Goal: Feedback & Contribution: Submit feedback/report problem

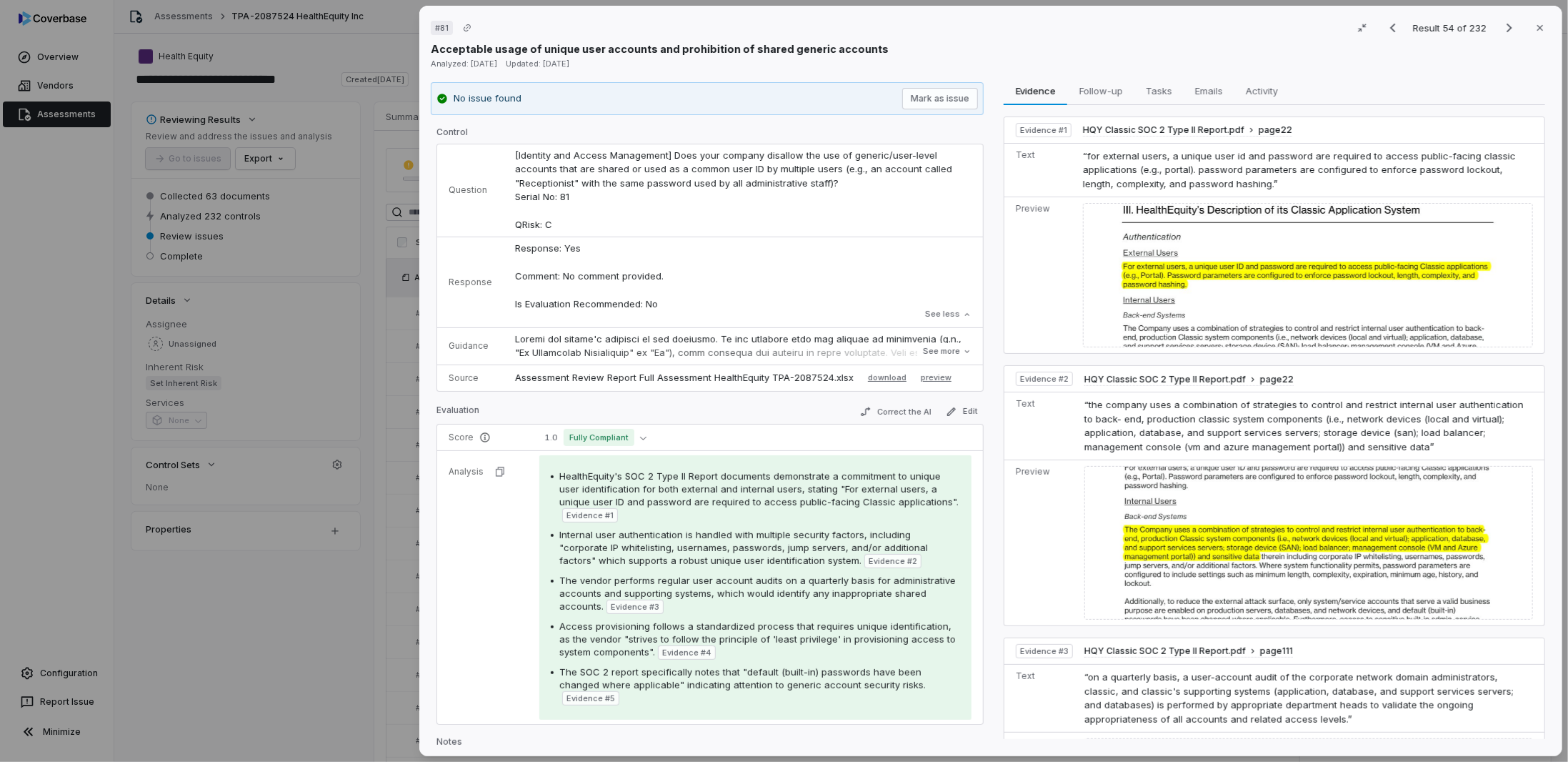
scroll to position [914, 0]
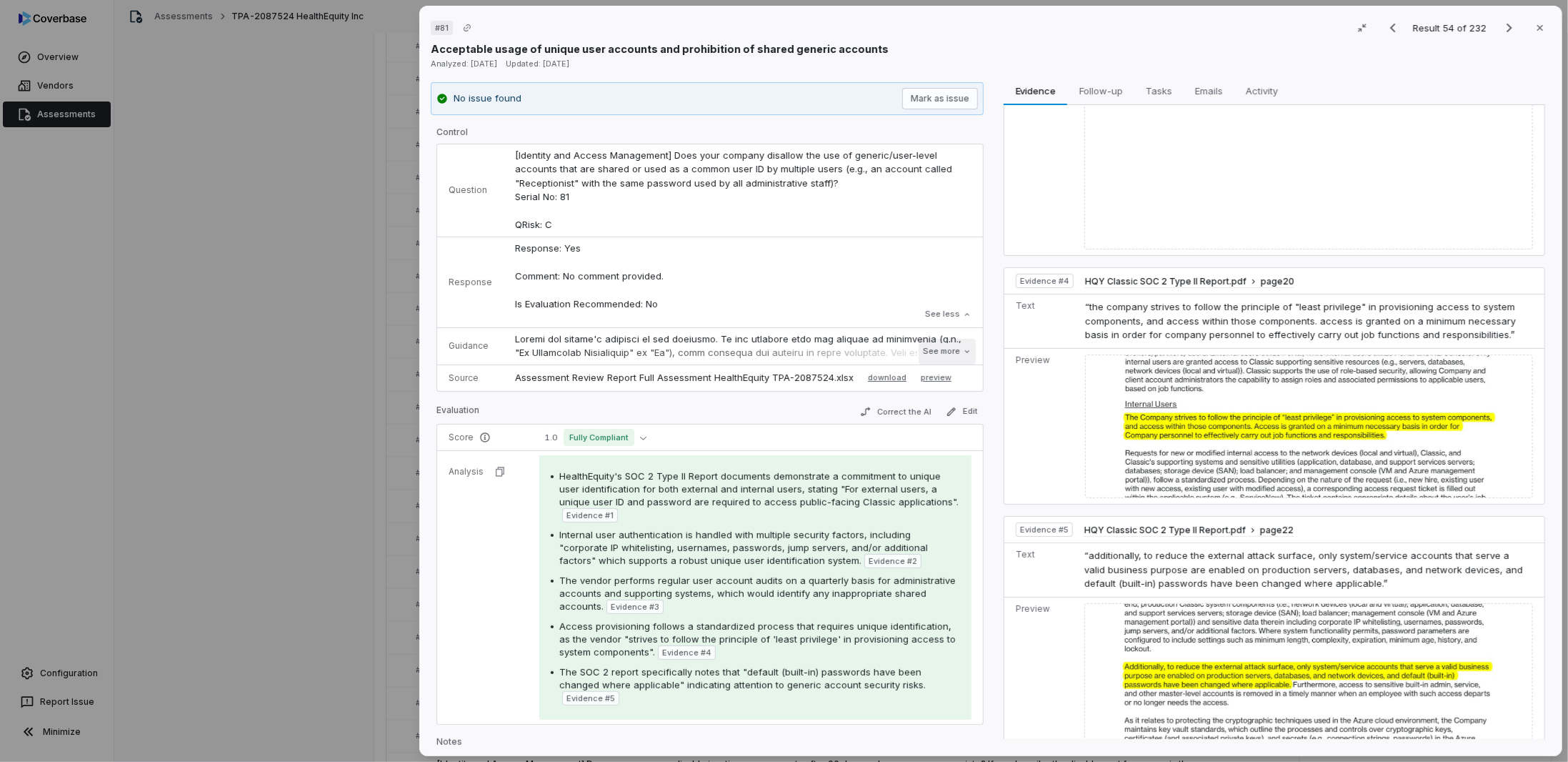
click at [943, 350] on button "See more" at bounding box center [948, 352] width 57 height 26
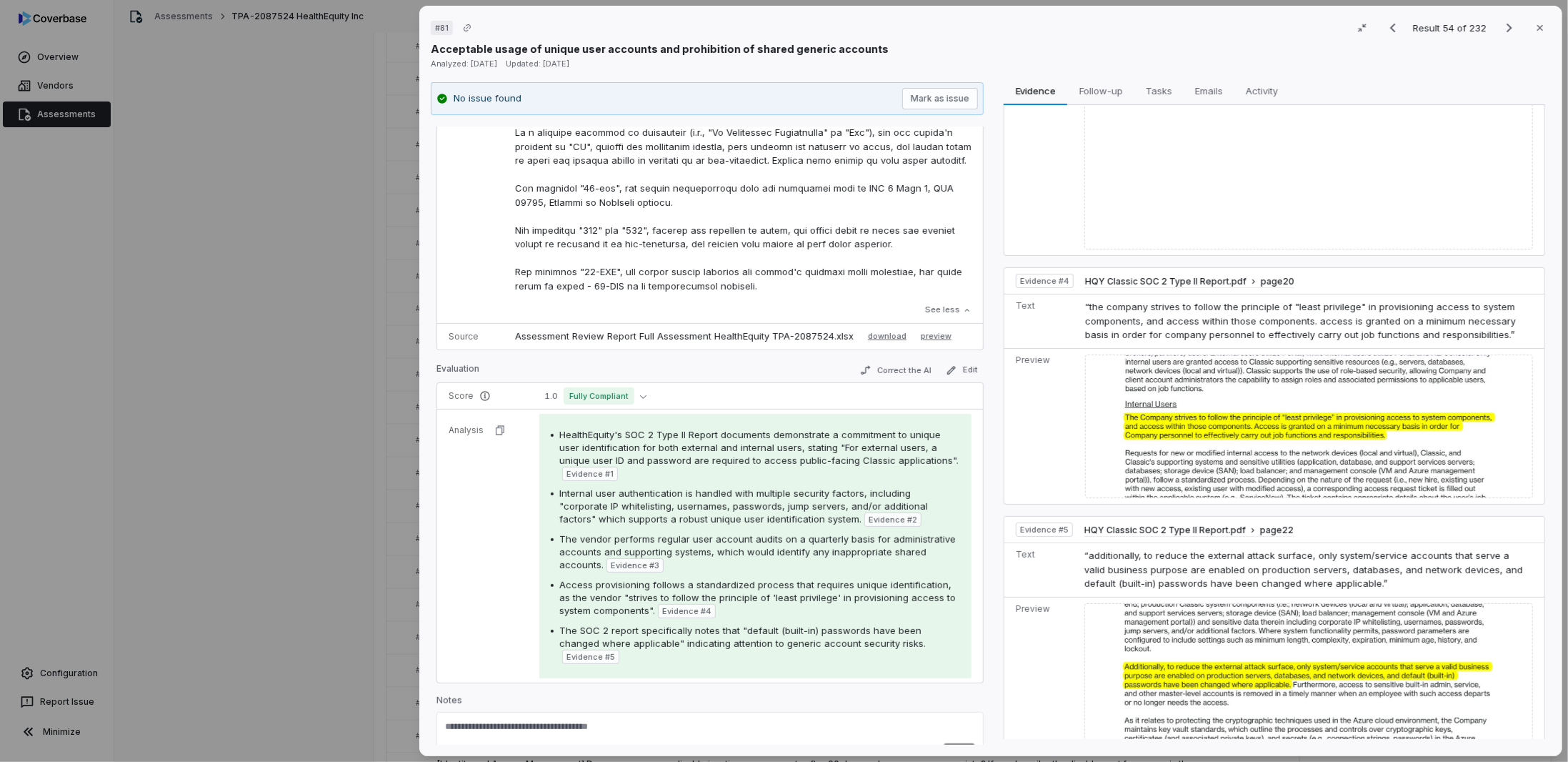
scroll to position [429, 0]
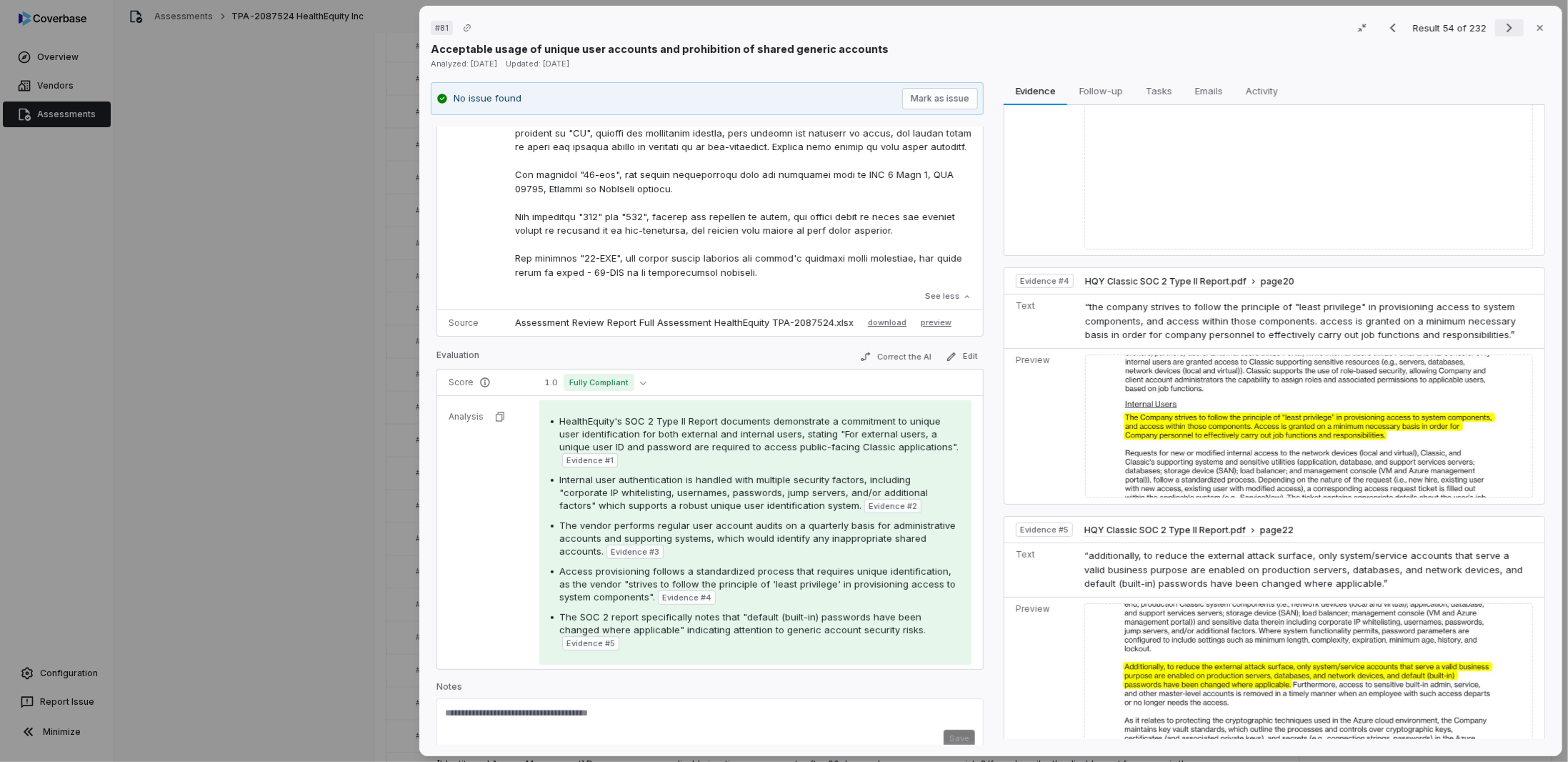
click at [1501, 28] on icon "Next result" at bounding box center [1510, 28] width 17 height 17
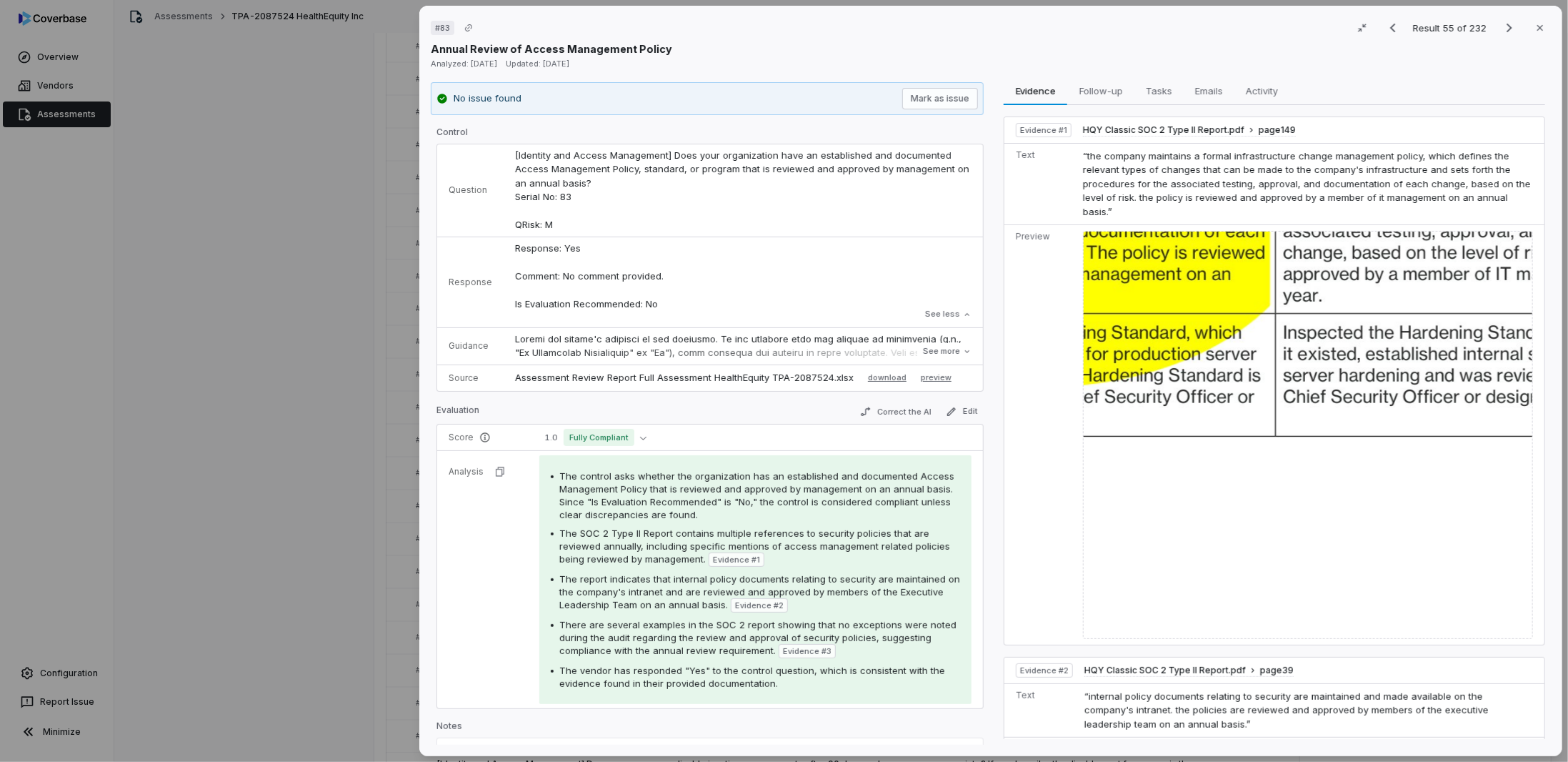
click at [1212, 309] on img at bounding box center [1309, 434] width 450 height 408
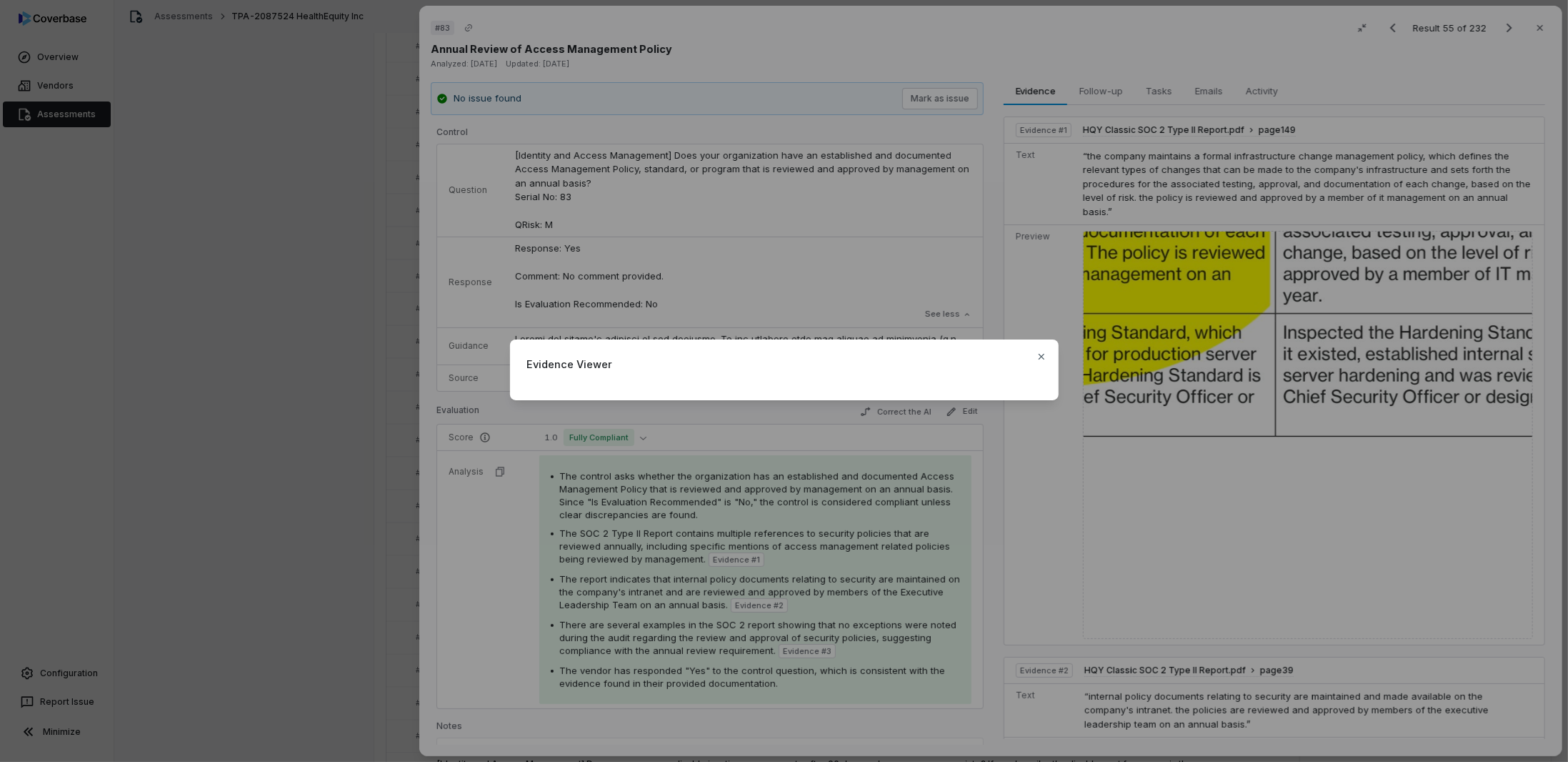
click at [416, 551] on div "Evidence Viewer Close" at bounding box center [784, 381] width 1568 height 762
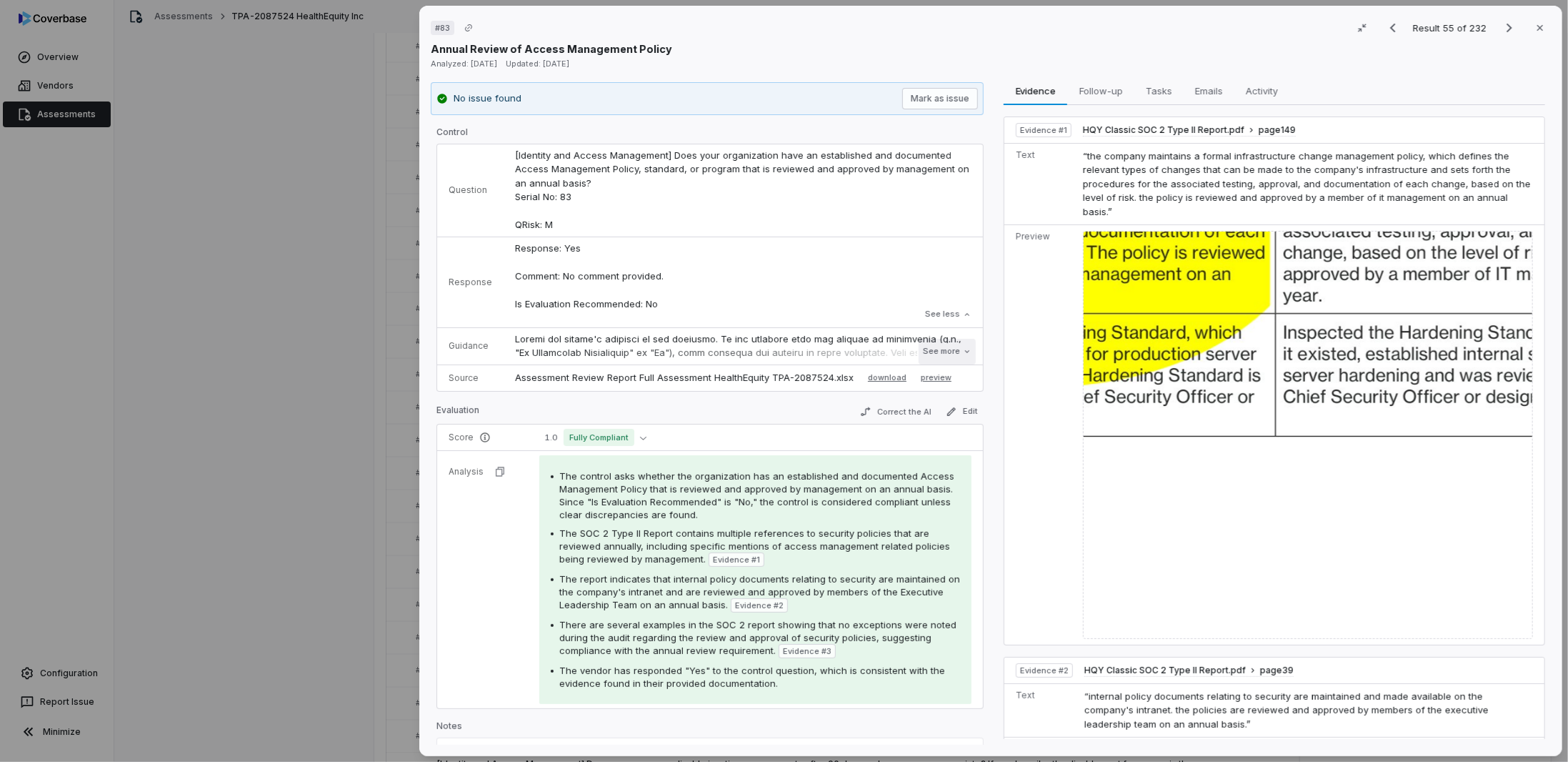
click at [940, 348] on button "See more" at bounding box center [948, 352] width 57 height 26
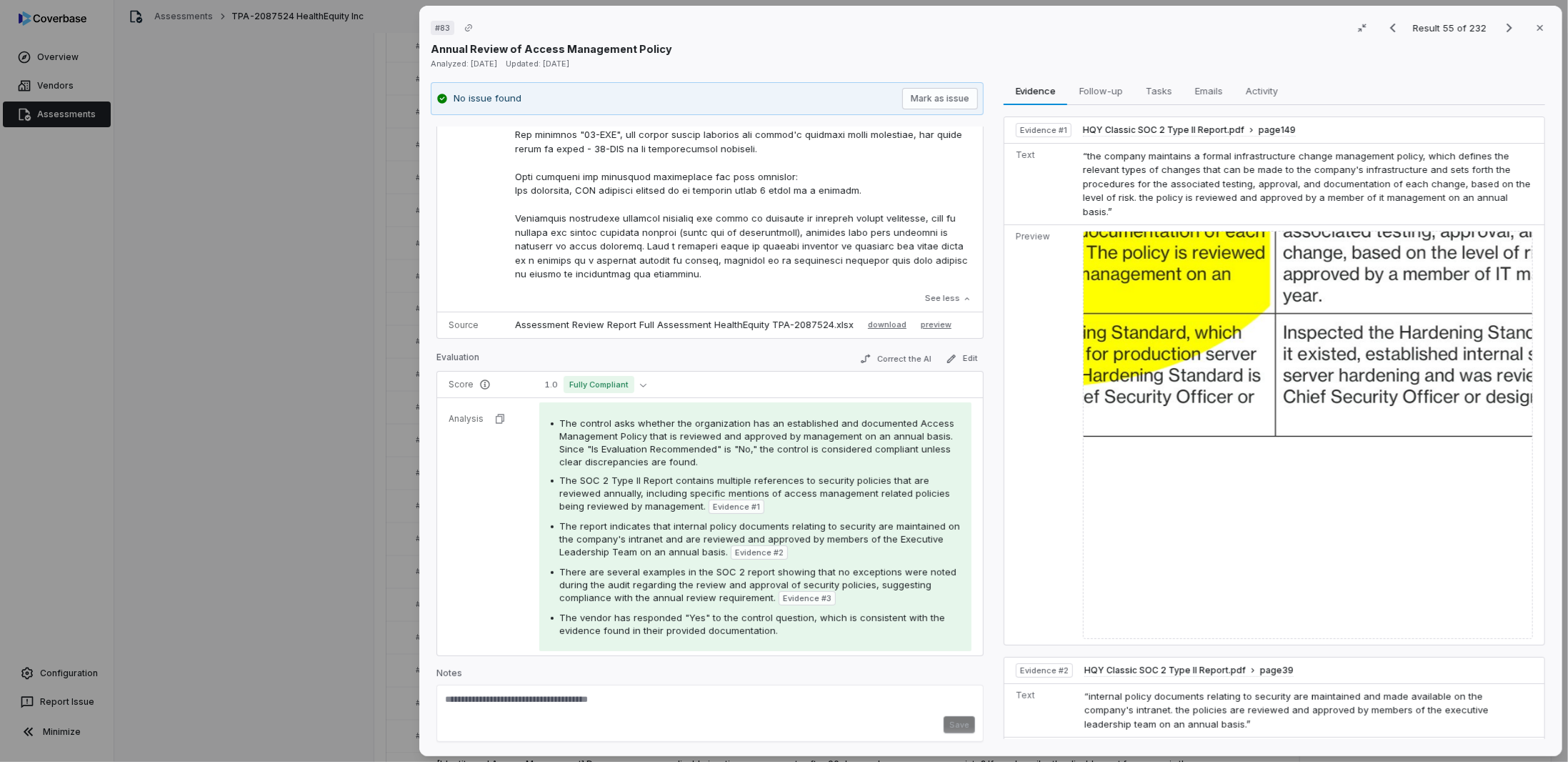
click at [1145, 282] on img at bounding box center [1309, 434] width 450 height 408
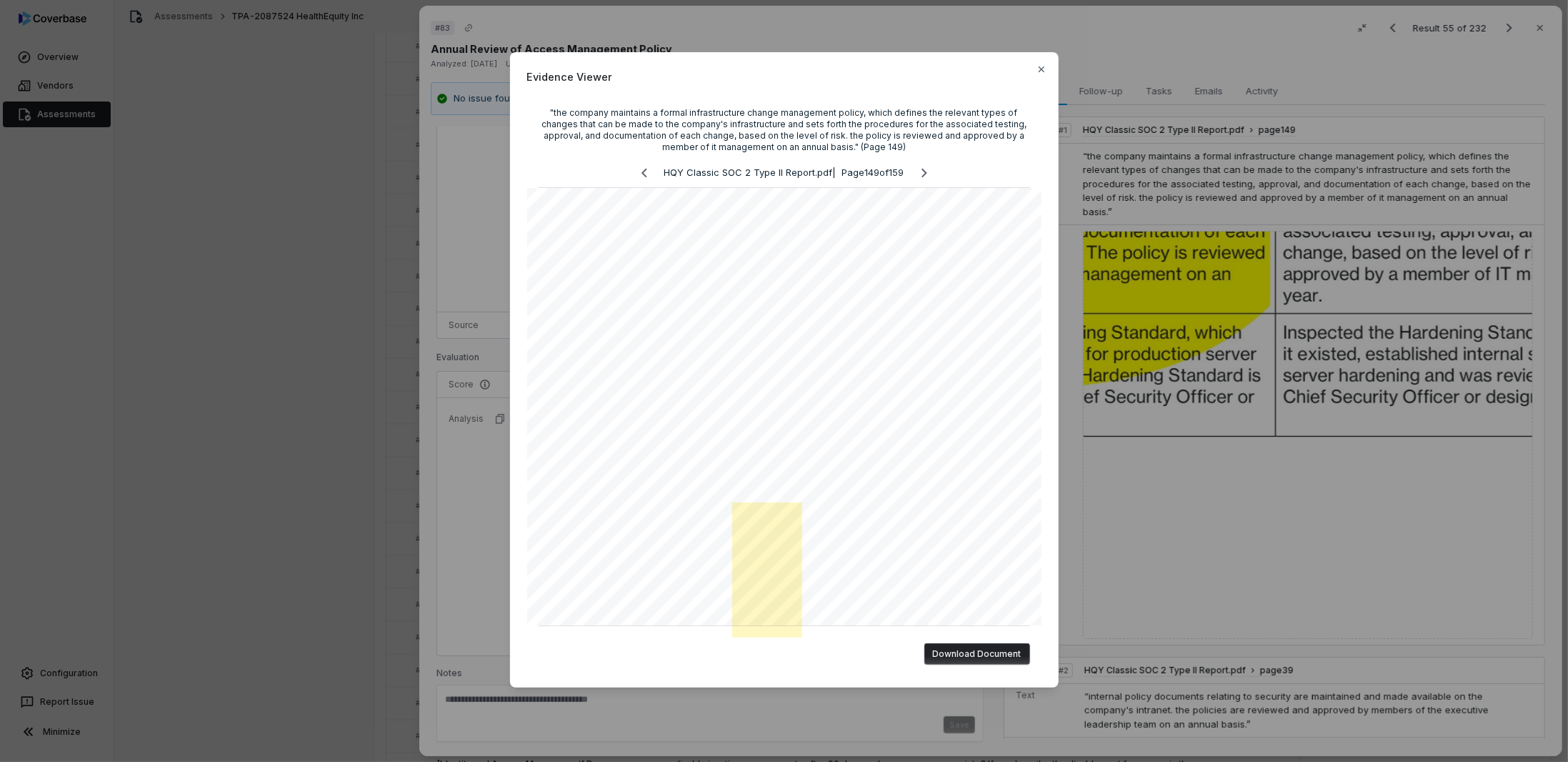
click at [1166, 760] on div "Evidence Viewer "the company maintains a formal infrastructure change managemen…" at bounding box center [784, 381] width 1568 height 762
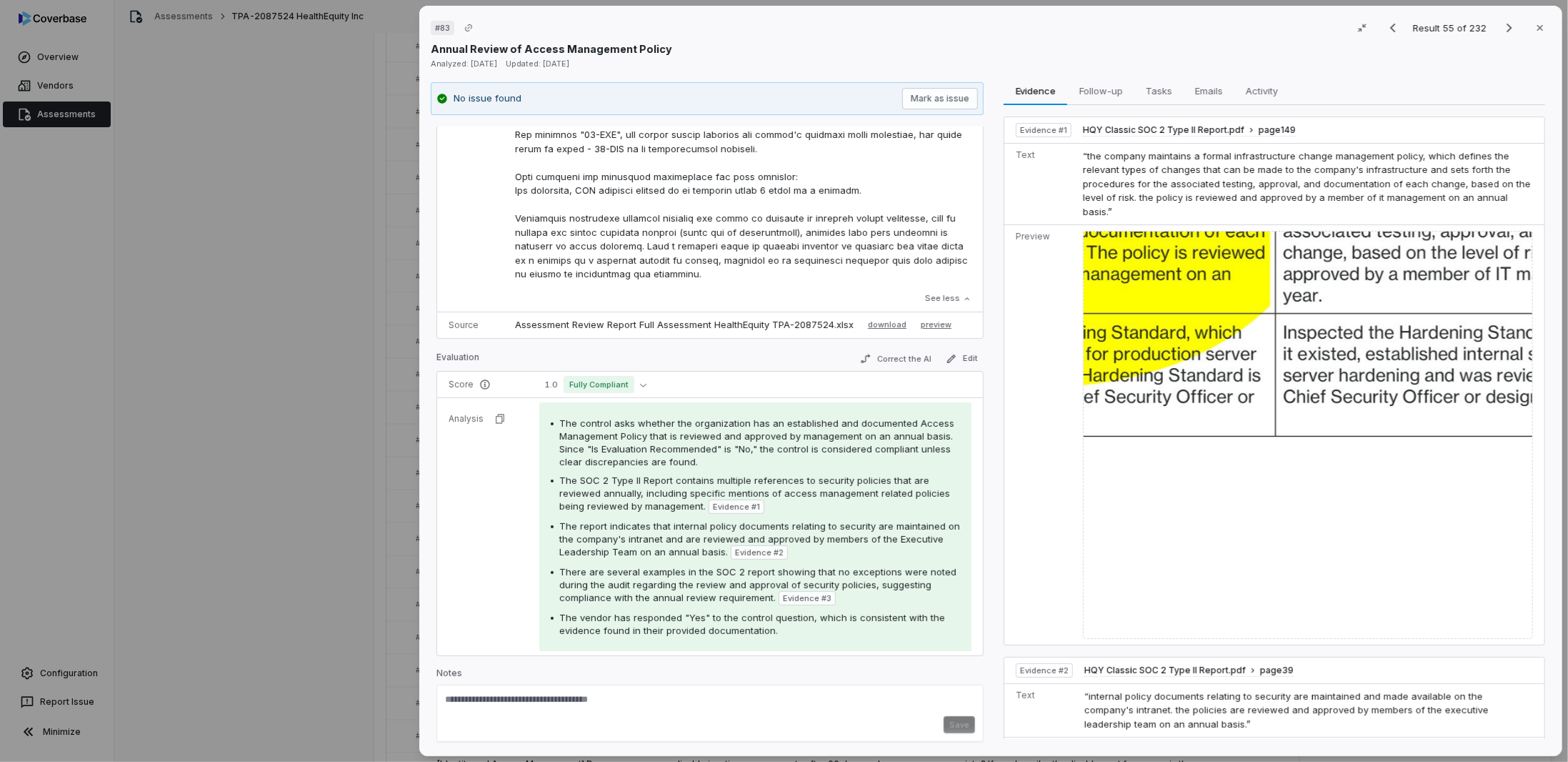
click at [1195, 252] on img at bounding box center [1309, 434] width 450 height 408
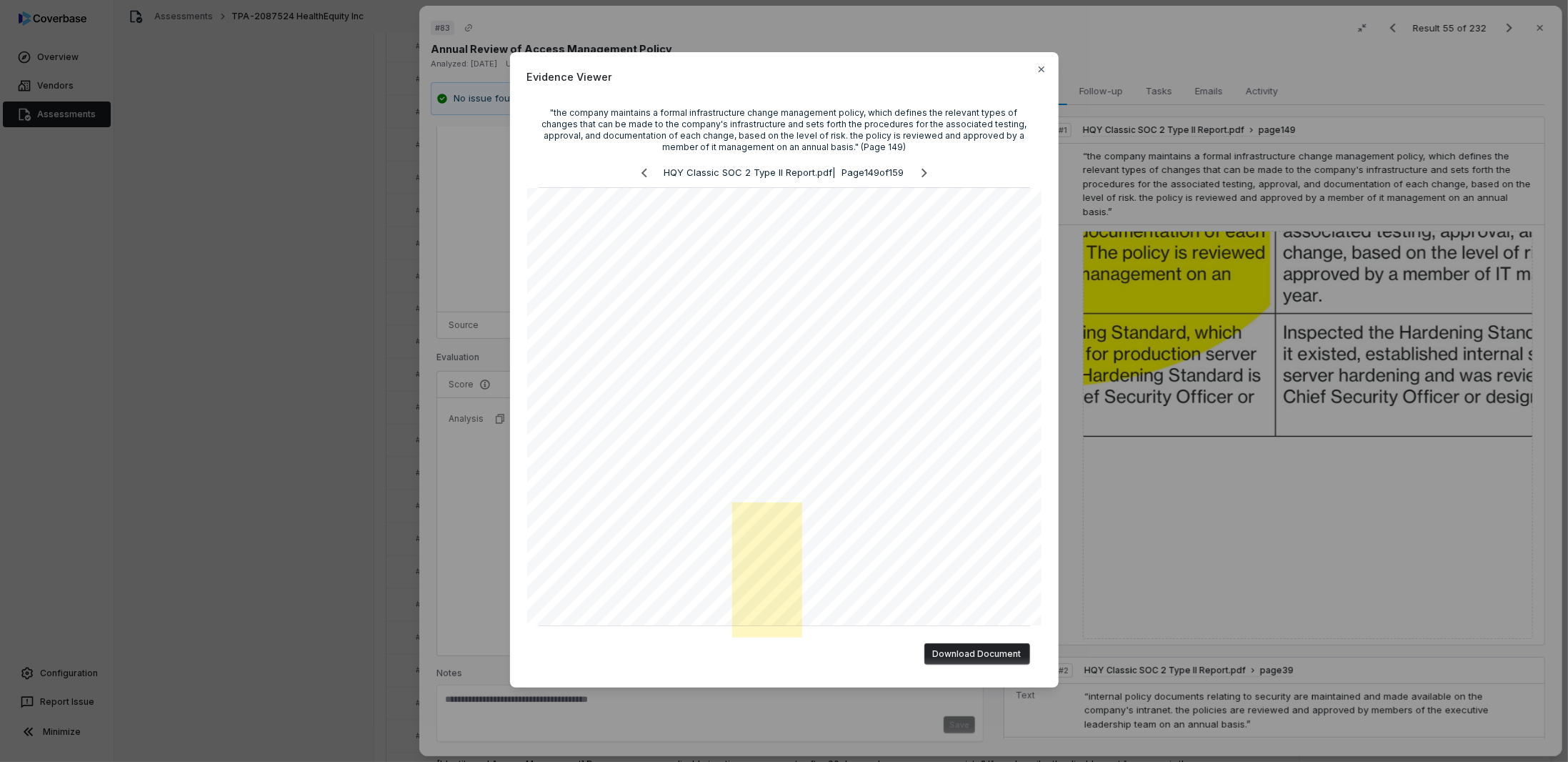
click at [1279, 406] on div "Evidence Viewer "the company maintains a formal infrastructure change managemen…" at bounding box center [784, 381] width 1568 height 704
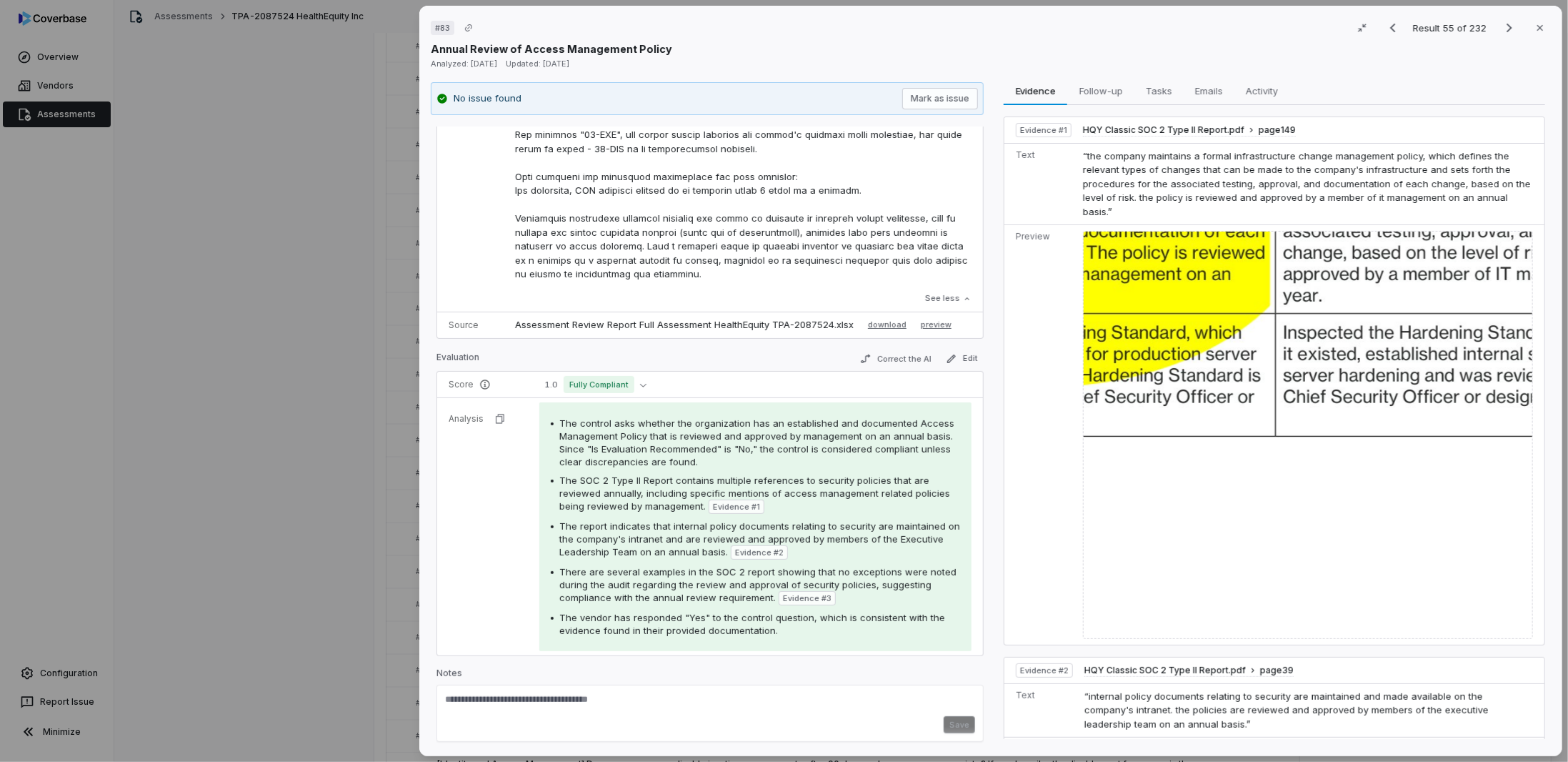
click at [1209, 305] on img at bounding box center [1309, 434] width 450 height 408
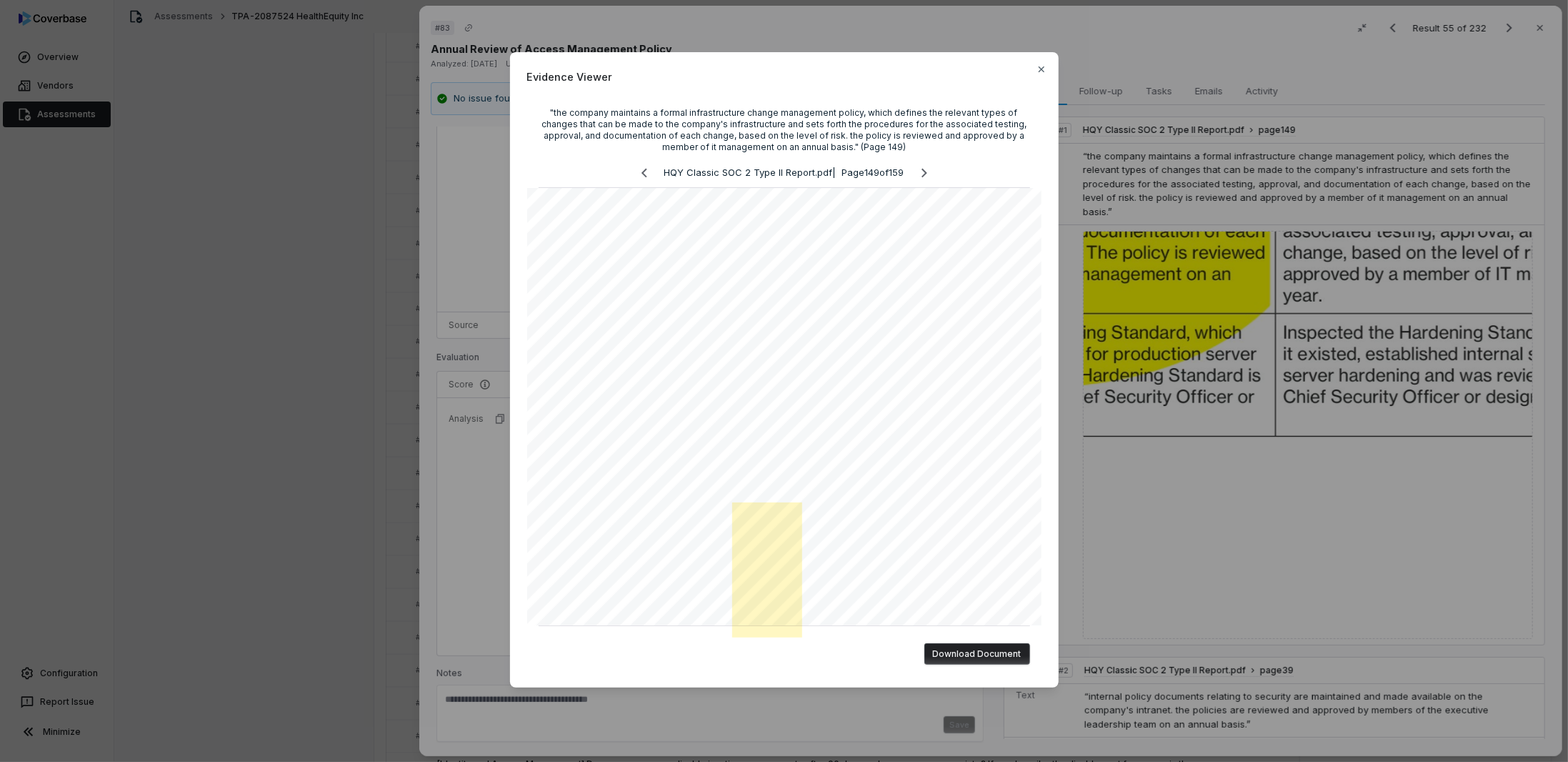
click at [1235, 504] on div "Evidence Viewer "the company maintains a formal infrastructure change managemen…" at bounding box center [784, 381] width 1568 height 762
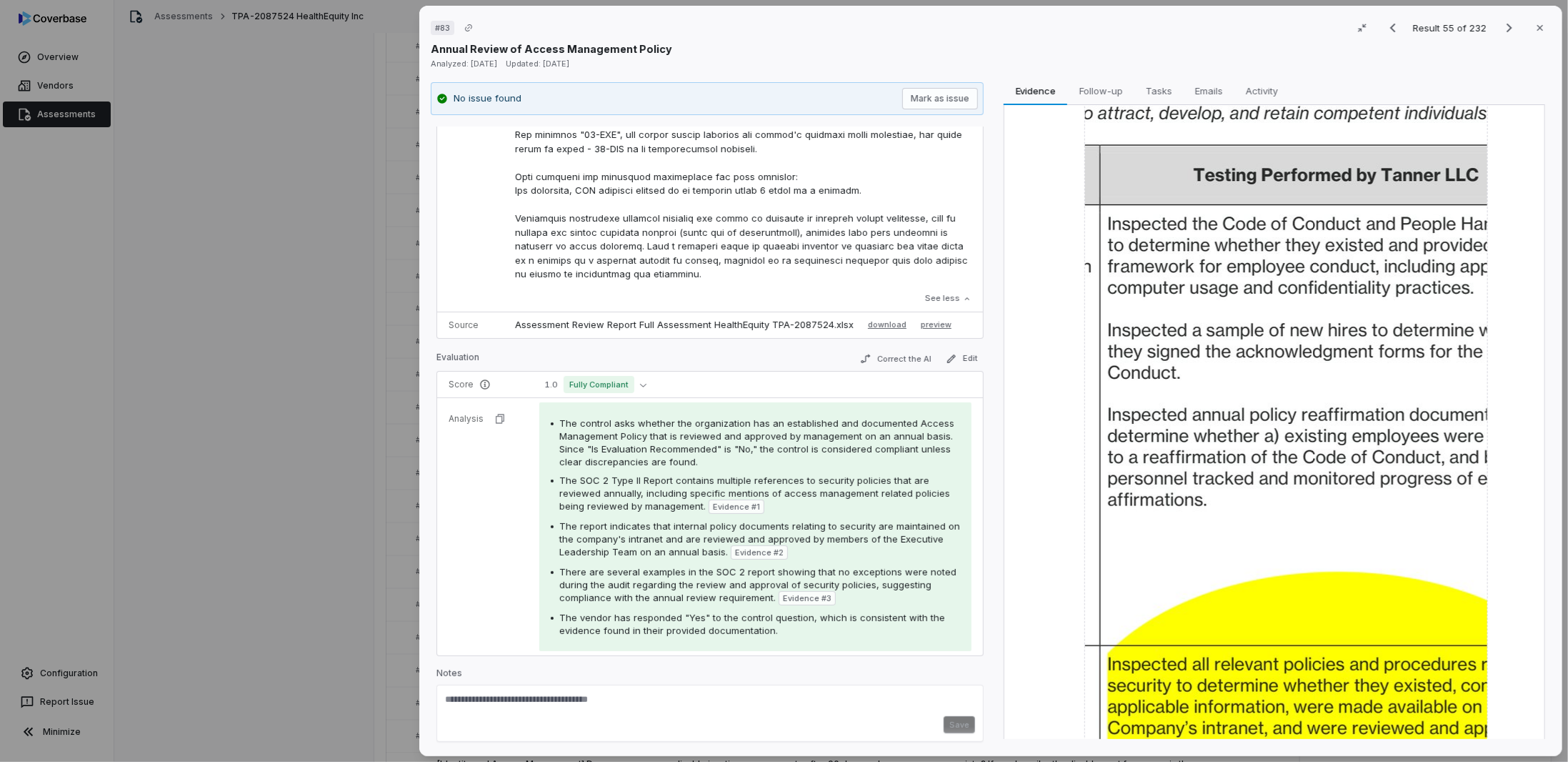
scroll to position [1106, 0]
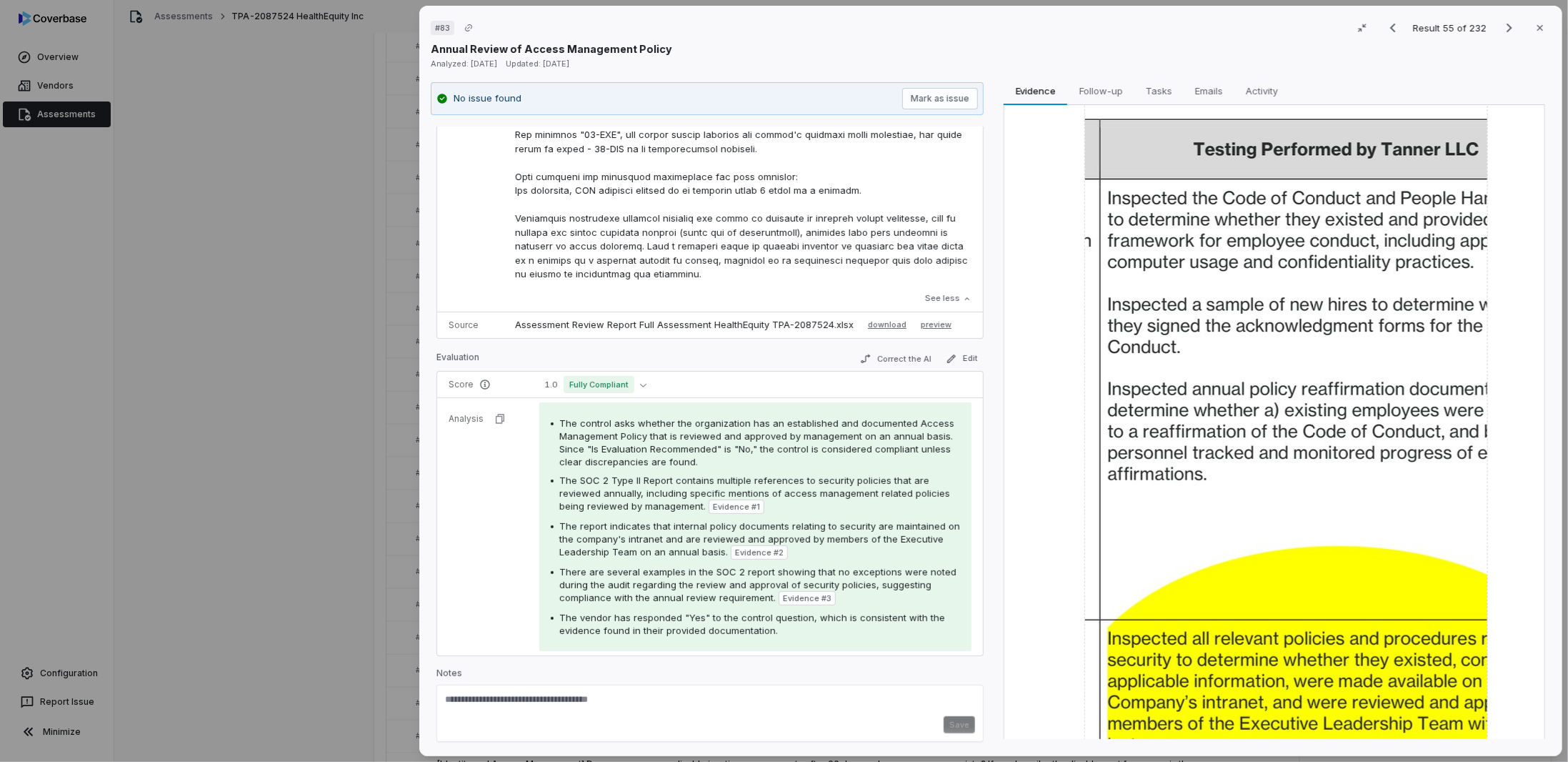
click at [1215, 375] on img at bounding box center [1286, 320] width 403 height 859
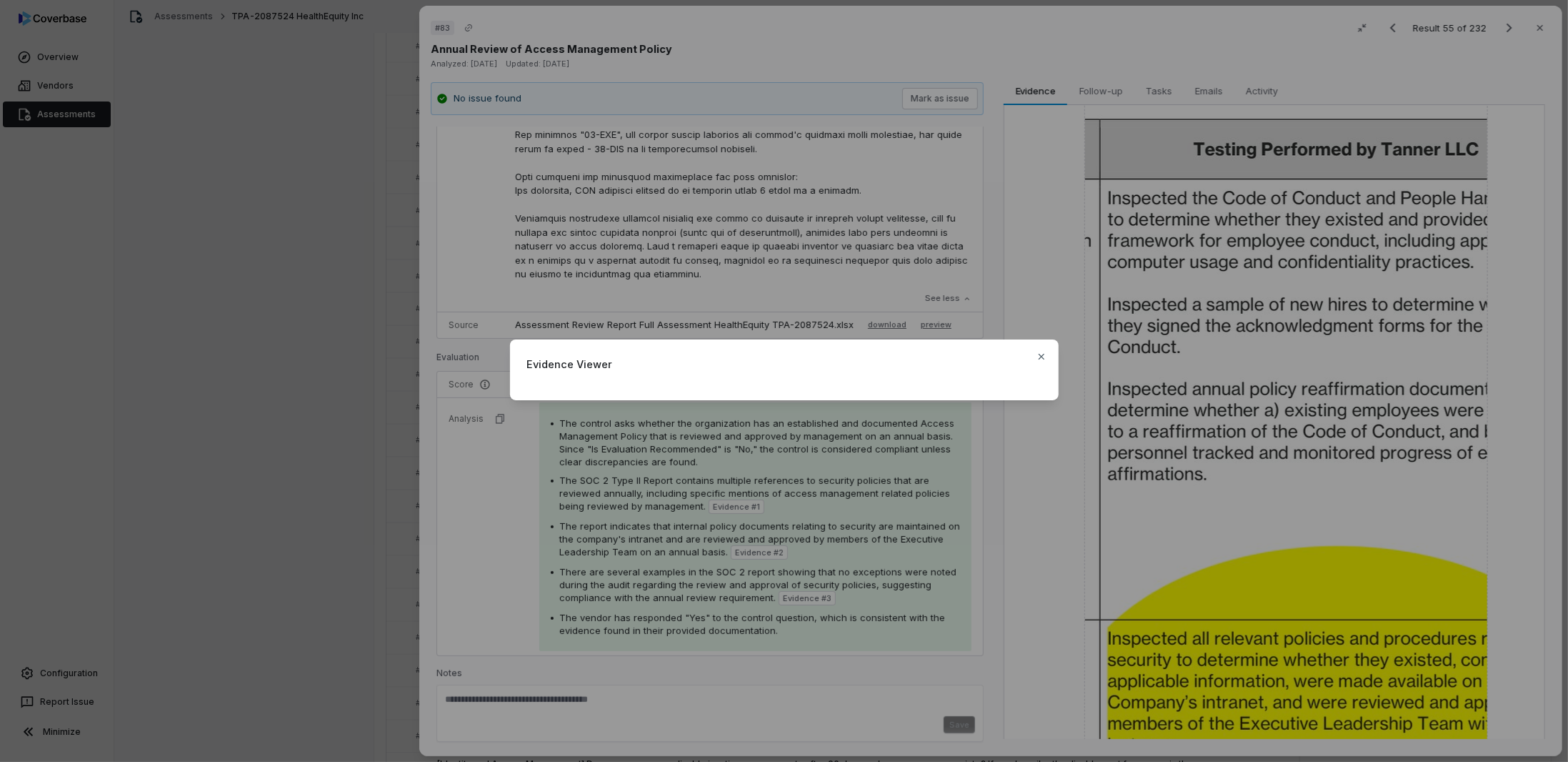
click at [421, 587] on div "Evidence Viewer Close" at bounding box center [784, 381] width 1568 height 762
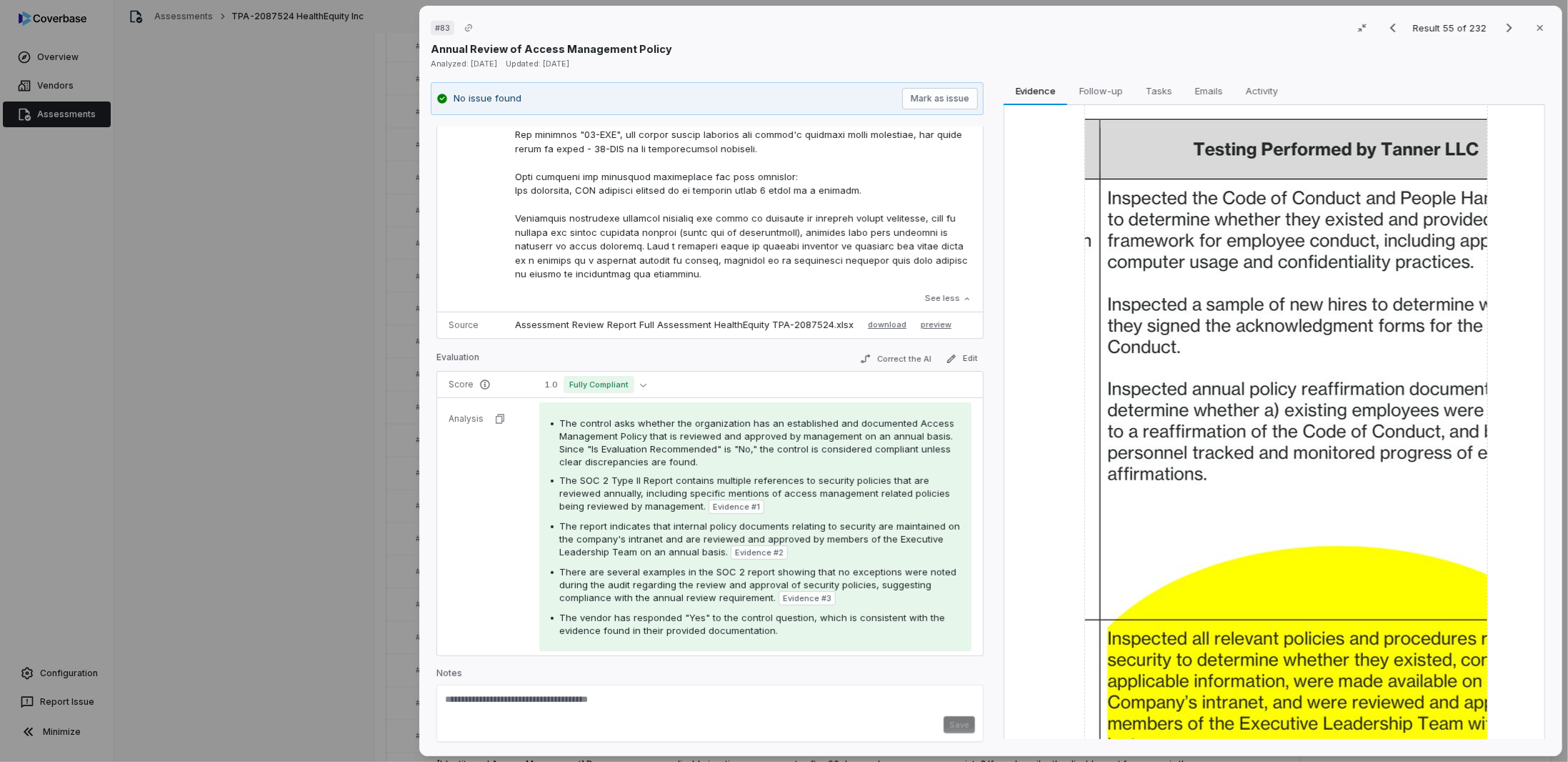
click at [1122, 554] on img at bounding box center [1286, 320] width 403 height 859
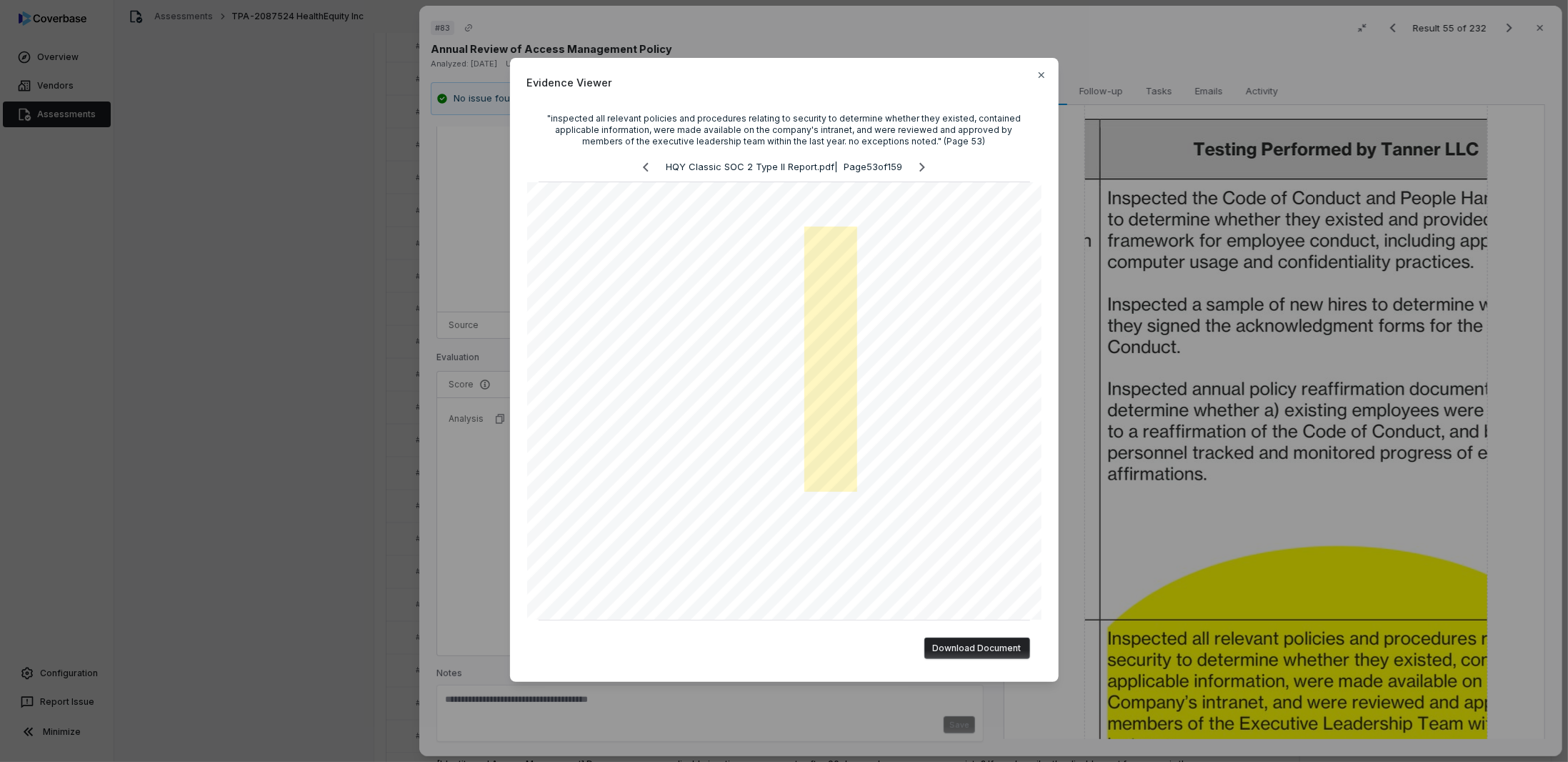
click at [463, 473] on div "Evidence Viewer "inspected all relevant policies and procedures relating to sec…" at bounding box center [784, 381] width 1568 height 762
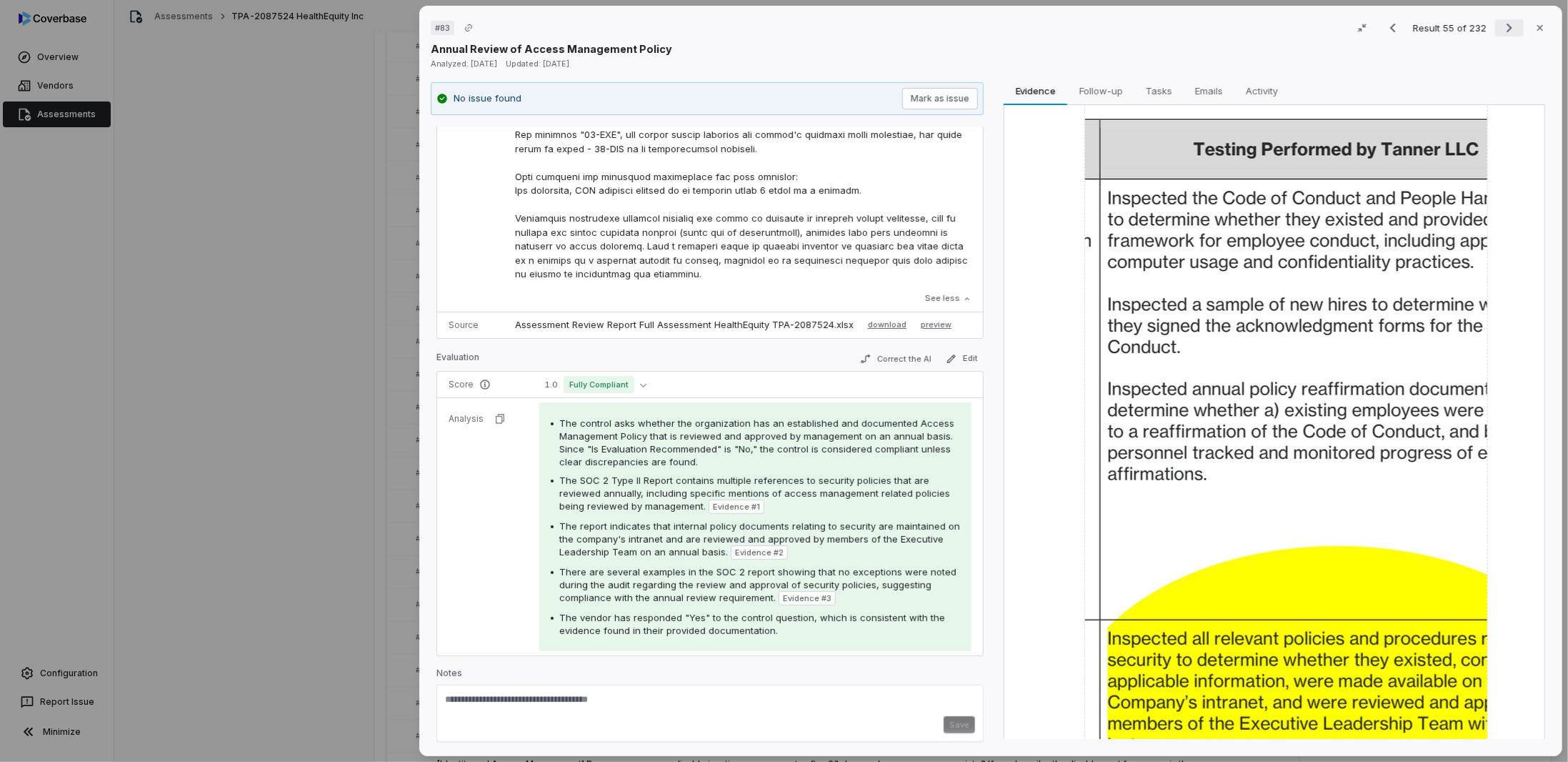
click at [1501, 24] on icon "Next result" at bounding box center [1510, 28] width 17 height 17
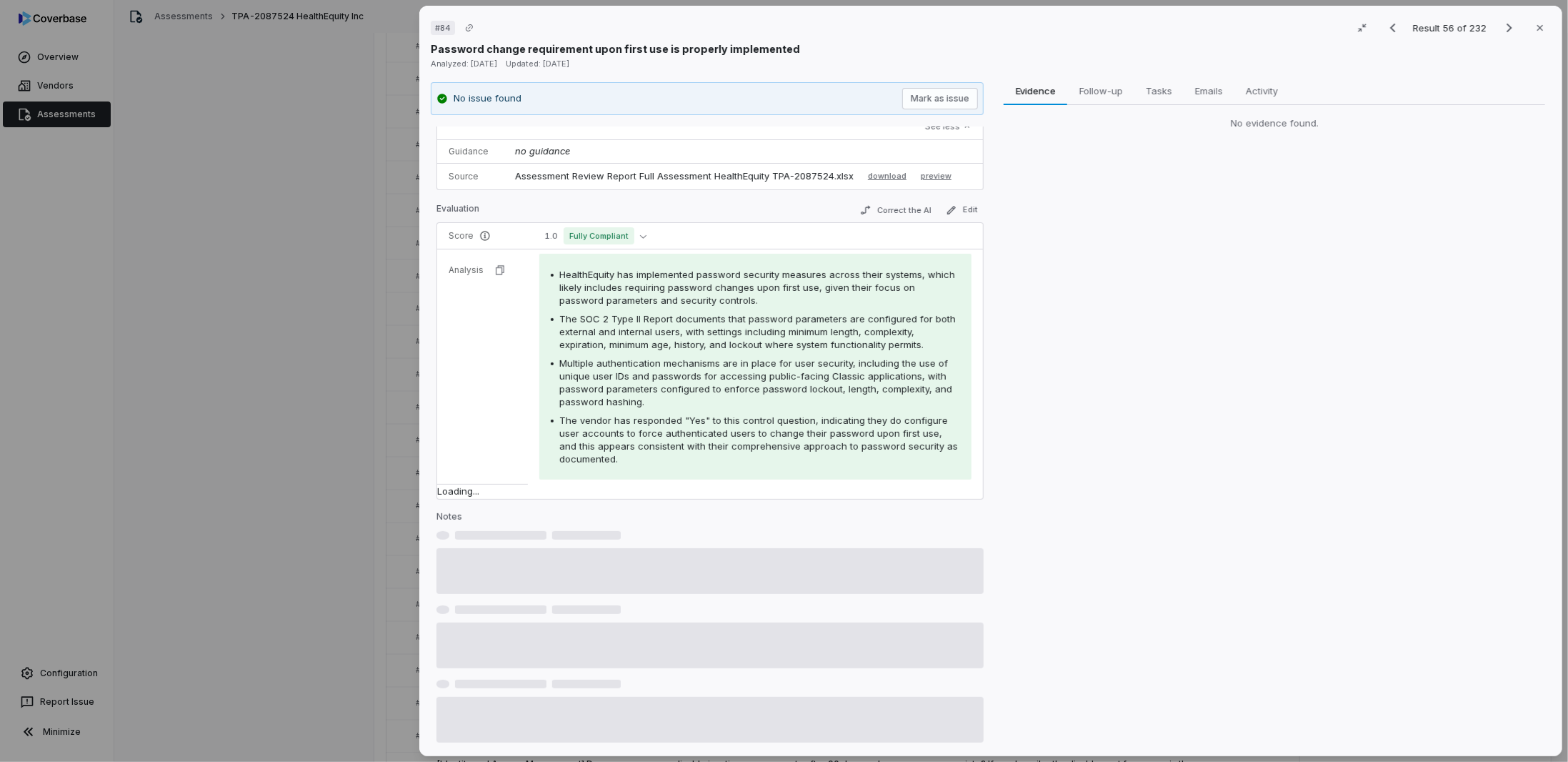
scroll to position [33, 0]
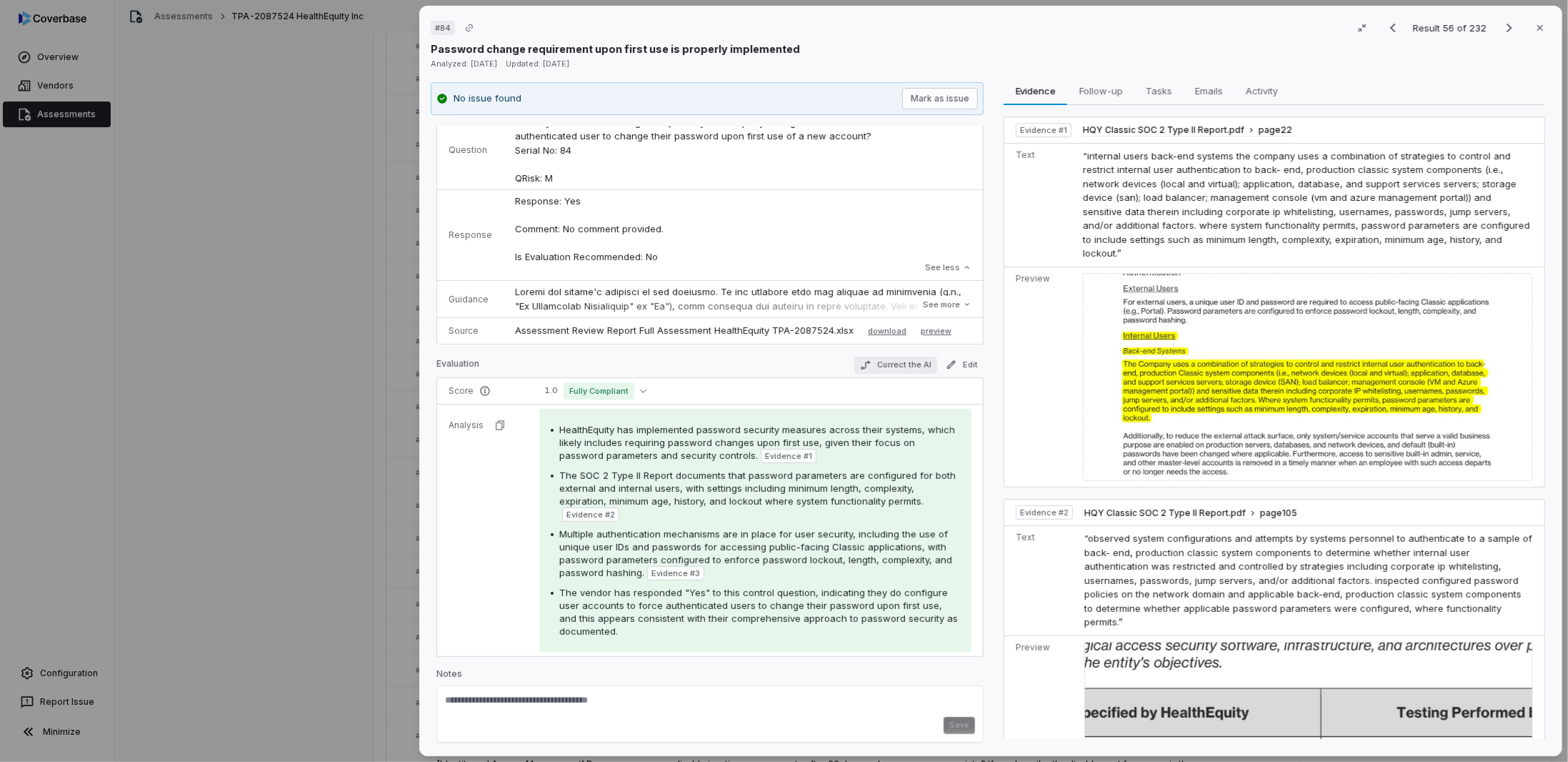
click at [889, 357] on button "Correct the AI" at bounding box center [896, 365] width 83 height 17
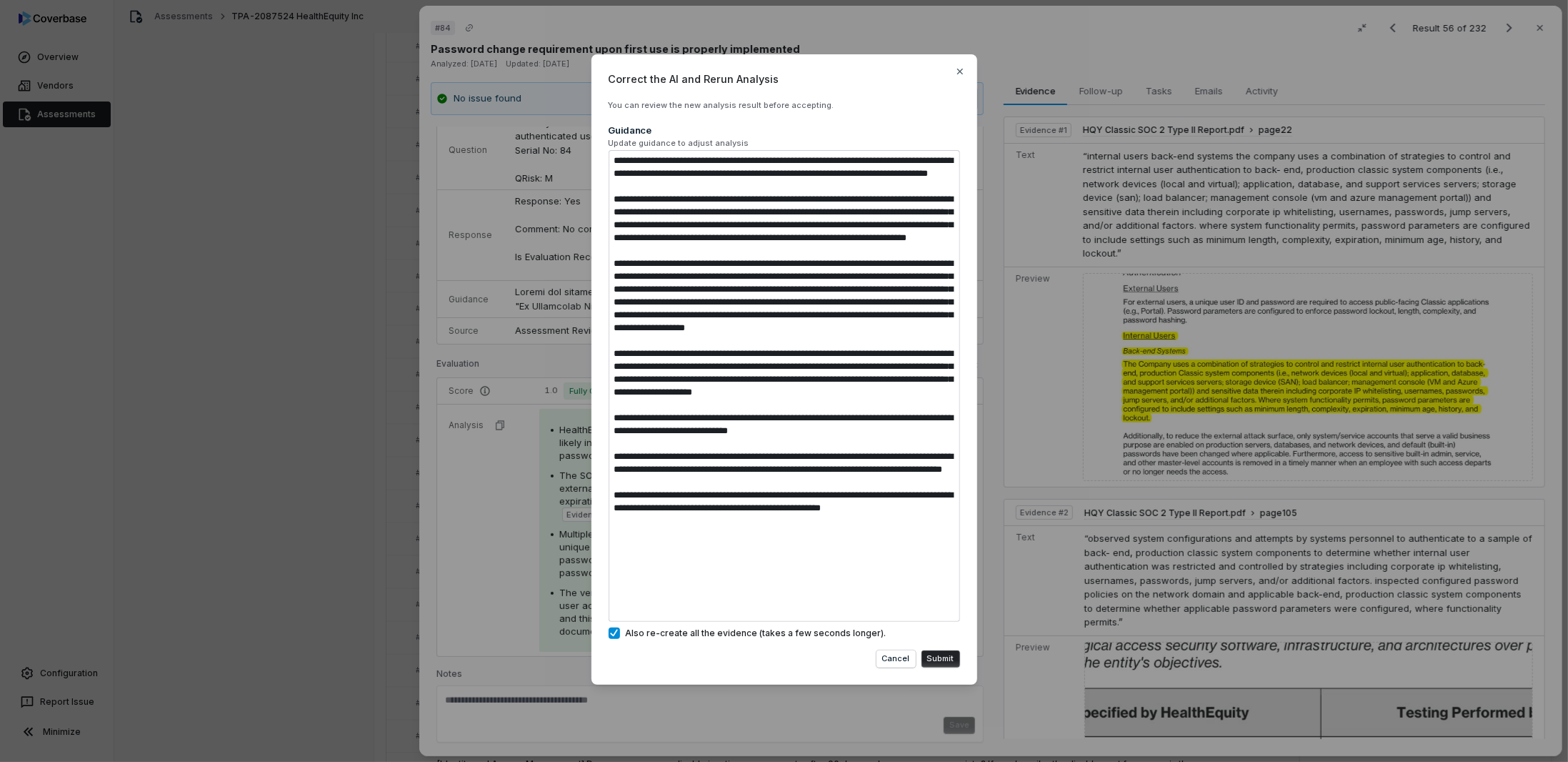
click at [501, 499] on div "Correct the AI and Rerun Analysis You can review the new analysis result before…" at bounding box center [784, 381] width 1568 height 698
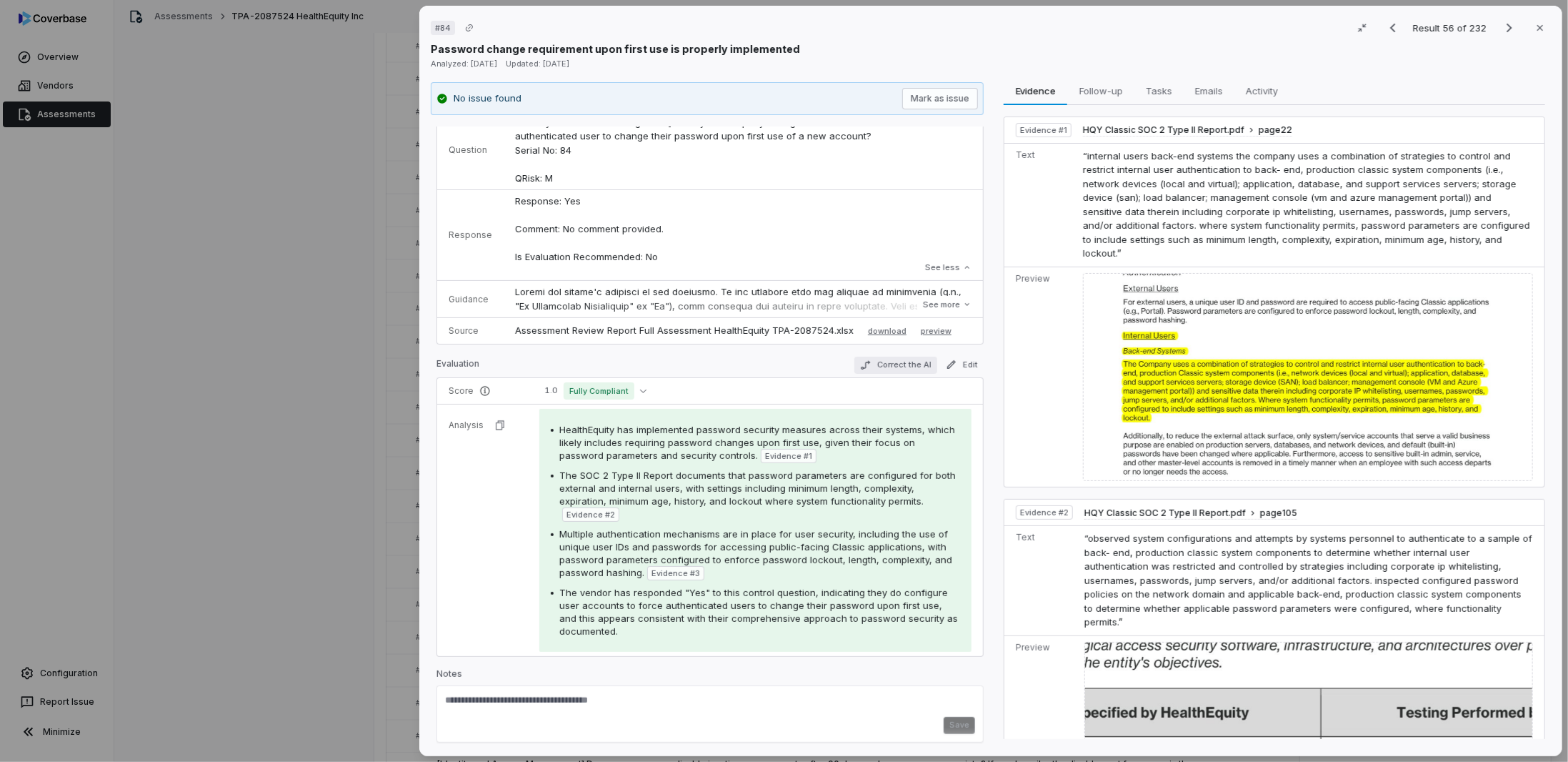
click at [879, 359] on button "Correct the AI" at bounding box center [896, 365] width 83 height 17
type textarea "*"
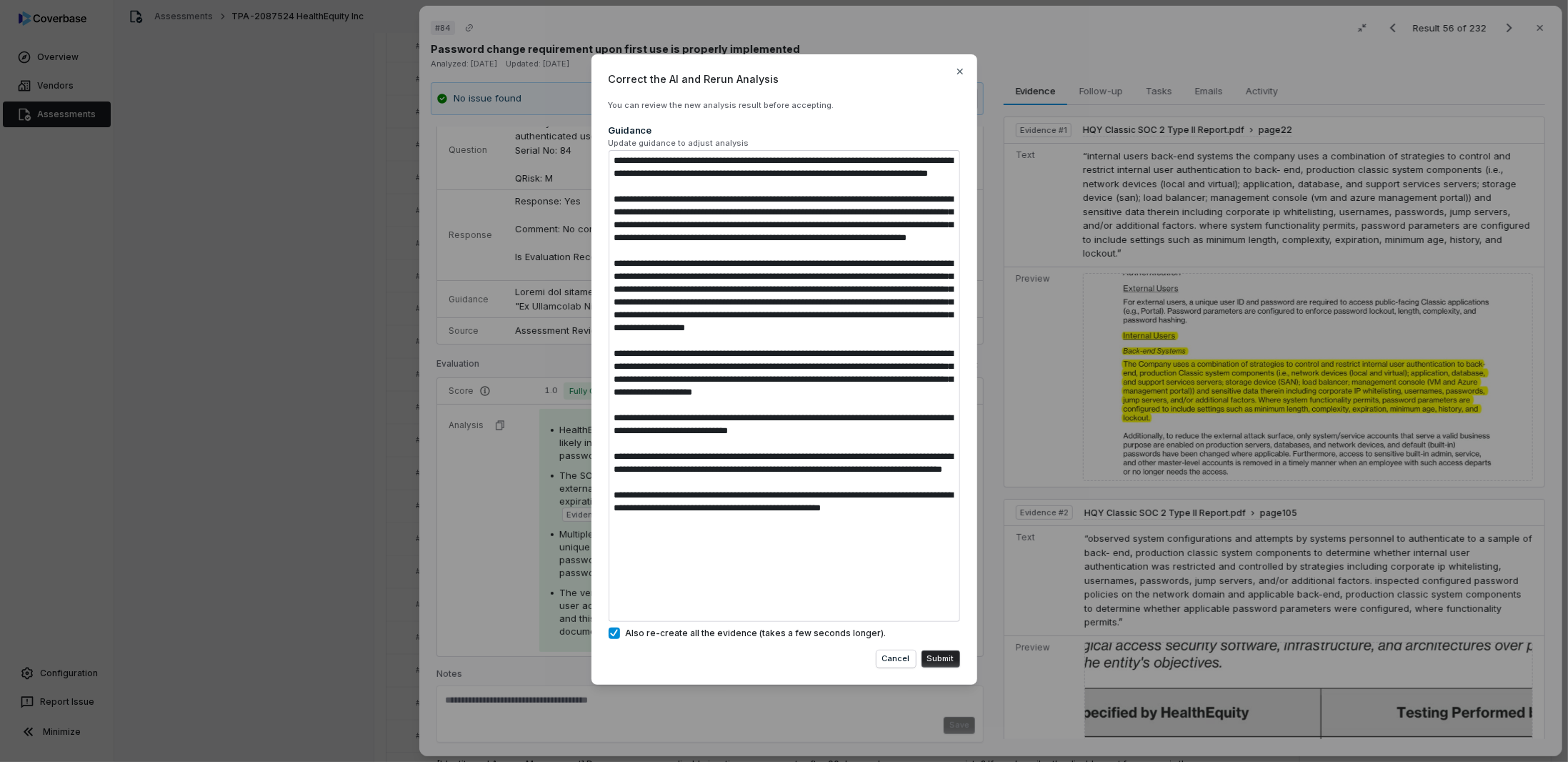
click at [753, 348] on textarea at bounding box center [784, 386] width 352 height 472
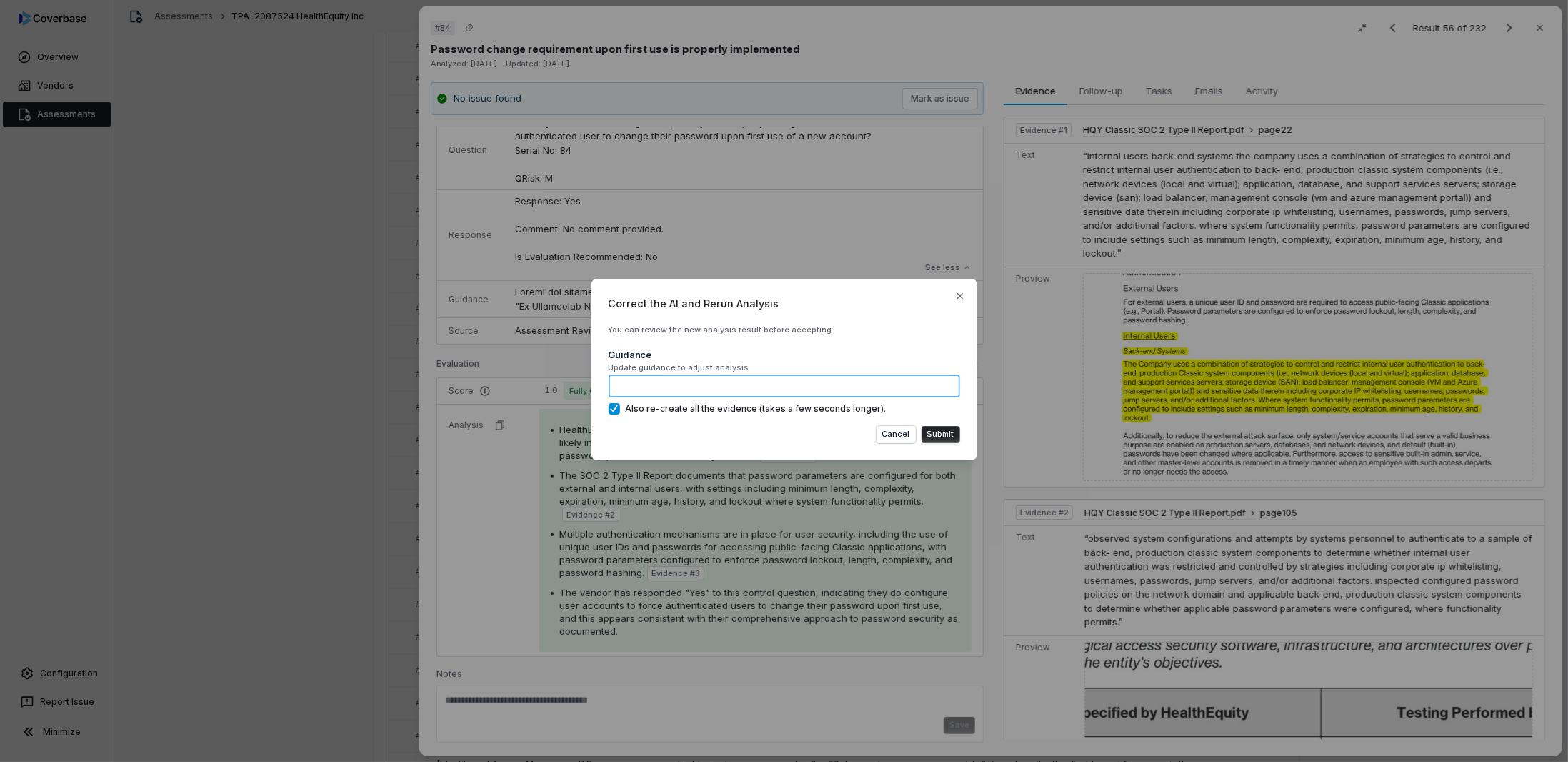
click at [641, 386] on textarea at bounding box center [784, 385] width 352 height 23
paste textarea "**********"
type textarea "**********"
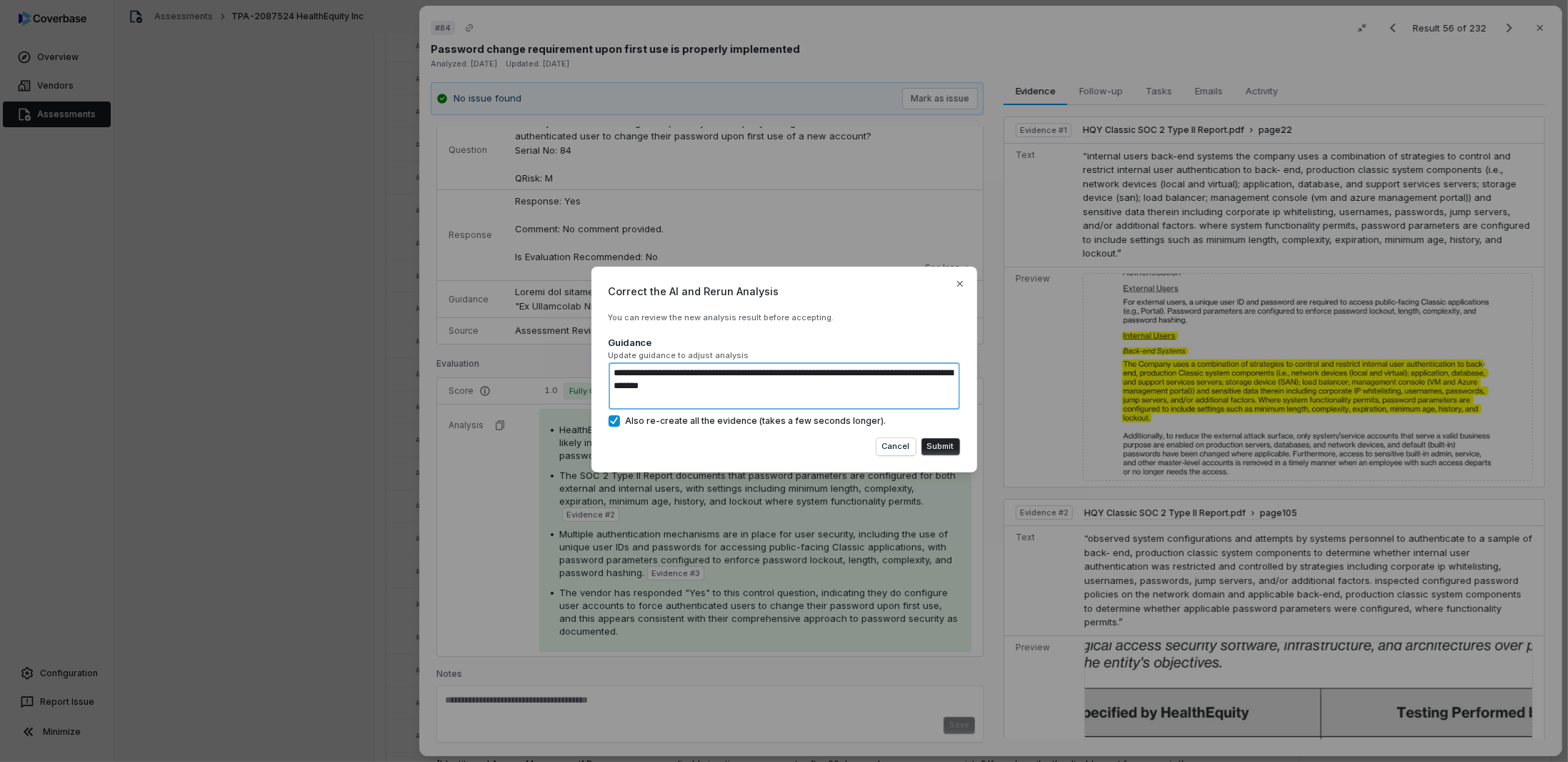
type textarea "*"
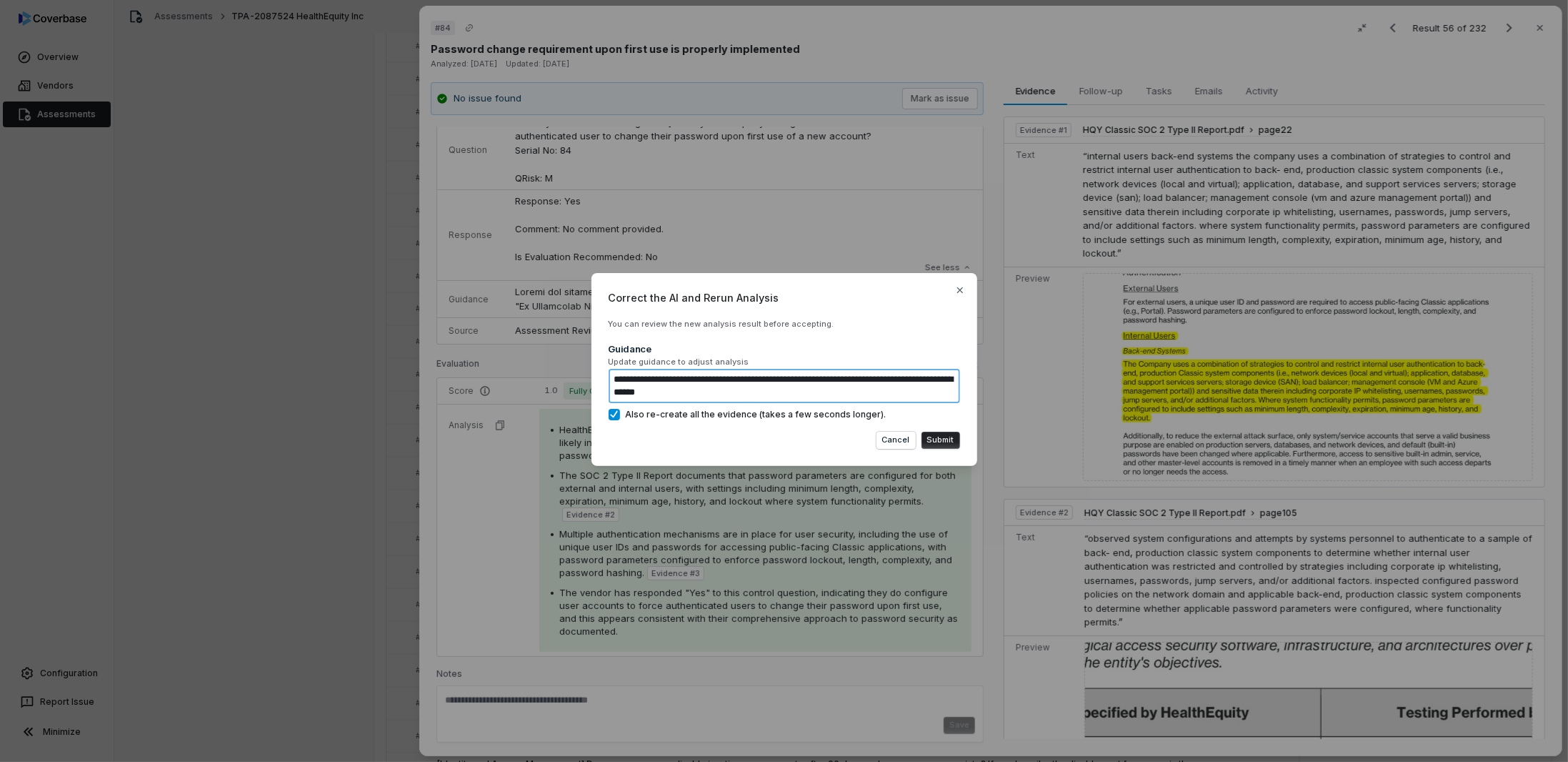
type textarea "**********"
click at [832, 396] on textarea "**********" at bounding box center [784, 386] width 352 height 35
click at [892, 440] on button "Cancel" at bounding box center [896, 440] width 39 height 17
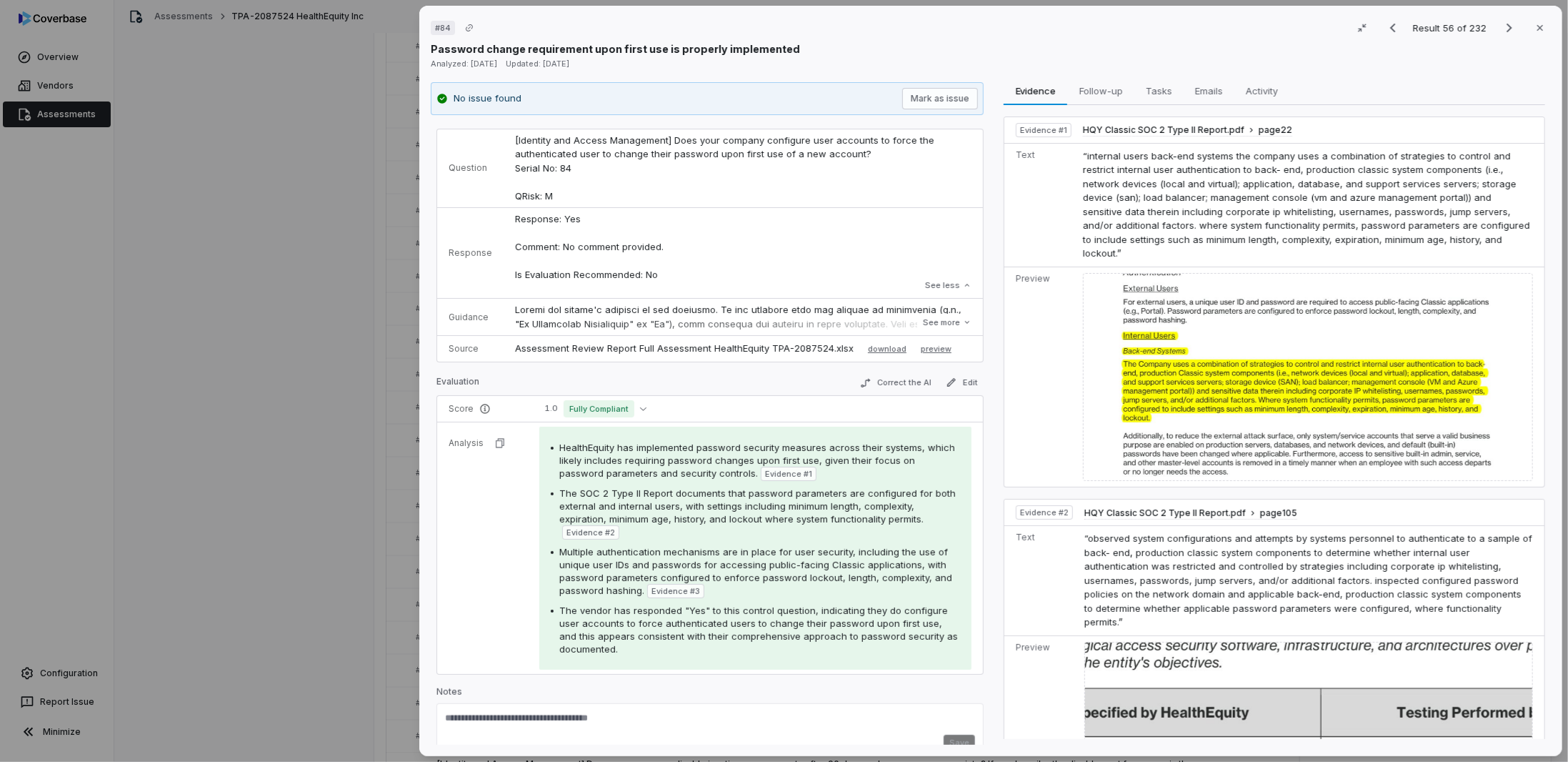
scroll to position [0, 0]
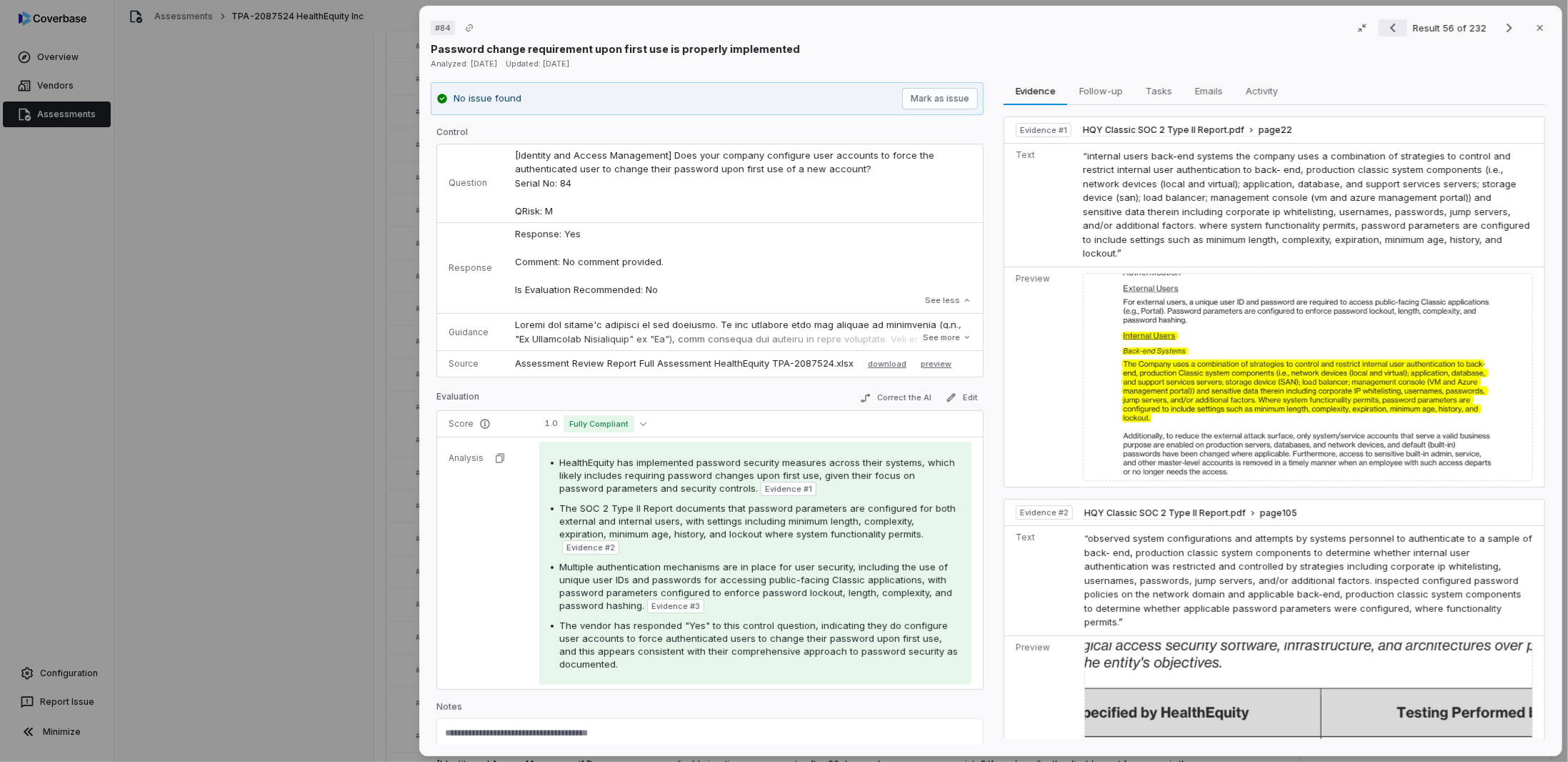
click at [1397, 28] on button "Previous result" at bounding box center [1393, 28] width 28 height 17
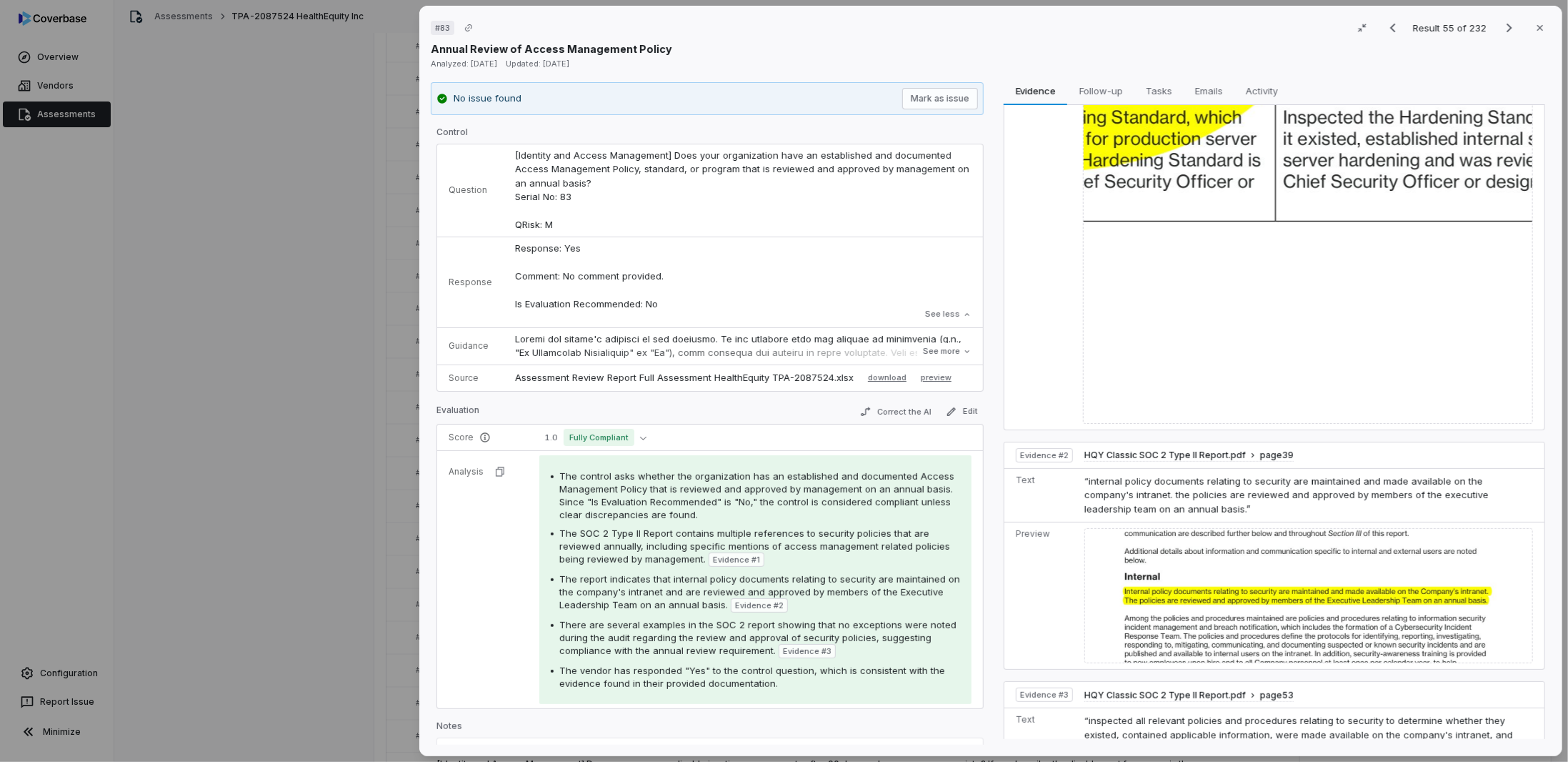
scroll to position [357, 0]
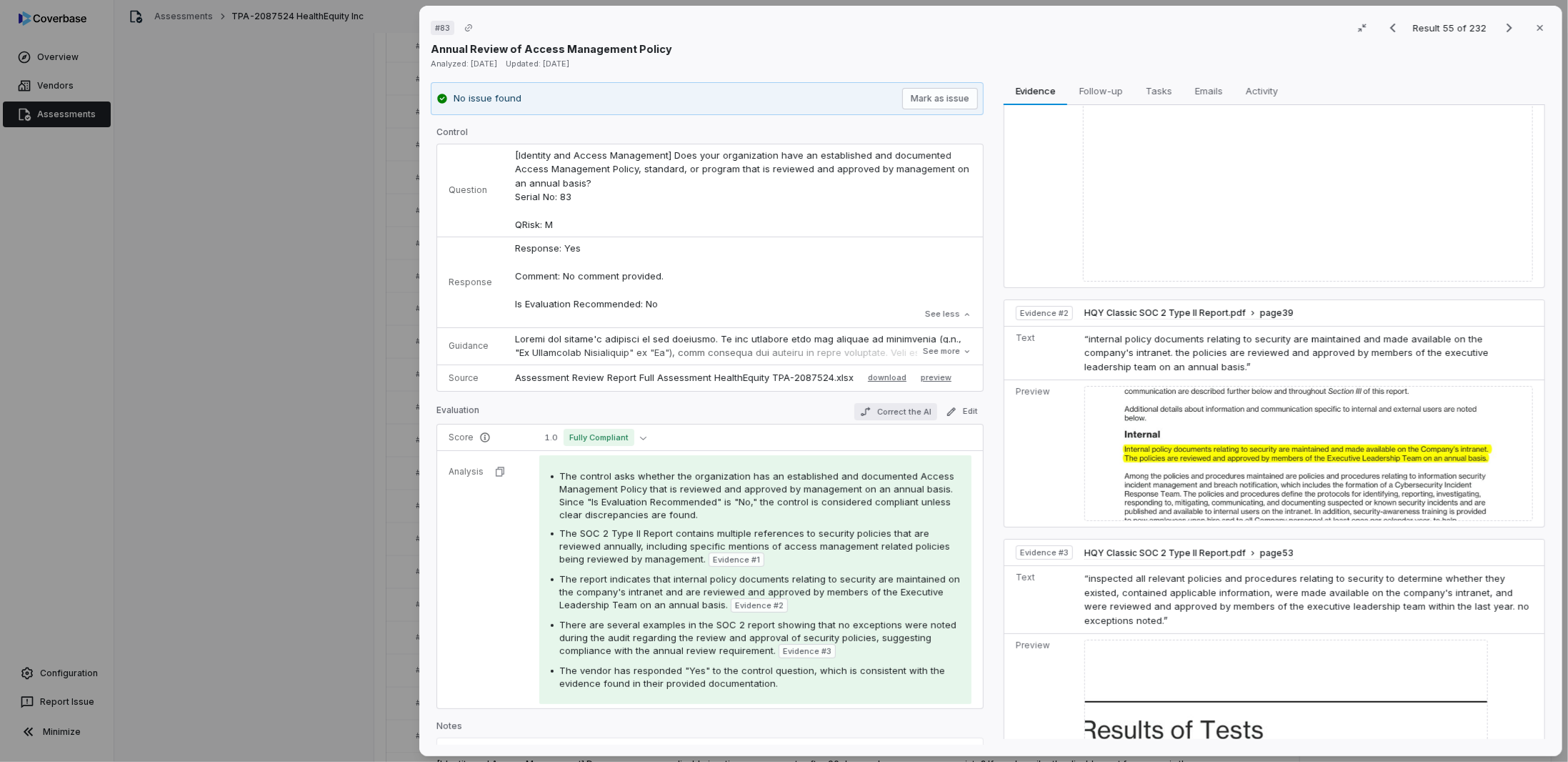
click at [885, 407] on button "Correct the AI" at bounding box center [896, 411] width 83 height 17
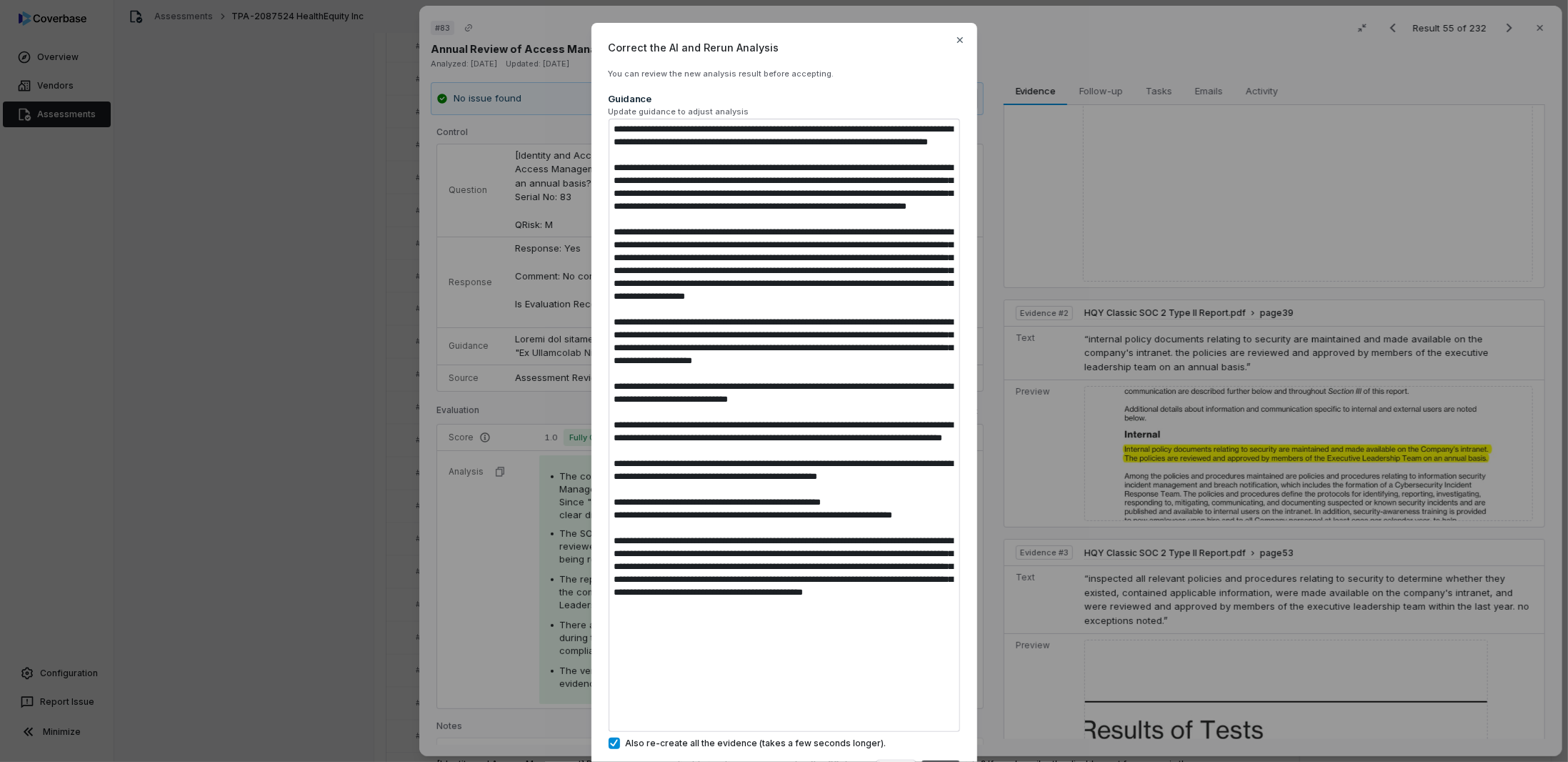
type textarea "*"
click at [720, 237] on textarea at bounding box center [784, 425] width 352 height 613
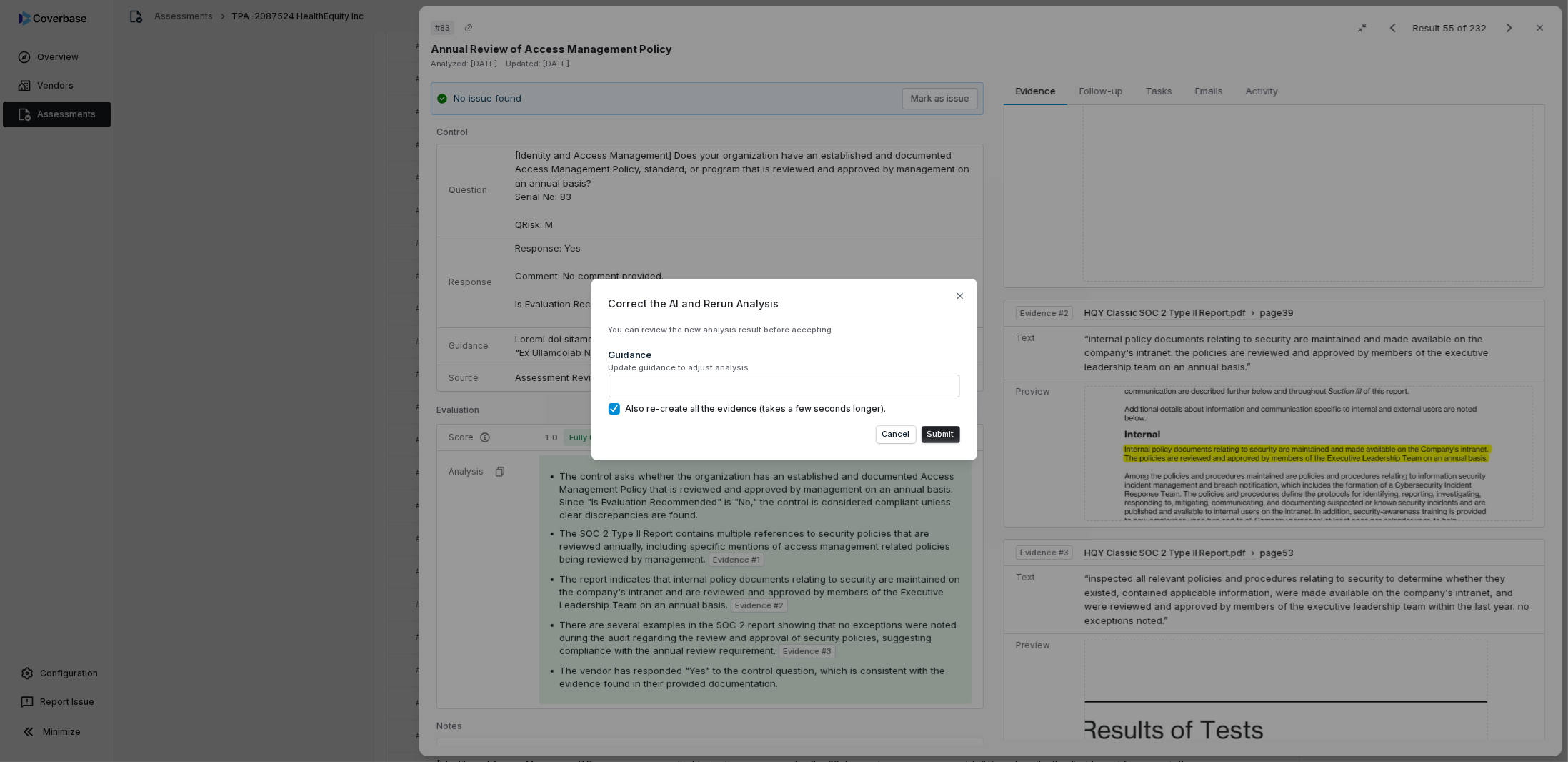
type textarea "*"
type textarea "**********"
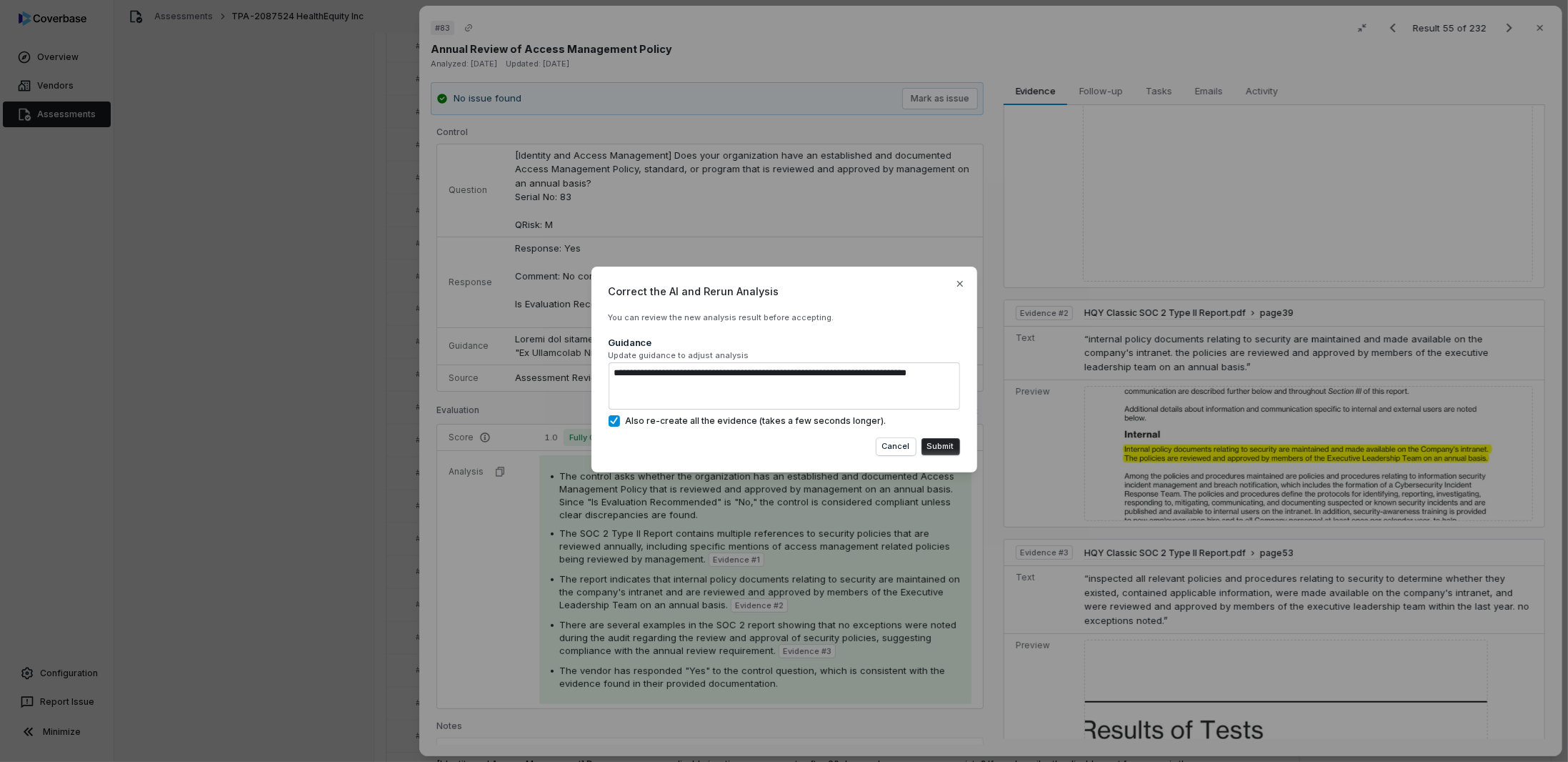
type textarea "*"
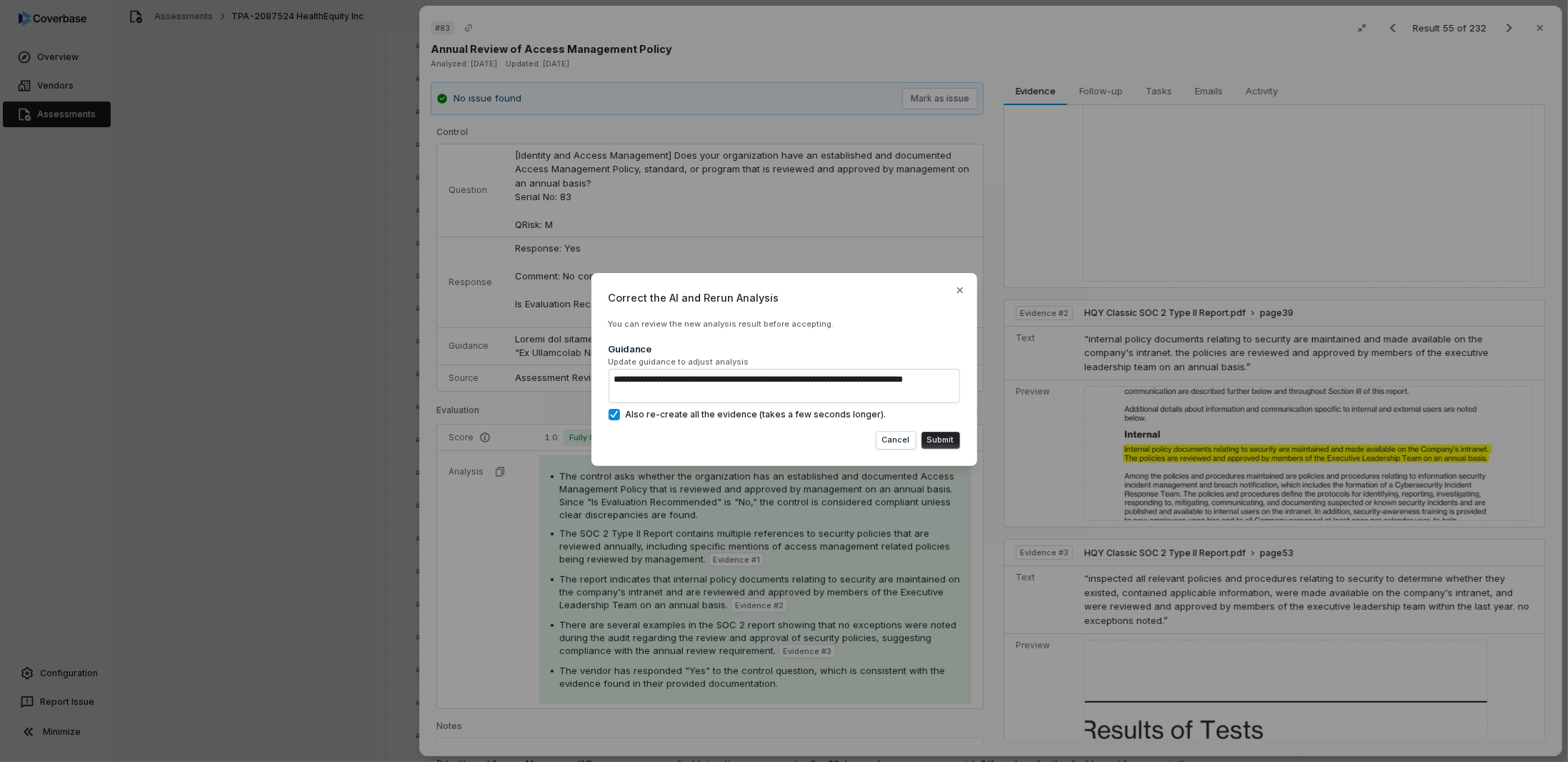
type textarea "**********"
click at [941, 440] on button "Submit" at bounding box center [940, 440] width 39 height 17
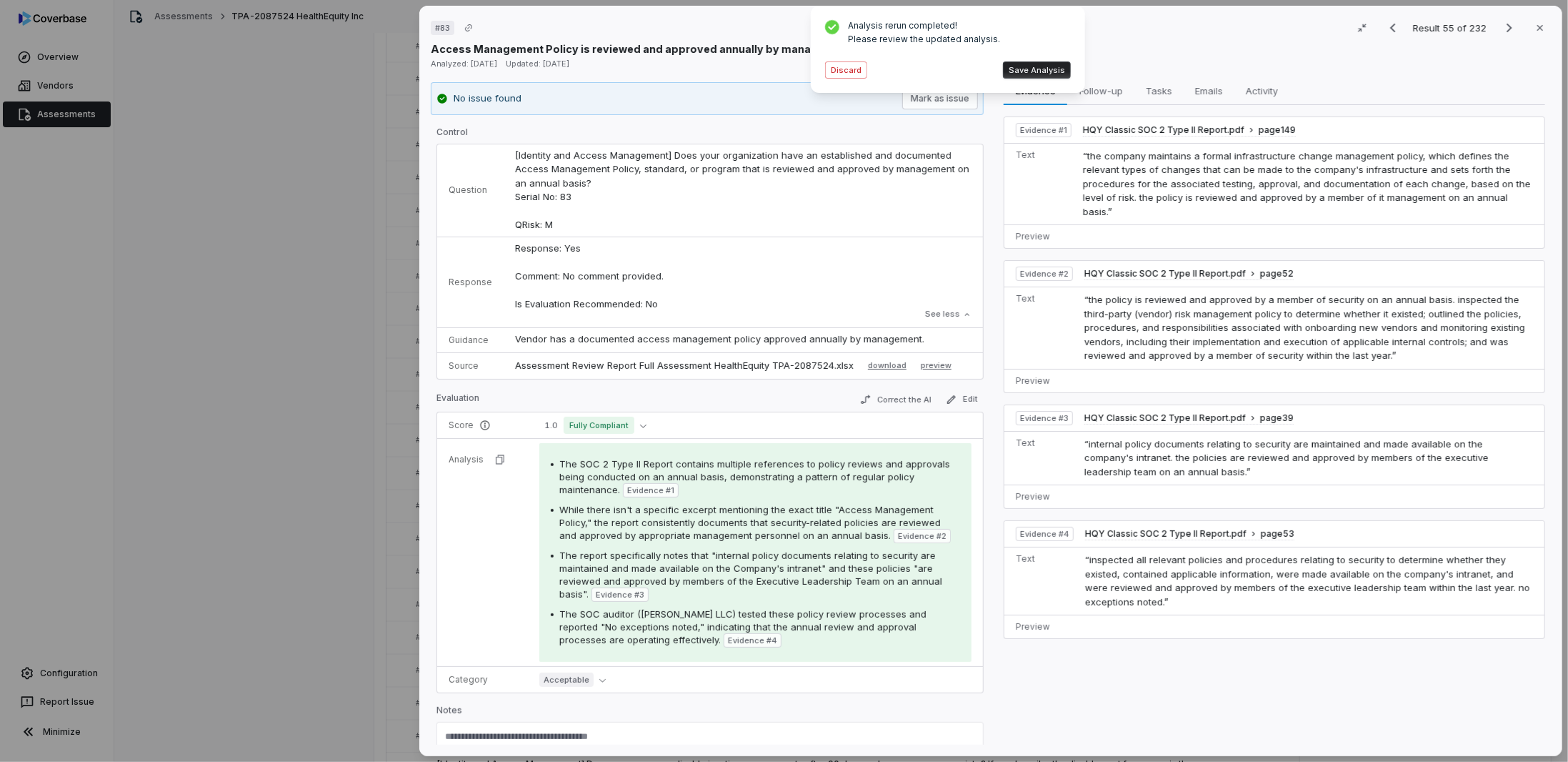
scroll to position [0, 0]
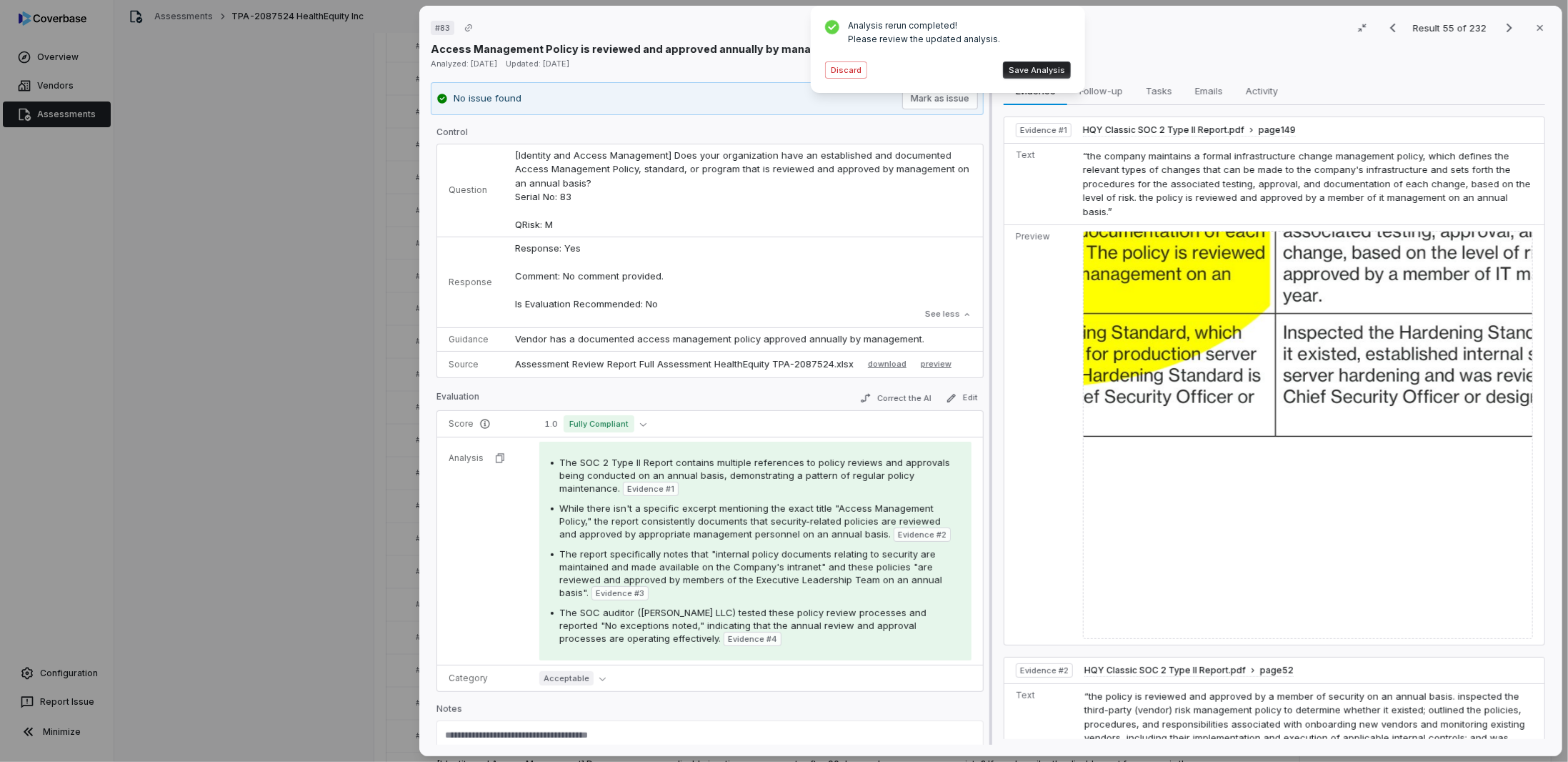
drag, startPoint x: 855, startPoint y: 71, endPoint x: 983, endPoint y: 424, distance: 375.5
click at [855, 71] on button "Discard" at bounding box center [846, 70] width 42 height 17
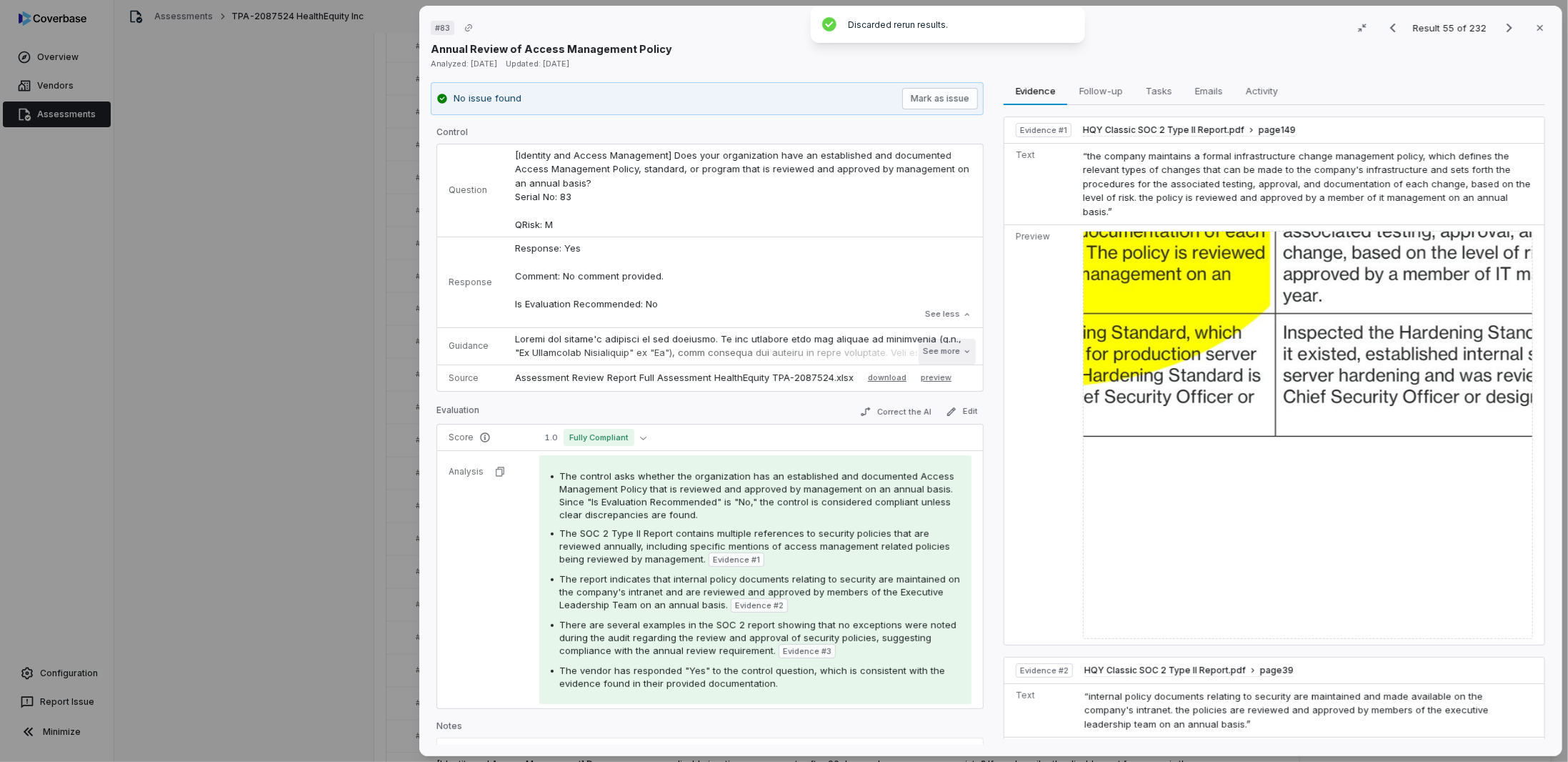
click at [933, 358] on button "See more" at bounding box center [948, 352] width 57 height 26
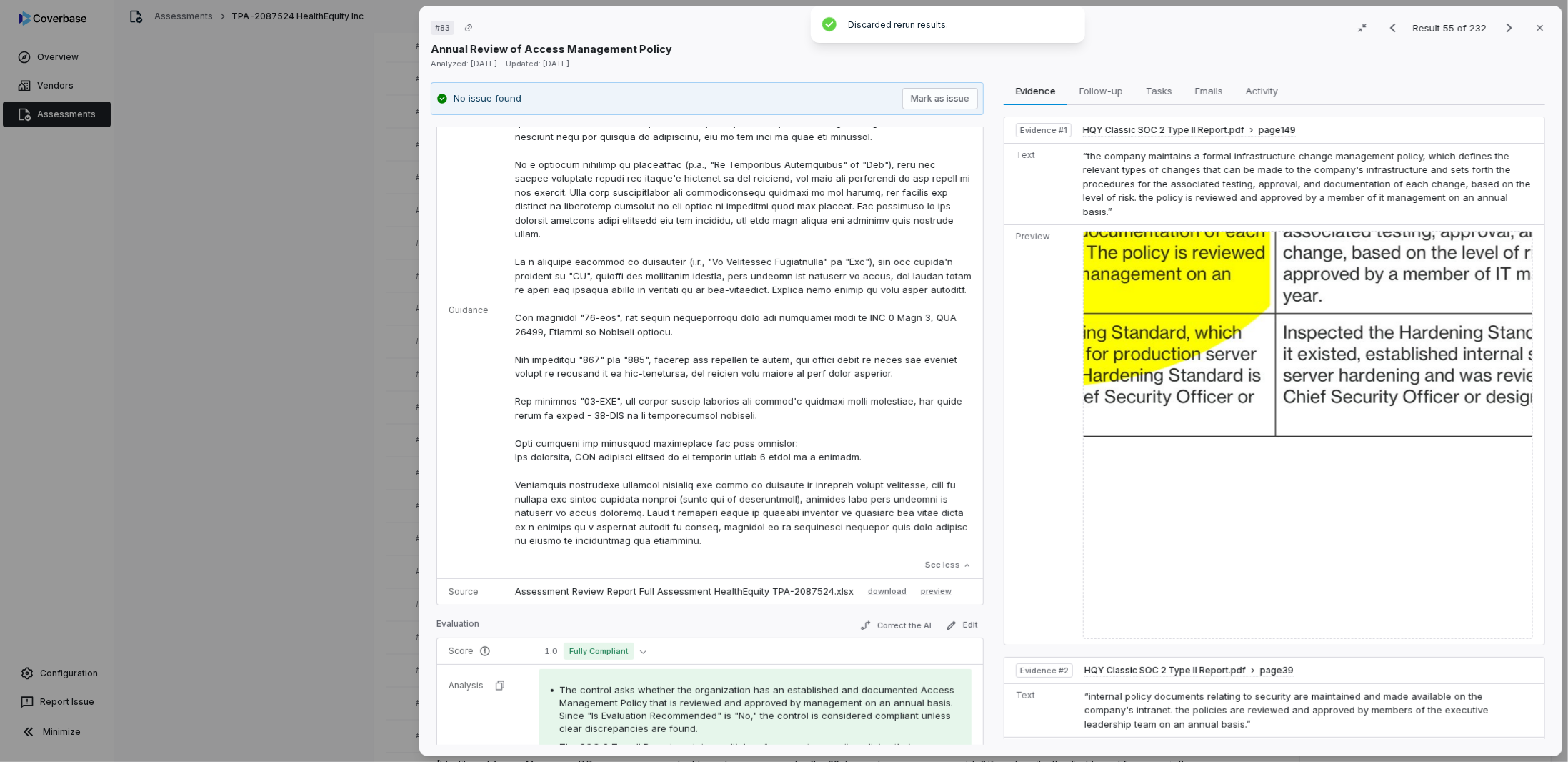
scroll to position [357, 0]
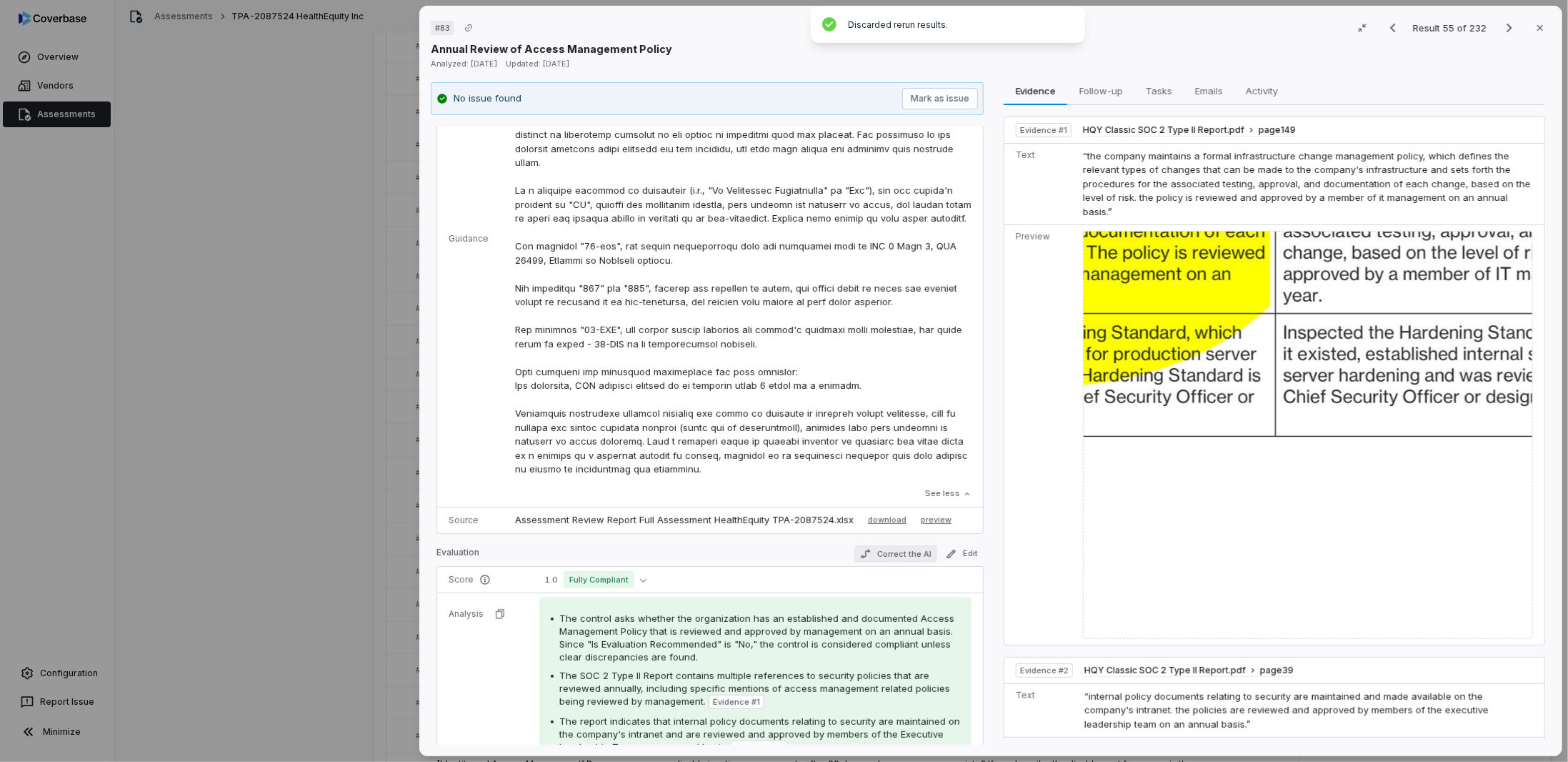
click at [878, 557] on button "Correct the AI" at bounding box center [896, 554] width 83 height 17
type textarea "*"
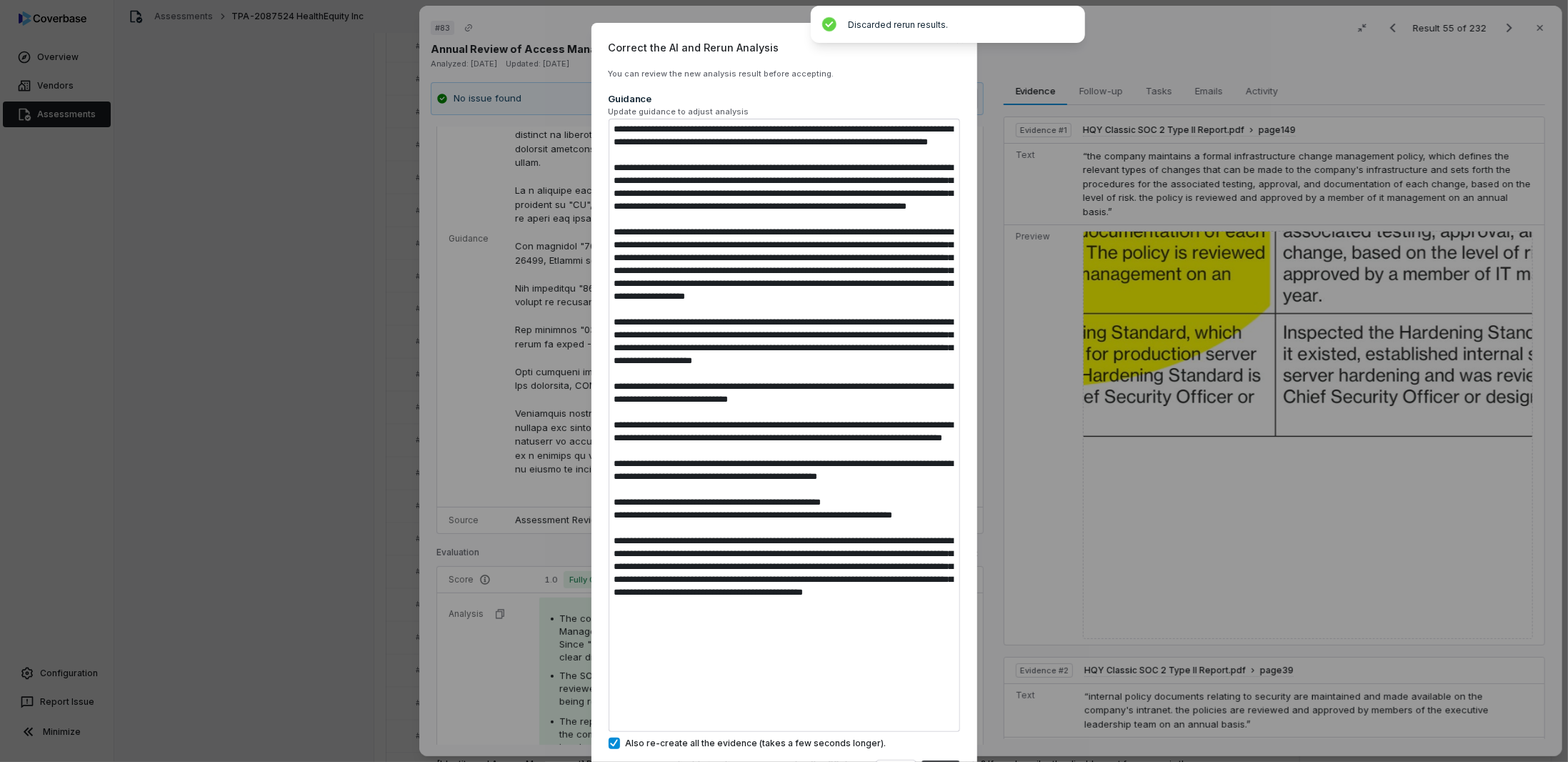
click at [735, 437] on textarea at bounding box center [784, 425] width 352 height 613
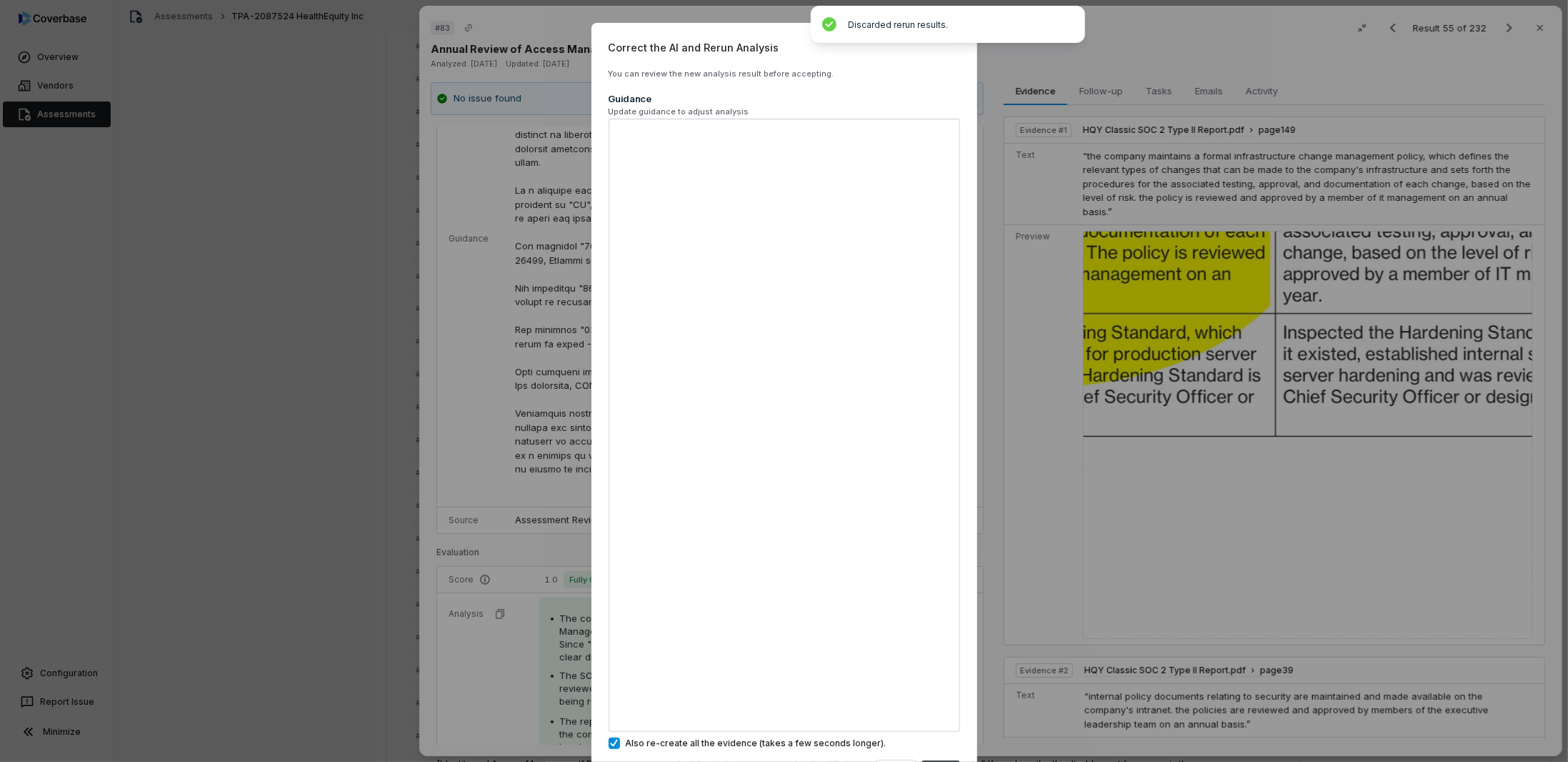
type textarea "*"
type textarea "**********"
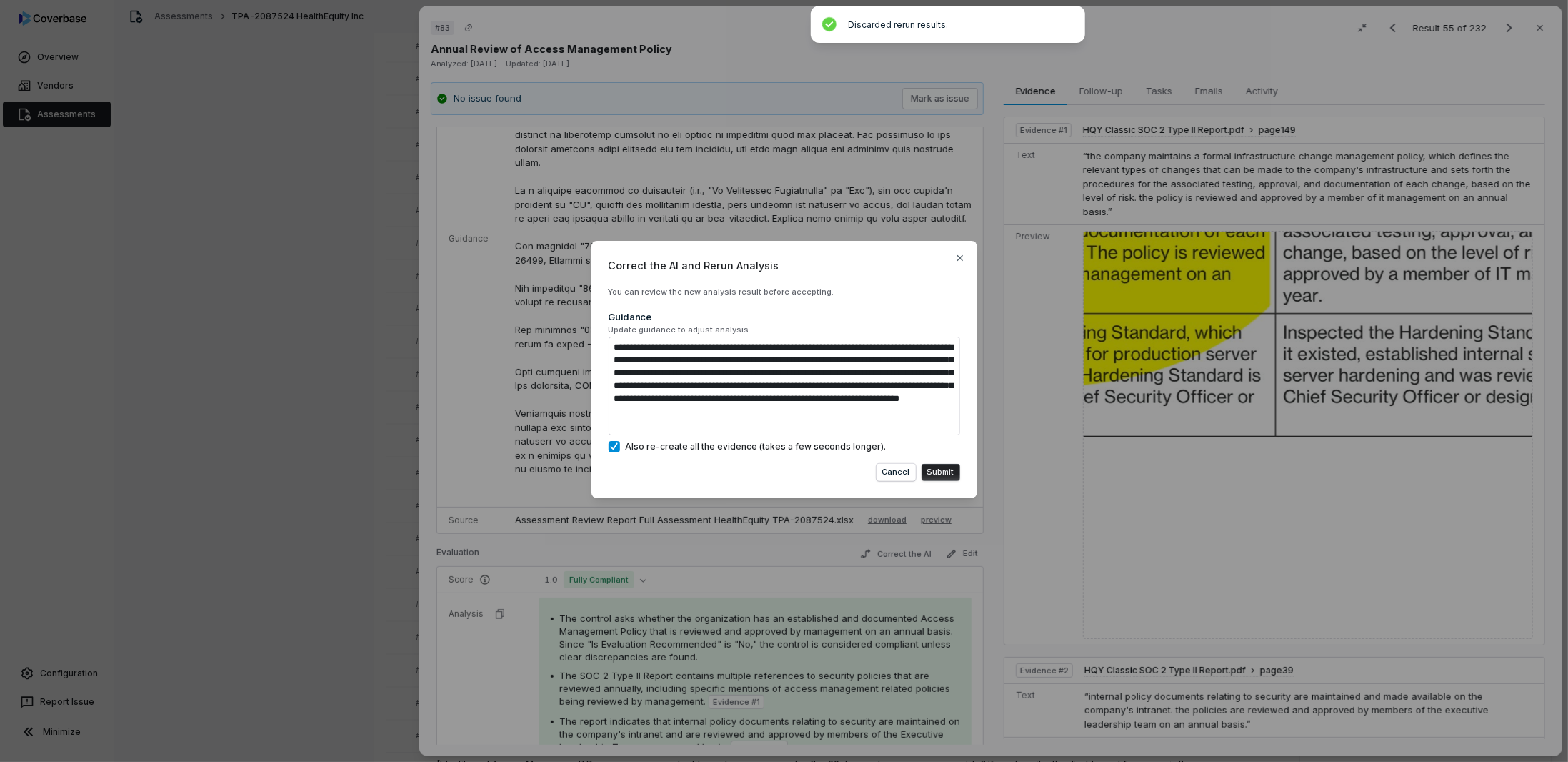
click at [617, 349] on textarea "**********" at bounding box center [784, 385] width 352 height 98
type textarea "*"
type textarea "**********"
type textarea "*"
type textarea "**********"
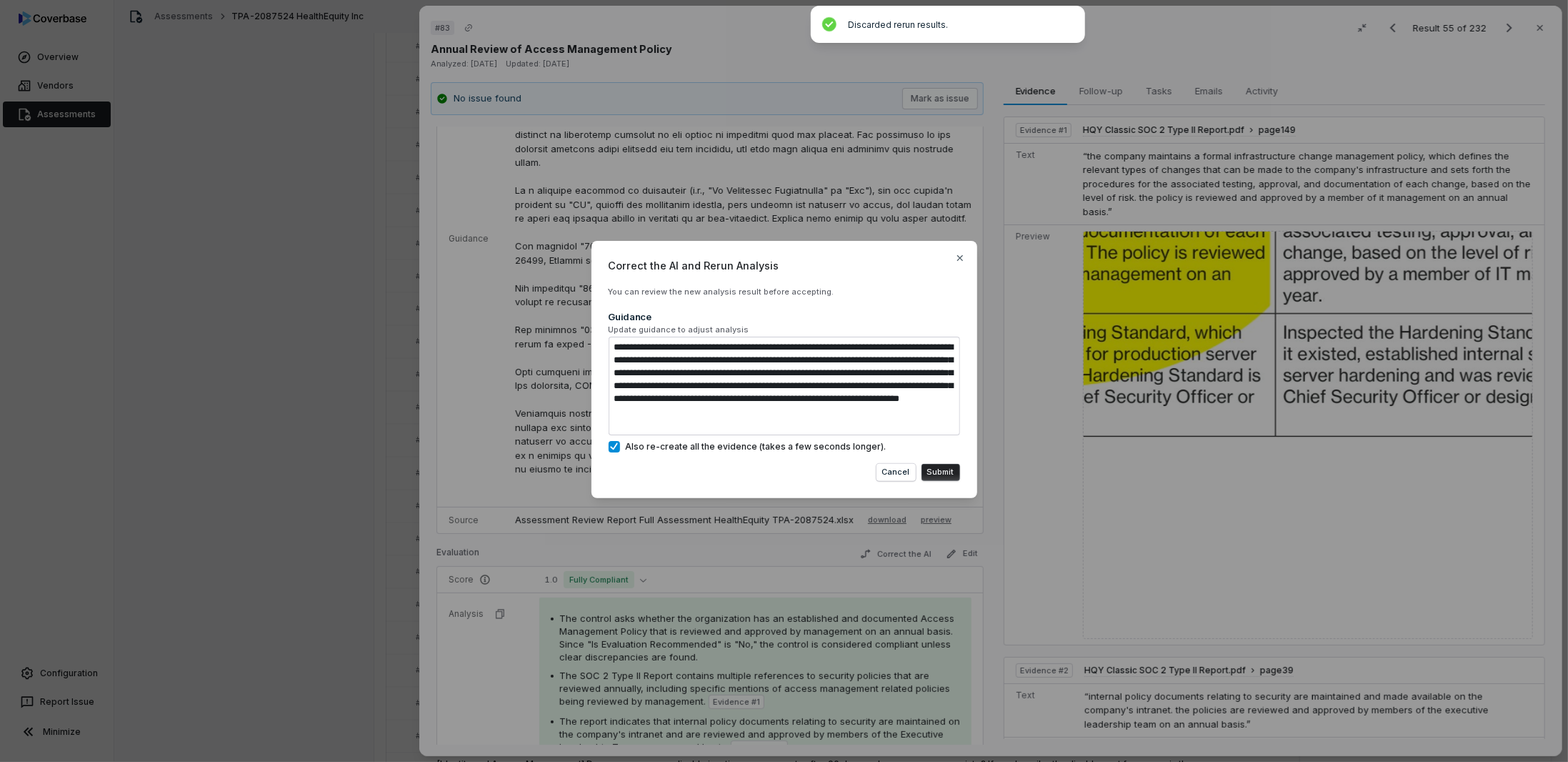
click at [930, 469] on button "Submit" at bounding box center [940, 473] width 39 height 17
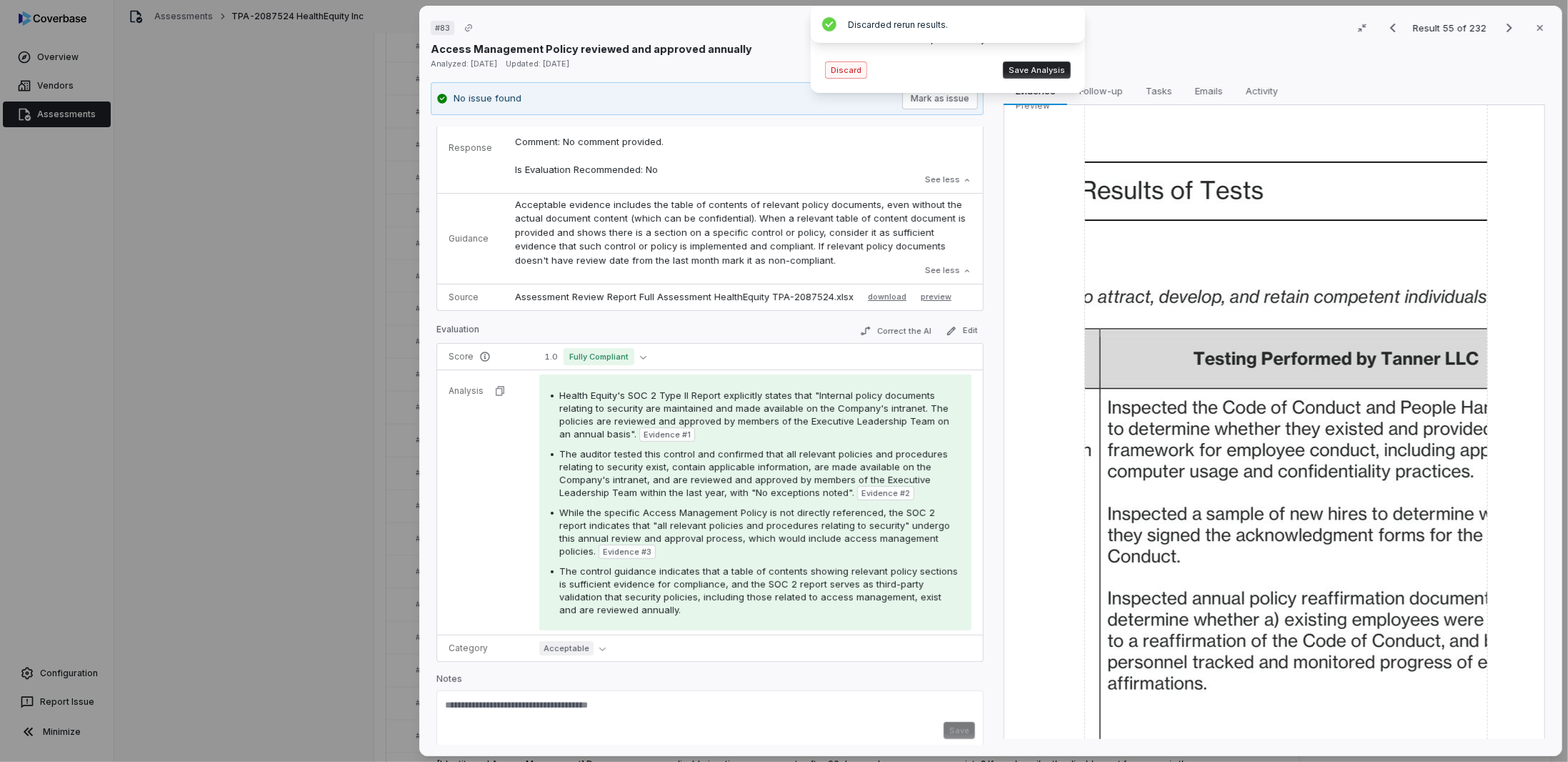
click at [841, 75] on button "Discard" at bounding box center [846, 70] width 42 height 17
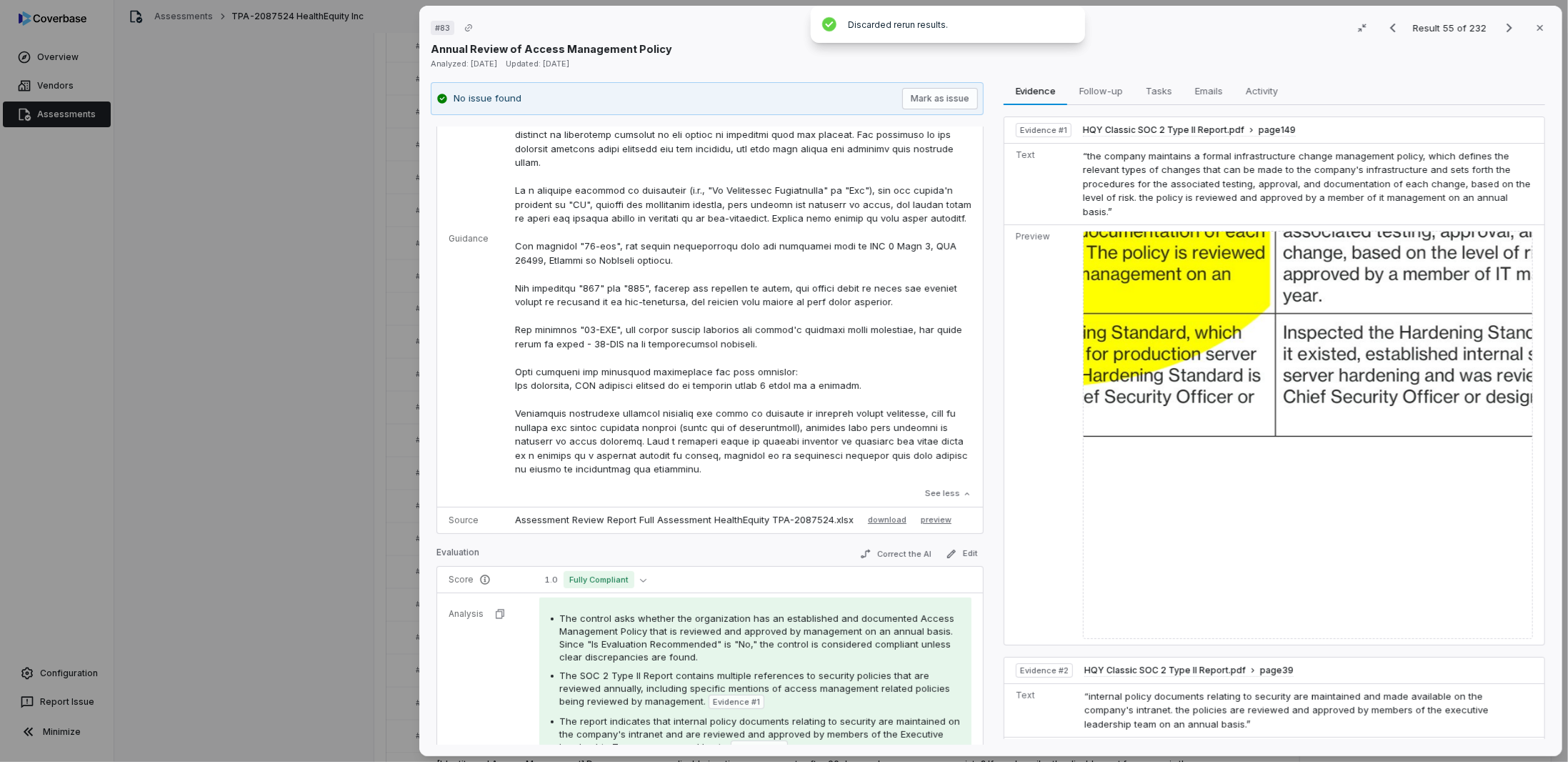
scroll to position [552, 0]
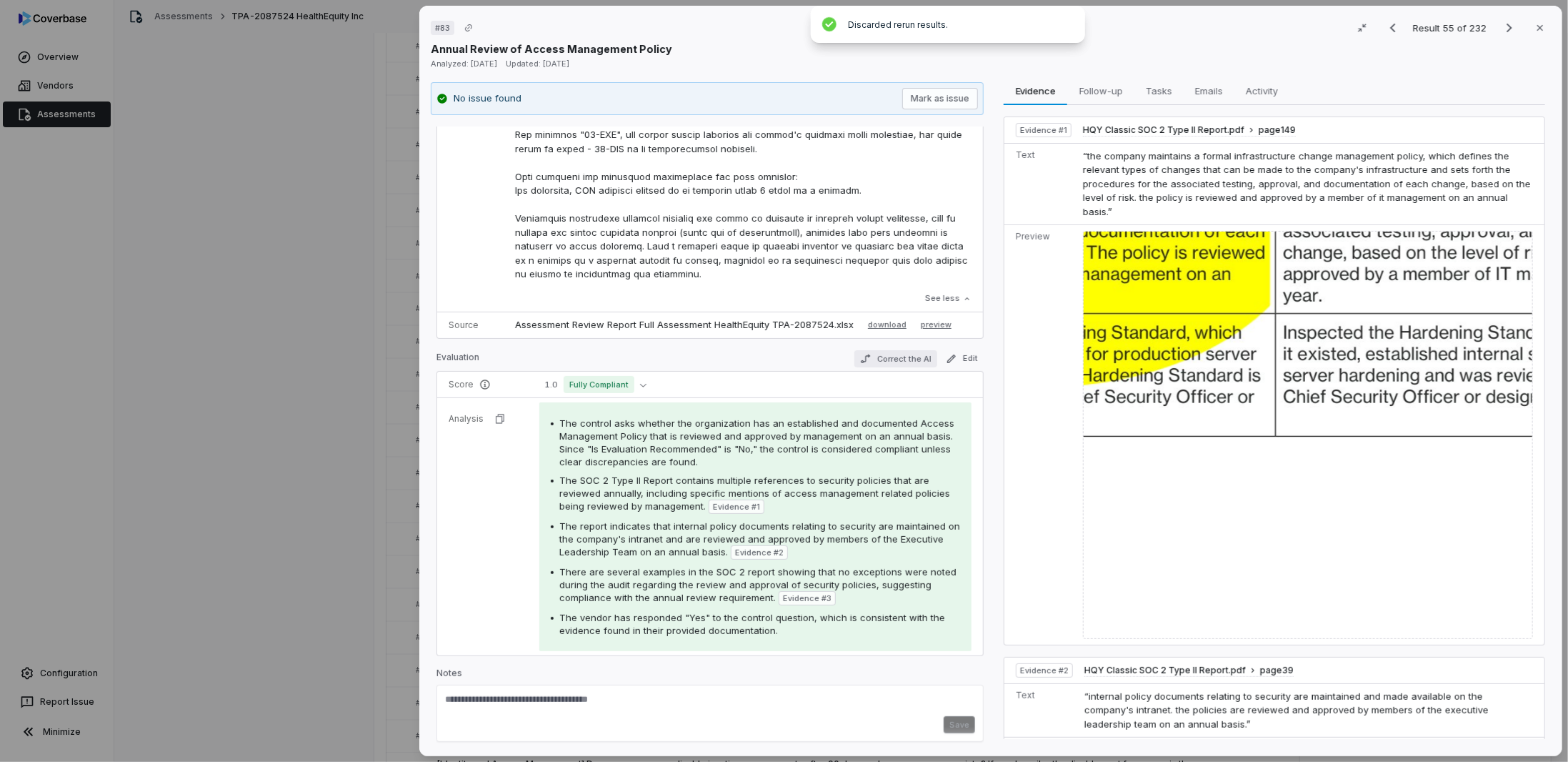
click at [892, 353] on button "Correct the AI" at bounding box center [896, 359] width 83 height 17
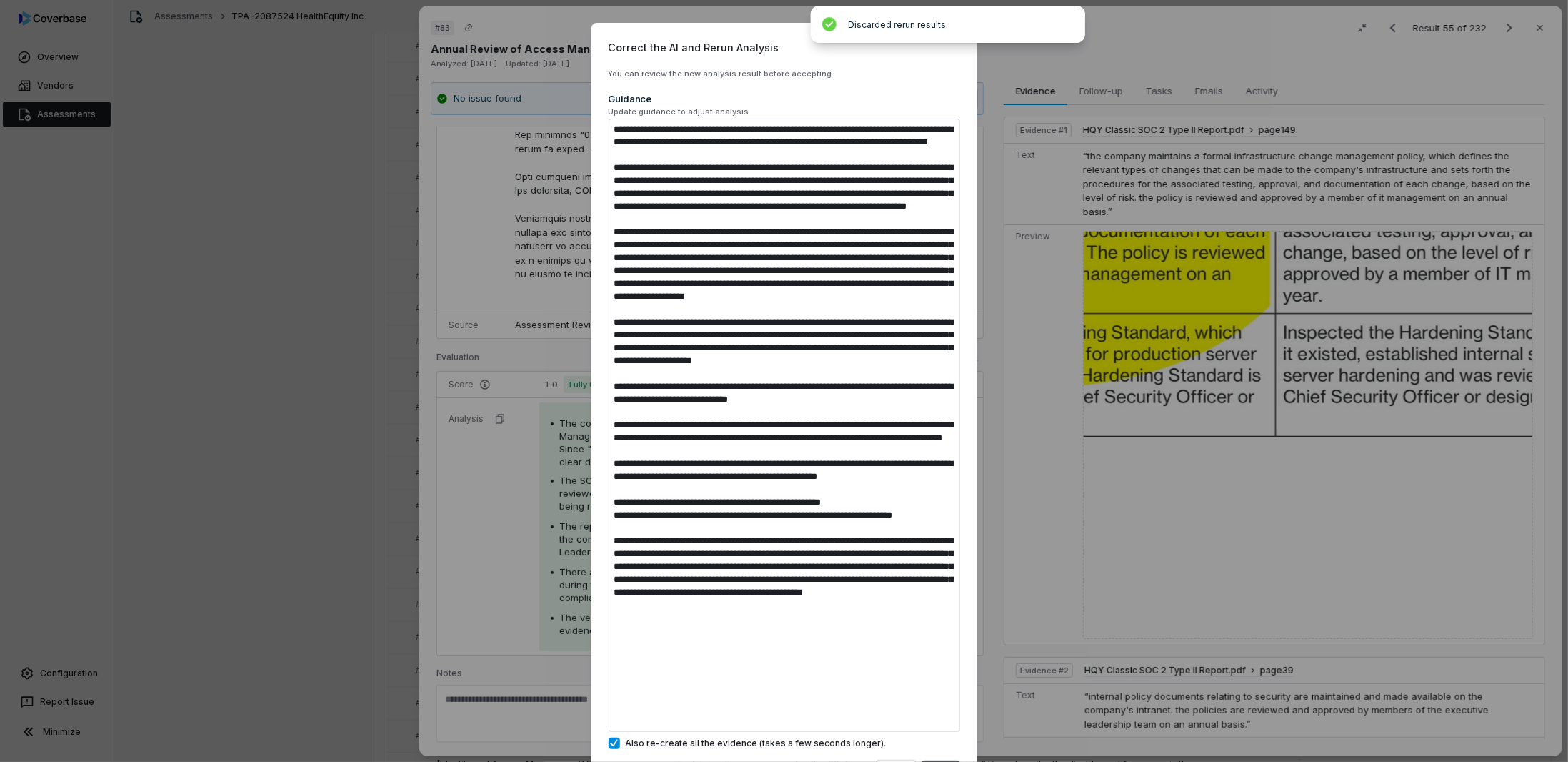
type textarea "*"
type textarea "**********"
type textarea "*"
type textarea "**********"
type textarea "*"
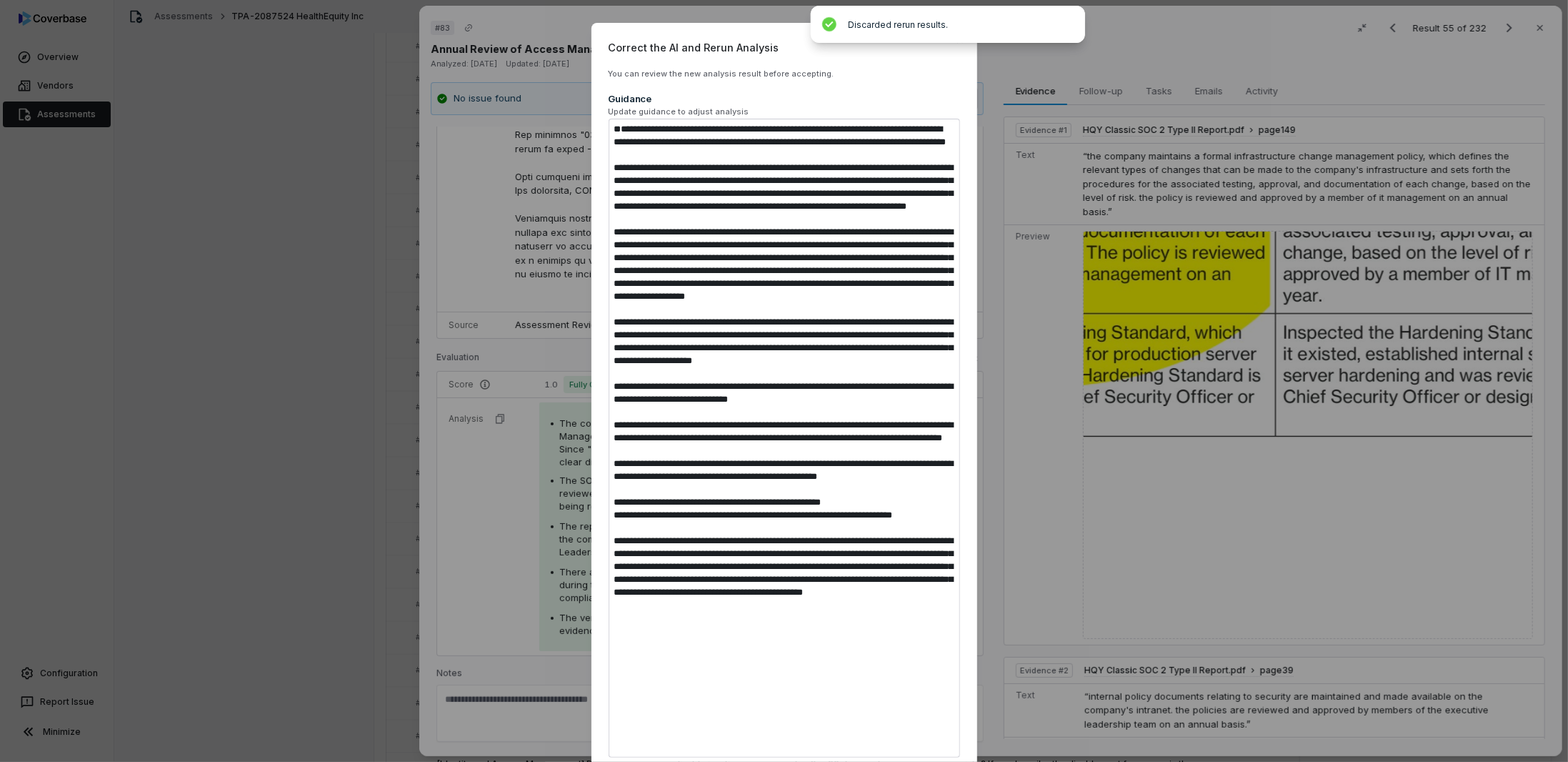
type textarea "**********"
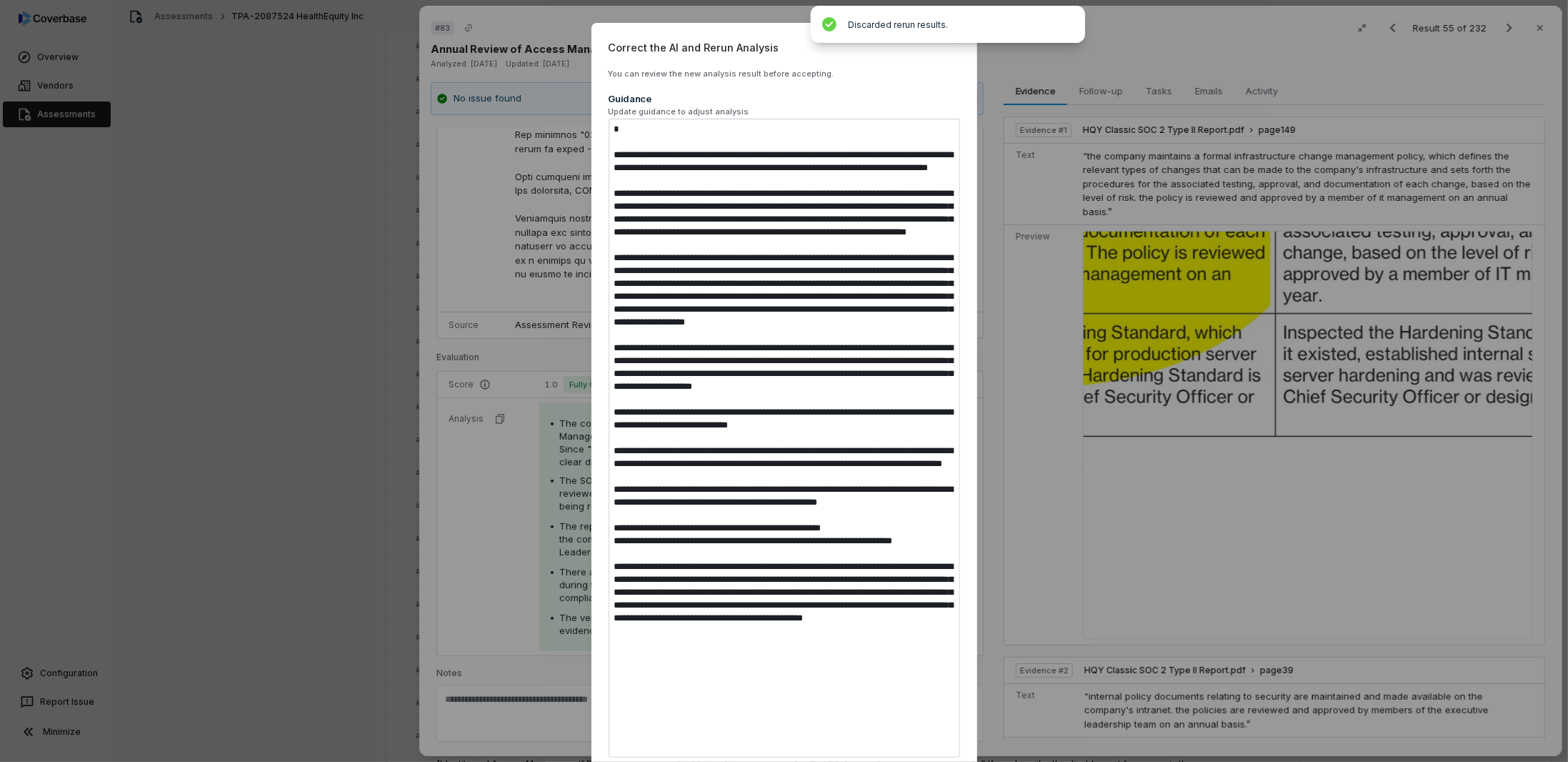
type textarea "*"
type textarea "**********"
type textarea "*"
type textarea "**********"
type textarea "*"
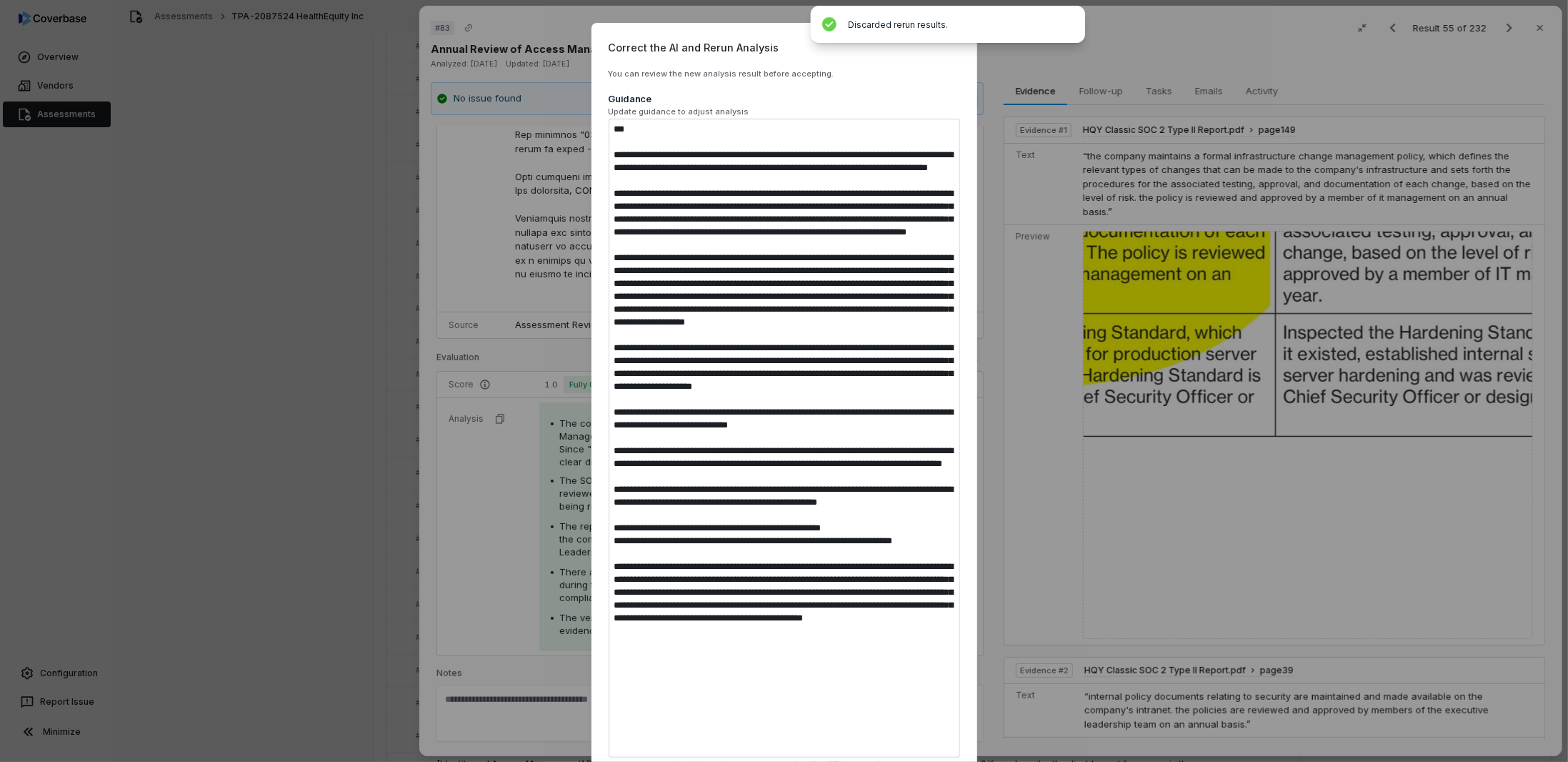
type textarea "**********"
type textarea "*"
type textarea "**********"
type textarea "*"
type textarea "**********"
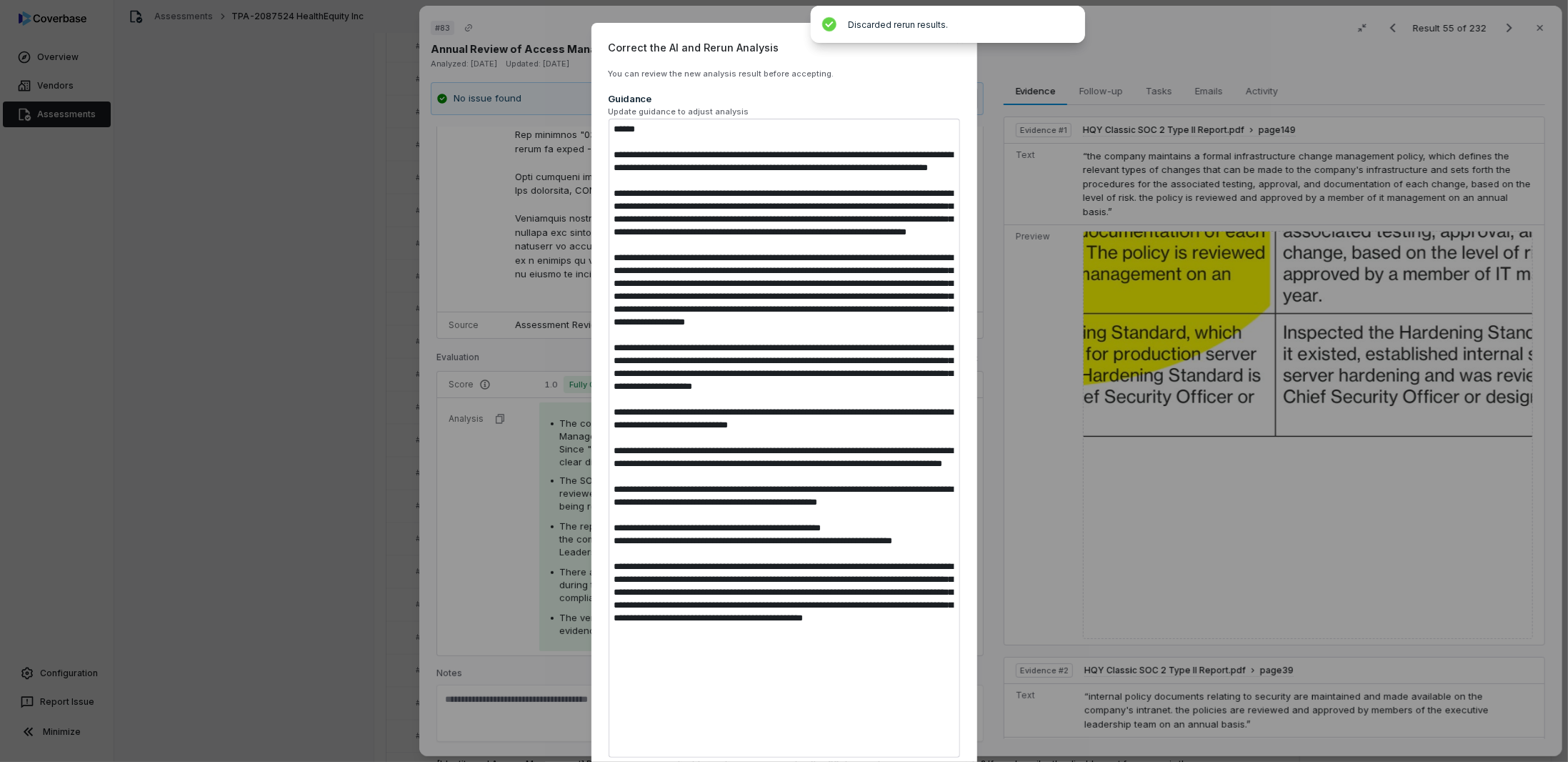
type textarea "*"
type textarea "**********"
type textarea "*"
type textarea "**********"
type textarea "*"
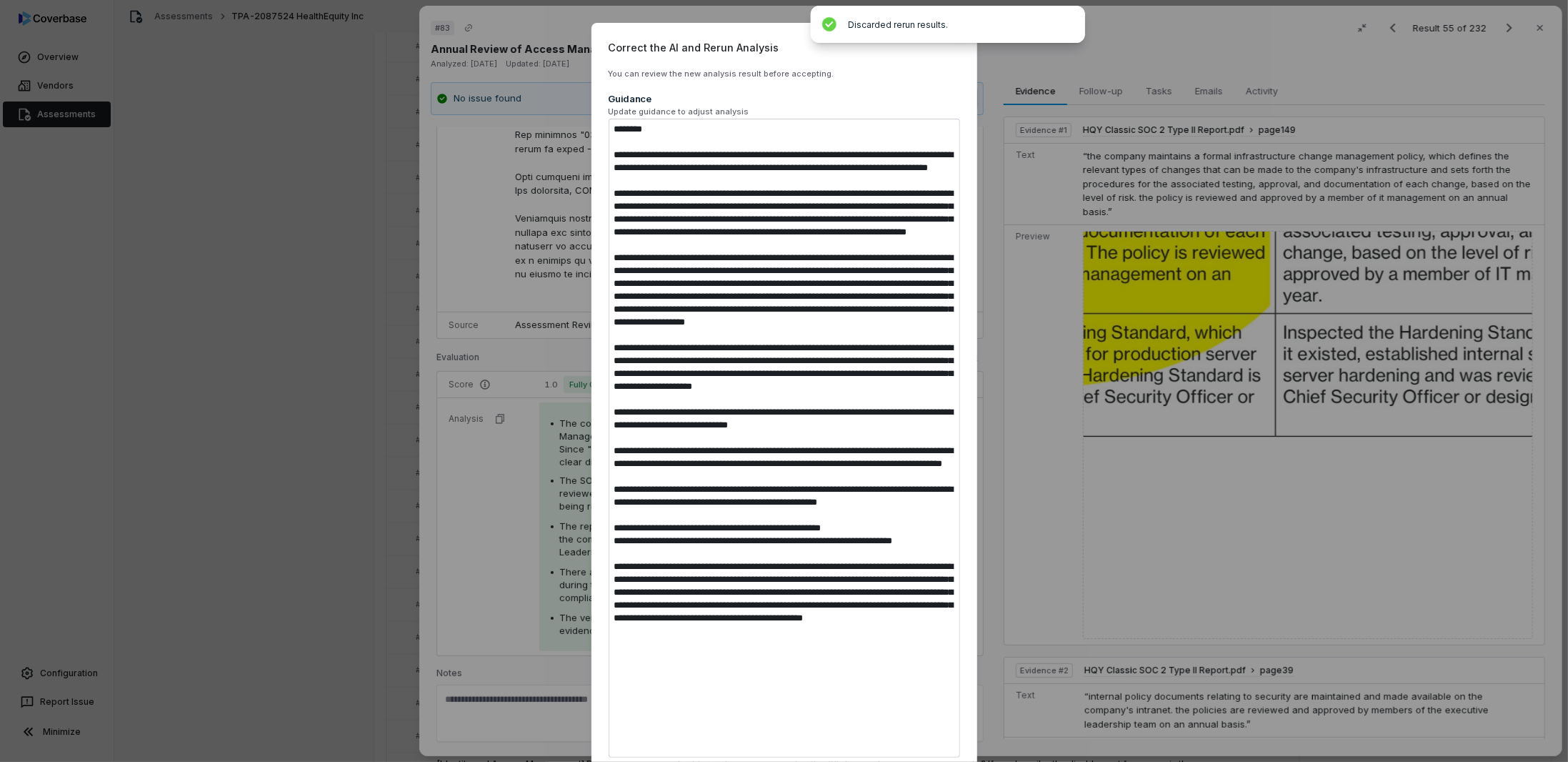
type textarea "**********"
type textarea "*"
type textarea "**********"
type textarea "*"
type textarea "**********"
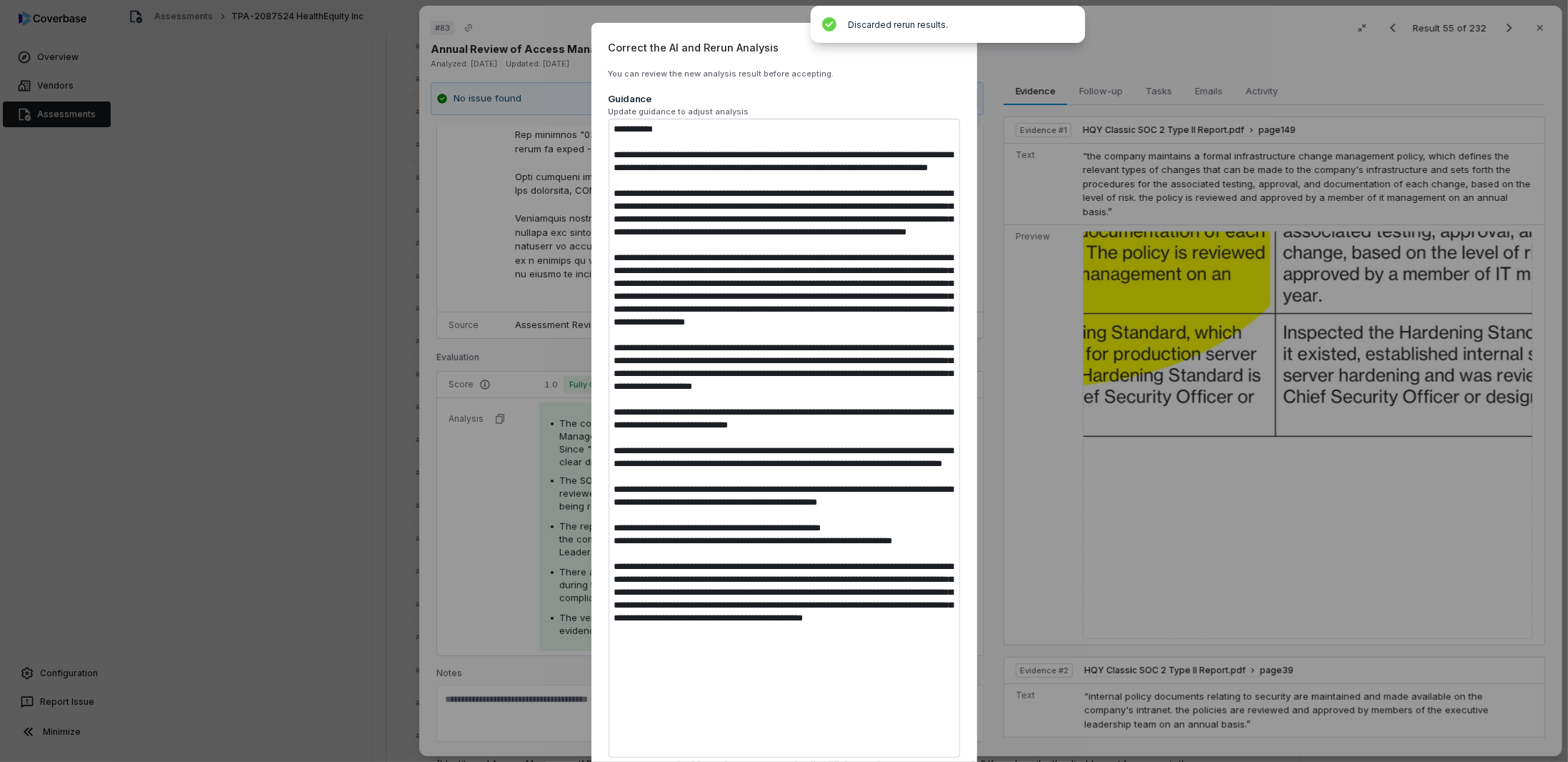
type textarea "*"
type textarea "**********"
type textarea "*"
type textarea "**********"
type textarea "*"
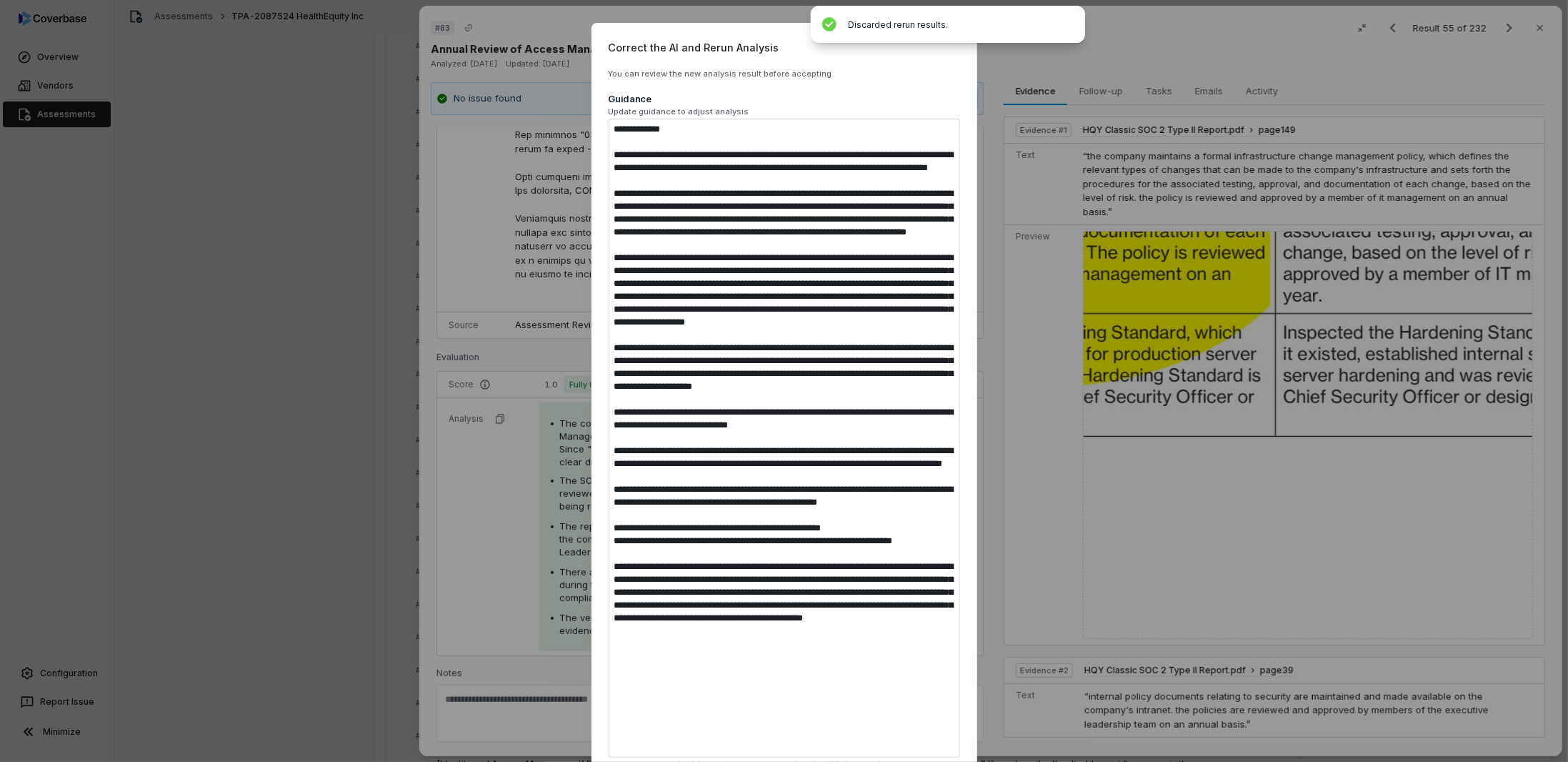
type textarea "**********"
type textarea "*"
type textarea "**********"
type textarea "*"
type textarea "**********"
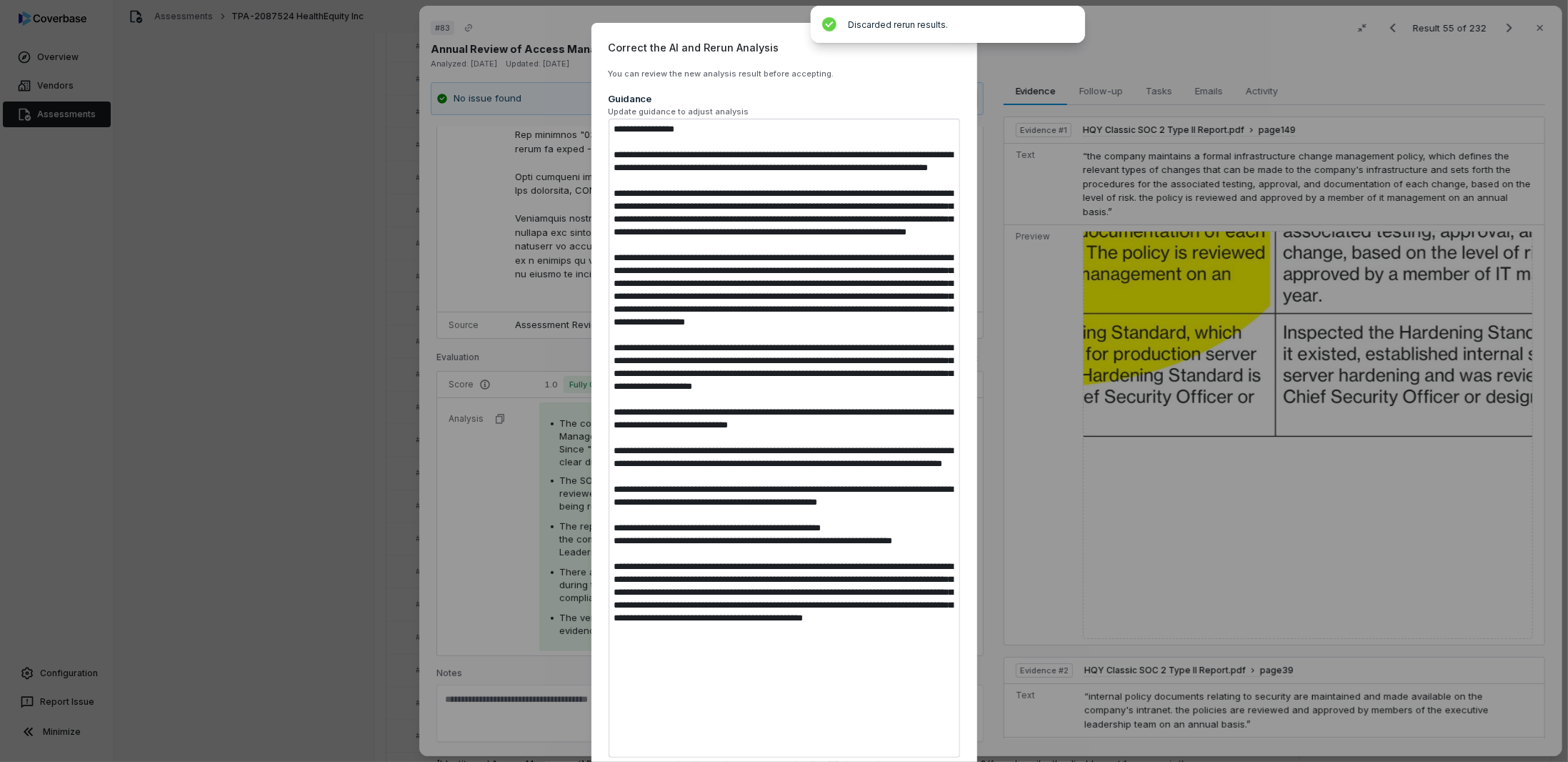
type textarea "*"
type textarea "**********"
type textarea "*"
type textarea "**********"
type textarea "*"
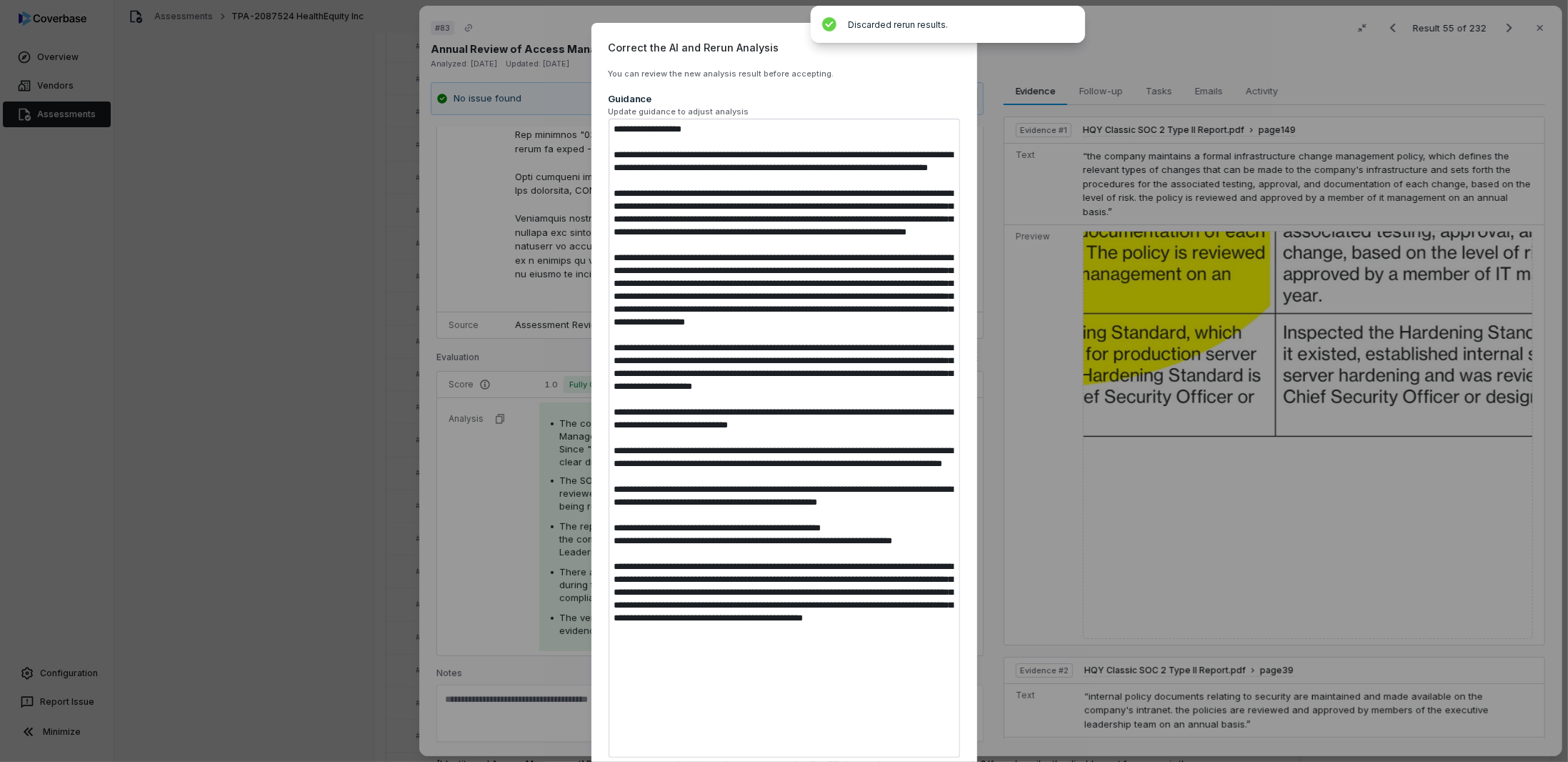
type textarea "**********"
type textarea "*"
type textarea "**********"
type textarea "*"
type textarea "**********"
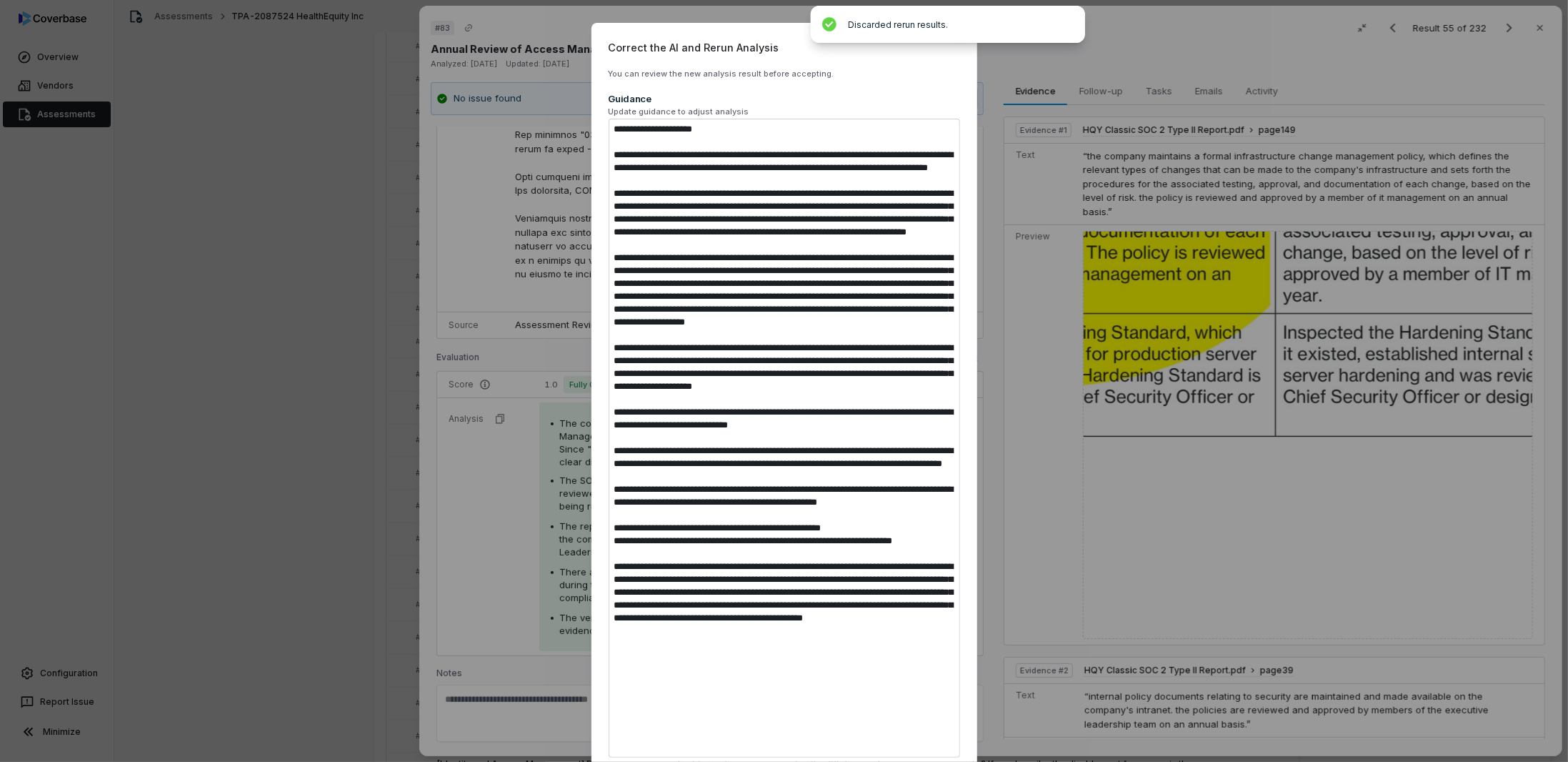
type textarea "*"
type textarea "**********"
type textarea "*"
type textarea "**********"
type textarea "*"
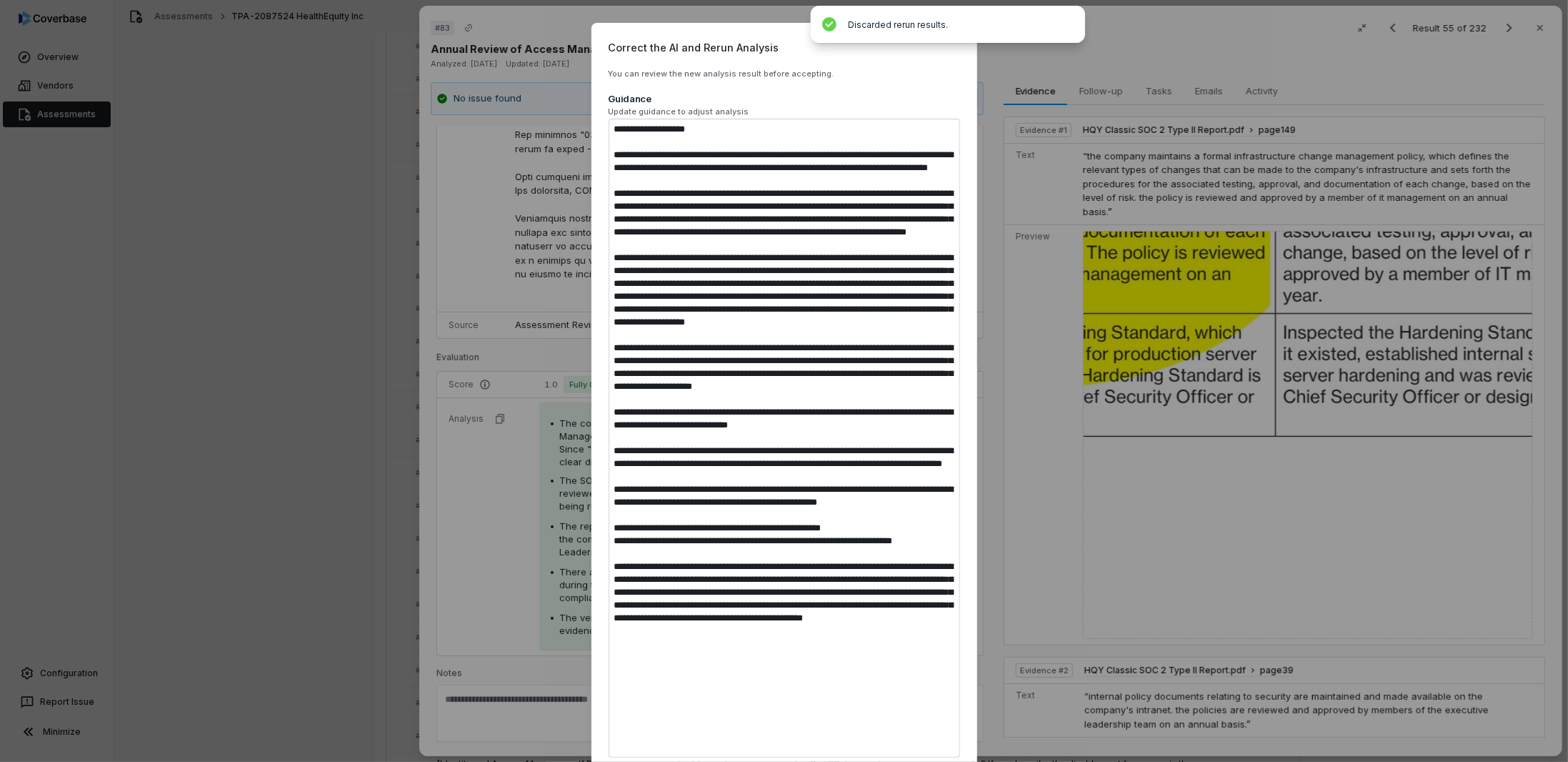
type textarea "**********"
type textarea "*"
type textarea "**********"
type textarea "*"
type textarea "**********"
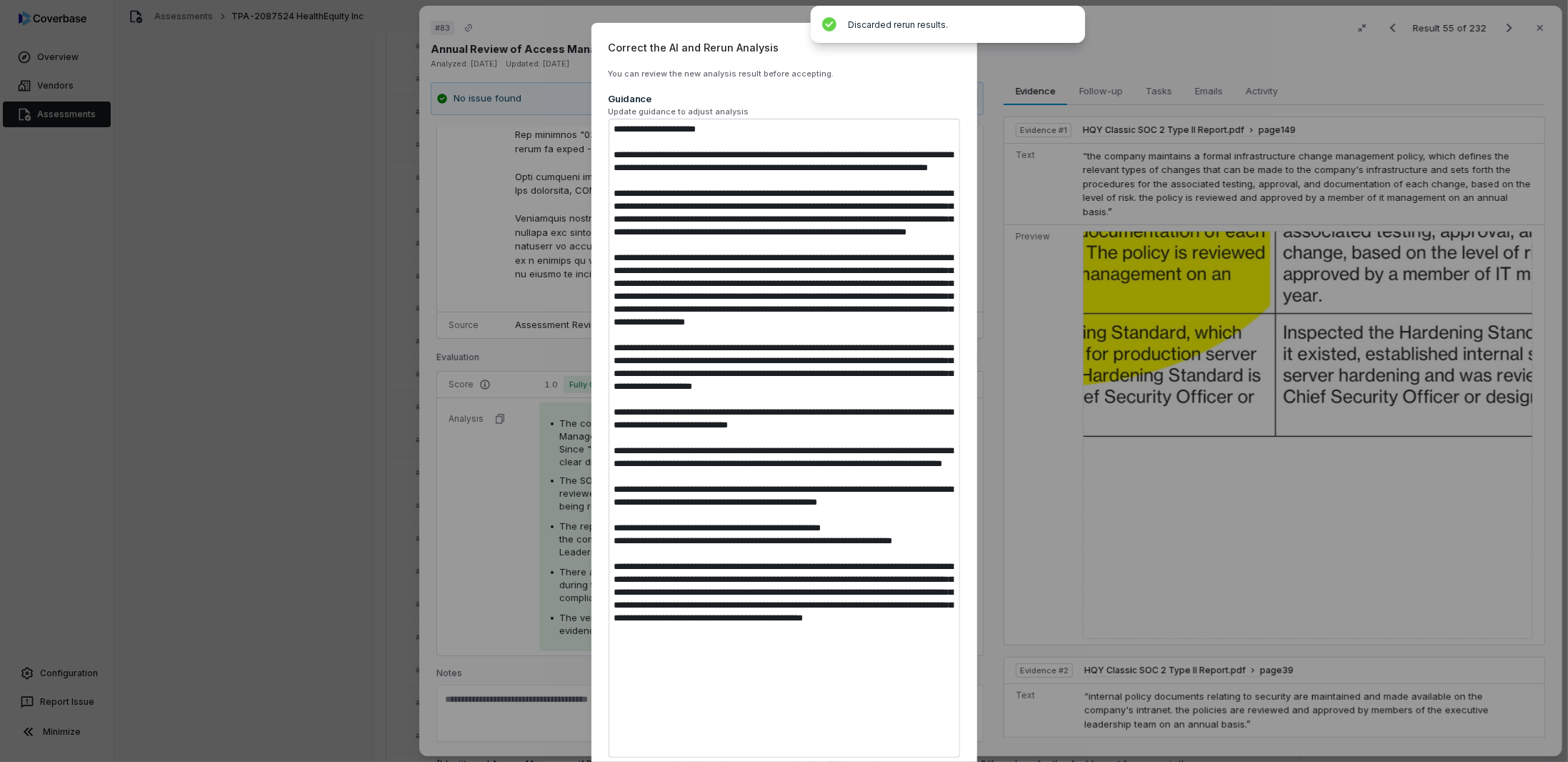
type textarea "*"
type textarea "**********"
type textarea "*"
type textarea "**********"
type textarea "*"
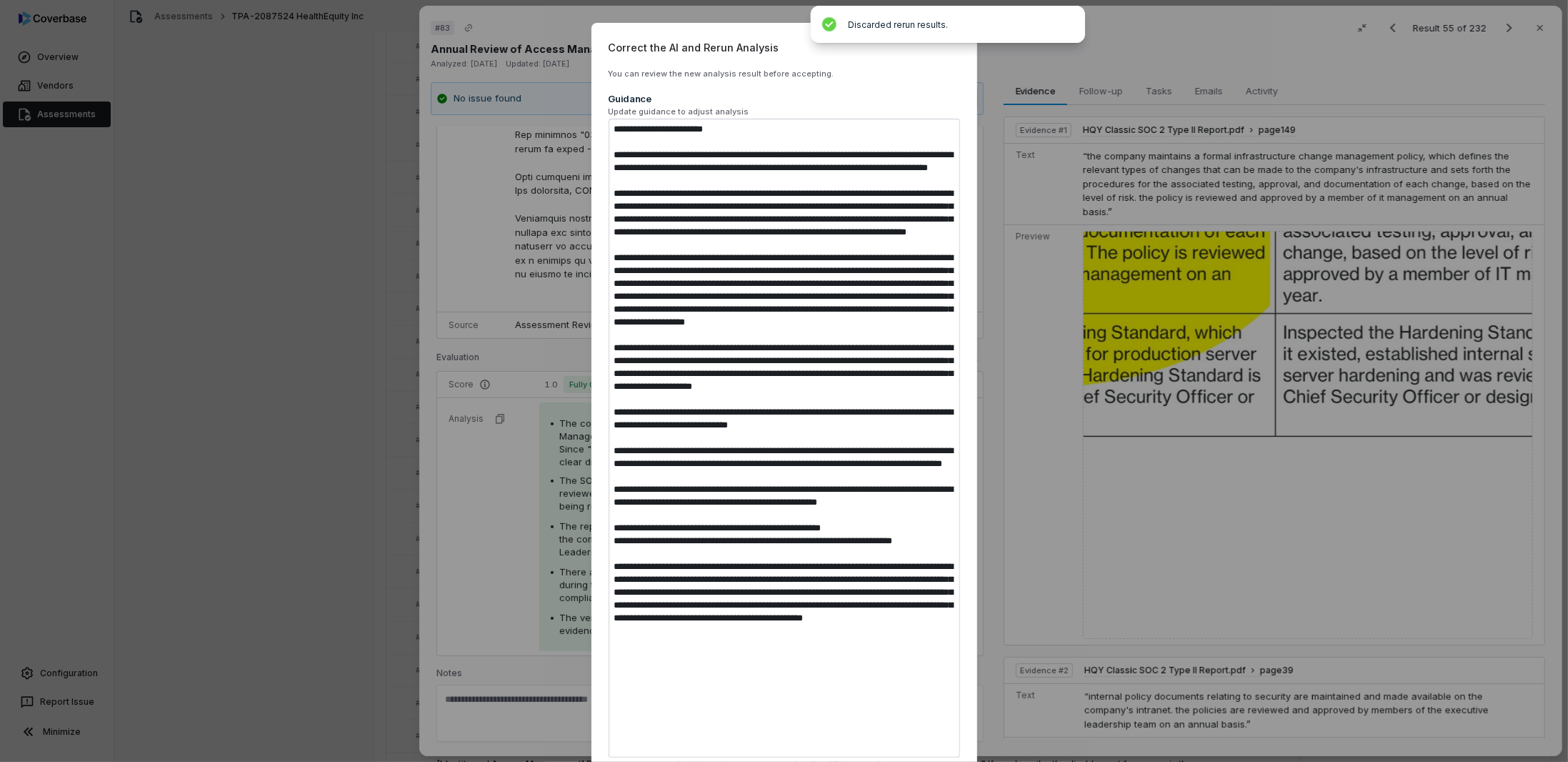
type textarea "**********"
type textarea "*"
type textarea "**********"
type textarea "*"
type textarea "**********"
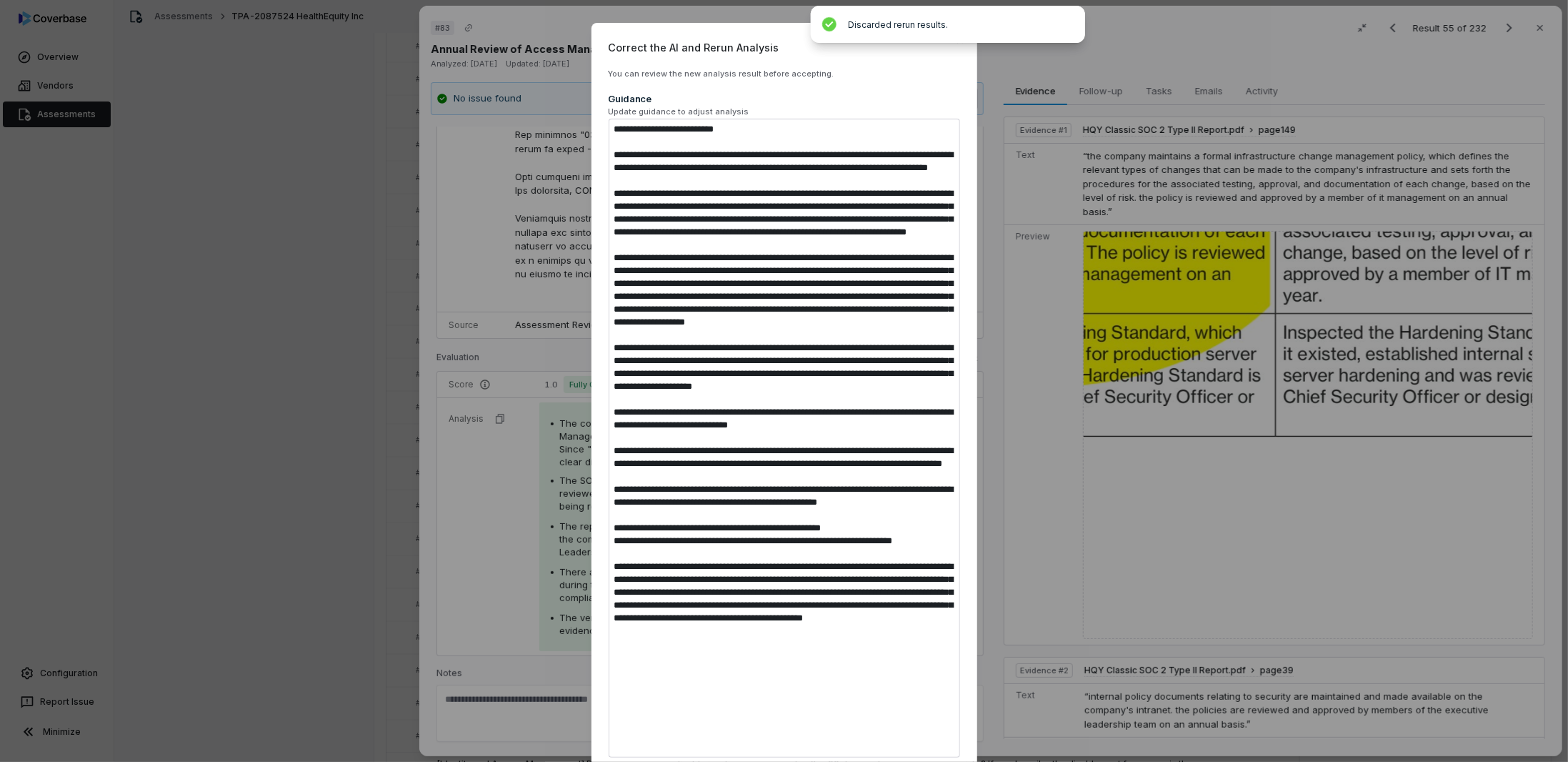
type textarea "*"
type textarea "**********"
type textarea "*"
type textarea "**********"
type textarea "*"
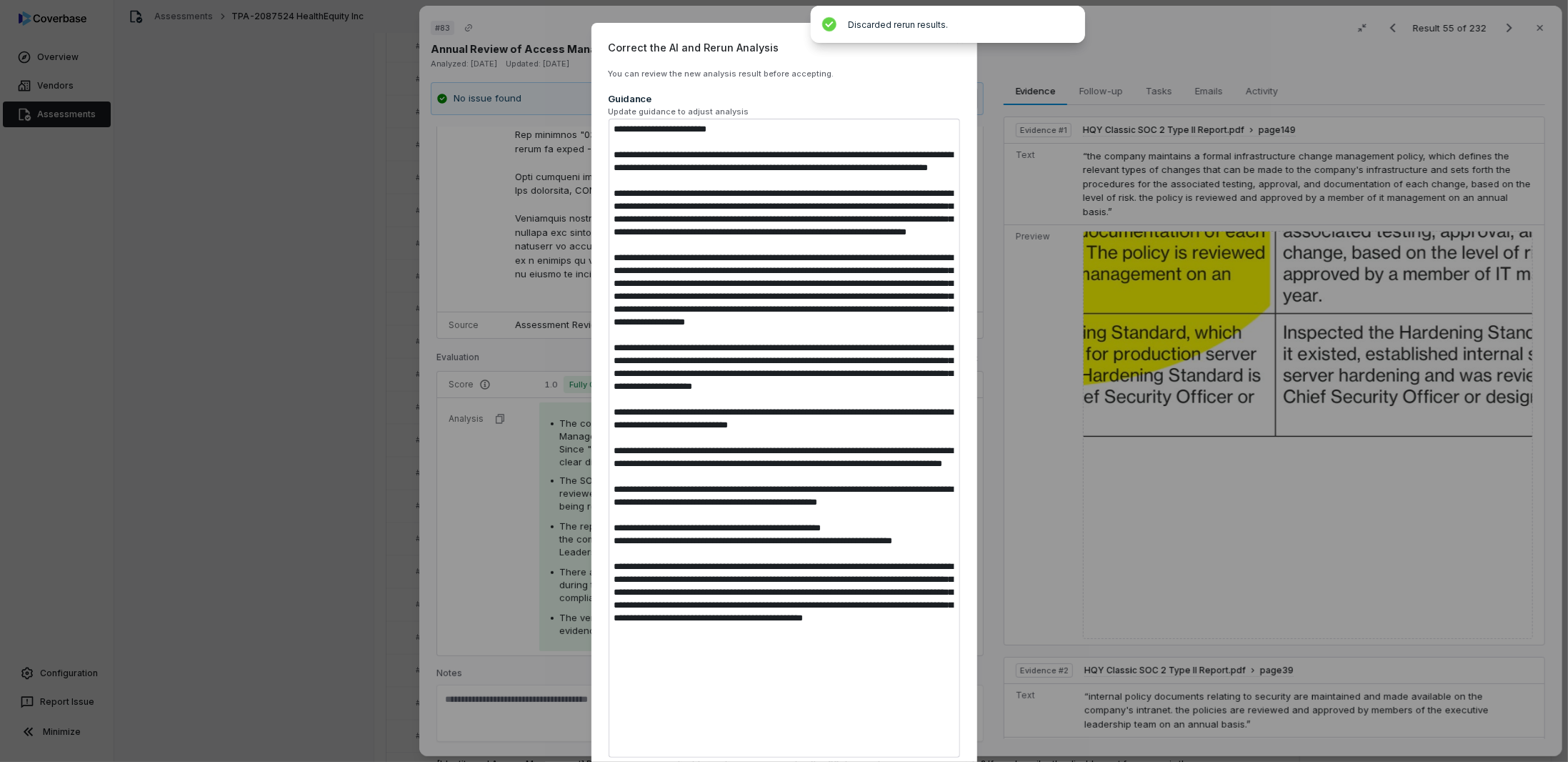
type textarea "**********"
type textarea "*"
type textarea "**********"
type textarea "*"
type textarea "**********"
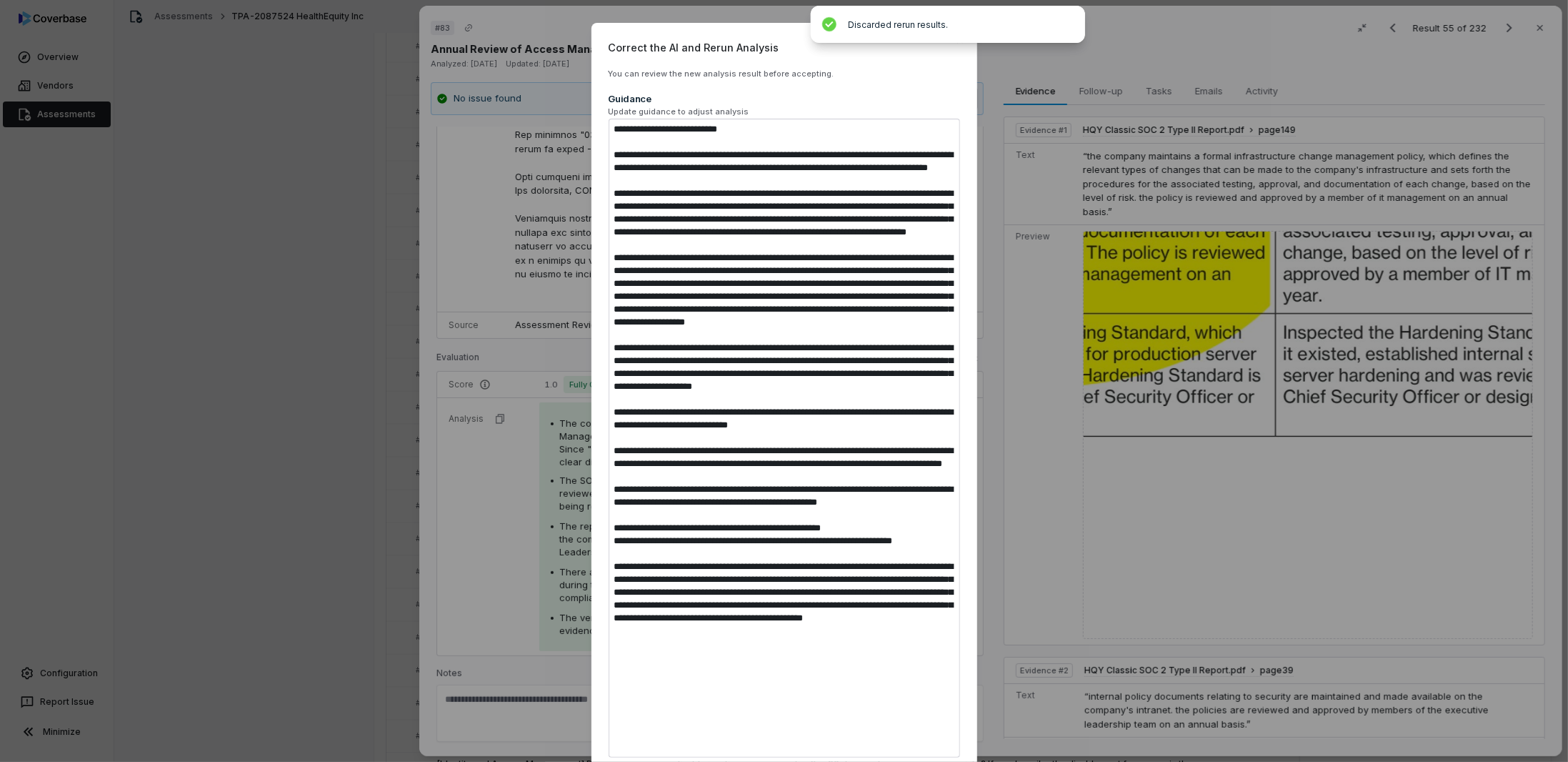
type textarea "*"
type textarea "**********"
type textarea "*"
type textarea "**********"
type textarea "*"
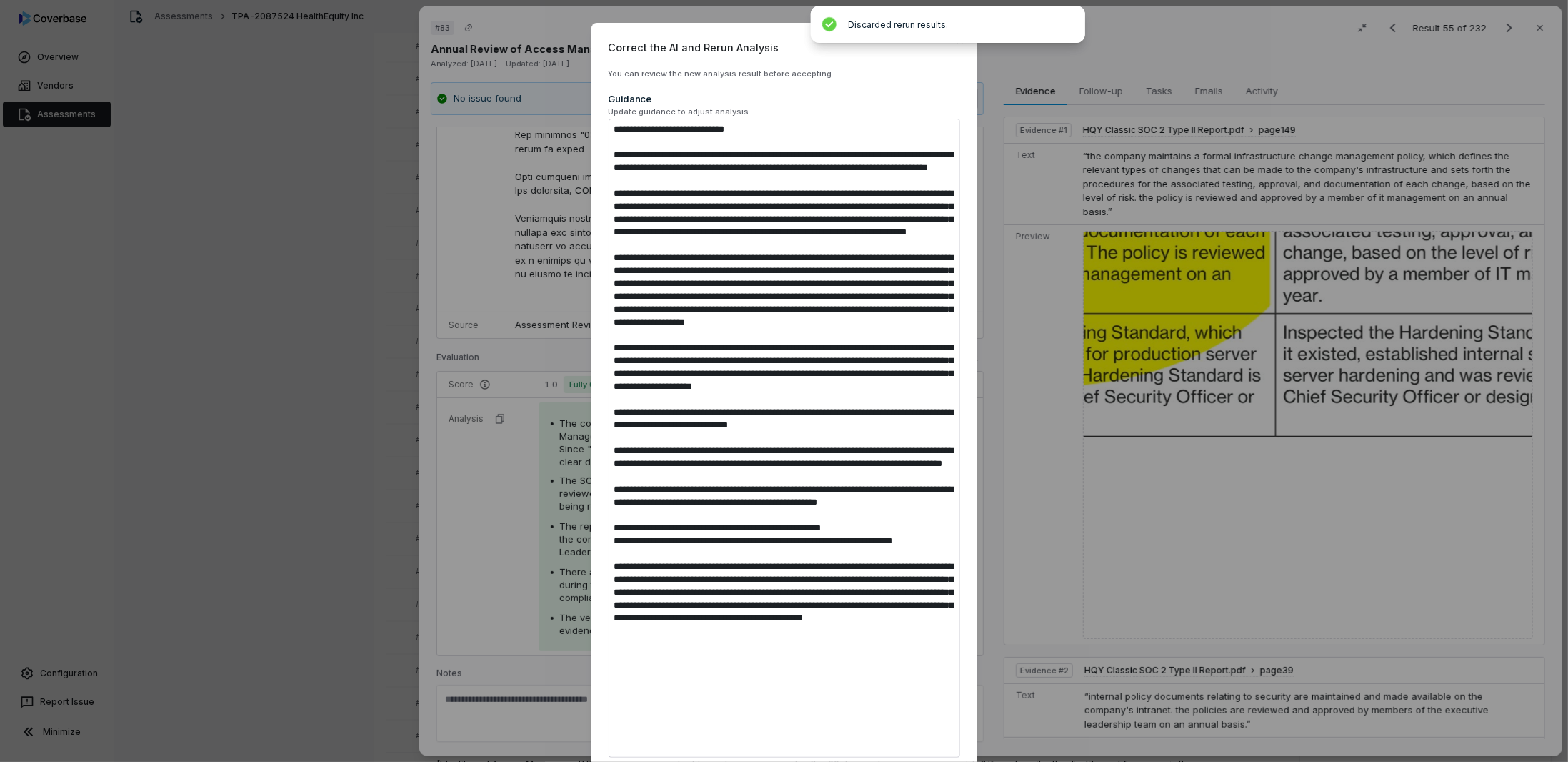
type textarea "**********"
type textarea "*"
type textarea "**********"
type textarea "*"
type textarea "**********"
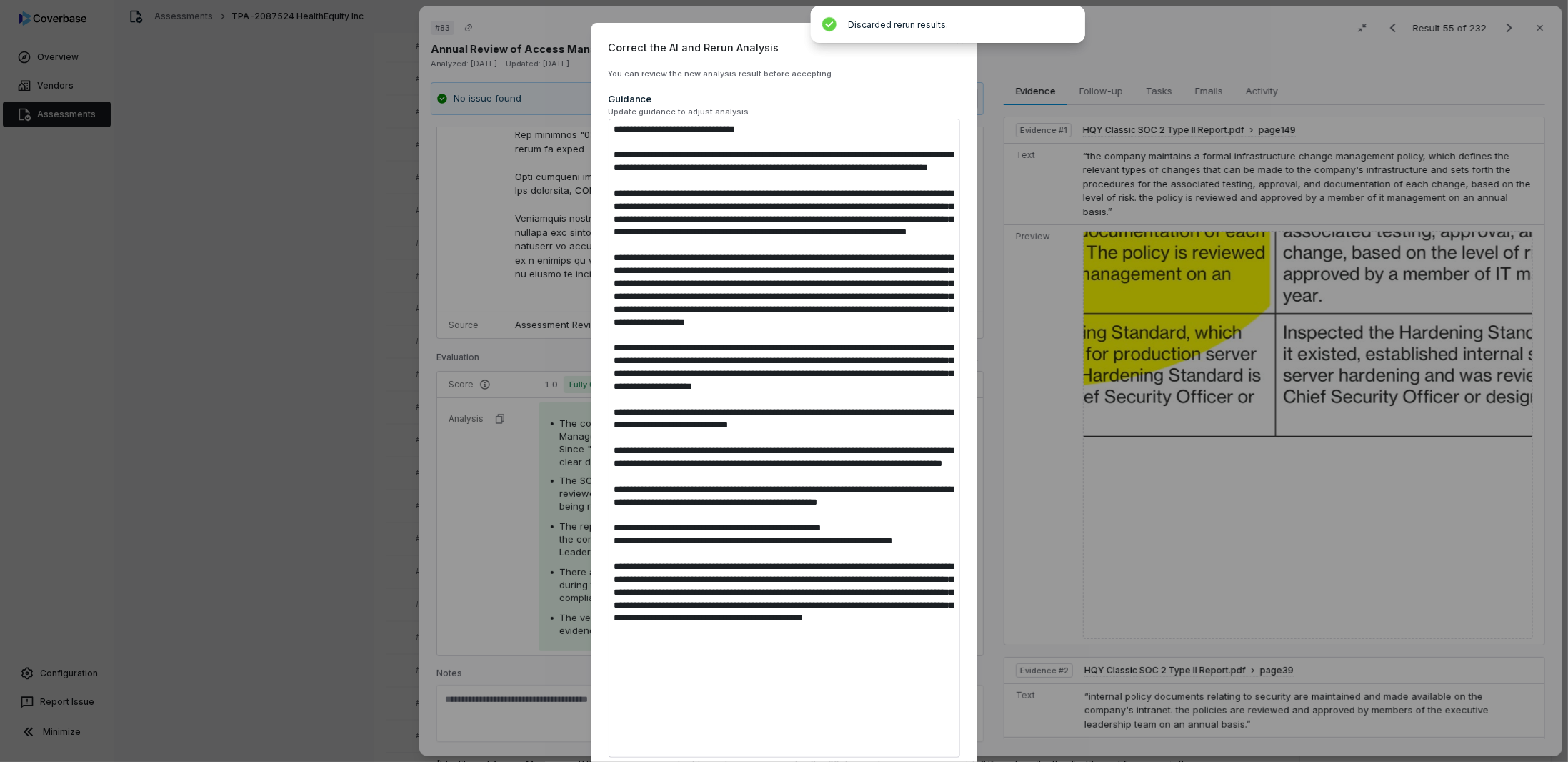
type textarea "*"
type textarea "**********"
type textarea "*"
type textarea "**********"
type textarea "*"
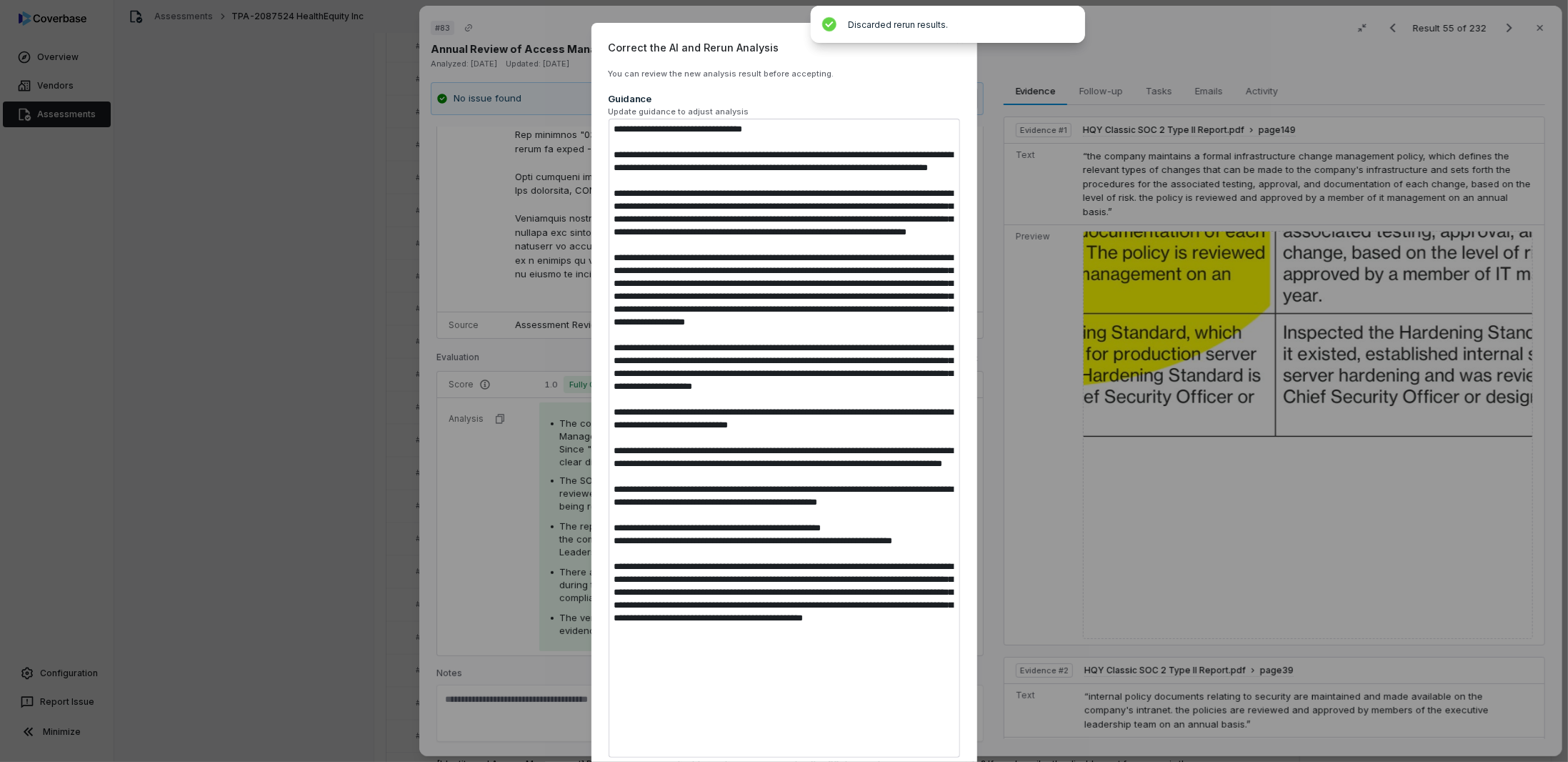
type textarea "**********"
type textarea "*"
type textarea "**********"
type textarea "*"
type textarea "**********"
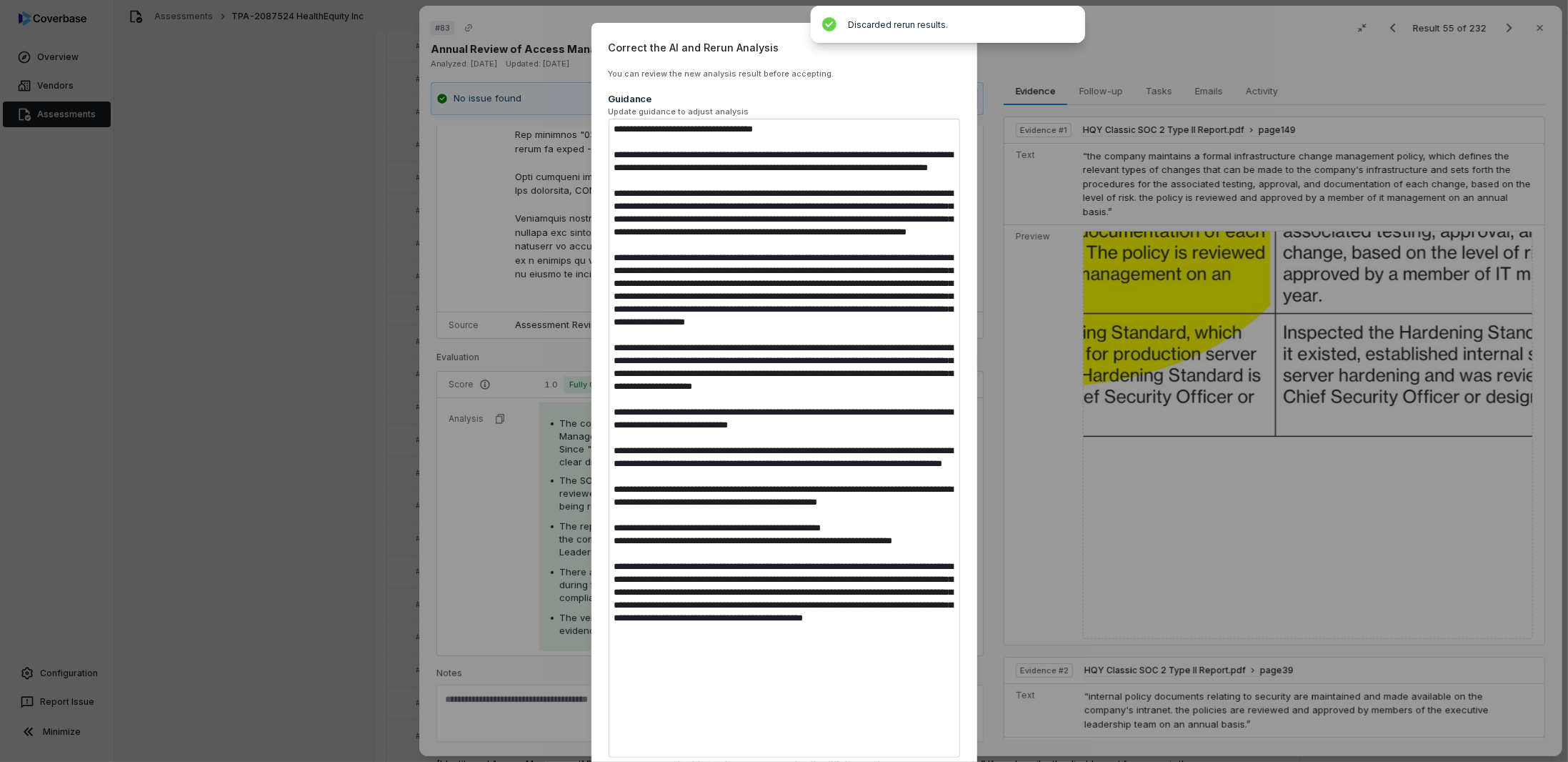
type textarea "*"
type textarea "**********"
type textarea "*"
type textarea "**********"
type textarea "*"
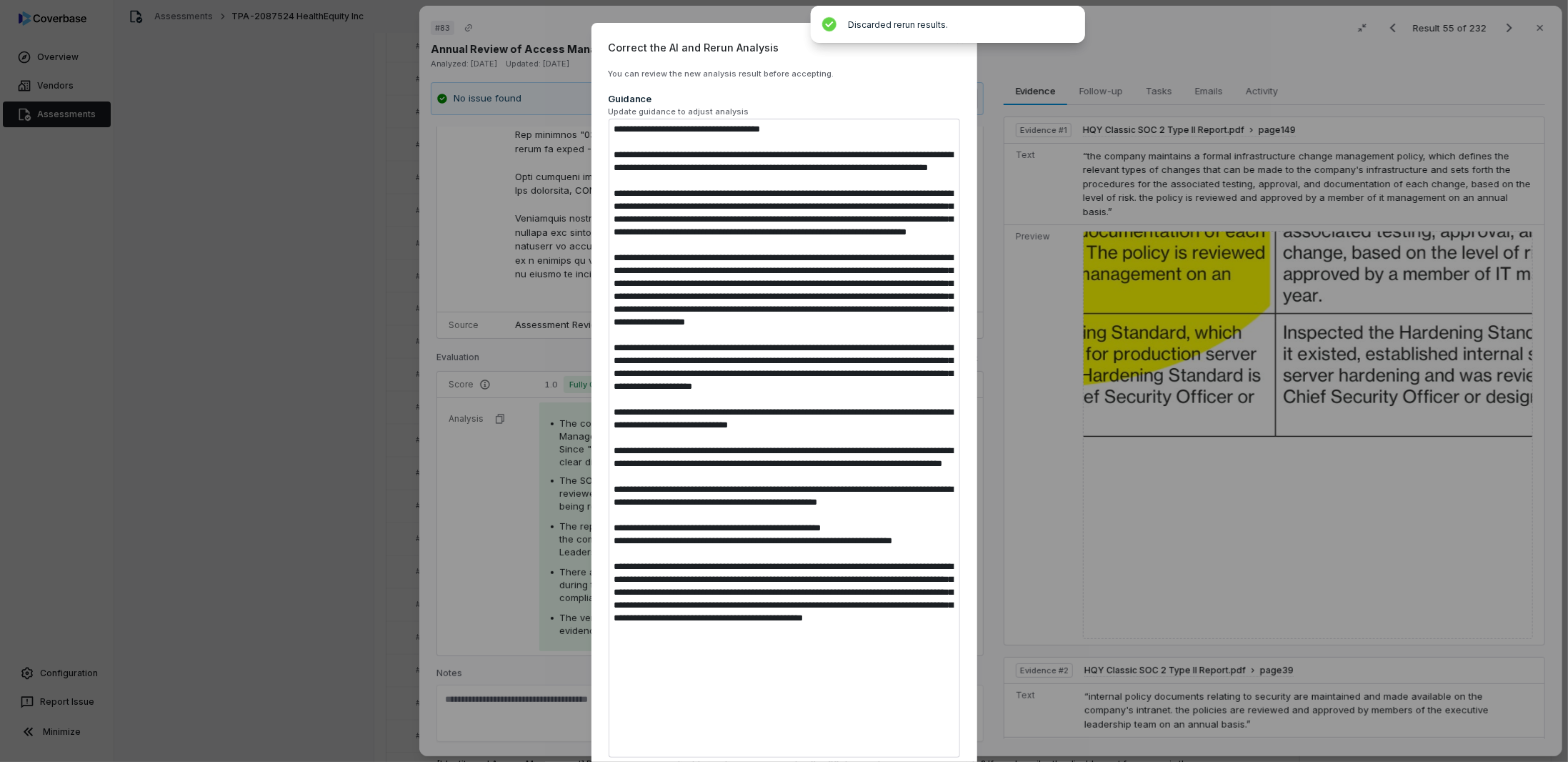
type textarea "**********"
type textarea "*"
type textarea "**********"
type textarea "*"
type textarea "**********"
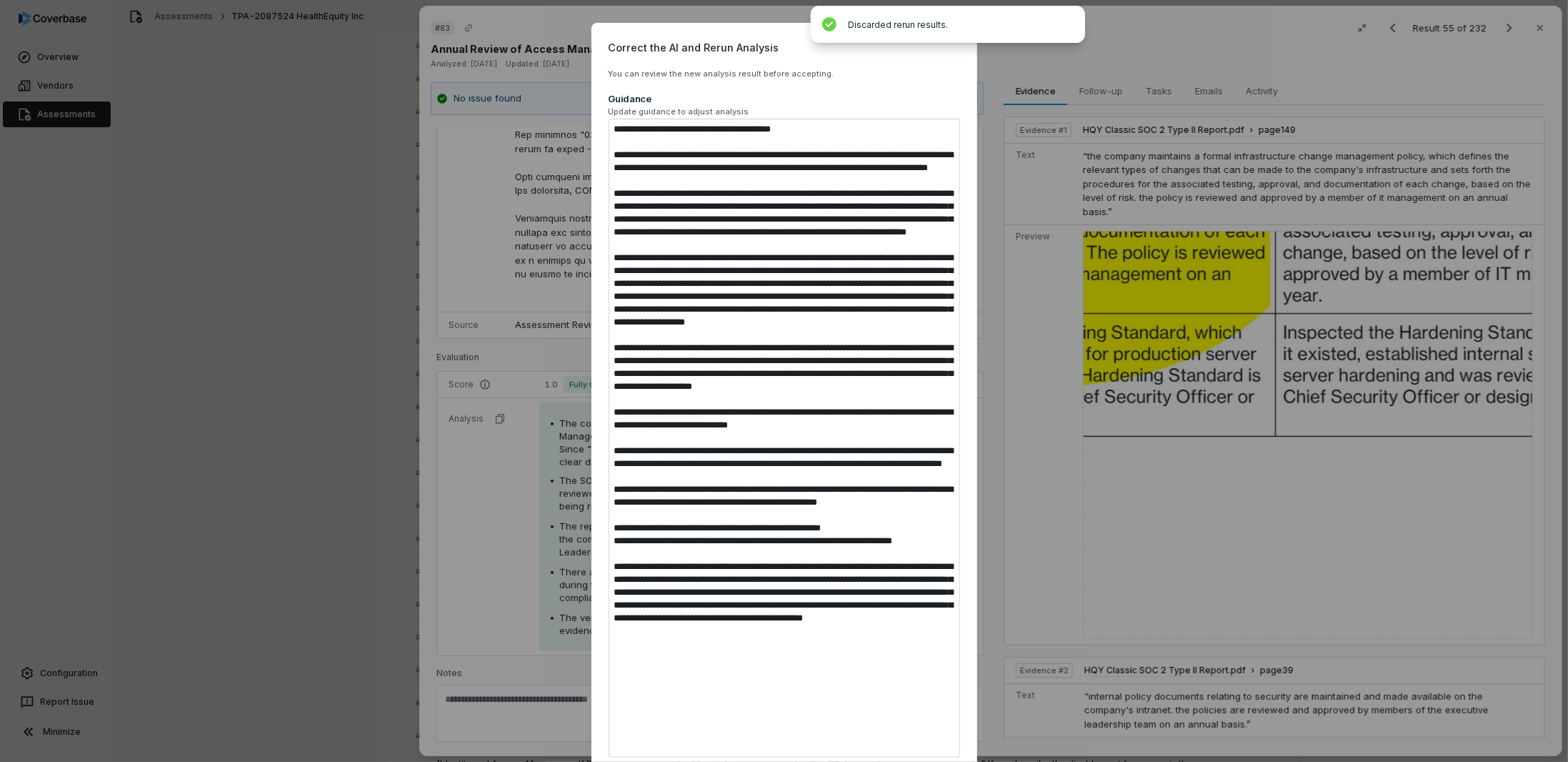
type textarea "*"
type textarea "**********"
type textarea "*"
type textarea "**********"
type textarea "*"
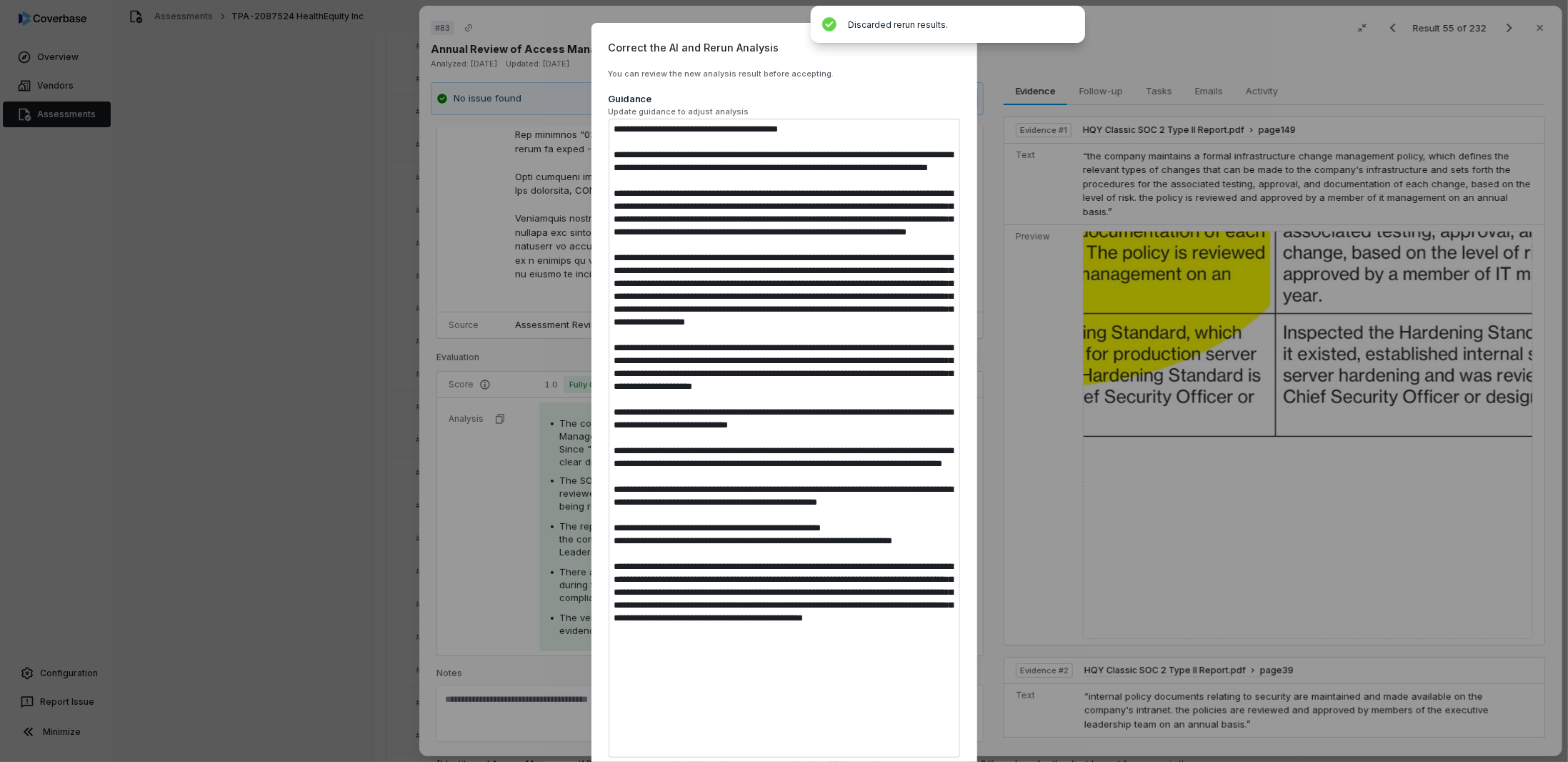
type textarea "**********"
type textarea "*"
type textarea "**********"
type textarea "*"
type textarea "**********"
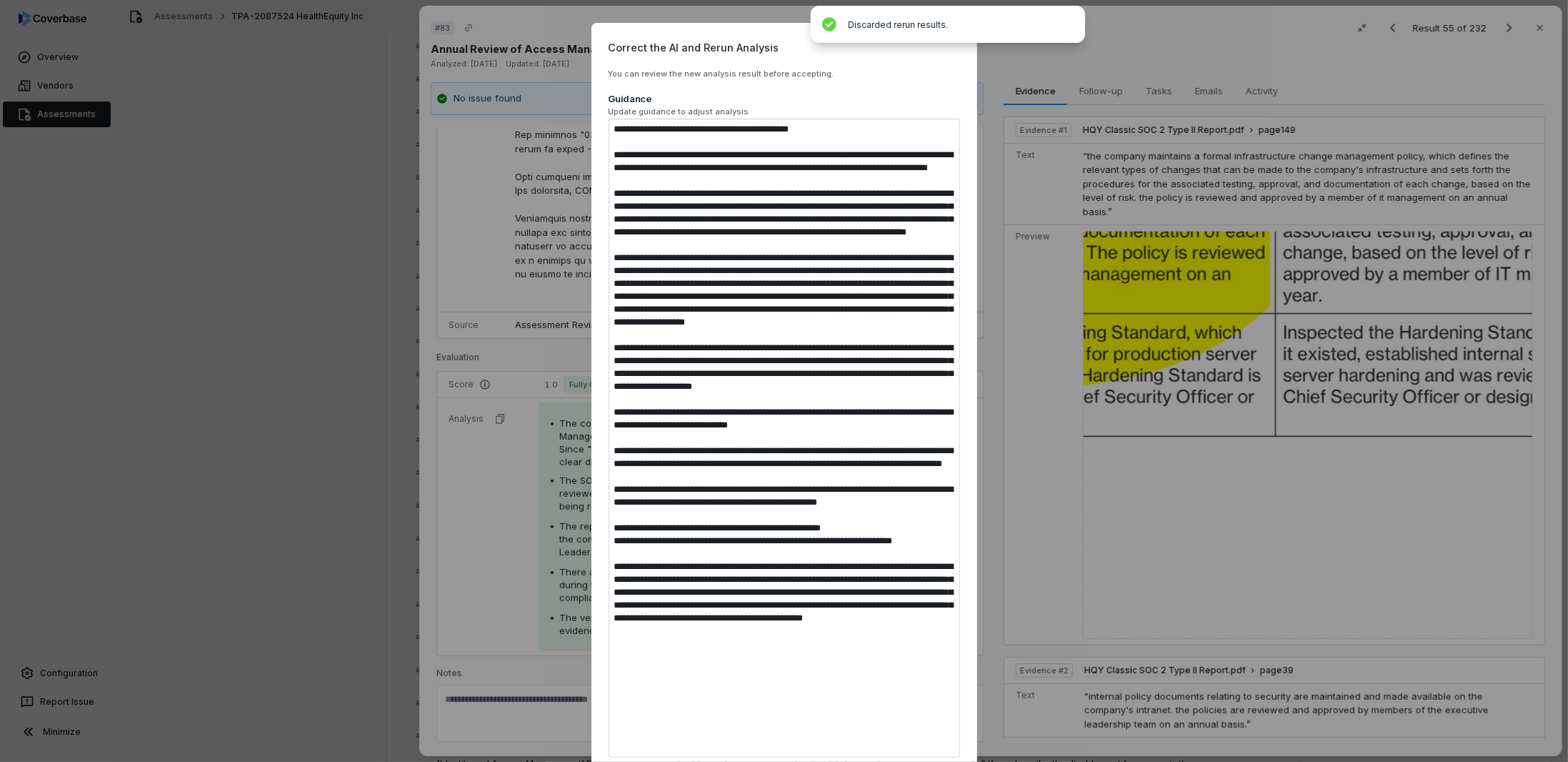
click at [712, 127] on textarea at bounding box center [784, 438] width 352 height 639
type textarea "*"
type textarea "**********"
type textarea "*"
type textarea "**********"
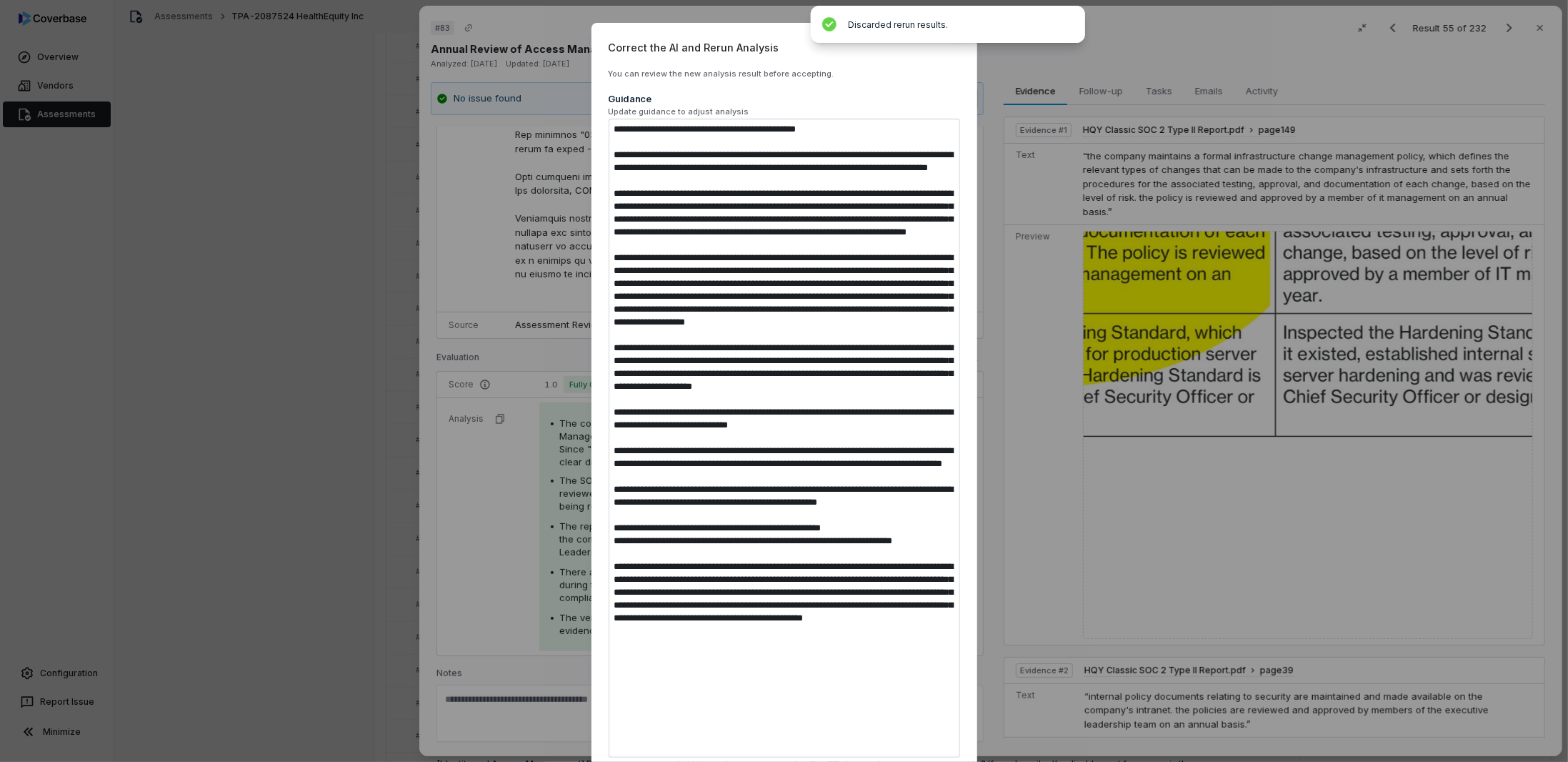
type textarea "*"
type textarea "**********"
type textarea "*"
type textarea "**********"
type textarea "*"
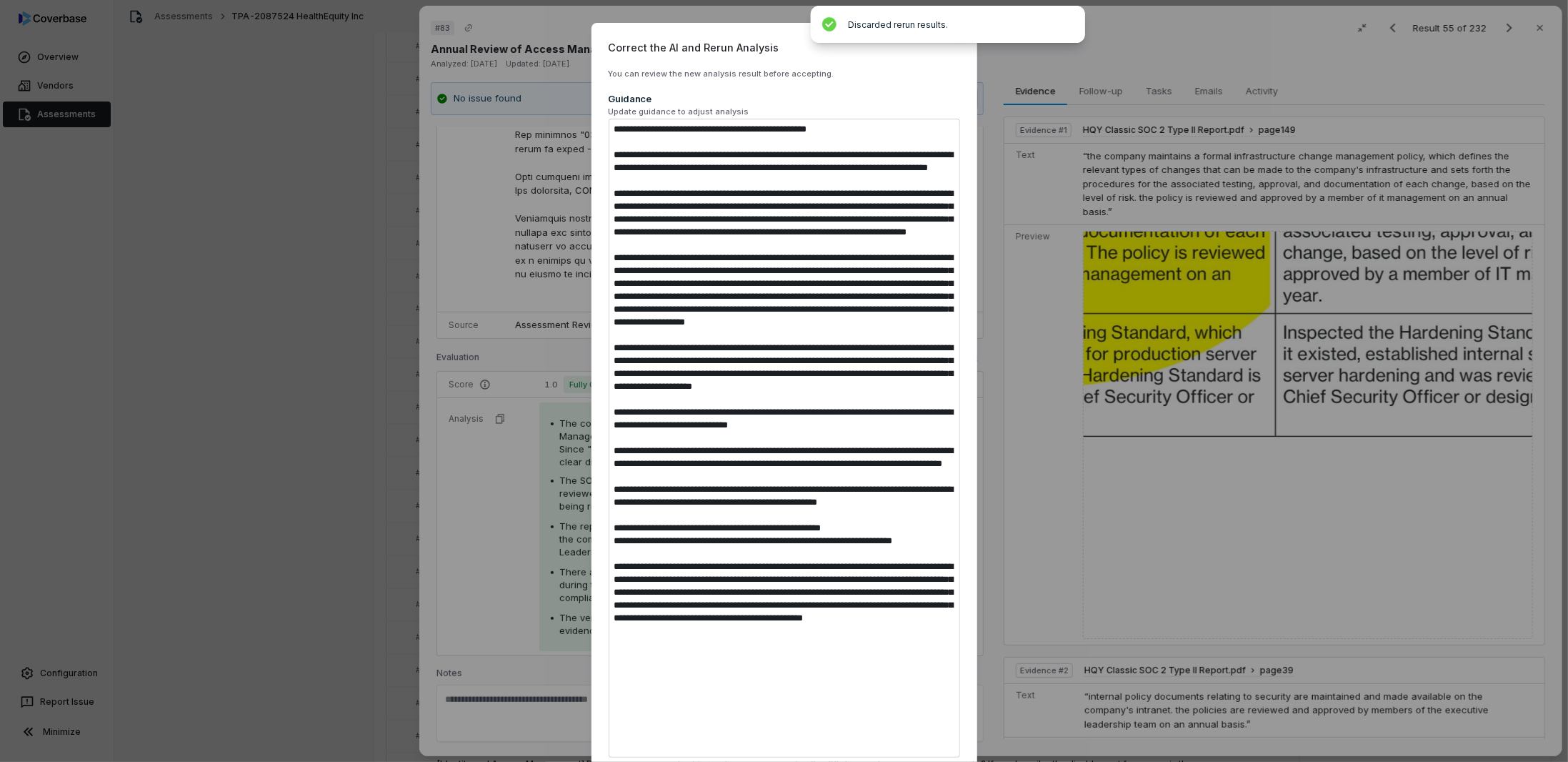
type textarea "**********"
type textarea "*"
type textarea "**********"
type textarea "*"
type textarea "**********"
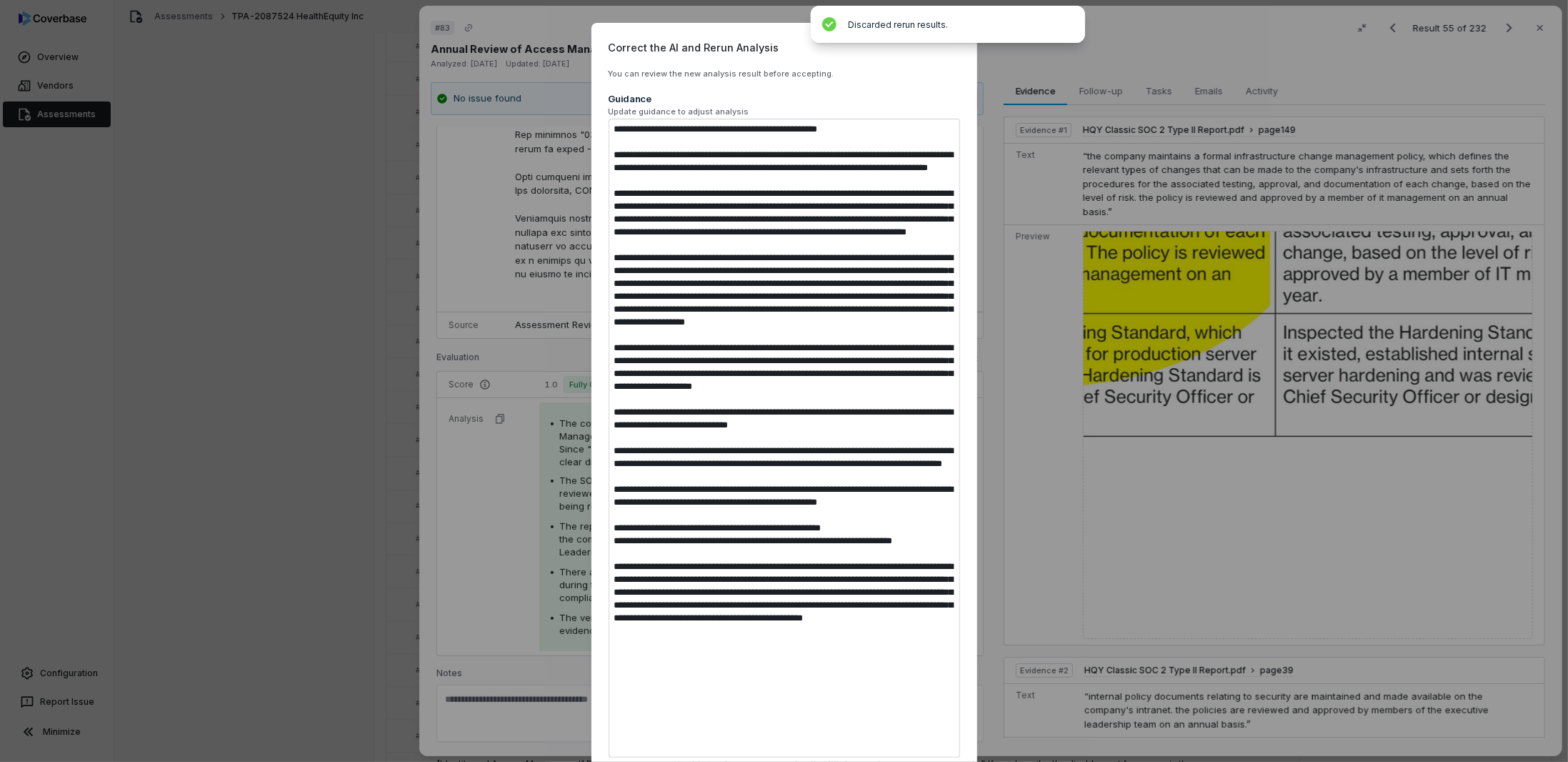
type textarea "*"
type textarea "**********"
type textarea "*"
type textarea "**********"
type textarea "*"
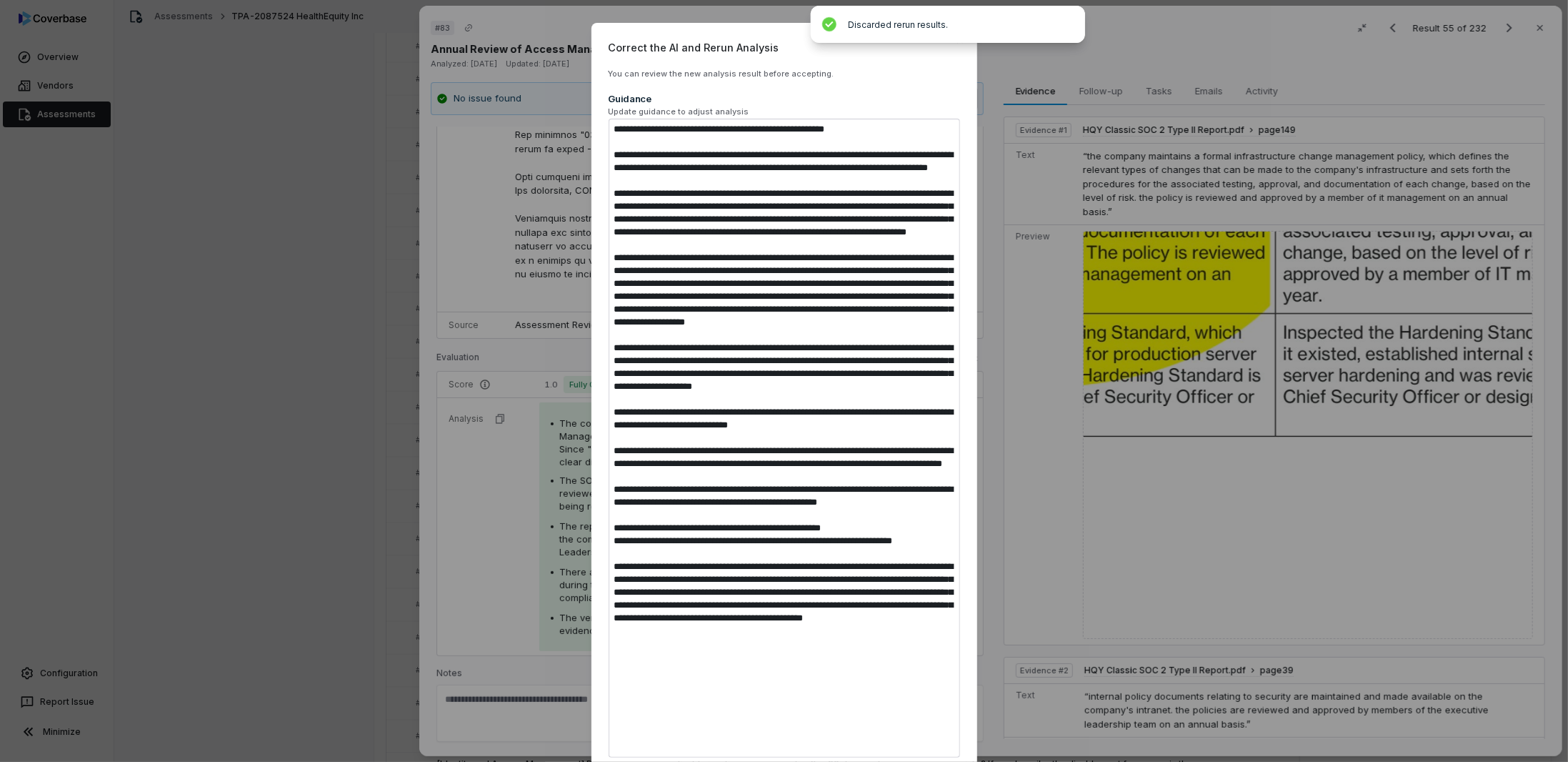
type textarea "**********"
type textarea "*"
type textarea "**********"
type textarea "*"
type textarea "**********"
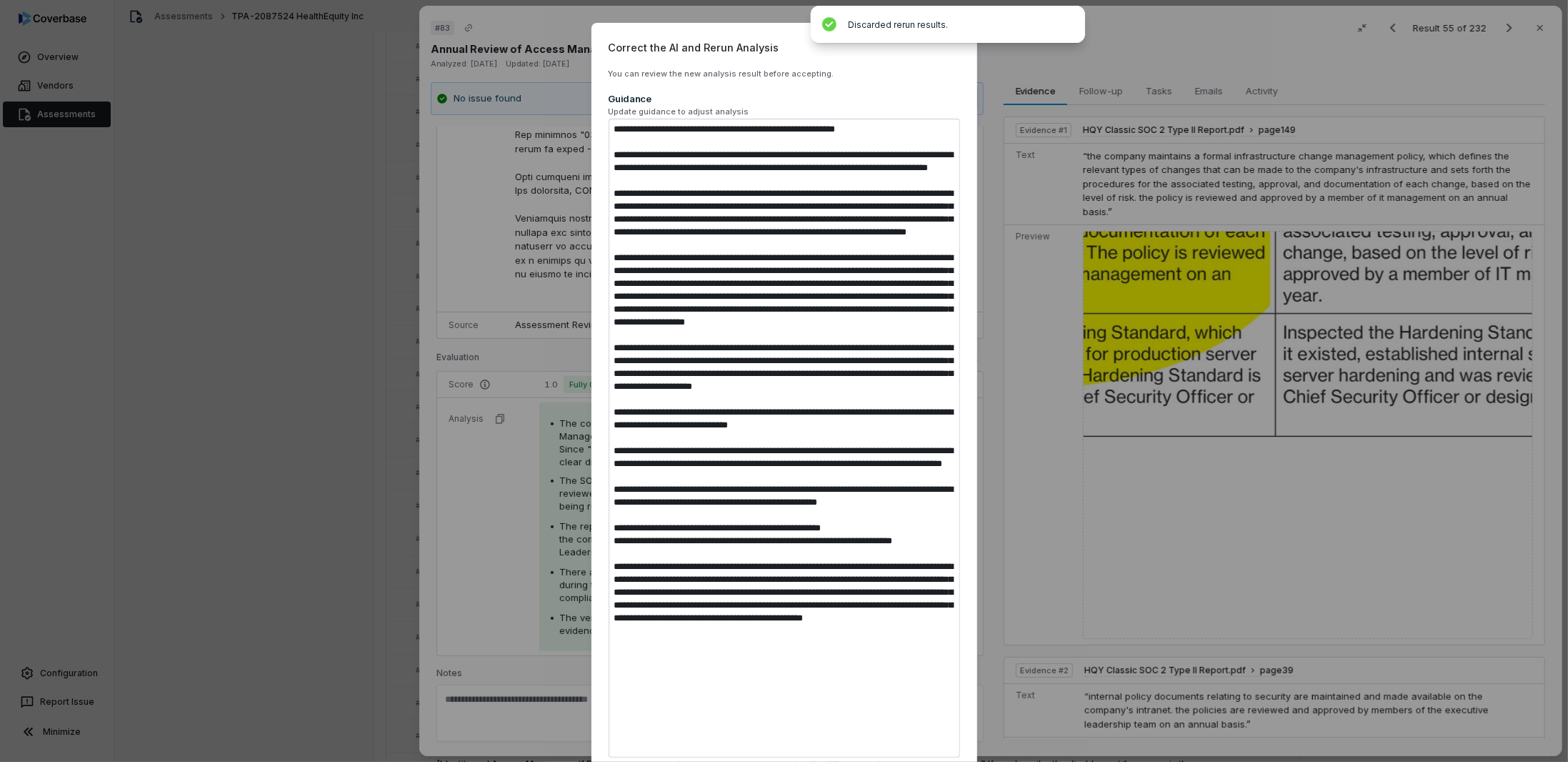
type textarea "*"
type textarea "**********"
type textarea "*"
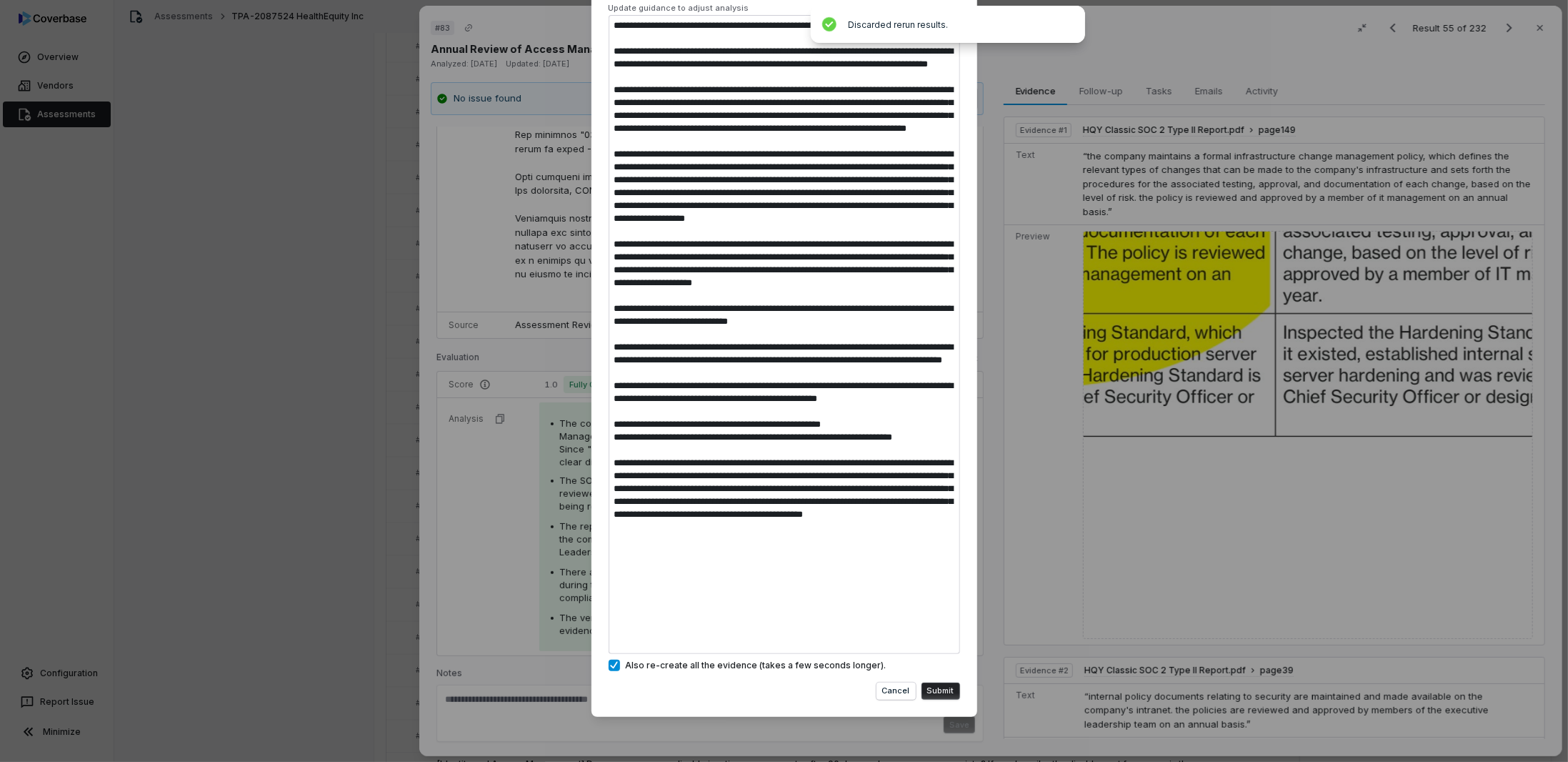
type textarea "**********"
click at [929, 694] on button "Submit" at bounding box center [940, 691] width 39 height 17
type textarea "*"
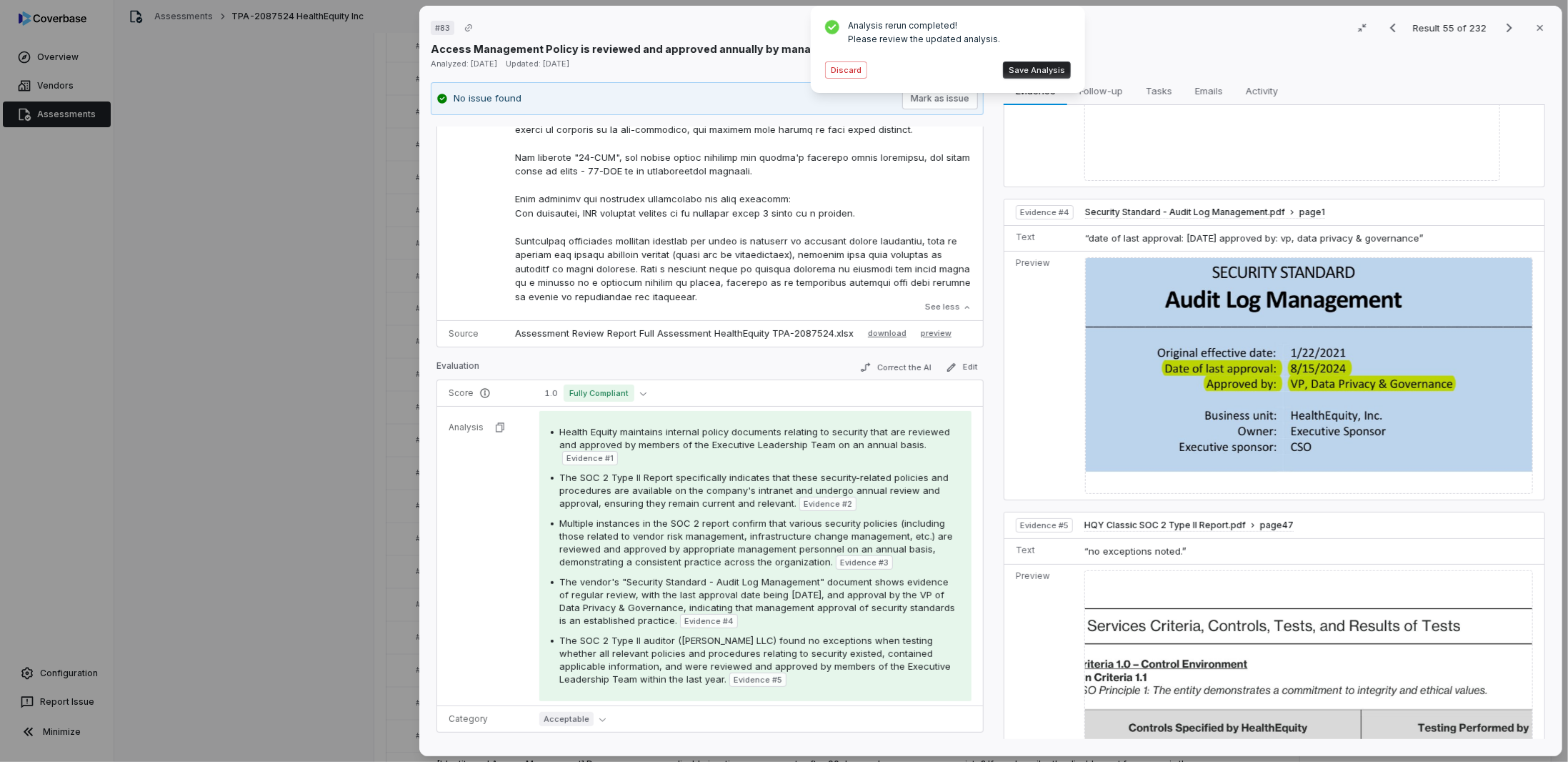
scroll to position [1971, 0]
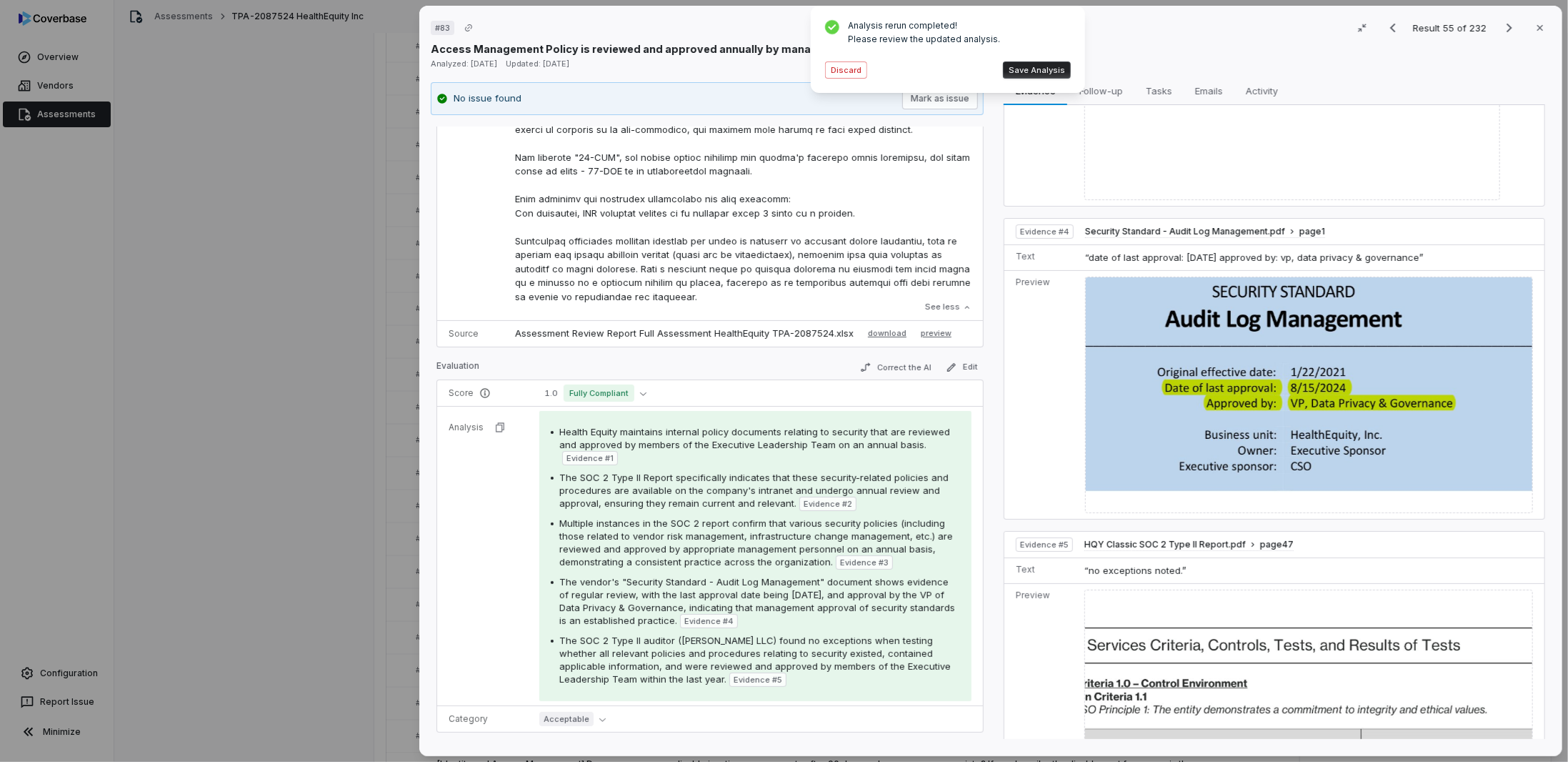
drag, startPoint x: 929, startPoint y: 310, endPoint x: 572, endPoint y: 261, distance: 360.3
click at [576, 261] on div "See less" at bounding box center [743, 39] width 457 height 555
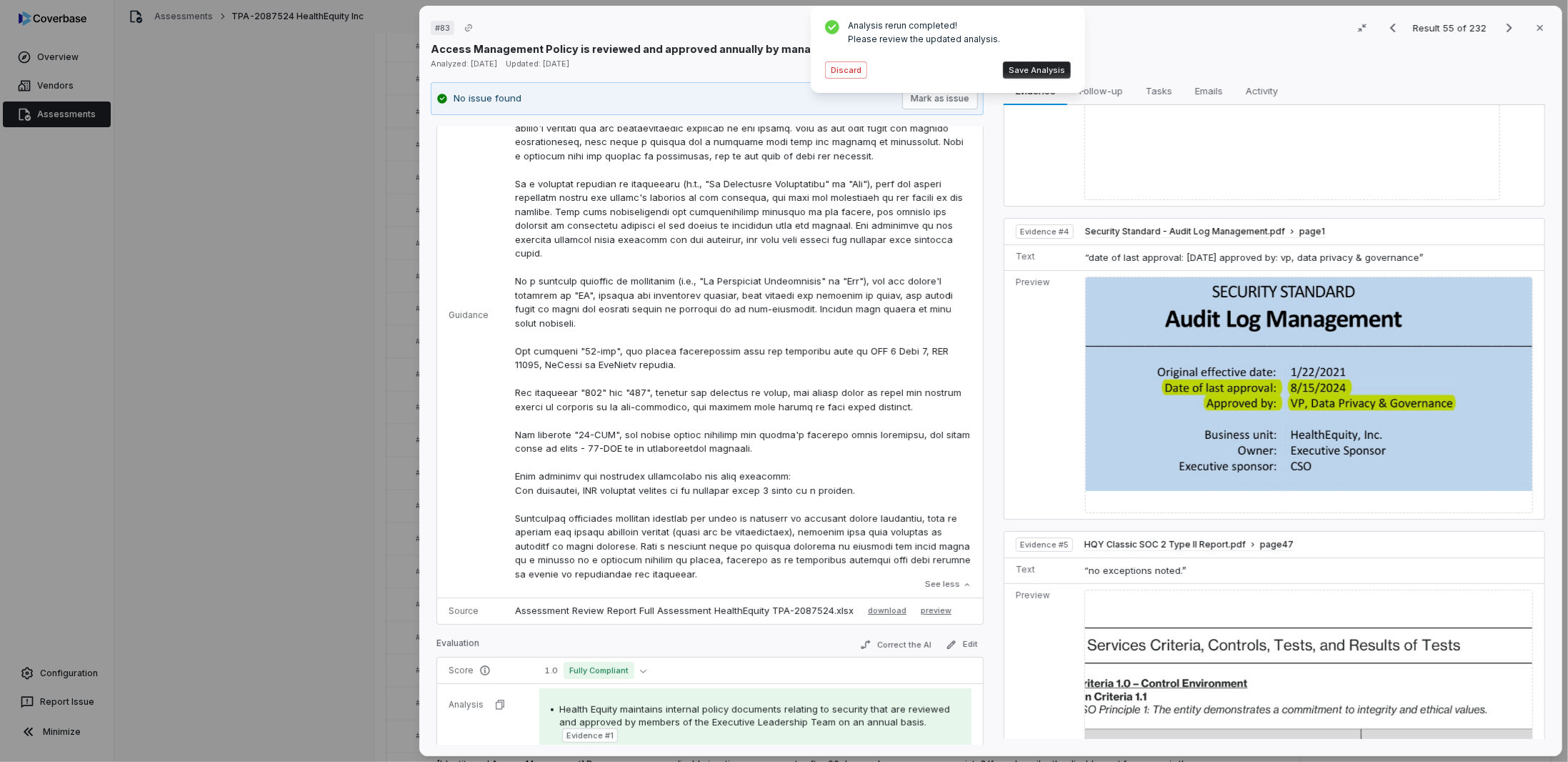
scroll to position [285, 0]
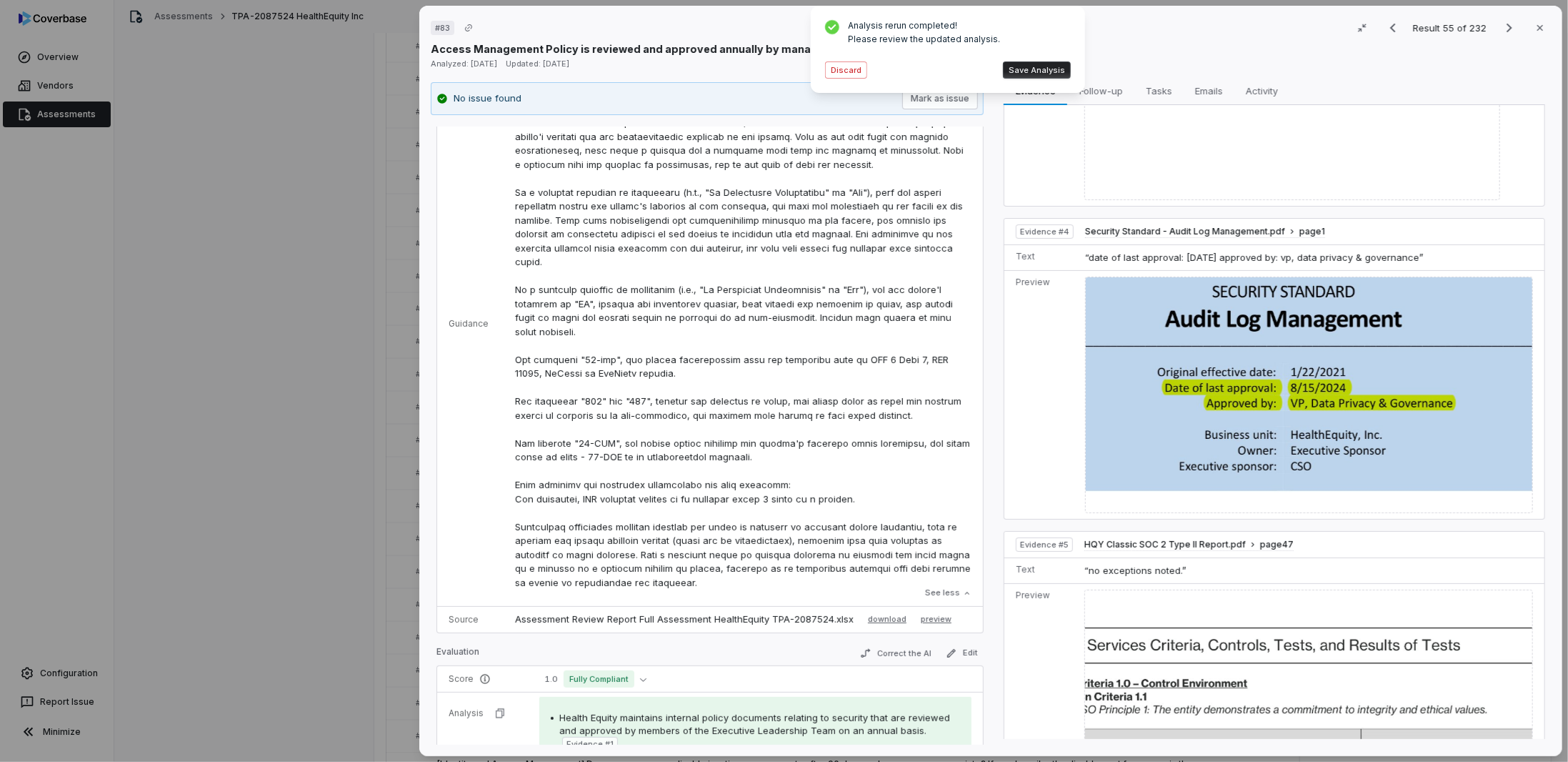
click at [830, 81] on div "Analysis rerun completed! Please review the updated analysis. Discard Save Anal…" at bounding box center [948, 50] width 252 height 64
click at [839, 72] on button "Discard" at bounding box center [846, 70] width 42 height 17
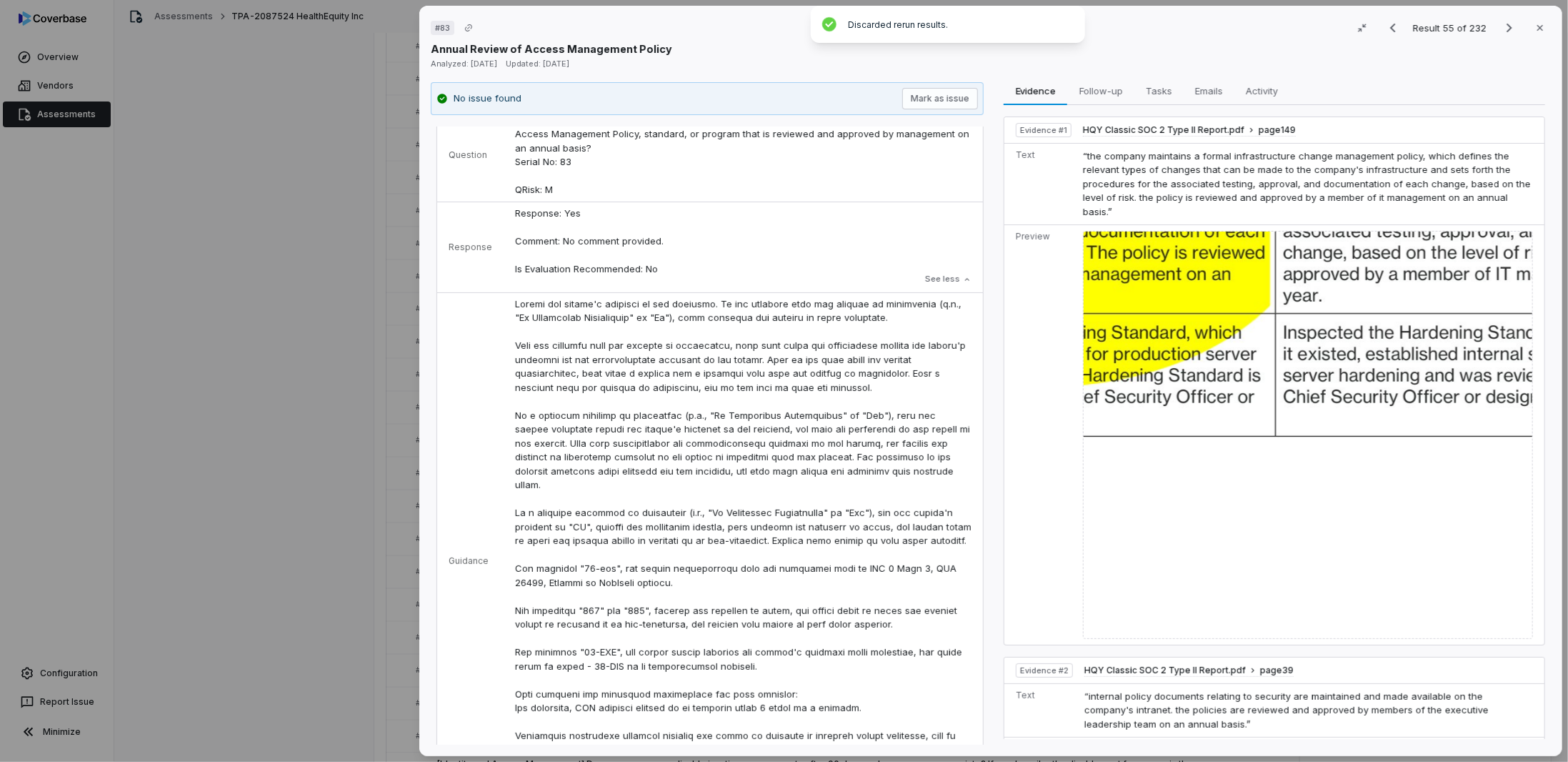
scroll to position [0, 0]
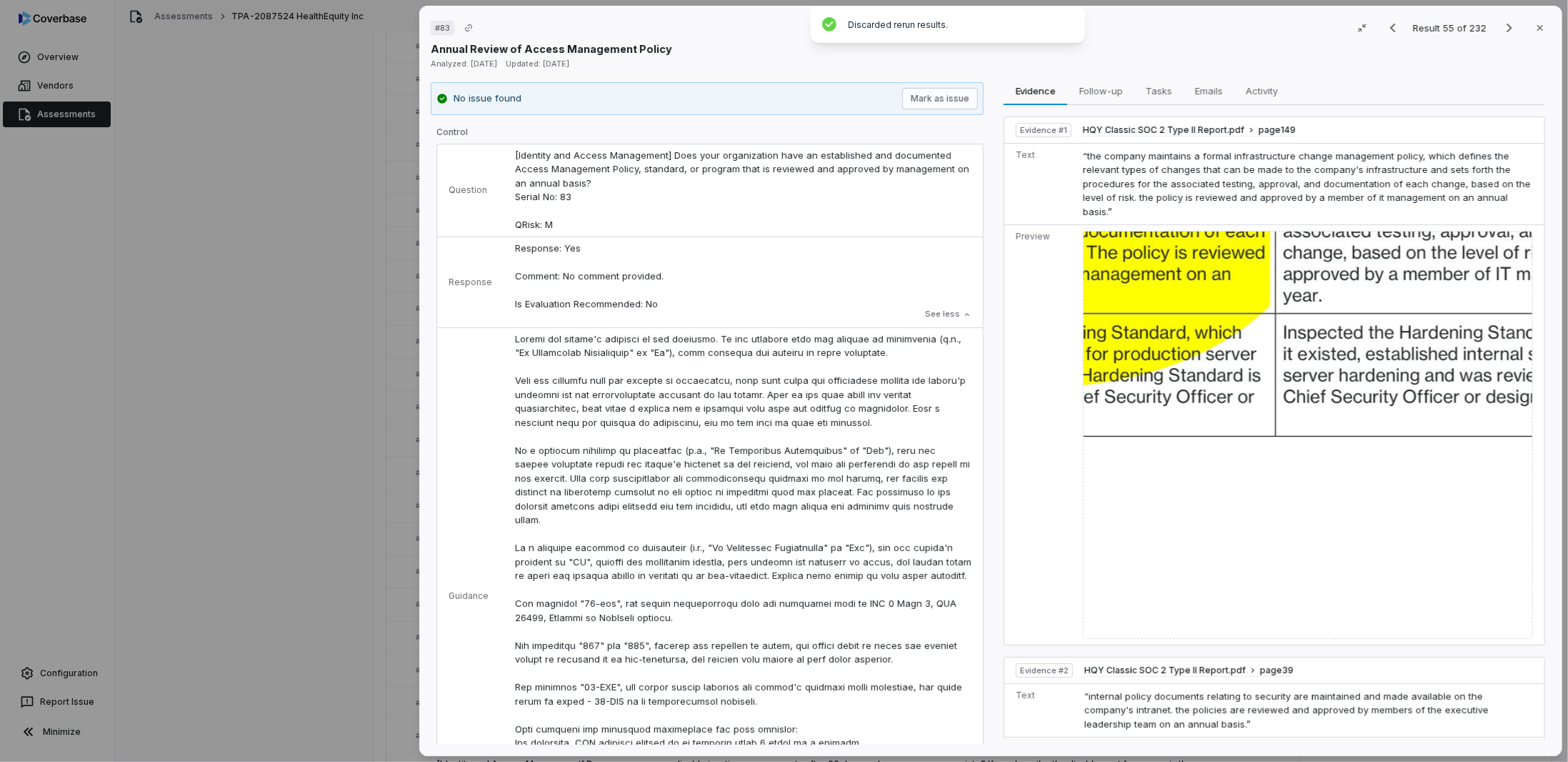
drag, startPoint x: 1500, startPoint y: 20, endPoint x: 1444, endPoint y: 15, distance: 56.2
click at [1501, 20] on icon "Next result" at bounding box center [1510, 28] width 17 height 17
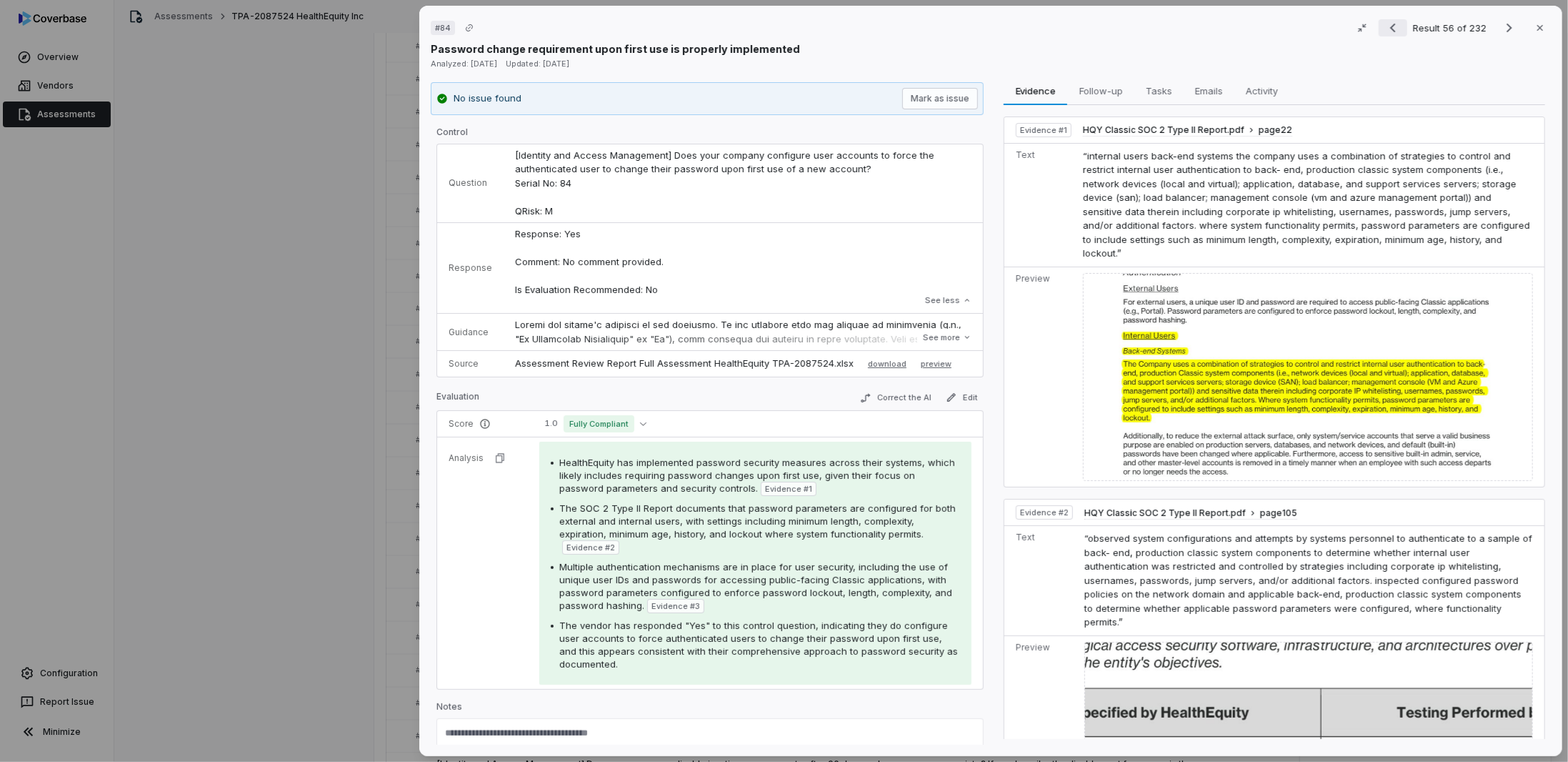
click at [1385, 32] on icon "Previous result" at bounding box center [1393, 28] width 17 height 17
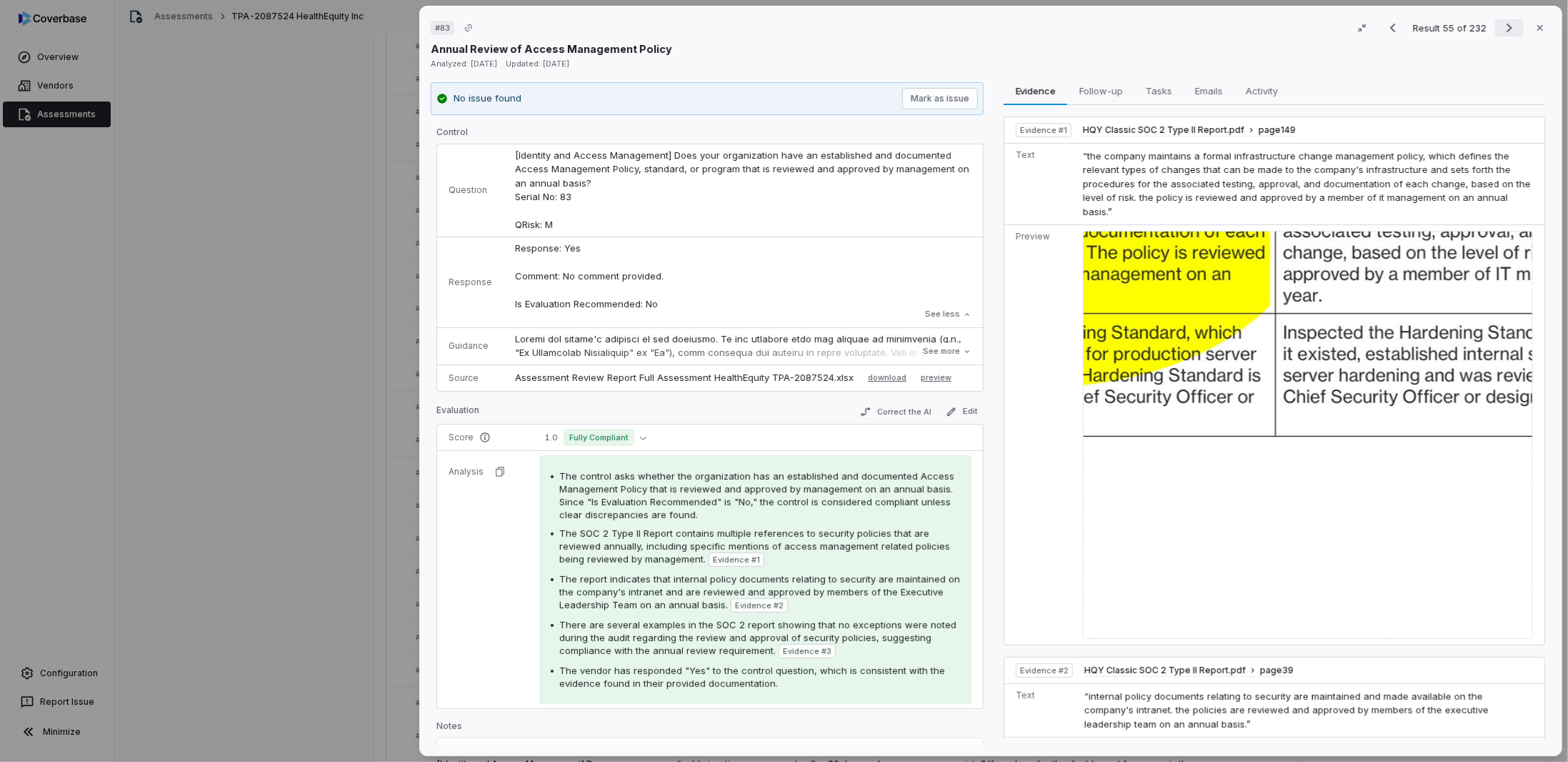
click at [1507, 28] on icon "Next result" at bounding box center [1509, 28] width 6 height 9
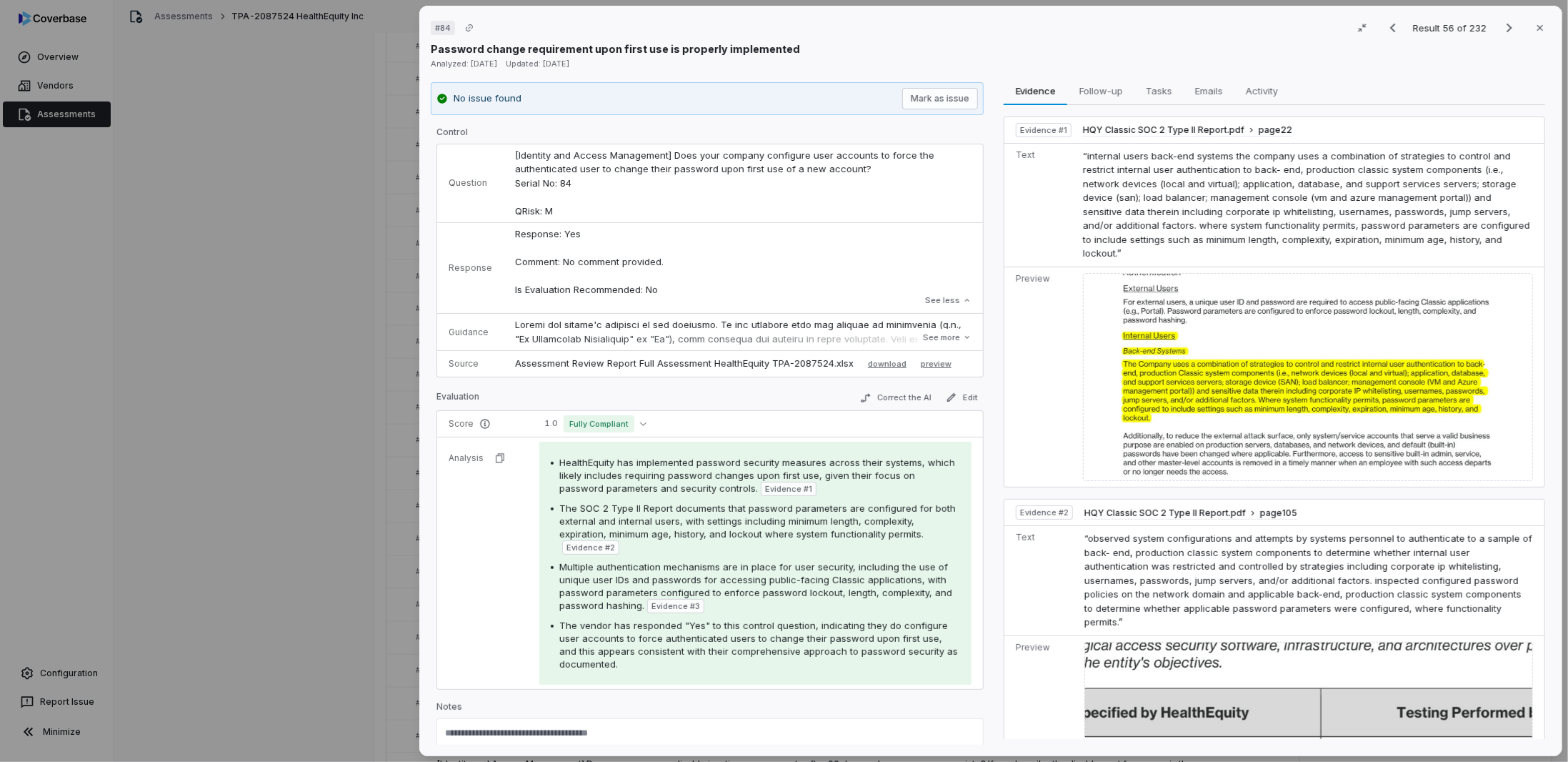
click at [1297, 182] on span "“internal users back-end systems the company uses a combination of strategies t…" at bounding box center [1307, 204] width 447 height 109
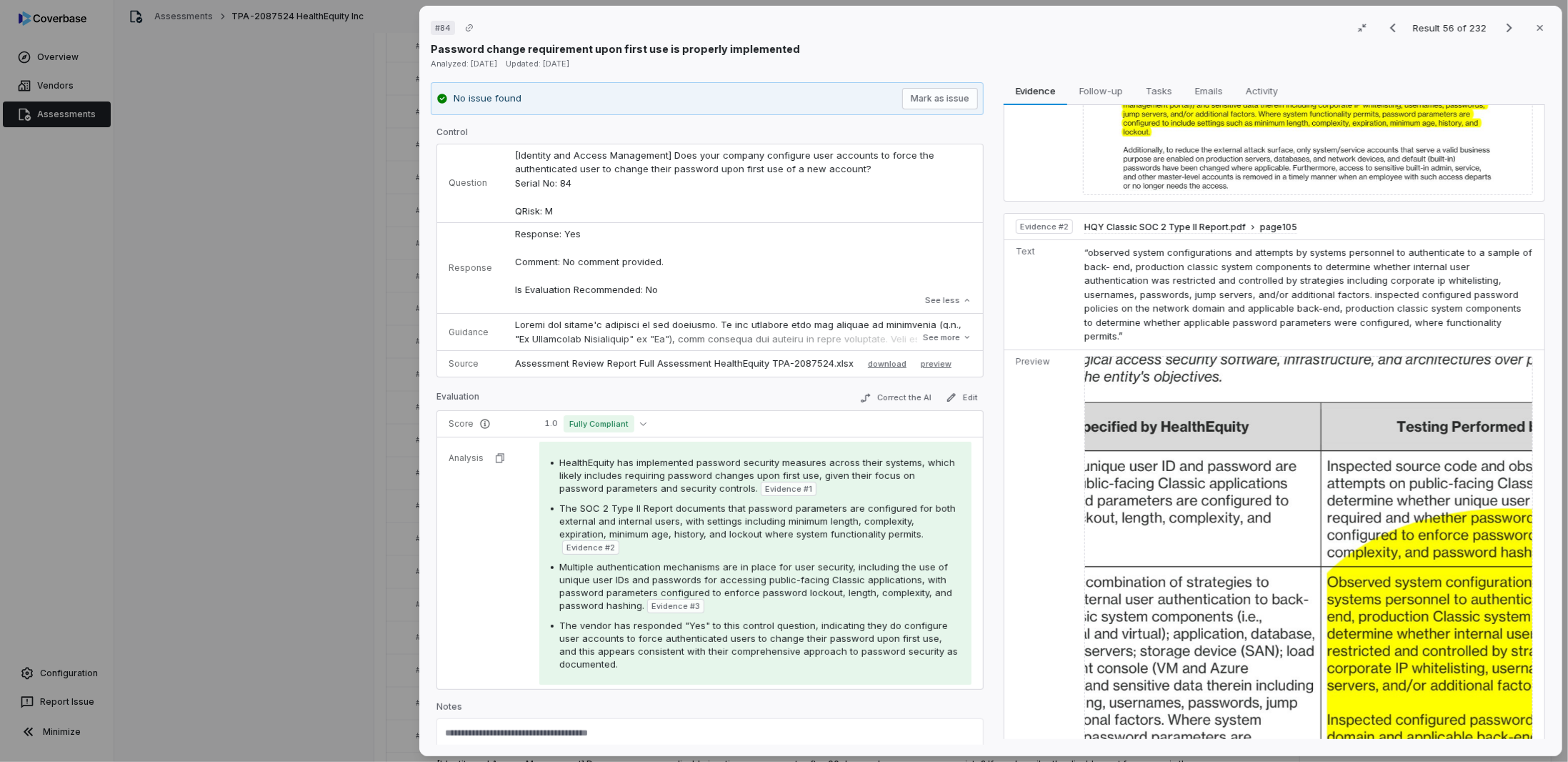
click at [1190, 246] on span "“observed system configurations and attempts by systems personnel to authentica…" at bounding box center [1309, 293] width 448 height 95
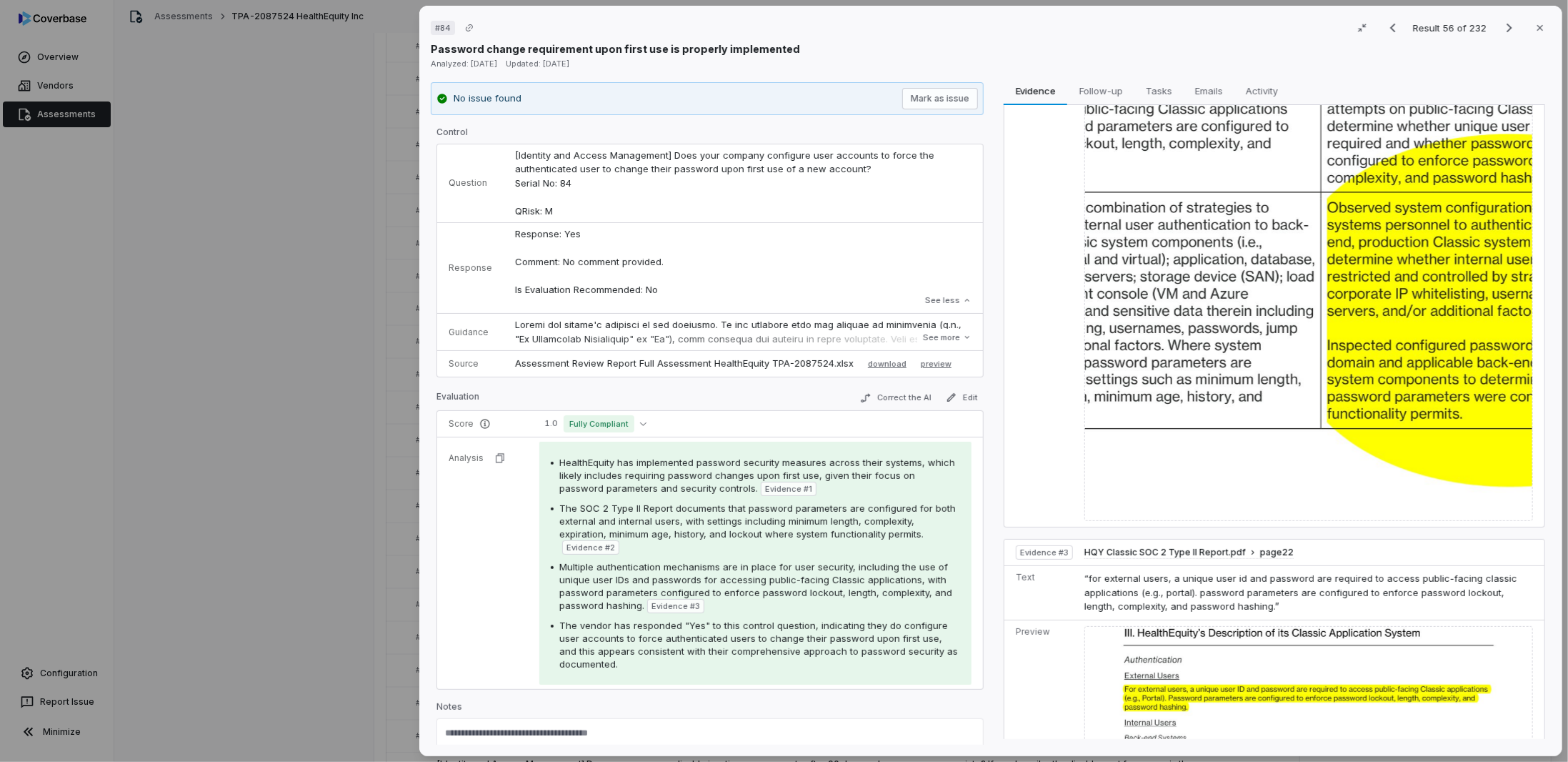
click at [1498, 38] on div "Result 56 of 232 Close" at bounding box center [1465, 28] width 172 height 21
click at [1501, 35] on icon "Next result" at bounding box center [1510, 28] width 17 height 17
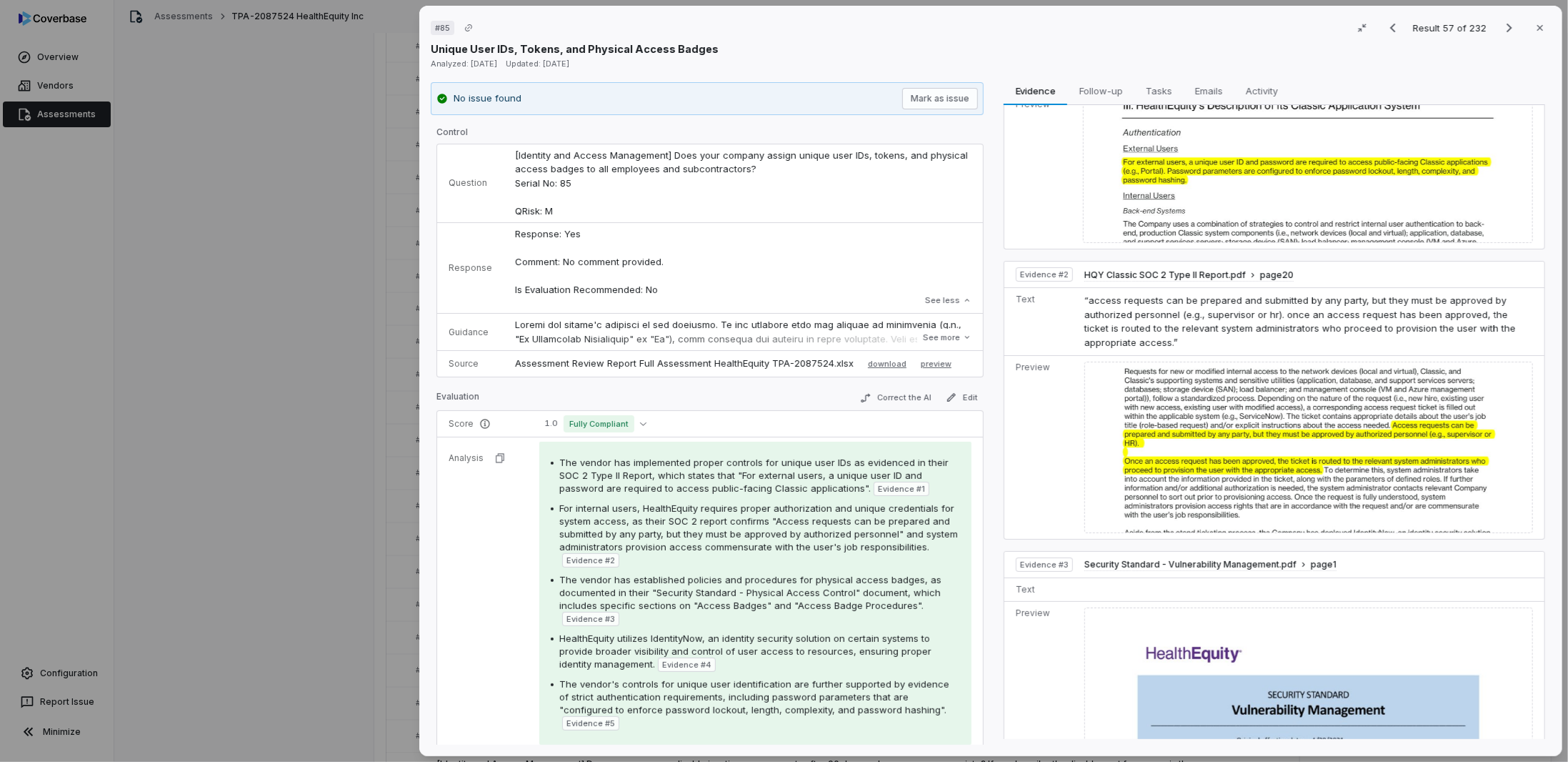
scroll to position [285, 0]
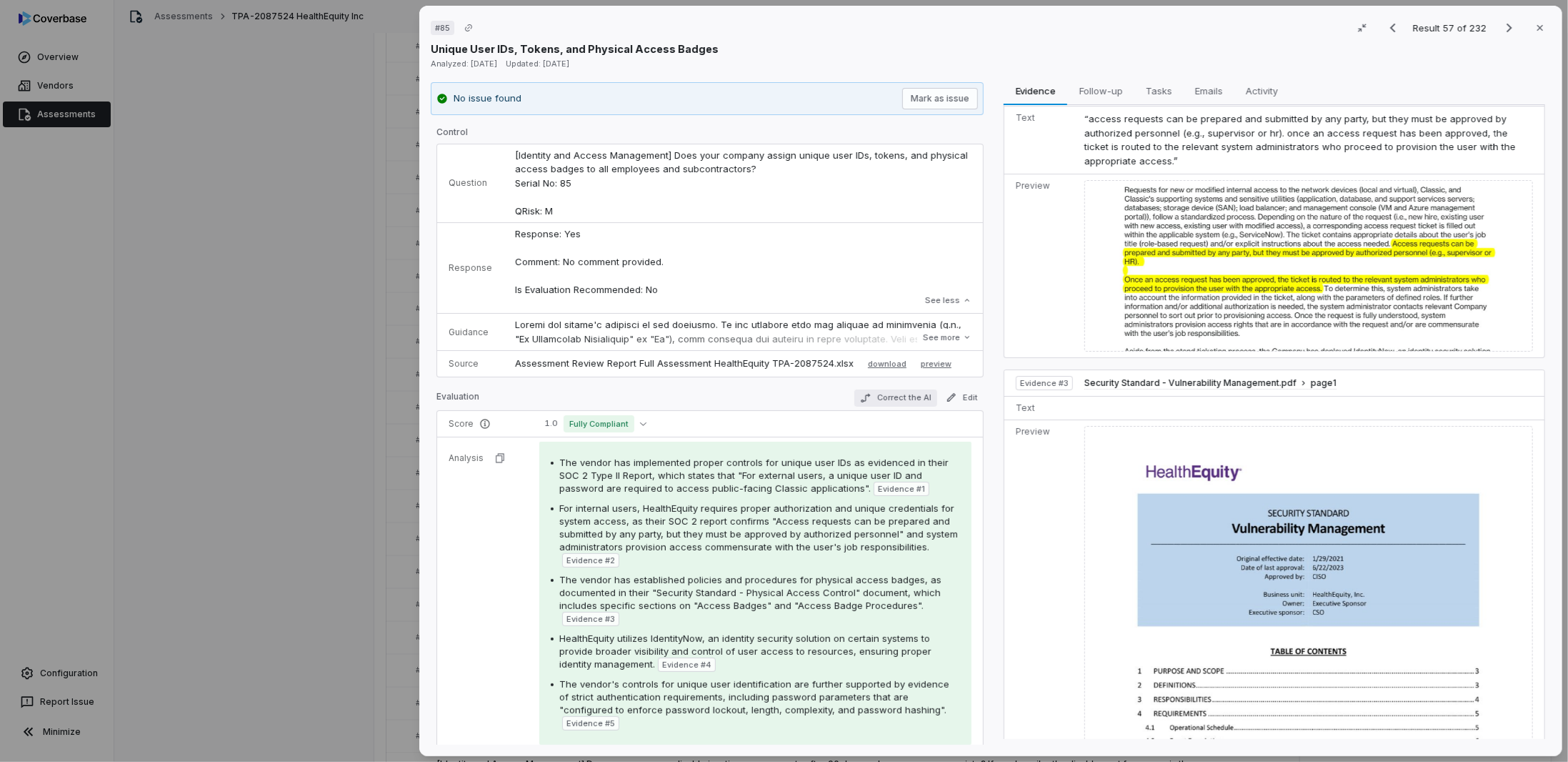
click at [882, 395] on button "Correct the AI" at bounding box center [896, 398] width 83 height 17
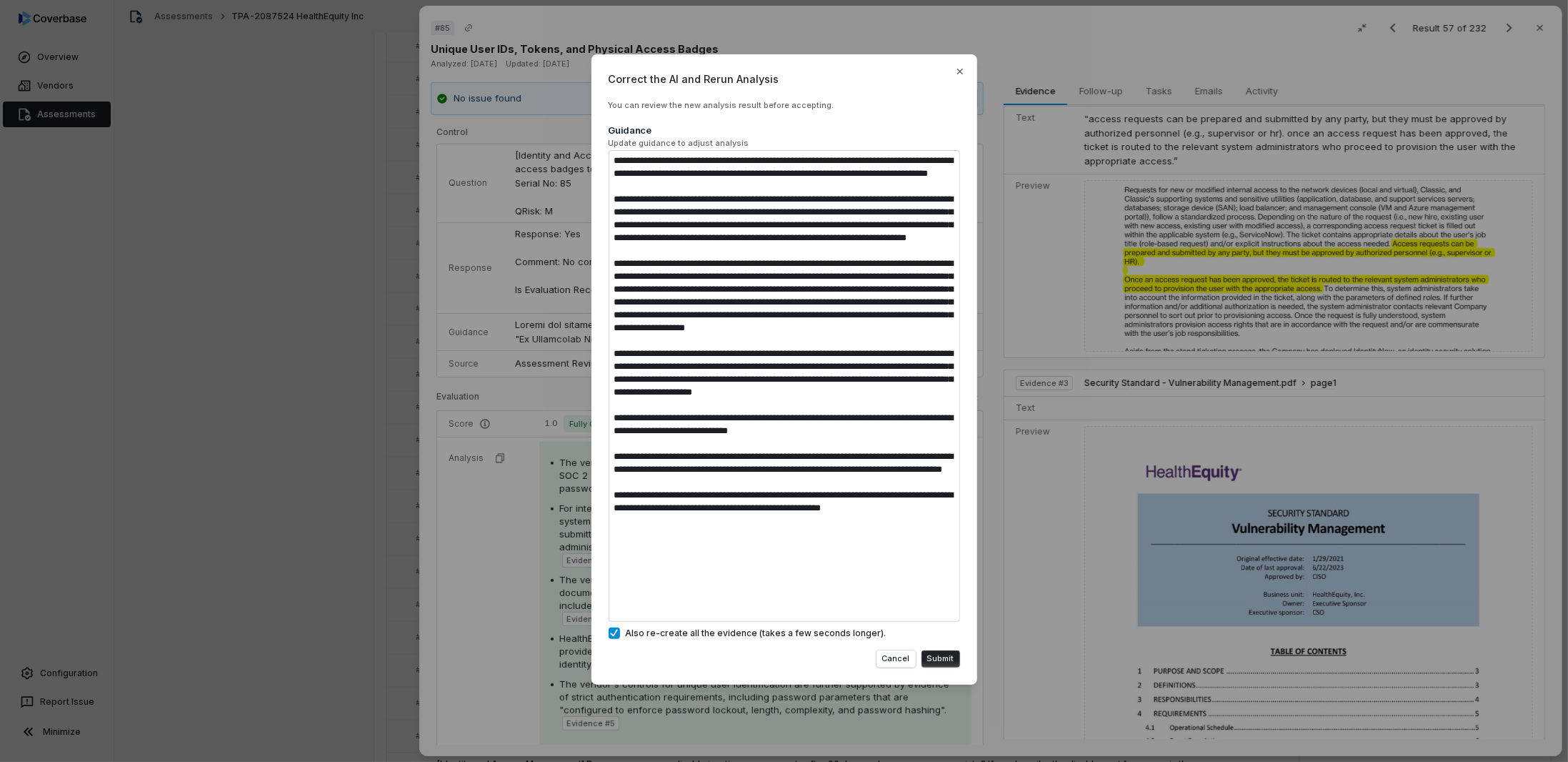
click at [947, 660] on button "Submit" at bounding box center [940, 659] width 39 height 17
type textarea "*"
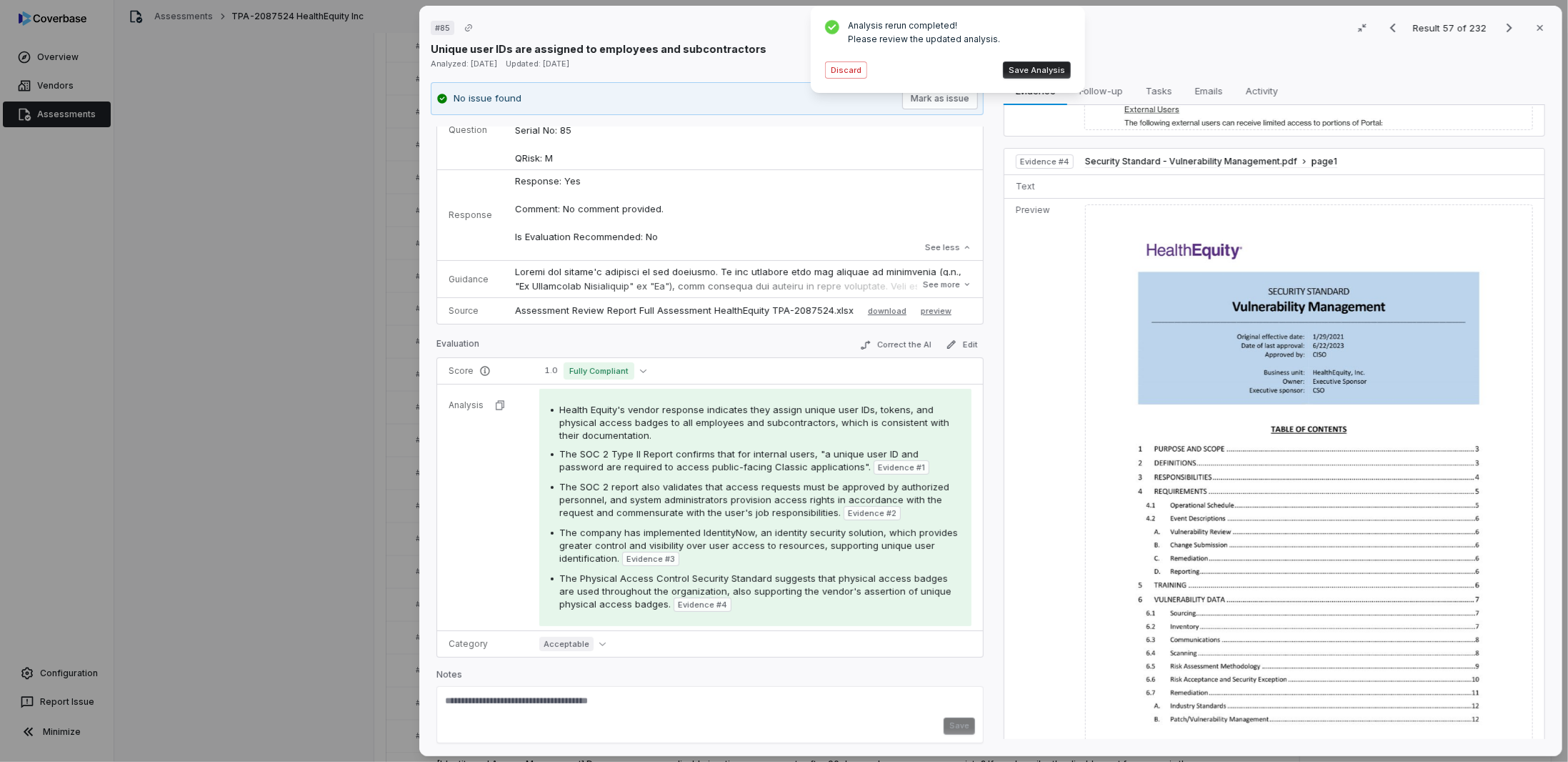
scroll to position [1098, 0]
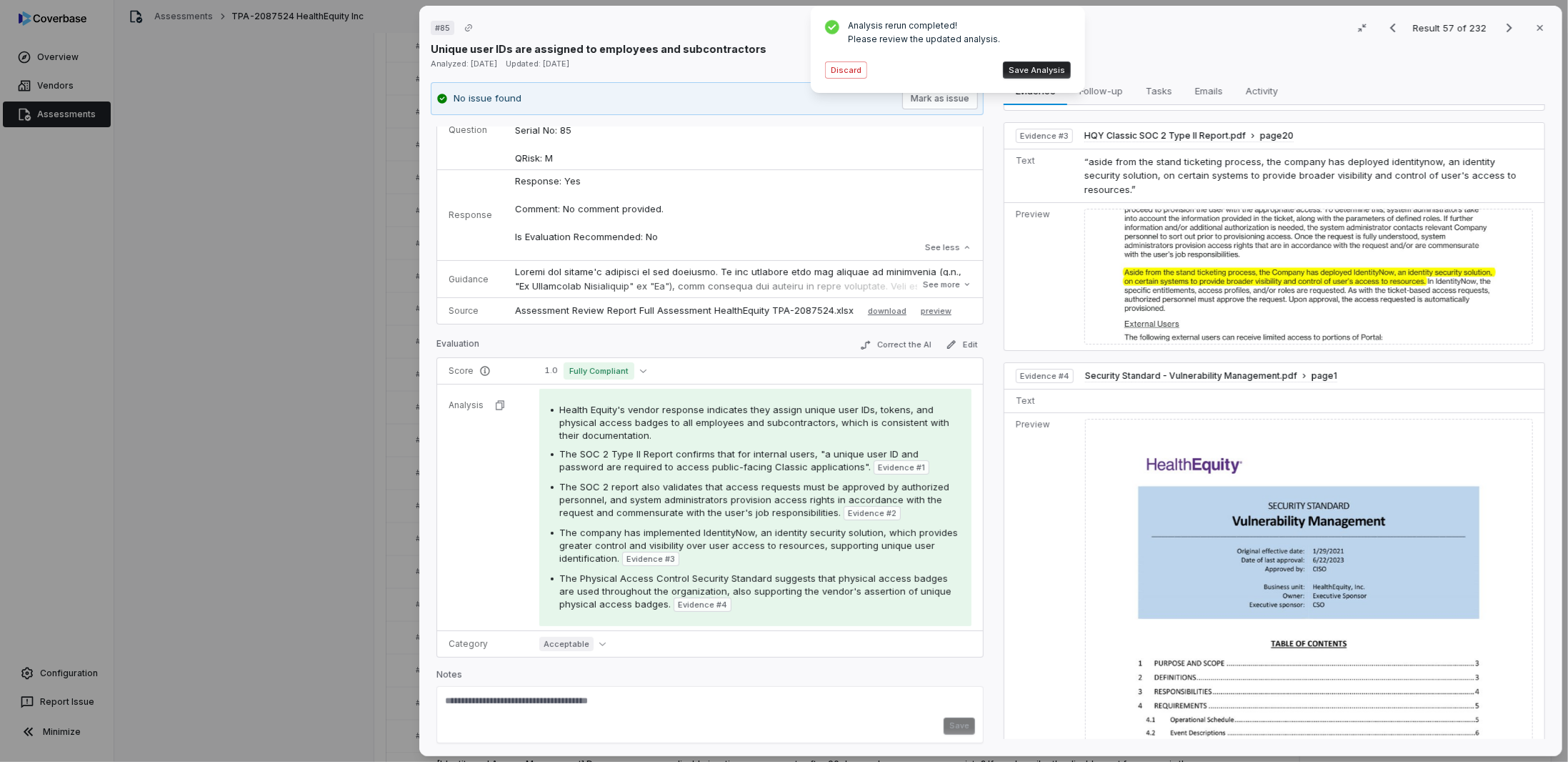
click at [242, 526] on div "# 85 Result 57 of 232 Close Unique user IDs are assigned to employees and subco…" at bounding box center [784, 381] width 1568 height 762
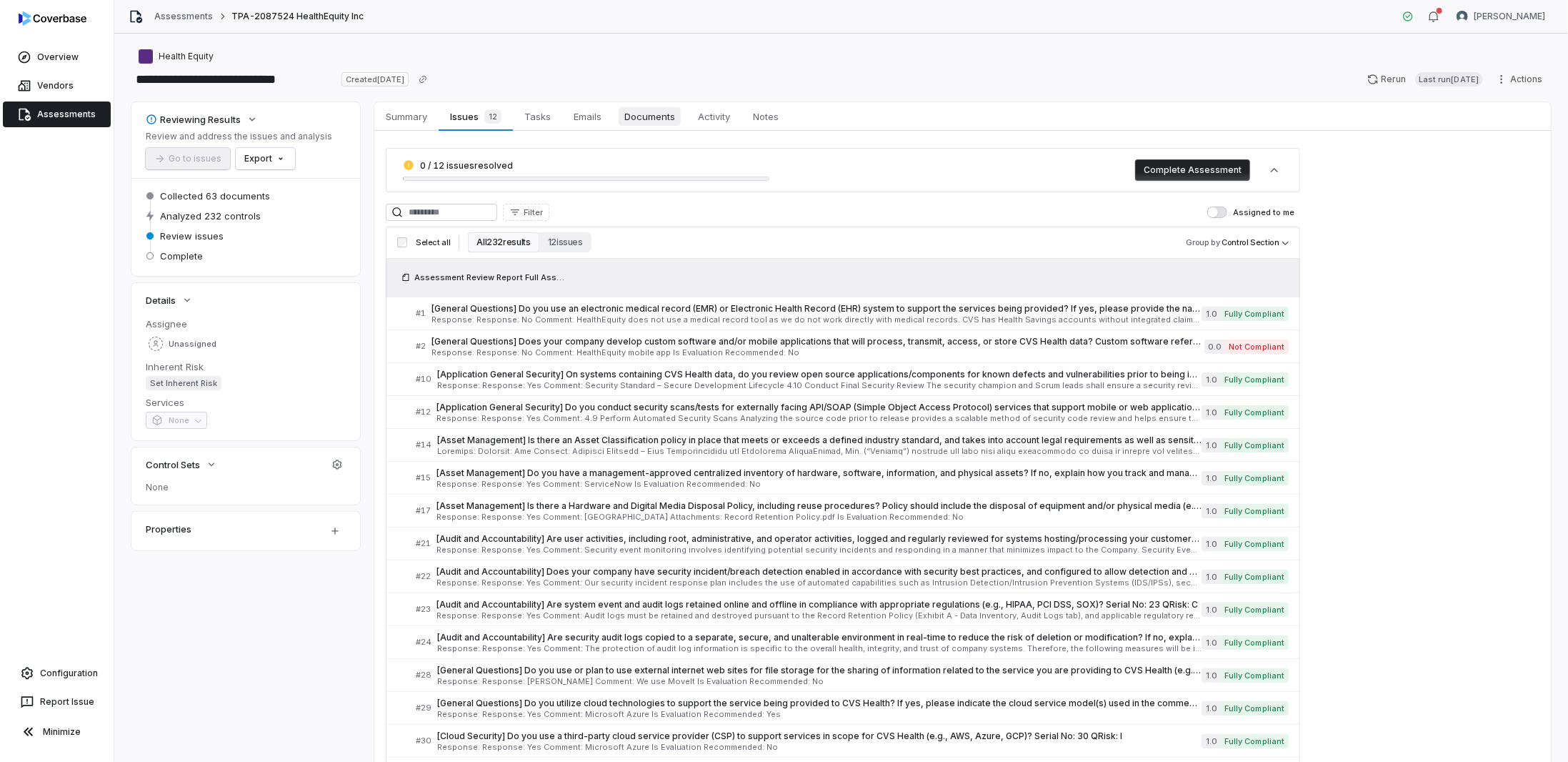
click at [633, 109] on span "Documents" at bounding box center [650, 116] width 62 height 19
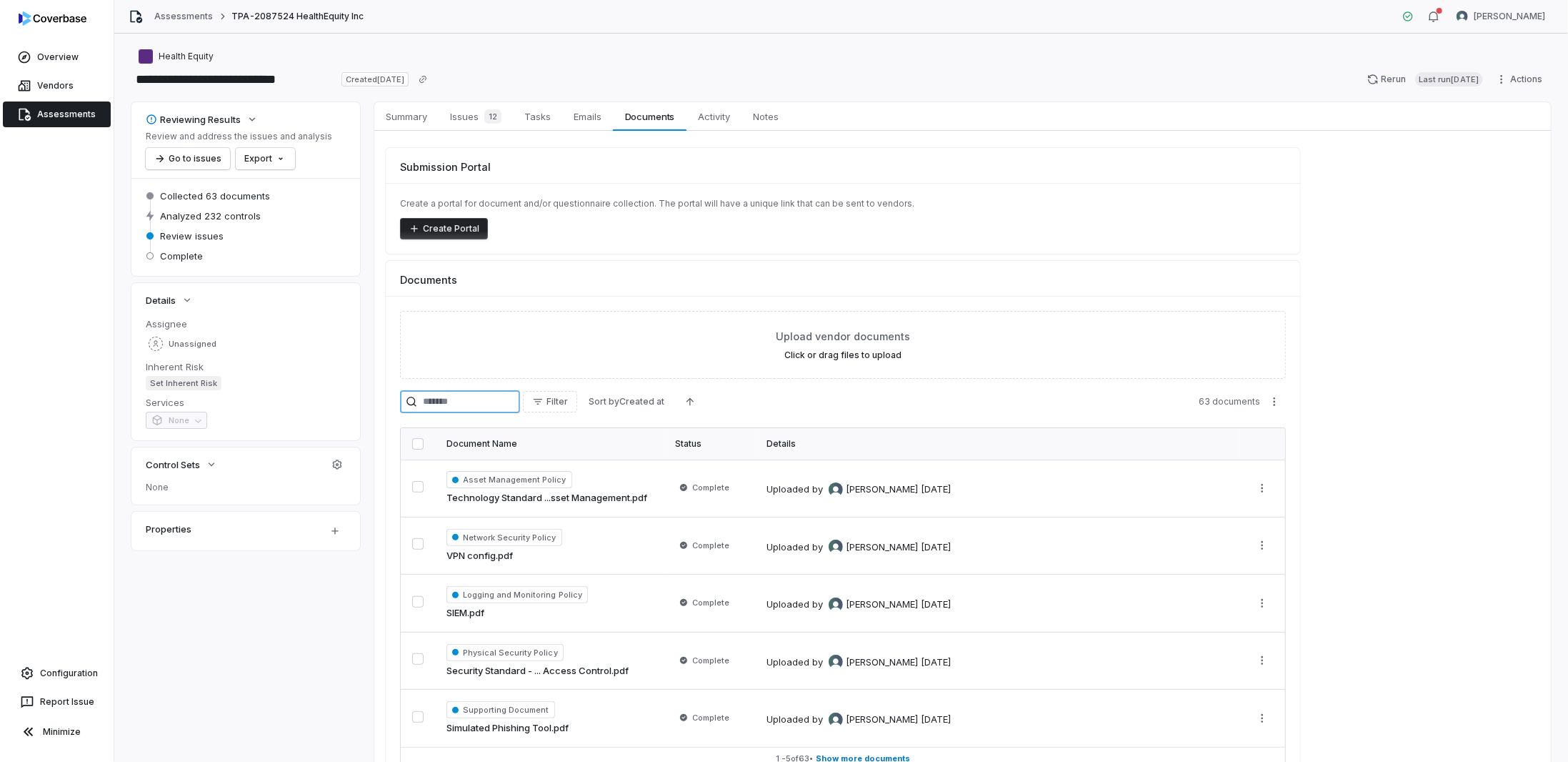
click at [455, 405] on input "search" at bounding box center [460, 401] width 120 height 23
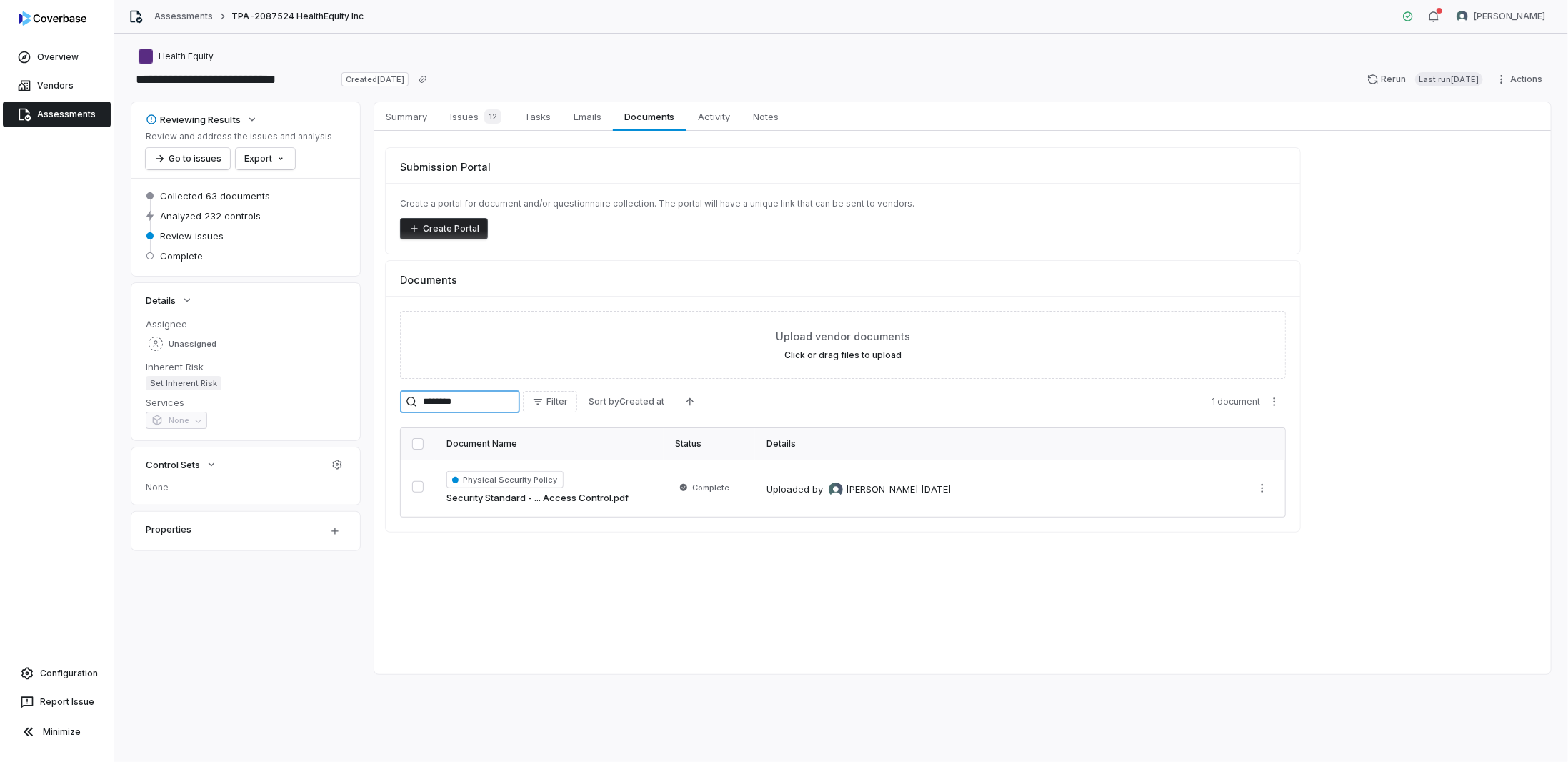
drag, startPoint x: 465, startPoint y: 401, endPoint x: 326, endPoint y: 388, distance: 139.6
click at [329, 390] on div "Reviewing Results Review and address the issues and analysis Go to issues Expor…" at bounding box center [841, 388] width 1419 height 572
type input "**********"
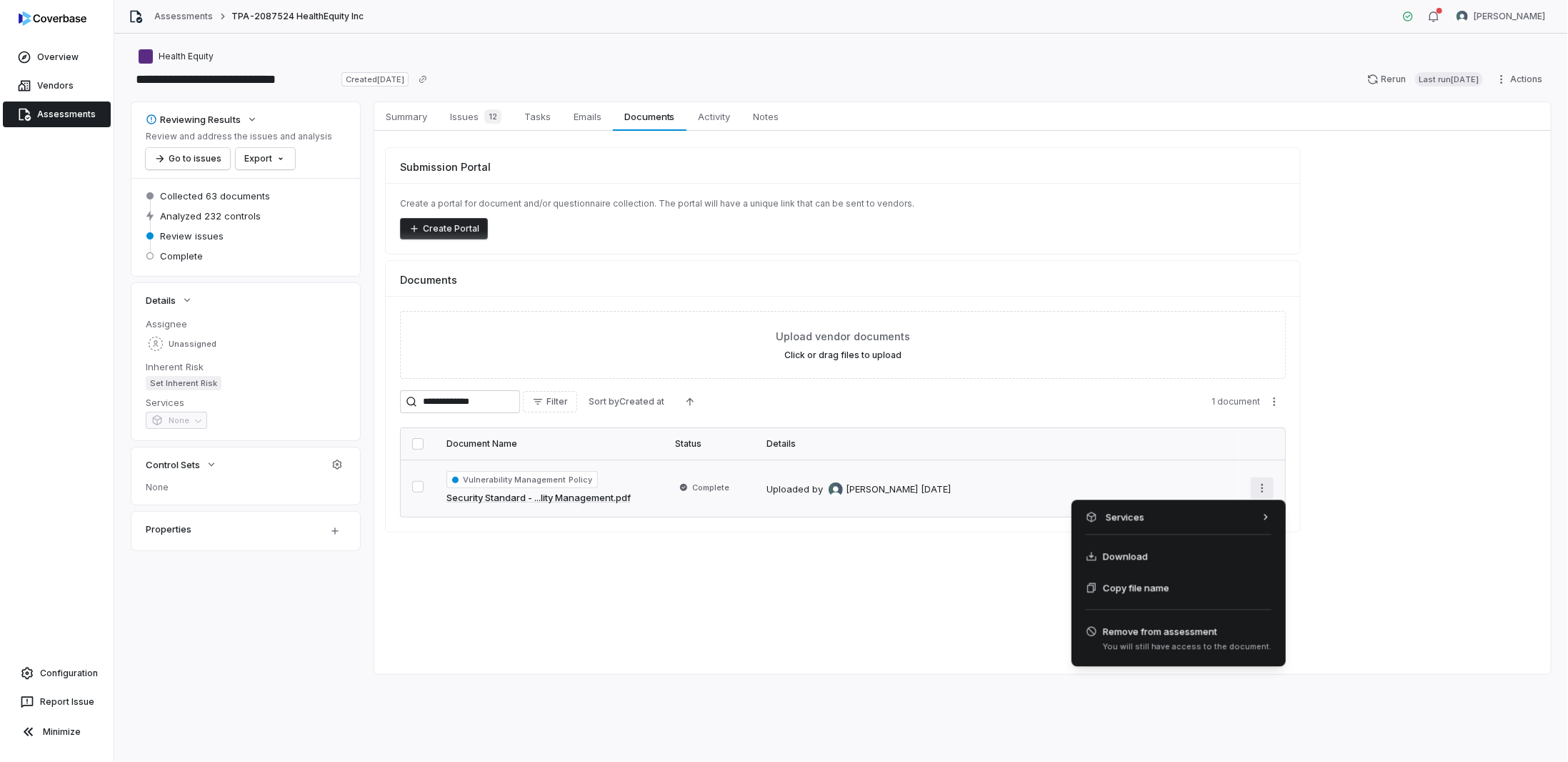
click at [1263, 481] on html "**********" at bounding box center [784, 381] width 1568 height 762
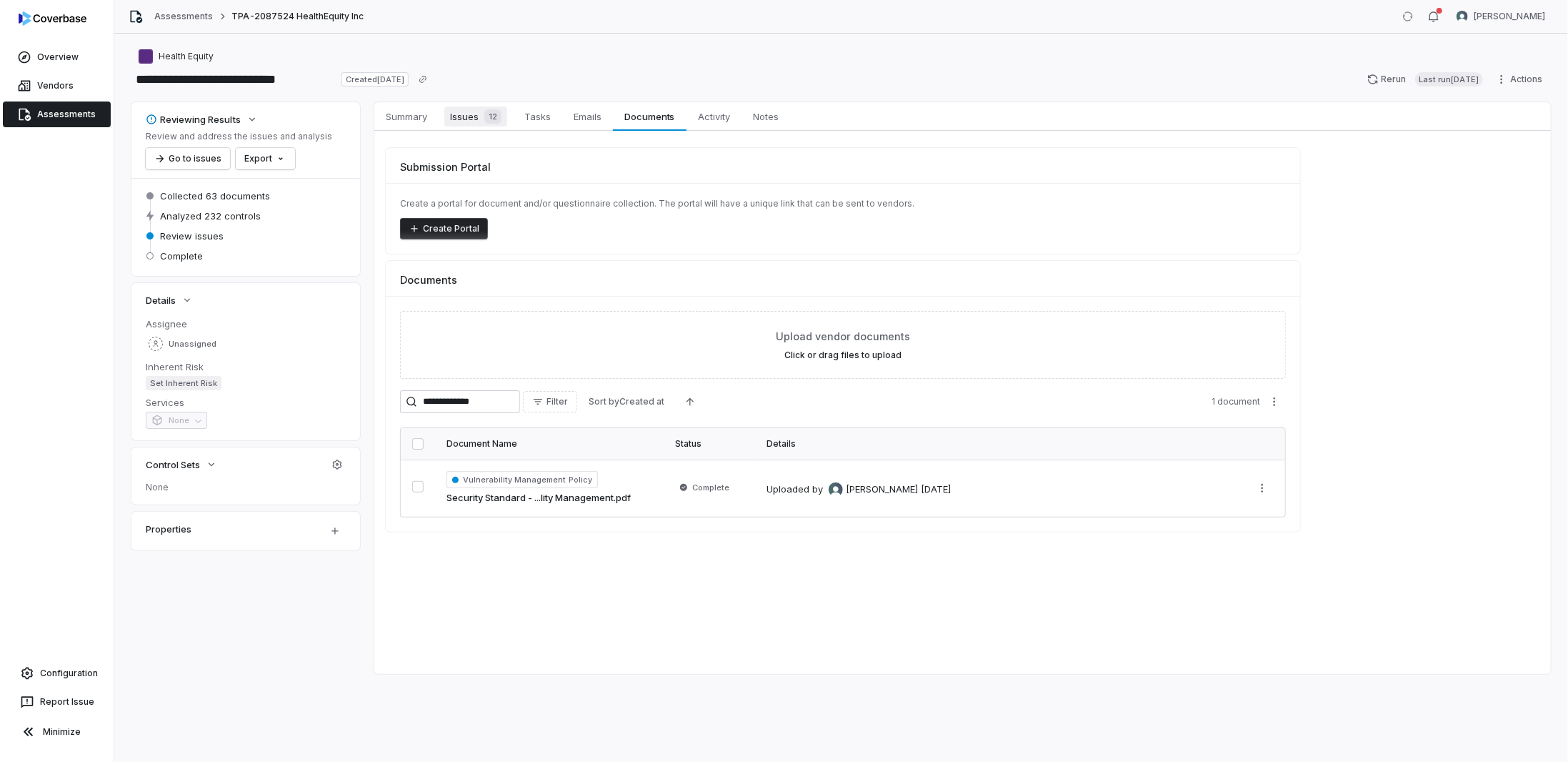
click at [466, 116] on html "**********" at bounding box center [784, 381] width 1568 height 762
click at [467, 117] on span "Issues 12" at bounding box center [476, 116] width 63 height 20
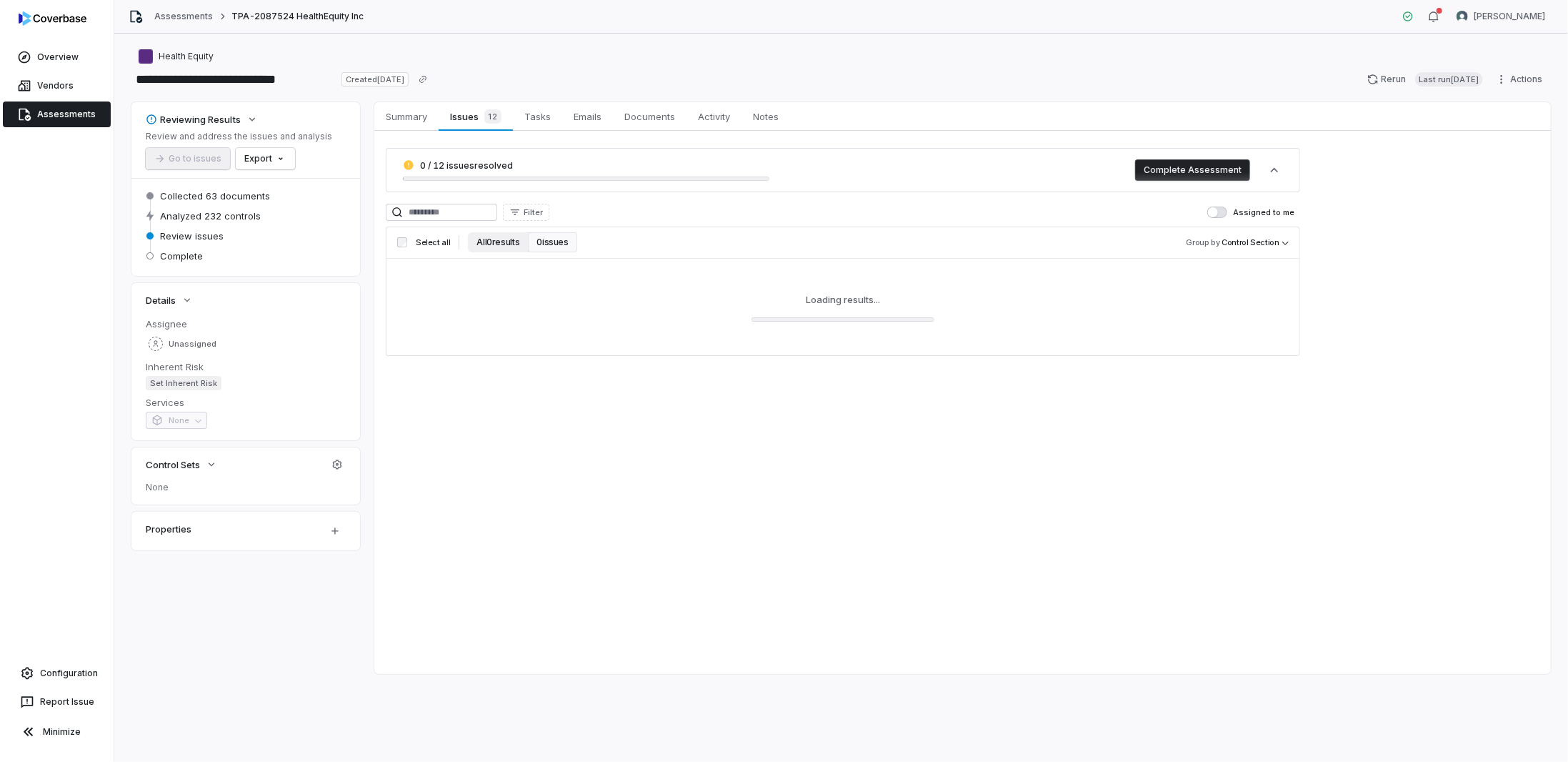
click at [496, 238] on button "All 0 results" at bounding box center [498, 241] width 60 height 20
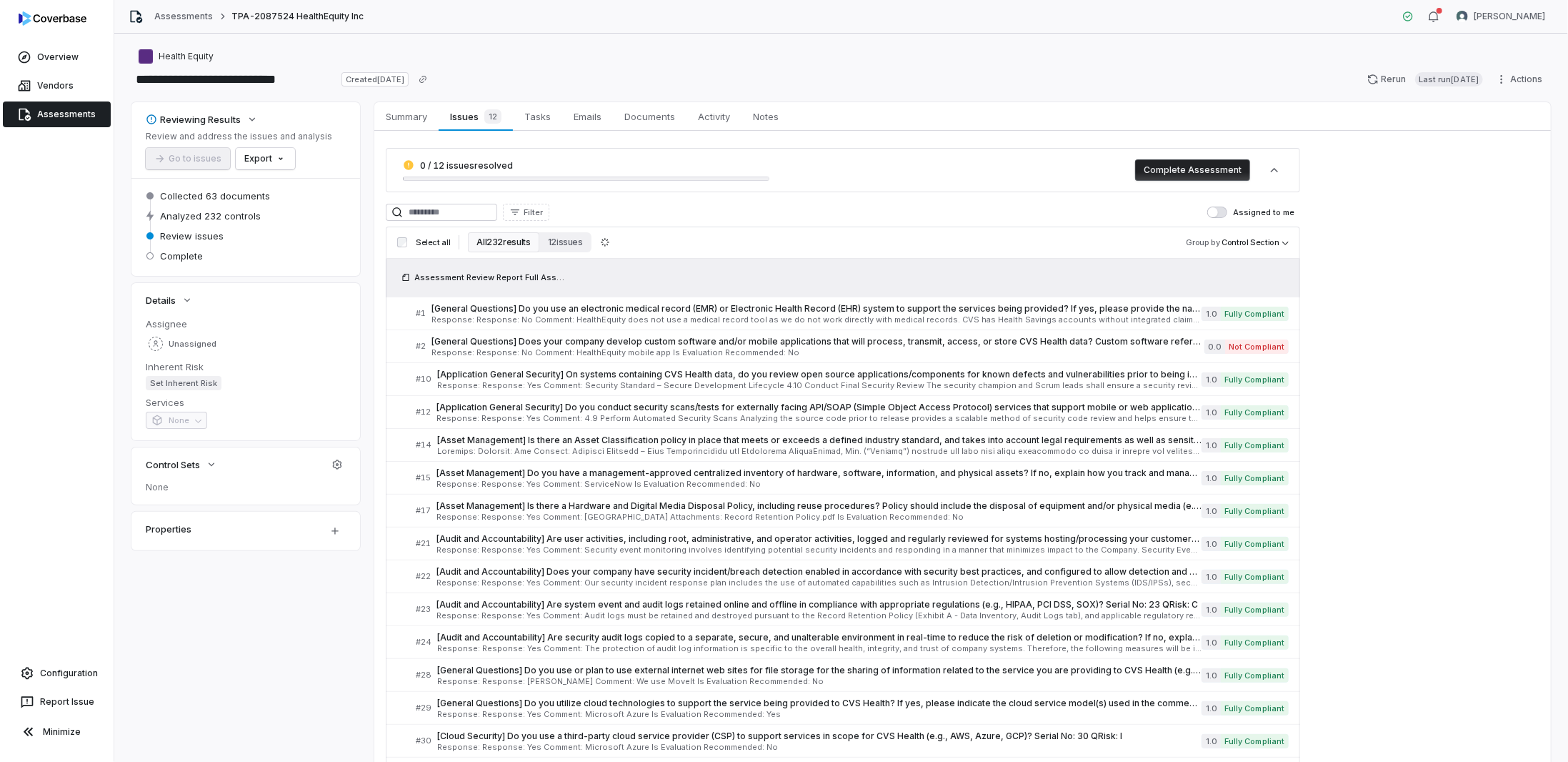
click at [496, 242] on button "All 232 results" at bounding box center [503, 241] width 71 height 20
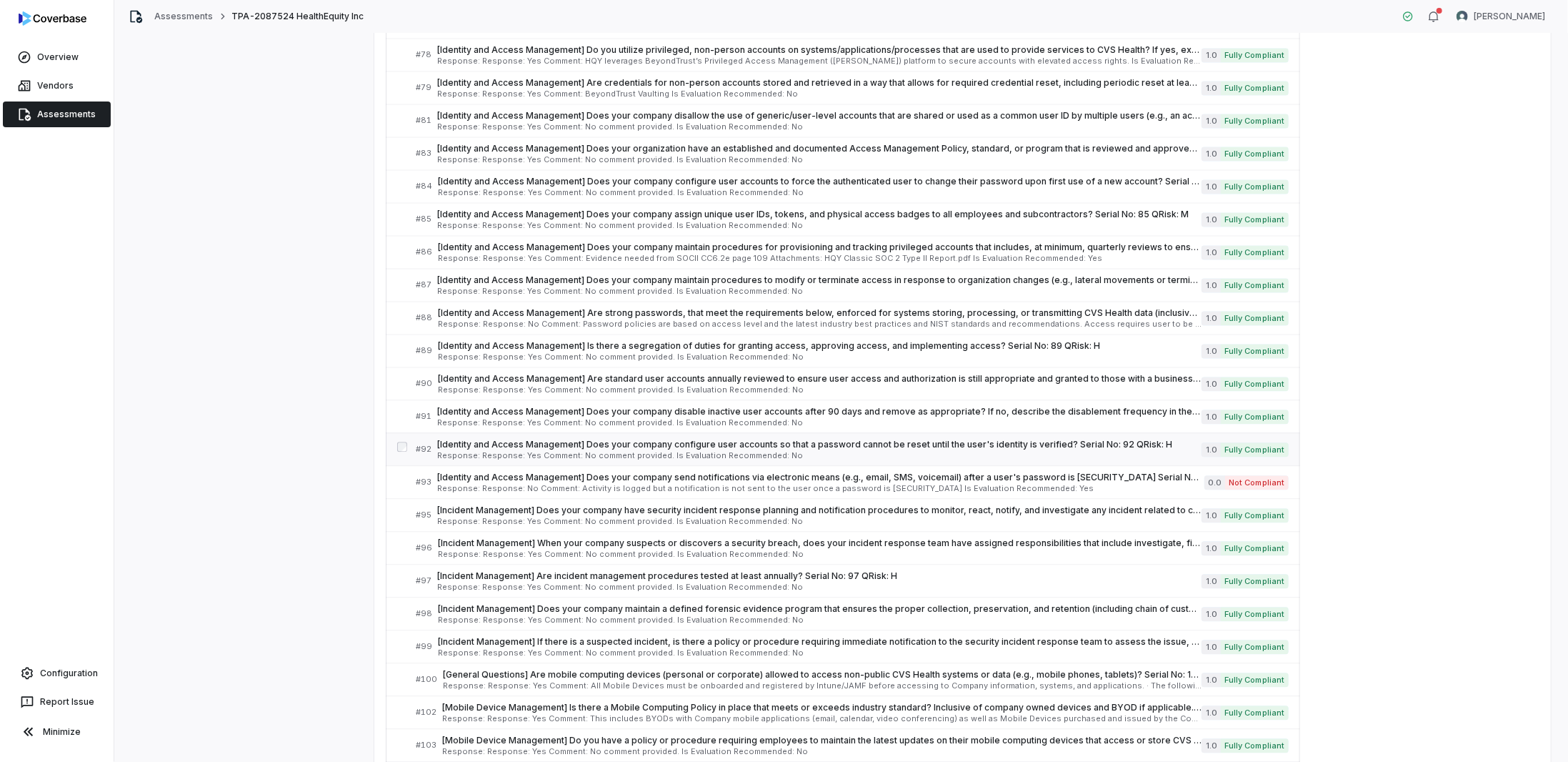
scroll to position [1792, 0]
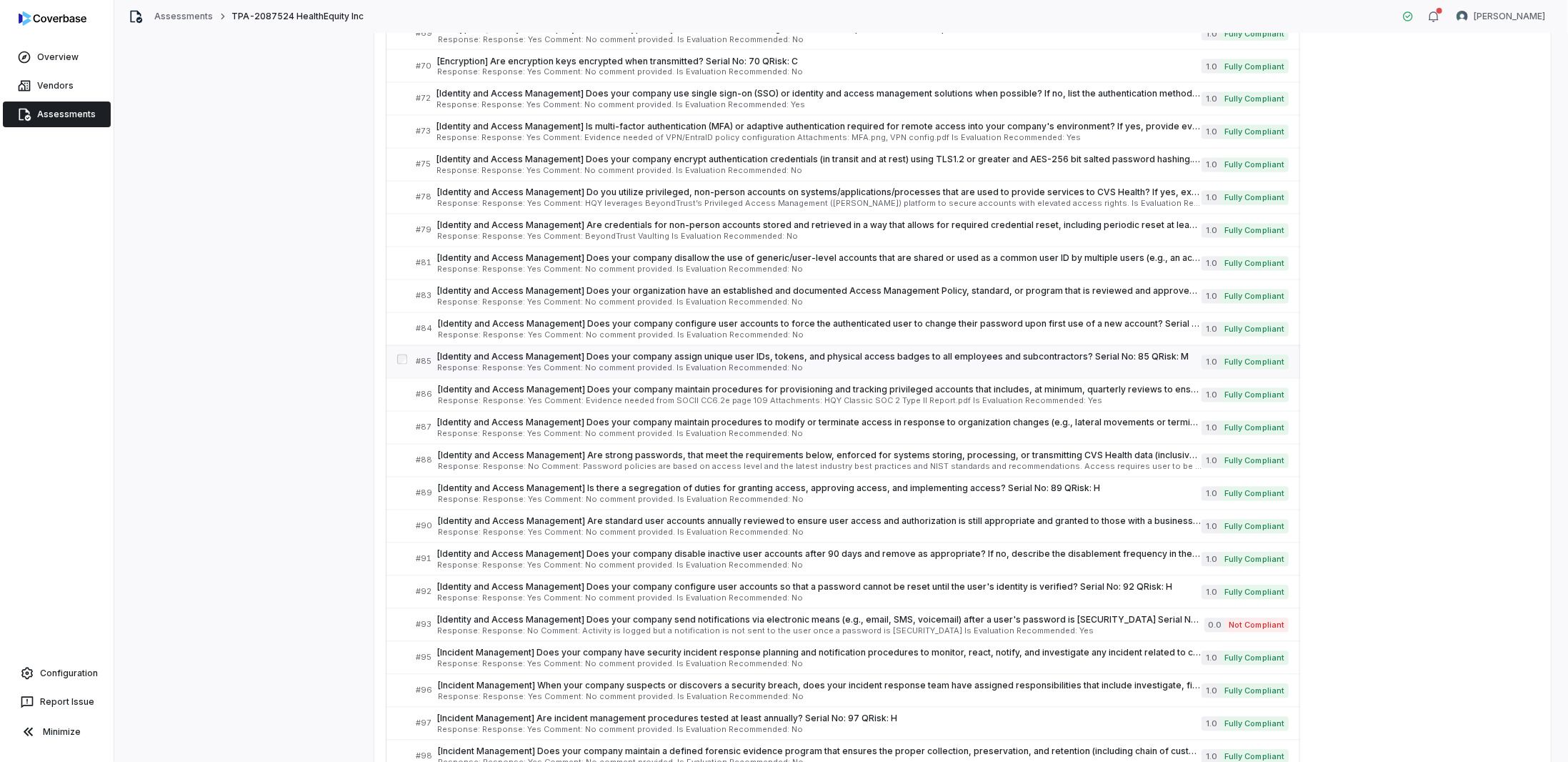
click at [490, 364] on span "Response: Response: Yes Comment: No comment provided. Is Evaluation Recommended…" at bounding box center [819, 368] width 764 height 8
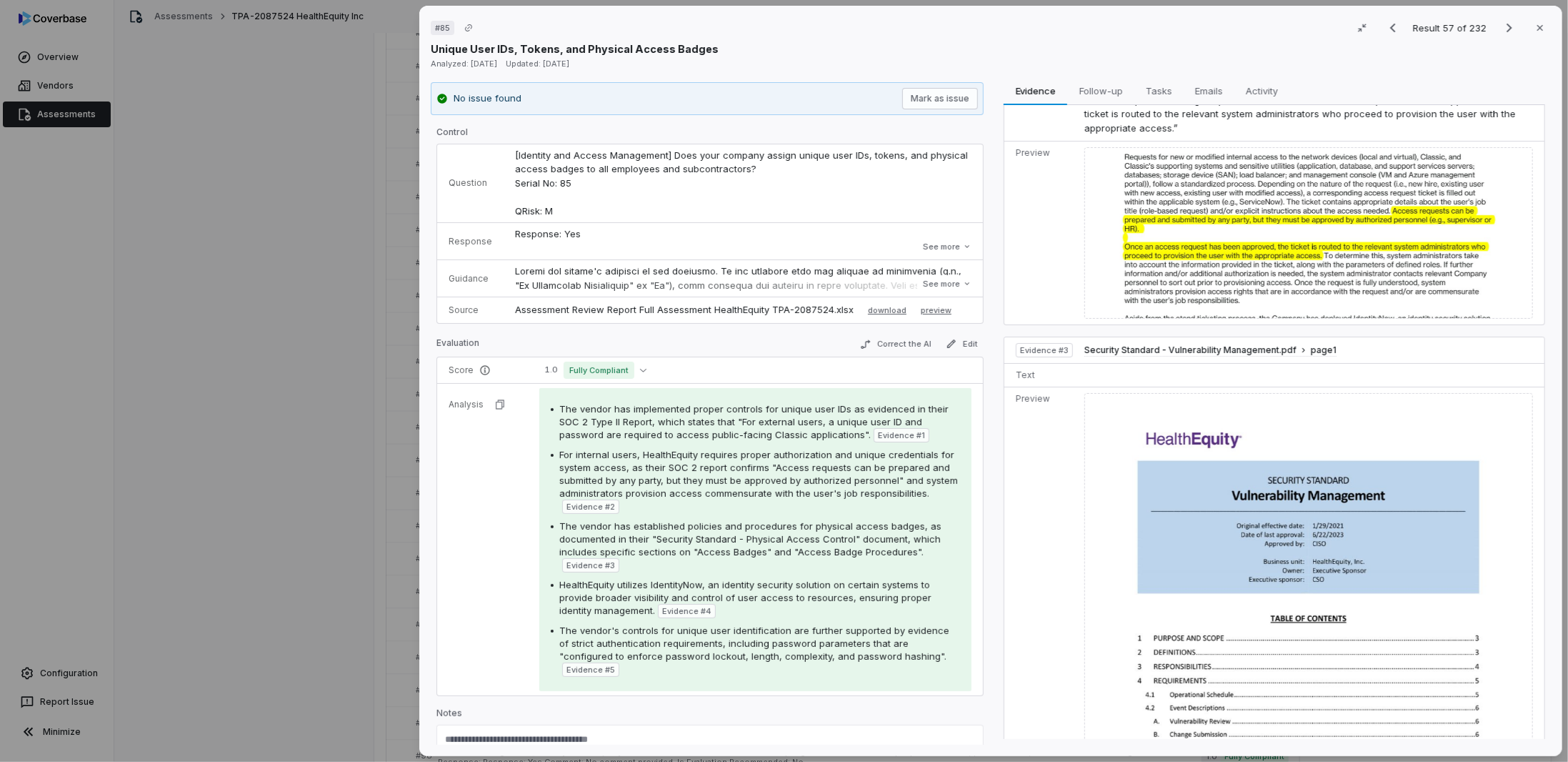
scroll to position [429, 0]
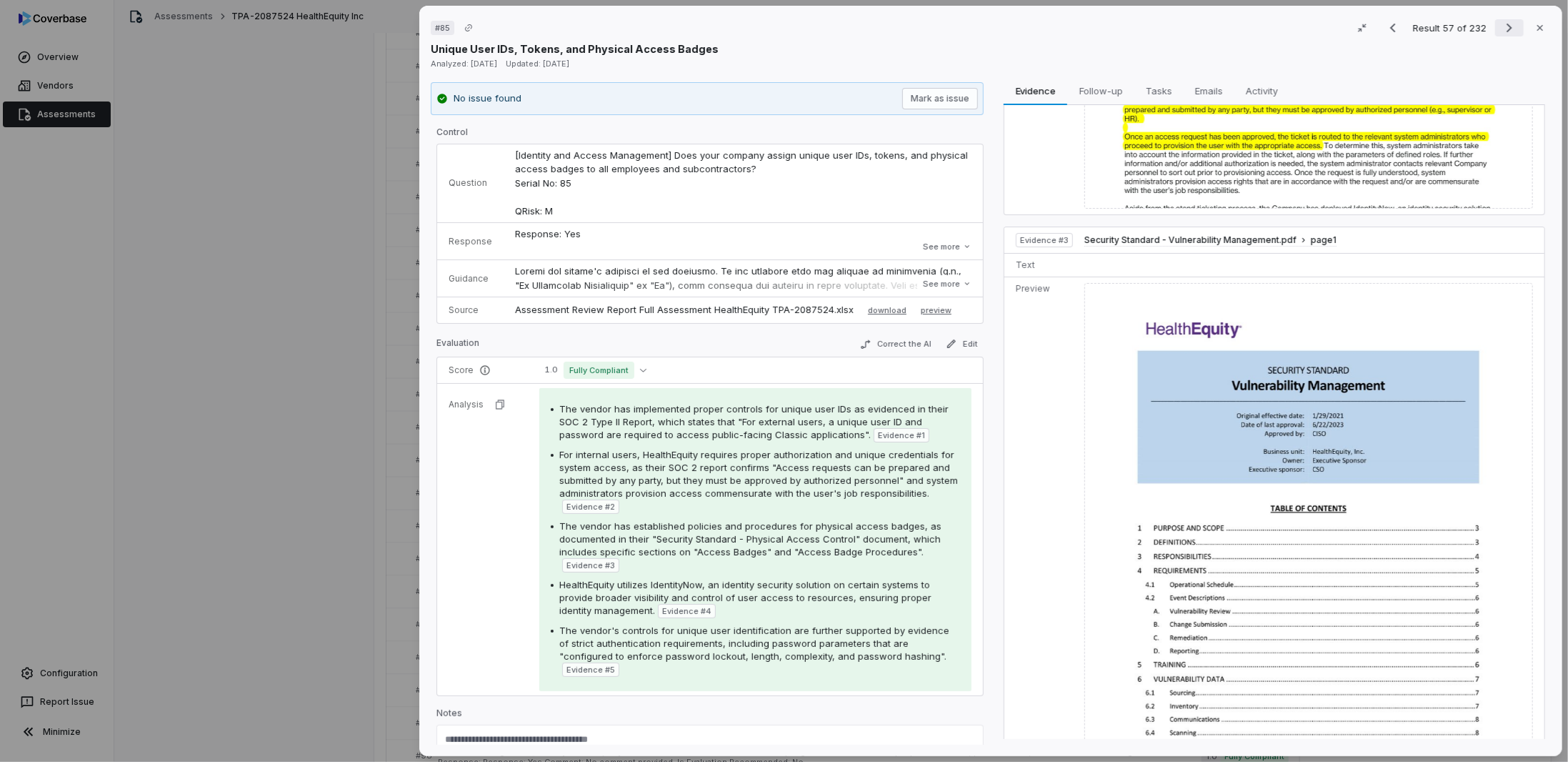
click at [1506, 25] on icon "Next result" at bounding box center [1510, 28] width 17 height 17
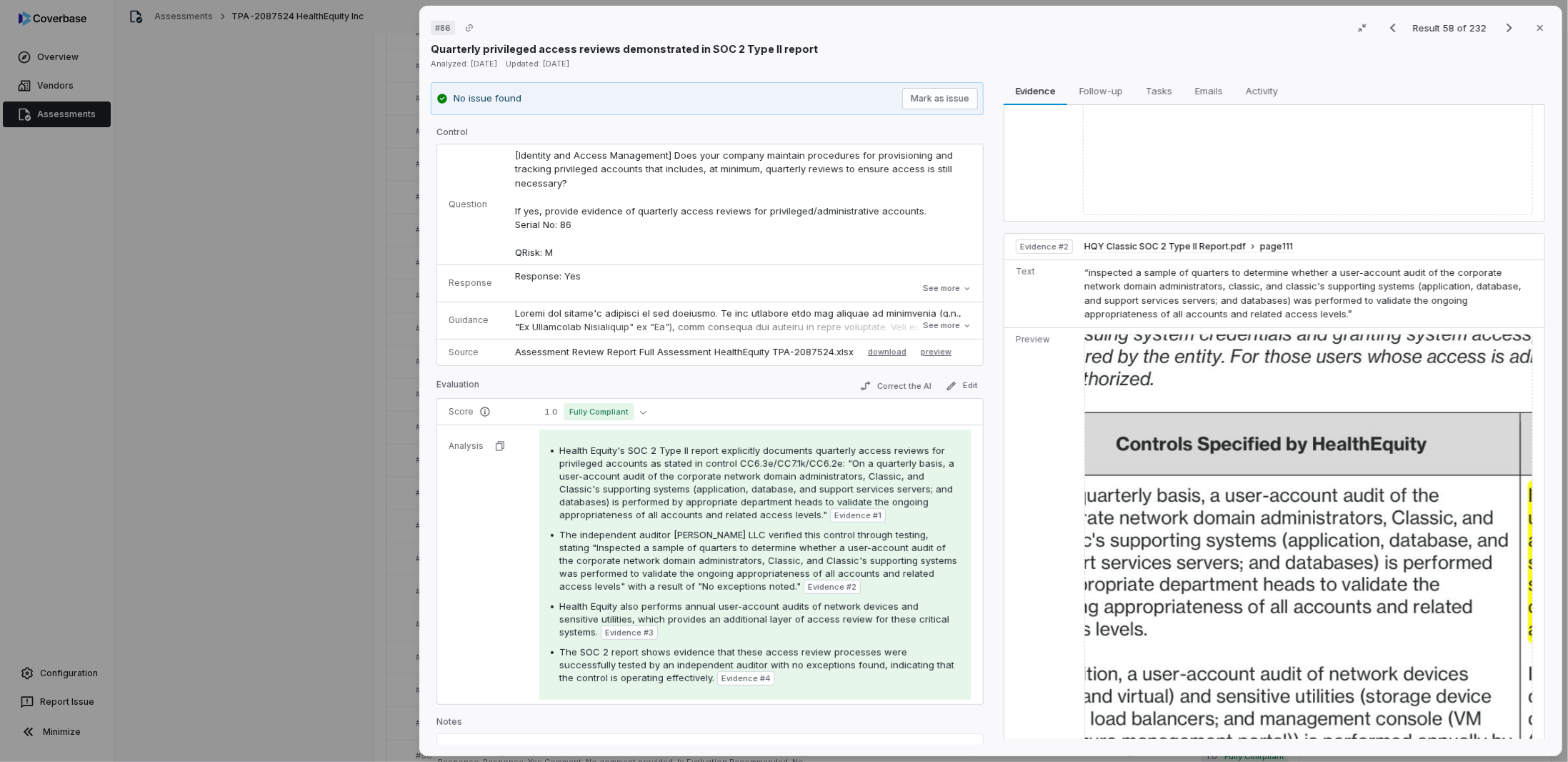
scroll to position [857, 0]
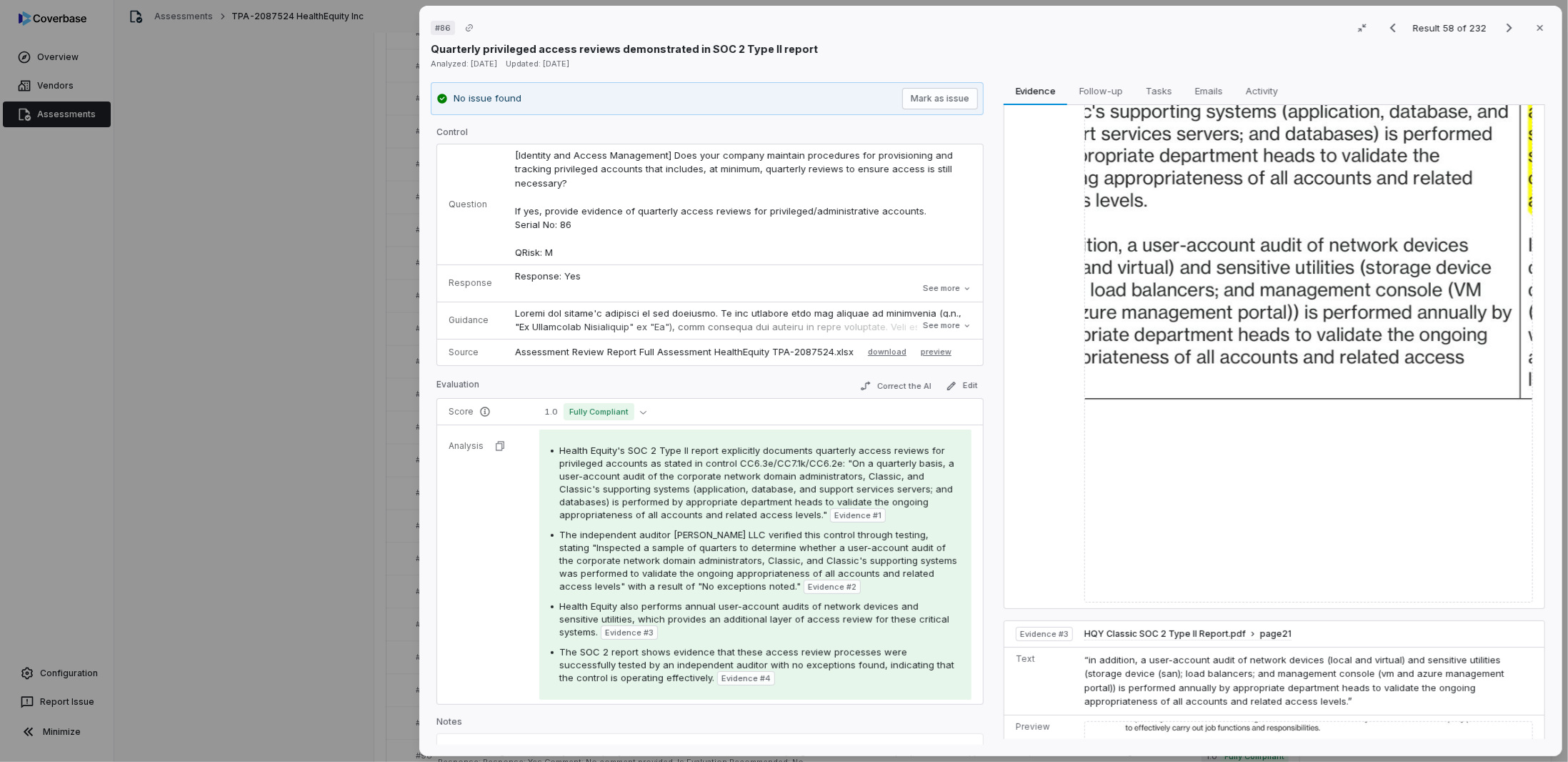
click at [1212, 278] on img at bounding box center [1309, 253] width 449 height 698
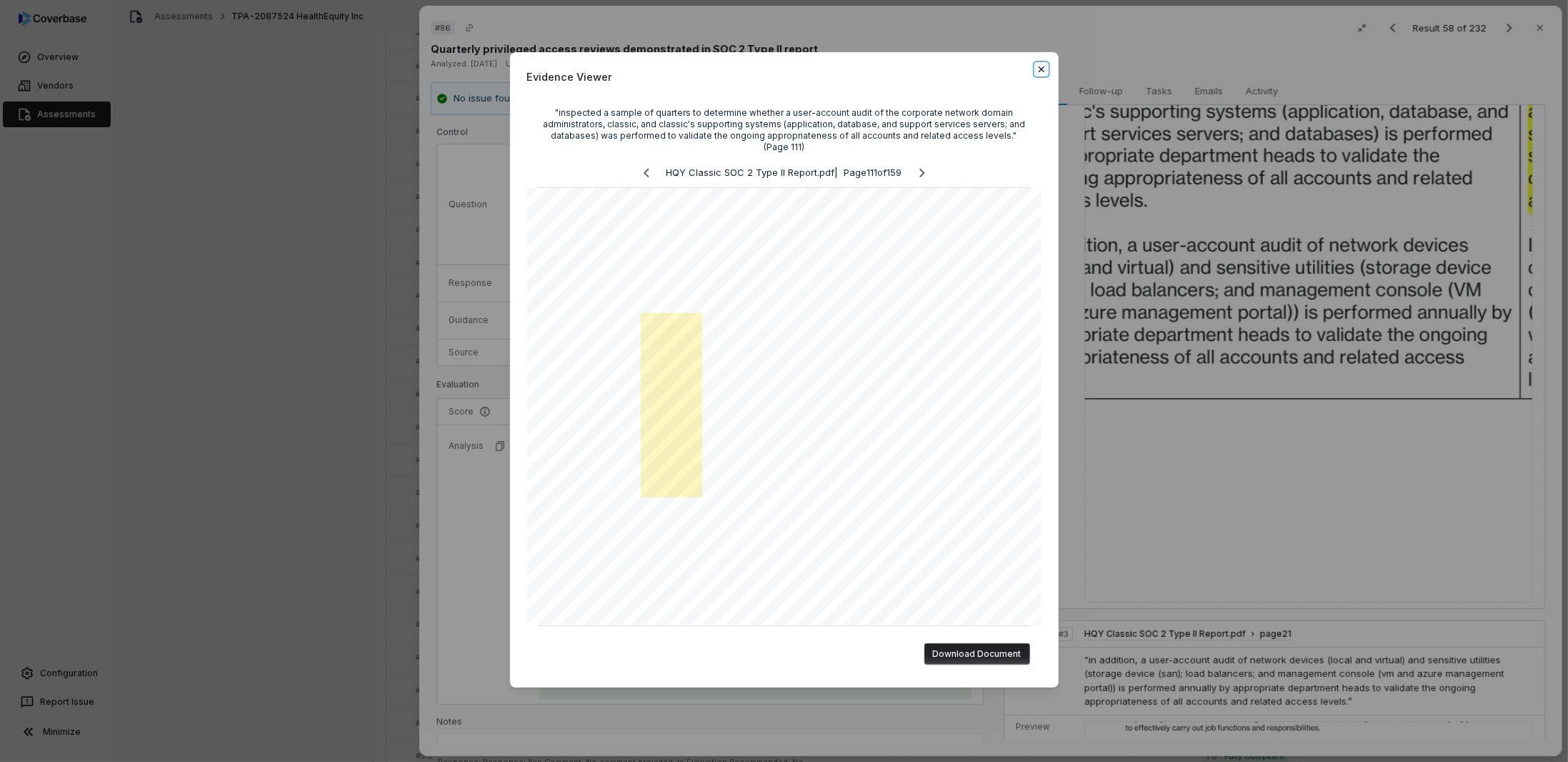
click at [1043, 68] on icon "button" at bounding box center [1042, 69] width 12 height 12
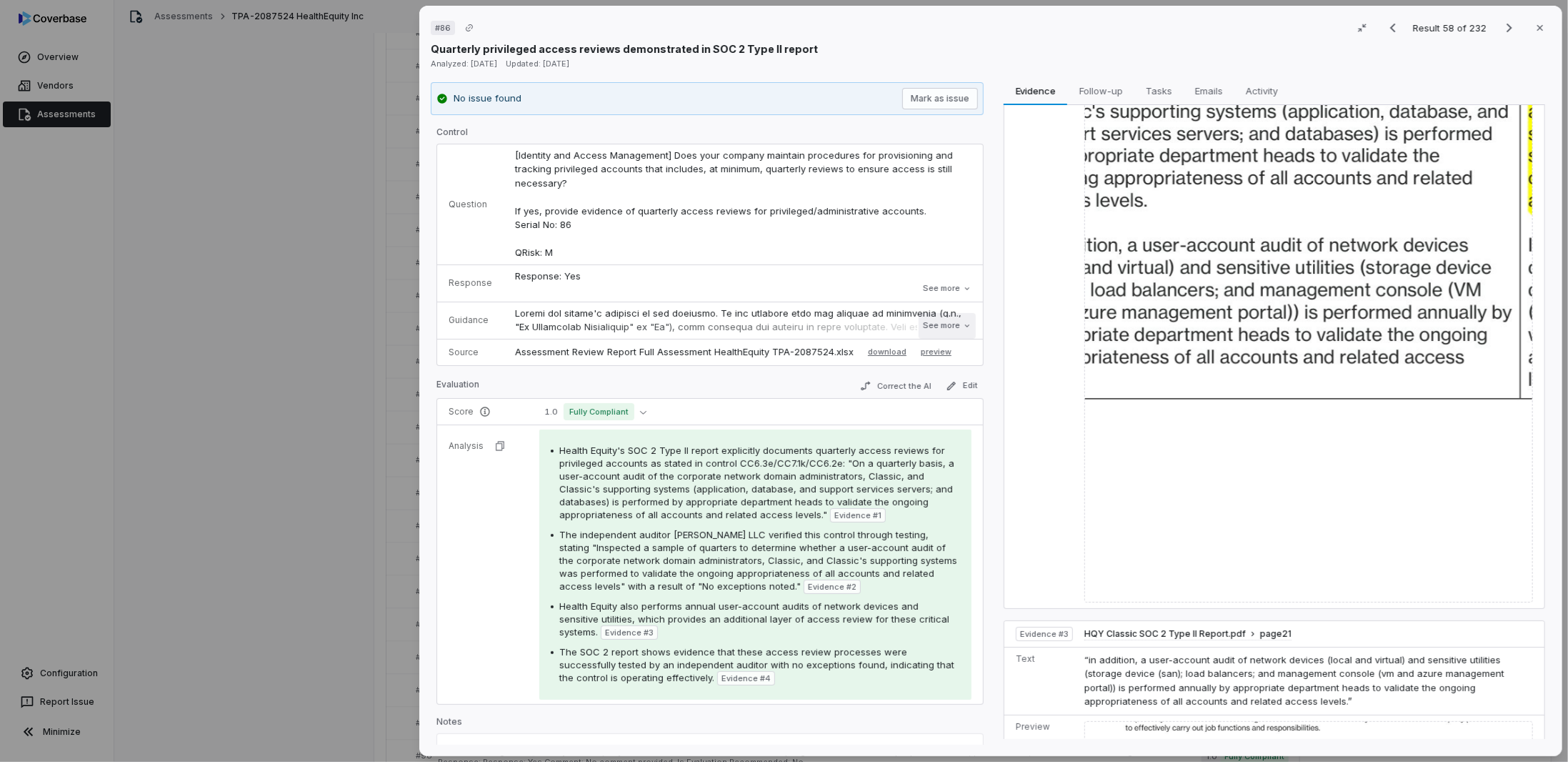
click at [929, 325] on button "See more" at bounding box center [948, 326] width 57 height 26
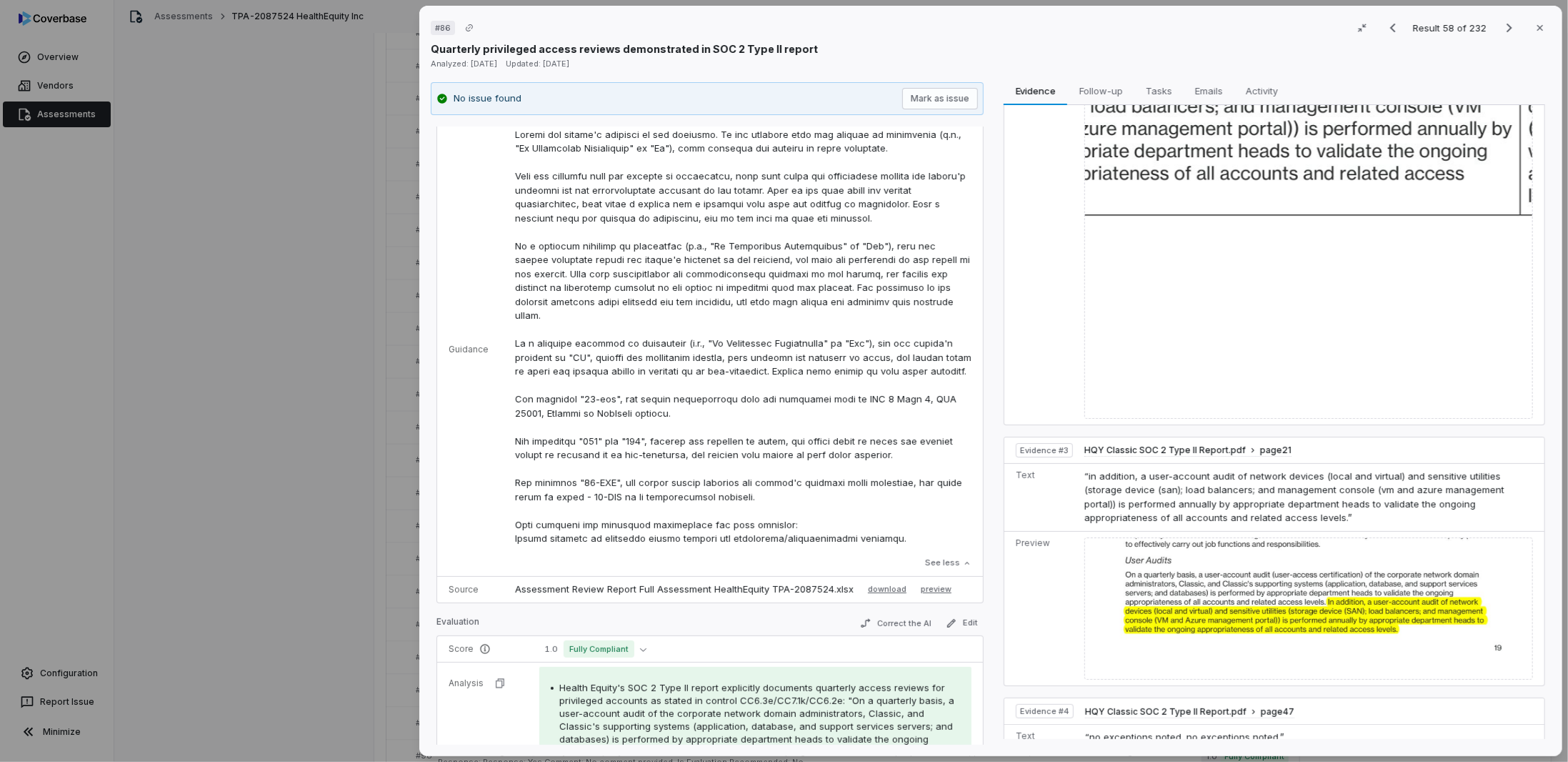
scroll to position [0, 0]
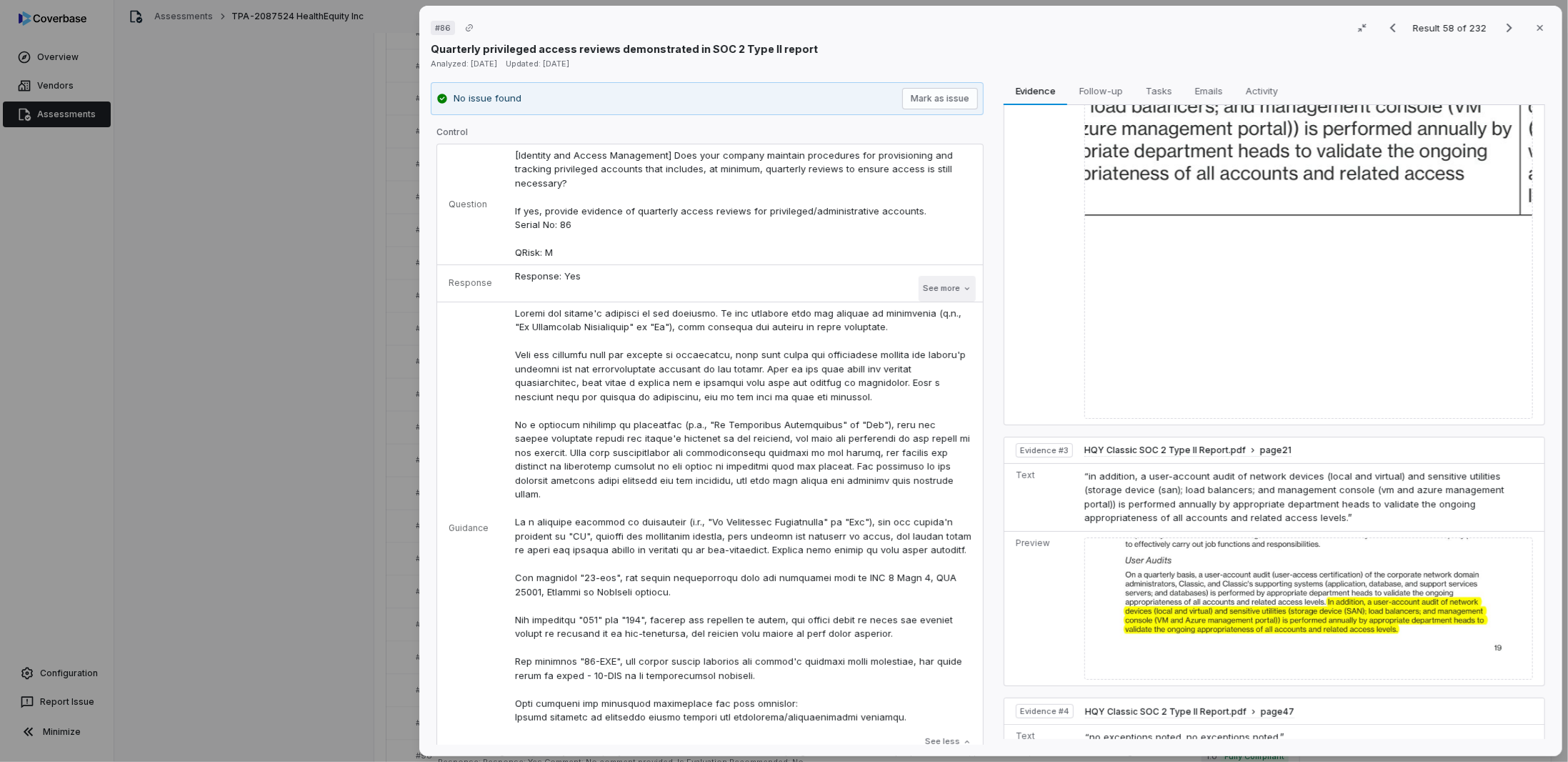
click at [932, 289] on button "See more" at bounding box center [948, 289] width 57 height 26
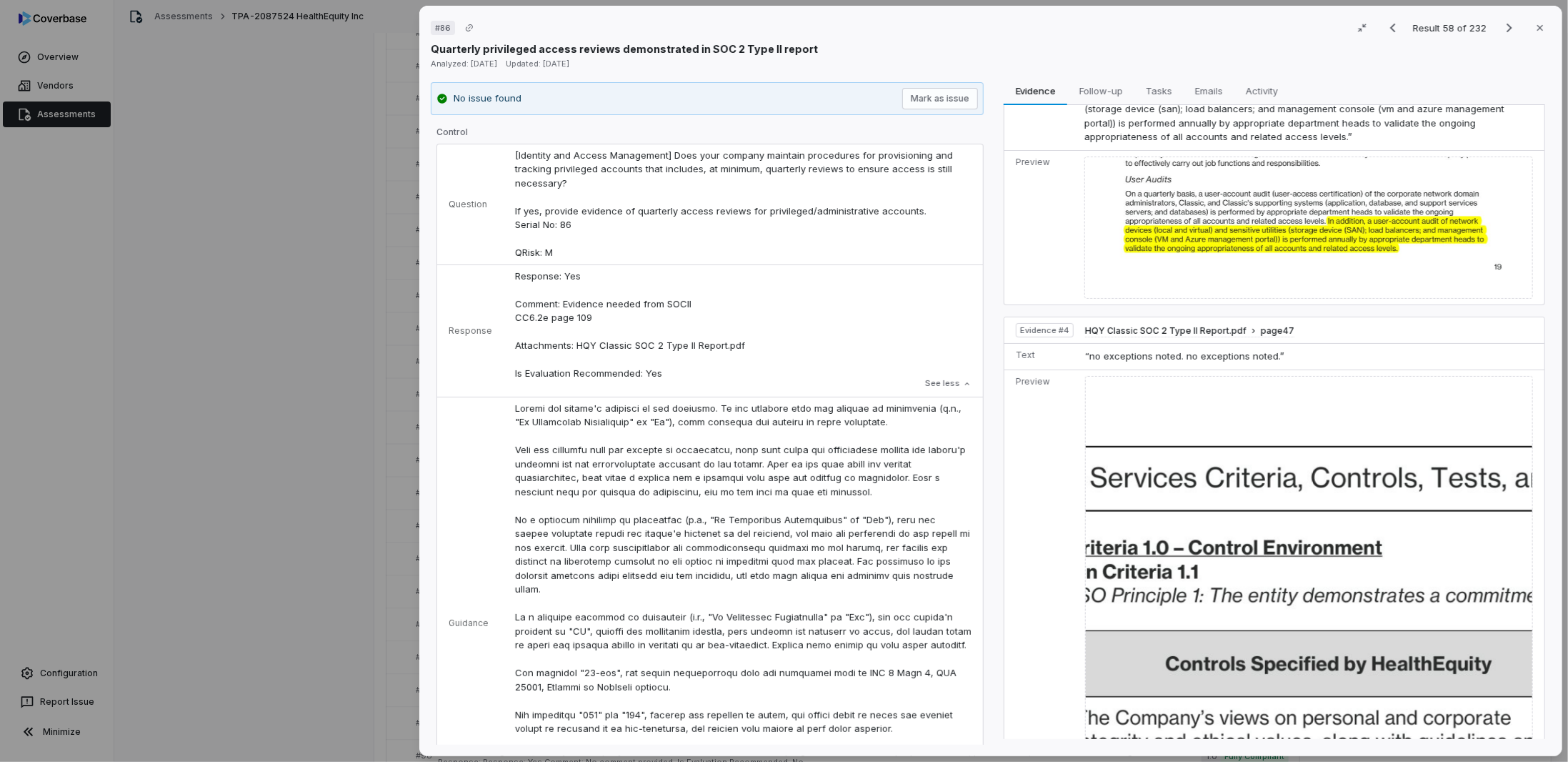
drag, startPoint x: 1235, startPoint y: 357, endPoint x: 1246, endPoint y: 377, distance: 22.8
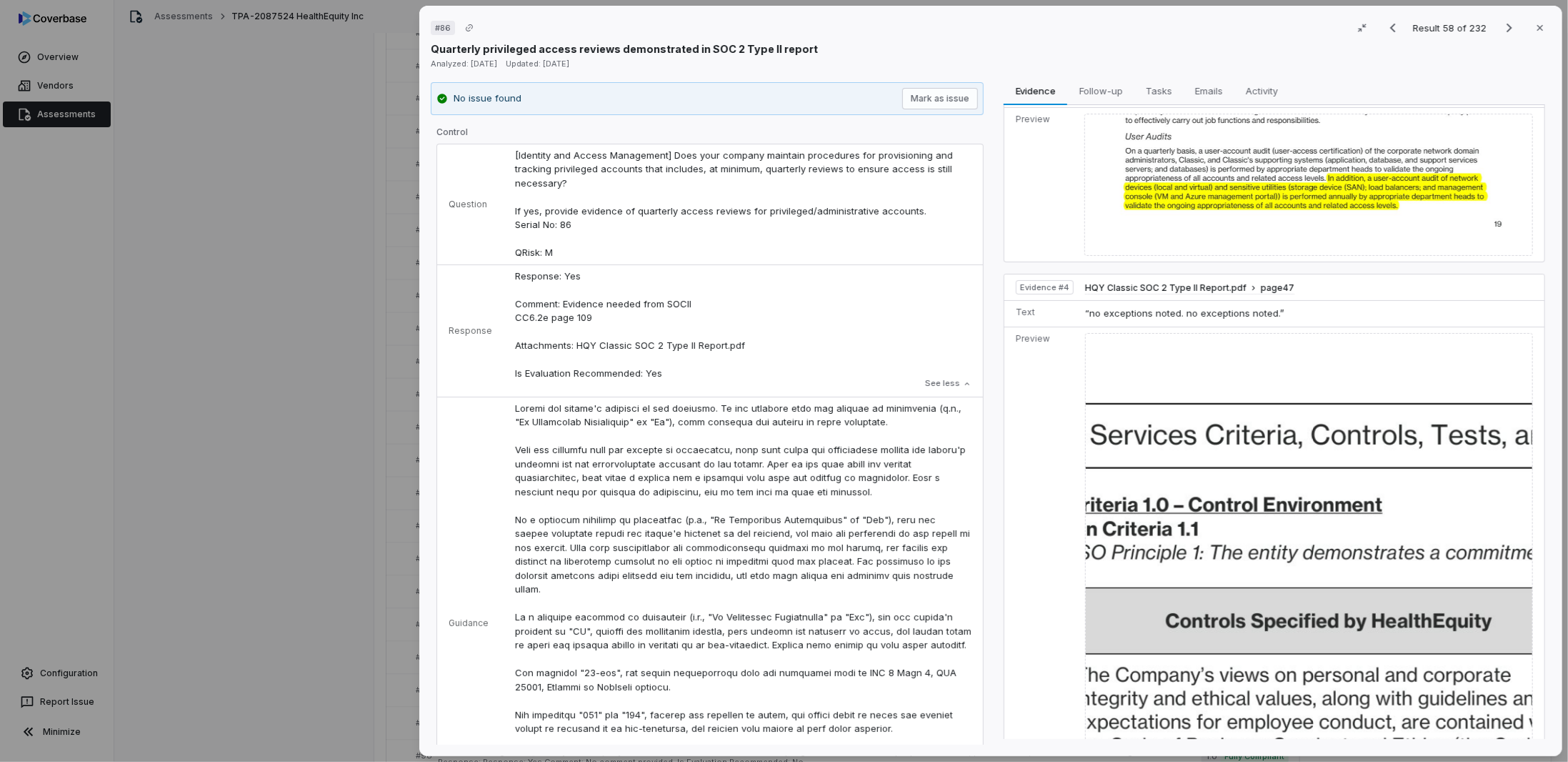
scroll to position [1470, 0]
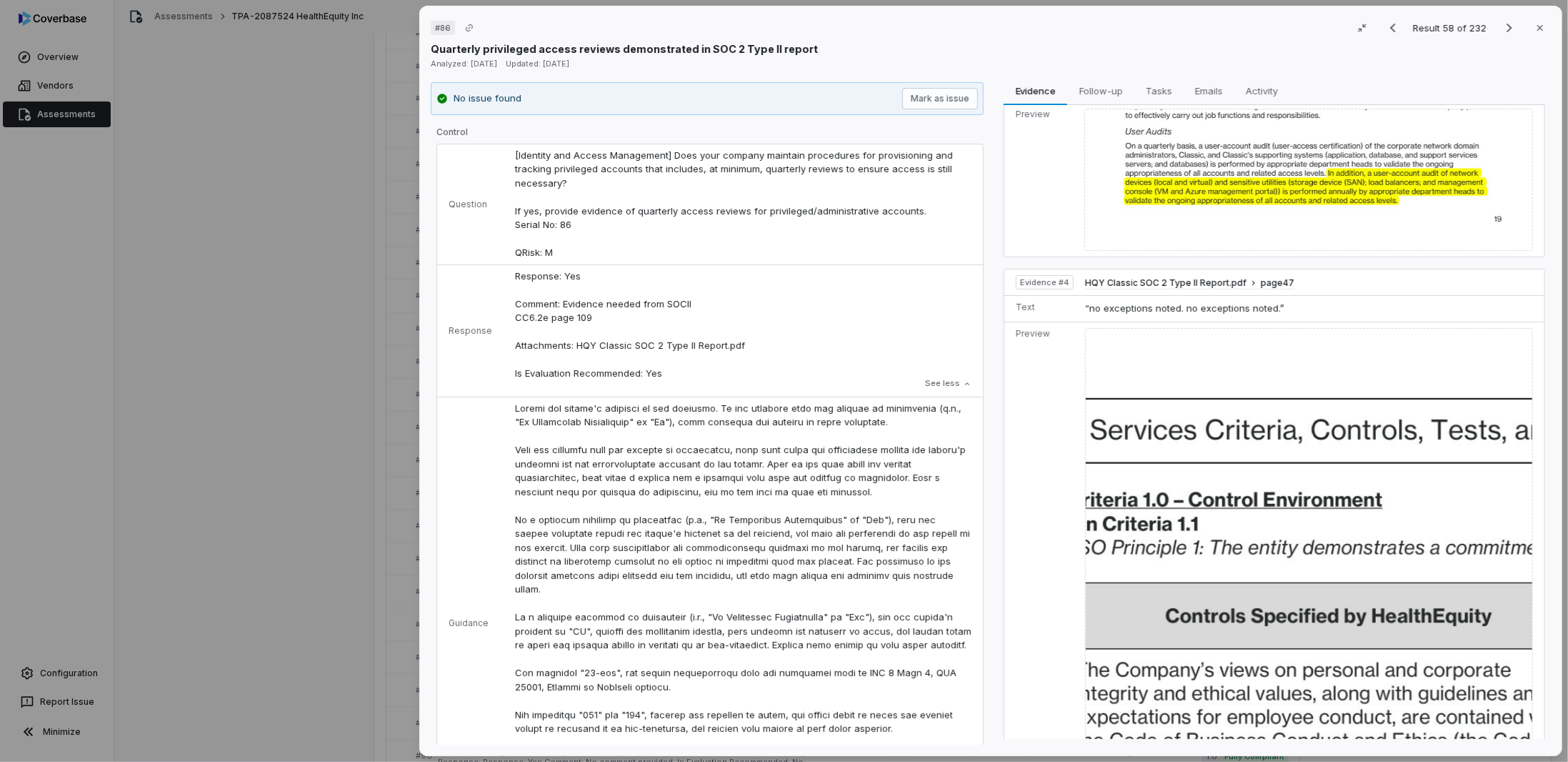
click at [1243, 374] on img at bounding box center [1309, 543] width 448 height 429
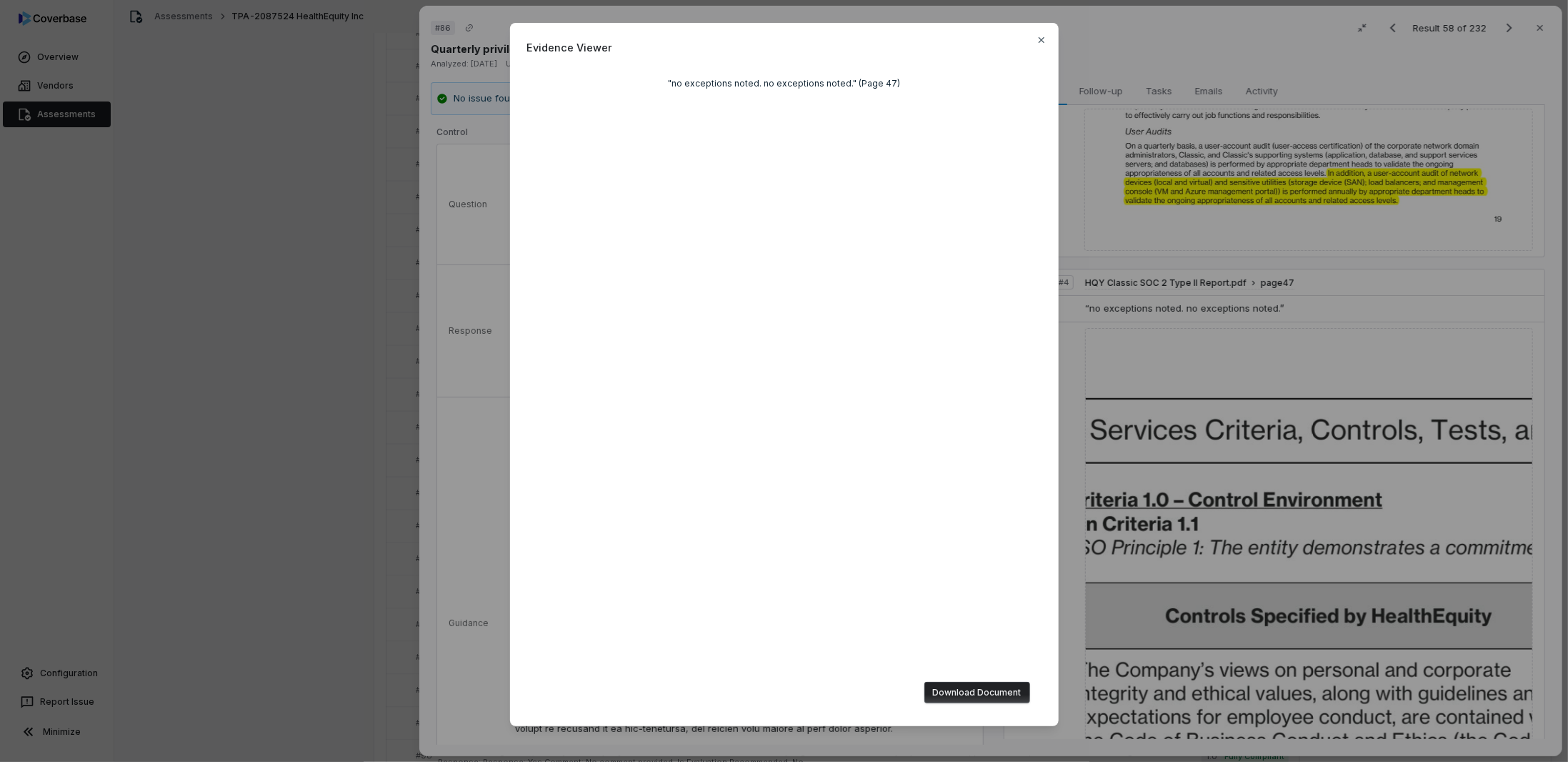
click at [1242, 472] on div "Evidence Viewer "no exceptions noted. no exceptions noted." (Page 47) Download …" at bounding box center [784, 381] width 1568 height 762
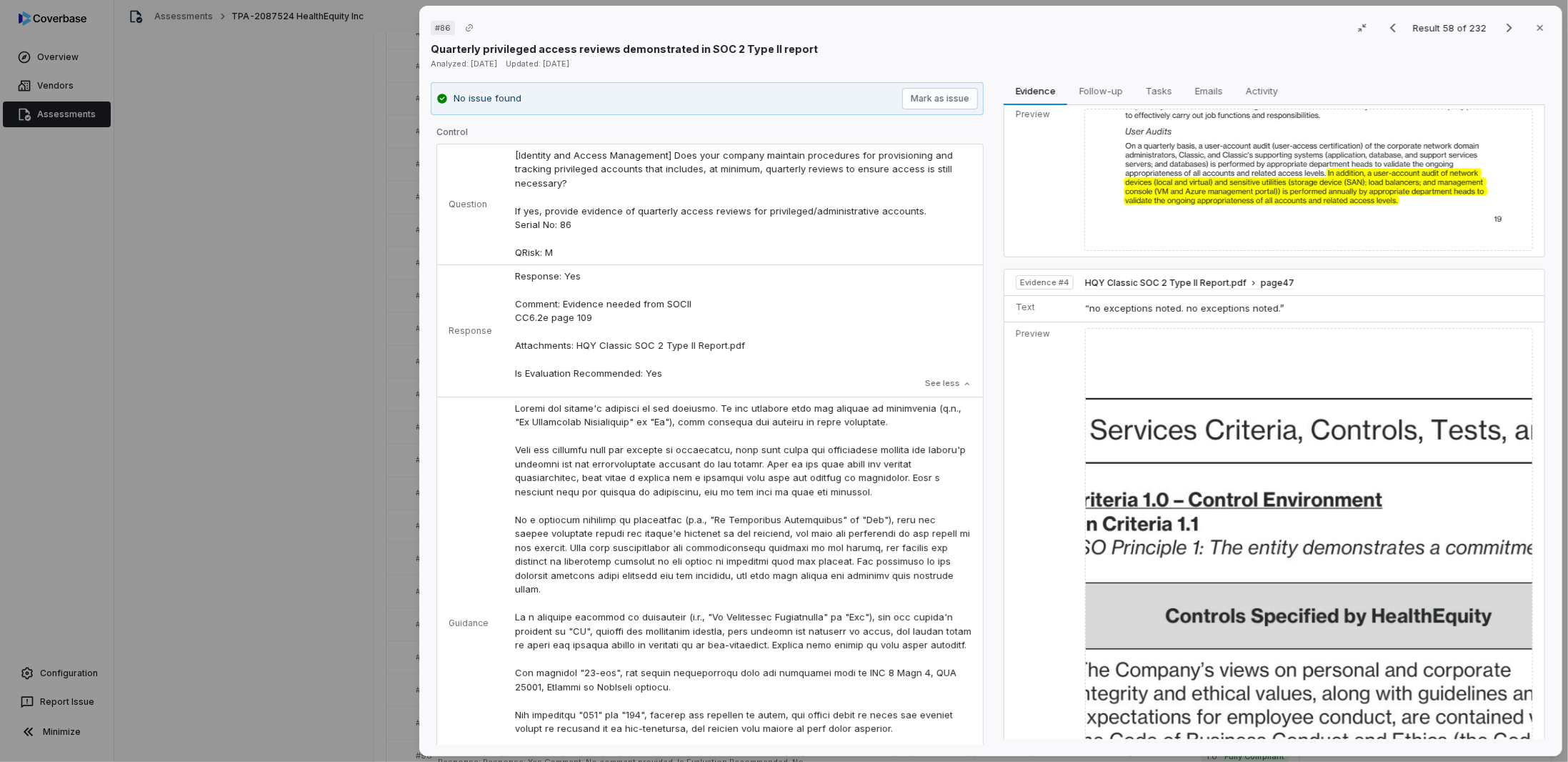
click at [1228, 487] on img at bounding box center [1309, 543] width 448 height 429
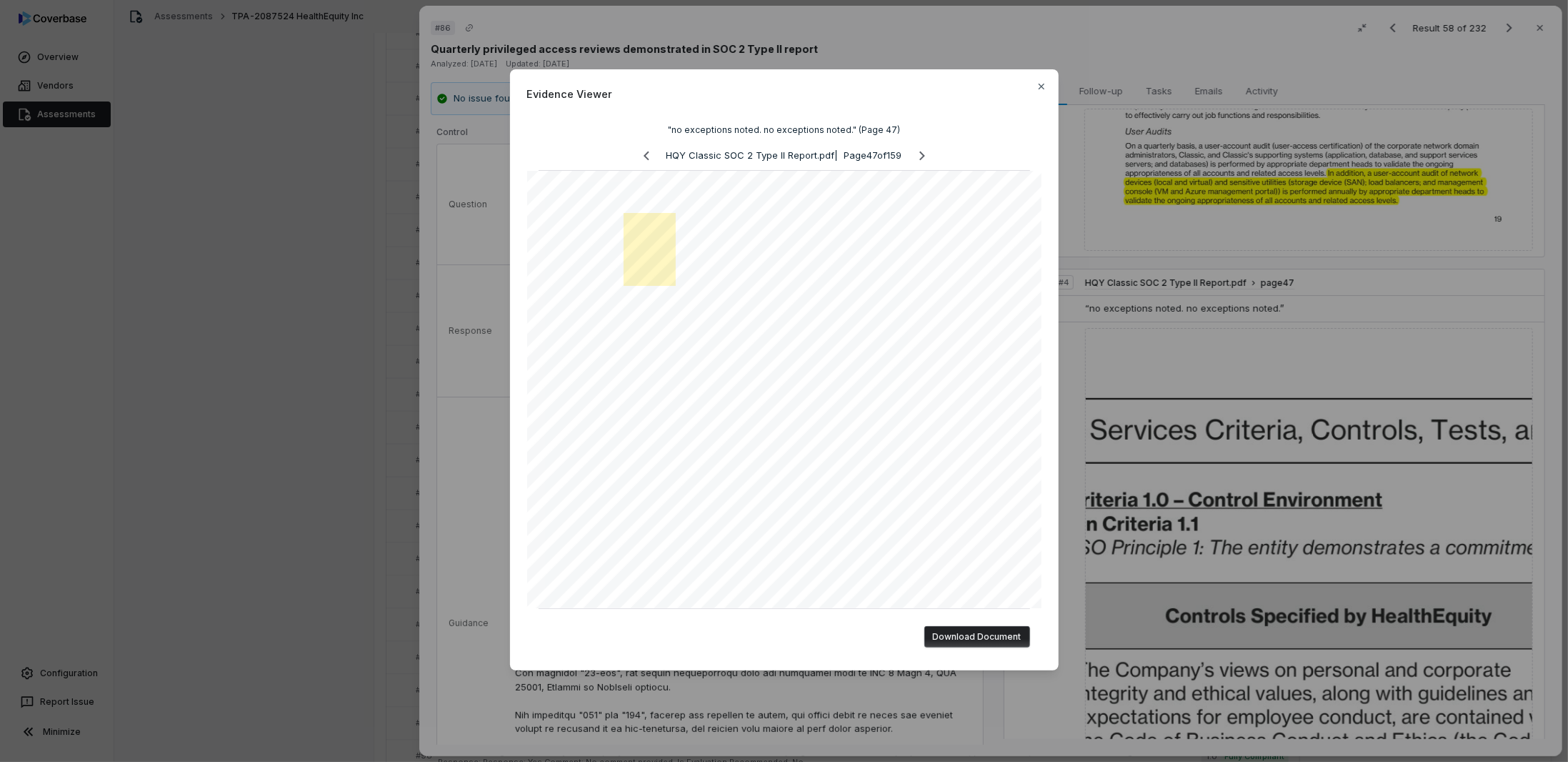
click at [1253, 295] on div "Evidence Viewer "no exceptions noted. no exceptions noted." (Page 47) HQY Class…" at bounding box center [784, 381] width 1568 height 762
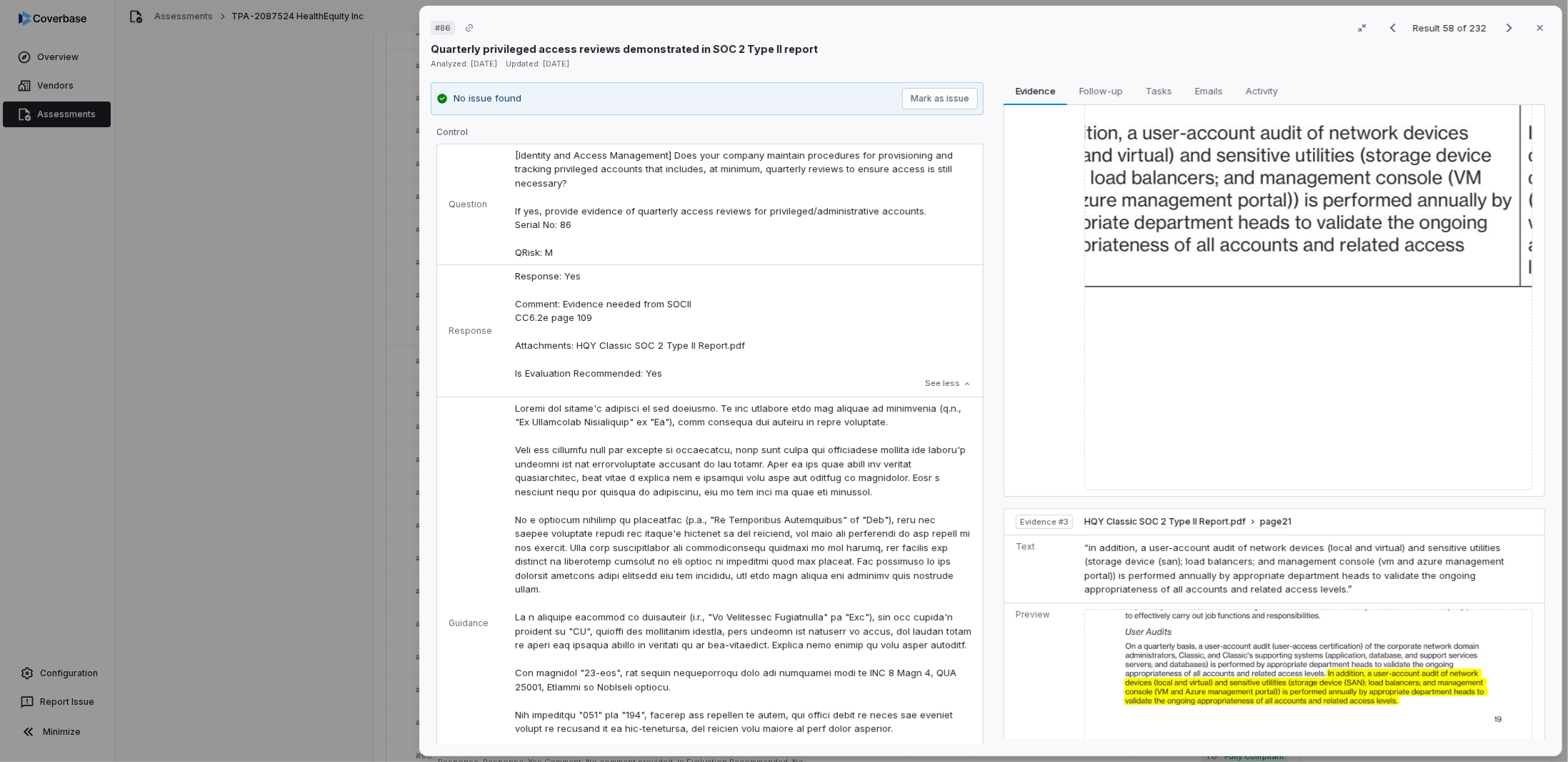
scroll to position [541, 0]
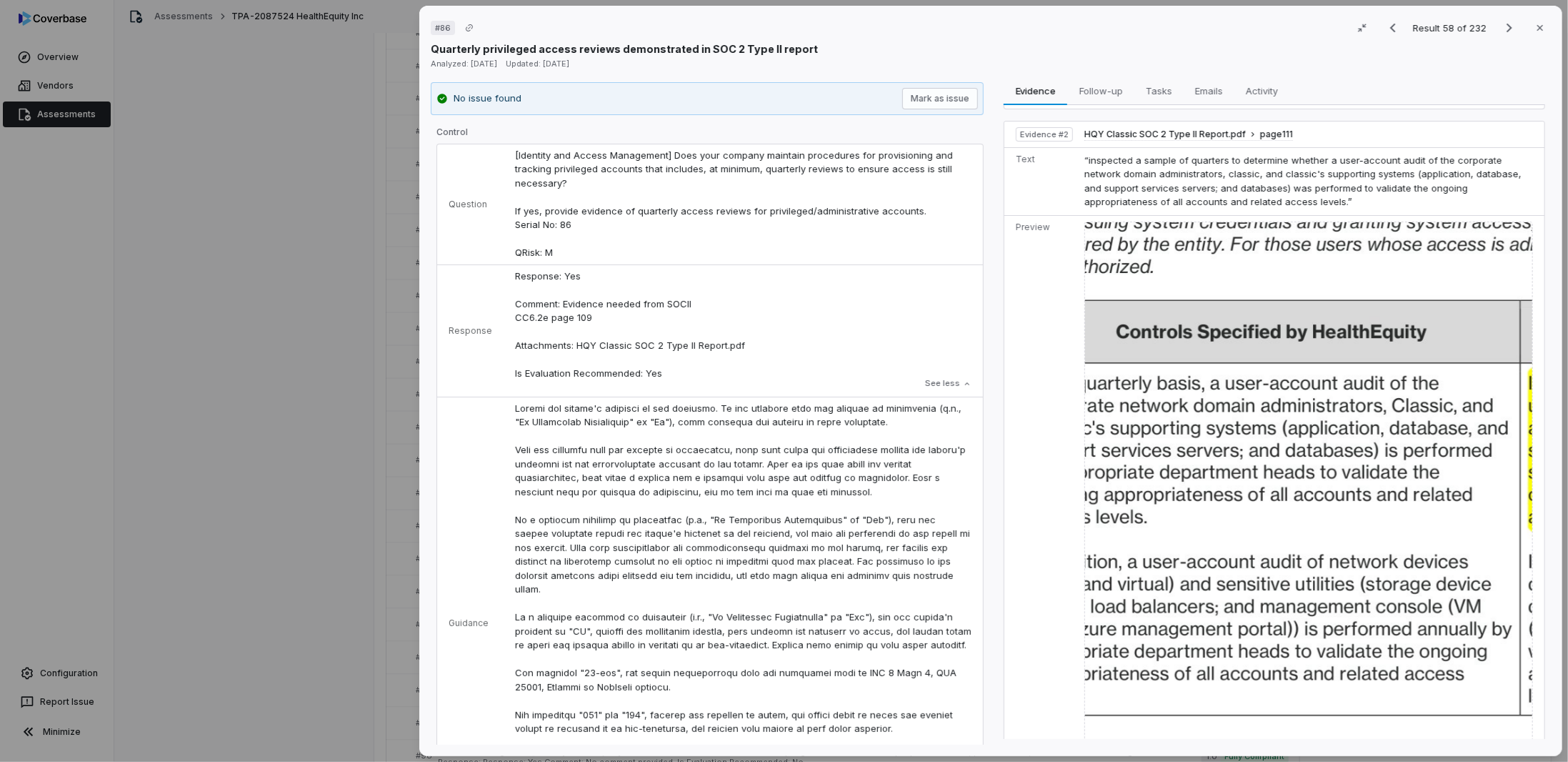
click at [1154, 348] on img at bounding box center [1309, 570] width 449 height 698
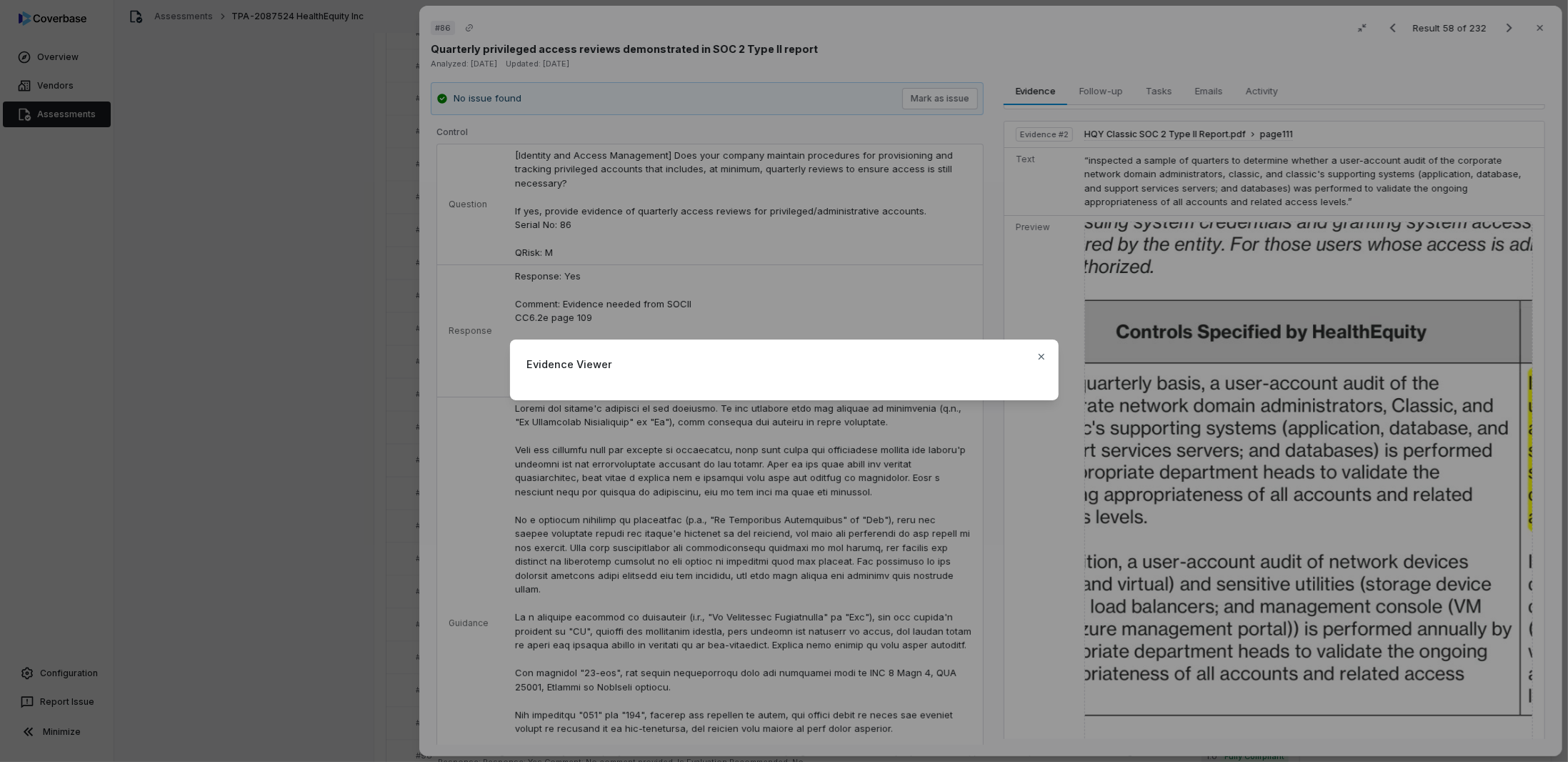
click at [452, 426] on div "Evidence Viewer Close" at bounding box center [784, 381] width 1568 height 129
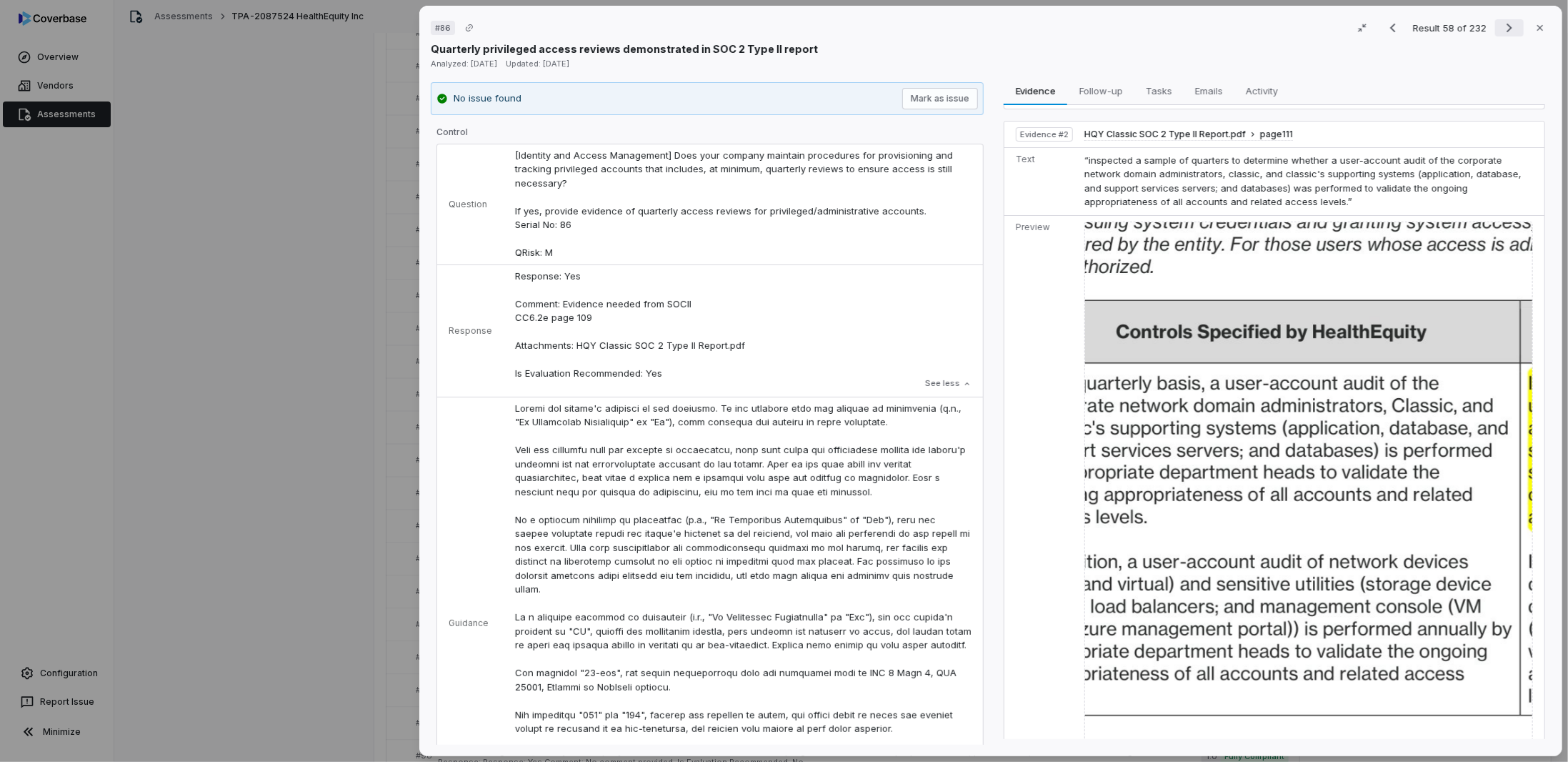
click at [1507, 31] on icon "Next result" at bounding box center [1510, 28] width 17 height 17
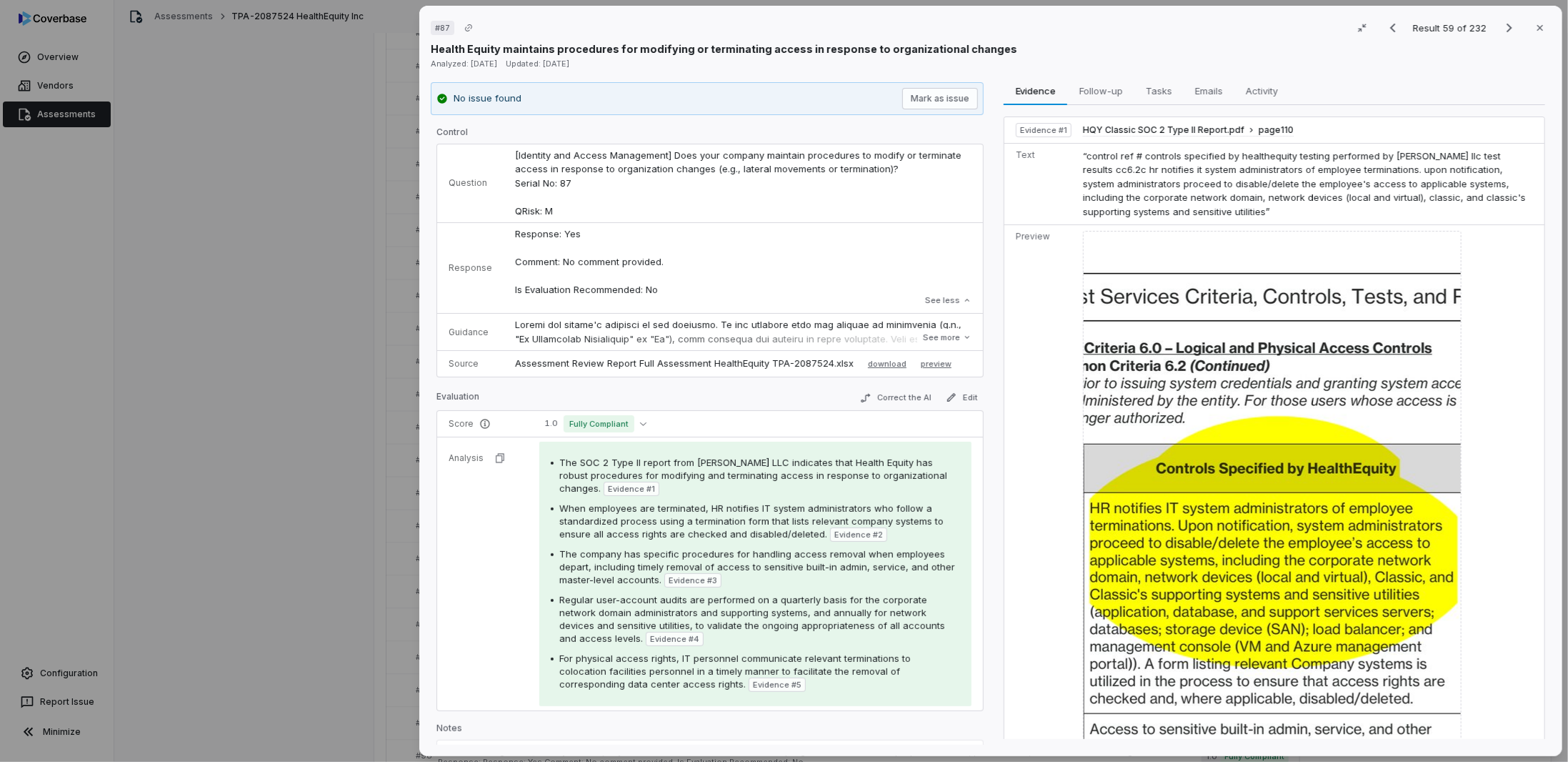
click at [1290, 479] on img at bounding box center [1273, 660] width 379 height 859
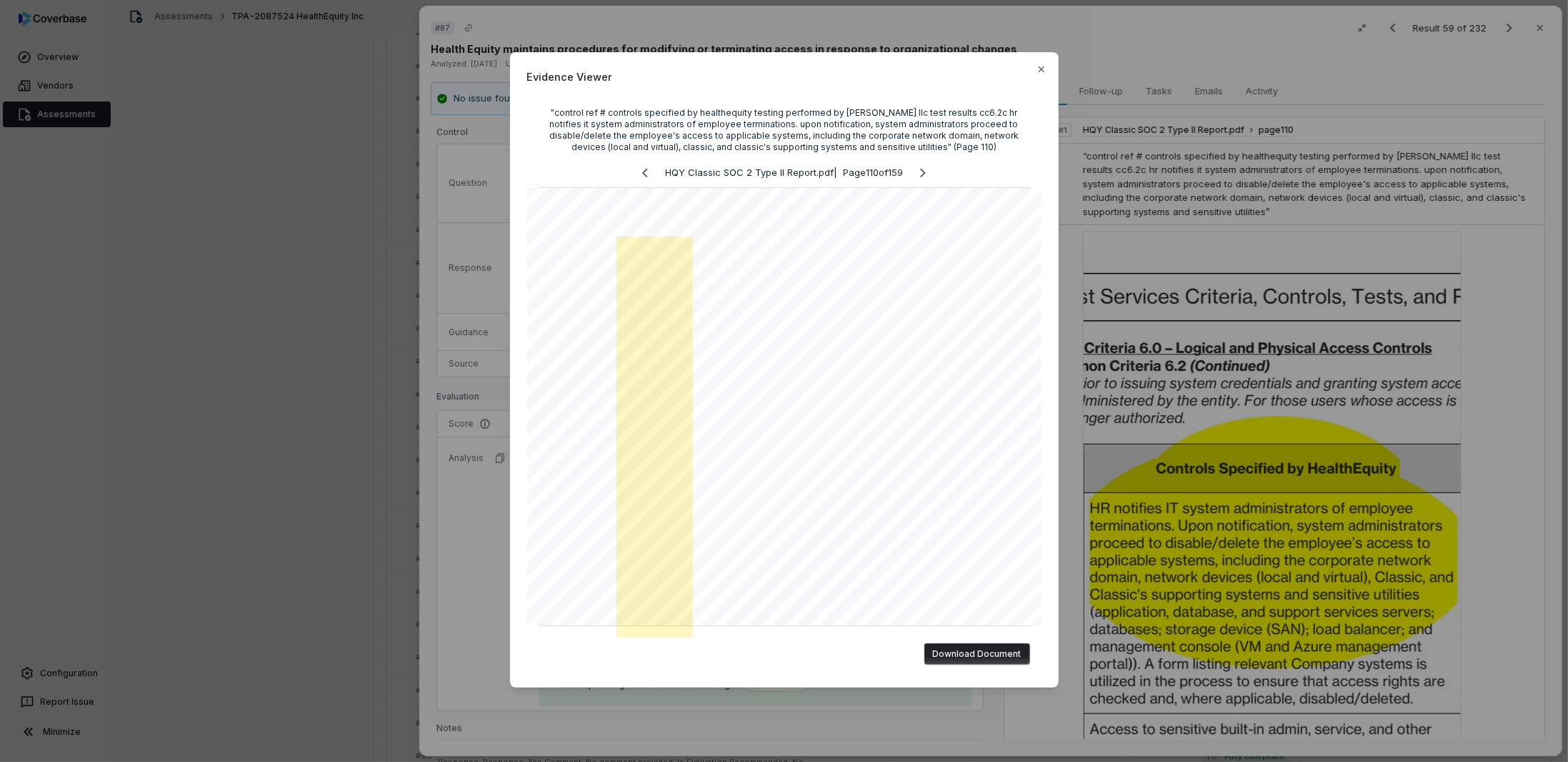
click at [484, 518] on div "Evidence Viewer "control ref # controls specified by healthequity testing perfo…" at bounding box center [784, 381] width 1568 height 762
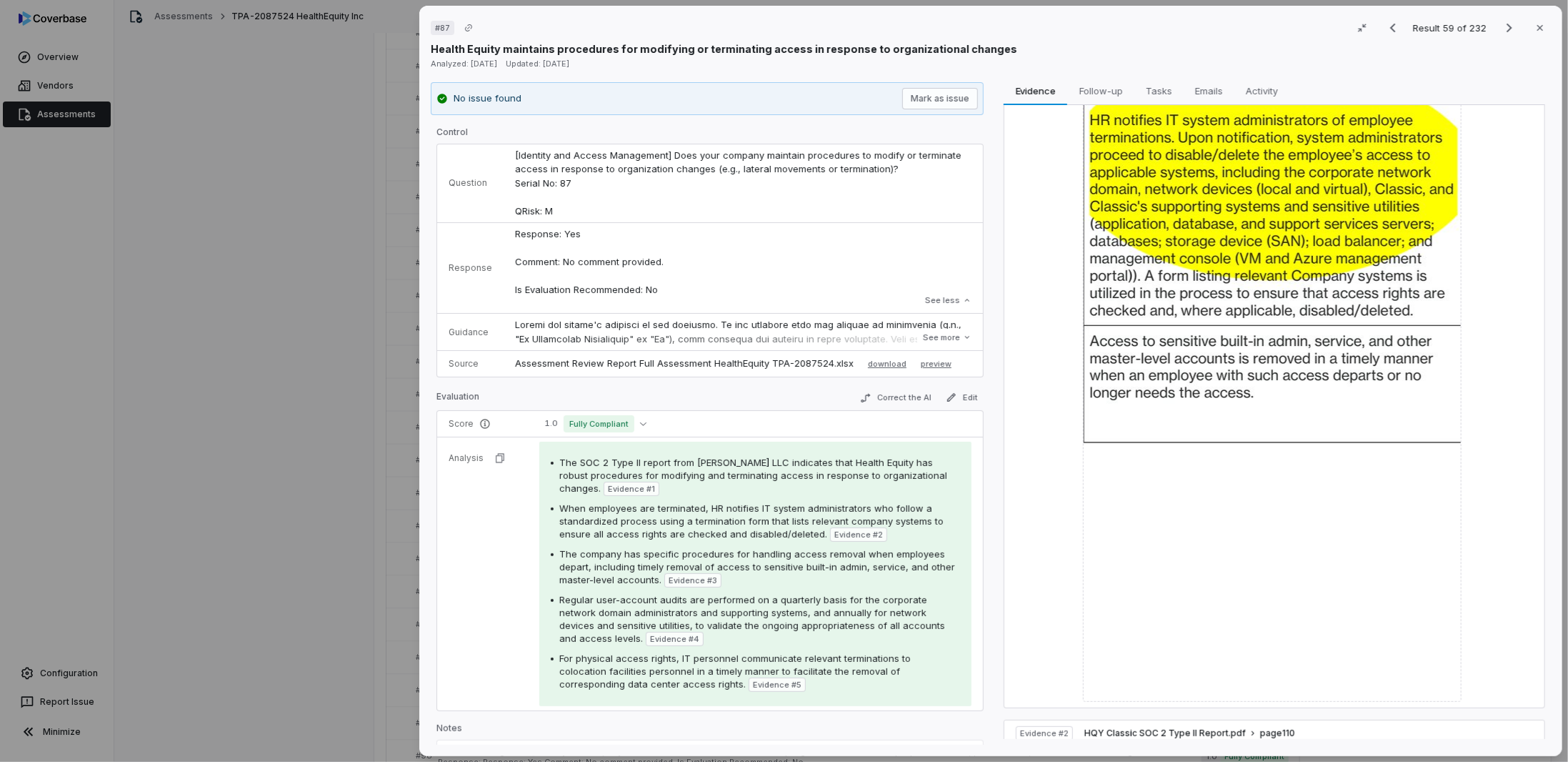
scroll to position [715, 0]
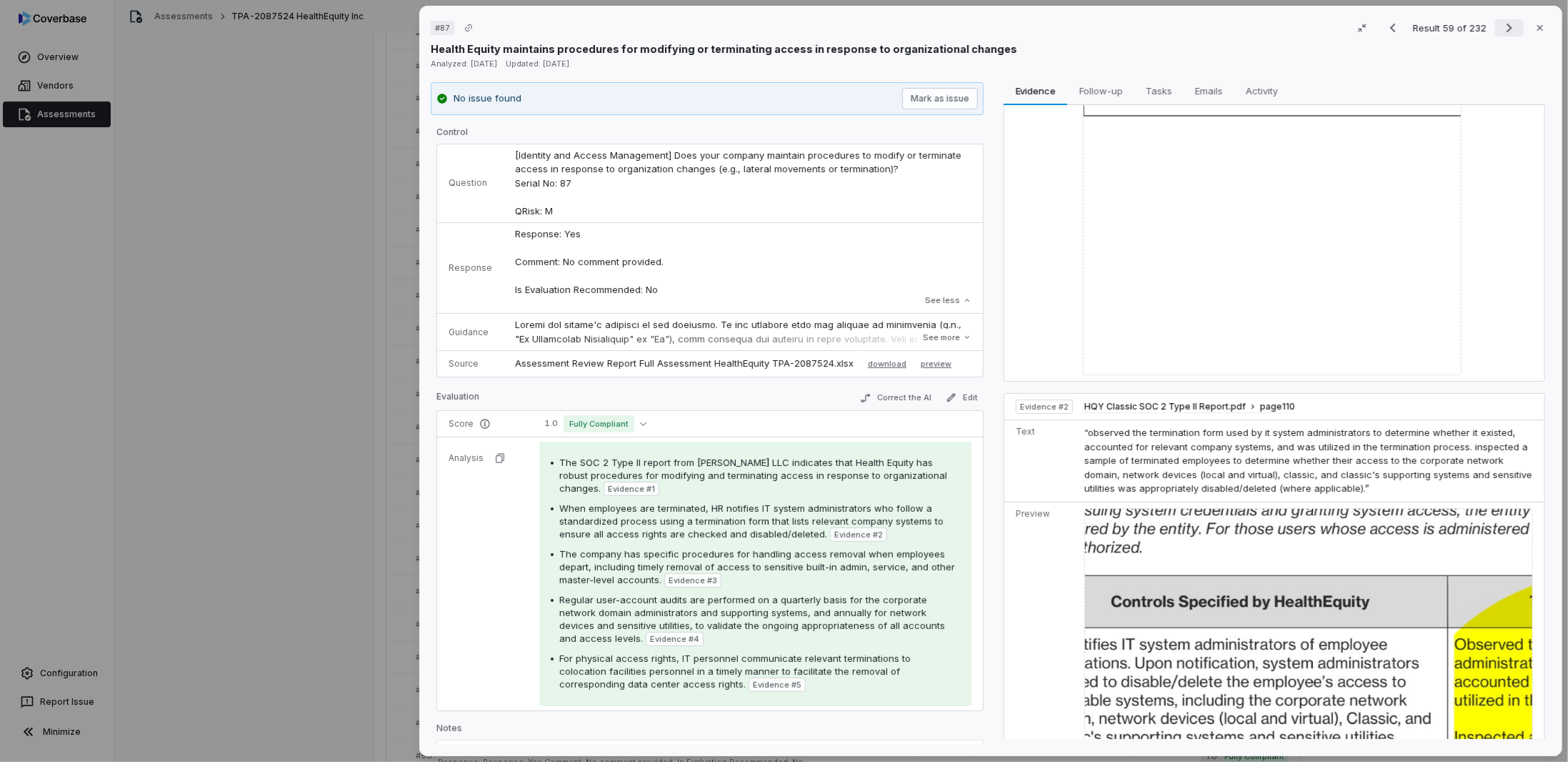
click at [1509, 27] on icon "Next result" at bounding box center [1510, 28] width 17 height 17
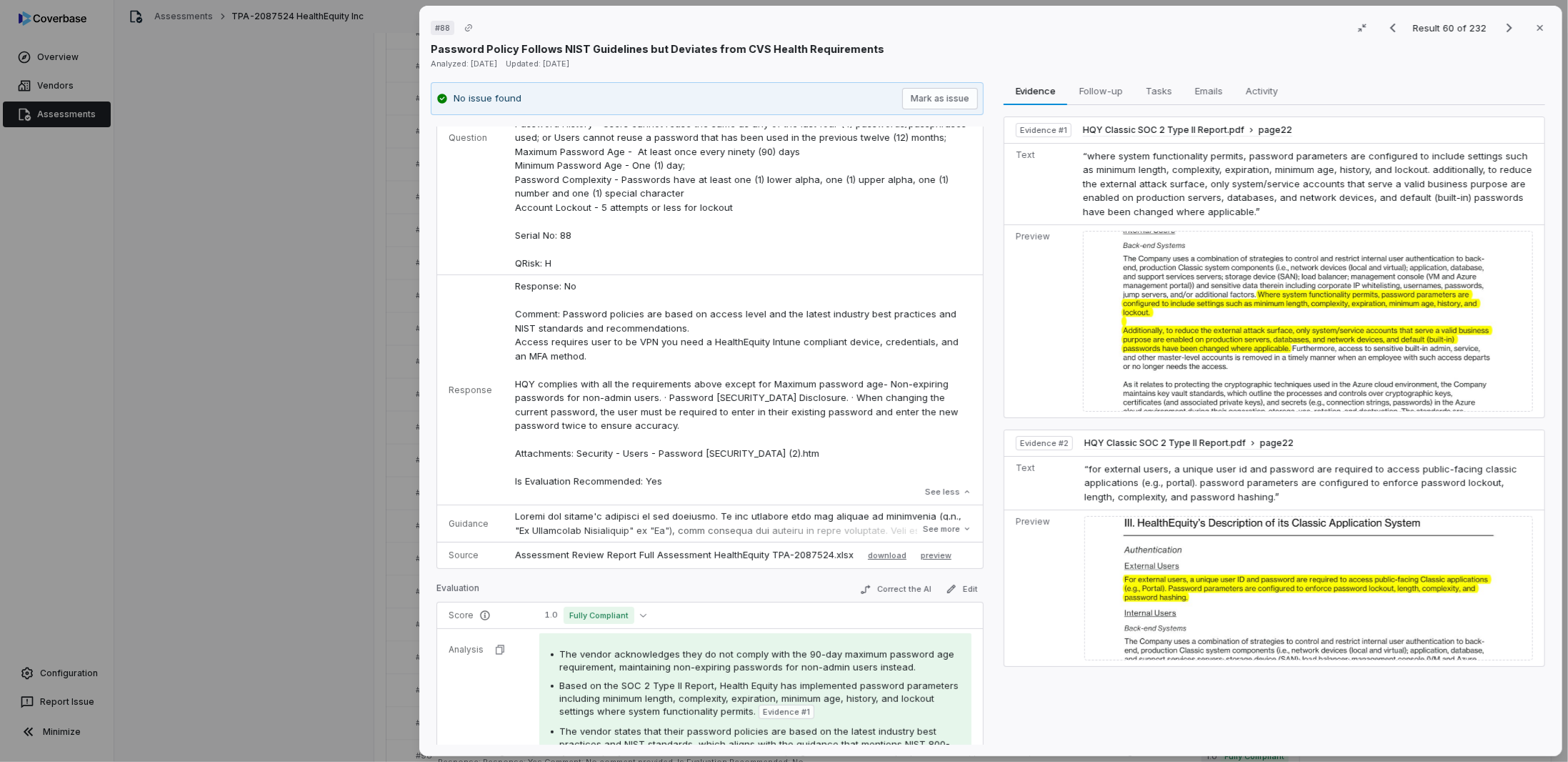
scroll to position [215, 0]
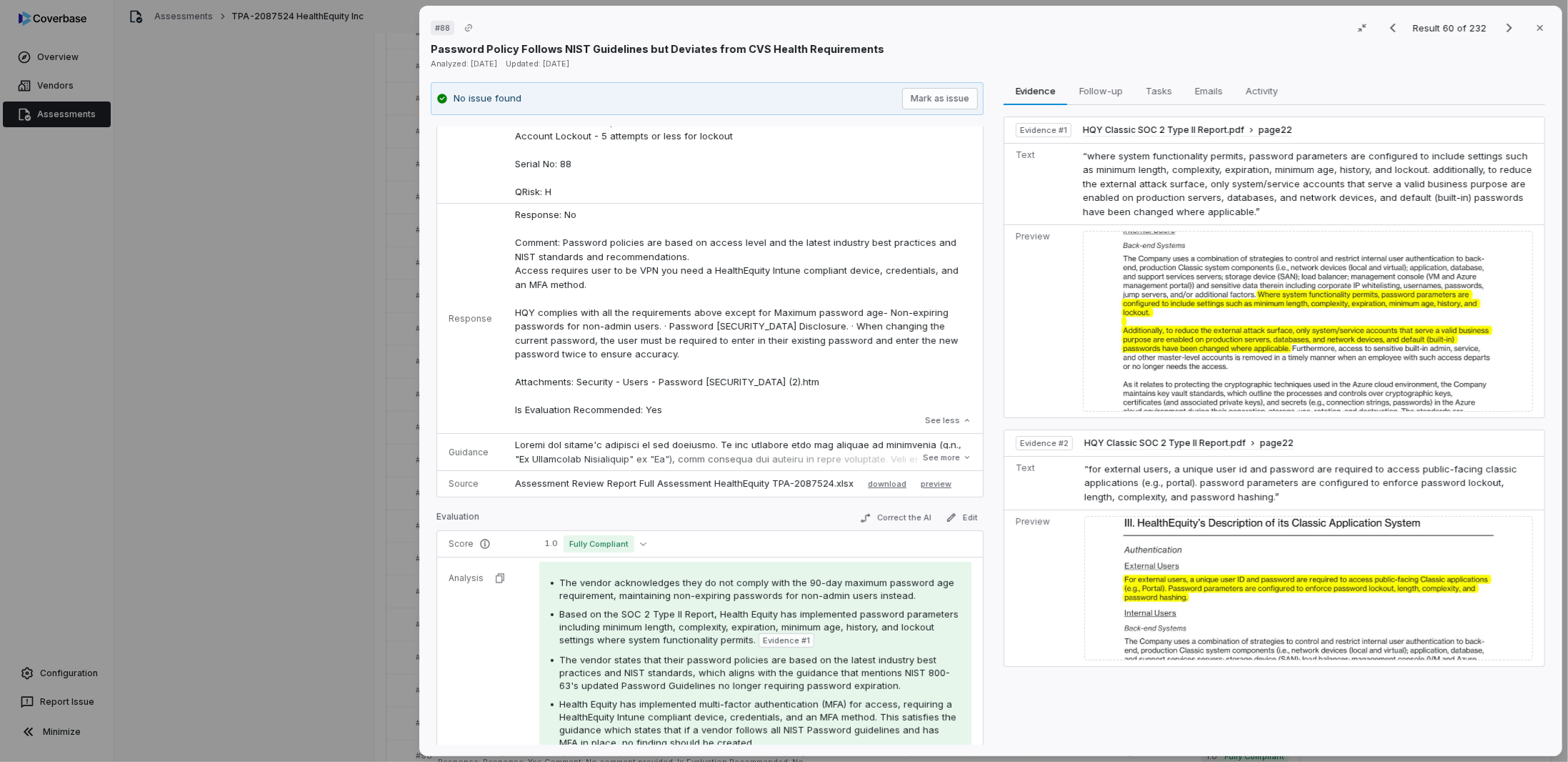
click at [346, 561] on div "# 88 Result 60 of 232 Close Password Policy Follows NIST Guidelines but Deviate…" at bounding box center [784, 381] width 1568 height 762
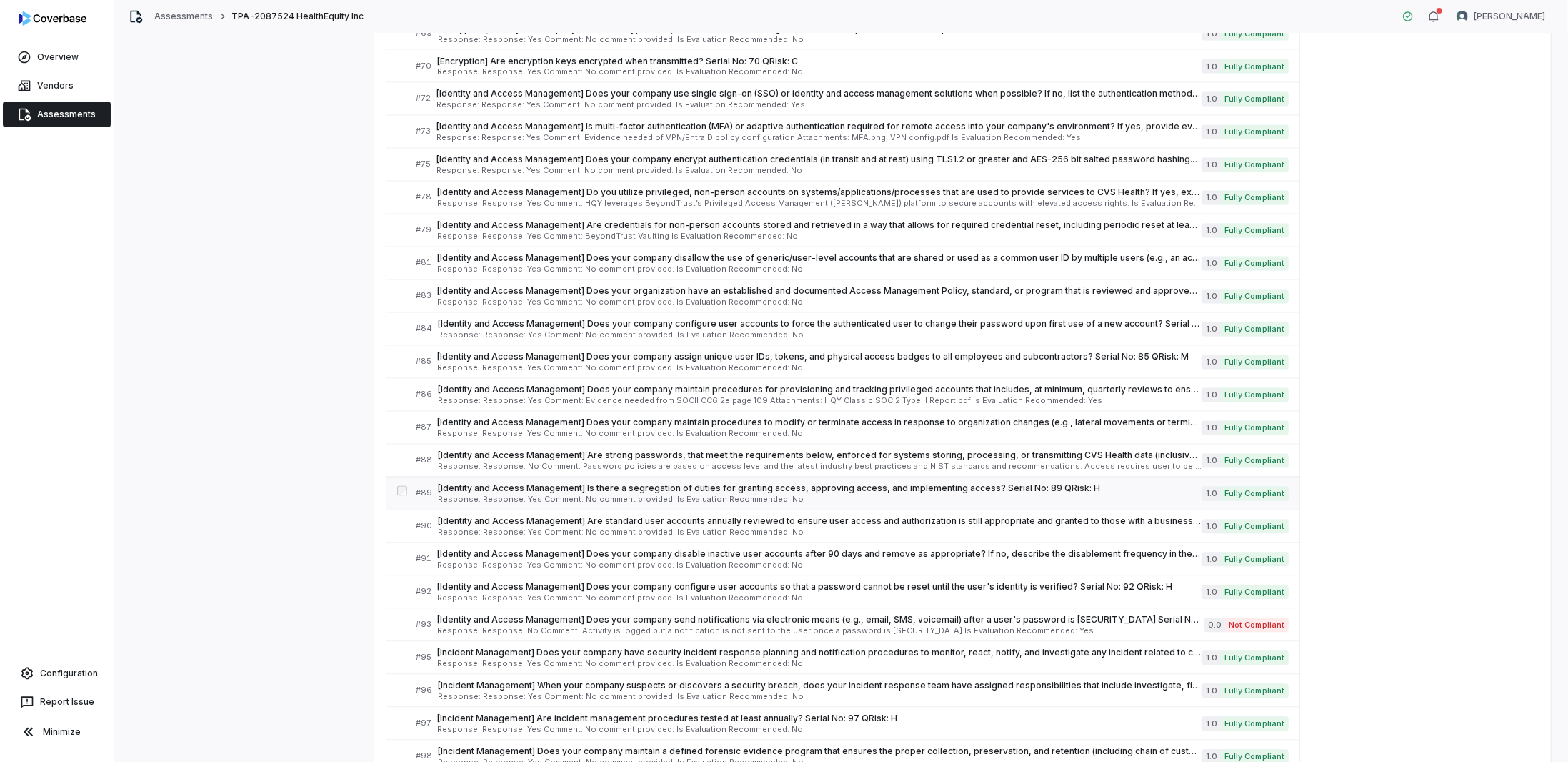
click at [529, 496] on span "Response: Response: Yes Comment: No comment provided. Is Evaluation Recommended…" at bounding box center [819, 500] width 764 height 8
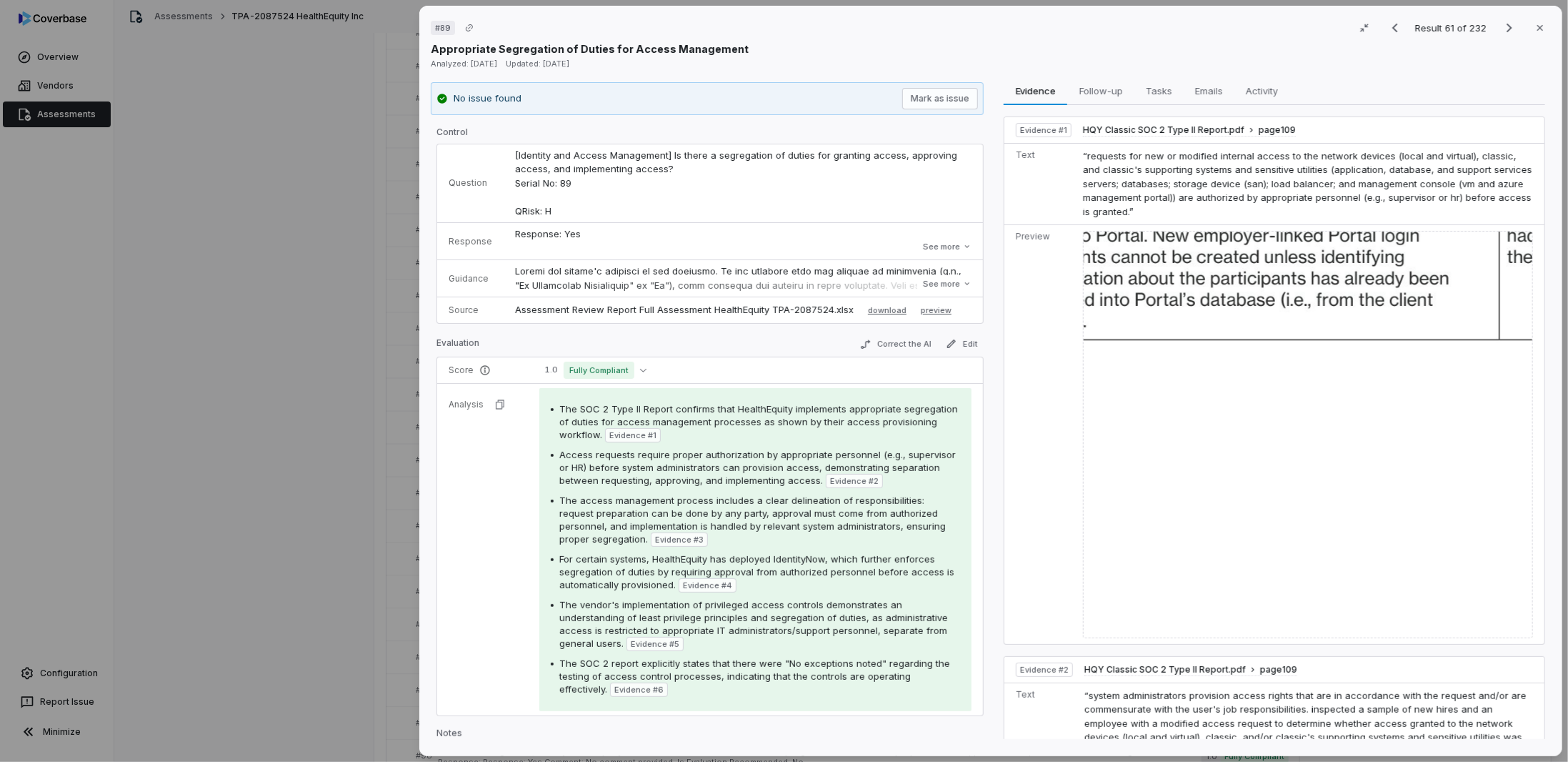
click at [369, 475] on div "# 89 Result 61 of 232 Close Appropriate Segregation of Duties for Access Manage…" at bounding box center [784, 381] width 1568 height 762
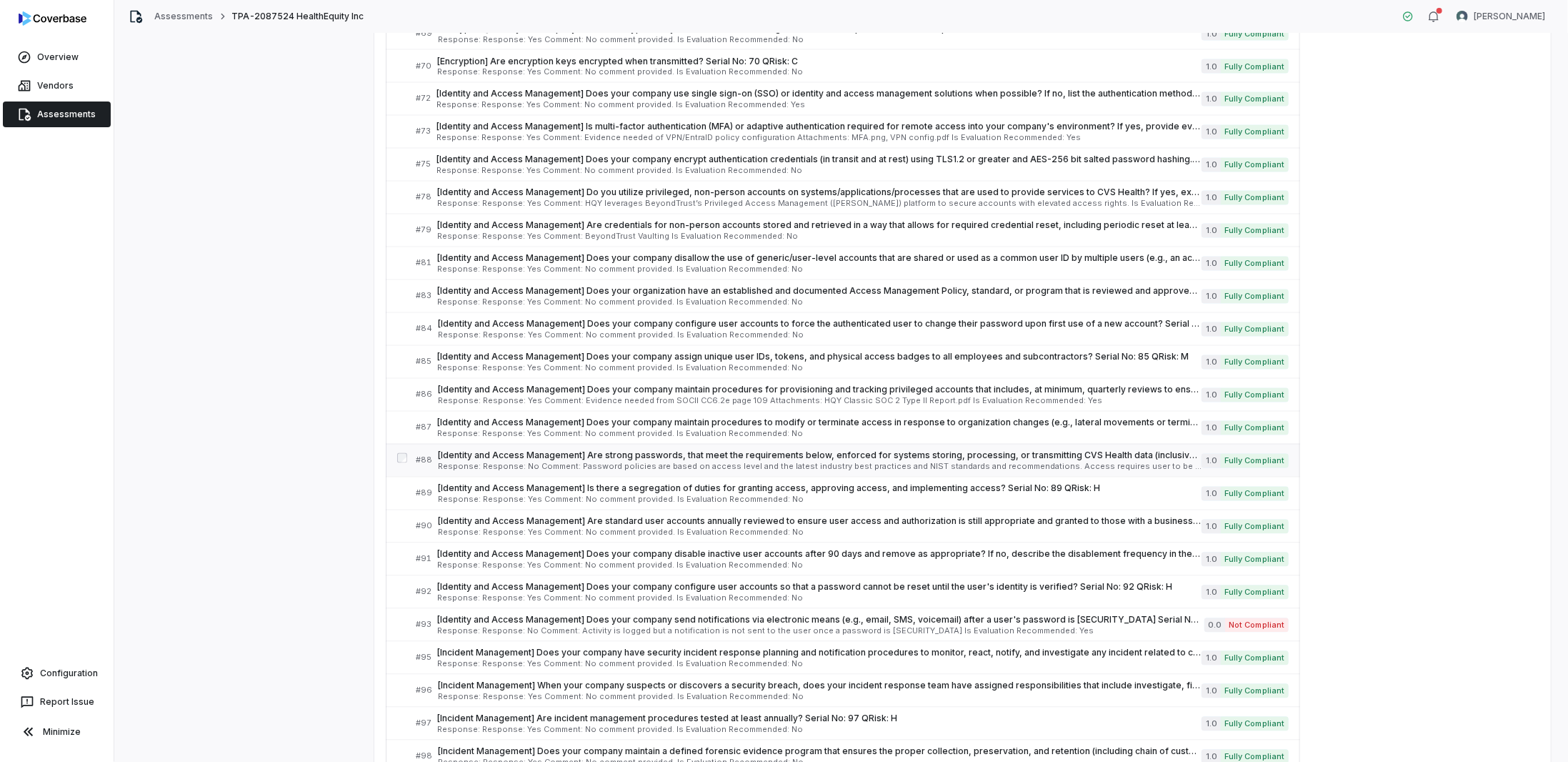
click at [534, 450] on span "[Identity and Access Management] Are strong passwords, that meet the requiremen…" at bounding box center [819, 455] width 764 height 12
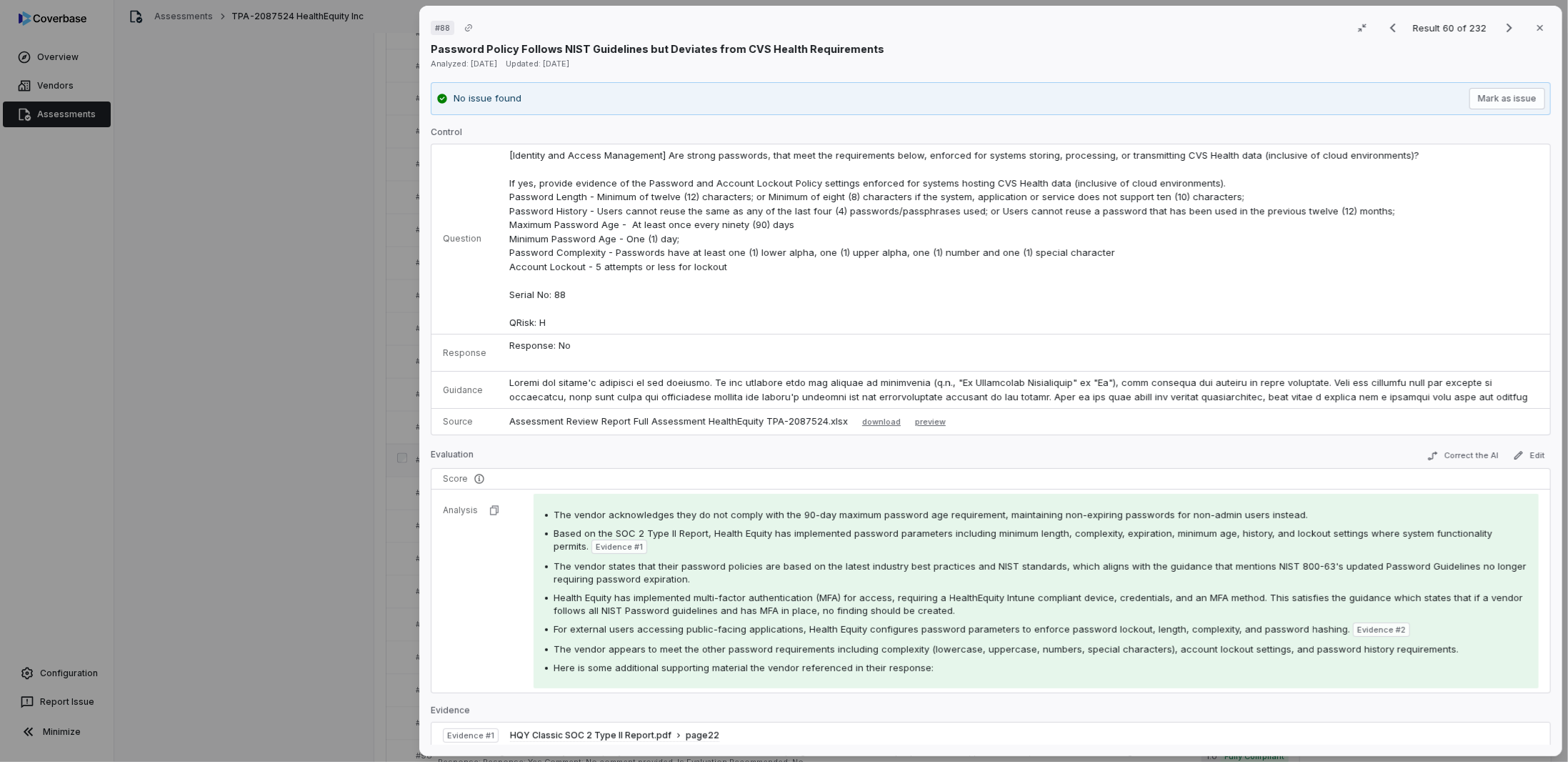
click at [529, 440] on div "# 88 Result 60 of 232 Close Password Policy Follows NIST Guidelines but Deviate…" at bounding box center [784, 381] width 1568 height 762
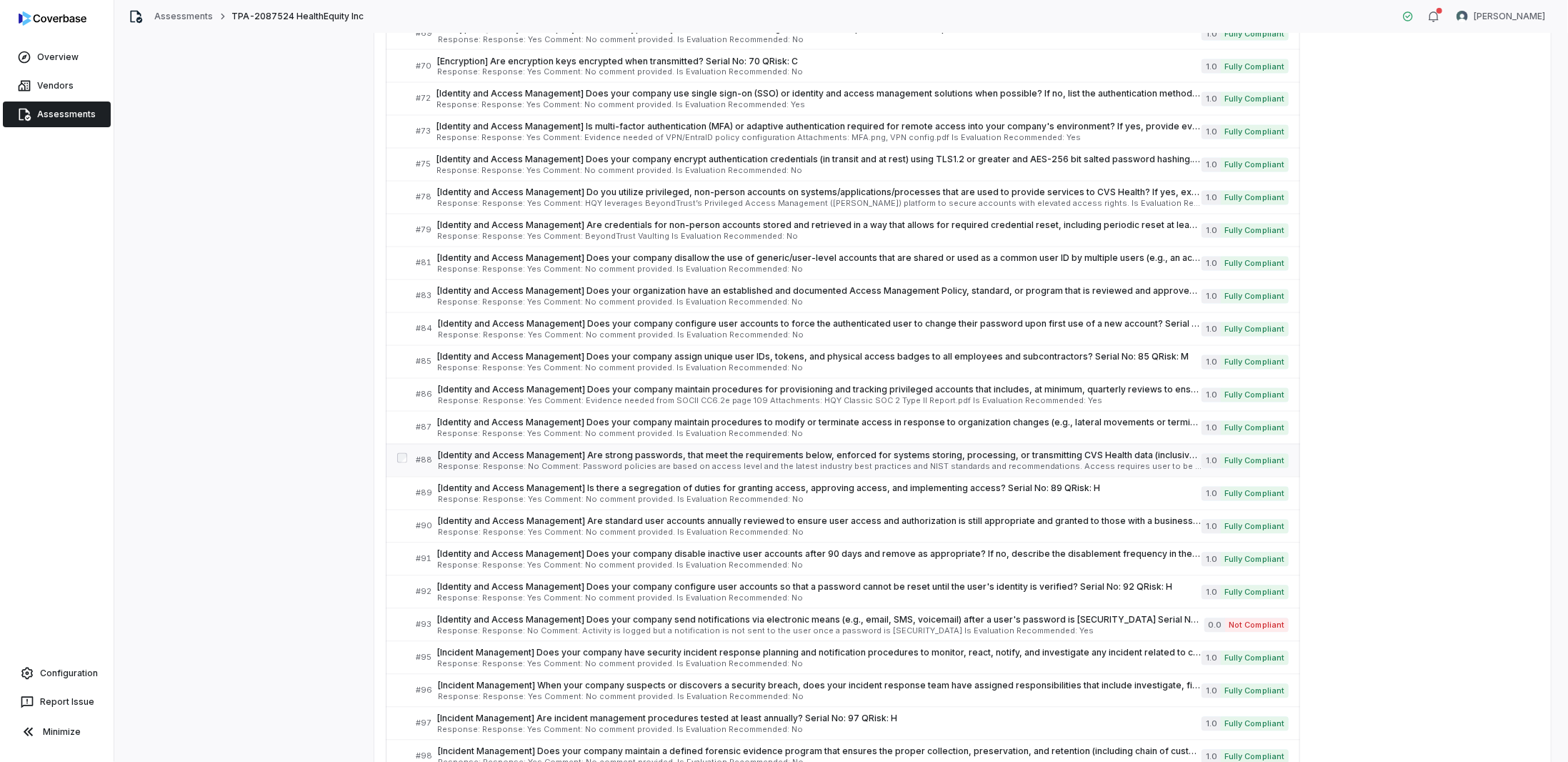
click at [472, 450] on span "[Identity and Access Management] Are strong passwords, that meet the requiremen…" at bounding box center [819, 455] width 764 height 12
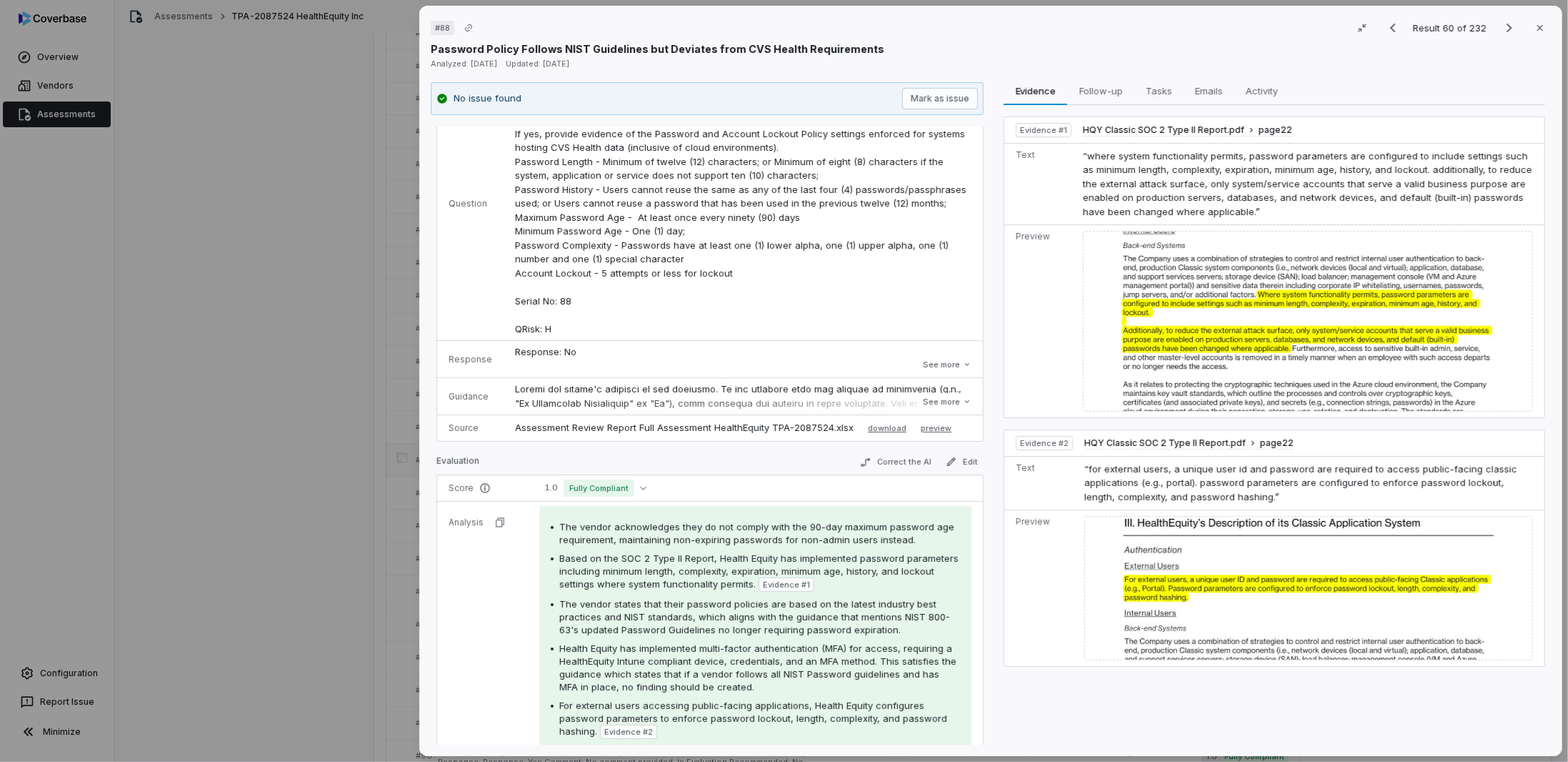
scroll to position [215, 0]
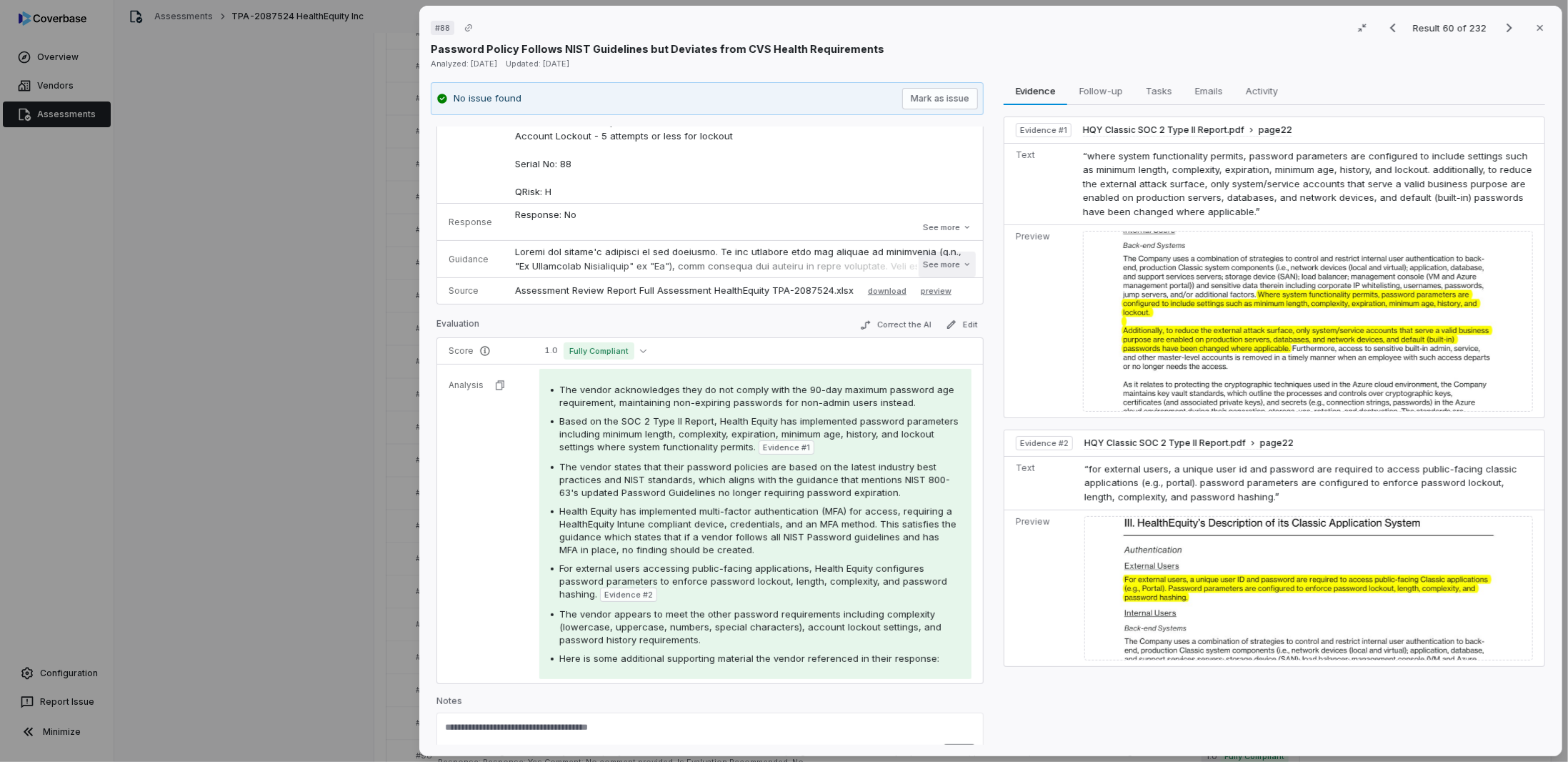
click at [927, 254] on button "See more" at bounding box center [948, 264] width 57 height 26
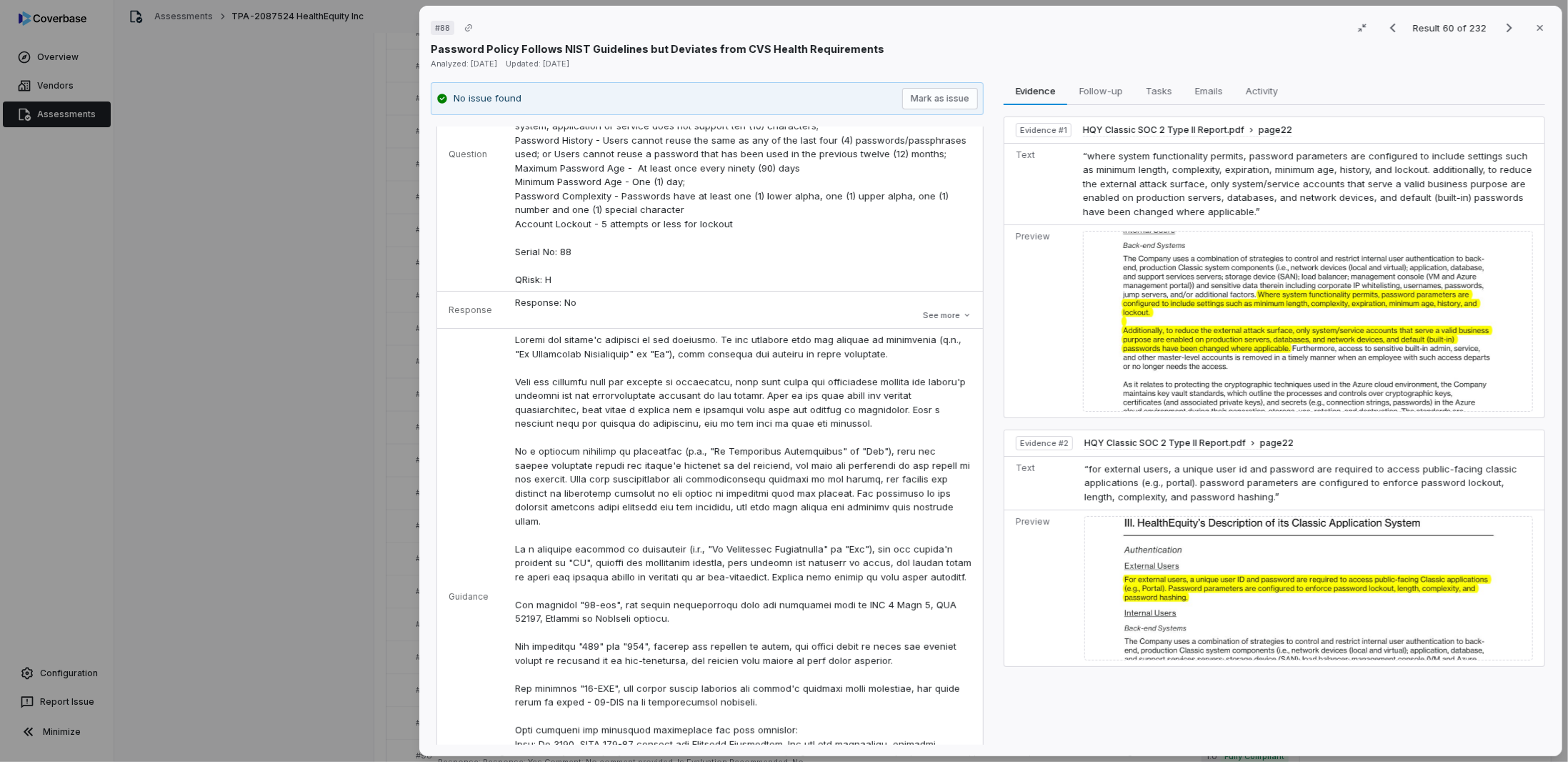
scroll to position [72, 0]
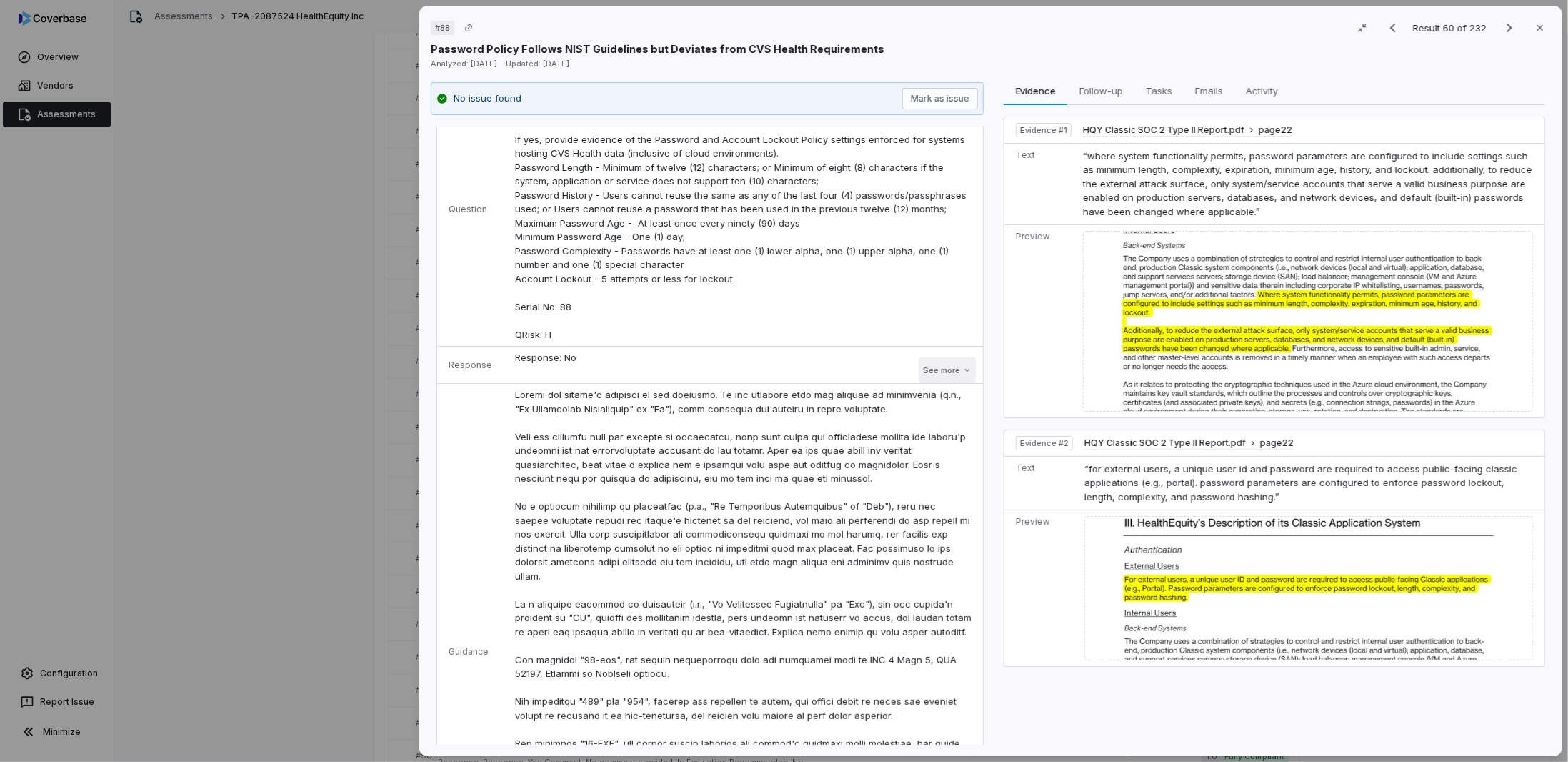
click at [929, 357] on button "See more" at bounding box center [948, 370] width 57 height 26
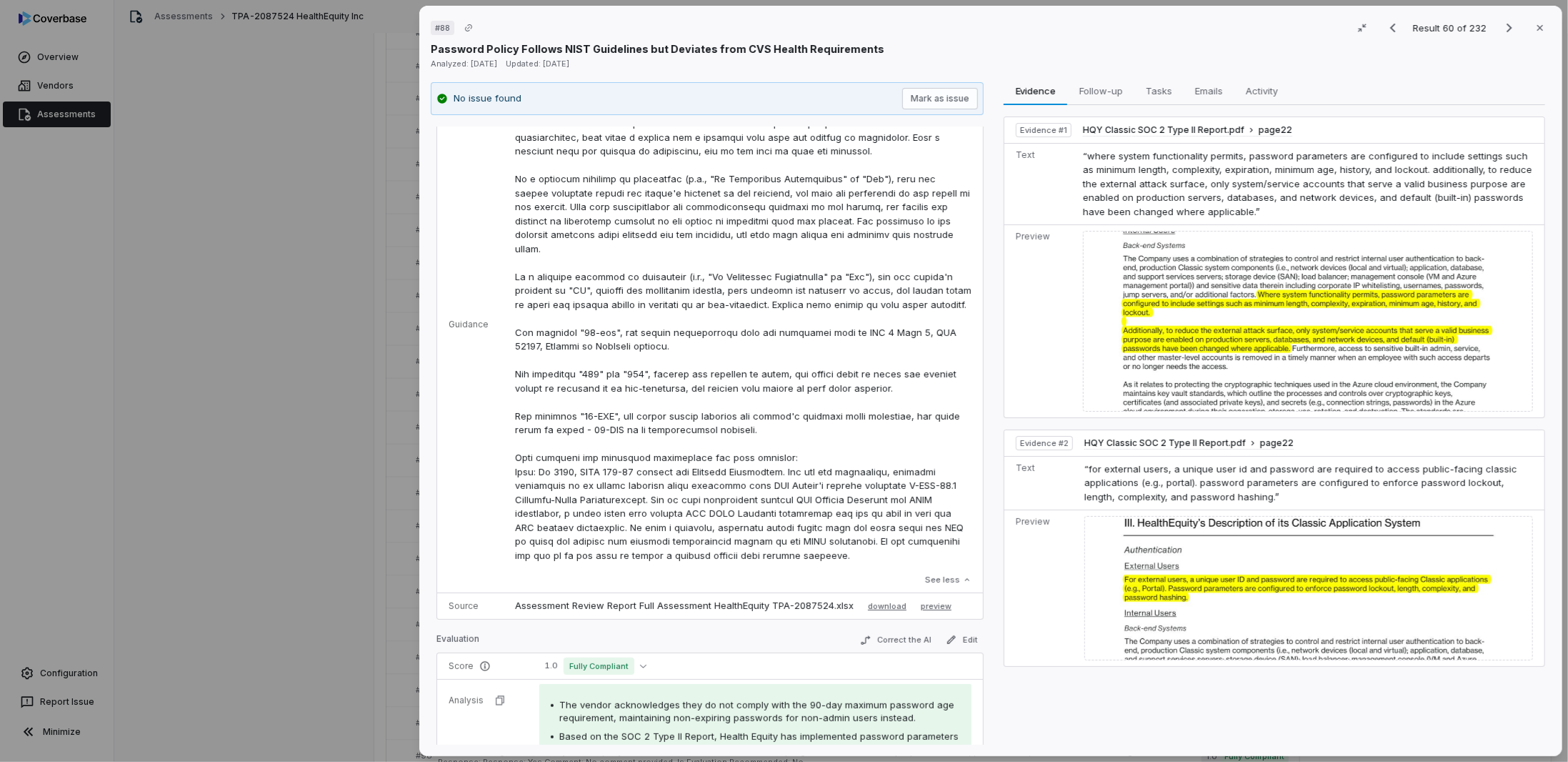
scroll to position [715, 0]
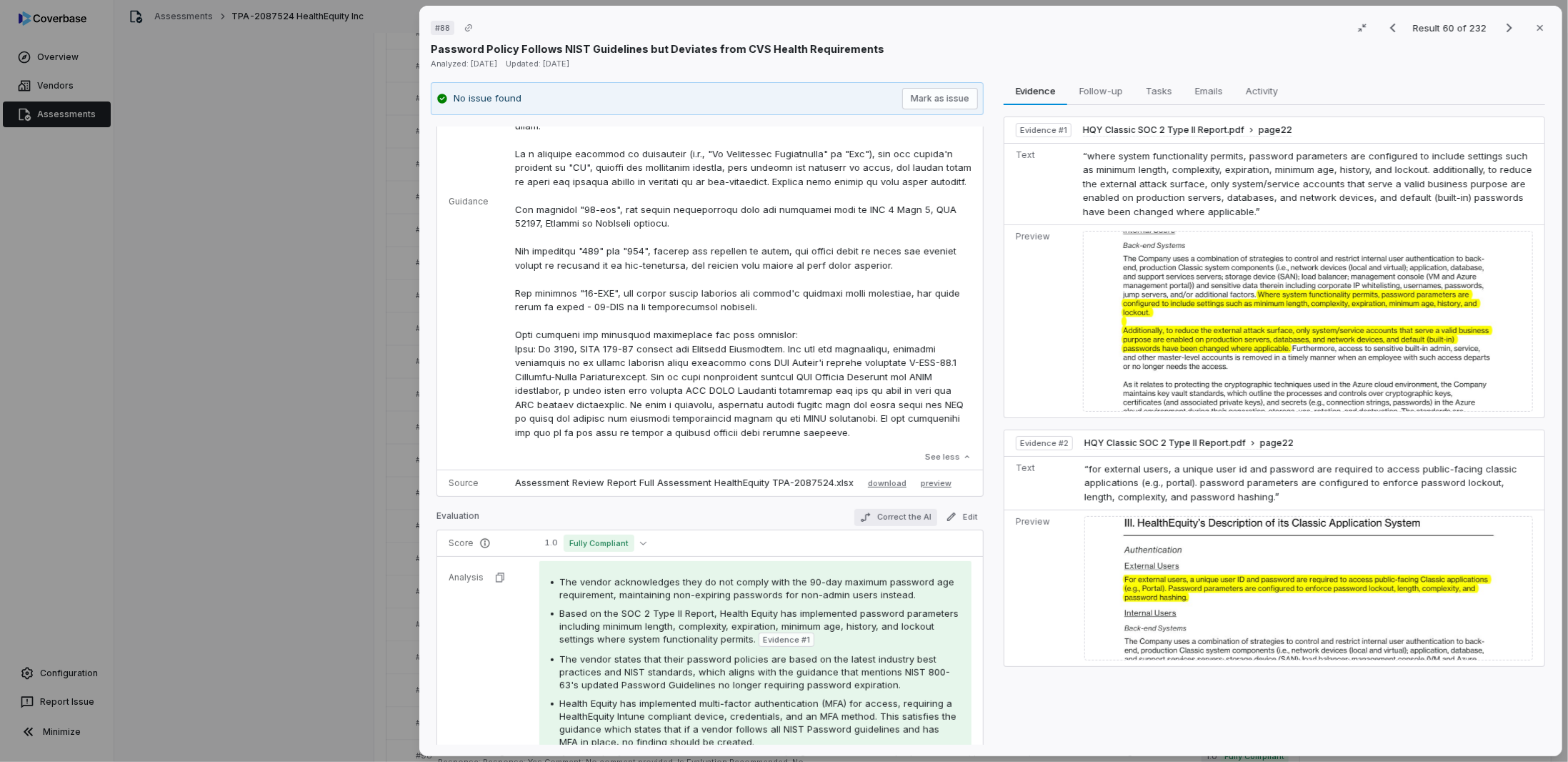
click at [889, 509] on button "Correct the AI" at bounding box center [896, 517] width 83 height 17
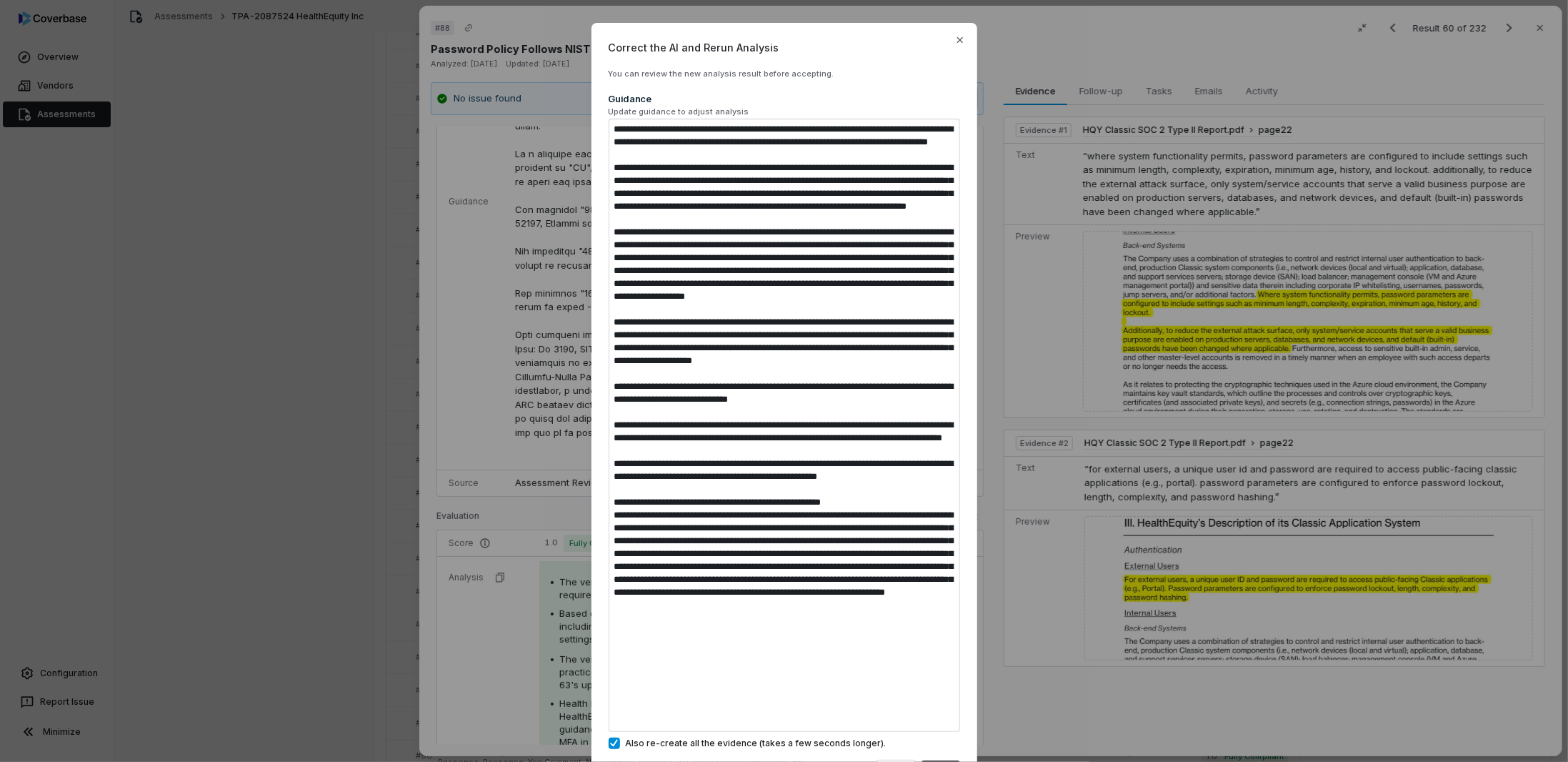
scroll to position [78, 0]
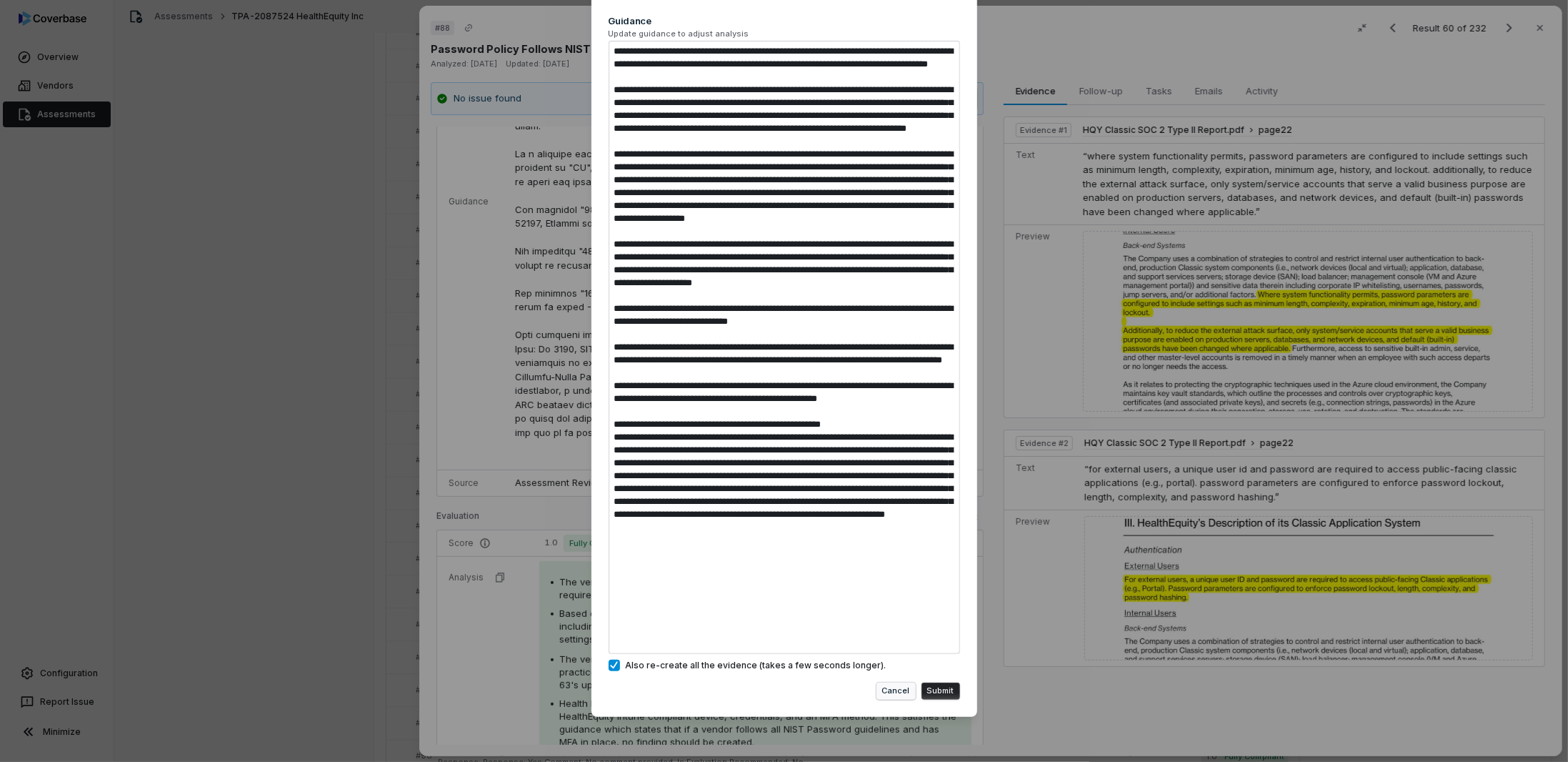
drag, startPoint x: 607, startPoint y: 528, endPoint x: 910, endPoint y: 692, distance: 344.5
click at [910, 692] on div "Correct the AI and Rerun Analysis You can review the new analysis result before…" at bounding box center [784, 330] width 386 height 771
type textarea "*"
type textarea "**********"
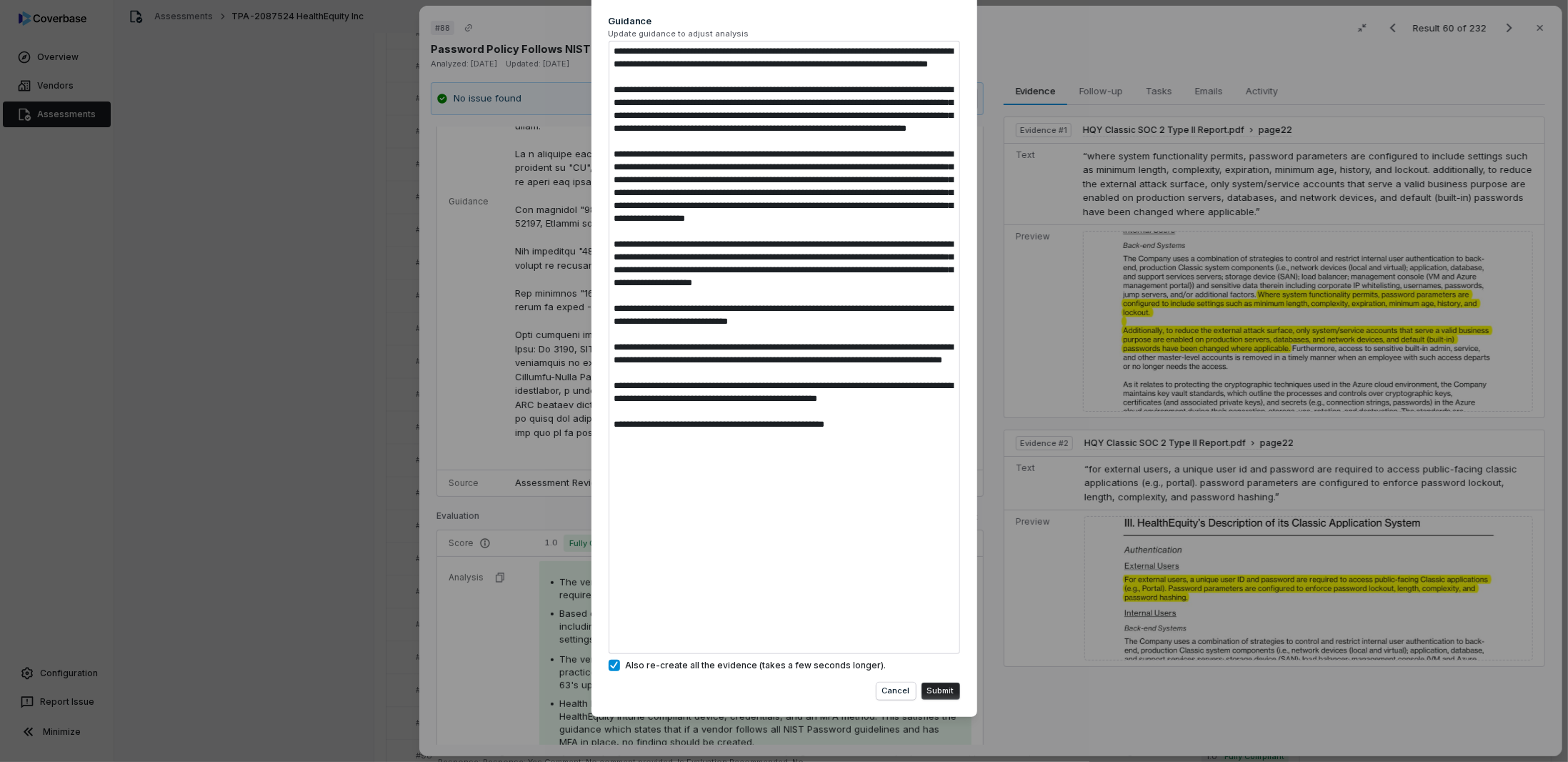
scroll to position [0, 0]
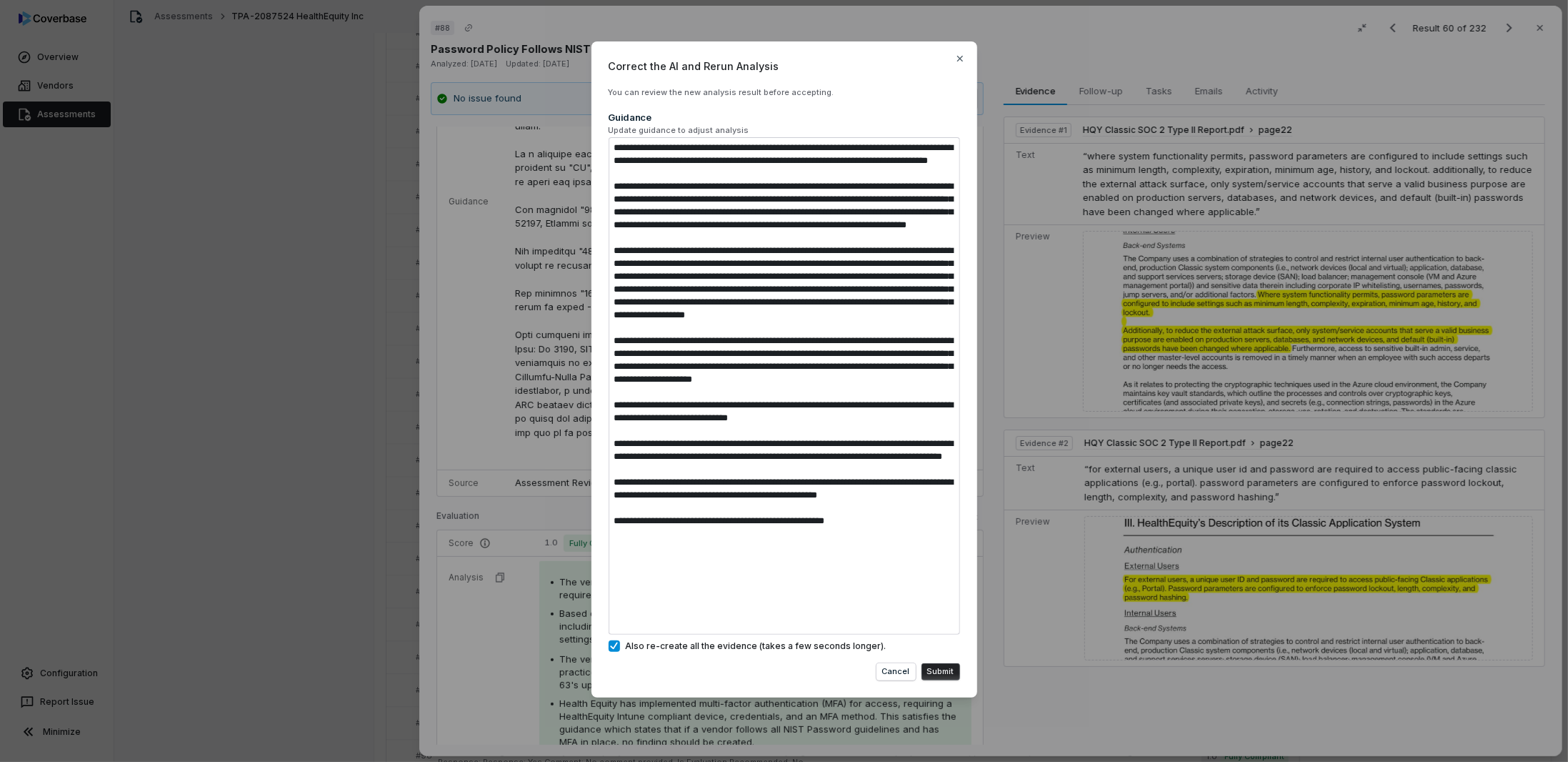
type textarea "*"
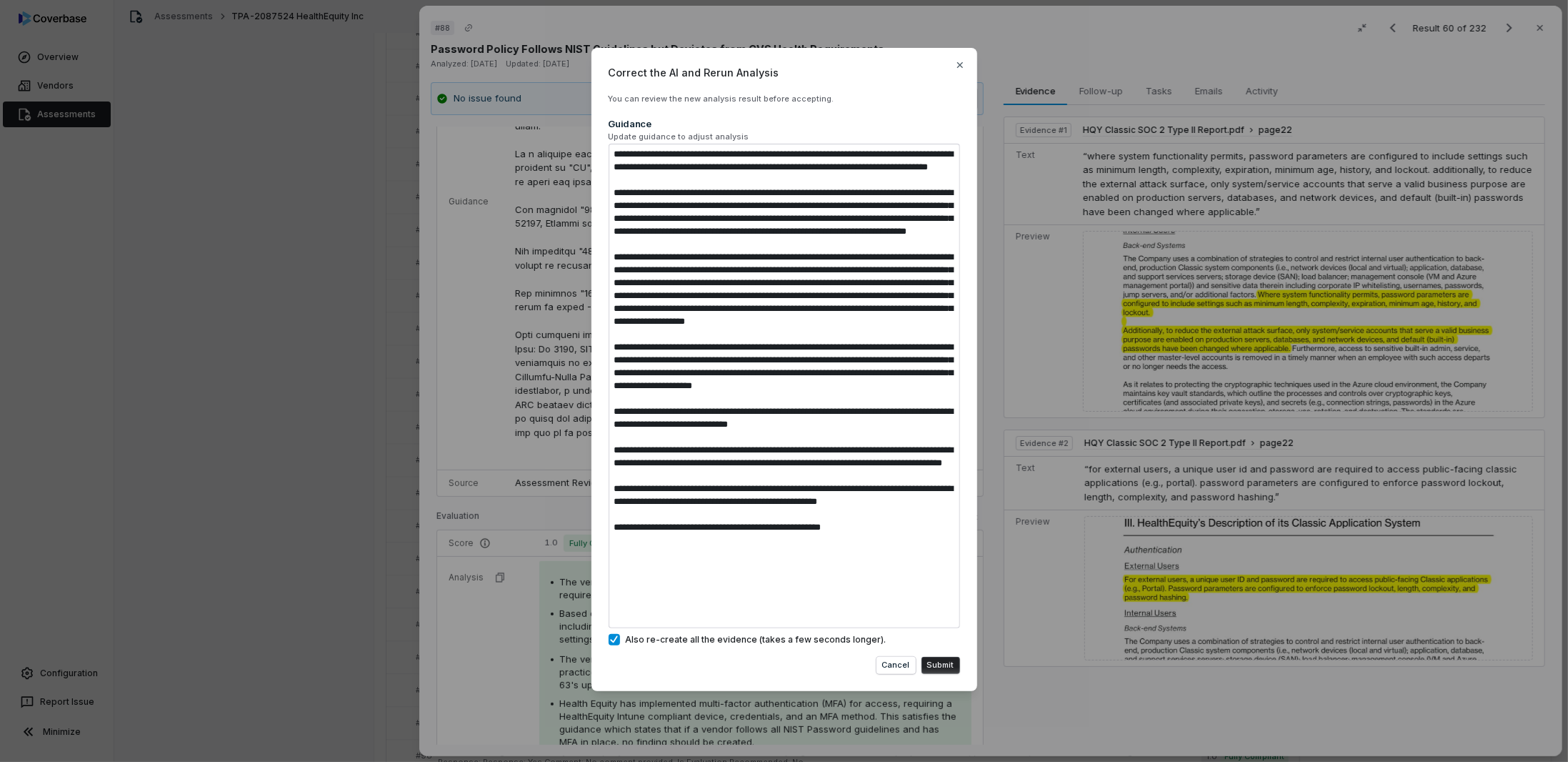
type textarea "**********"
click at [940, 663] on button "Submit" at bounding box center [940, 665] width 39 height 17
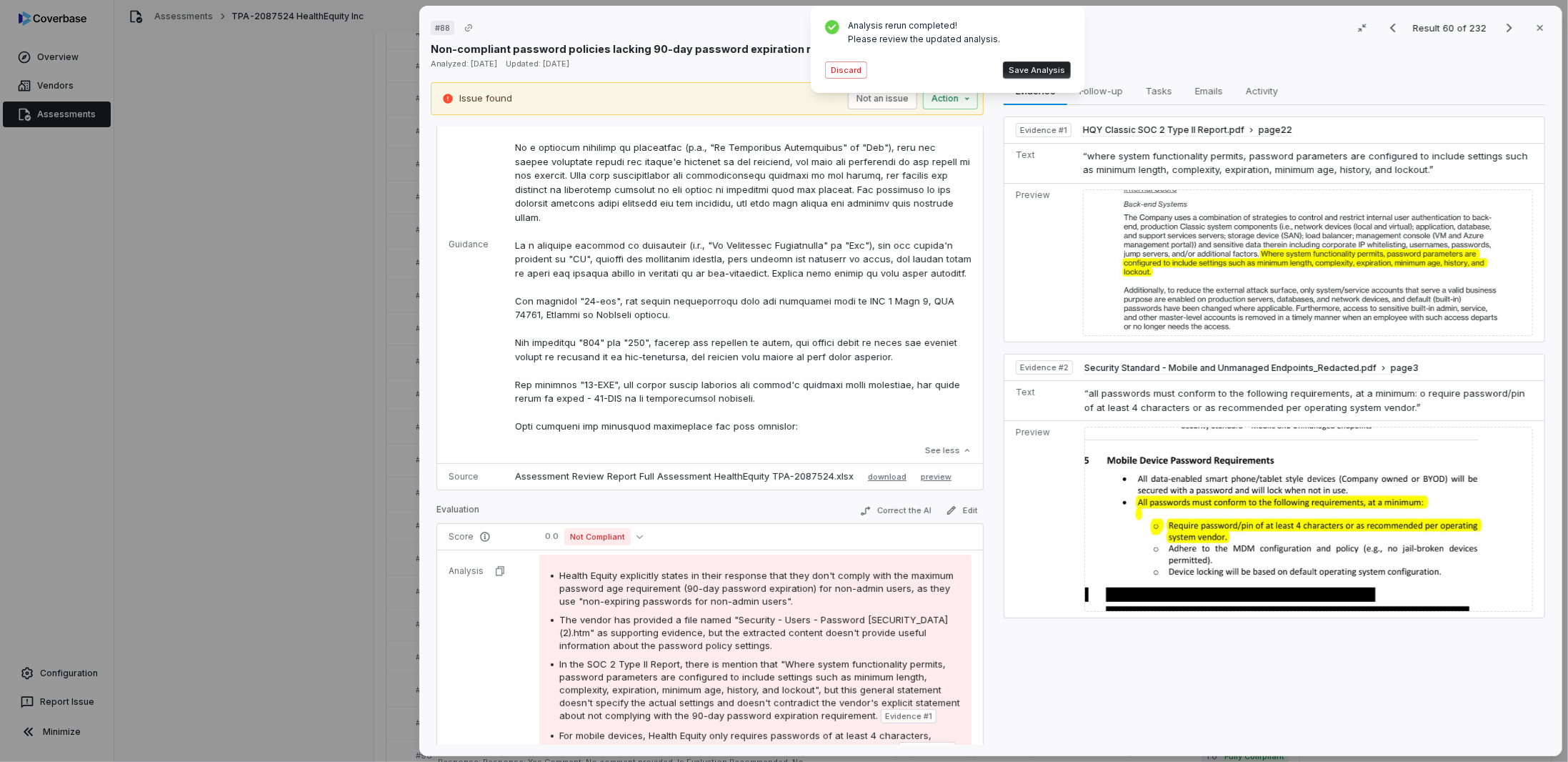
scroll to position [786, 0]
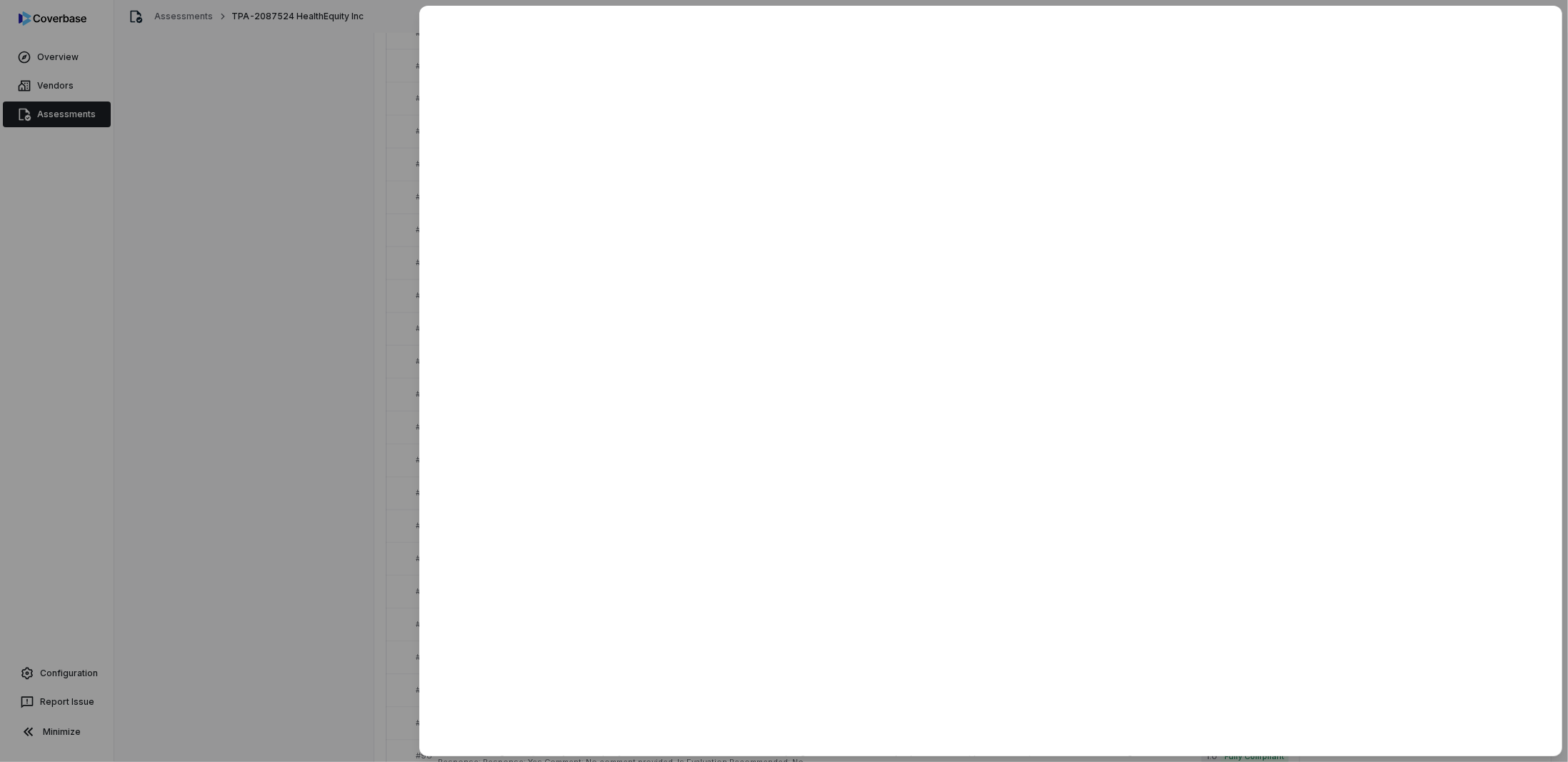
click at [376, 451] on div at bounding box center [784, 381] width 1568 height 762
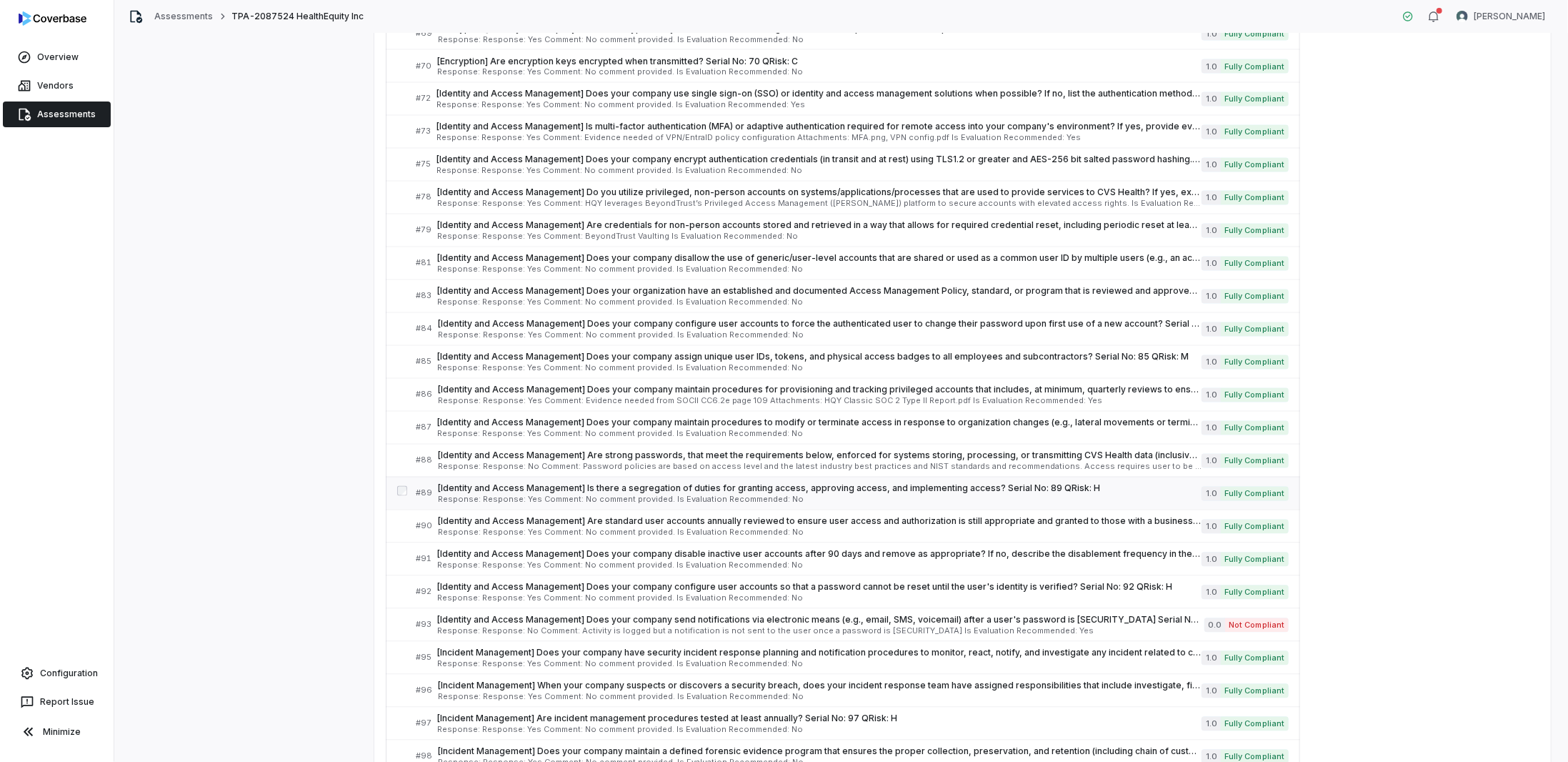
click at [542, 483] on span "[Identity and Access Management] Is there a segregation of duties for granting …" at bounding box center [819, 488] width 764 height 12
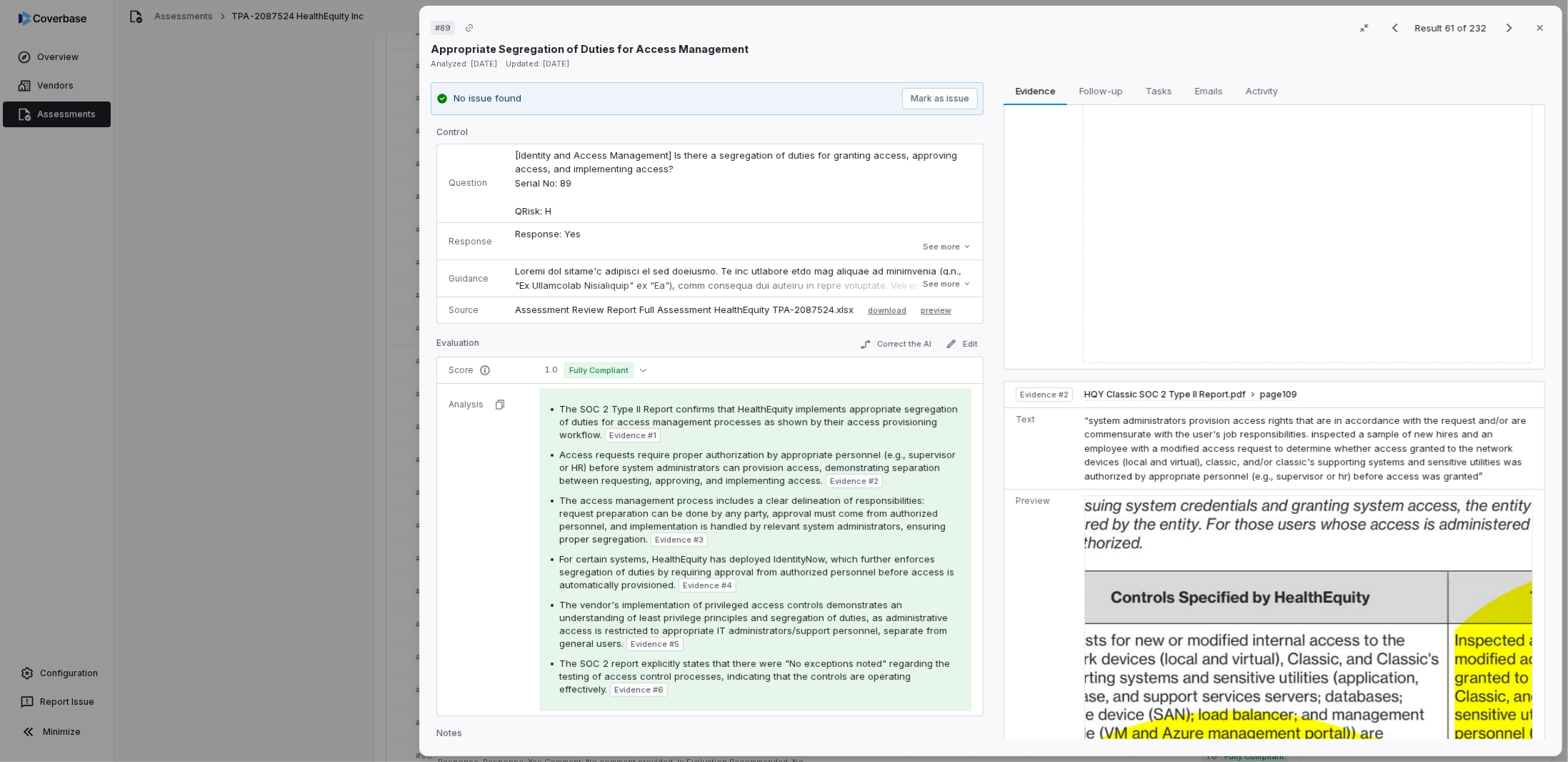
scroll to position [500, 0]
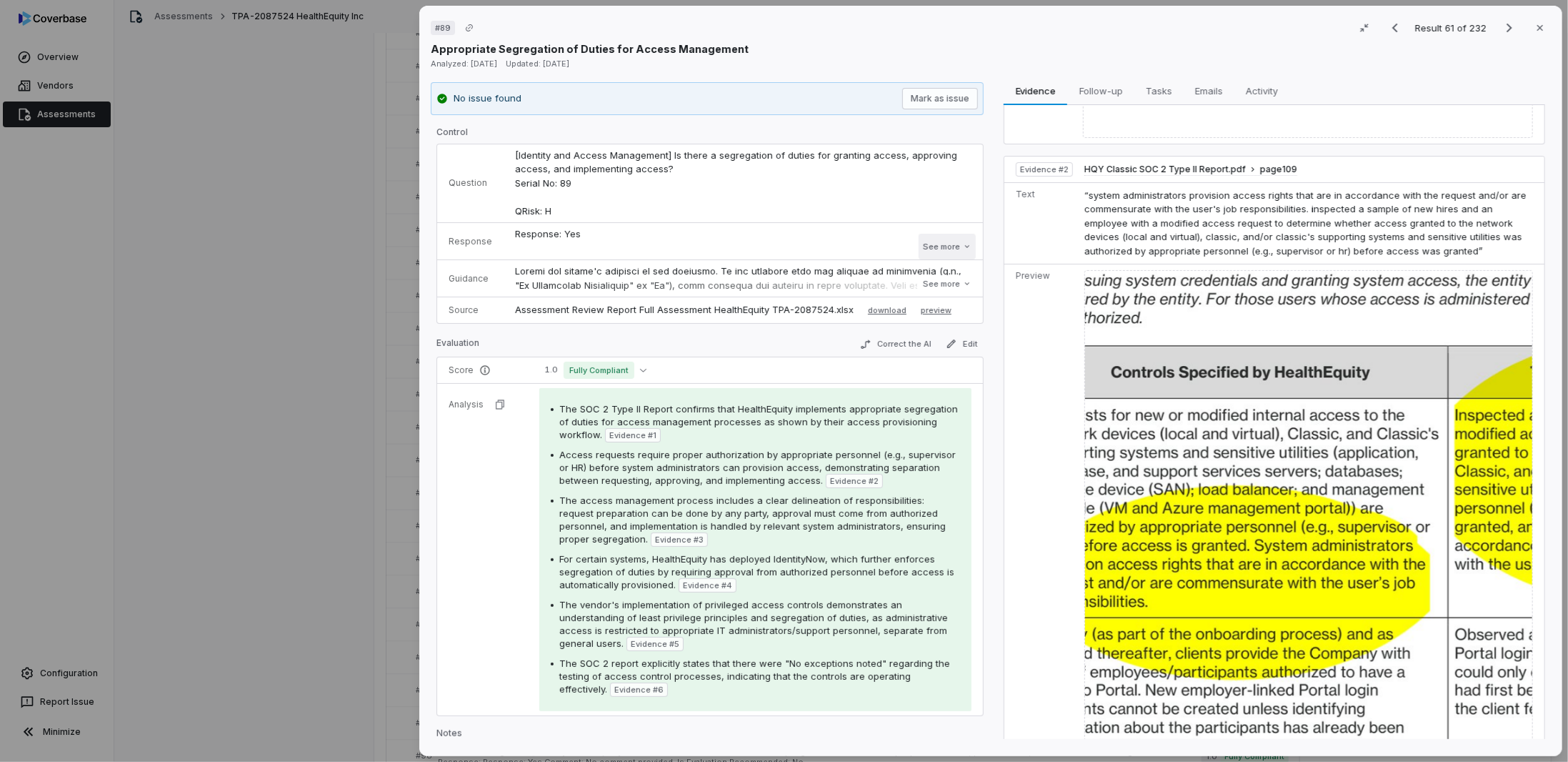
click at [936, 254] on button "See more" at bounding box center [948, 246] width 57 height 26
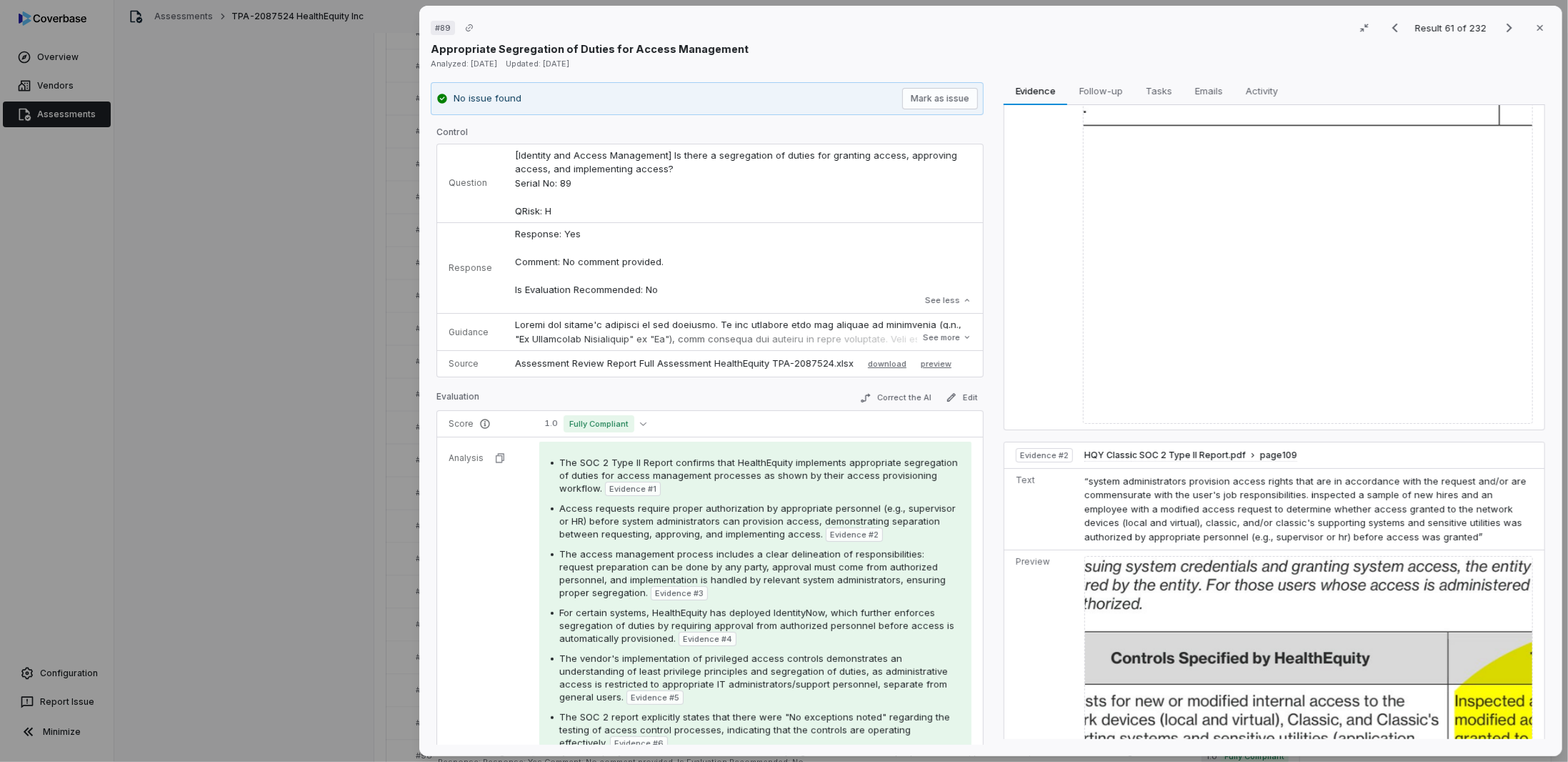
scroll to position [0, 0]
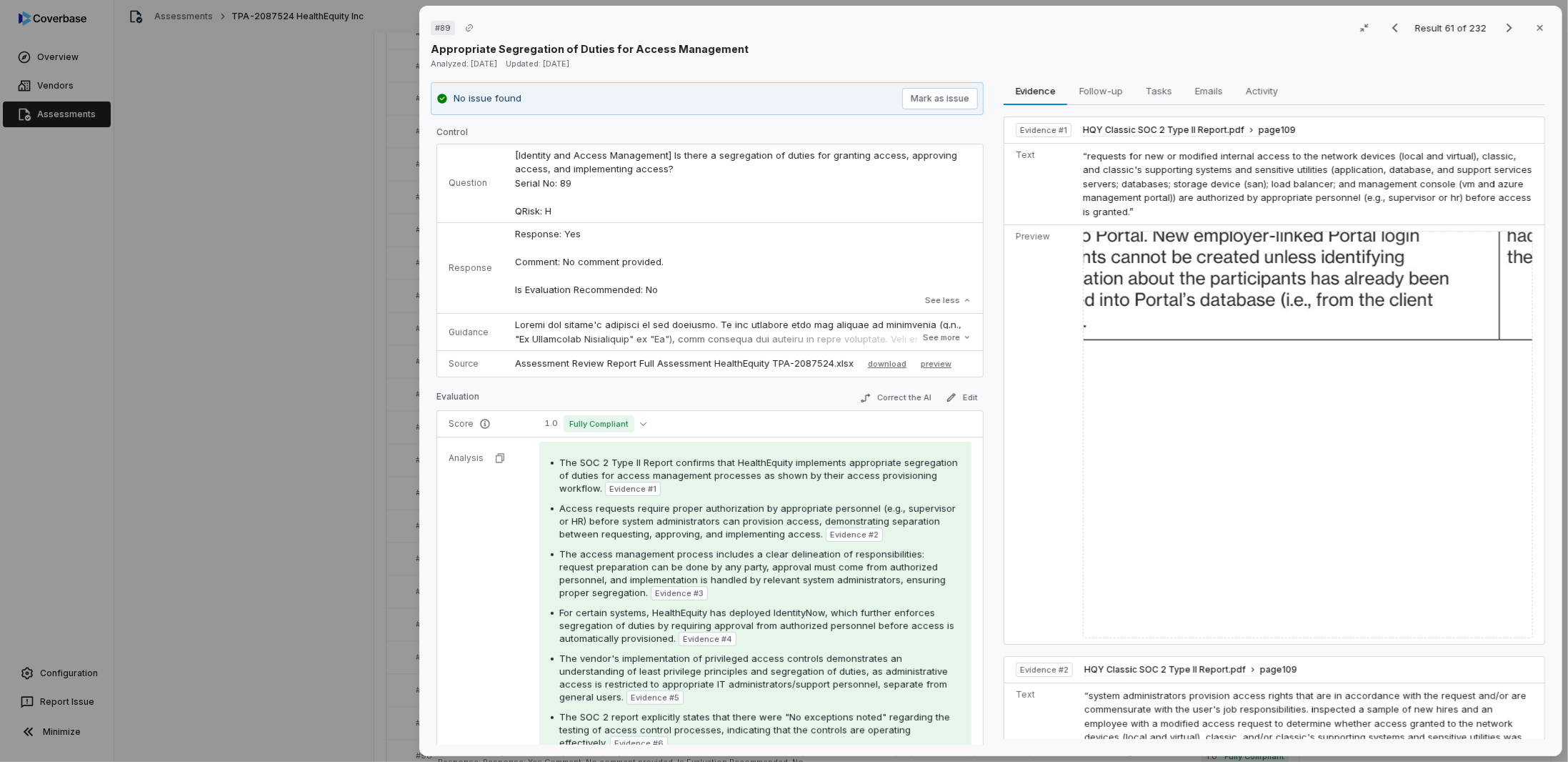
click at [1282, 267] on img at bounding box center [1309, 434] width 450 height 407
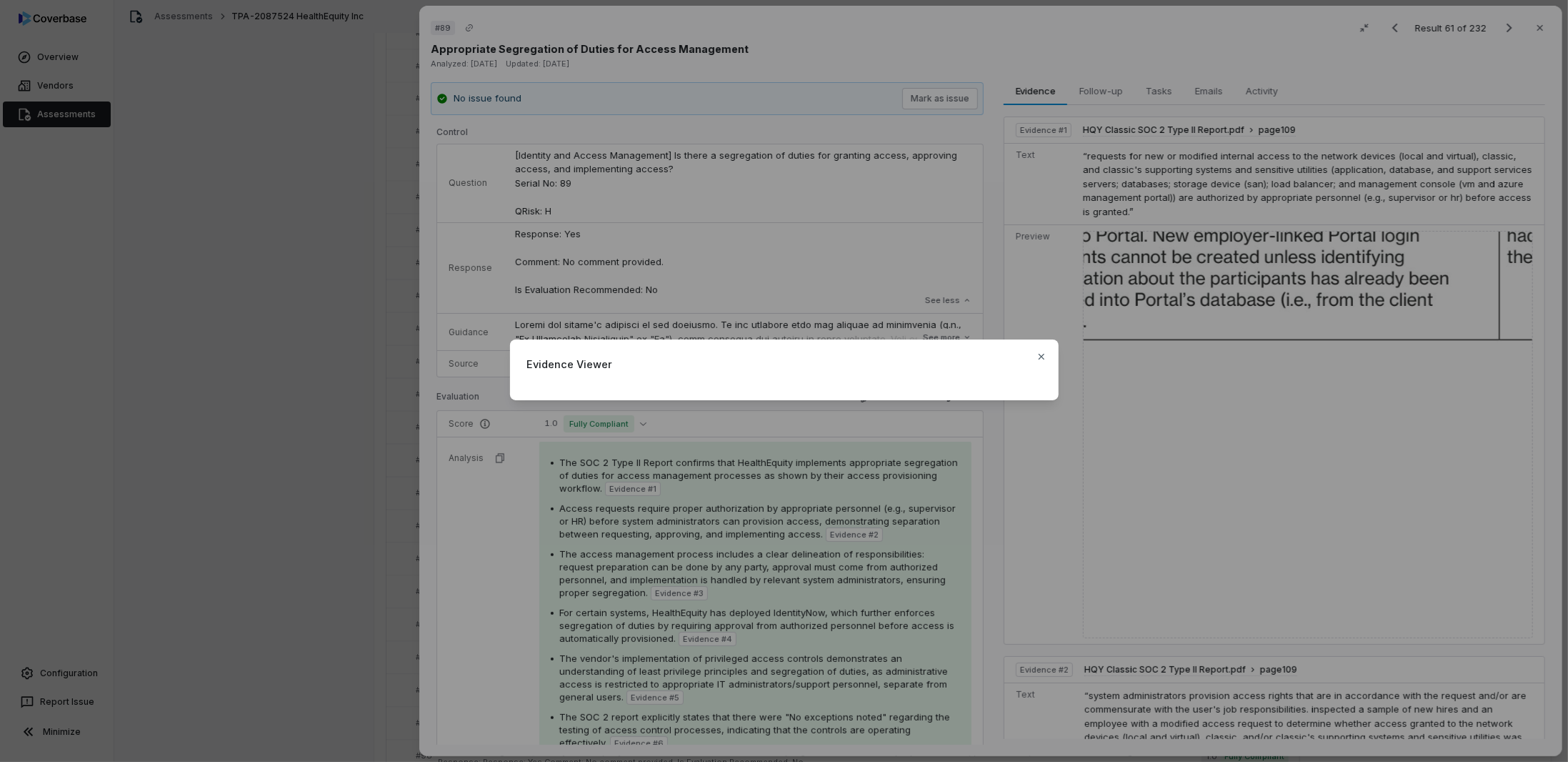
click at [458, 527] on div "Evidence Viewer Close" at bounding box center [784, 381] width 1568 height 762
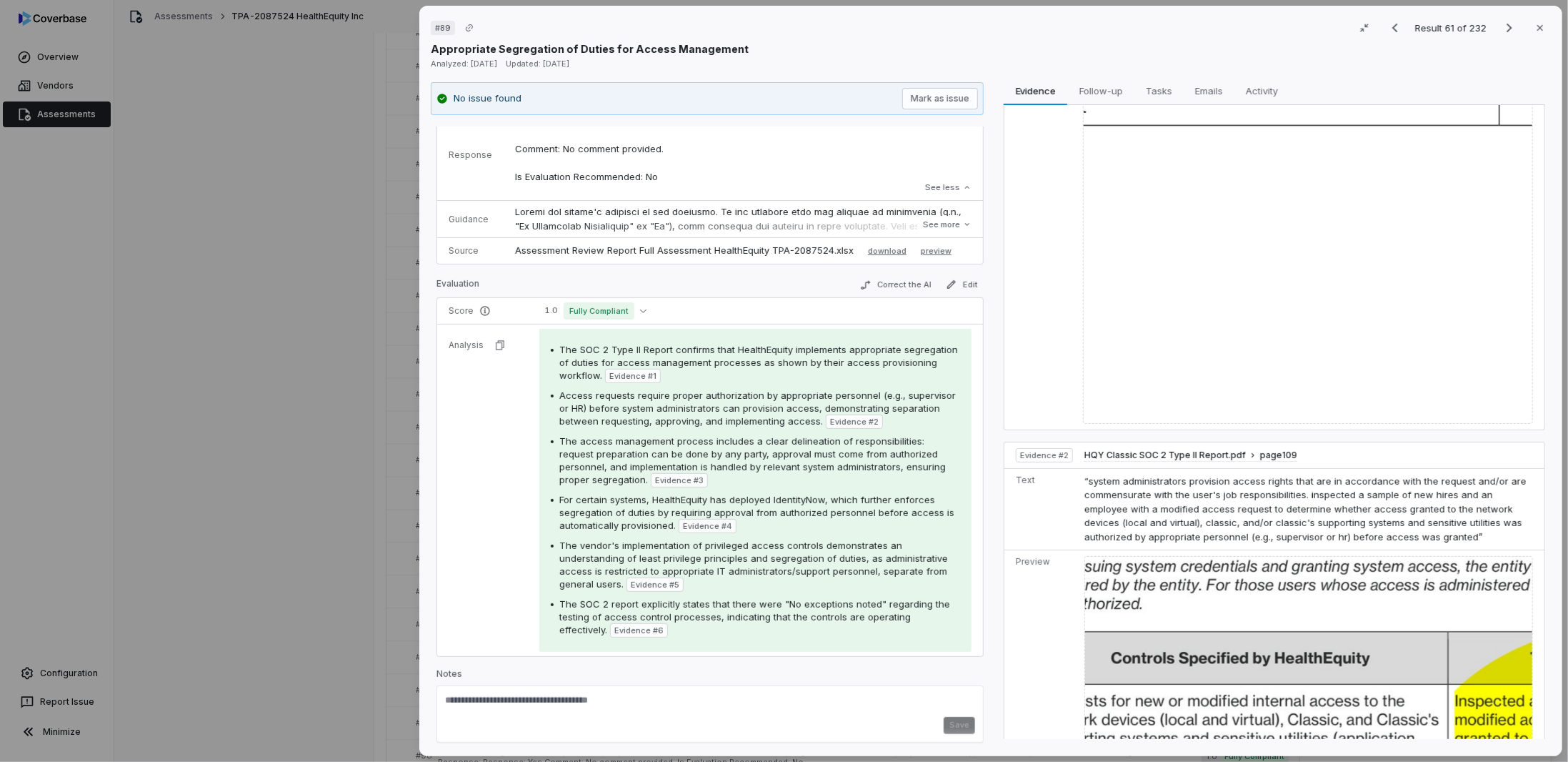
scroll to position [429, 0]
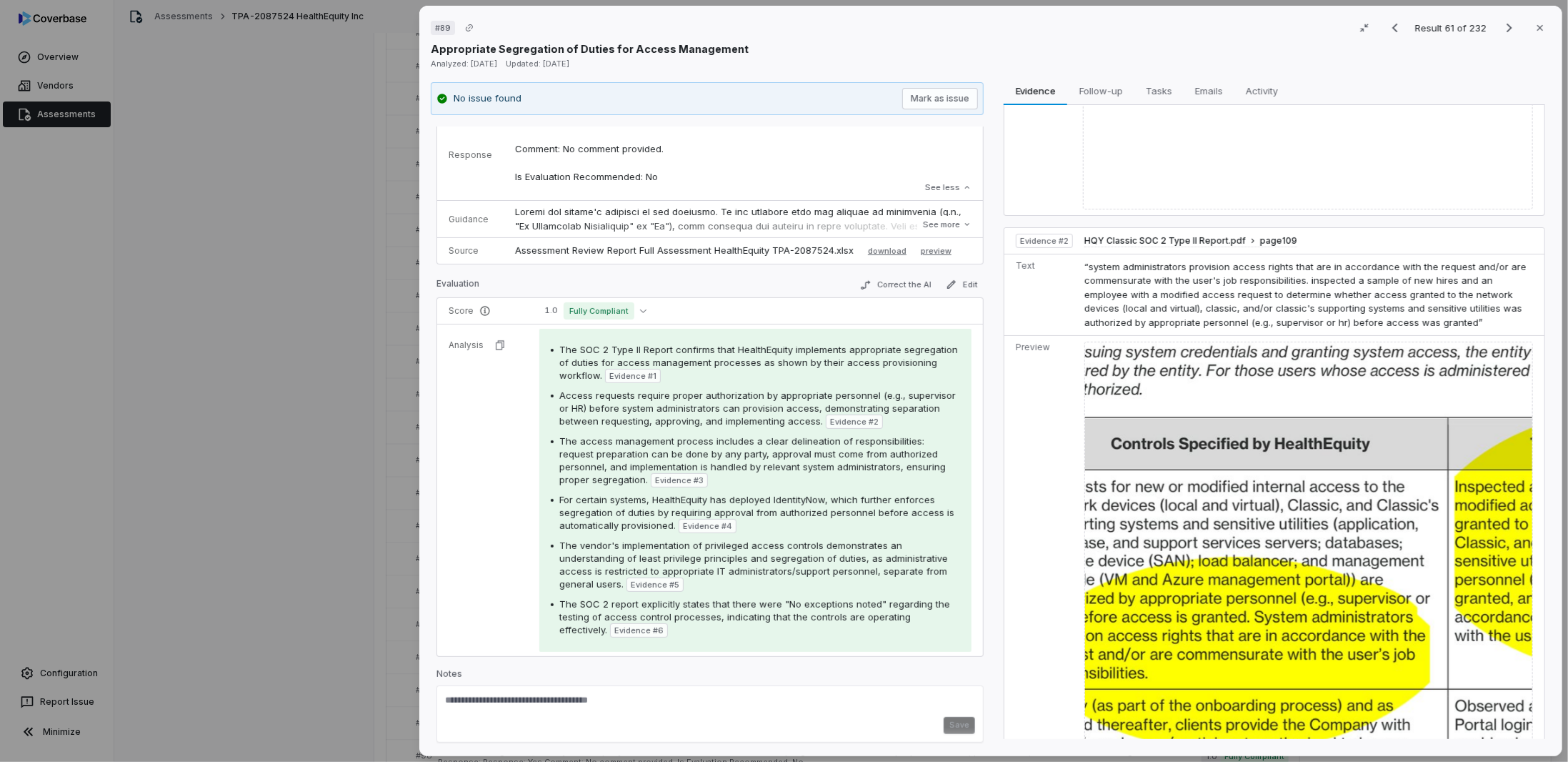
click at [1238, 491] on img at bounding box center [1309, 727] width 449 height 771
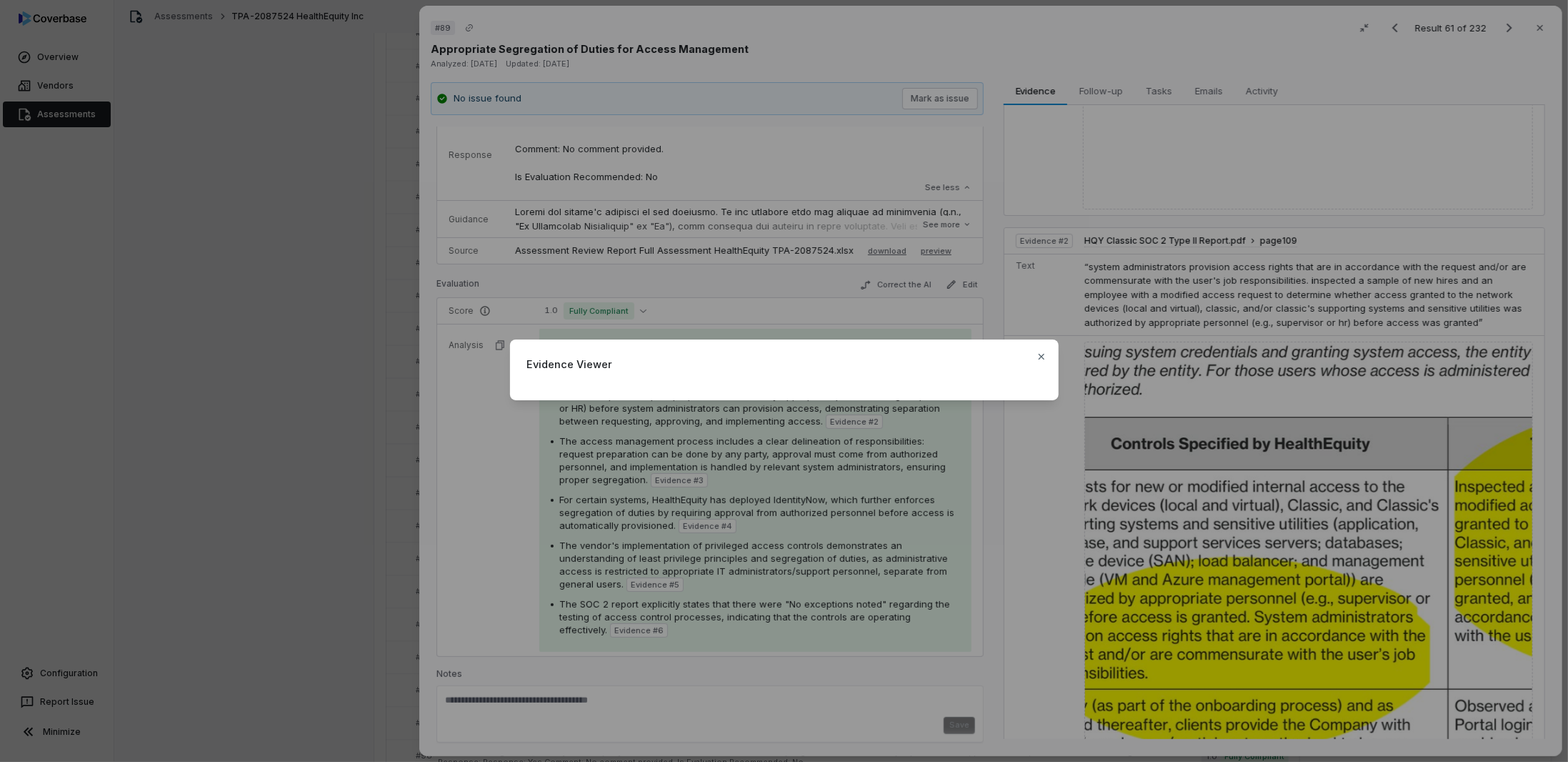
click at [479, 495] on div "Evidence Viewer Close" at bounding box center [784, 381] width 1568 height 762
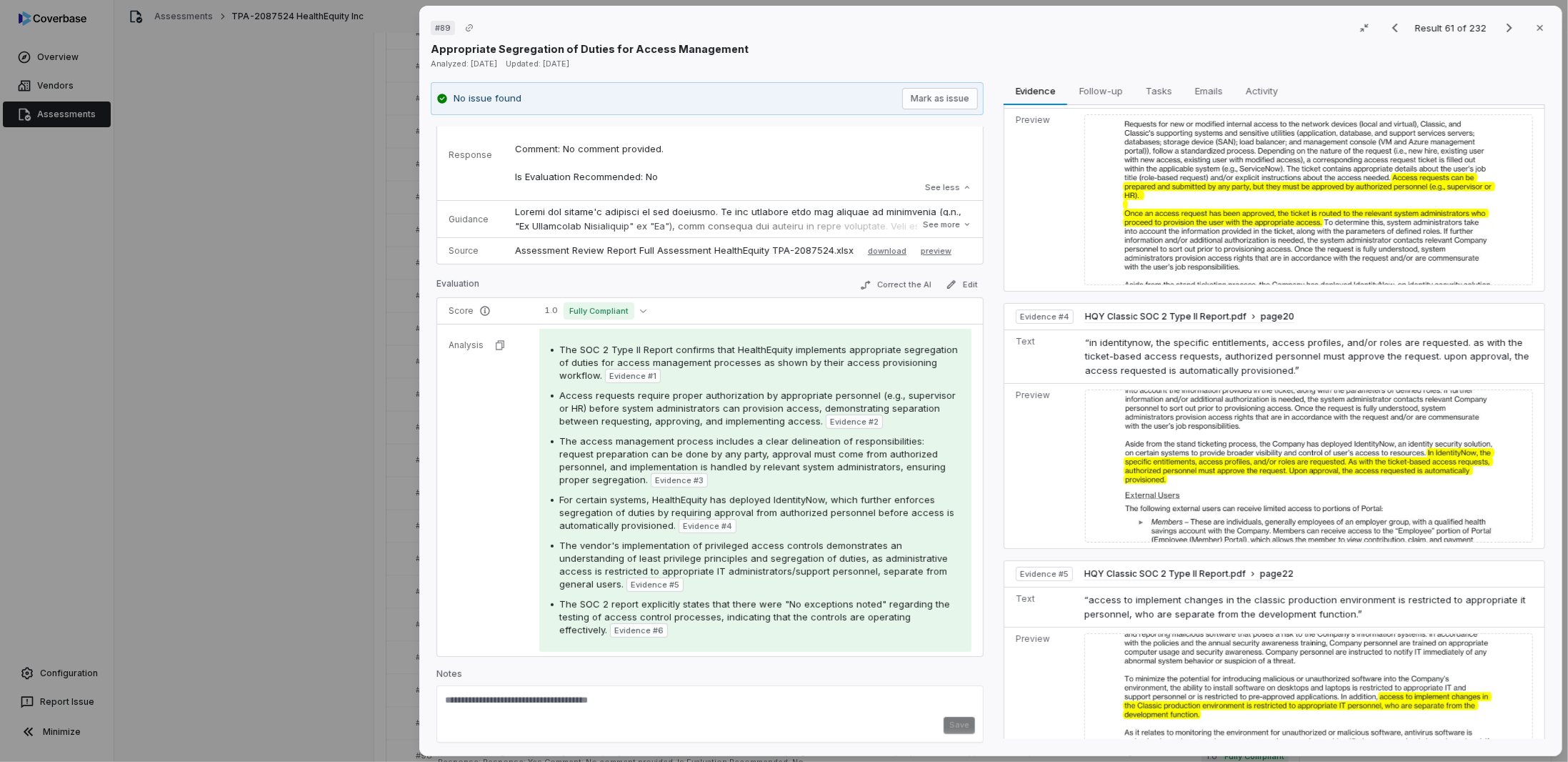
scroll to position [1644, 0]
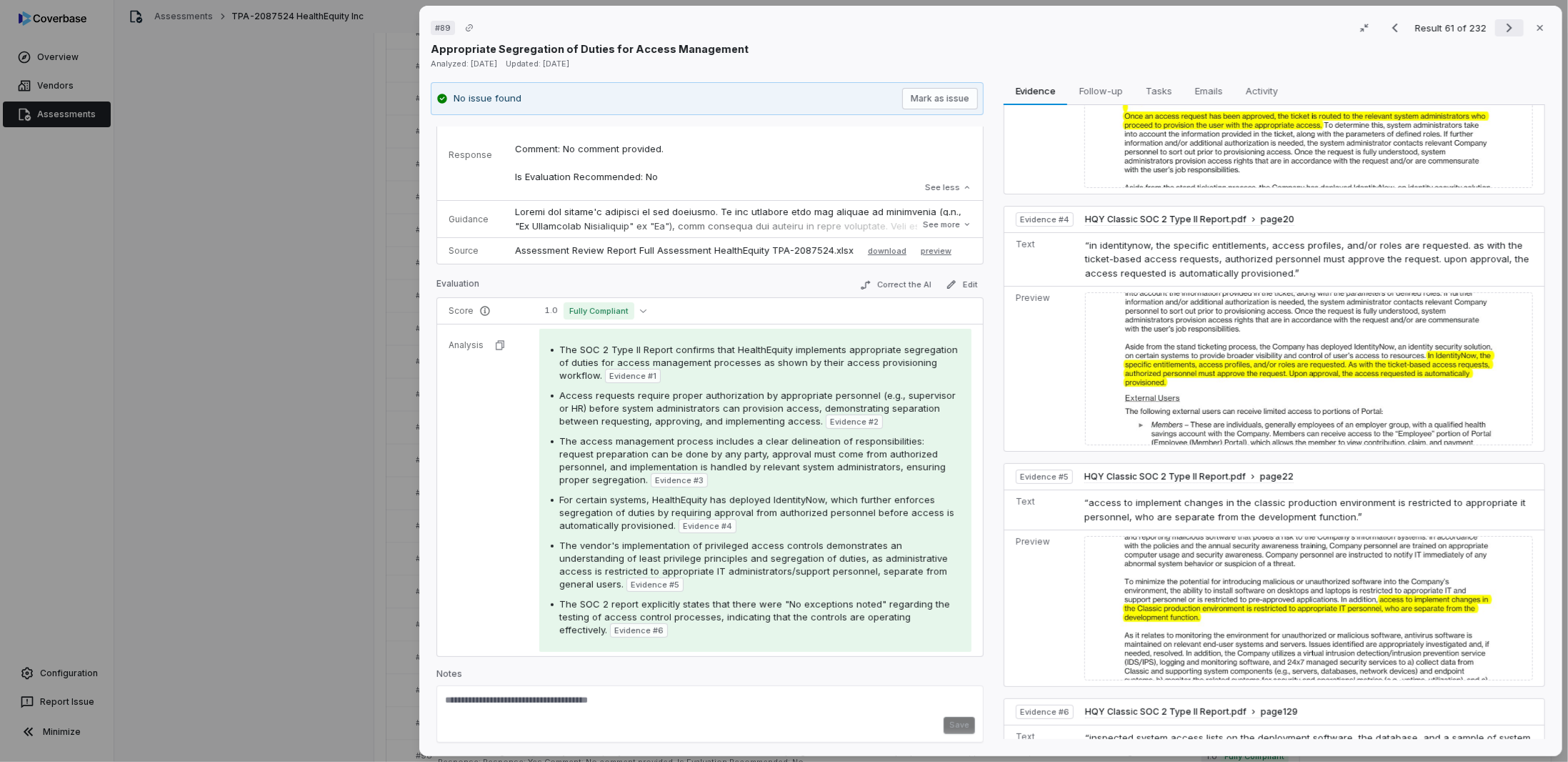
click at [1510, 20] on icon "Next result" at bounding box center [1510, 28] width 17 height 17
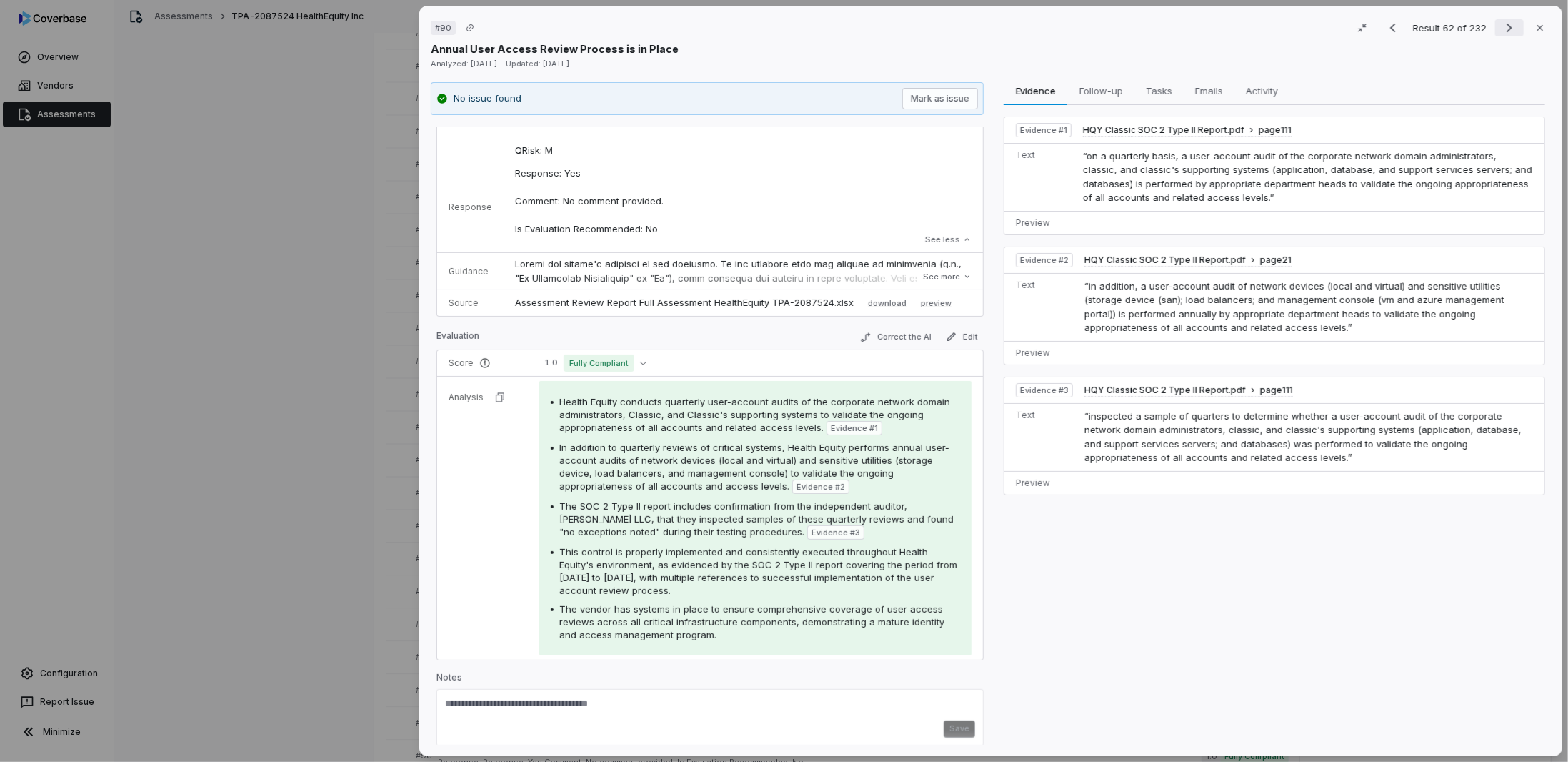
scroll to position [64, 0]
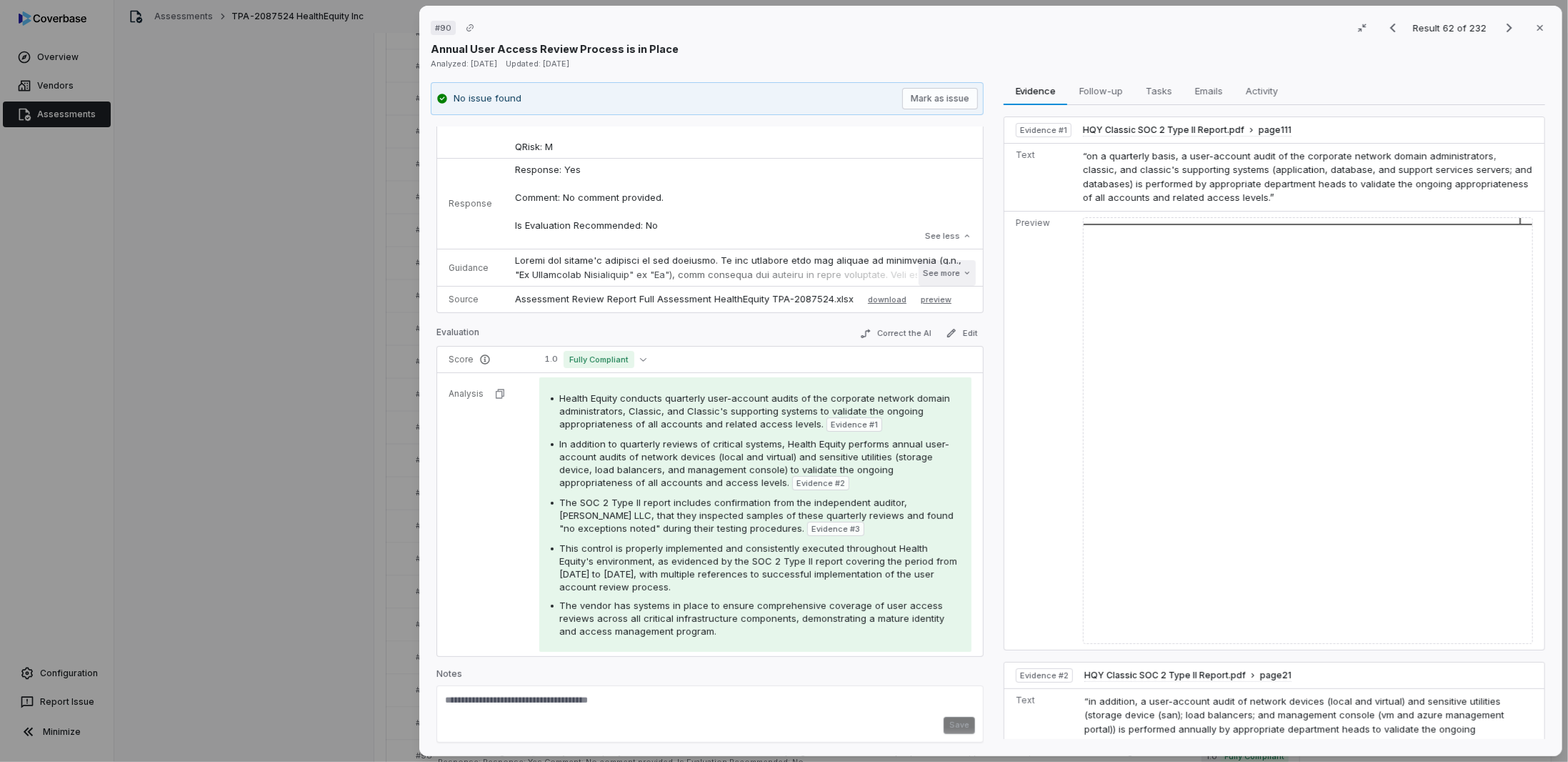
click at [929, 278] on button "See more" at bounding box center [948, 273] width 57 height 26
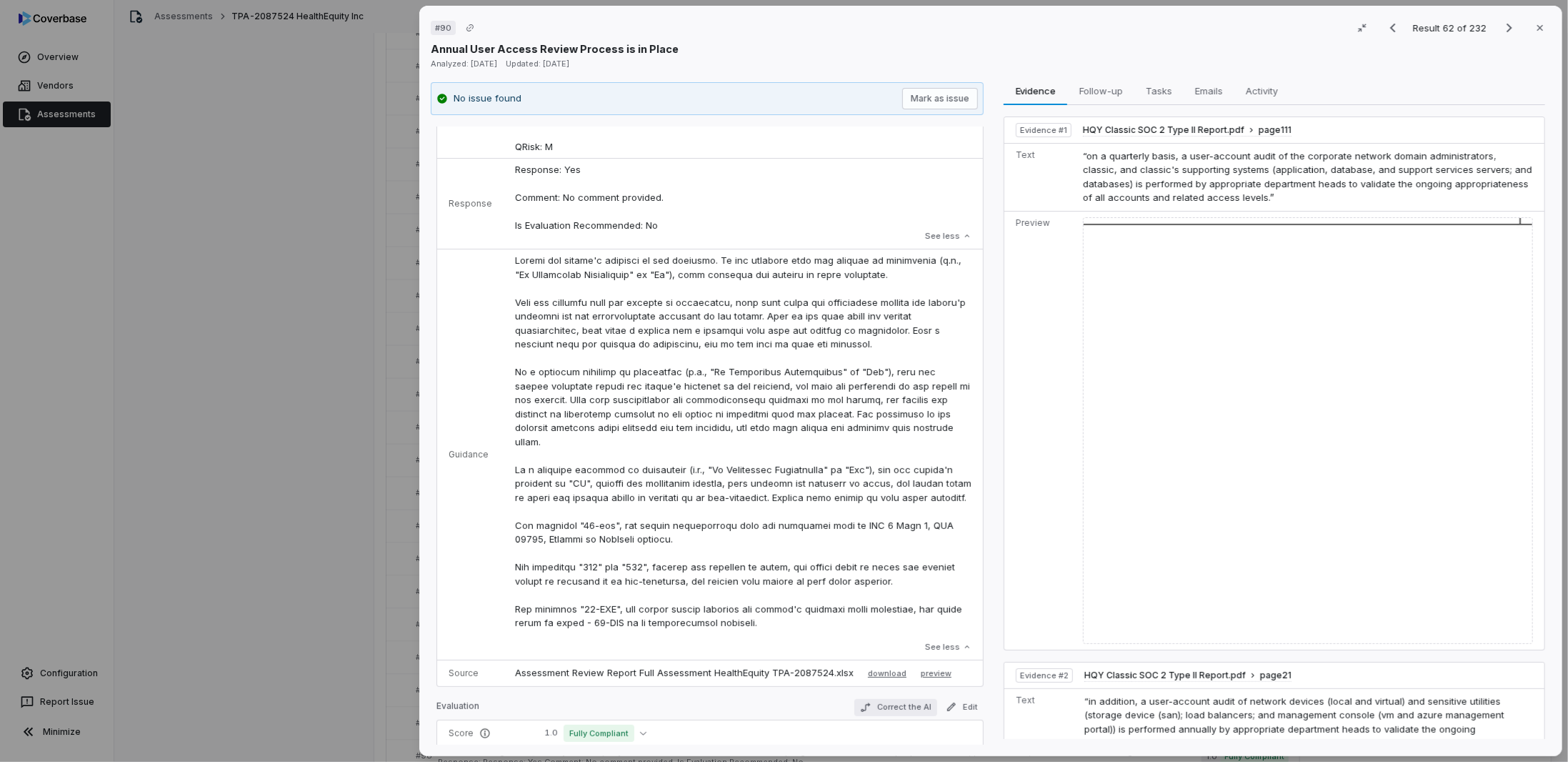
click at [882, 712] on button "Correct the AI" at bounding box center [896, 708] width 83 height 17
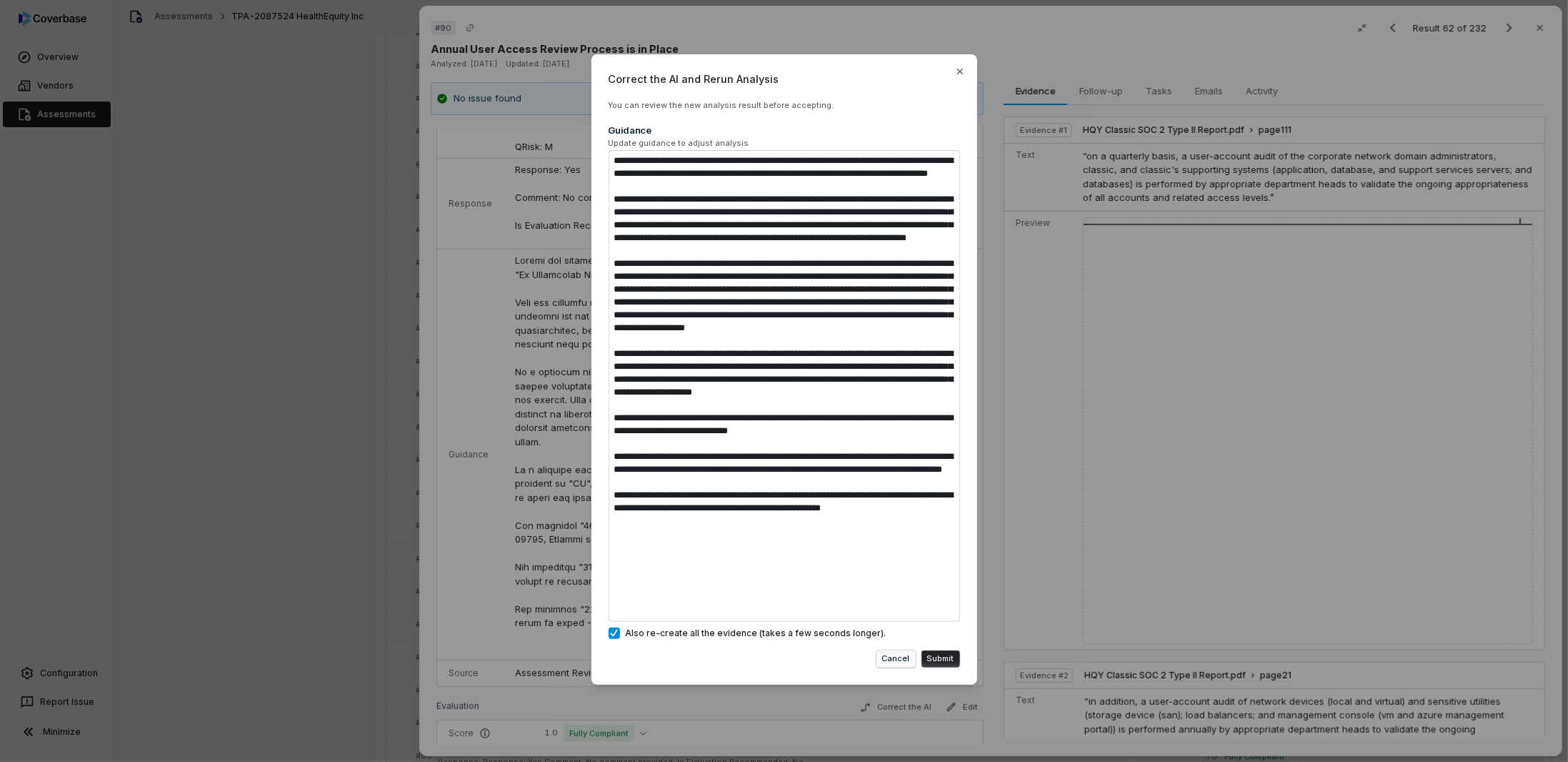
click at [904, 662] on button "Cancel" at bounding box center [896, 659] width 39 height 17
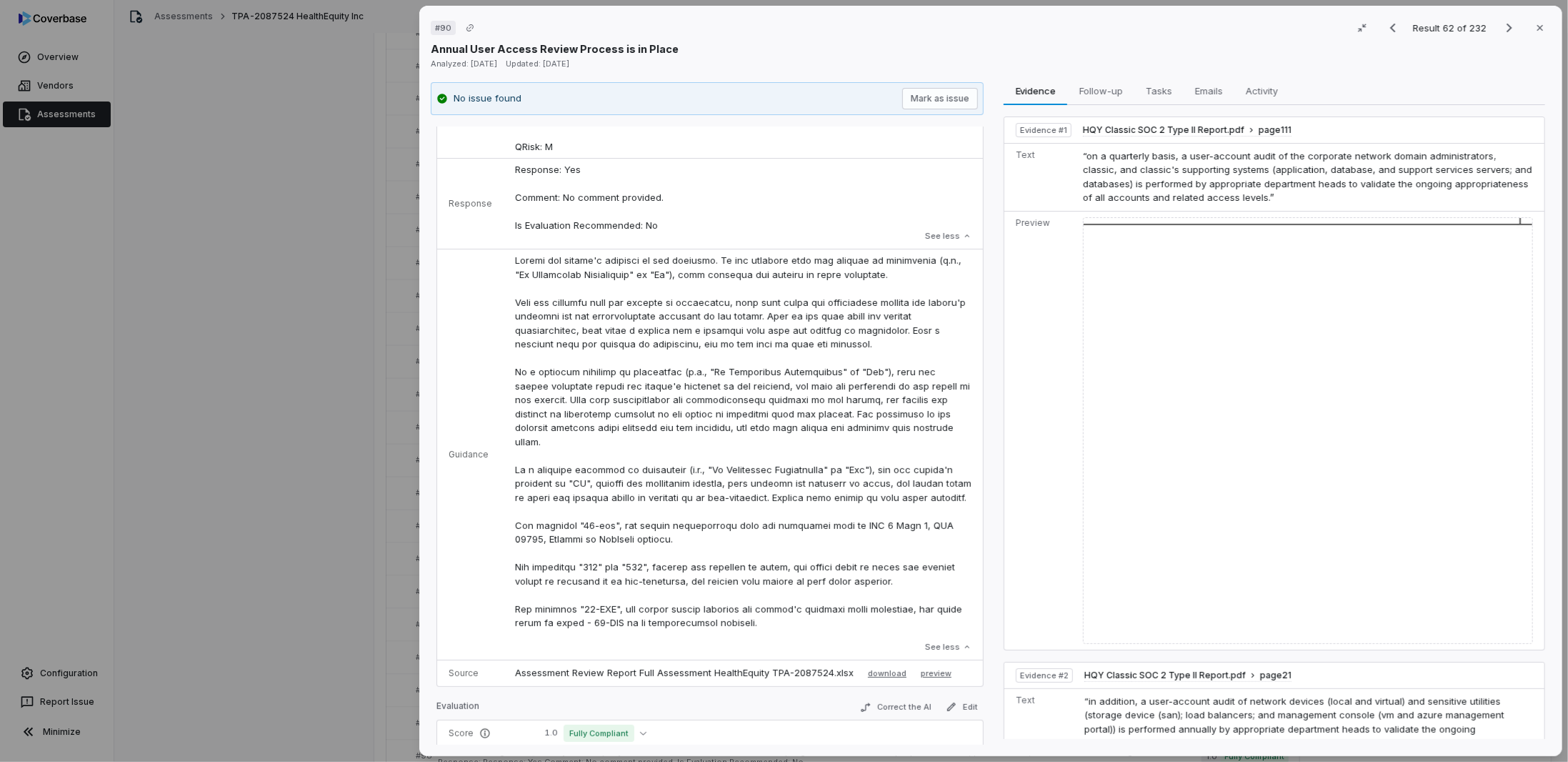
scroll to position [0, 0]
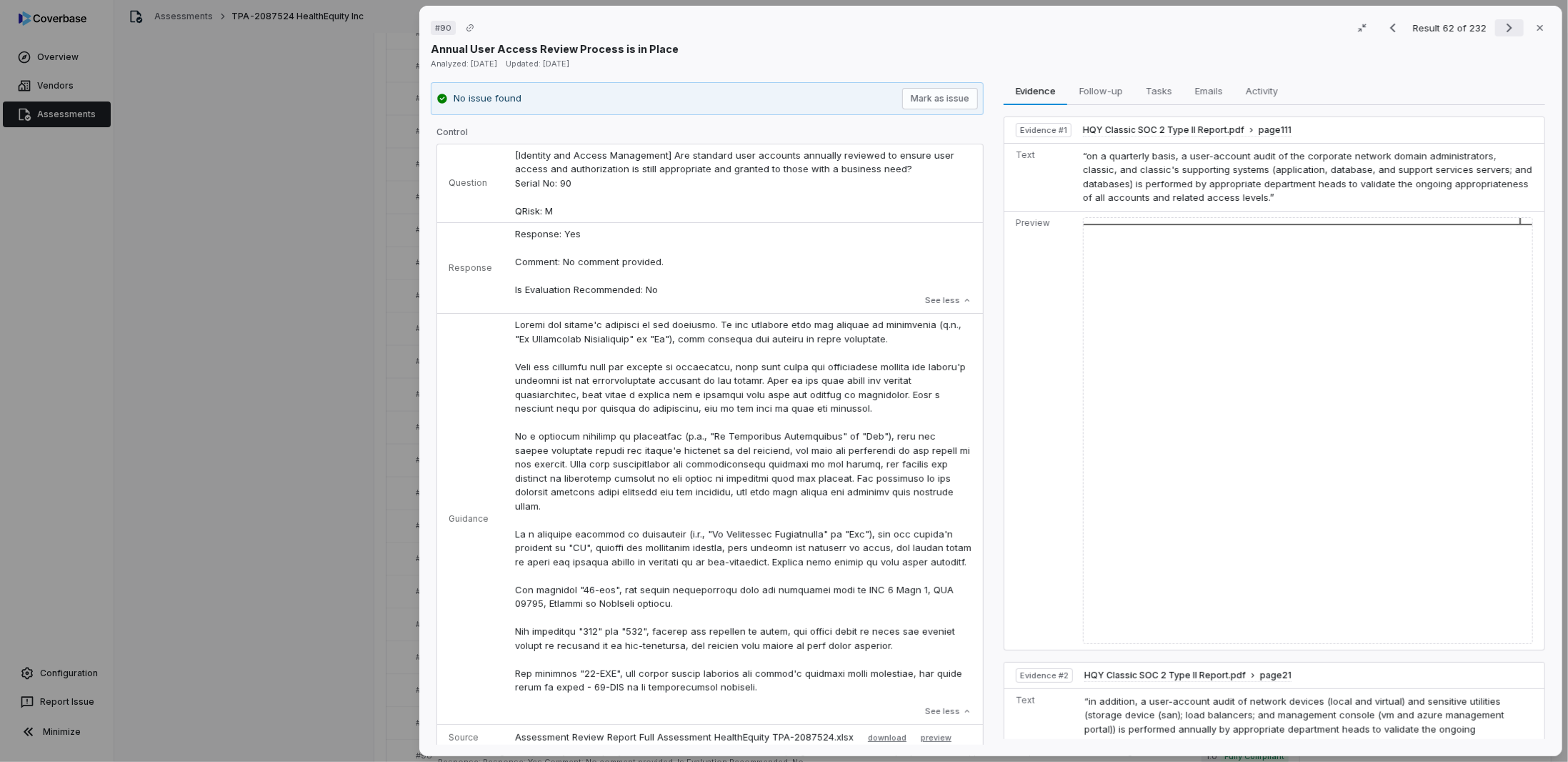
click at [1501, 28] on icon "Next result" at bounding box center [1510, 28] width 17 height 17
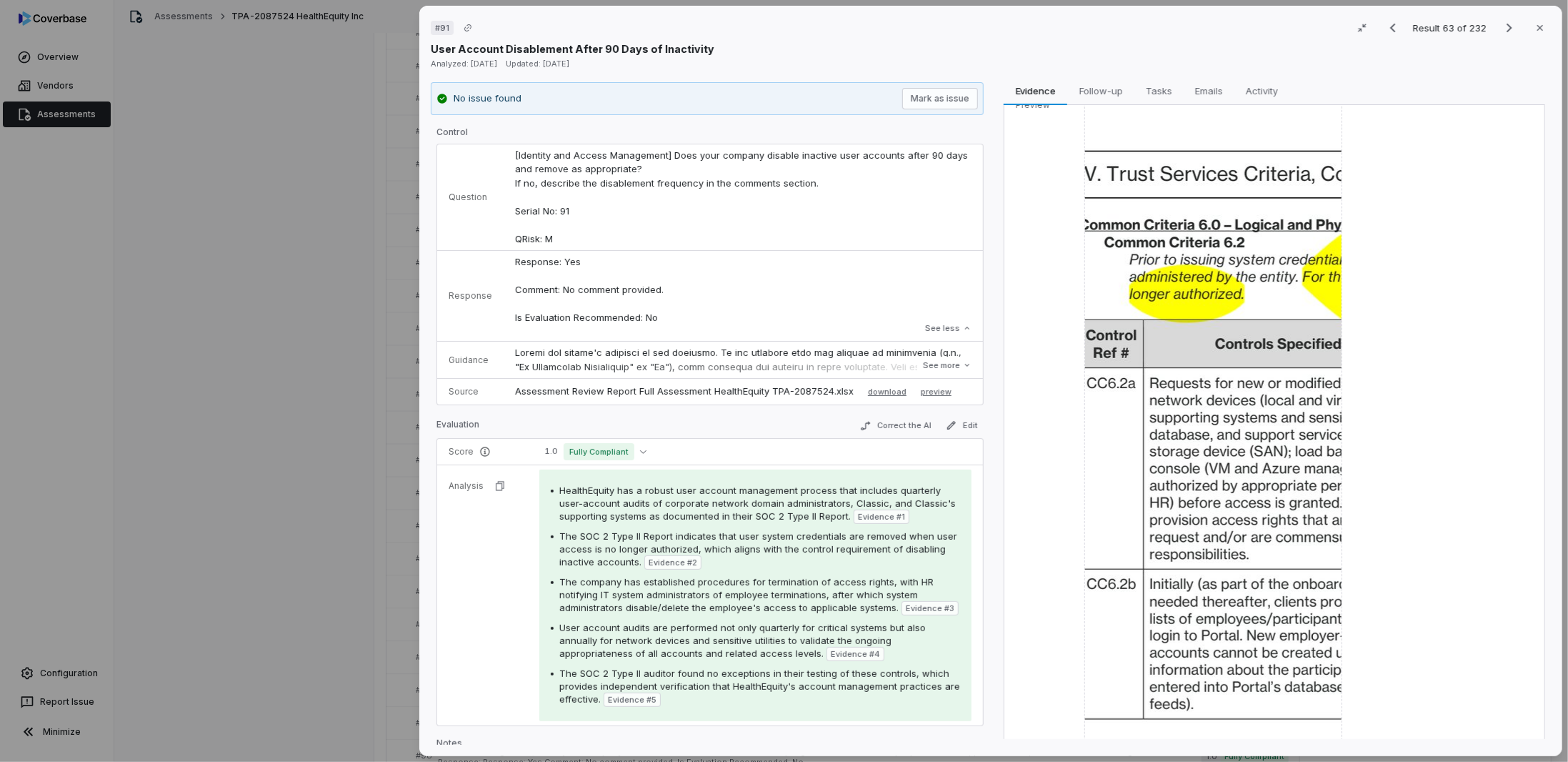
scroll to position [857, 0]
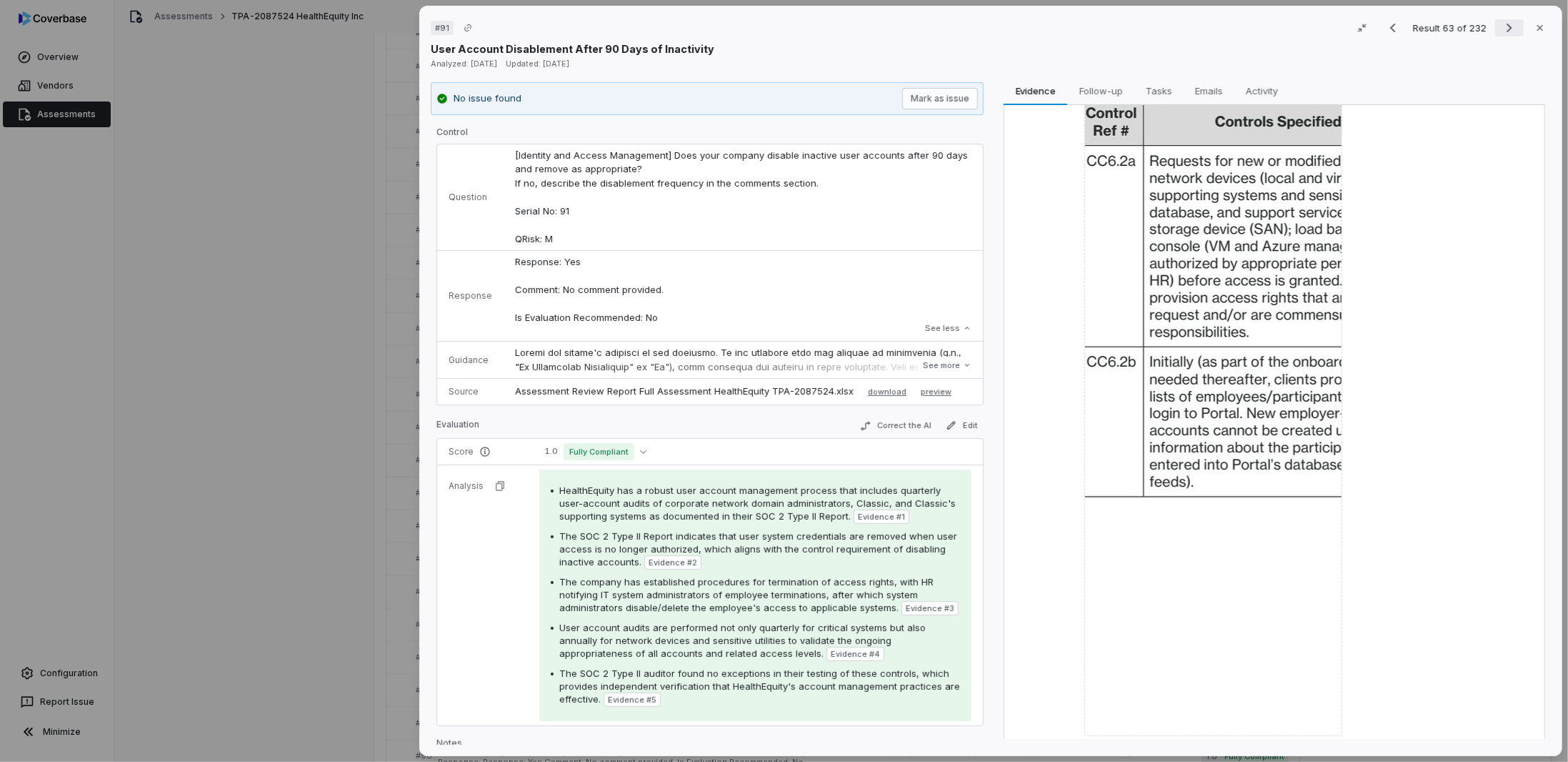
click at [1501, 26] on icon "Next result" at bounding box center [1510, 28] width 17 height 17
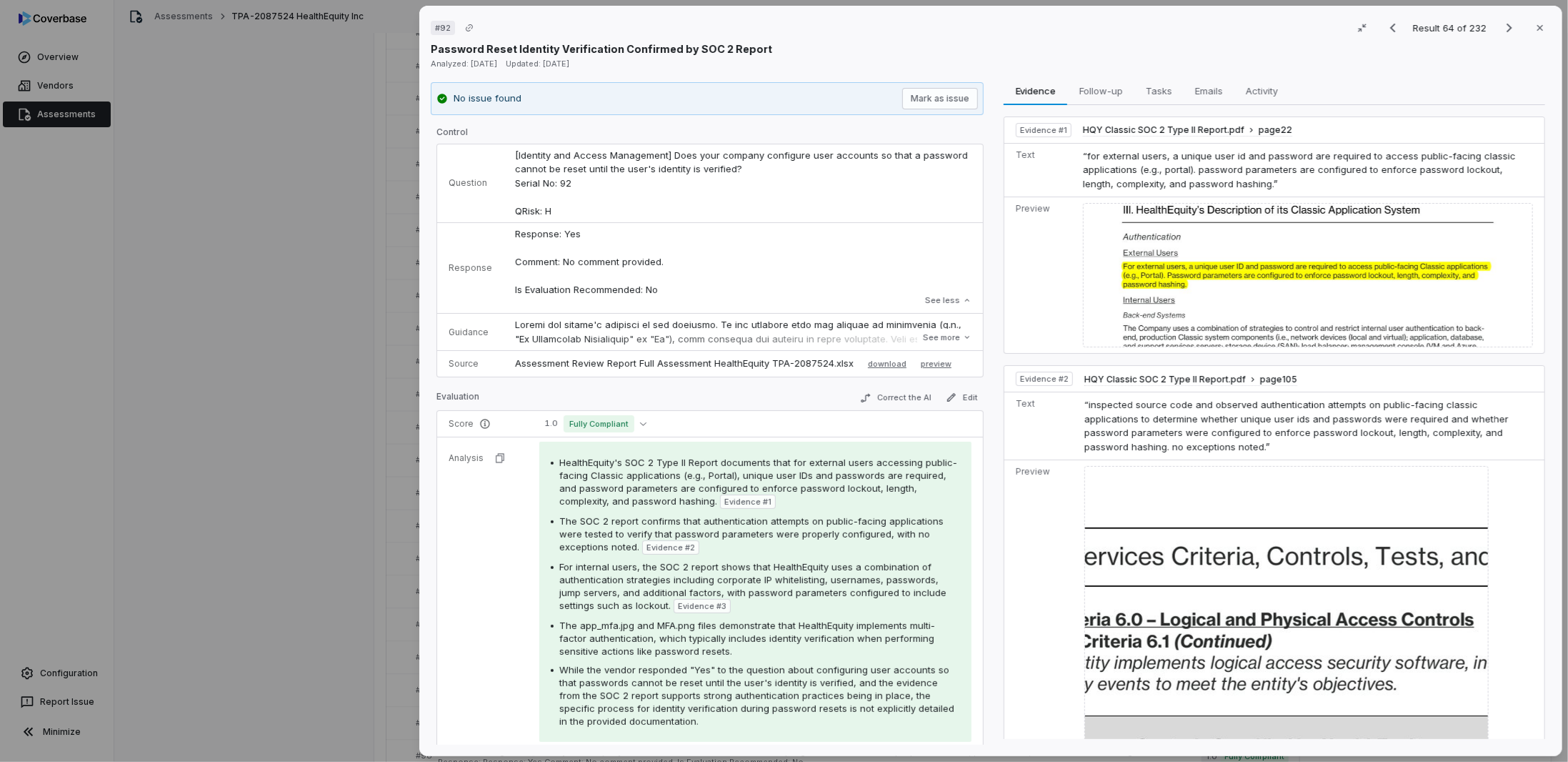
click at [1131, 200] on td at bounding box center [1311, 275] width 467 height 156
click at [233, 267] on div "# 92 Result 64 of 232 Close Password Reset Identity Verification Confirmed by S…" at bounding box center [784, 381] width 1568 height 762
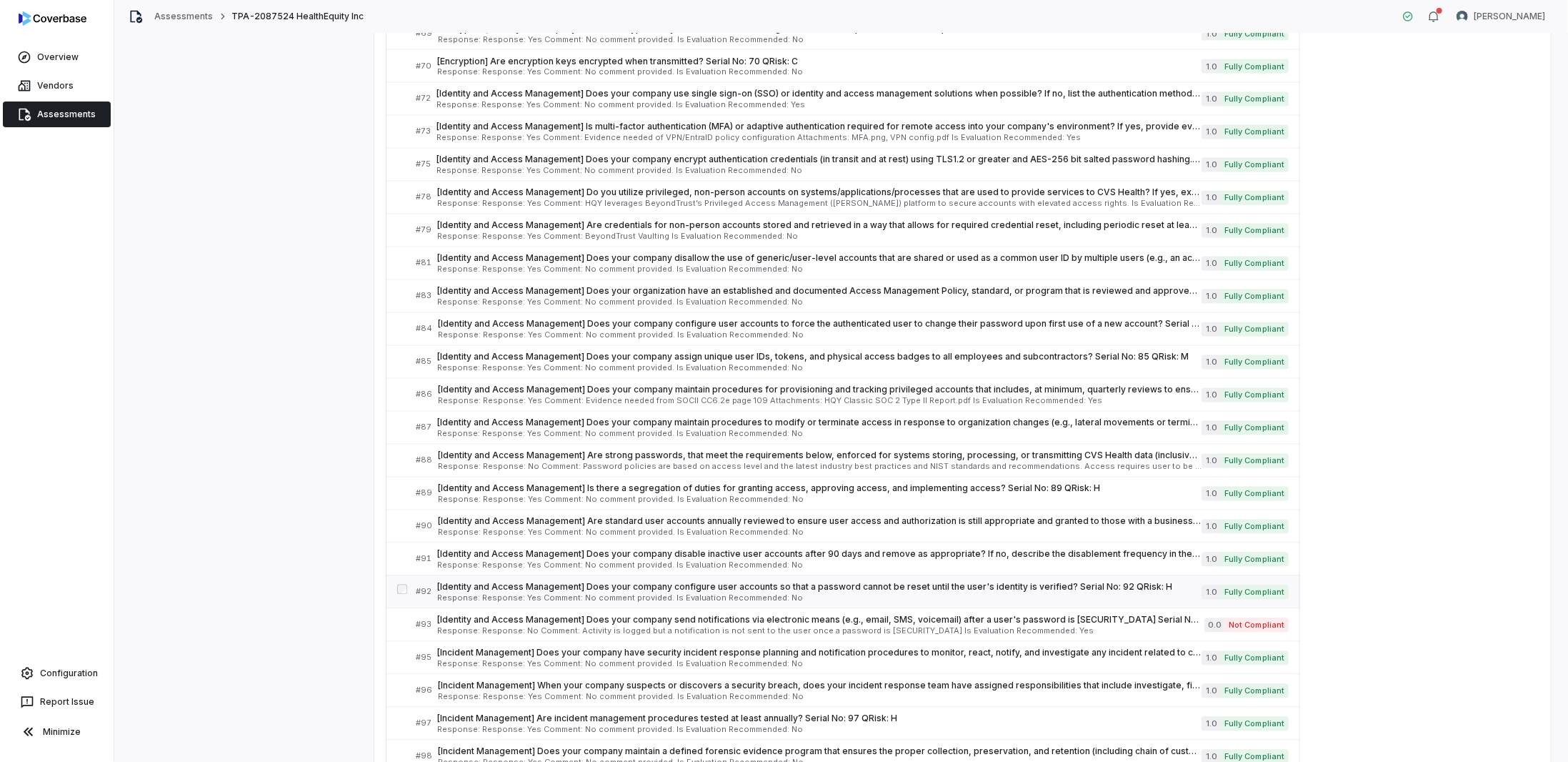
click at [659, 582] on span "[Identity and Access Management] Does your company configure user accounts so t…" at bounding box center [819, 587] width 764 height 12
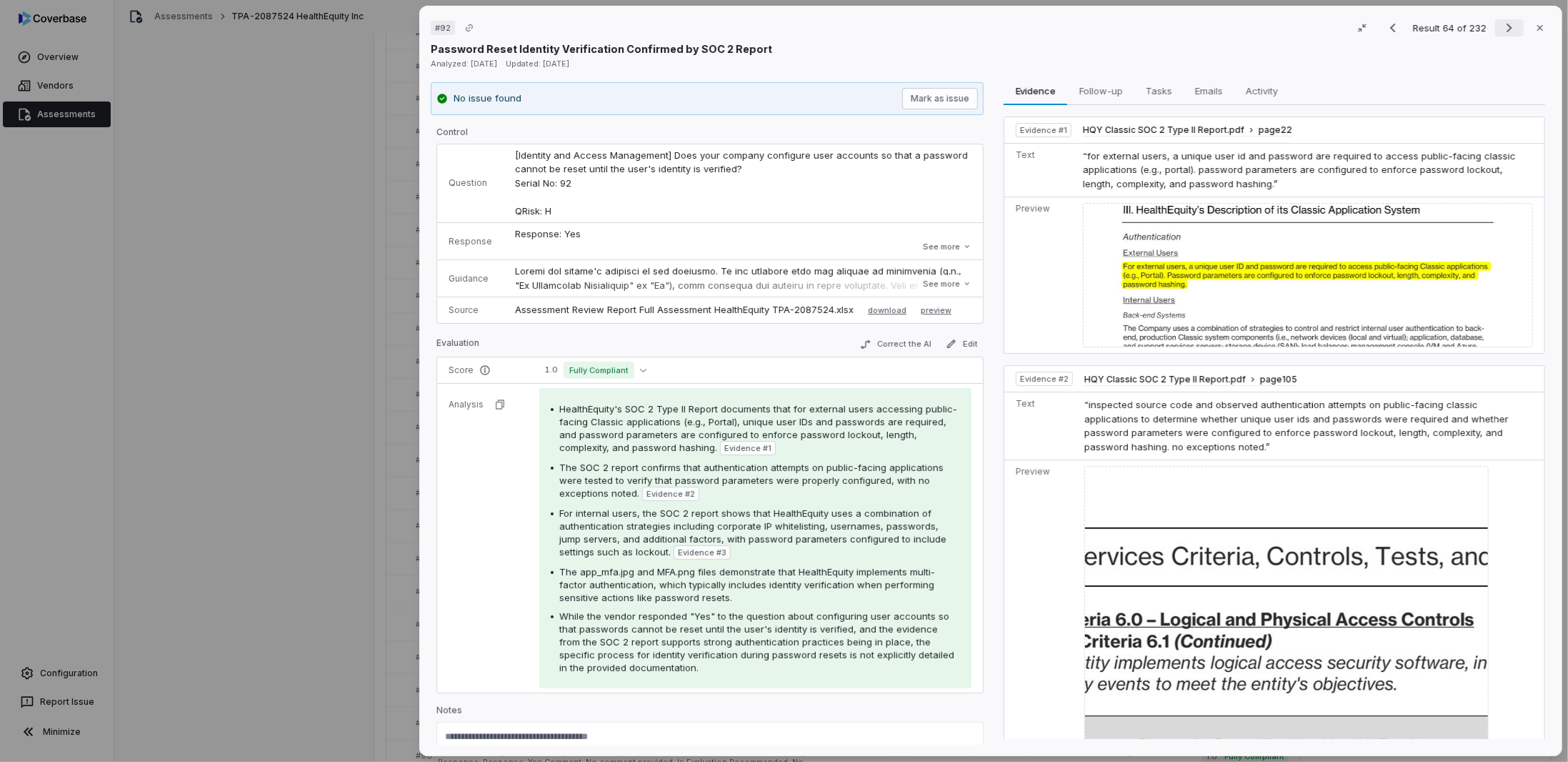
click at [1501, 25] on icon "Next result" at bounding box center [1510, 28] width 17 height 17
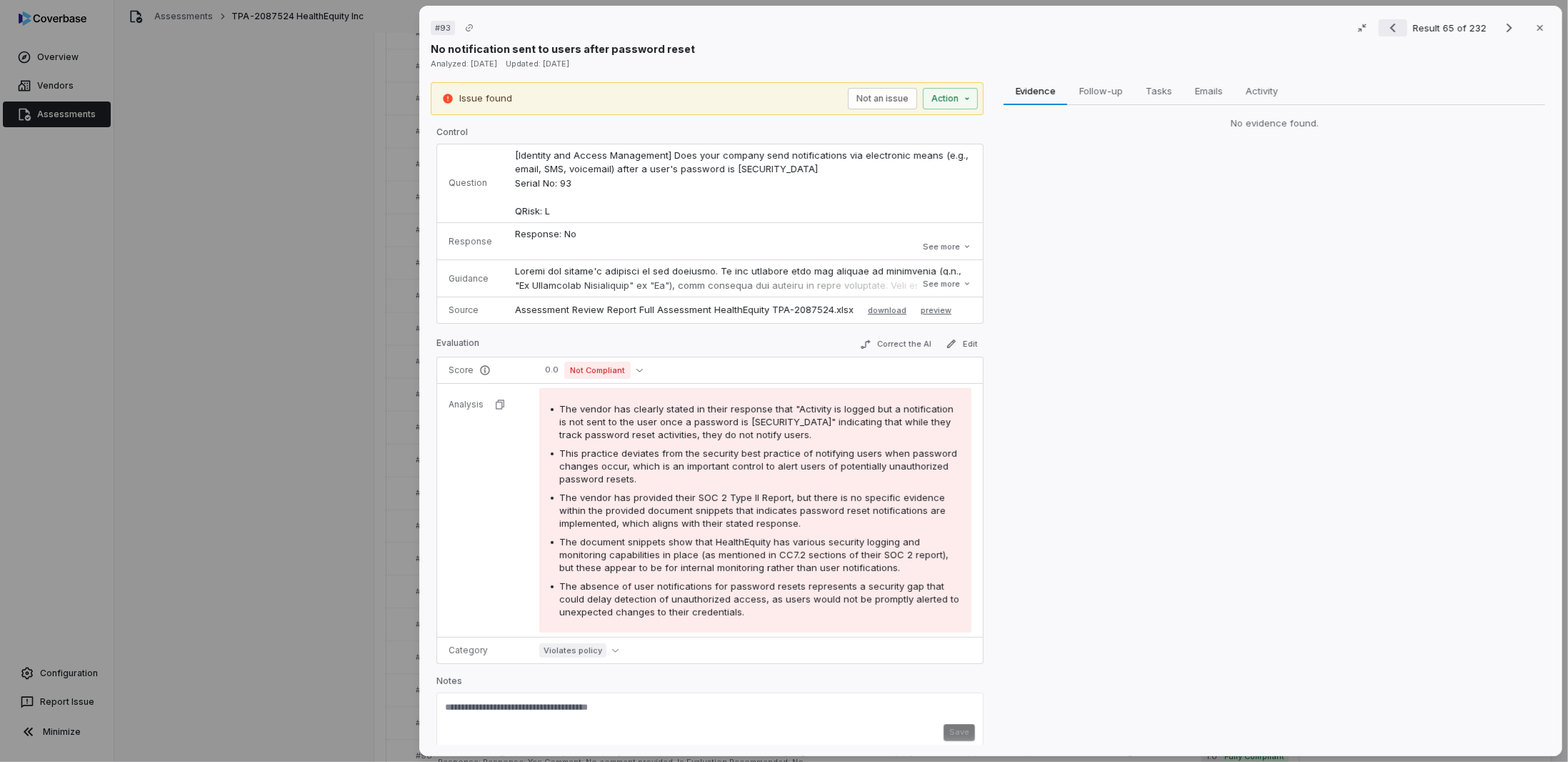
click at [1385, 25] on icon "Previous result" at bounding box center [1393, 28] width 17 height 17
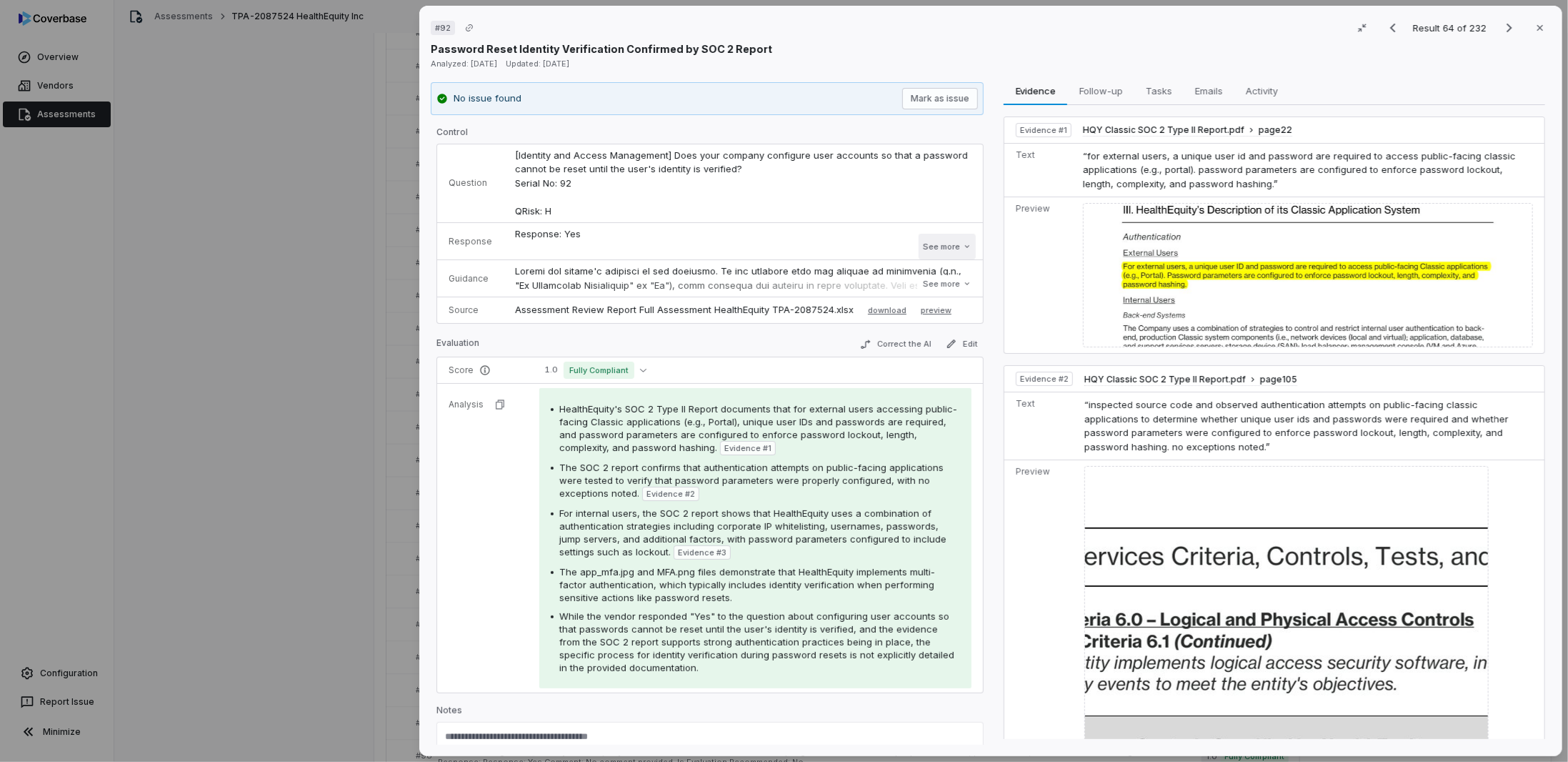
click at [948, 244] on button "See more" at bounding box center [948, 246] width 57 height 26
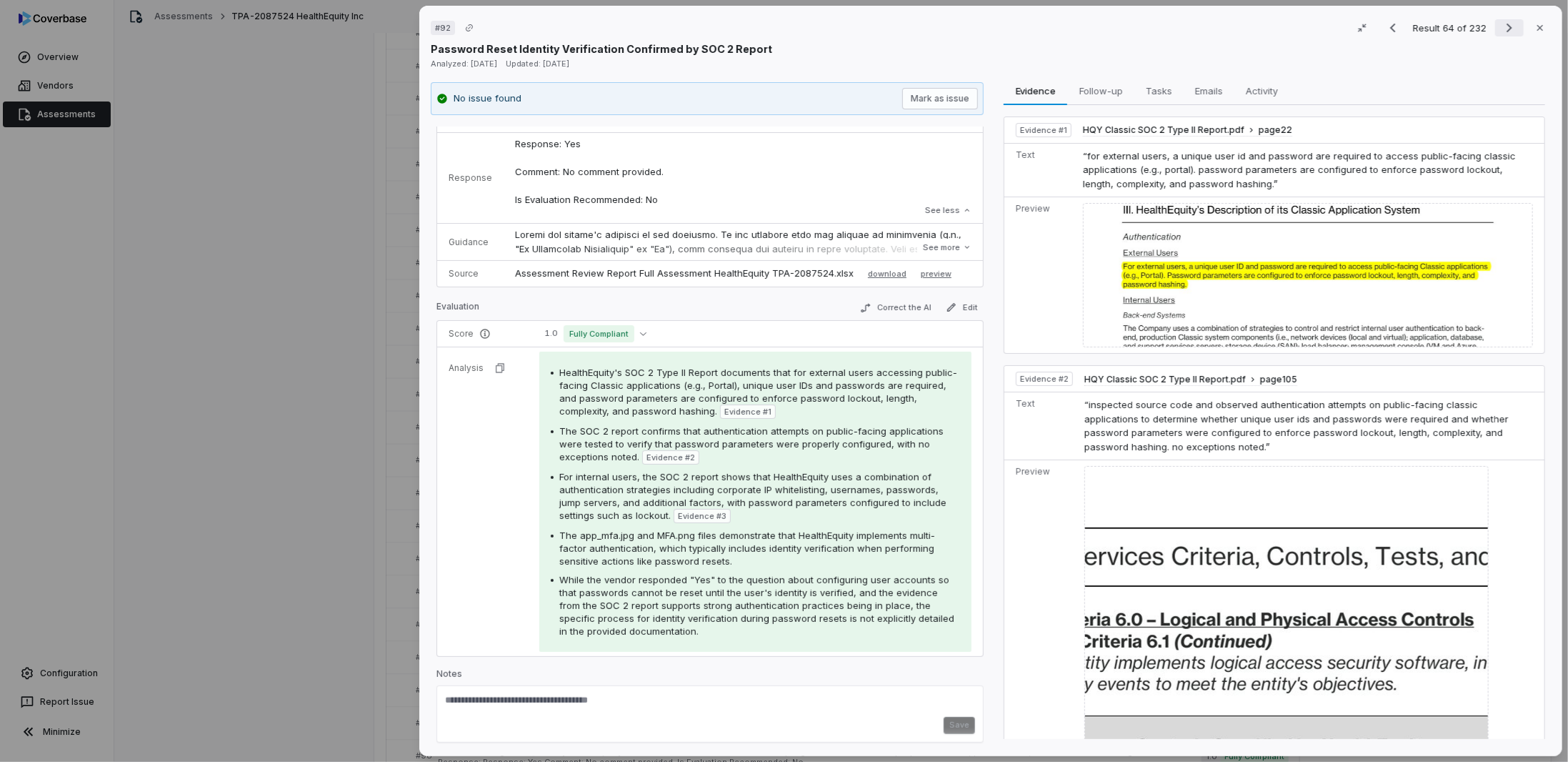
click at [1496, 28] on button "Next result" at bounding box center [1510, 28] width 28 height 17
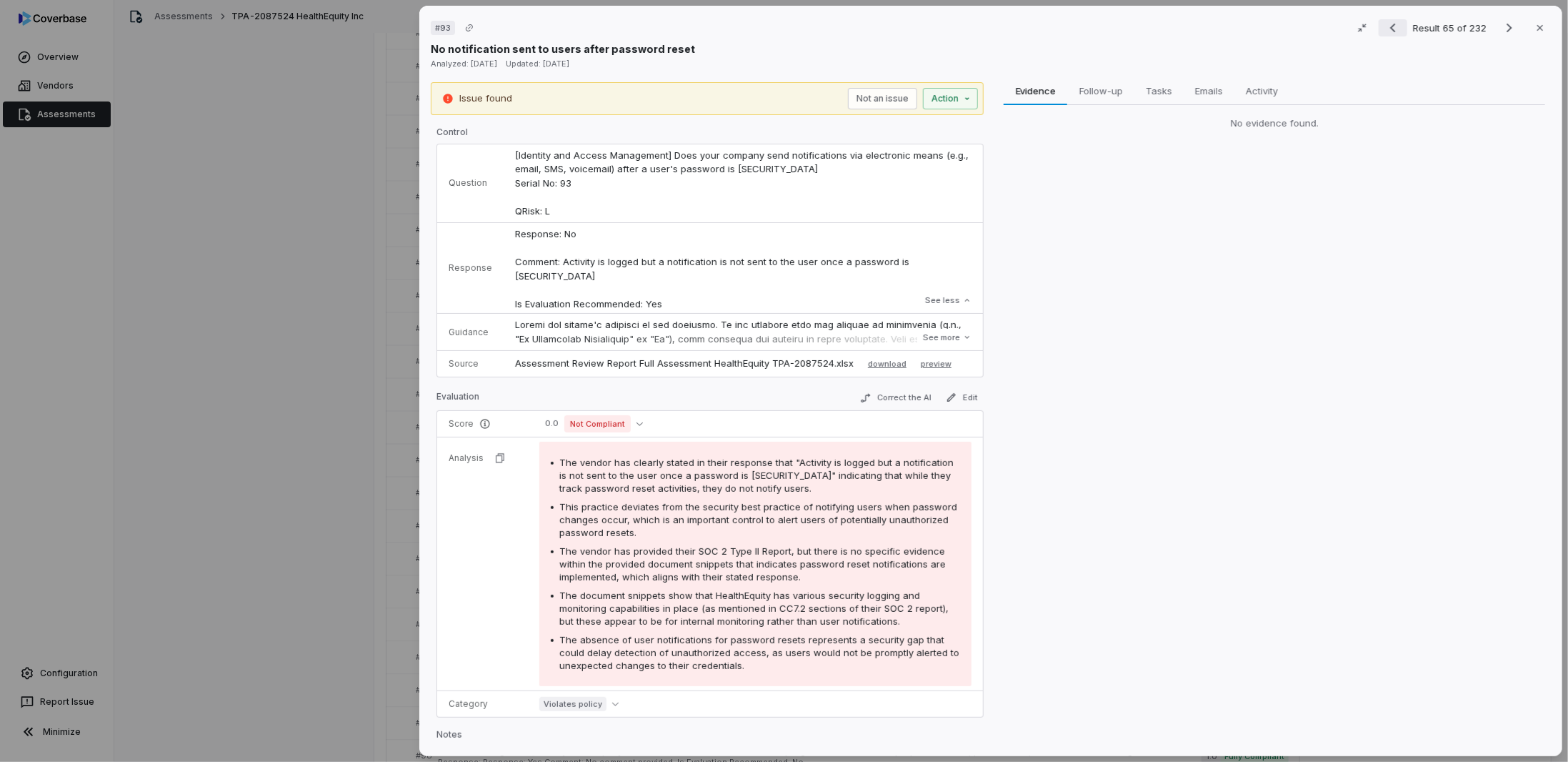
click at [1386, 26] on icon "Previous result" at bounding box center [1393, 28] width 17 height 17
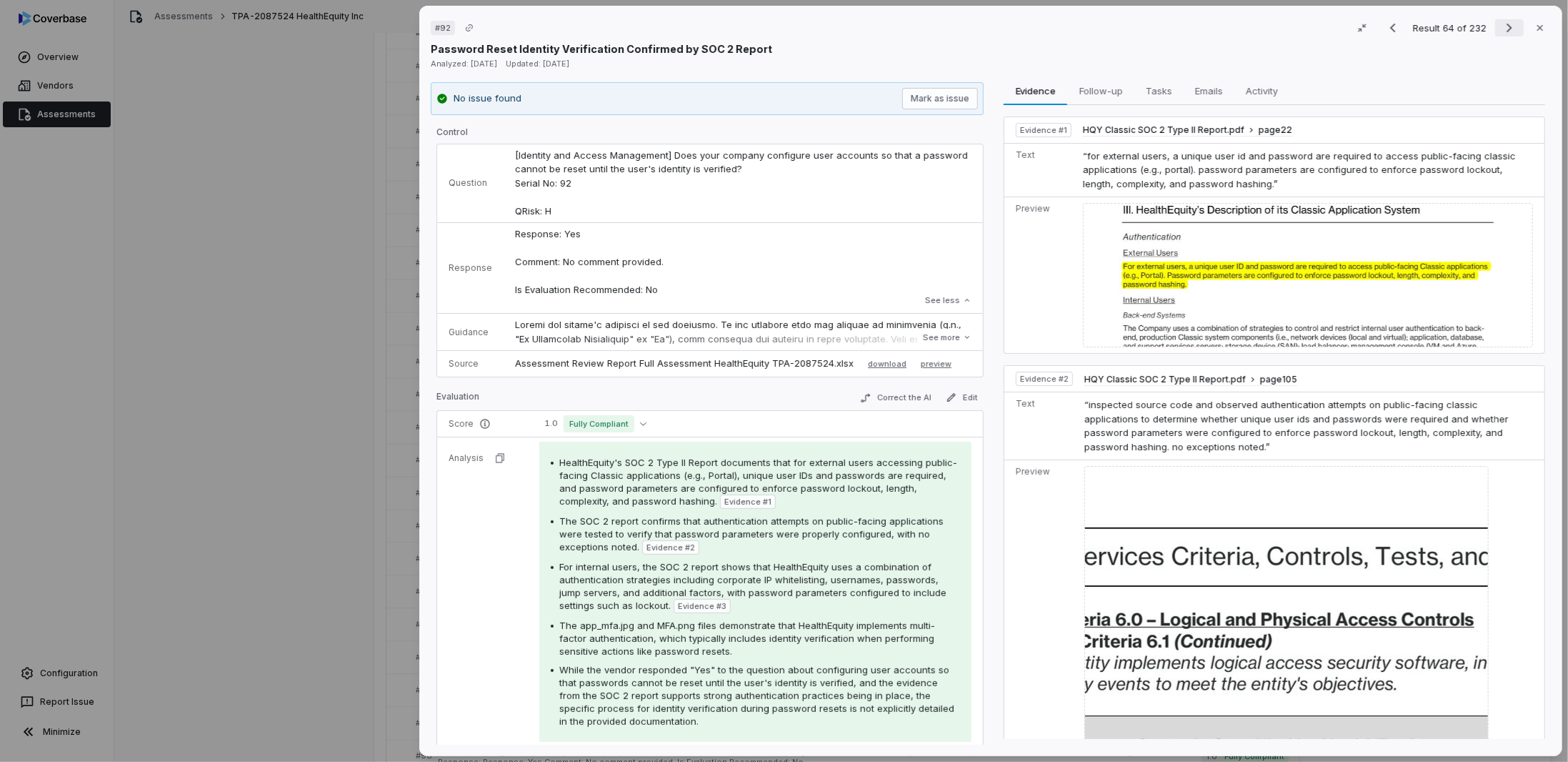
click at [1507, 28] on icon "Next result" at bounding box center [1509, 28] width 6 height 9
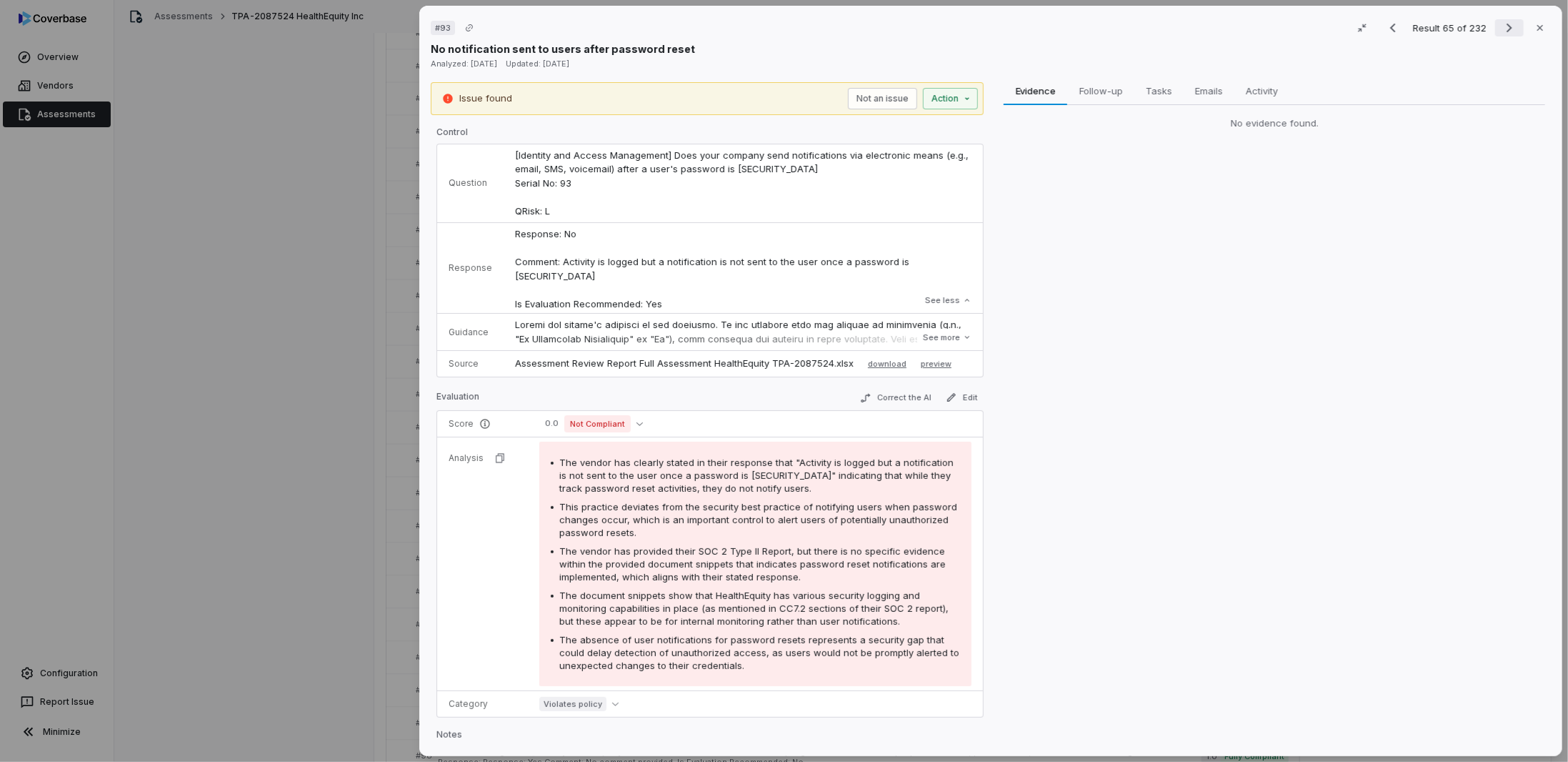
click at [1504, 31] on icon "Next result" at bounding box center [1510, 28] width 17 height 17
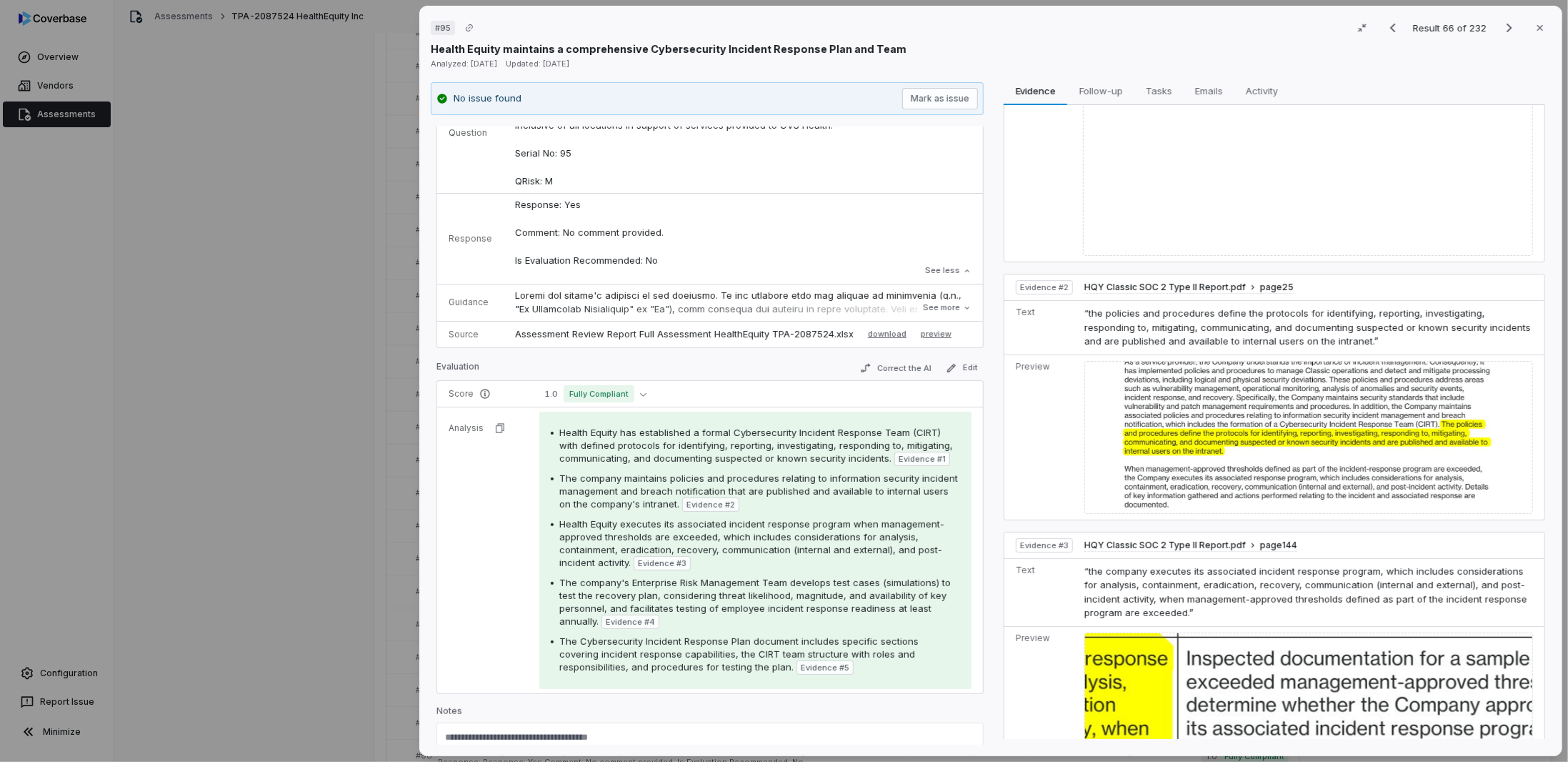
scroll to position [500, 0]
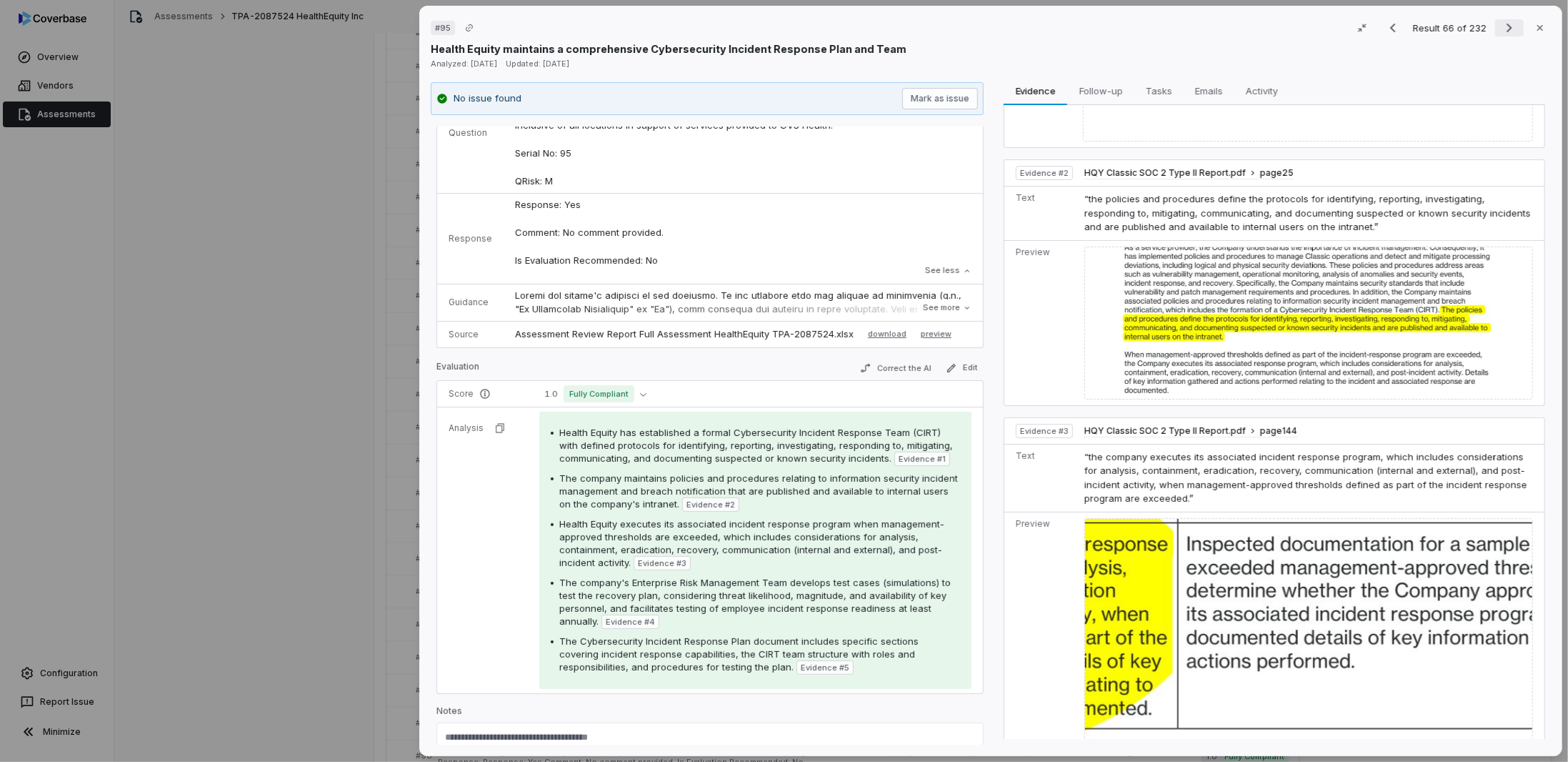
click at [1501, 27] on icon "Next result" at bounding box center [1510, 28] width 17 height 17
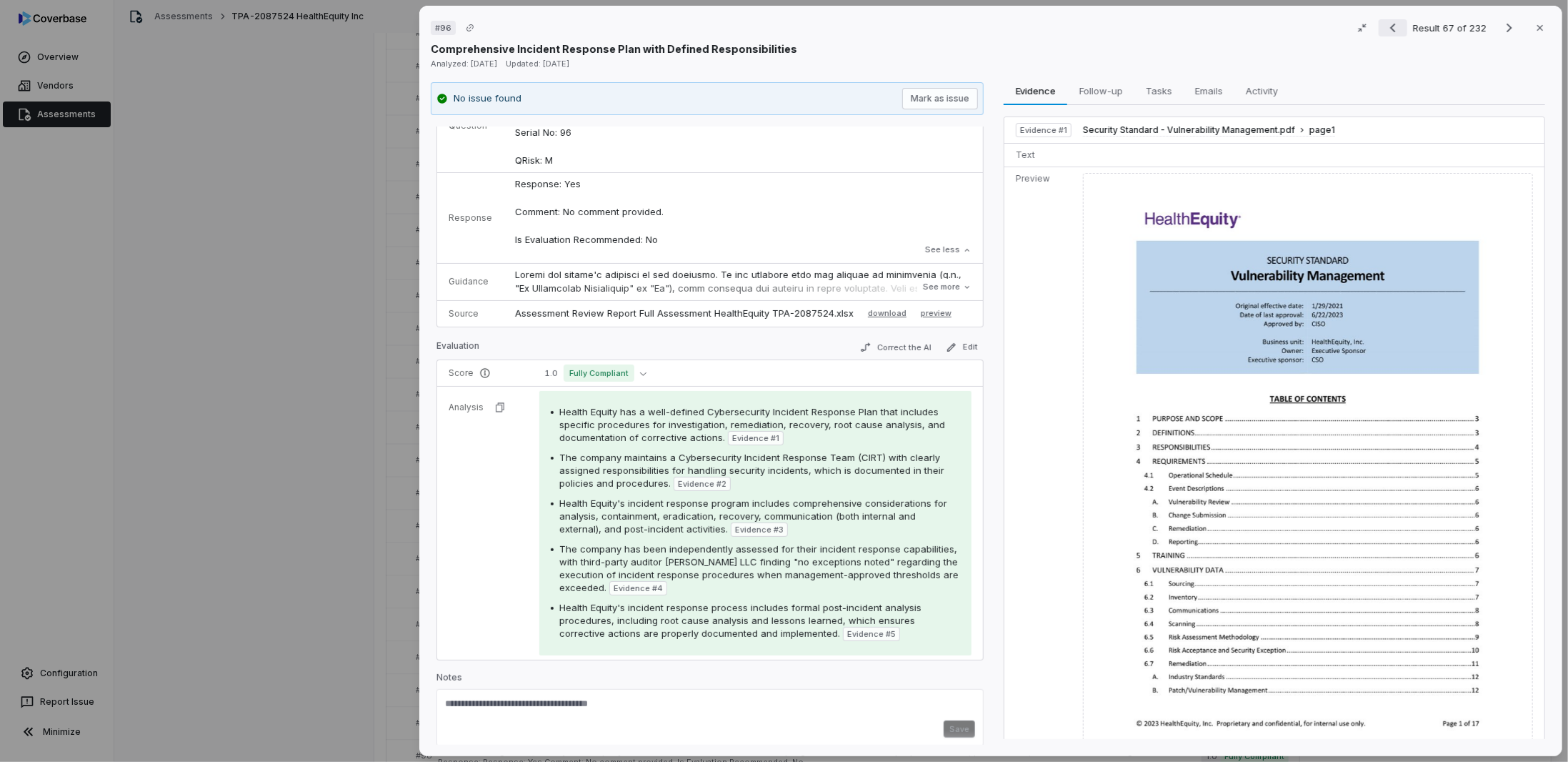
click at [1385, 26] on icon "Previous result" at bounding box center [1393, 28] width 17 height 17
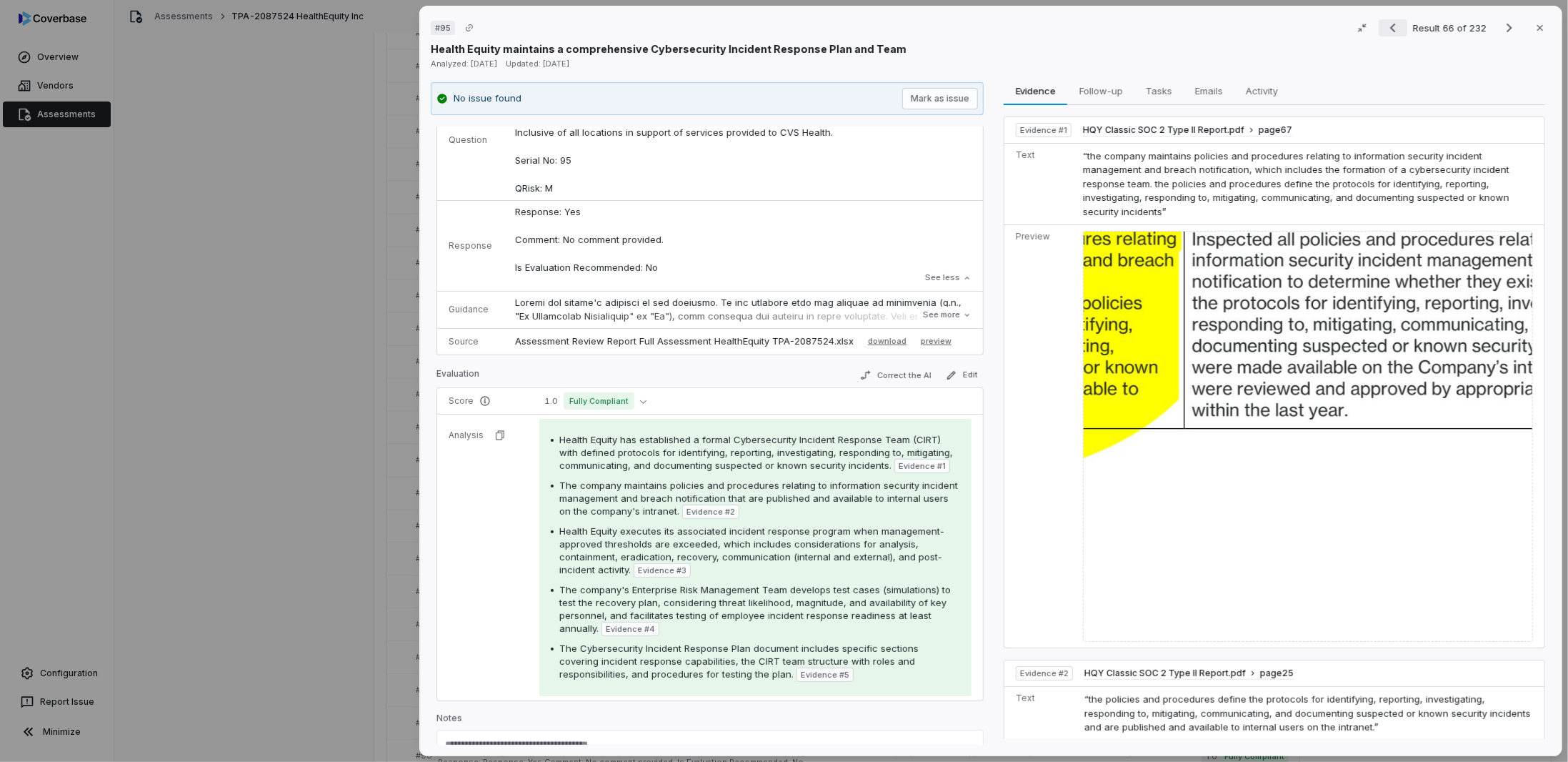
scroll to position [72, 0]
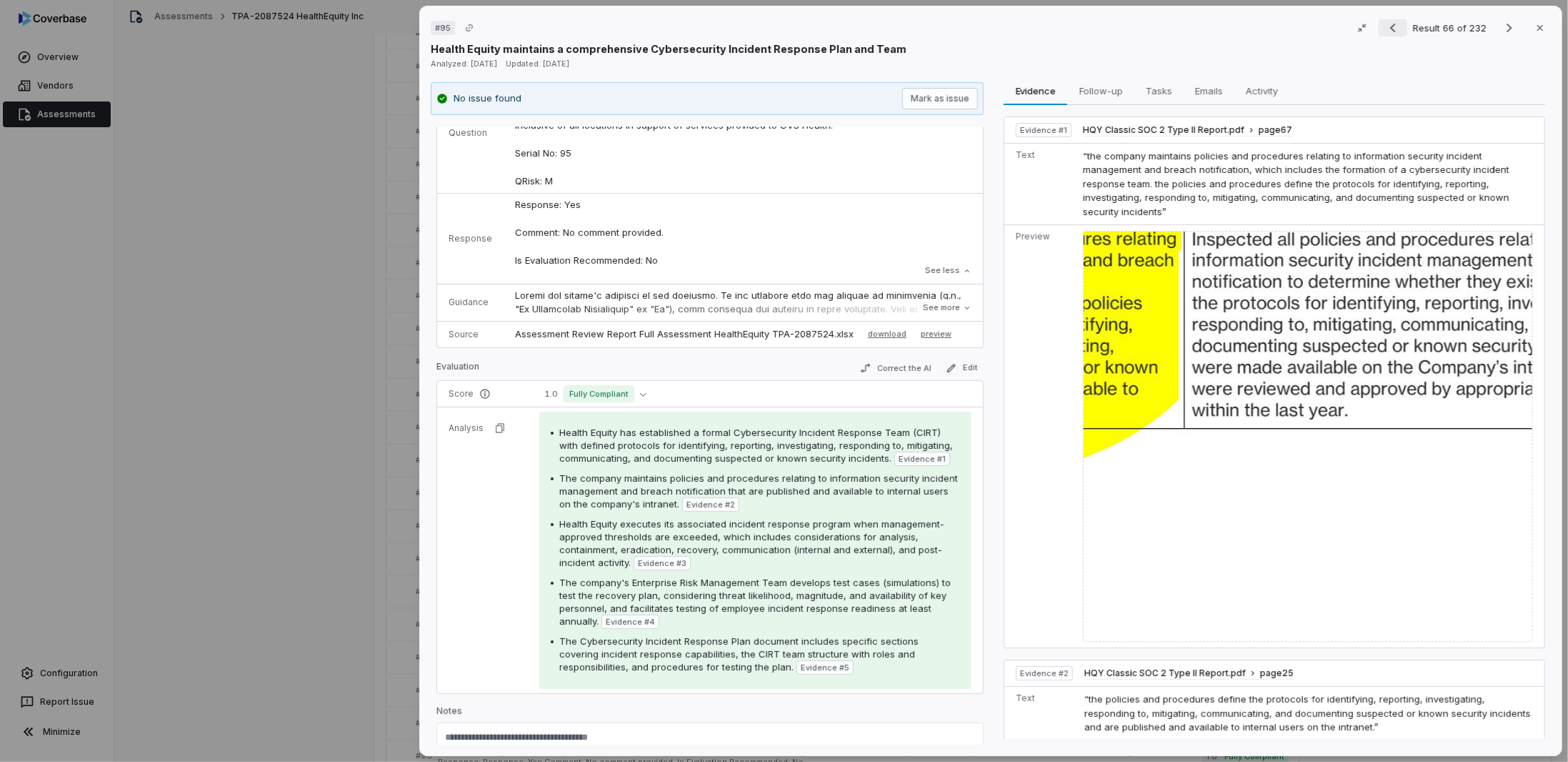
click at [1396, 28] on icon "Previous result" at bounding box center [1393, 28] width 17 height 17
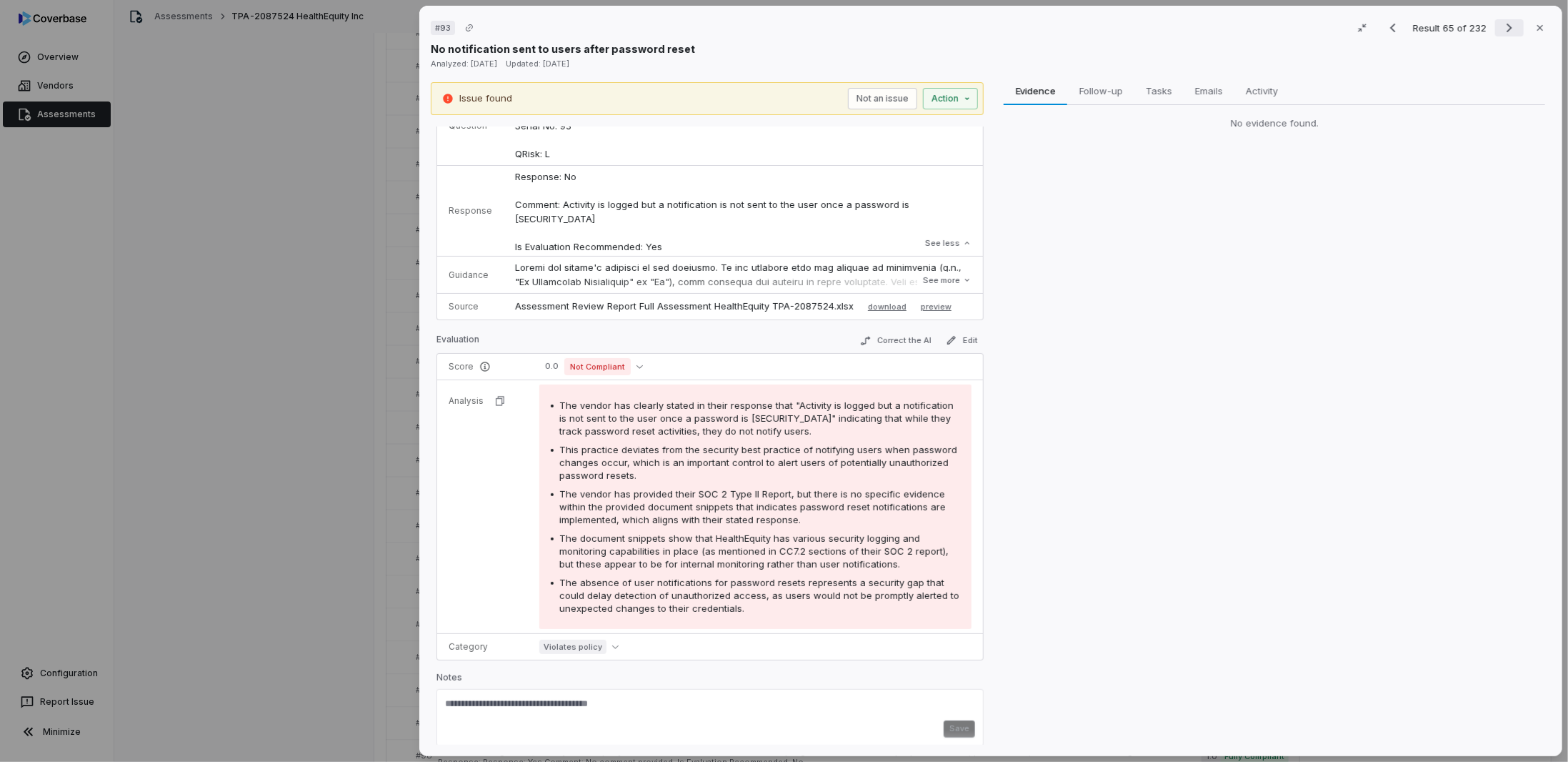
click at [1496, 28] on button "Next result" at bounding box center [1510, 28] width 28 height 17
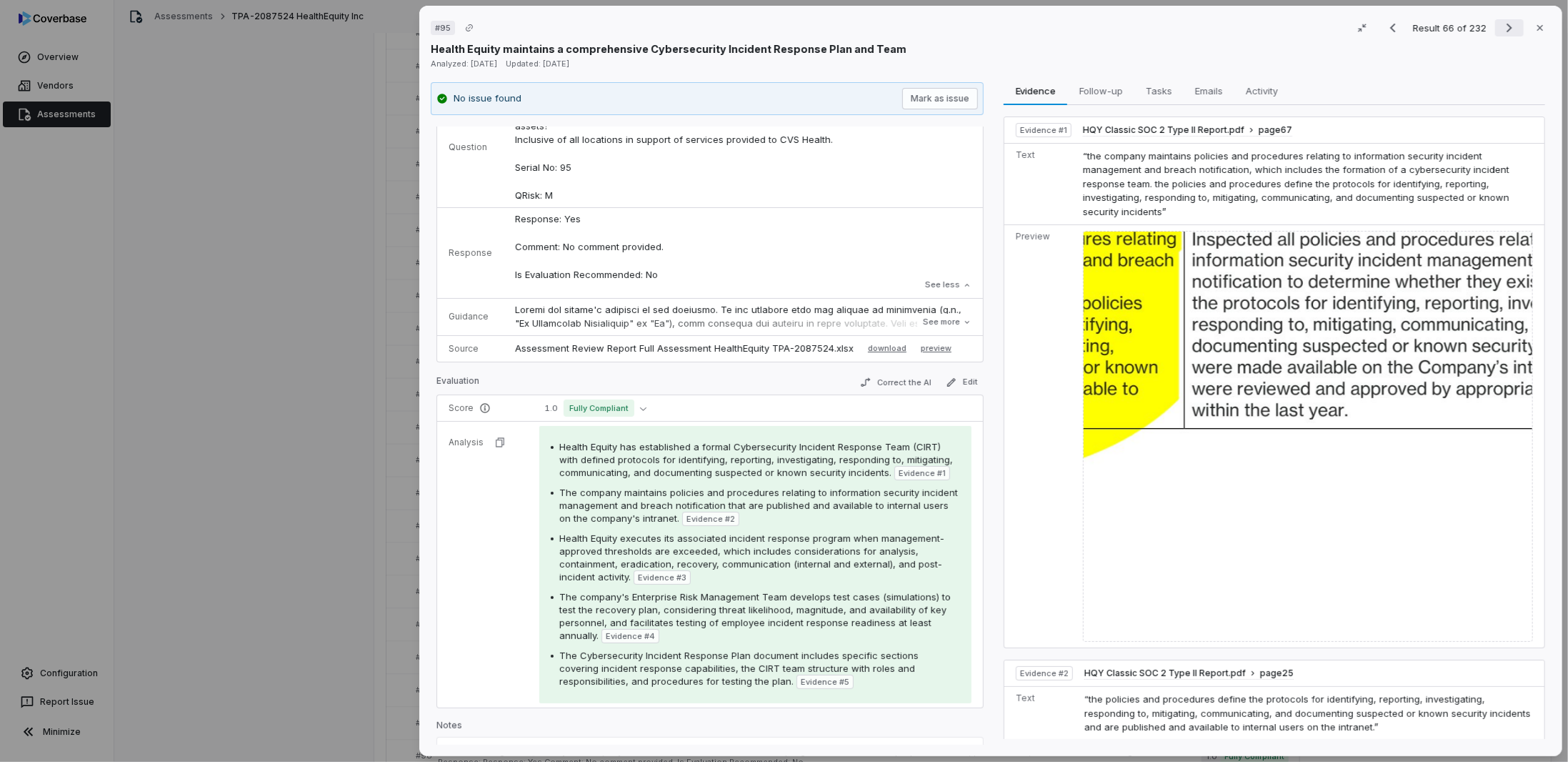
scroll to position [72, 0]
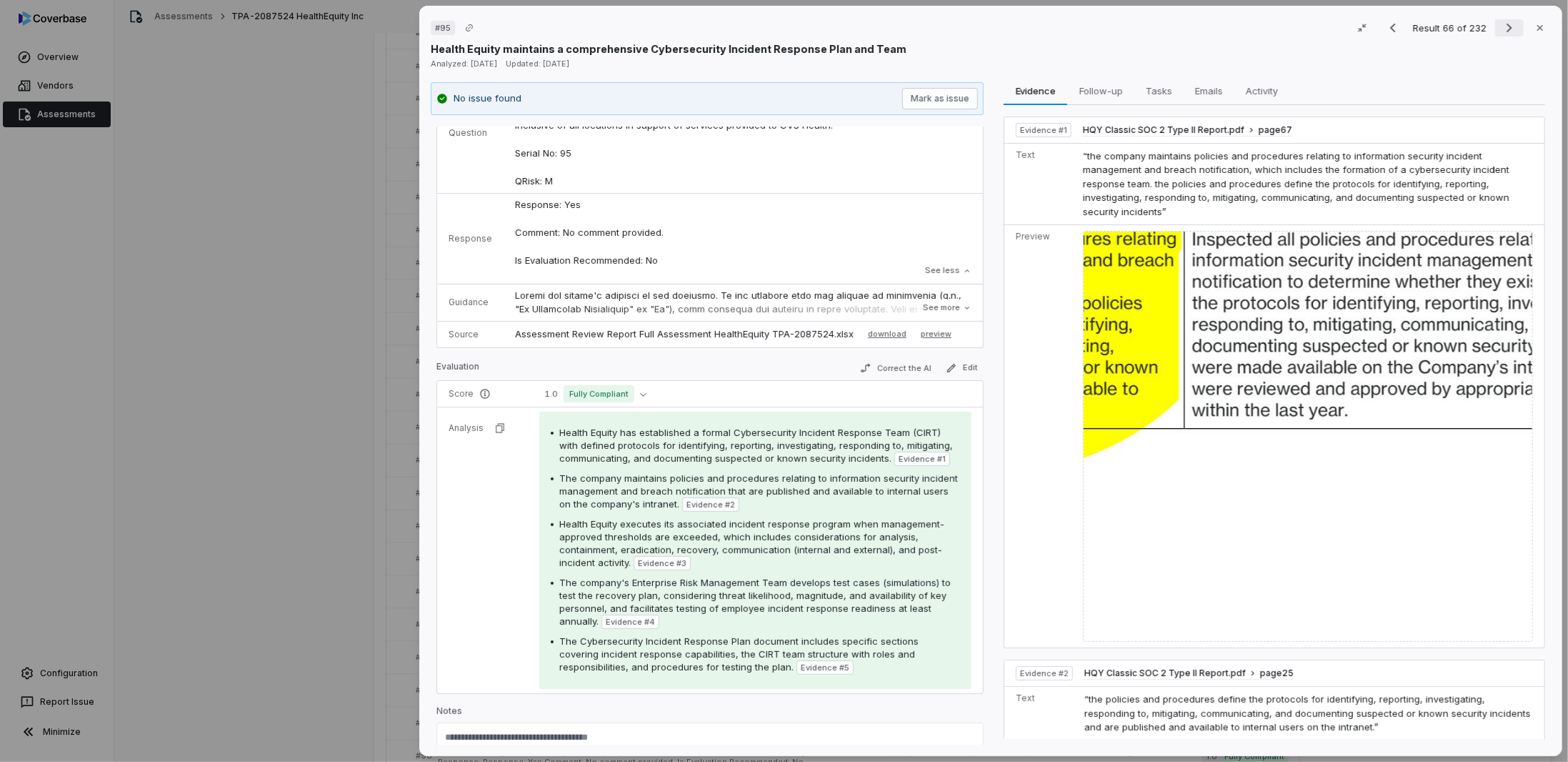
click at [1501, 28] on icon "Next result" at bounding box center [1510, 28] width 17 height 17
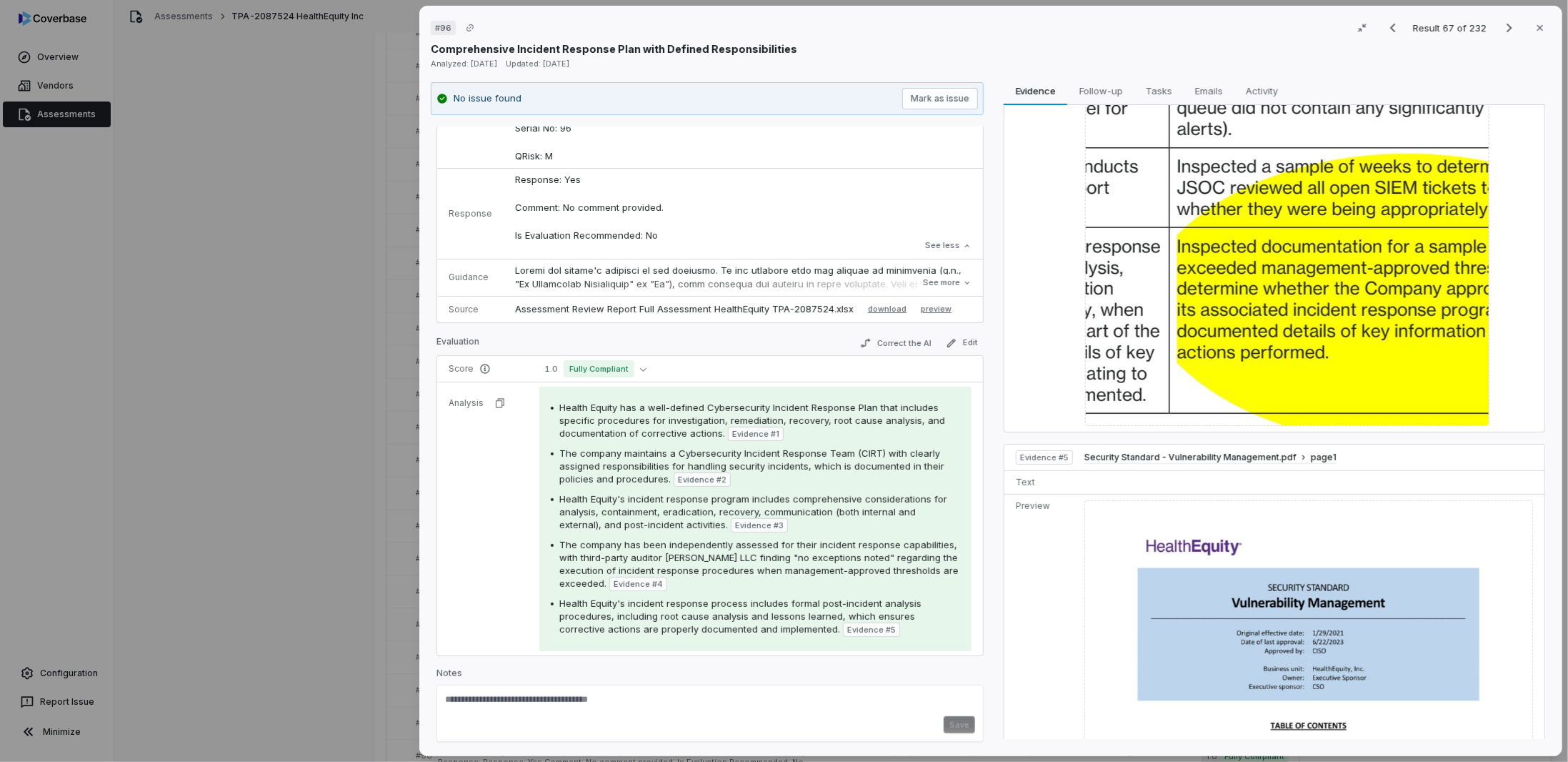
scroll to position [2258, 0]
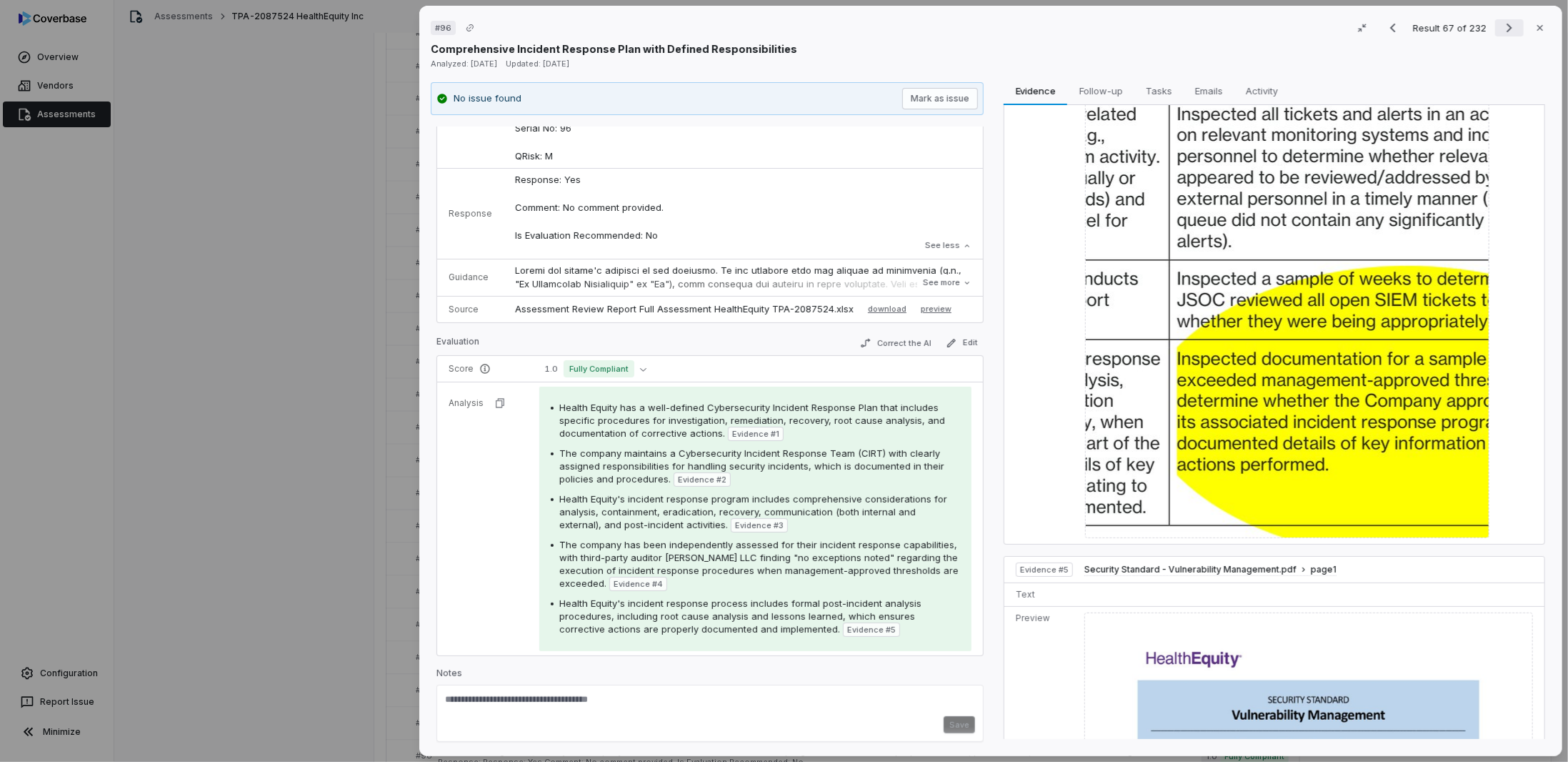
click at [1501, 25] on icon "Next result" at bounding box center [1510, 28] width 17 height 17
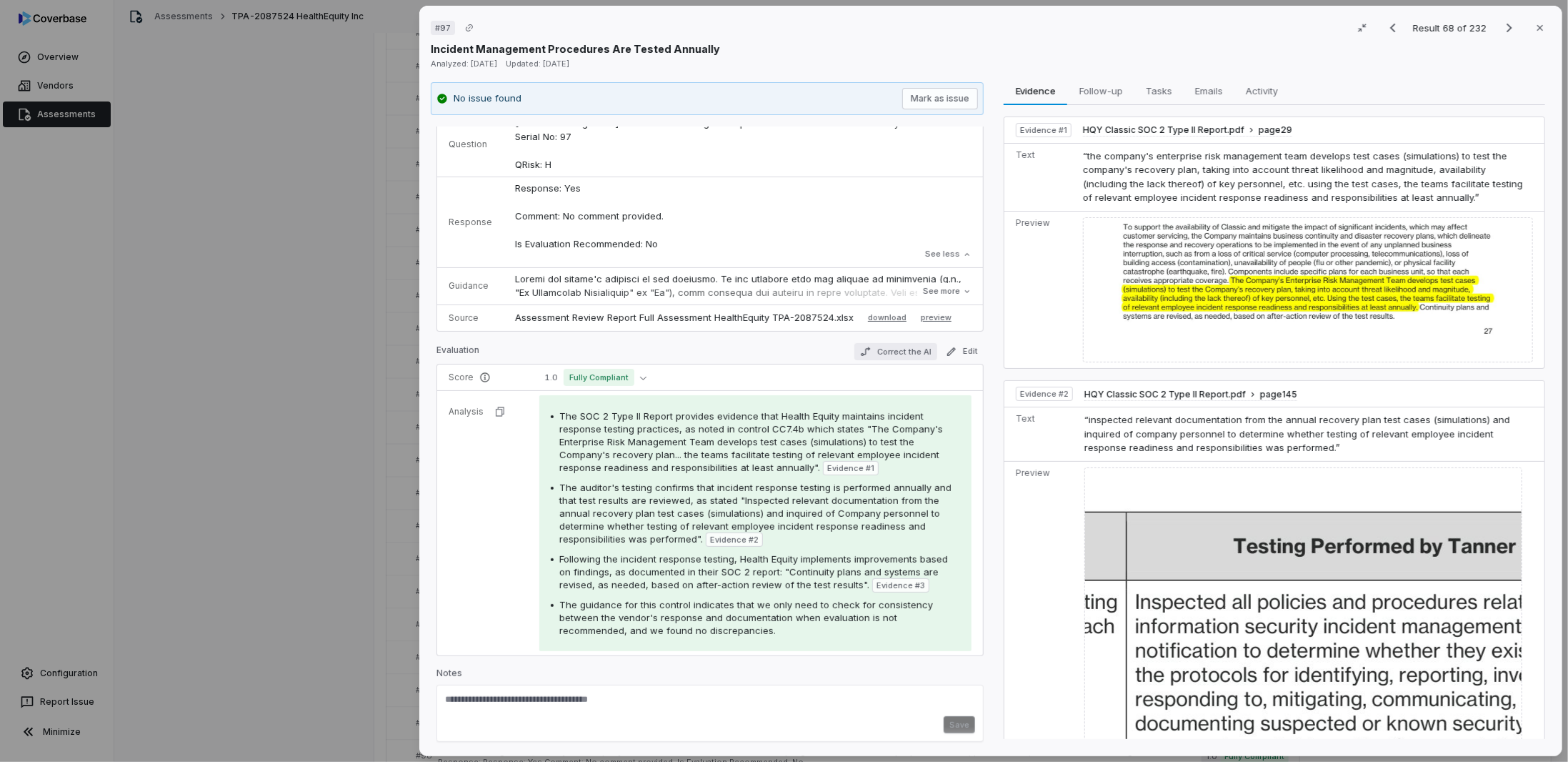
click at [911, 352] on button "Correct the AI" at bounding box center [896, 352] width 83 height 17
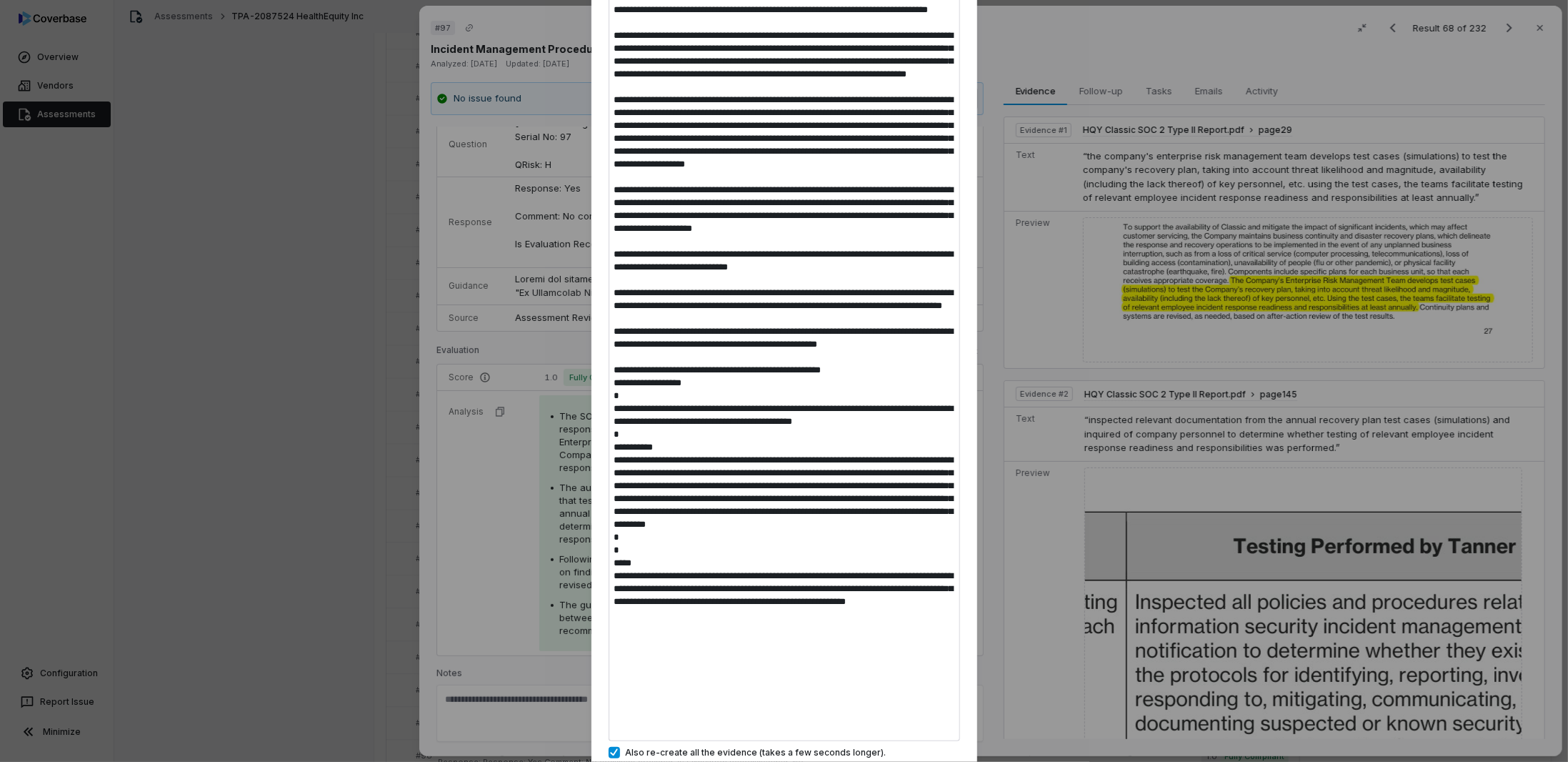
scroll to position [143, 0]
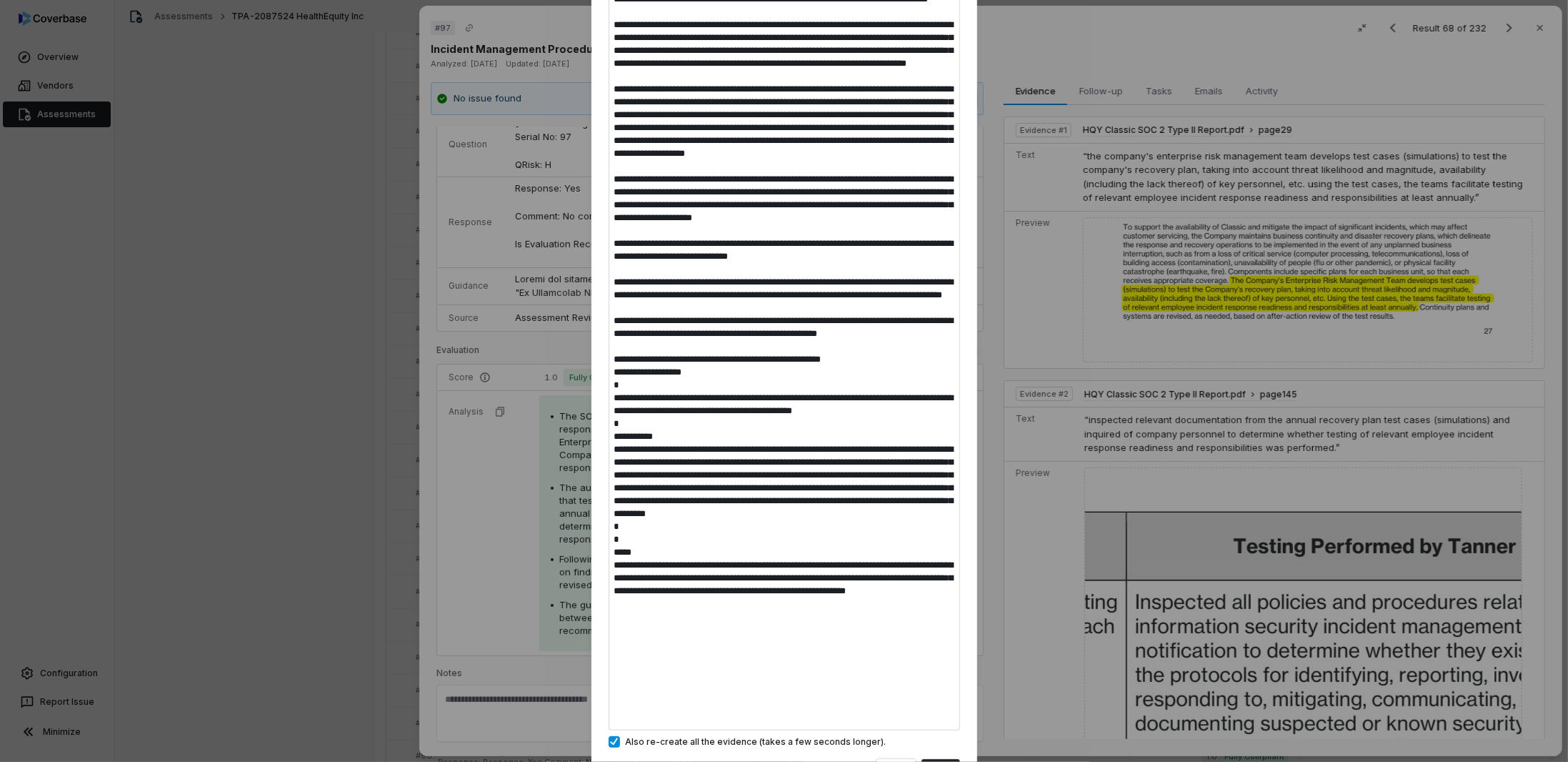
type textarea "*"
click at [381, 473] on div "Correct the AI and Rerun Analysis You can review the new analysis result before…" at bounding box center [784, 348] width 1568 height 981
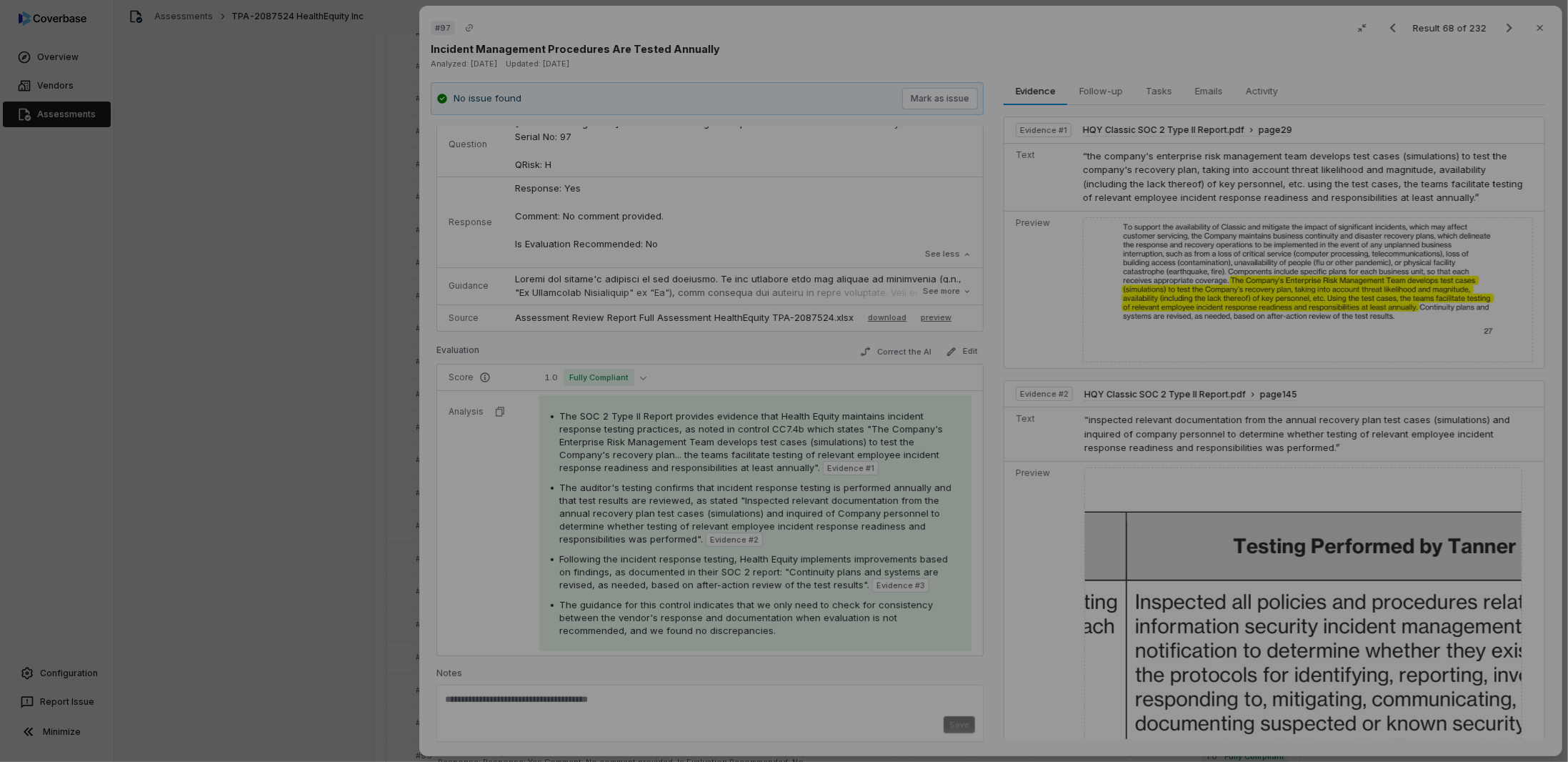
scroll to position [0, 0]
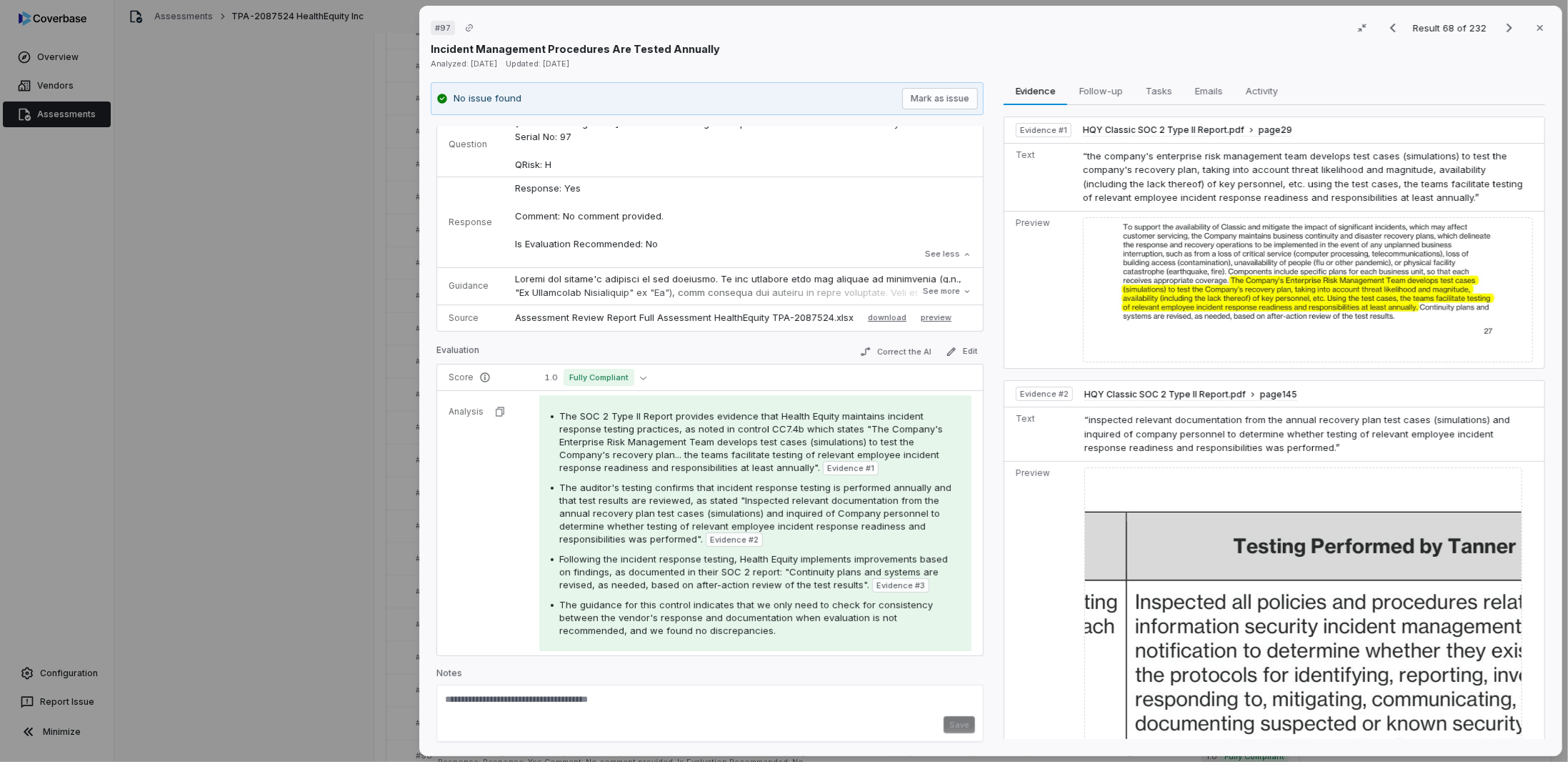
click at [399, 455] on div "# 97 Result 68 of 232 Close Incident Management Procedures Are Tested Annually …" at bounding box center [784, 381] width 1568 height 762
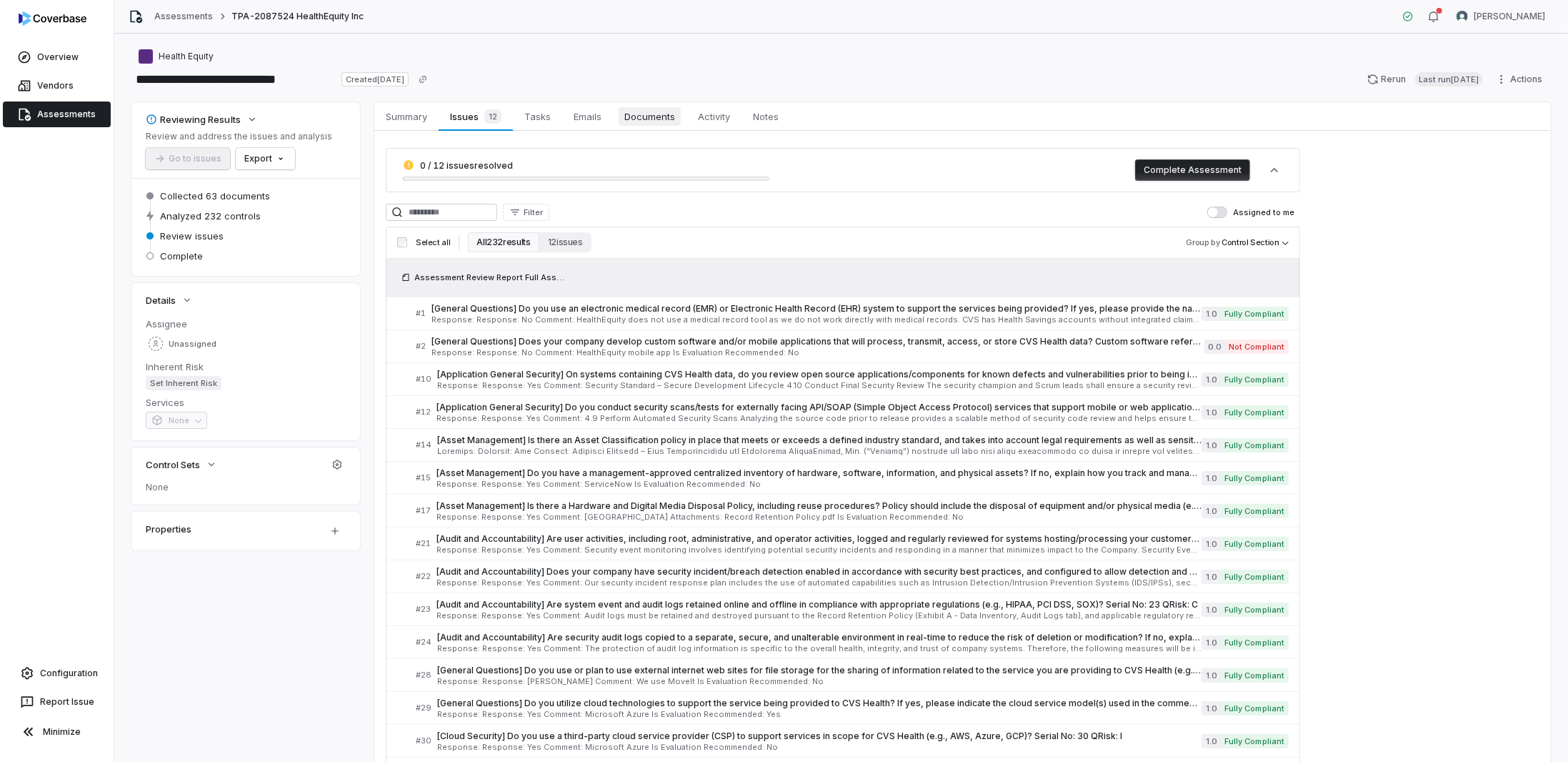
click at [629, 115] on span "Documents" at bounding box center [650, 116] width 62 height 19
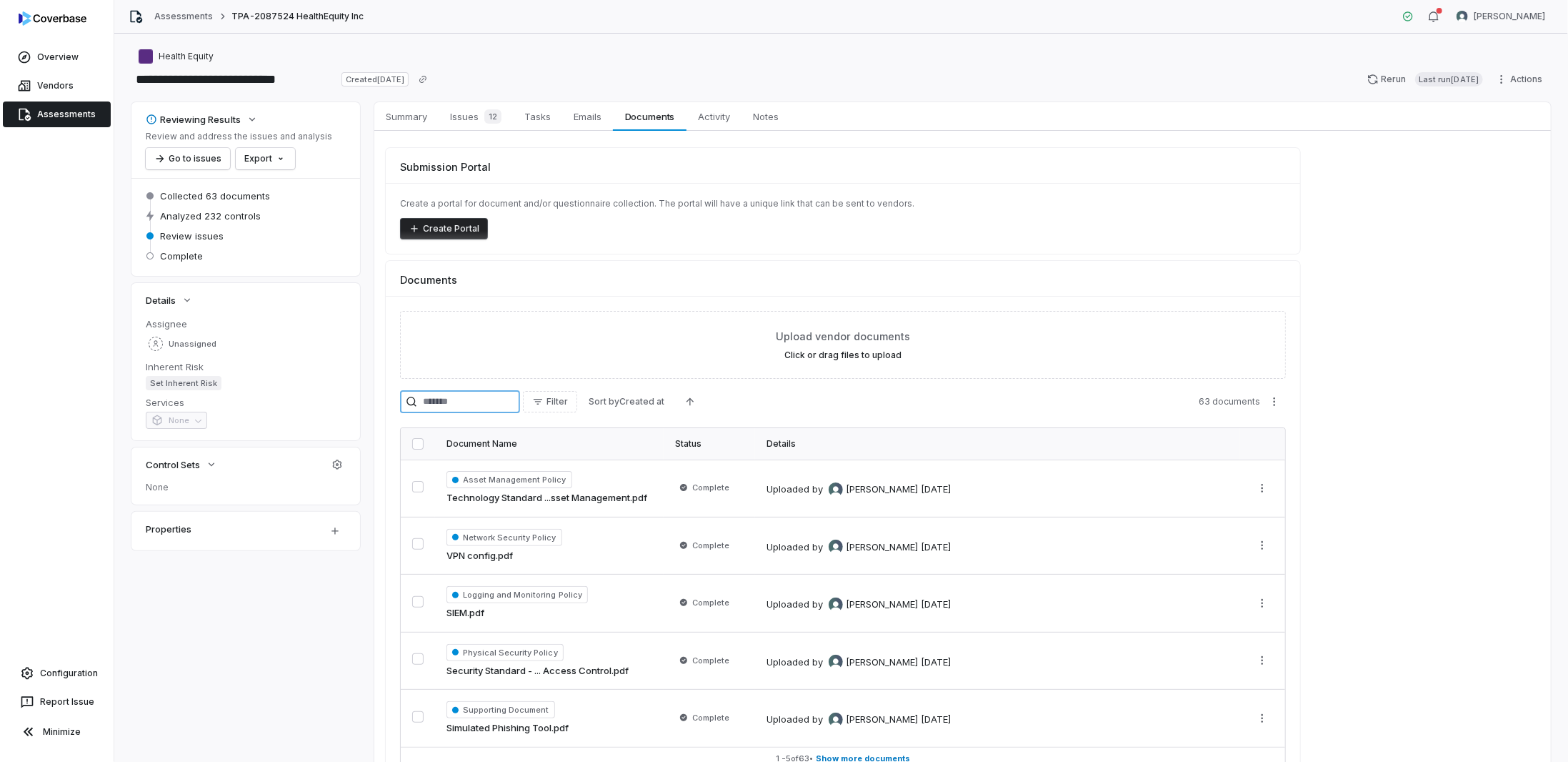
click at [454, 398] on input "search" at bounding box center [460, 401] width 120 height 23
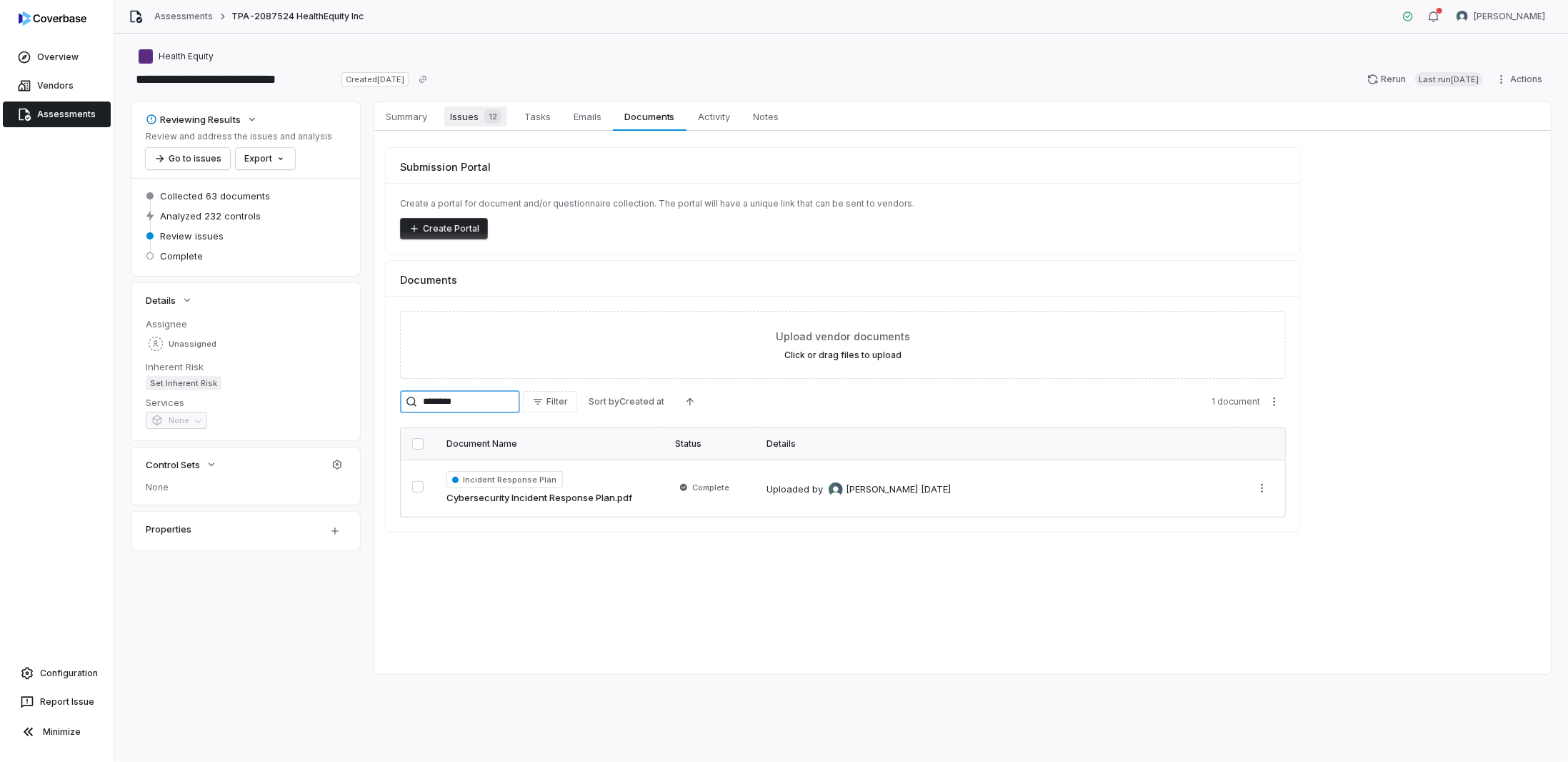
type input "********"
click at [462, 112] on span "Issues 12" at bounding box center [476, 116] width 63 height 20
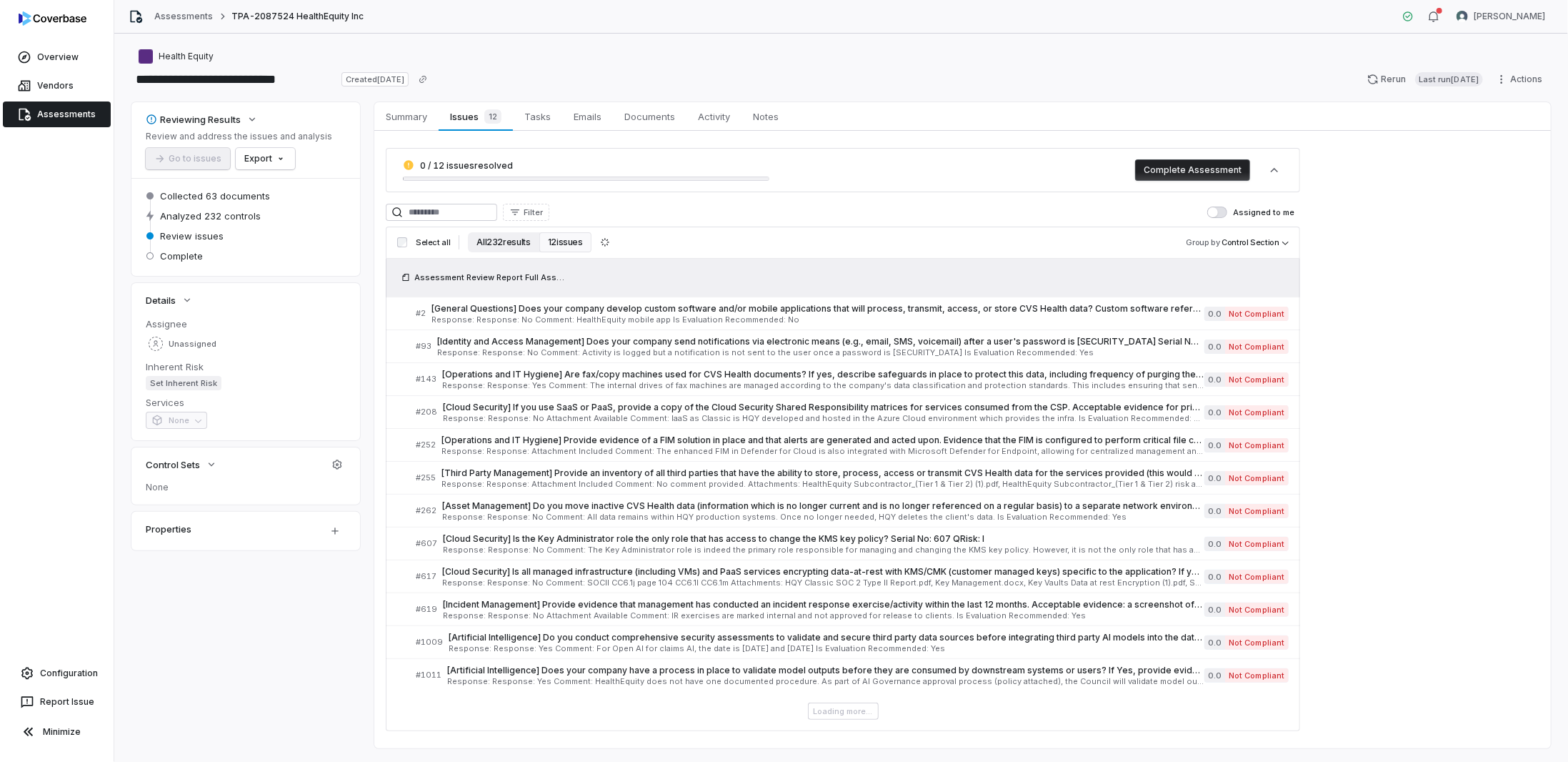
click at [506, 247] on button "All 232 results" at bounding box center [503, 241] width 71 height 20
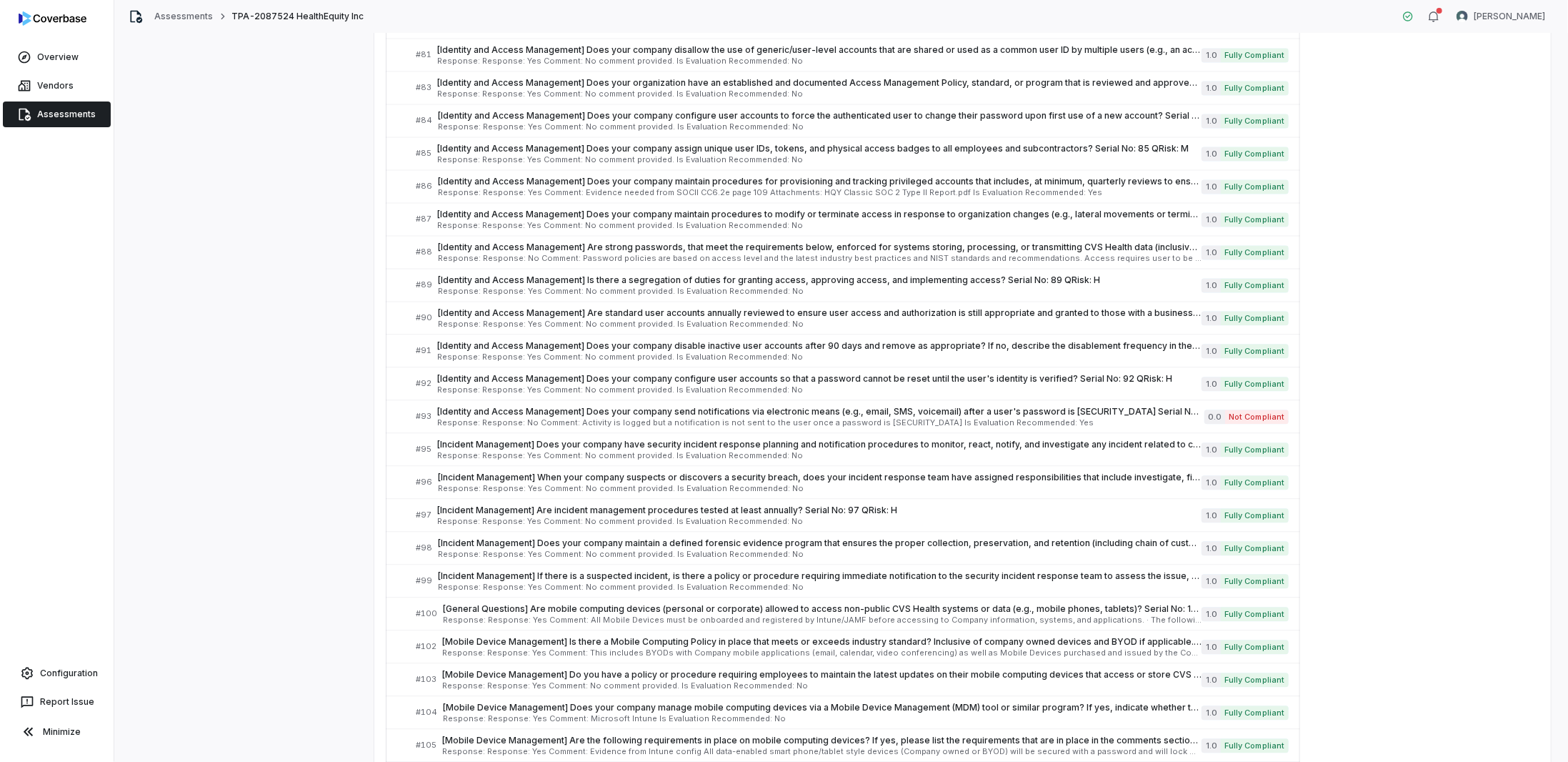
scroll to position [2072, 0]
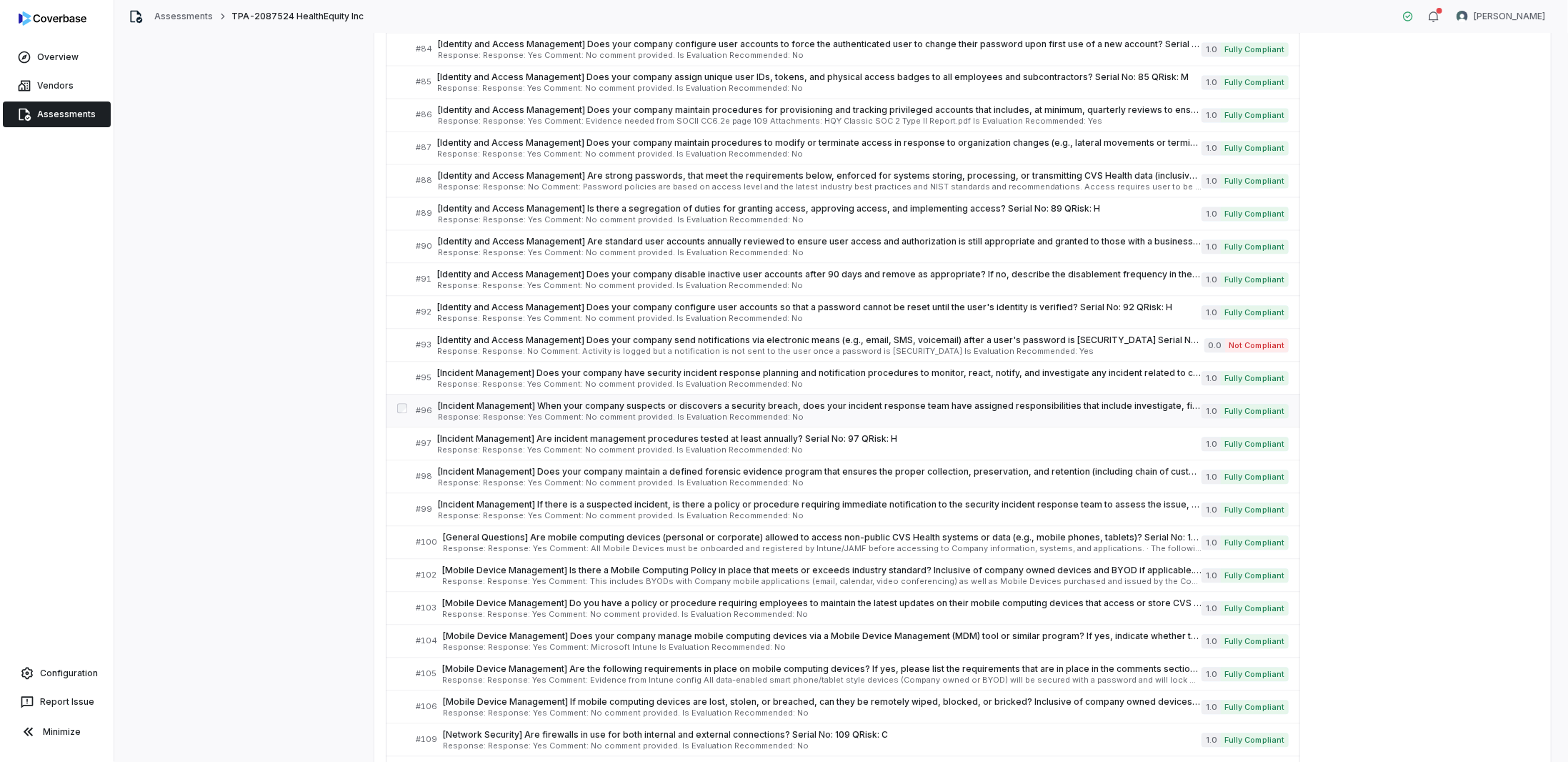
click at [542, 400] on span "[Incident Management] When your company suspects or discovers a security breach…" at bounding box center [819, 406] width 764 height 12
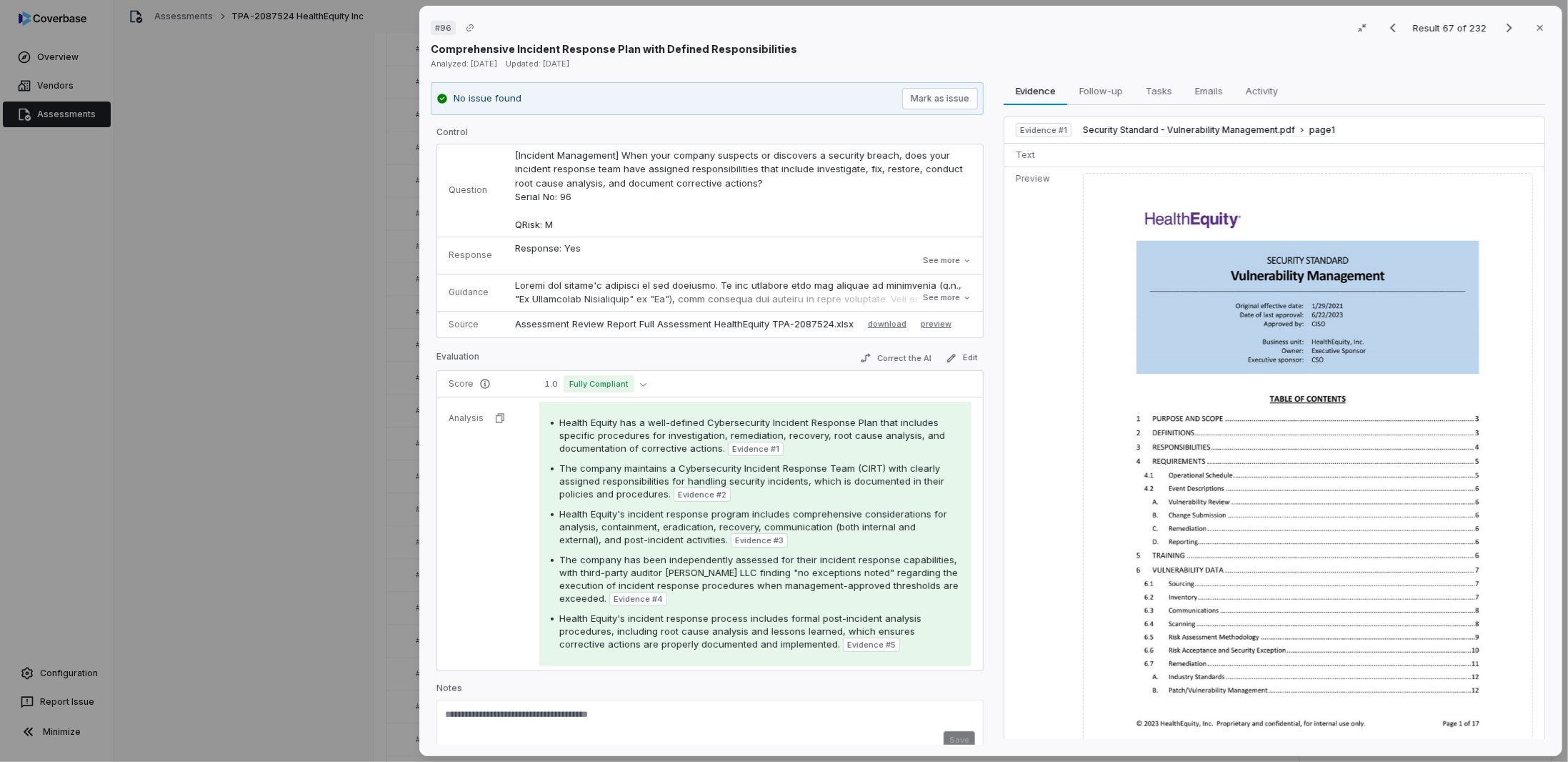
click at [1143, 274] on img at bounding box center [1309, 464] width 450 height 583
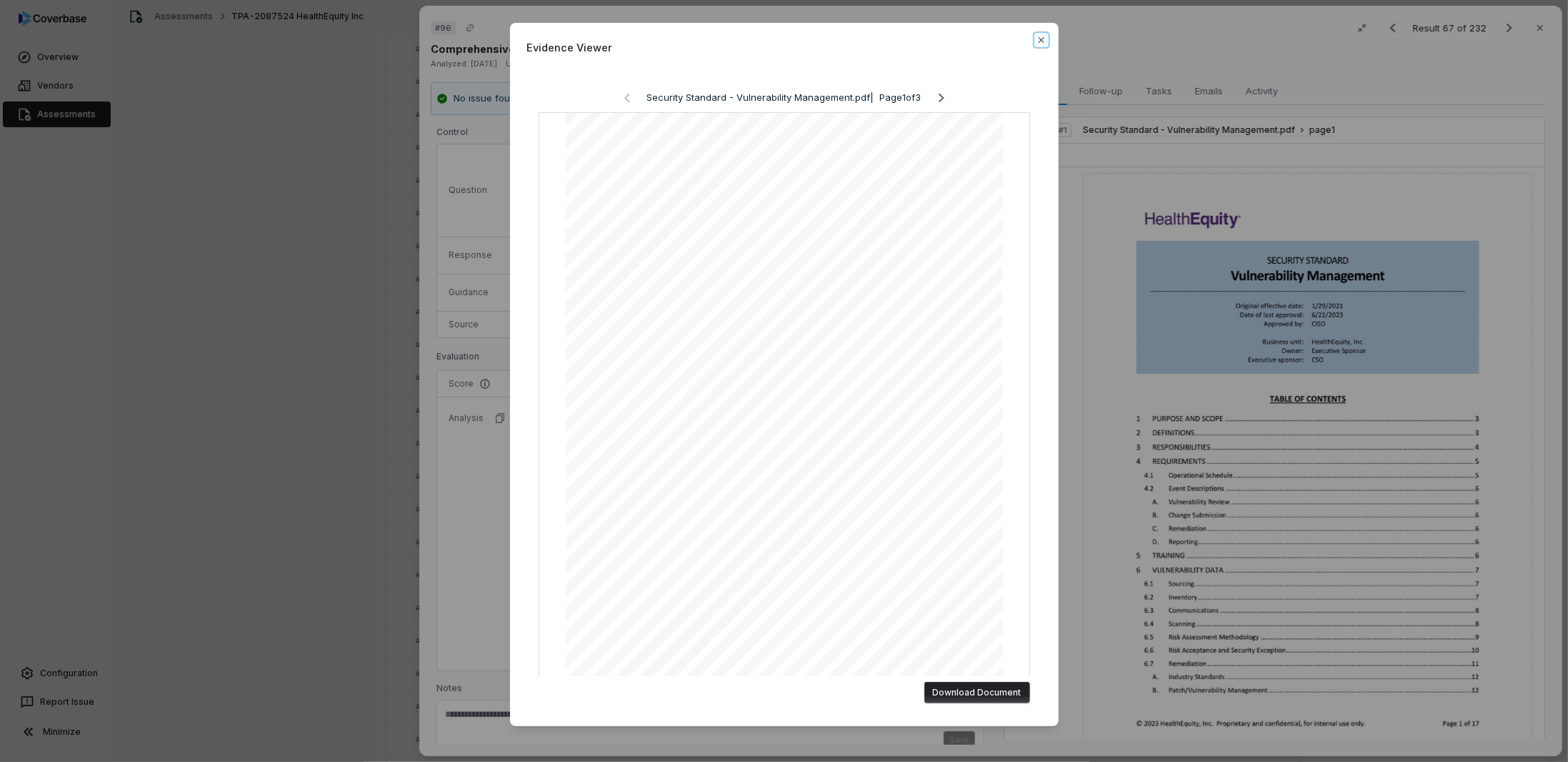
click at [1036, 36] on icon "button" at bounding box center [1042, 40] width 12 height 12
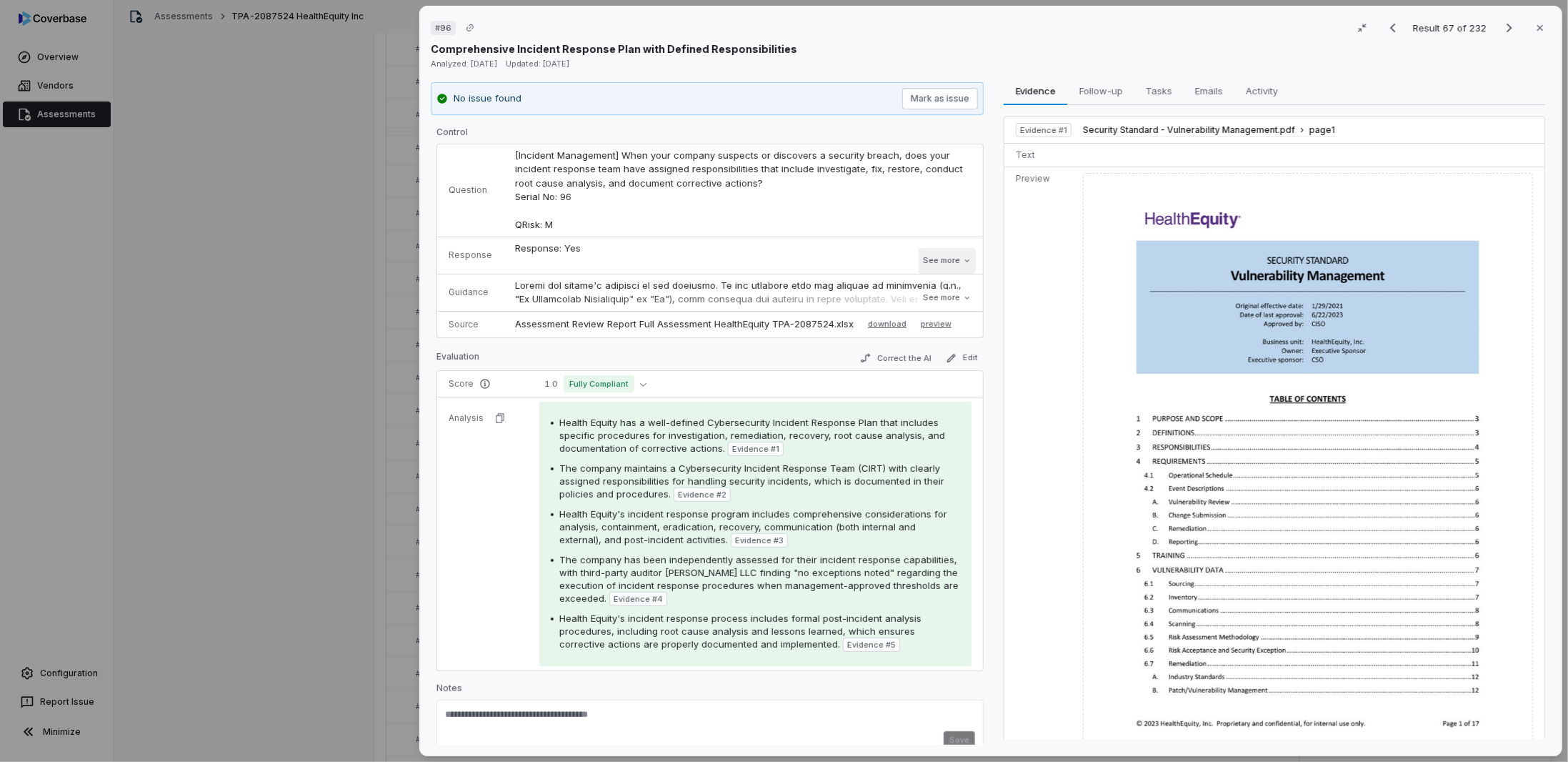
click at [927, 260] on button "See more" at bounding box center [948, 260] width 57 height 26
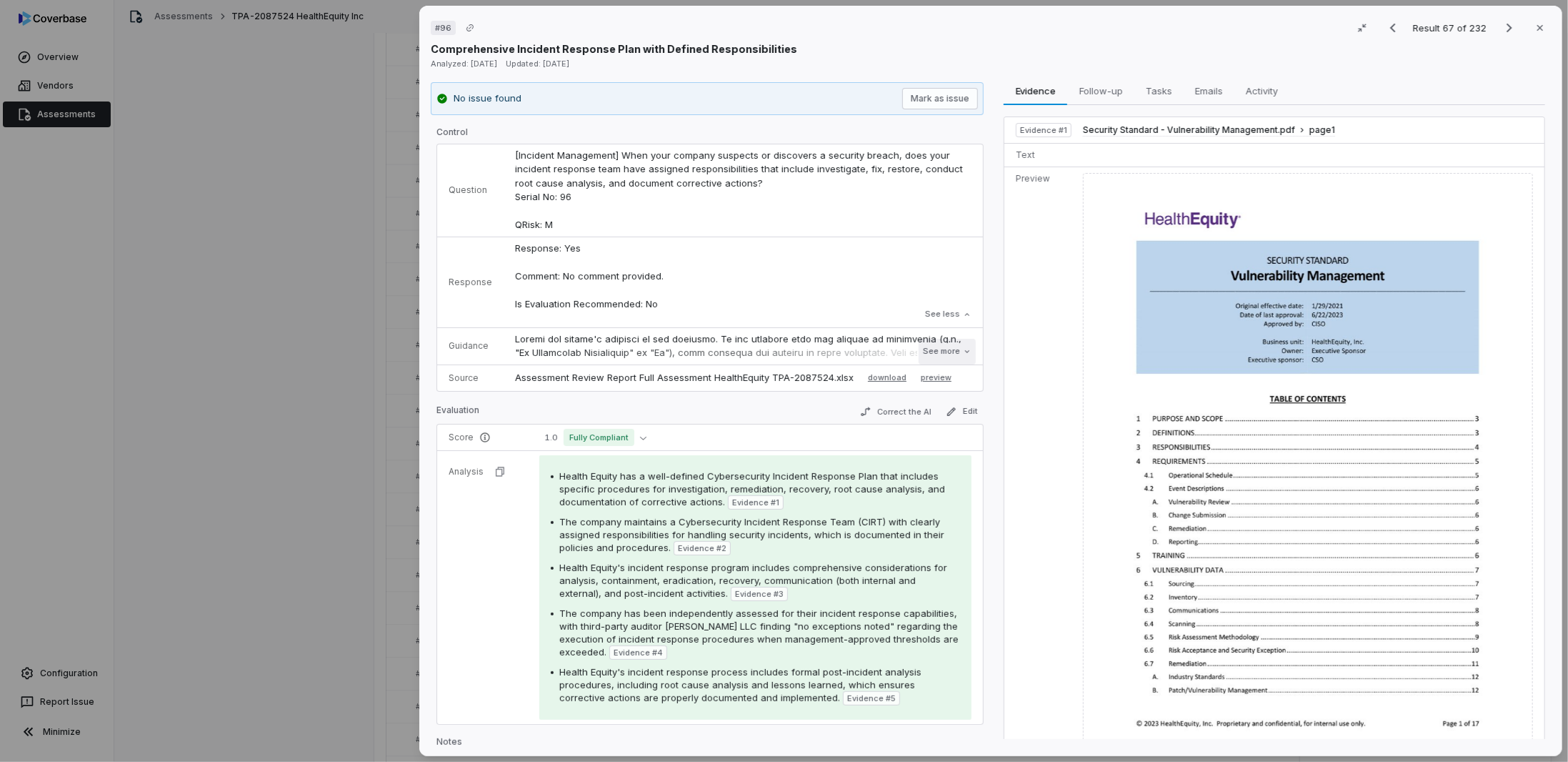
click at [937, 346] on button "See more" at bounding box center [948, 352] width 57 height 26
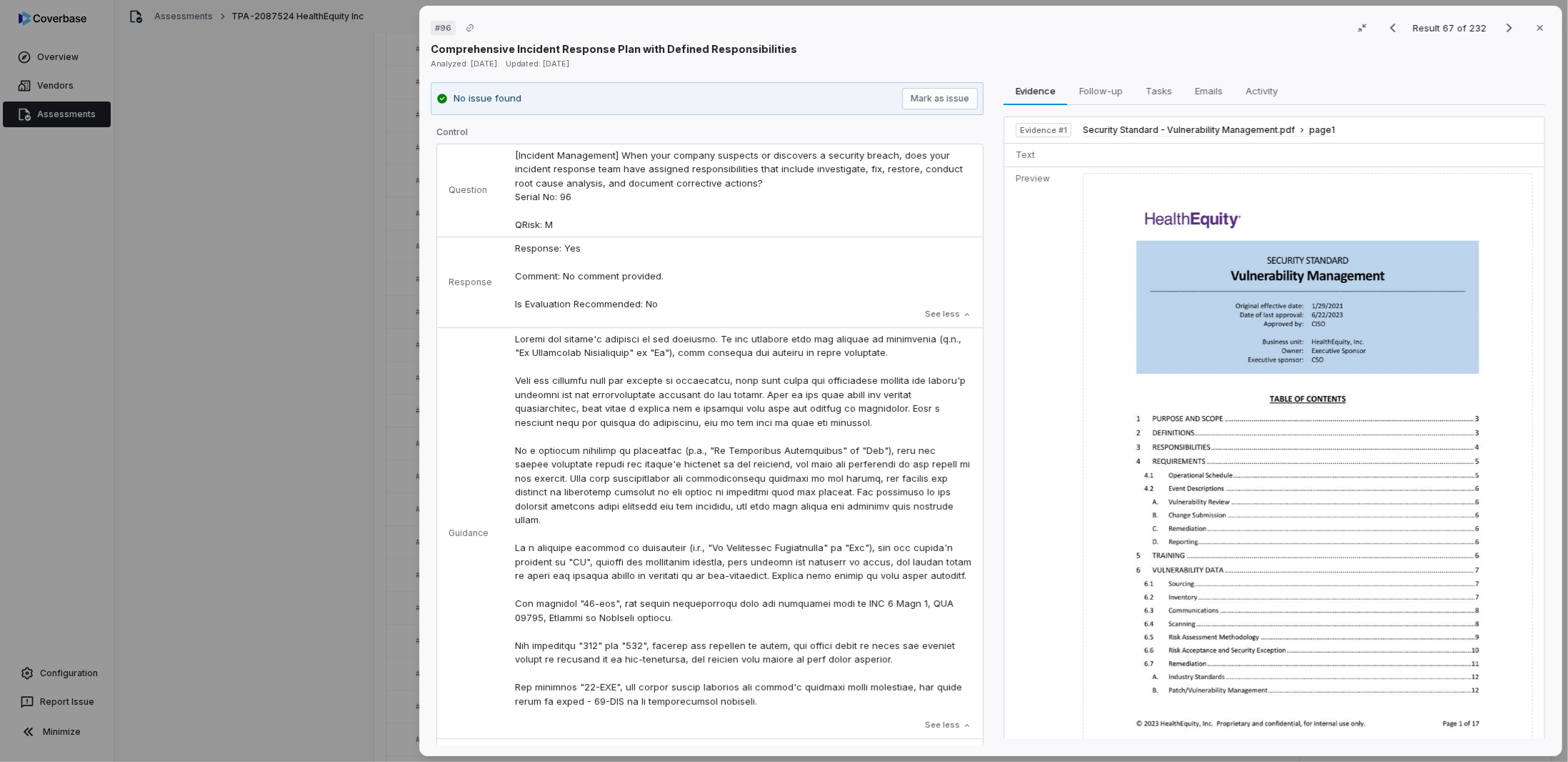
scroll to position [285, 0]
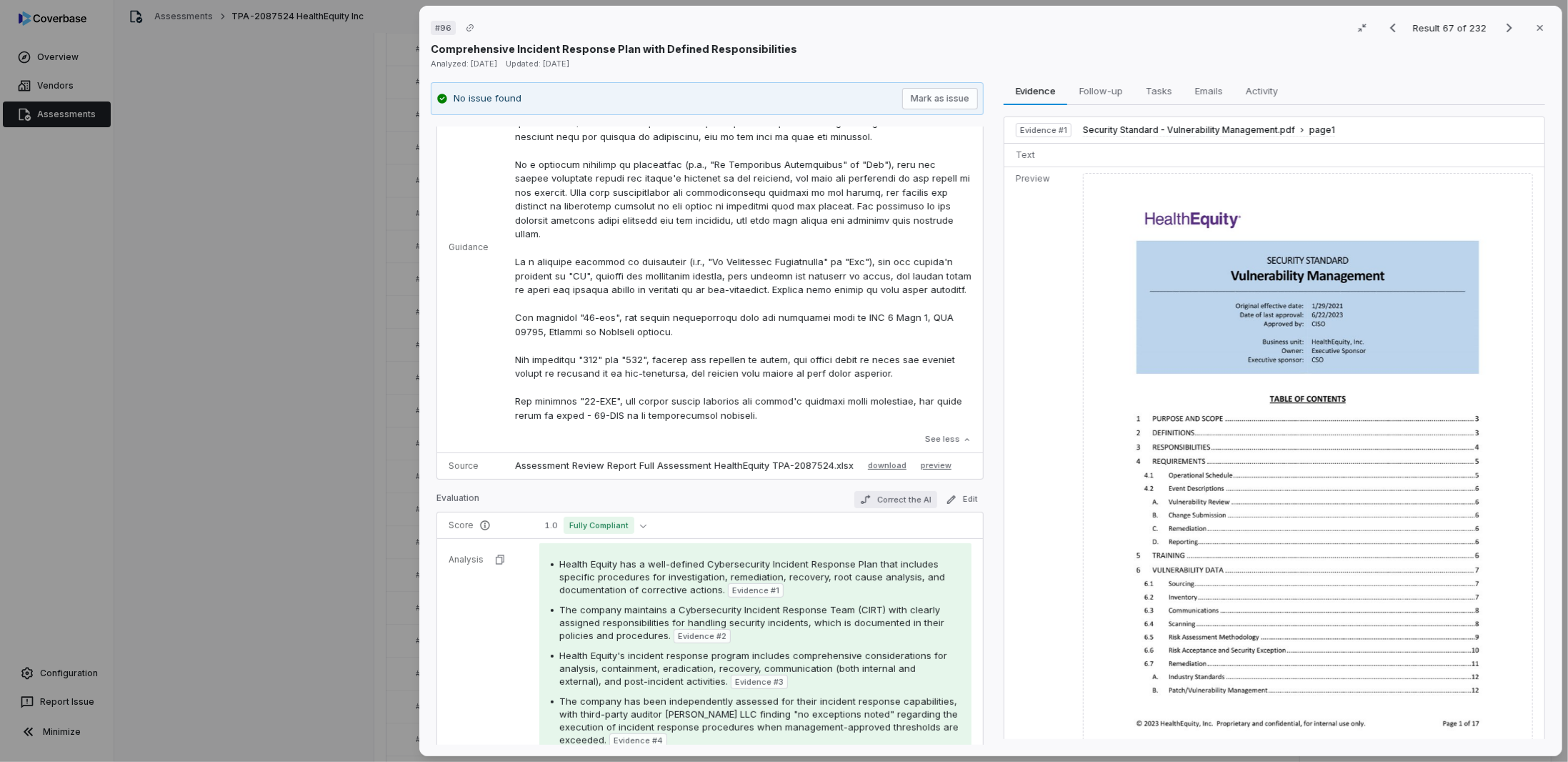
click at [876, 491] on button "Correct the AI" at bounding box center [896, 499] width 83 height 17
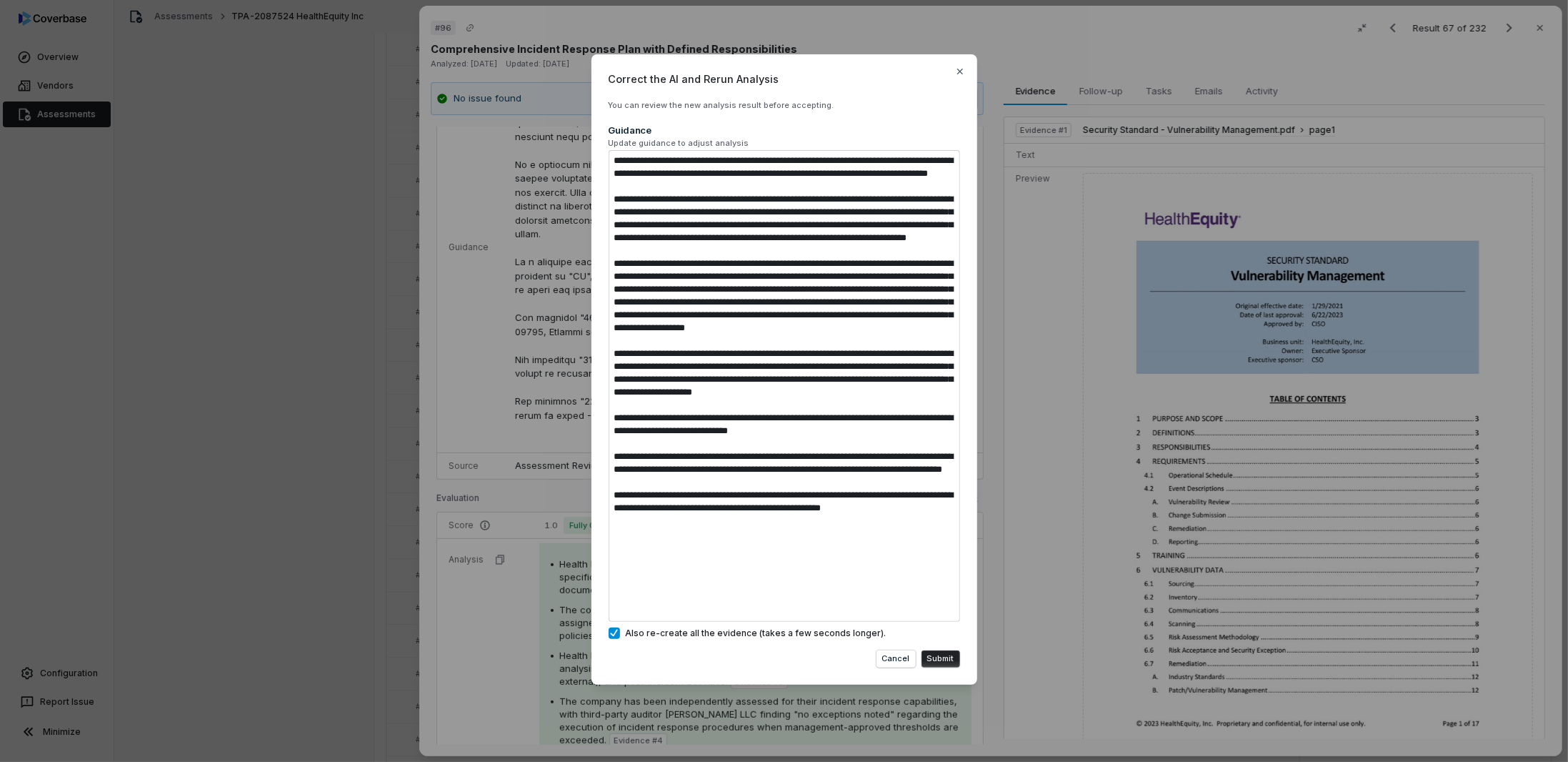
drag, startPoint x: 710, startPoint y: 598, endPoint x: 479, endPoint y: 134, distance: 518.3
click at [479, 134] on div "Correct the AI and Rerun Analysis You can review the new analysis result before…" at bounding box center [784, 381] width 1568 height 698
type textarea "*"
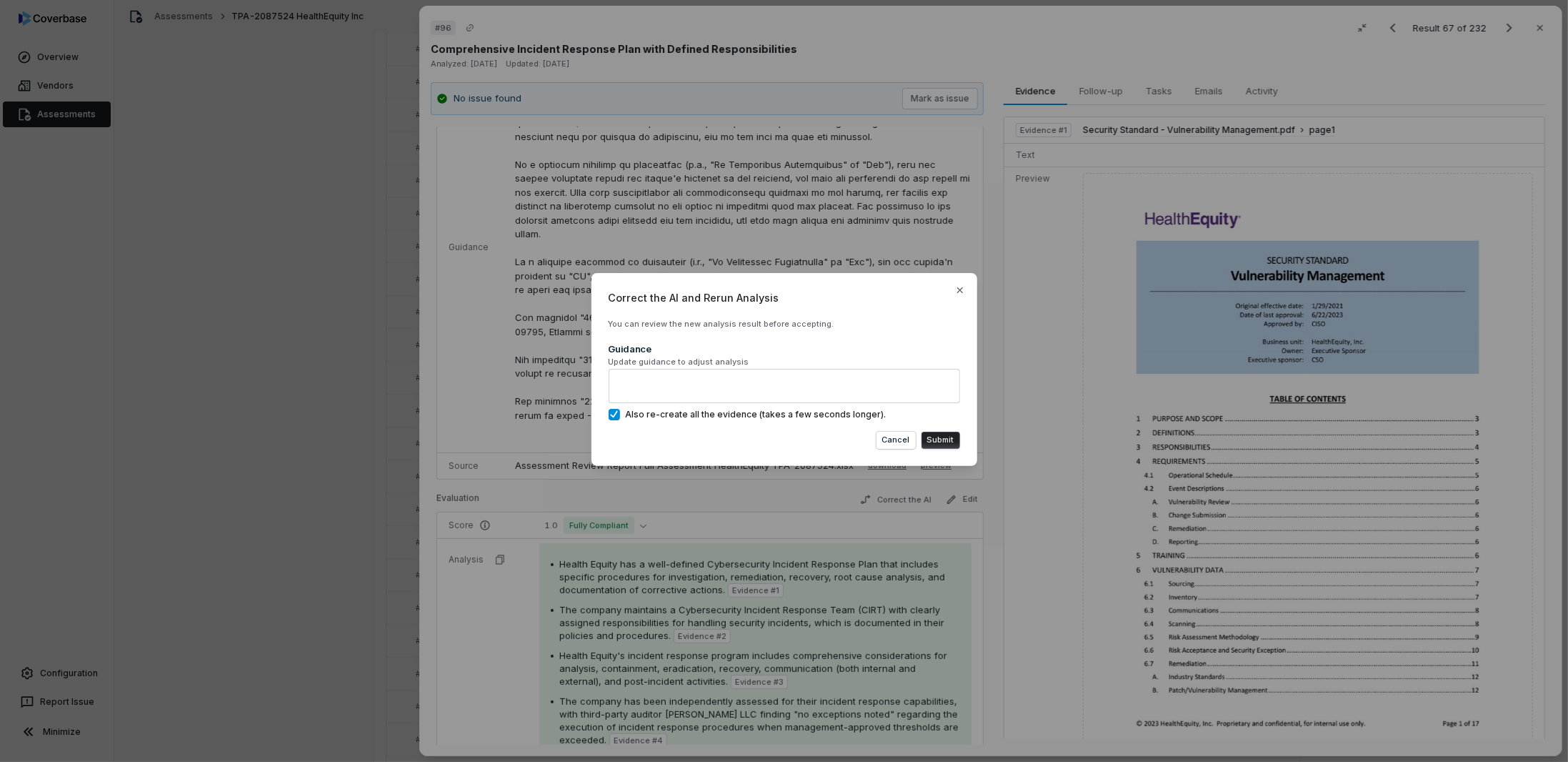
click at [944, 442] on button "Submit" at bounding box center [940, 440] width 39 height 17
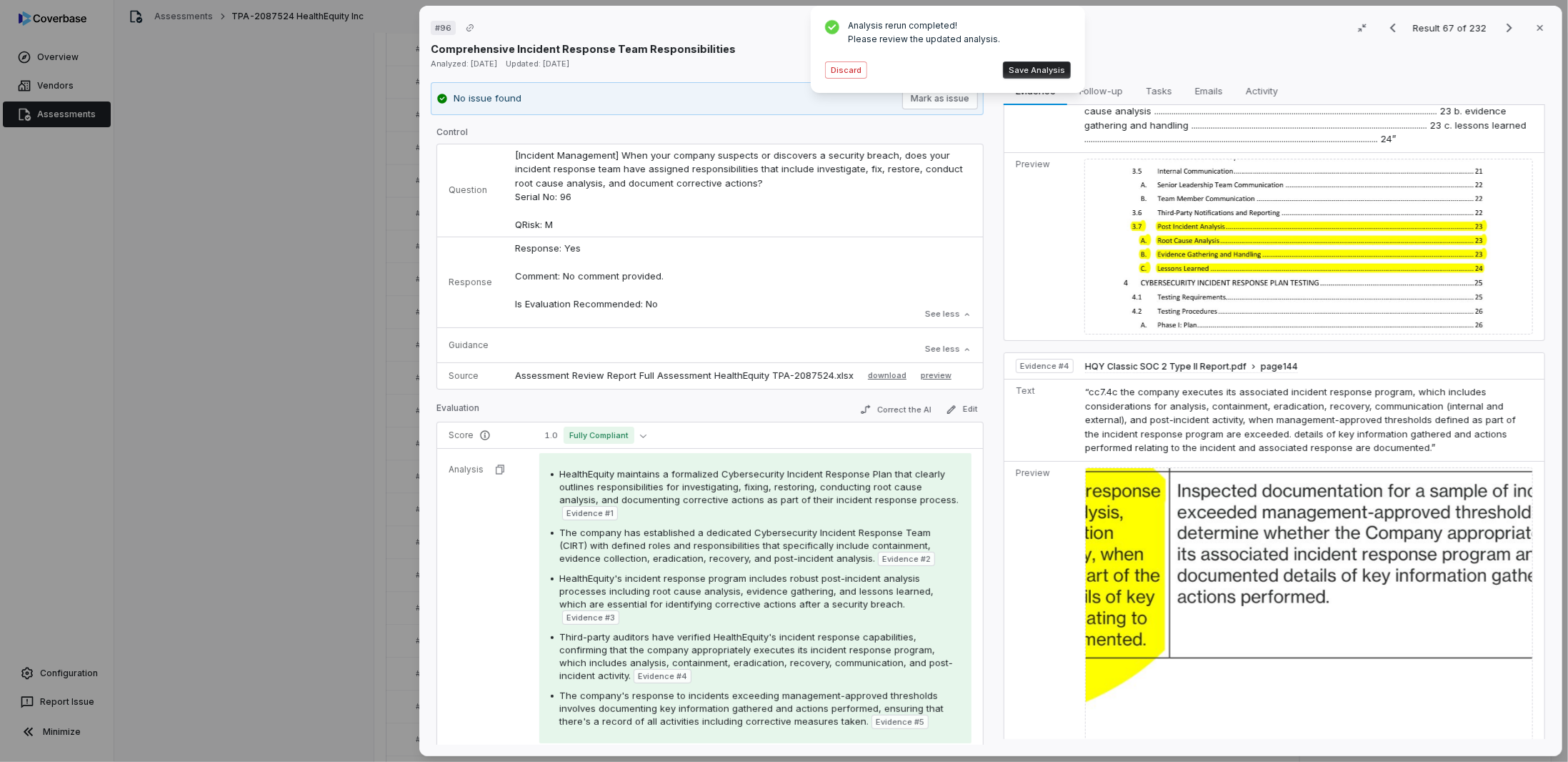
scroll to position [857, 0]
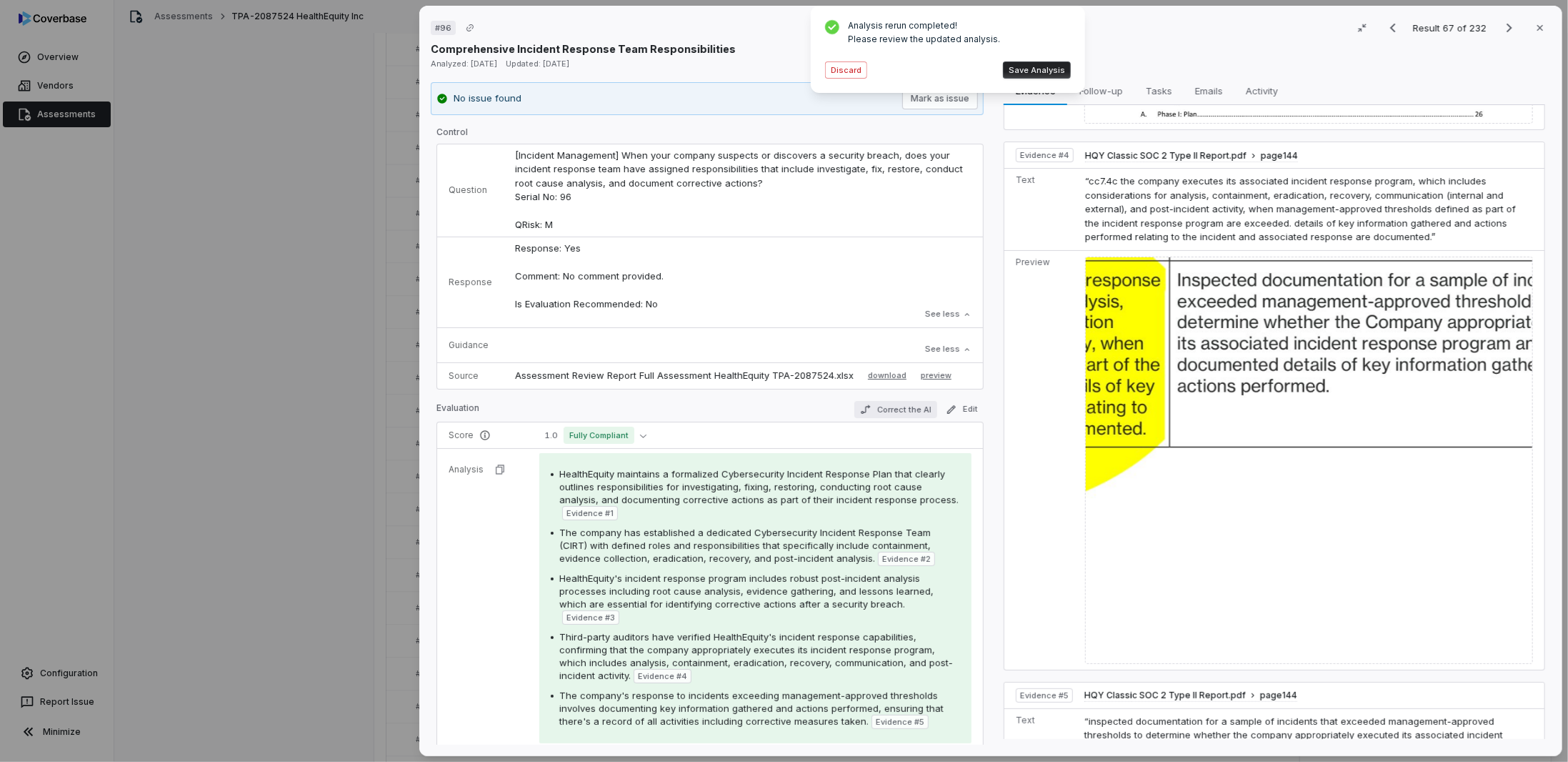
click at [886, 414] on button "Correct the AI" at bounding box center [896, 410] width 83 height 17
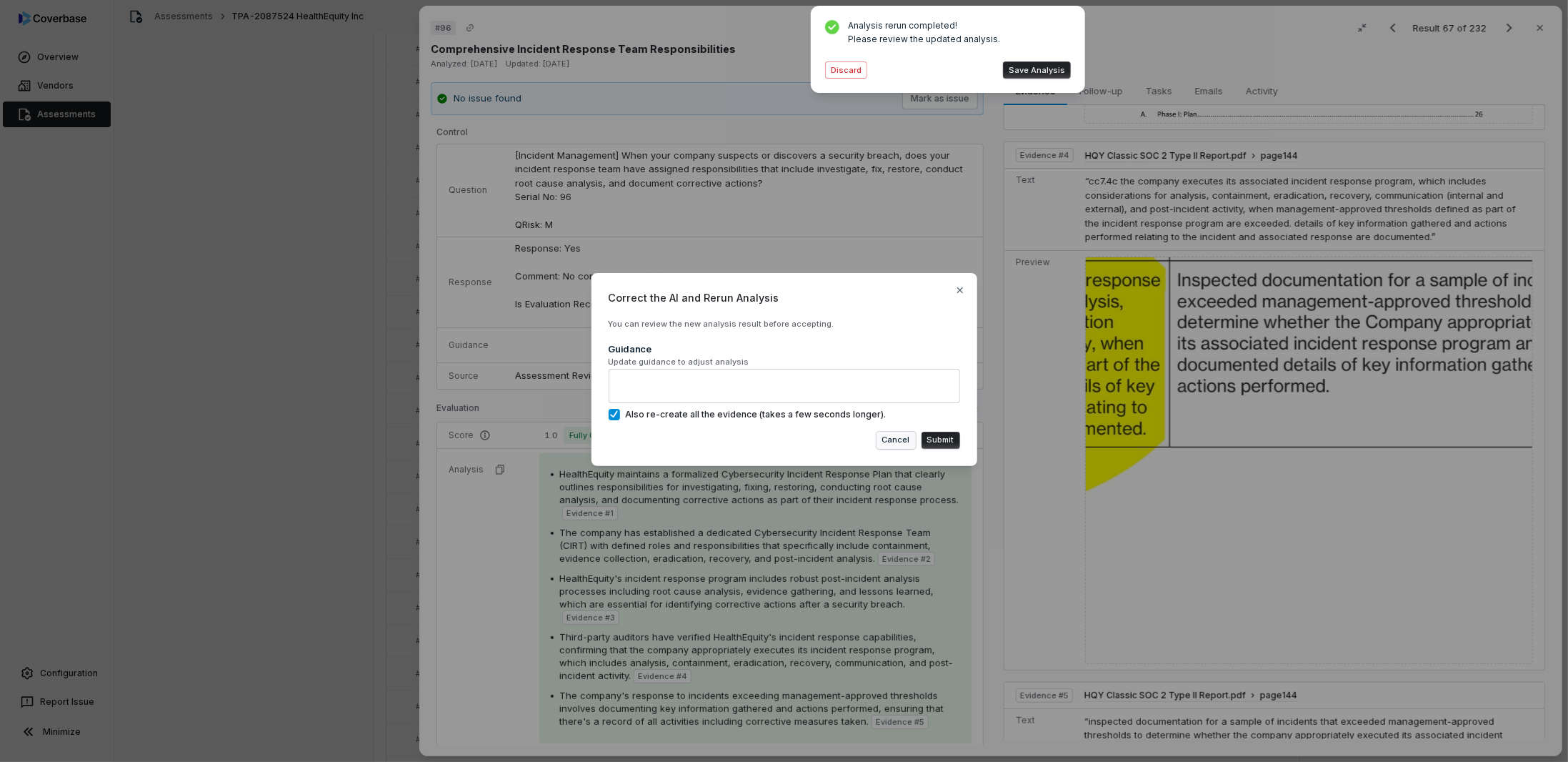
click at [904, 441] on button "Cancel" at bounding box center [896, 440] width 39 height 17
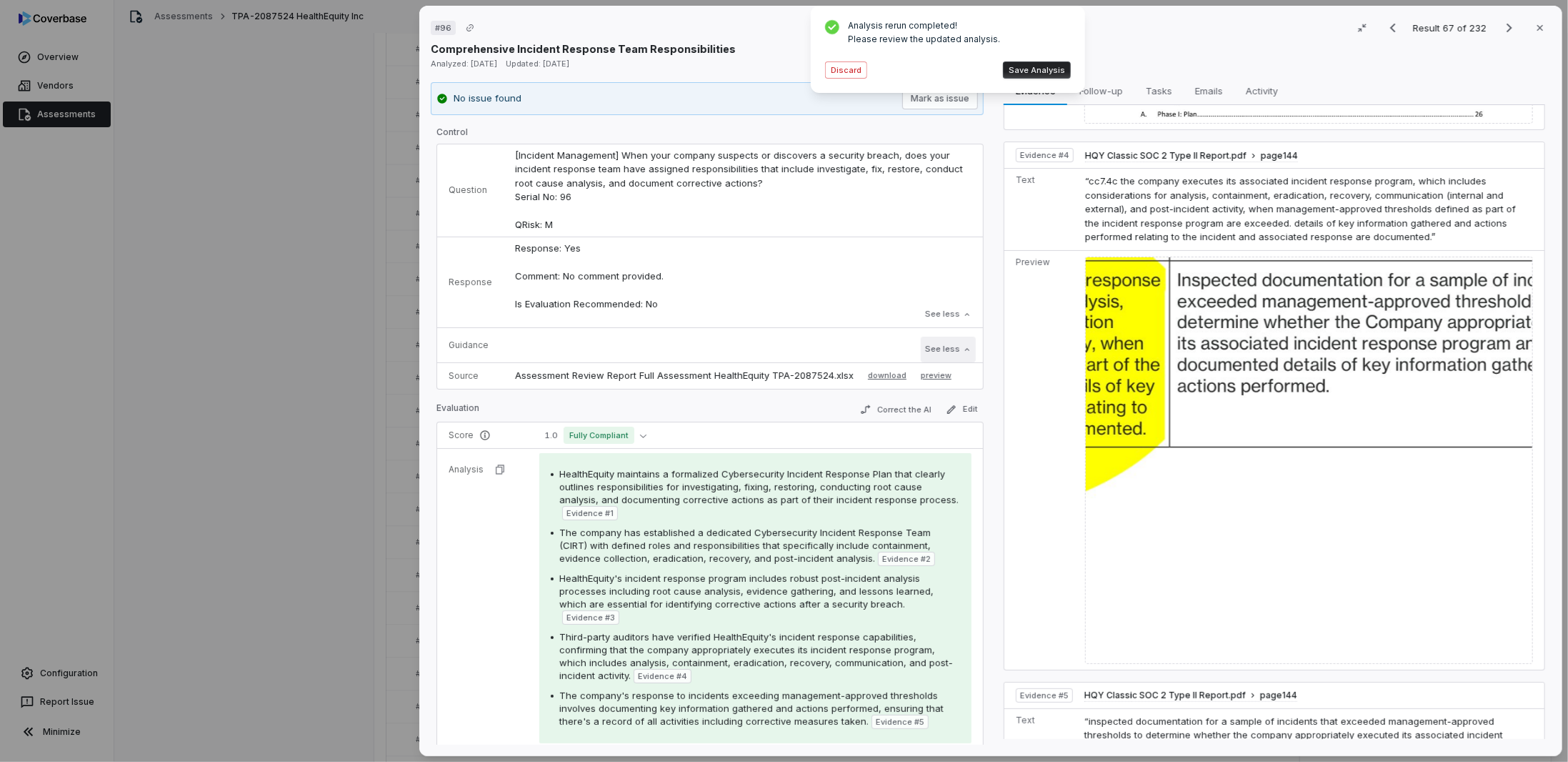
click at [939, 353] on button "See less" at bounding box center [948, 349] width 55 height 26
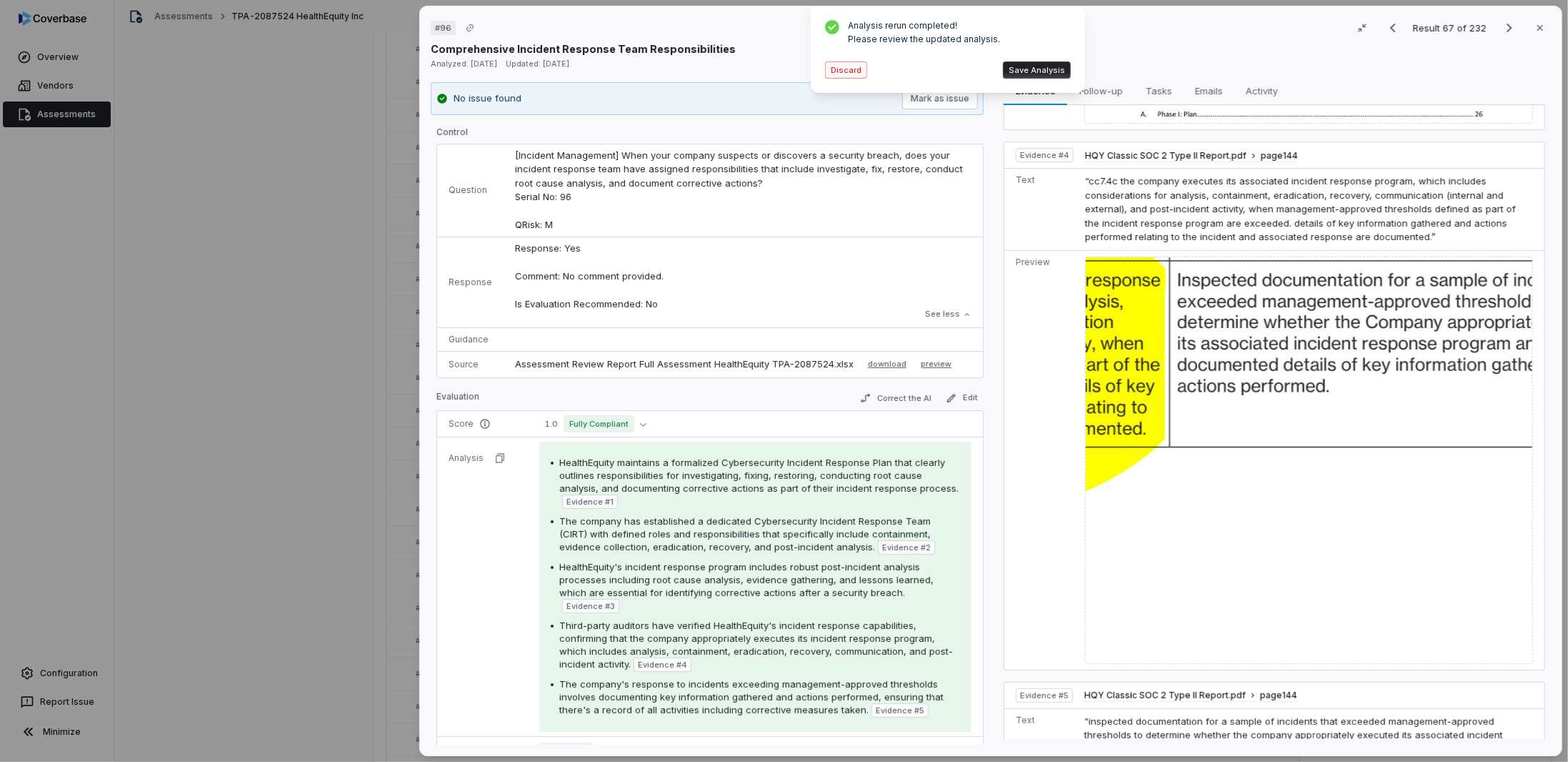
click at [846, 72] on button "Discard" at bounding box center [846, 70] width 42 height 17
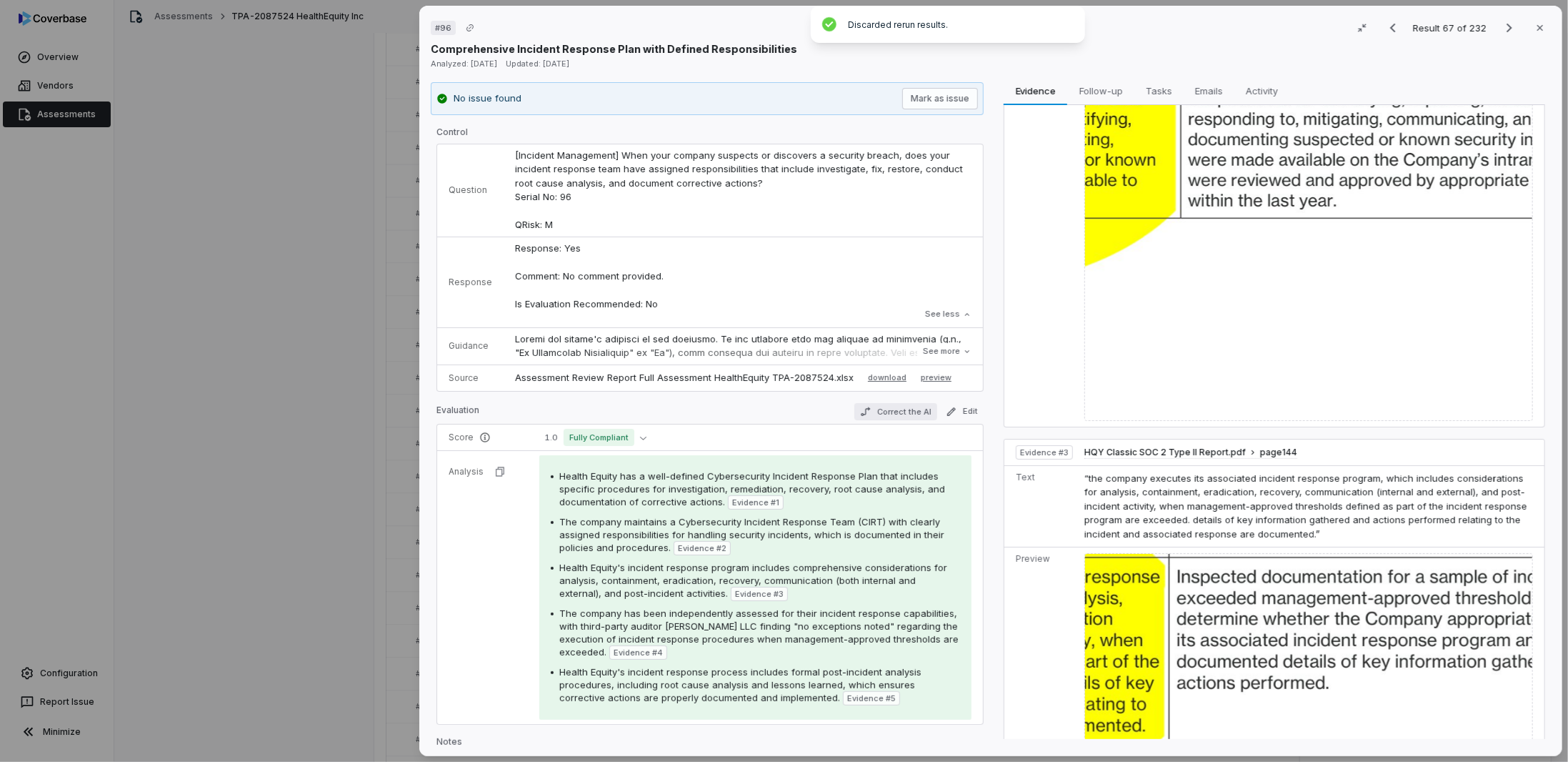
click at [889, 403] on button "Correct the AI" at bounding box center [896, 411] width 83 height 17
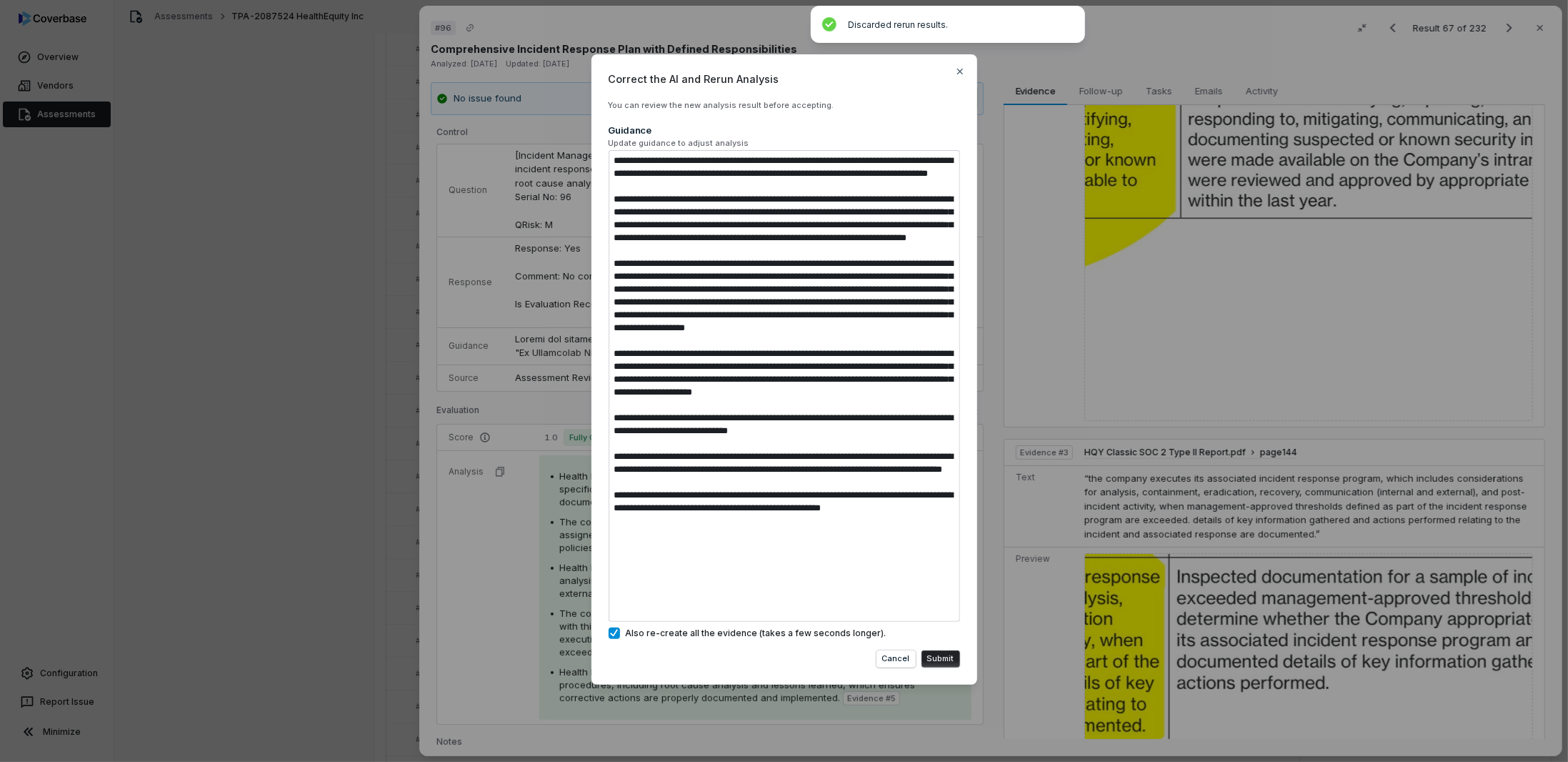
click at [938, 657] on button "Submit" at bounding box center [940, 659] width 39 height 17
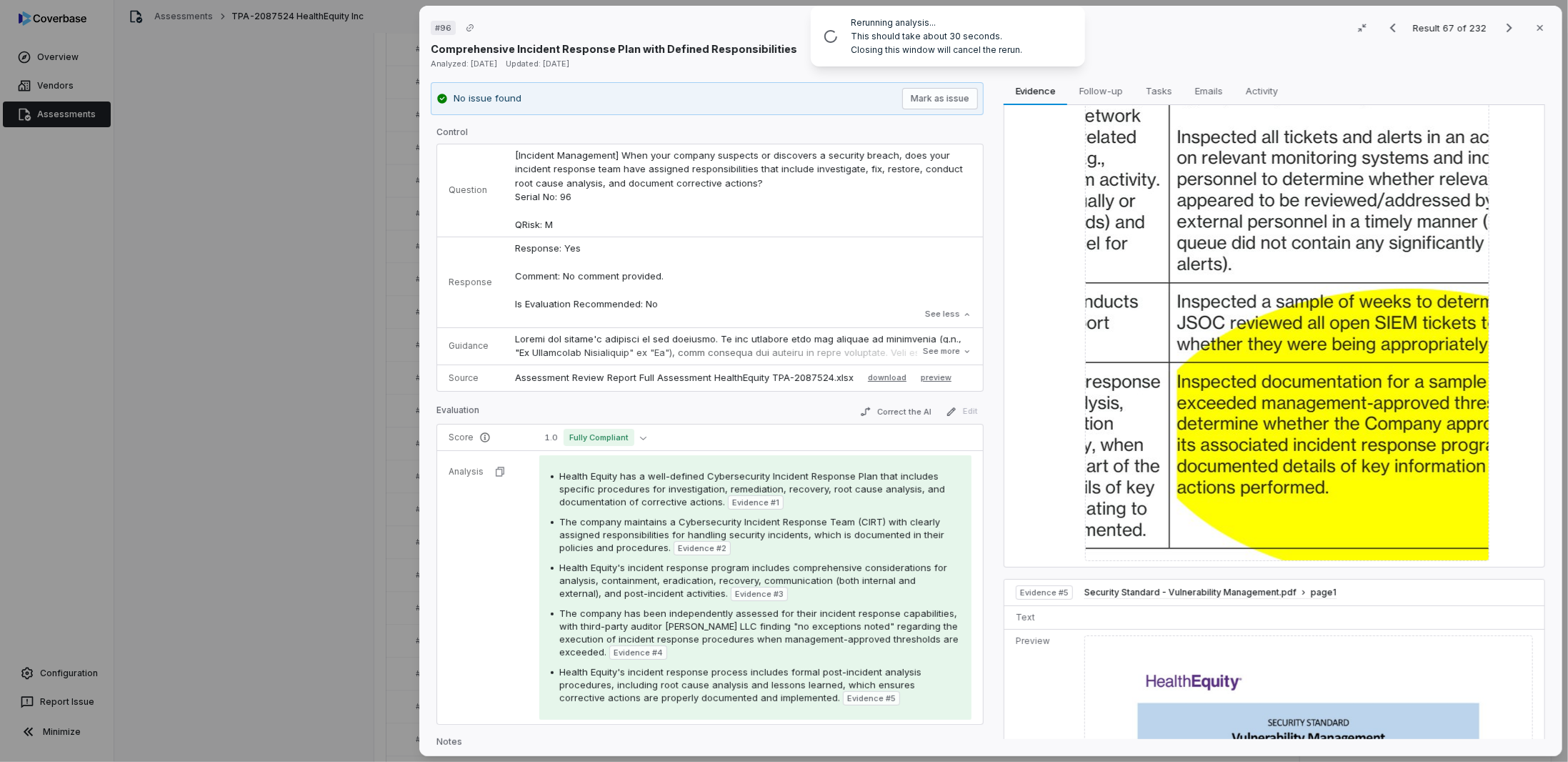
scroll to position [2501, 0]
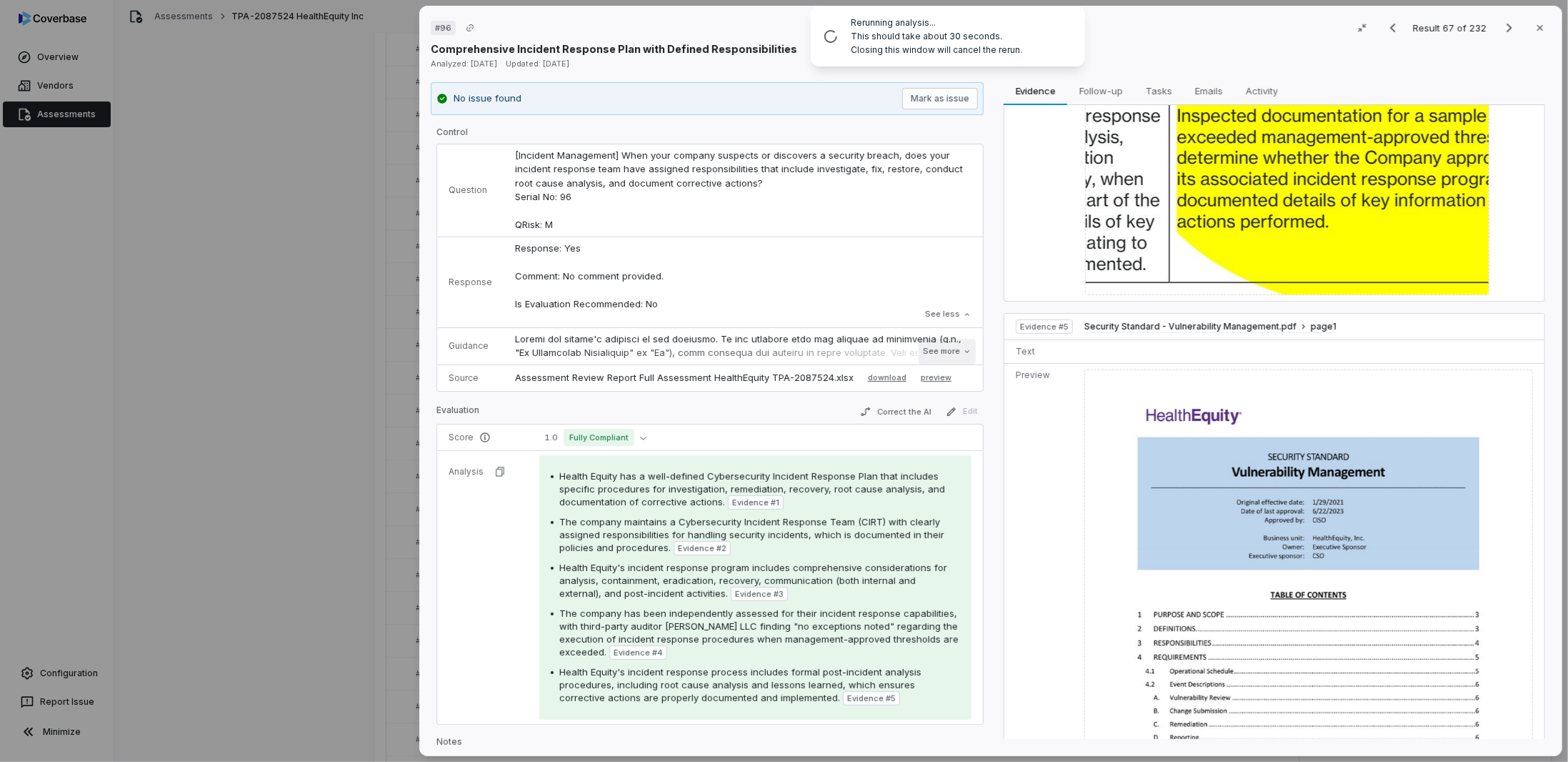
click at [942, 355] on button "See more" at bounding box center [948, 352] width 57 height 26
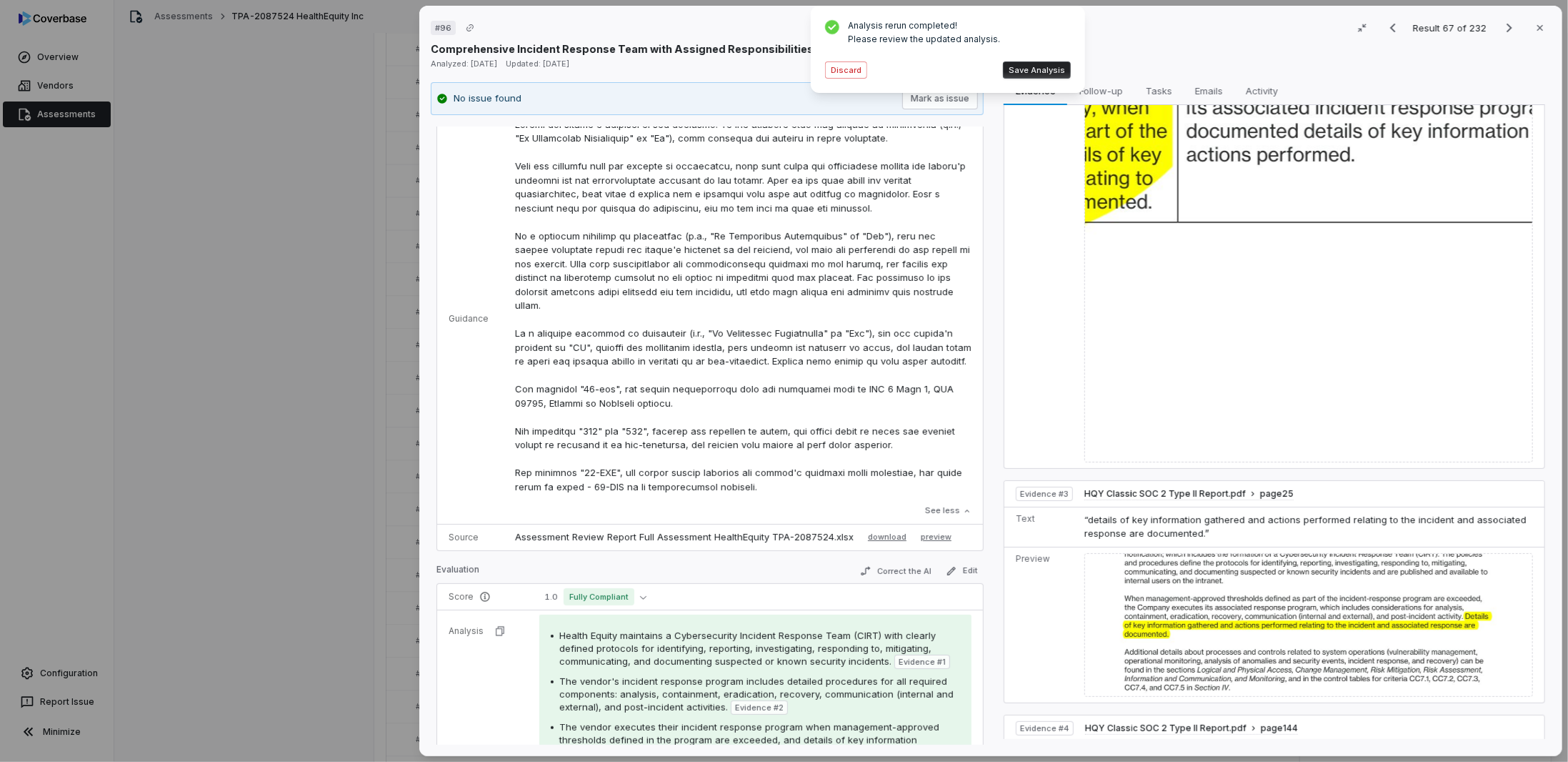
scroll to position [301, 0]
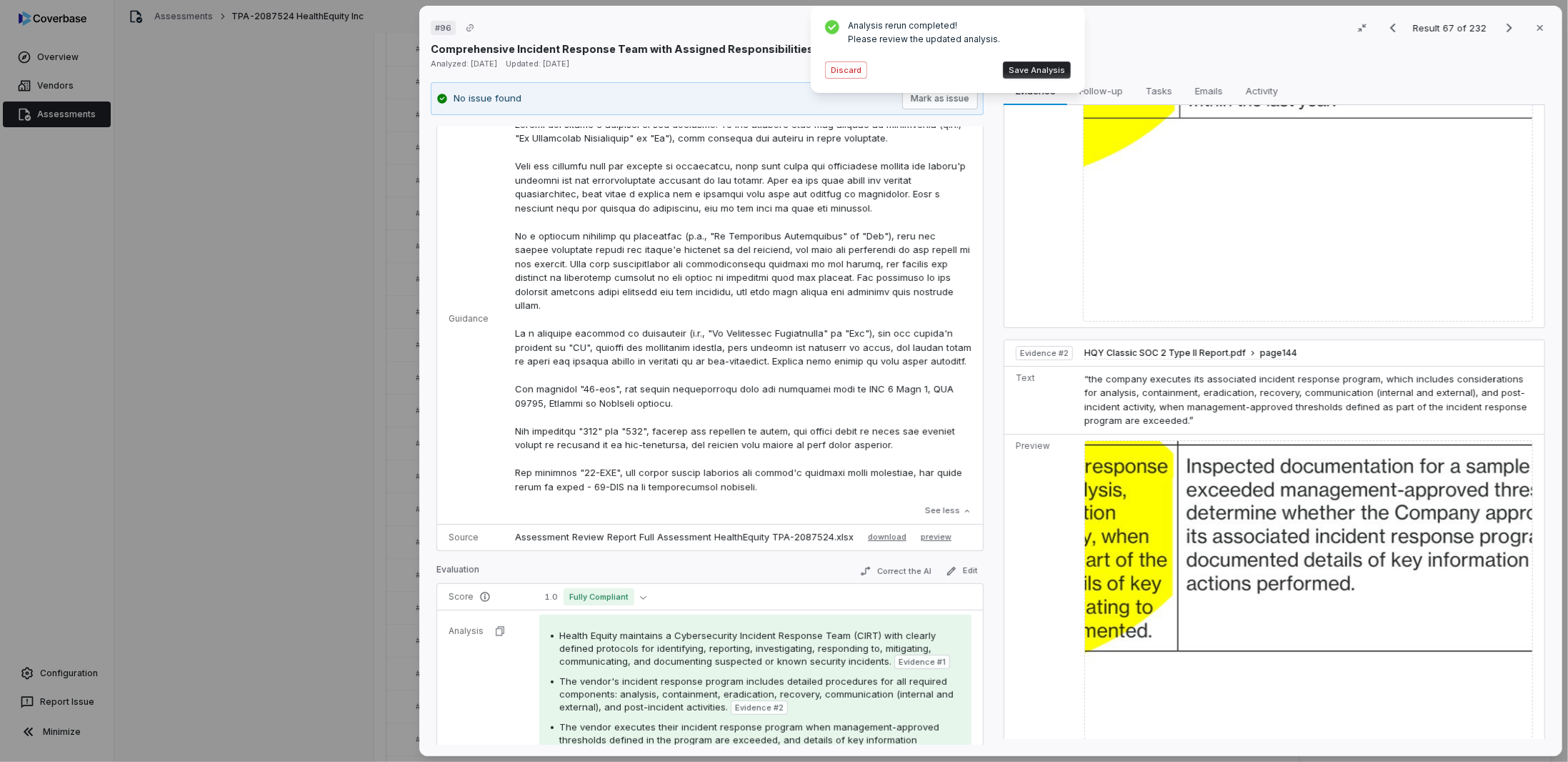
click at [1201, 455] on img at bounding box center [1309, 665] width 449 height 451
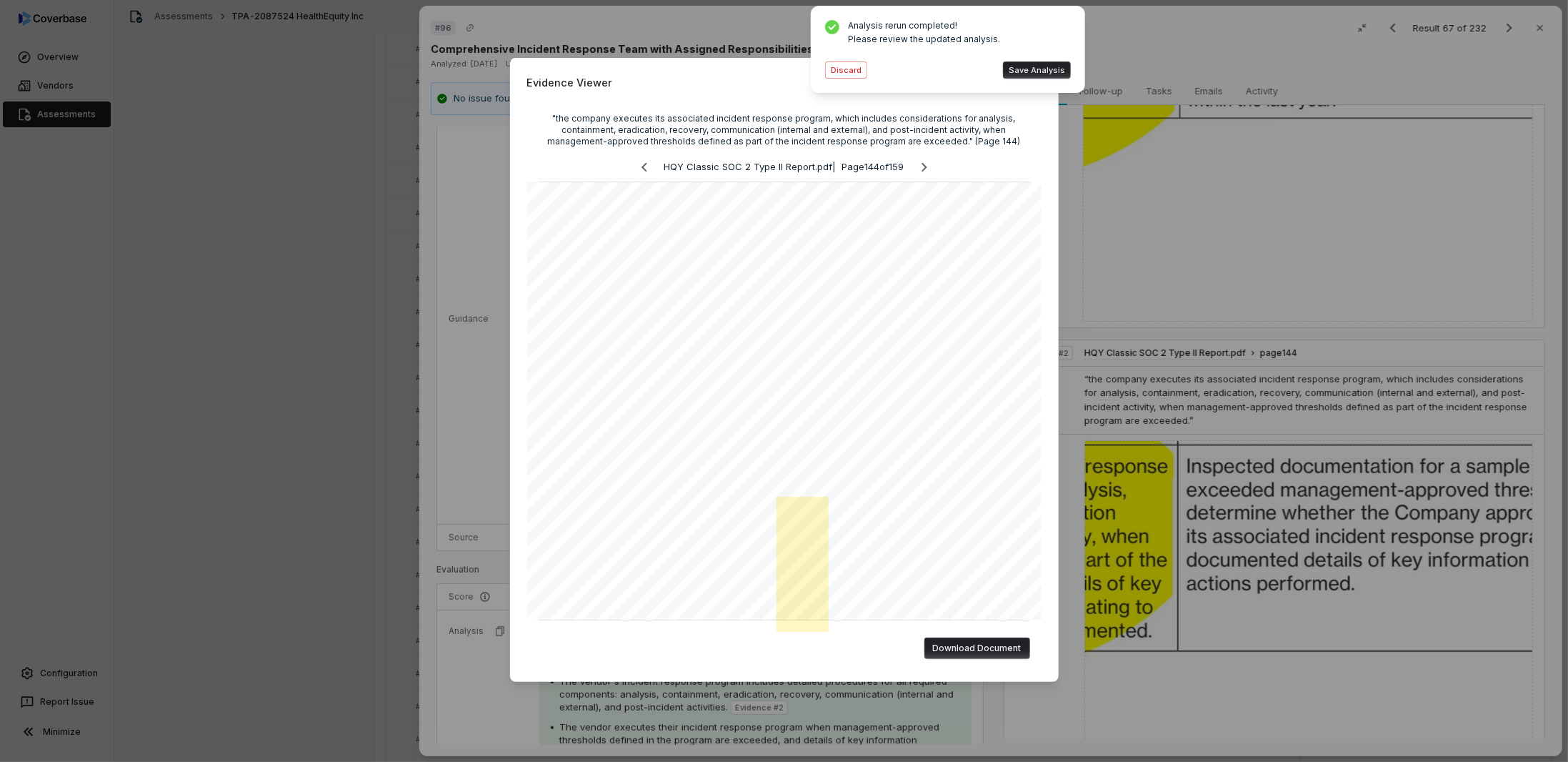
click at [1144, 374] on div "Evidence Viewer "the company executes its associated incident response program,…" at bounding box center [784, 381] width 1568 height 692
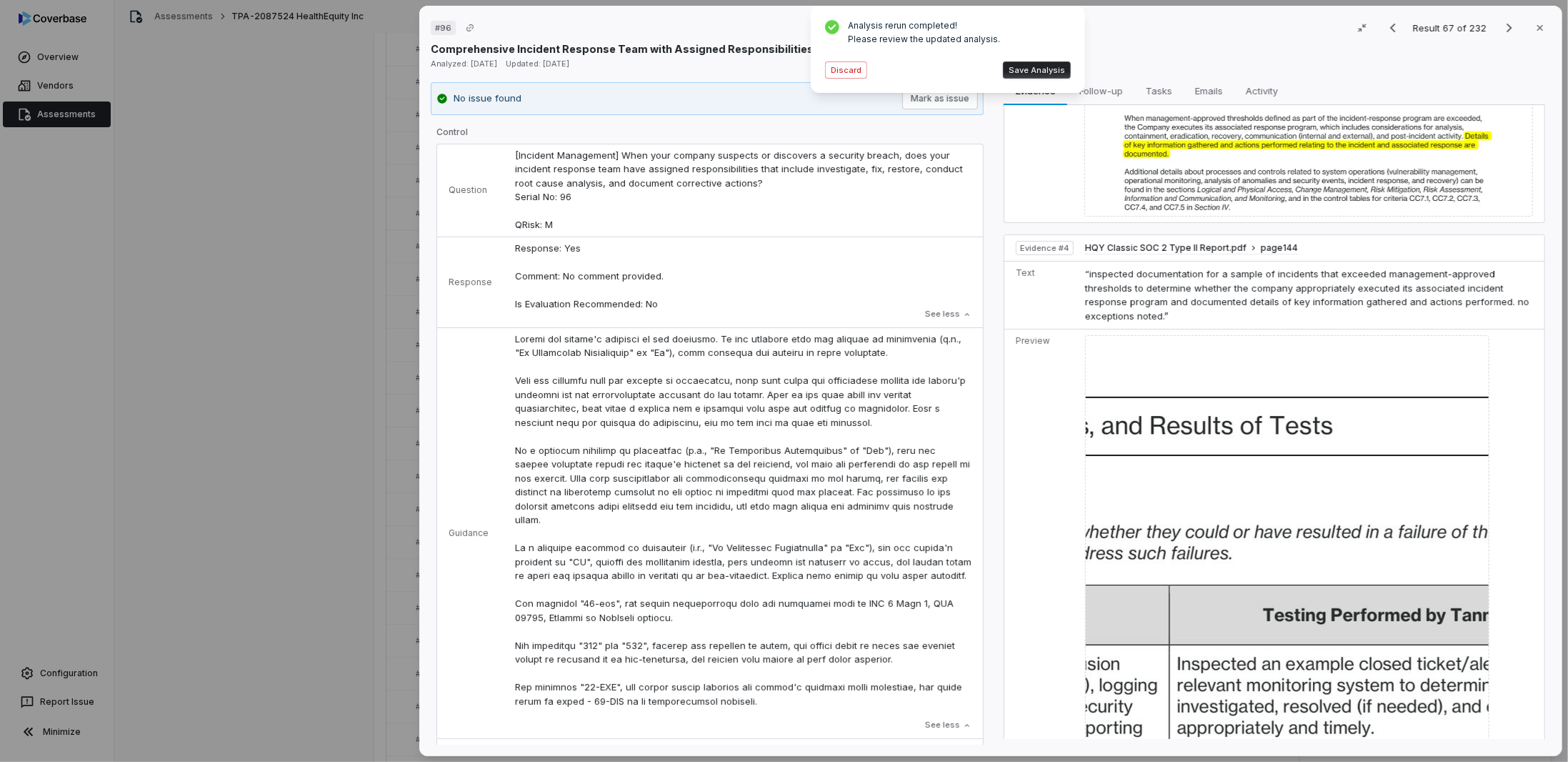
scroll to position [1159, 0]
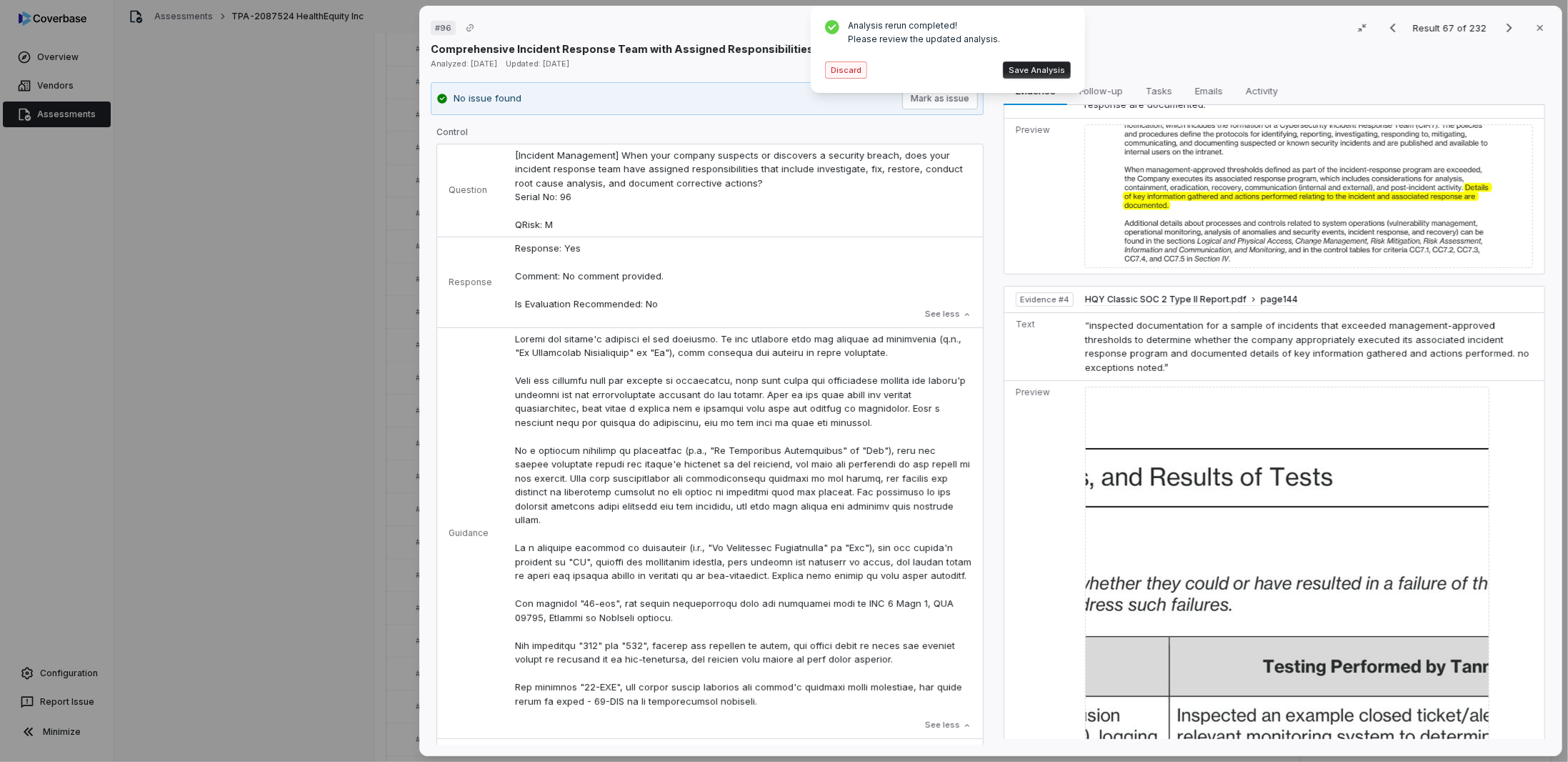
click at [840, 69] on button "Discard" at bounding box center [846, 70] width 42 height 17
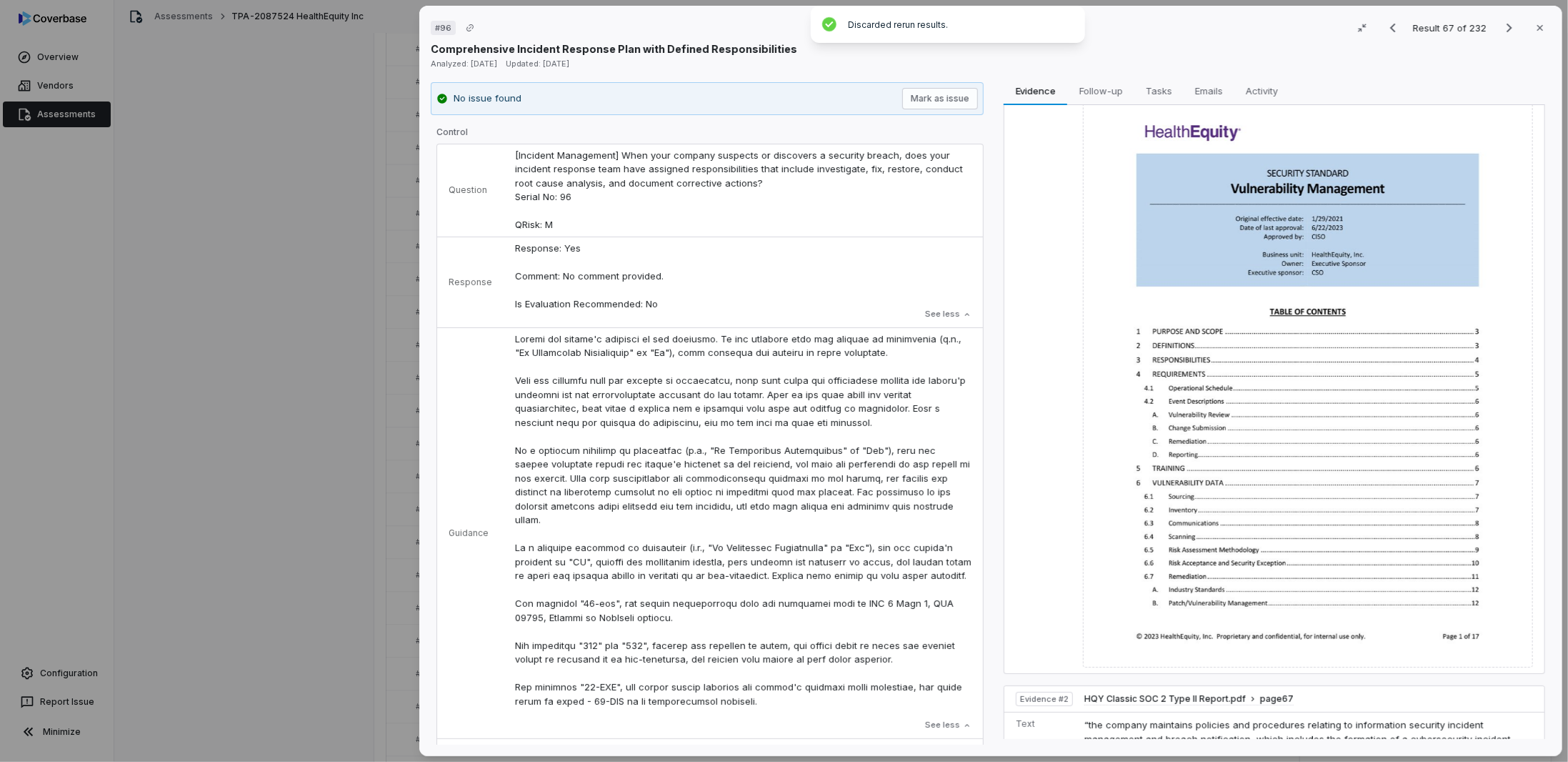
scroll to position [0, 0]
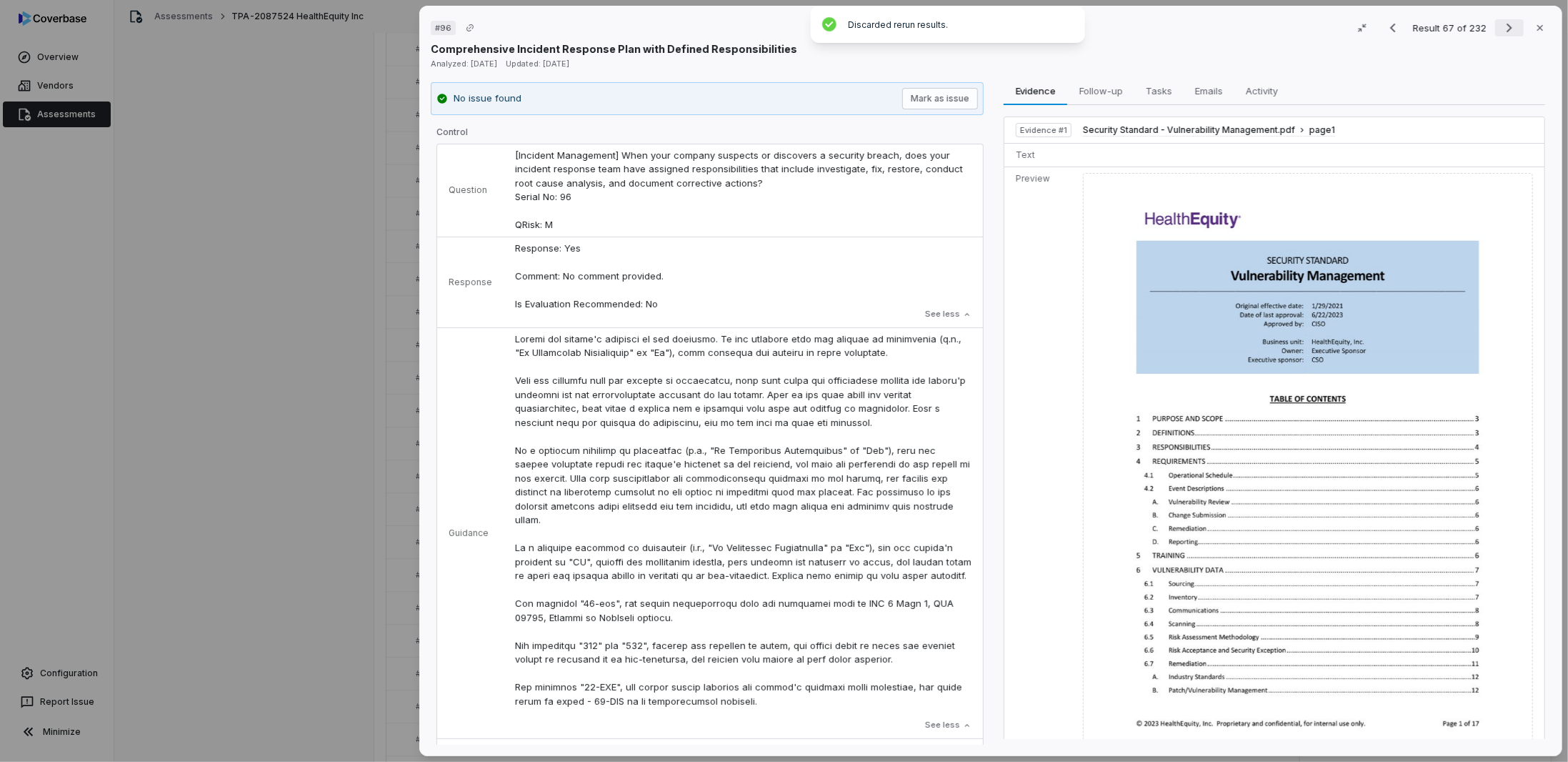
click at [1506, 24] on icon "Next result" at bounding box center [1510, 28] width 17 height 17
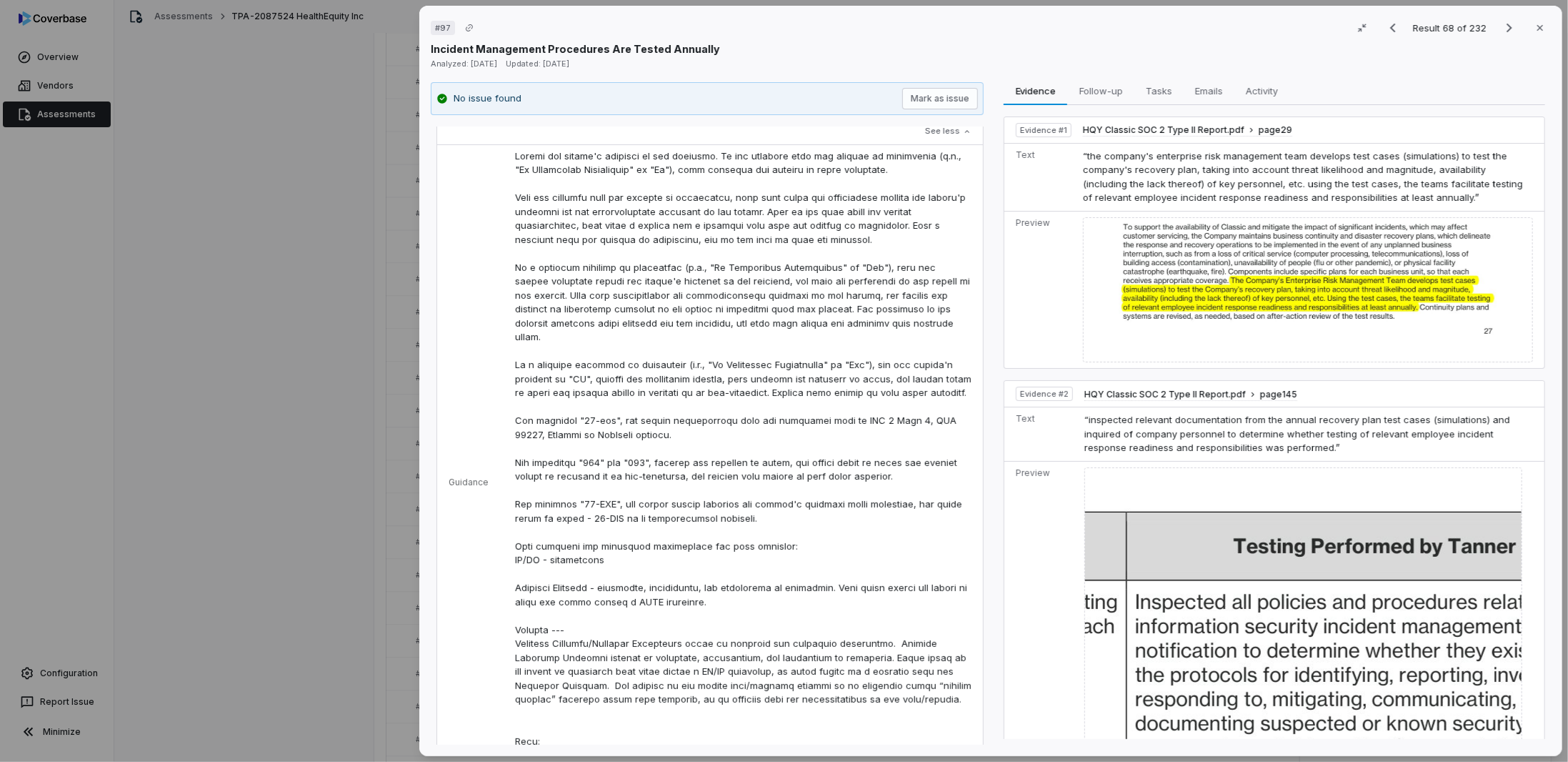
scroll to position [285, 0]
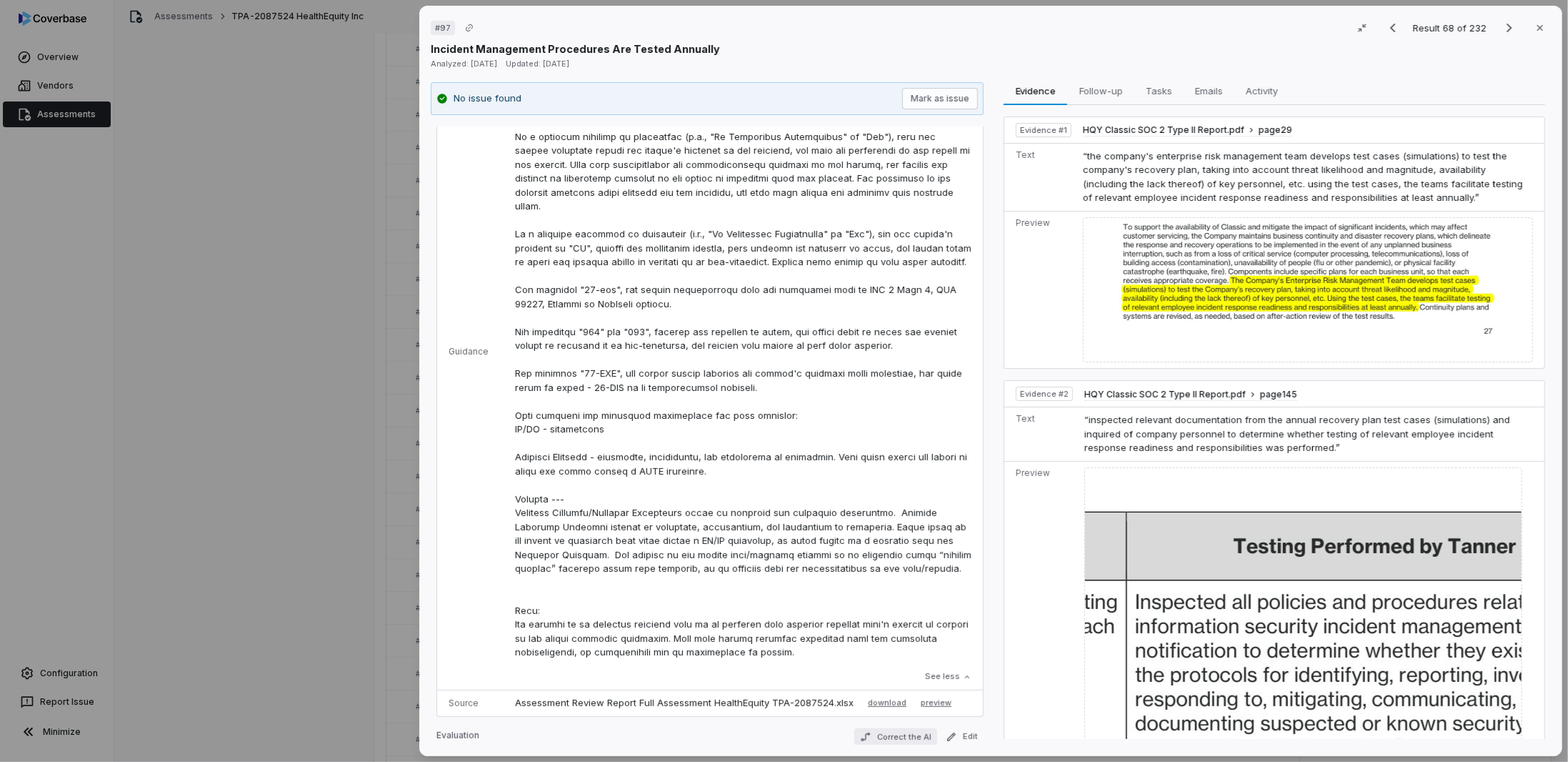
click at [895, 738] on button "Correct the AI" at bounding box center [896, 737] width 83 height 17
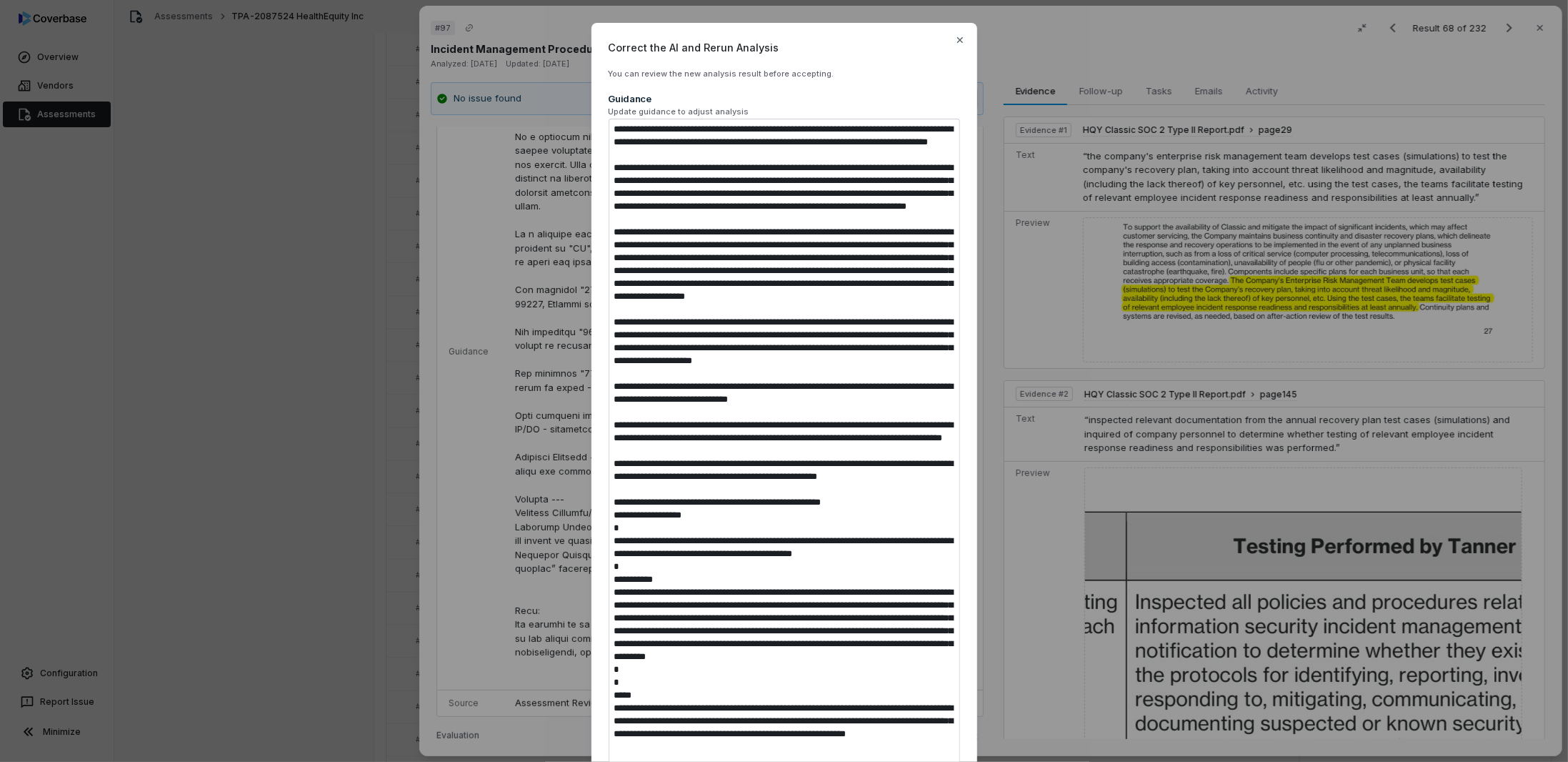
type textarea "*"
click at [794, 469] on textarea at bounding box center [784, 496] width 352 height 755
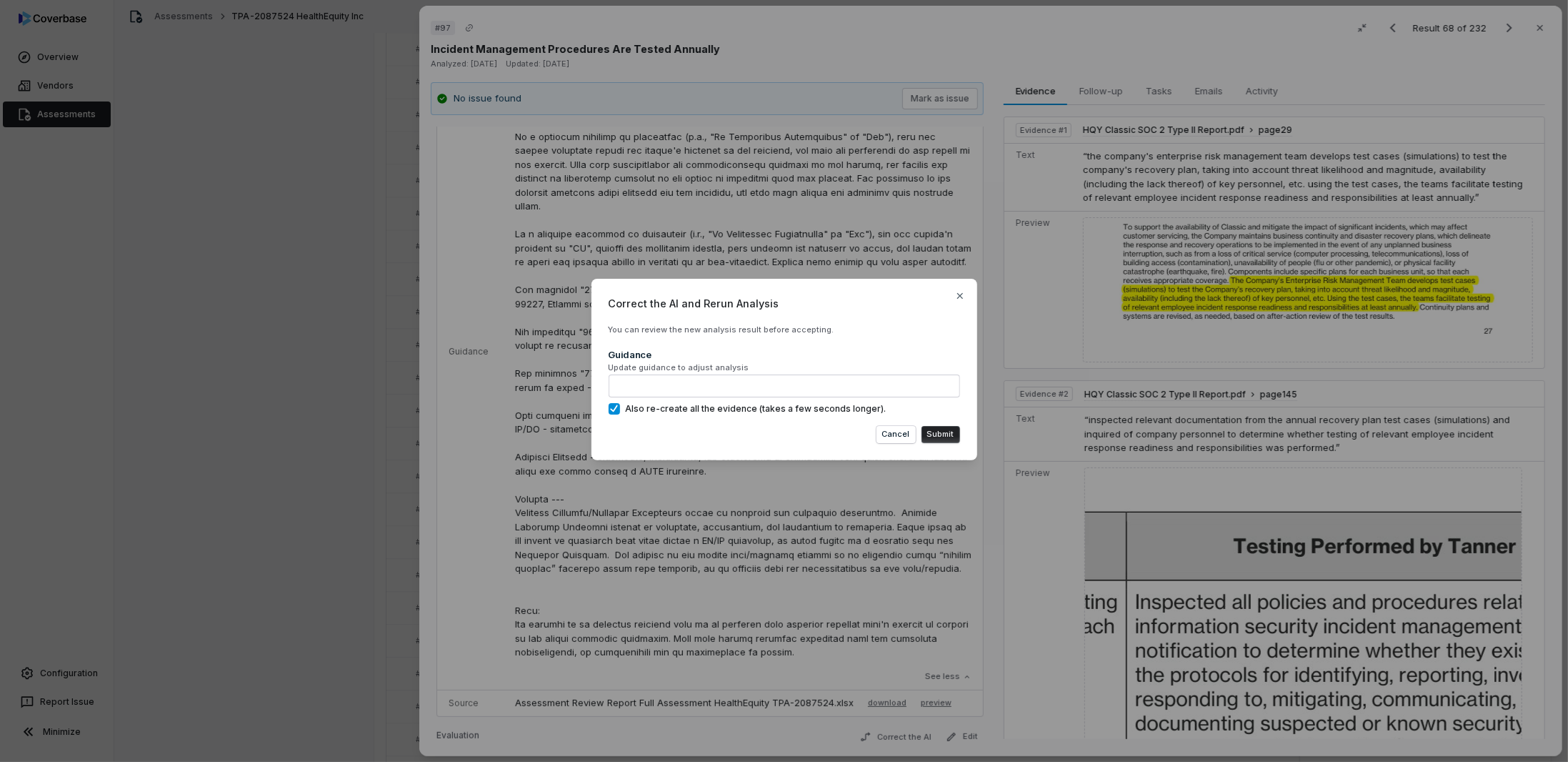
type textarea "*"
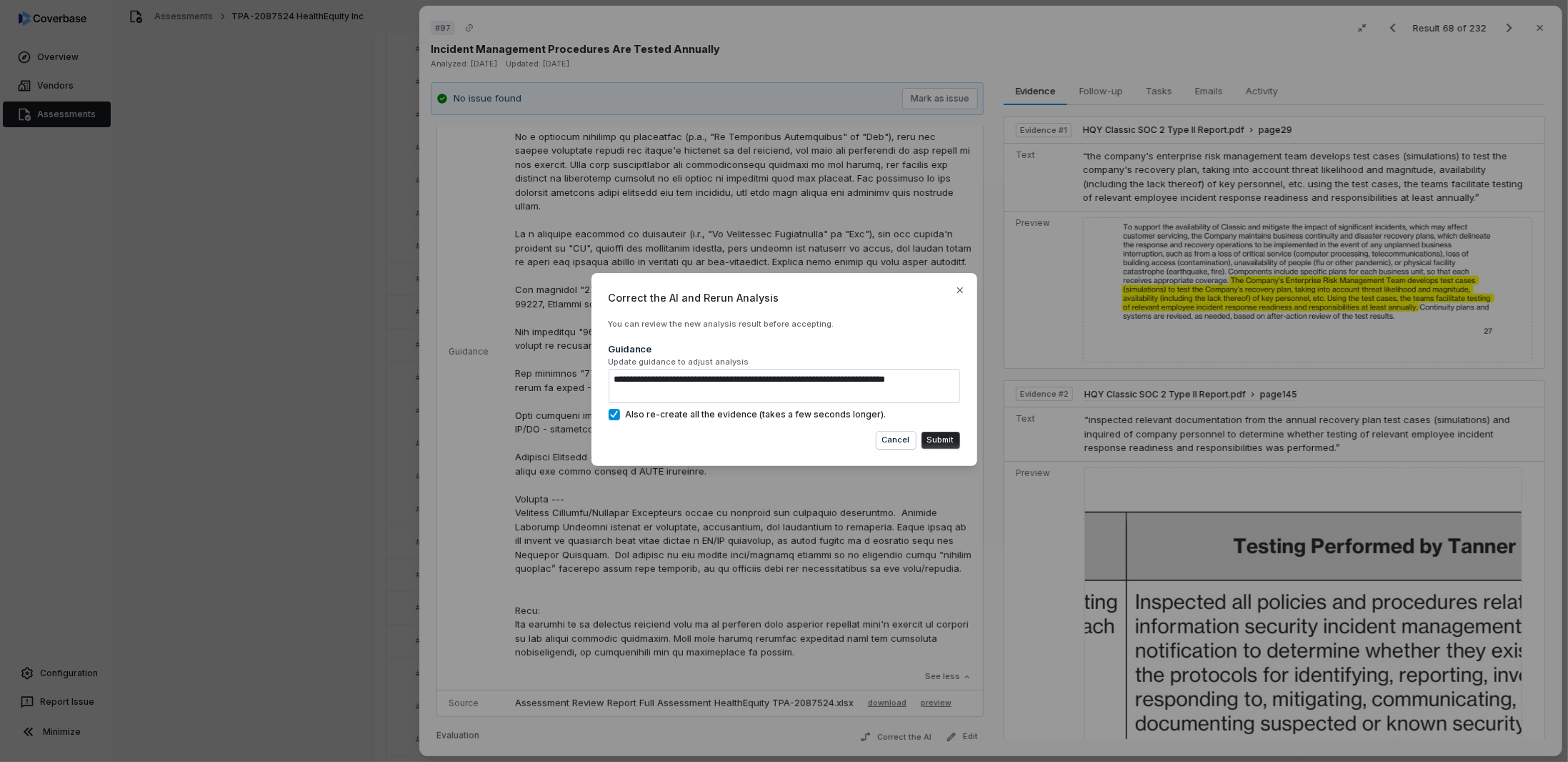
click at [727, 389] on textarea "**********" at bounding box center [784, 386] width 352 height 35
drag, startPoint x: 731, startPoint y: 391, endPoint x: 542, endPoint y: 331, distance: 198.3
click at [542, 331] on div "**********" at bounding box center [784, 381] width 1568 height 261
type textarea "**********"
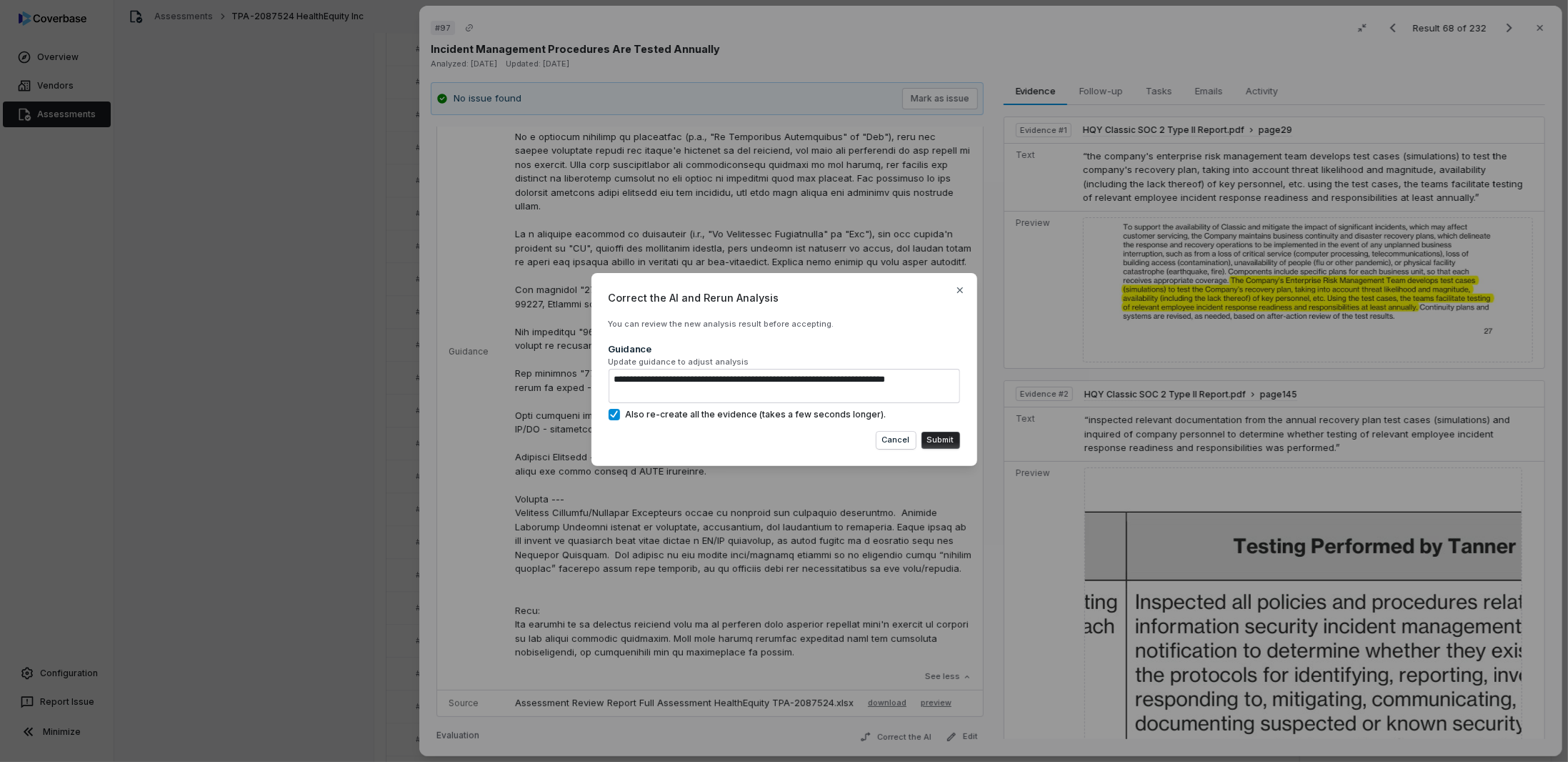
click at [944, 440] on button "Submit" at bounding box center [940, 440] width 39 height 17
type textarea "*"
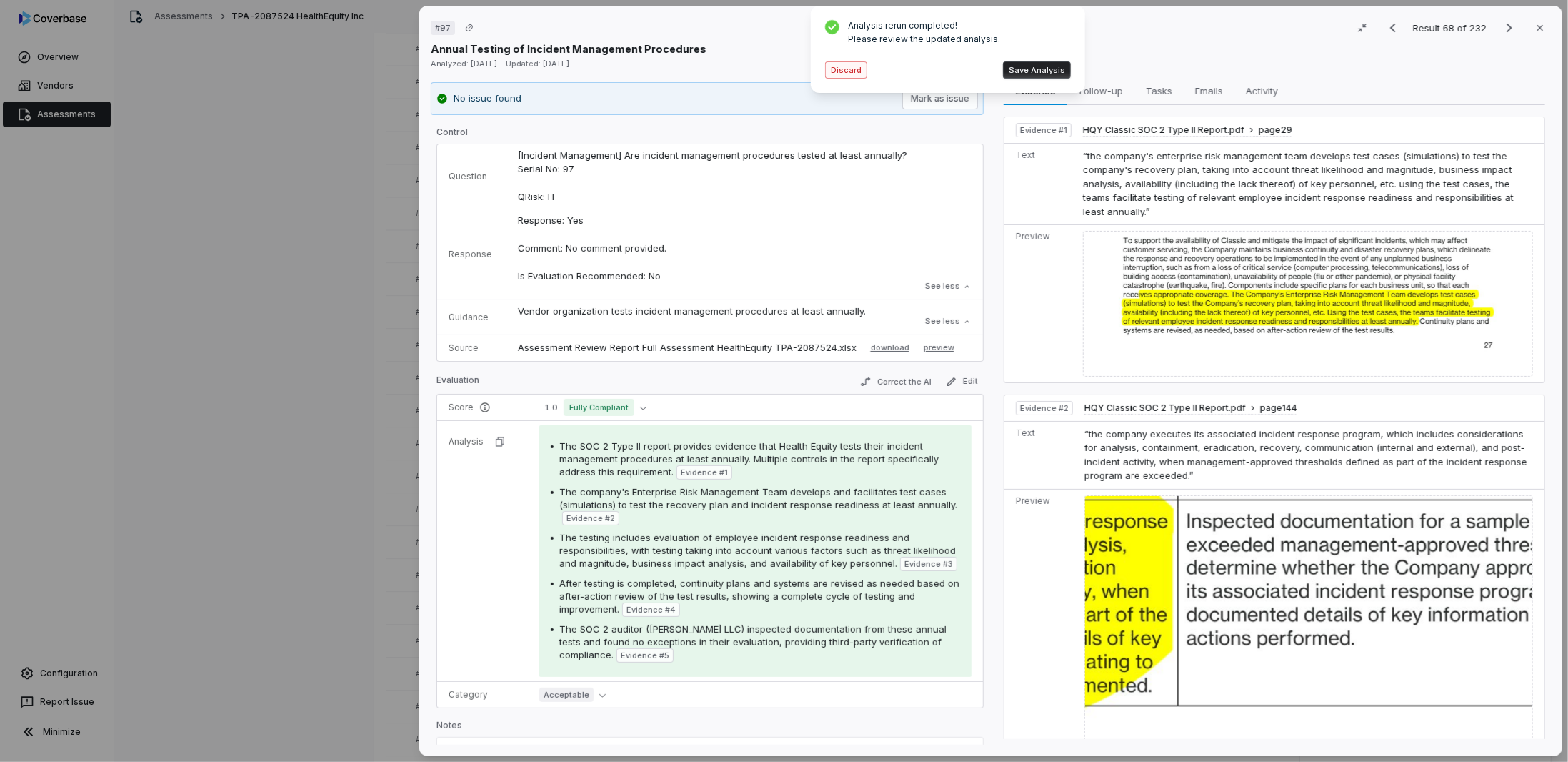
click at [831, 67] on button "Discard" at bounding box center [846, 70] width 42 height 17
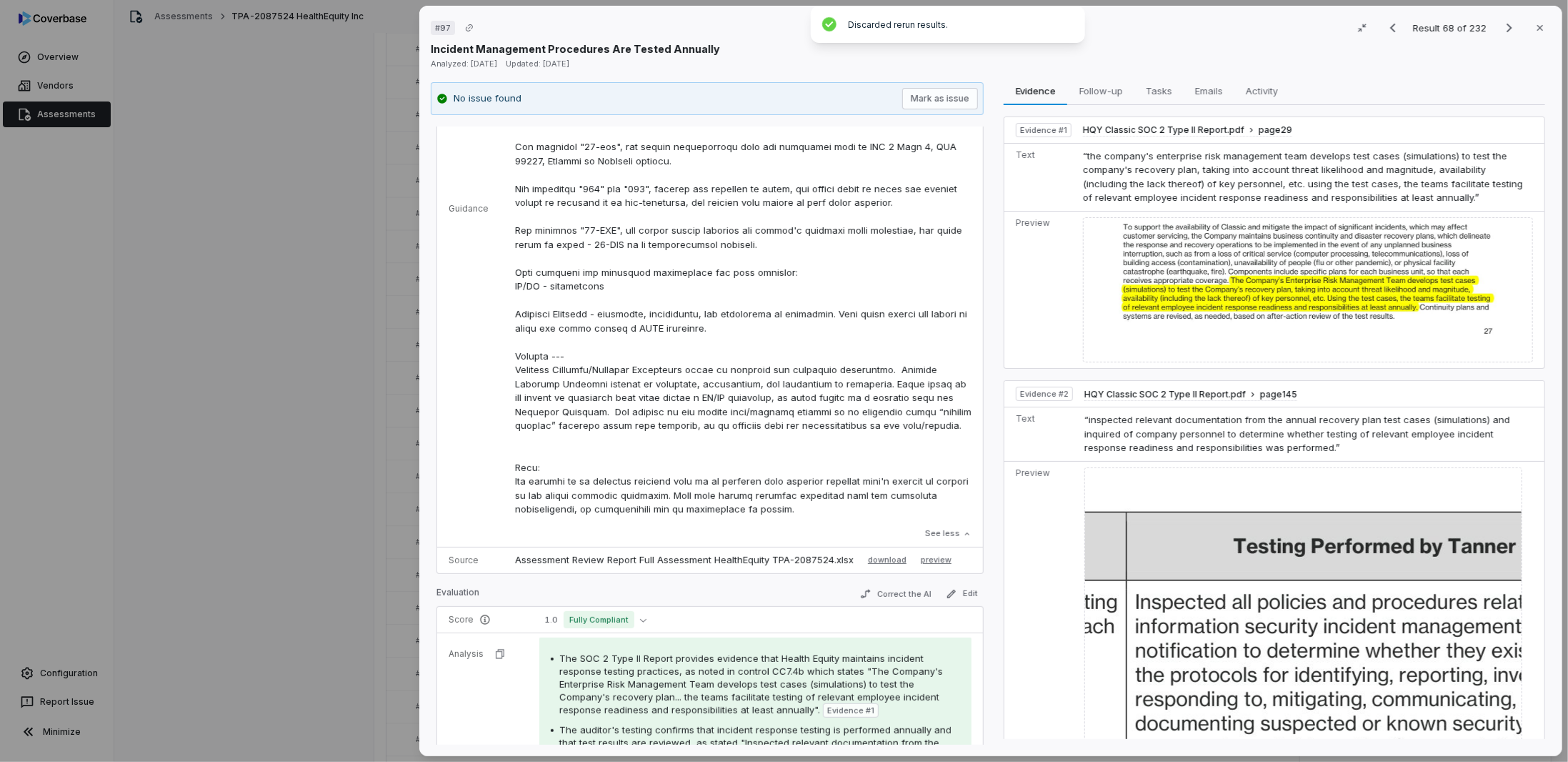
scroll to position [643, 0]
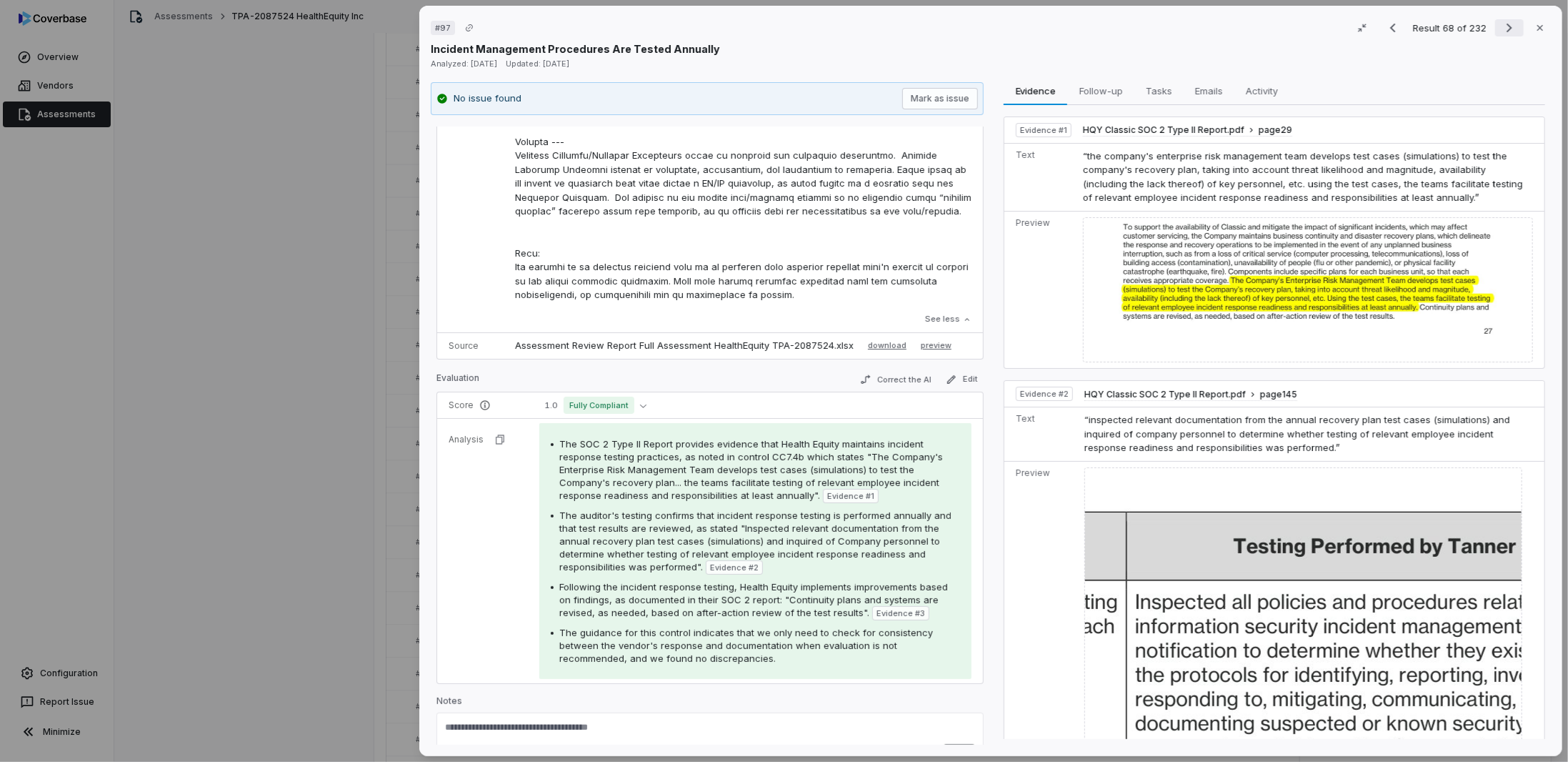
click at [1496, 26] on button "Next result" at bounding box center [1510, 28] width 28 height 17
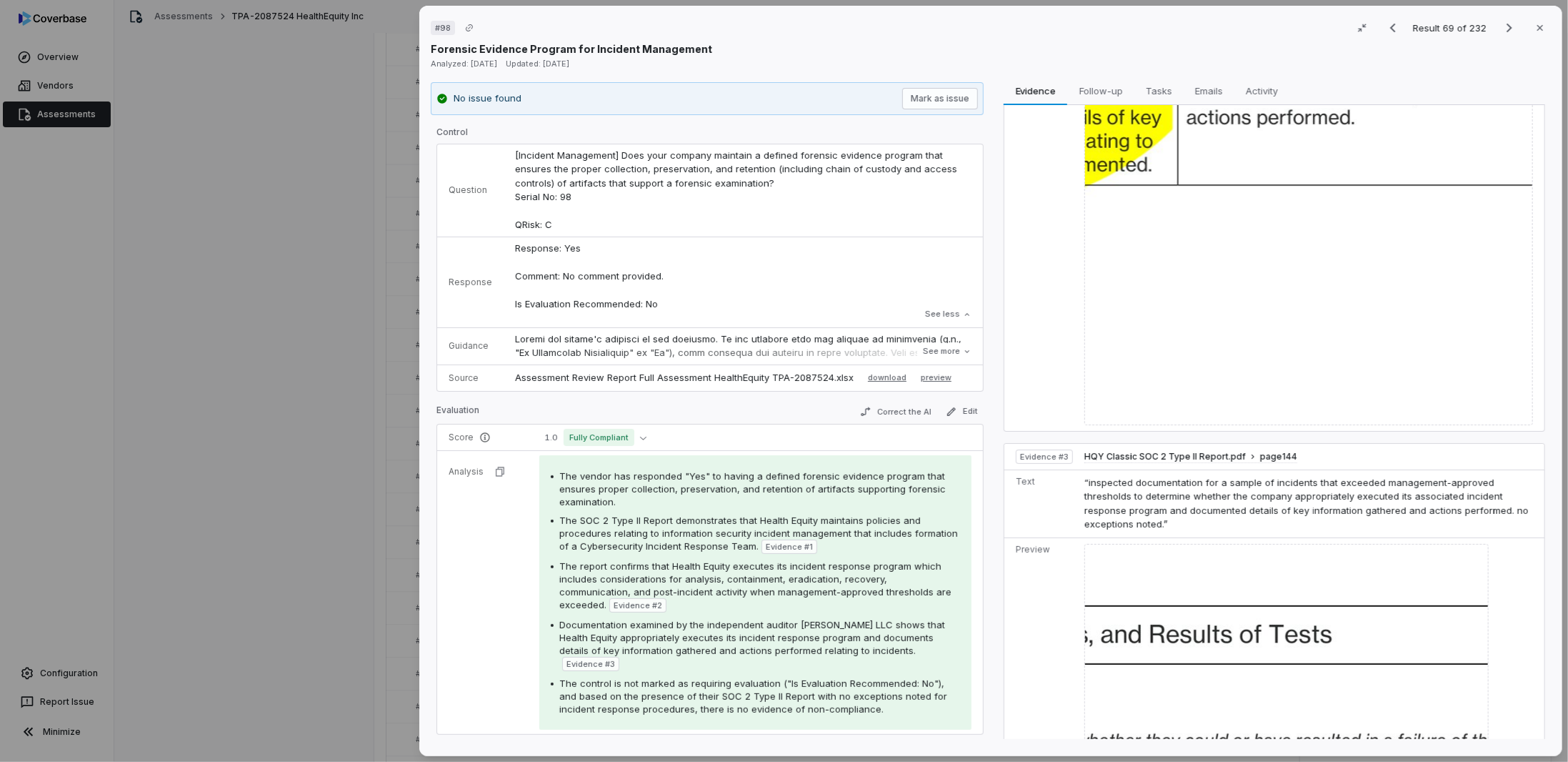
scroll to position [1000, 0]
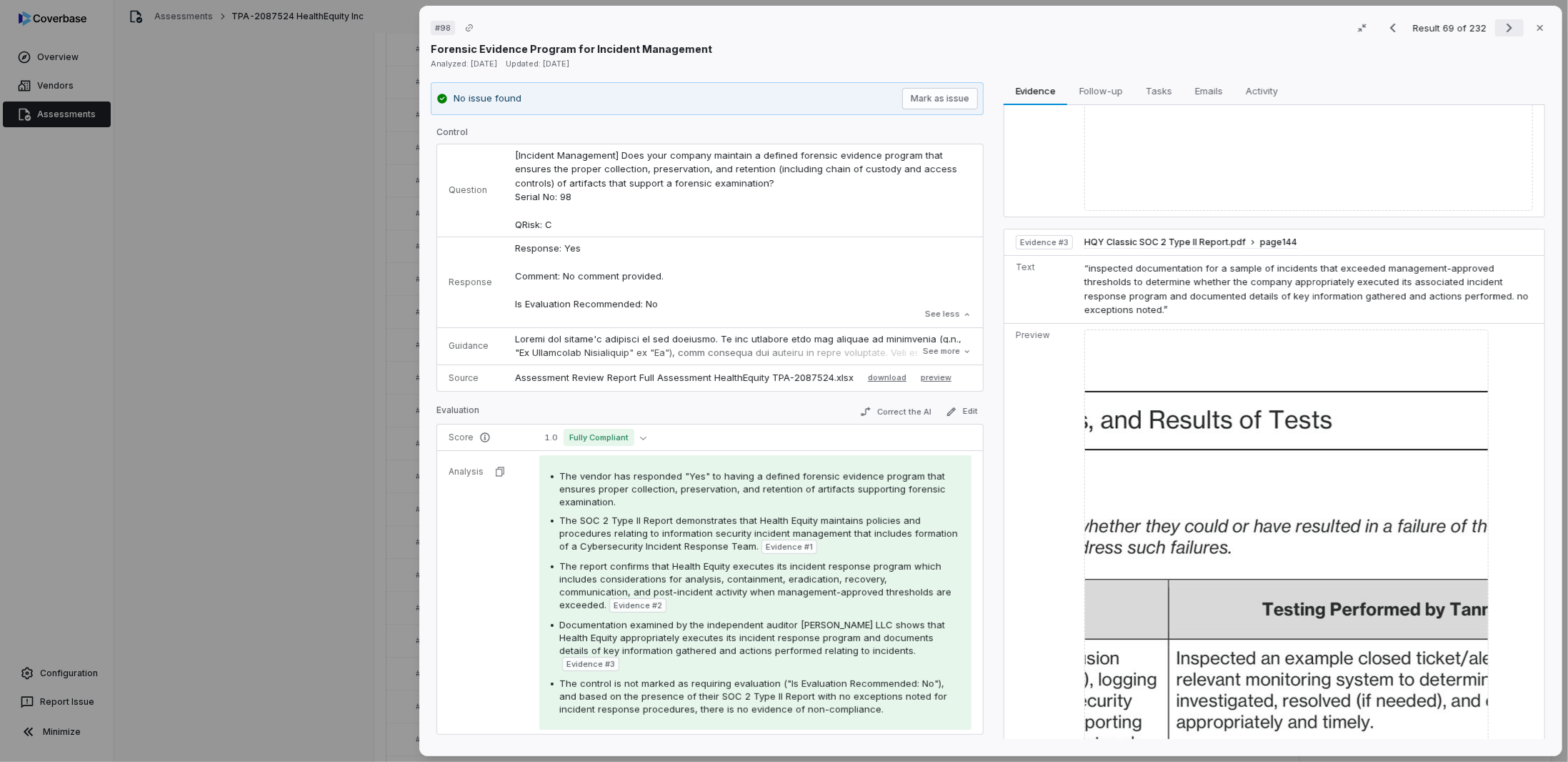
click at [1496, 20] on div "Result 69 of 232 Close" at bounding box center [1465, 28] width 172 height 21
click at [1501, 31] on icon "Next result" at bounding box center [1510, 28] width 17 height 17
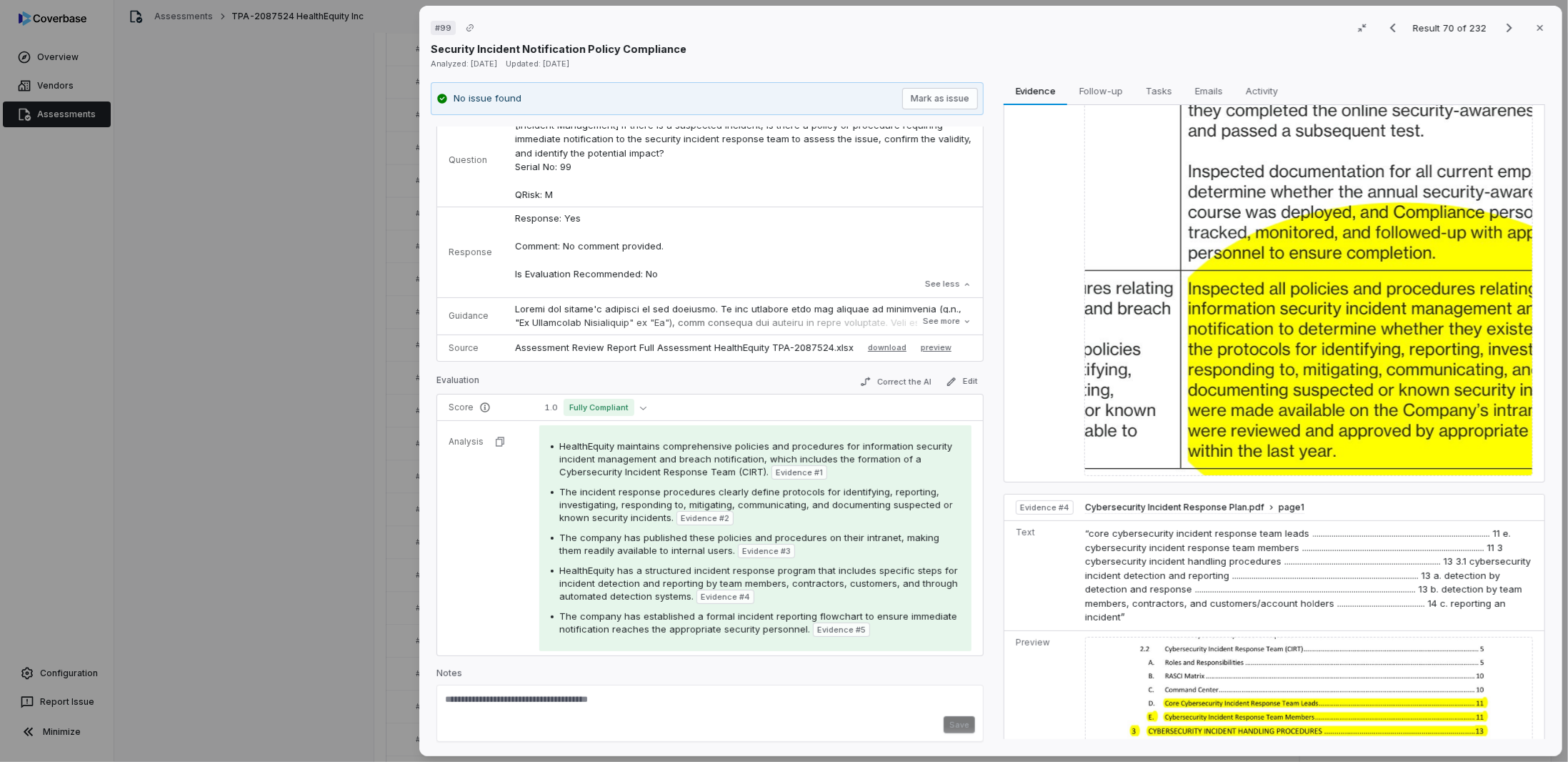
scroll to position [1287, 0]
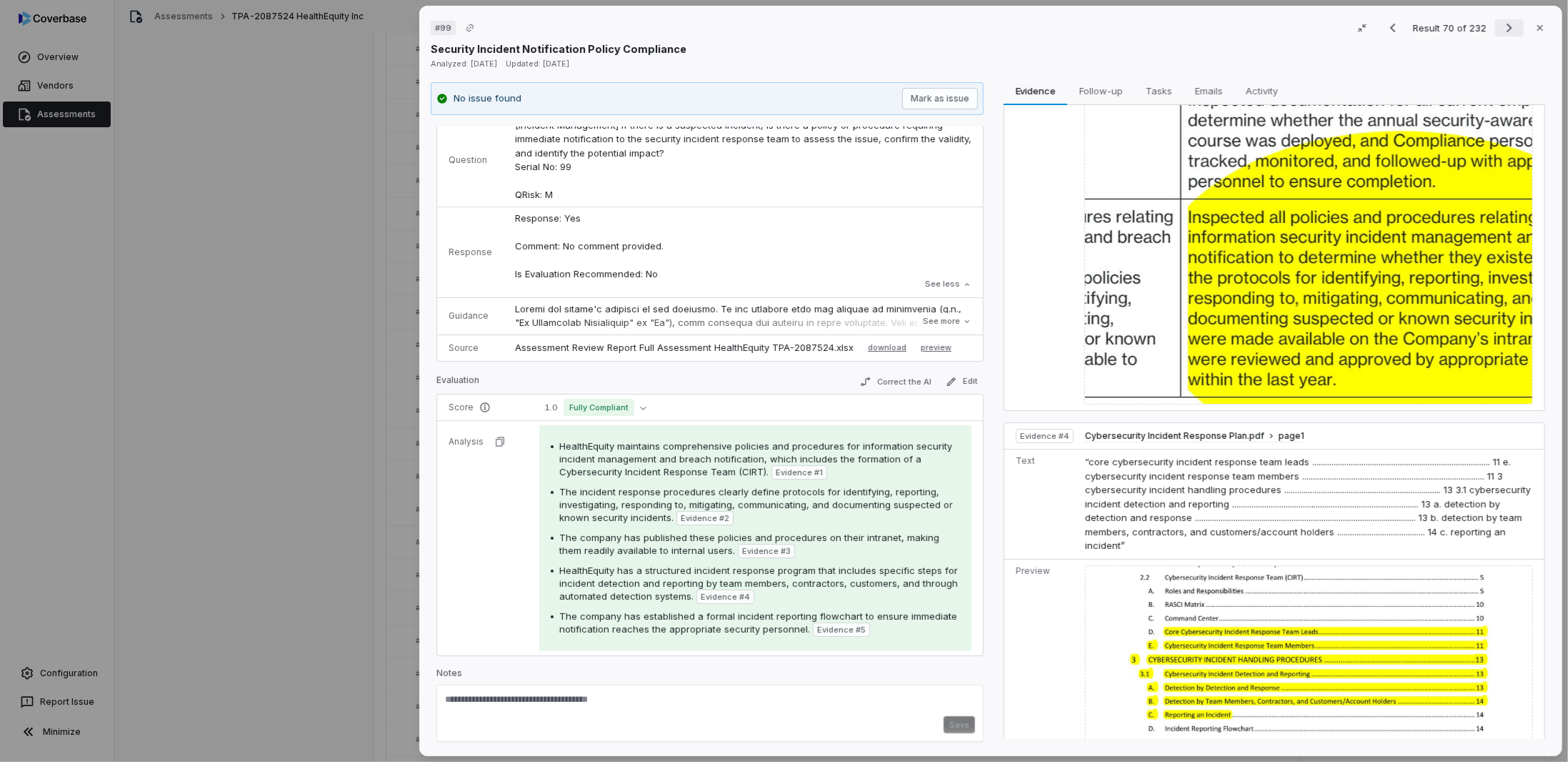
click at [1501, 31] on icon "Next result" at bounding box center [1510, 28] width 17 height 17
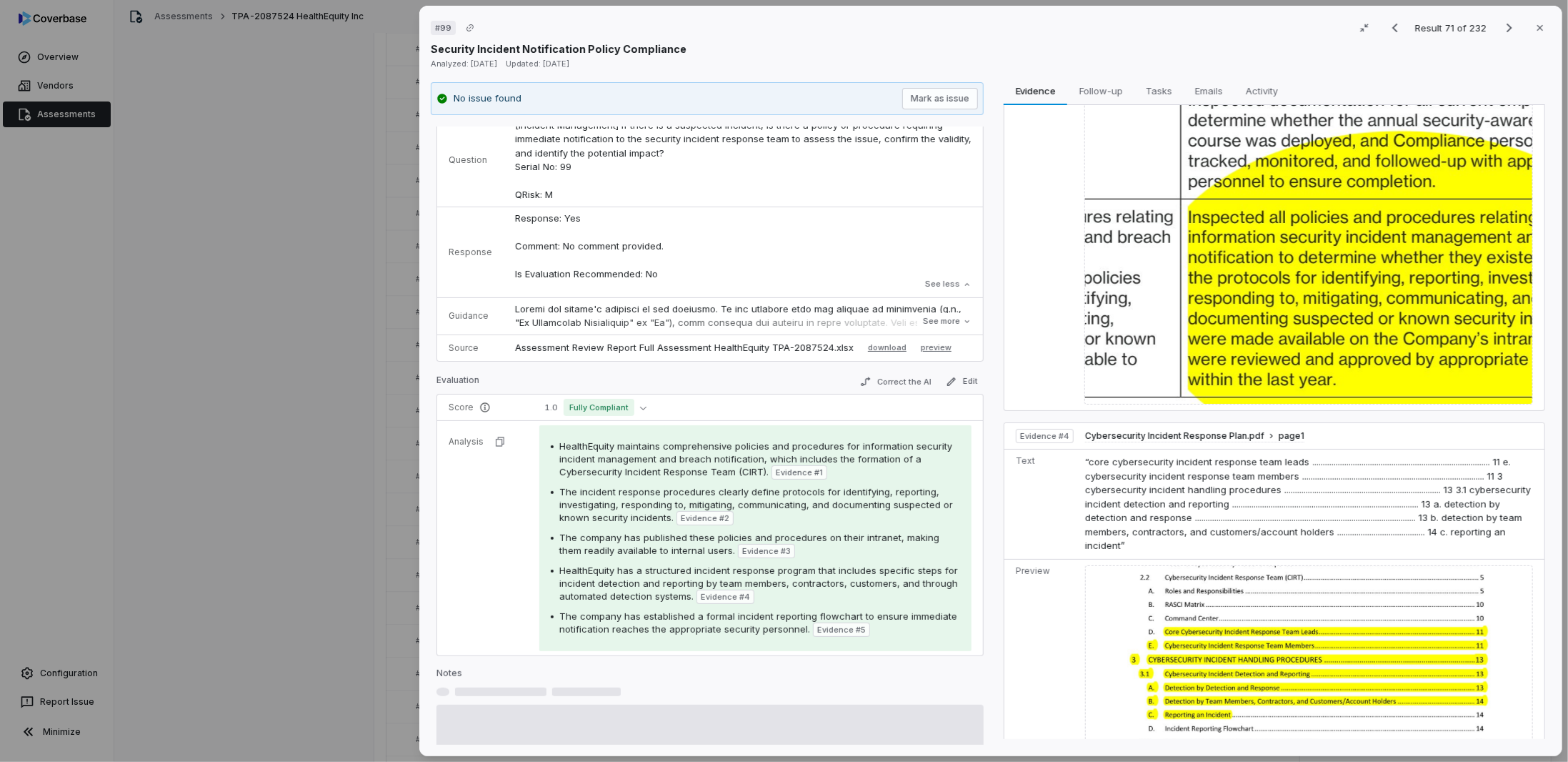
scroll to position [23, 0]
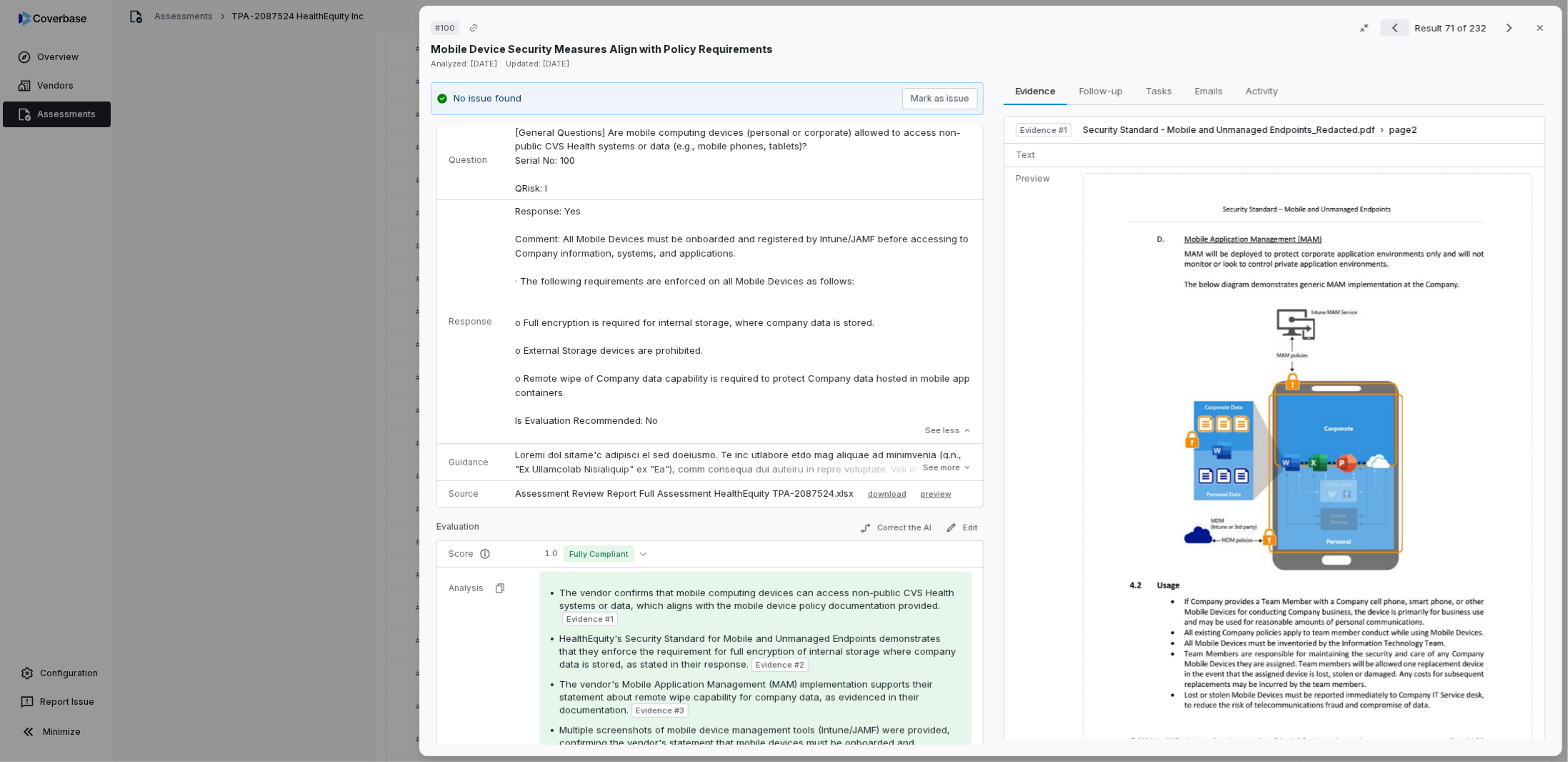
click at [1393, 28] on icon "Previous result" at bounding box center [1395, 28] width 6 height 9
click at [1388, 28] on icon "Previous result" at bounding box center [1396, 28] width 17 height 17
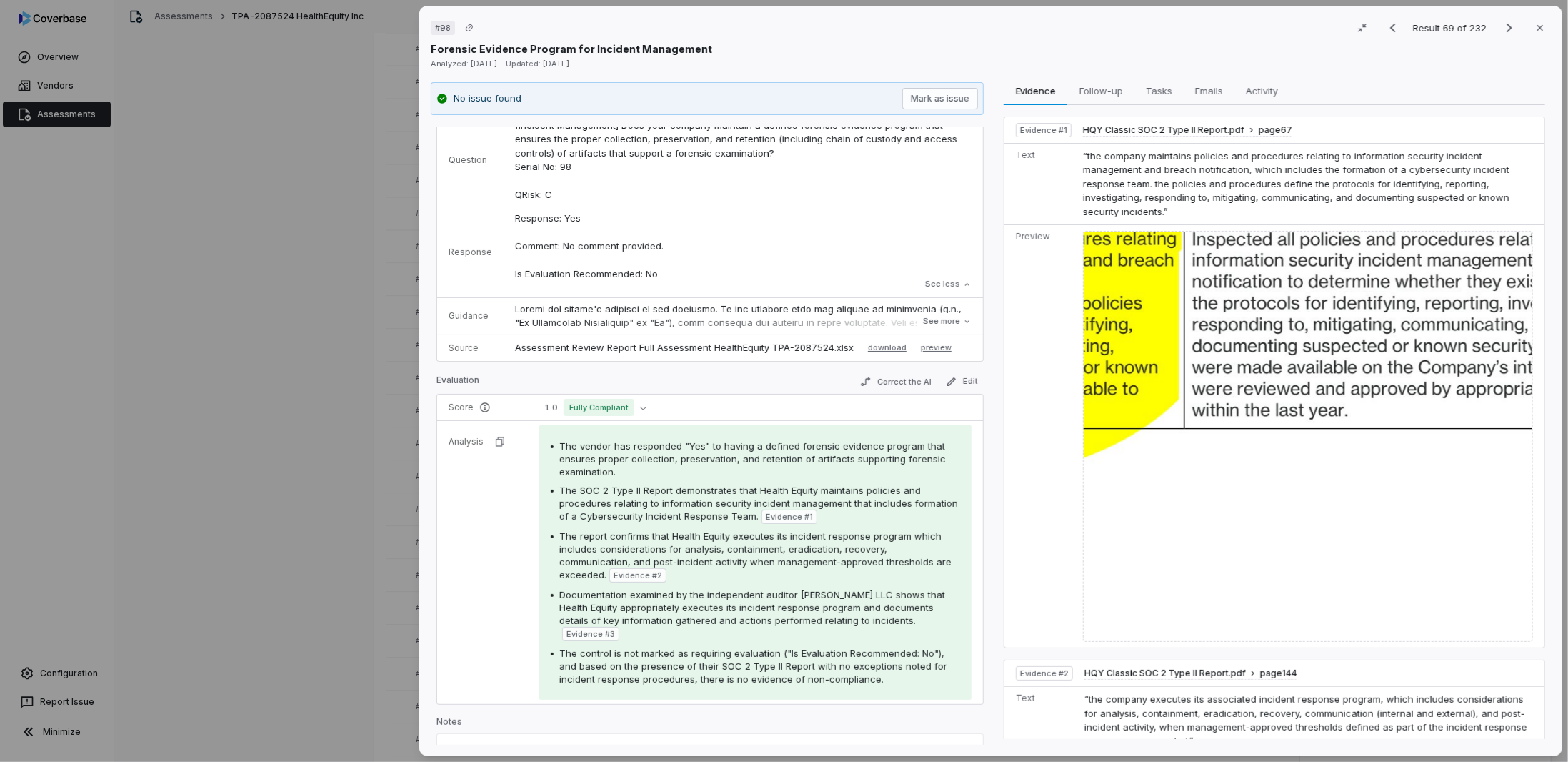
scroll to position [285, 0]
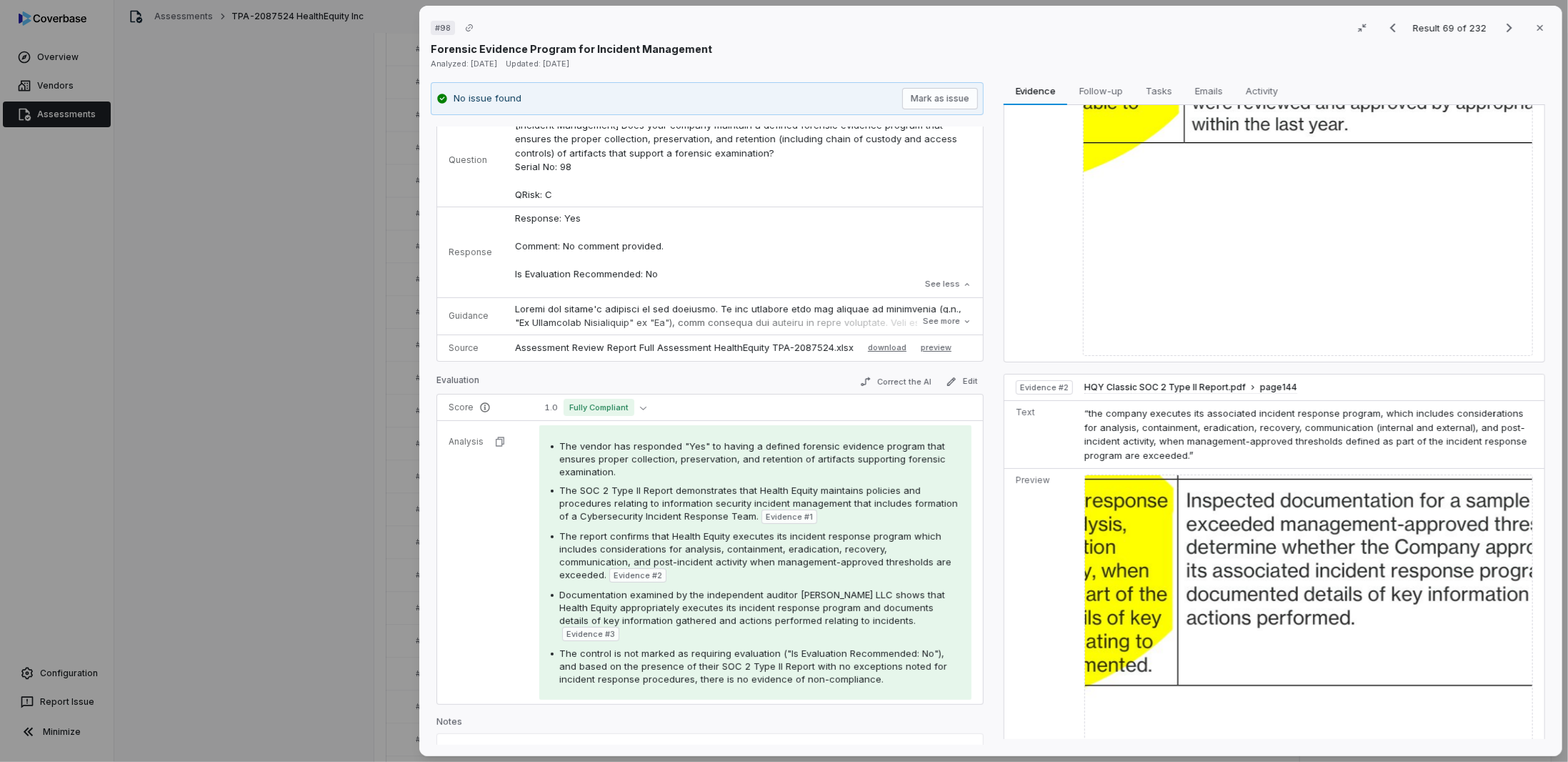
click at [806, 223] on p "Response: Yes Comment: No comment provided. Is Evaluation Recommended: No" at bounding box center [743, 246] width 457 height 70
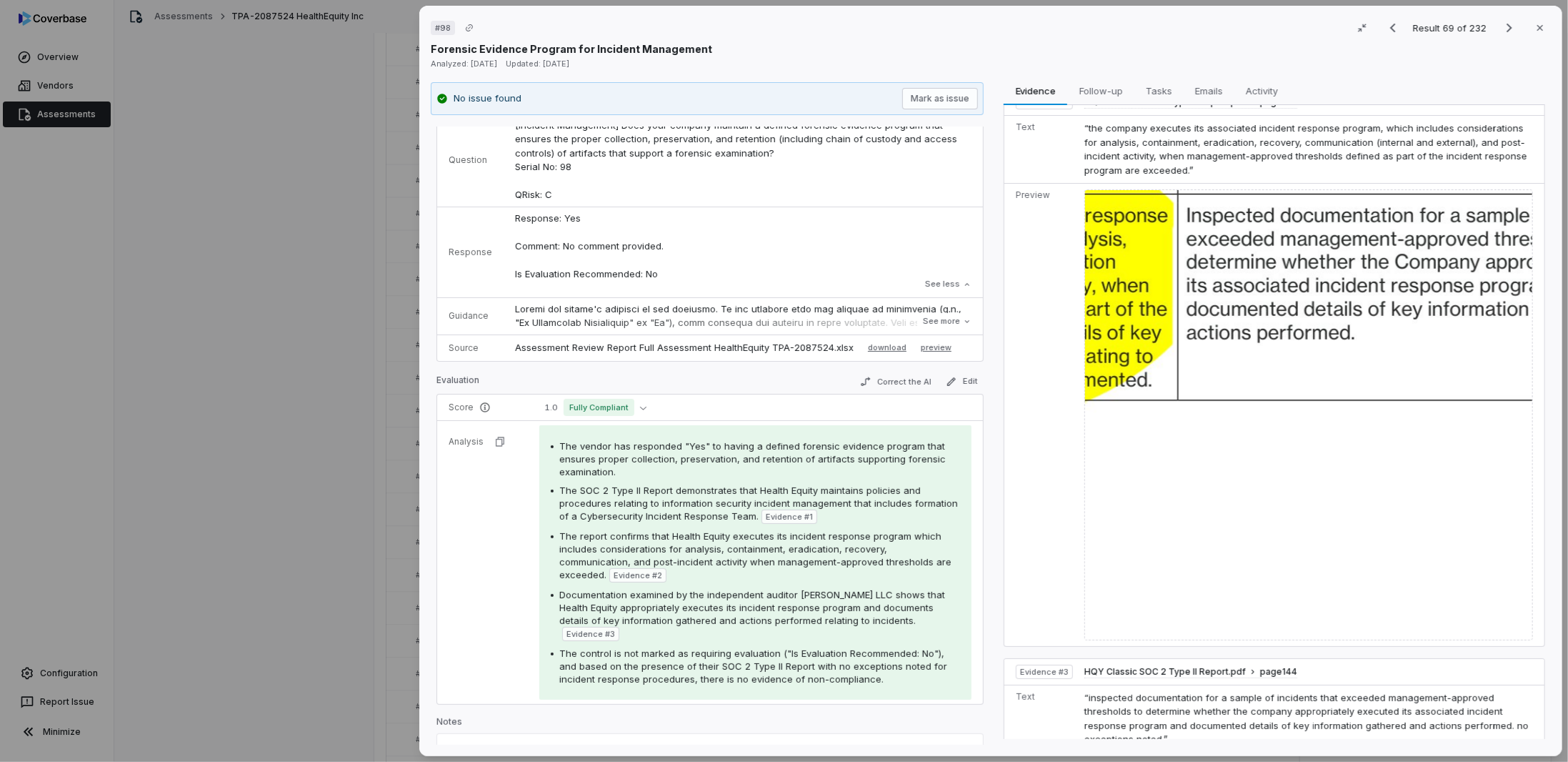
scroll to position [786, 0]
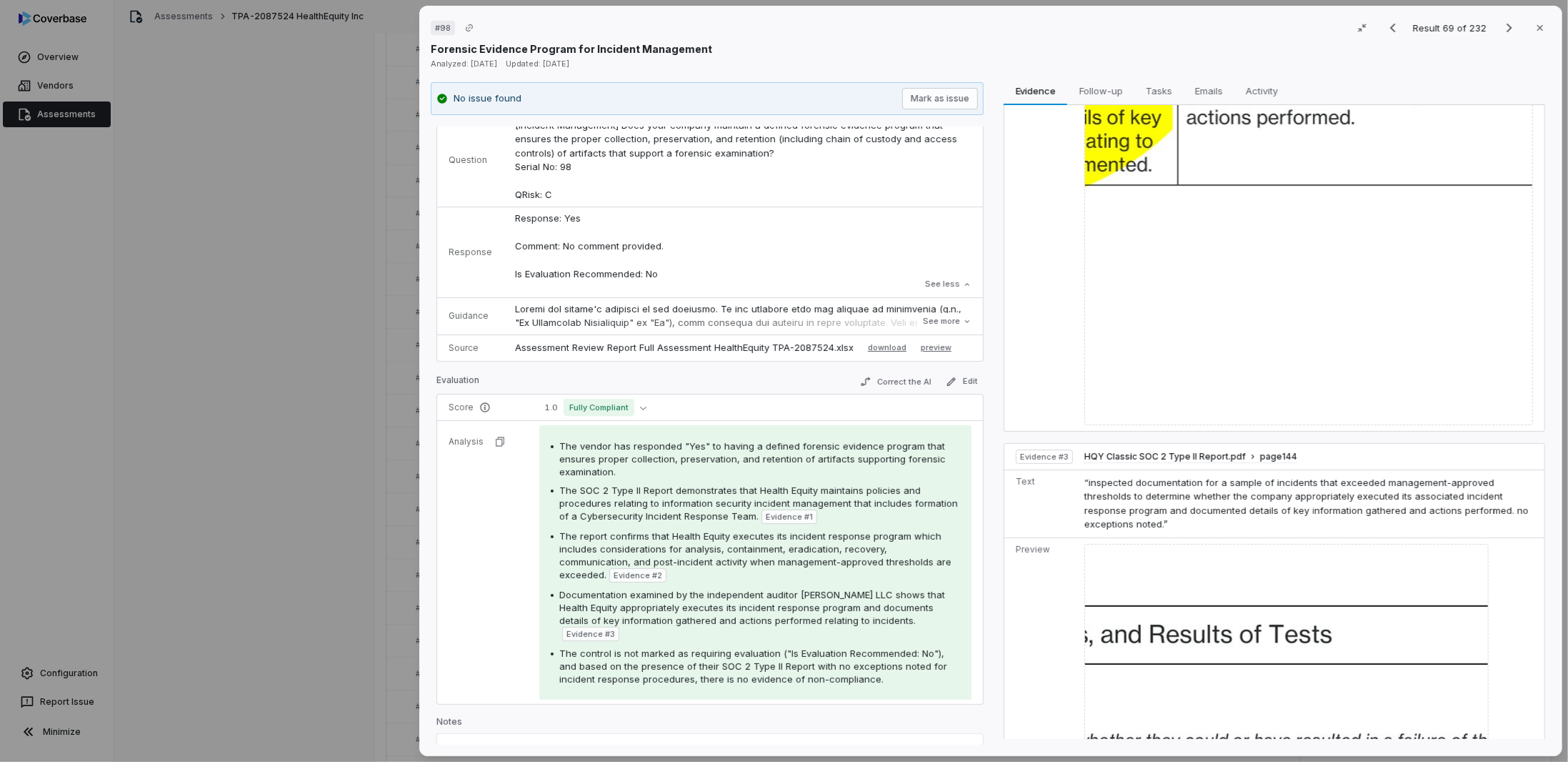
click at [252, 255] on div "# 98 Result 69 of 232 Close Forensic Evidence Program for Incident Management A…" at bounding box center [784, 381] width 1568 height 762
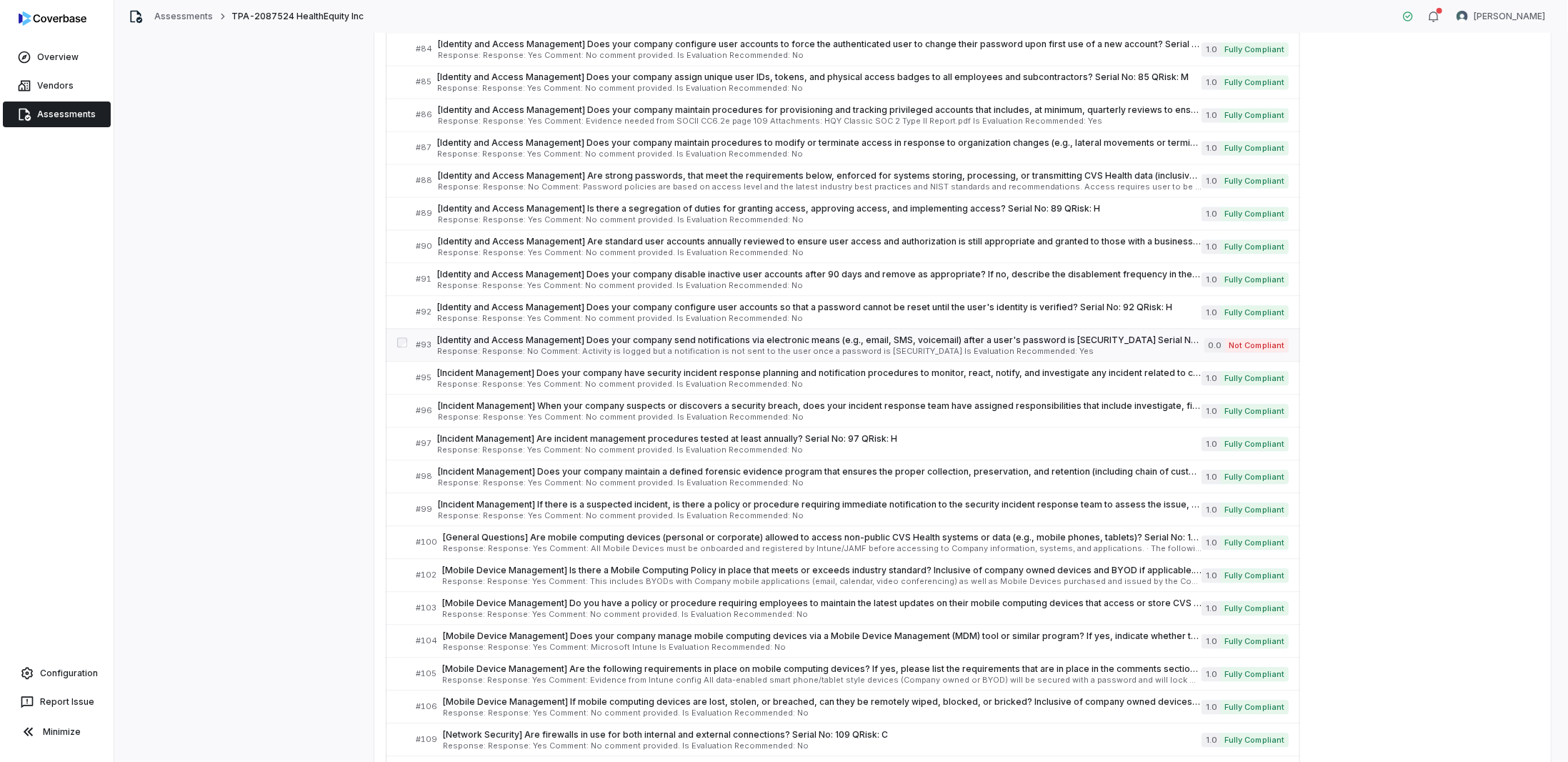
click at [462, 334] on span "[Identity and Access Management] Does your company send notifications via elect…" at bounding box center [821, 340] width 767 height 12
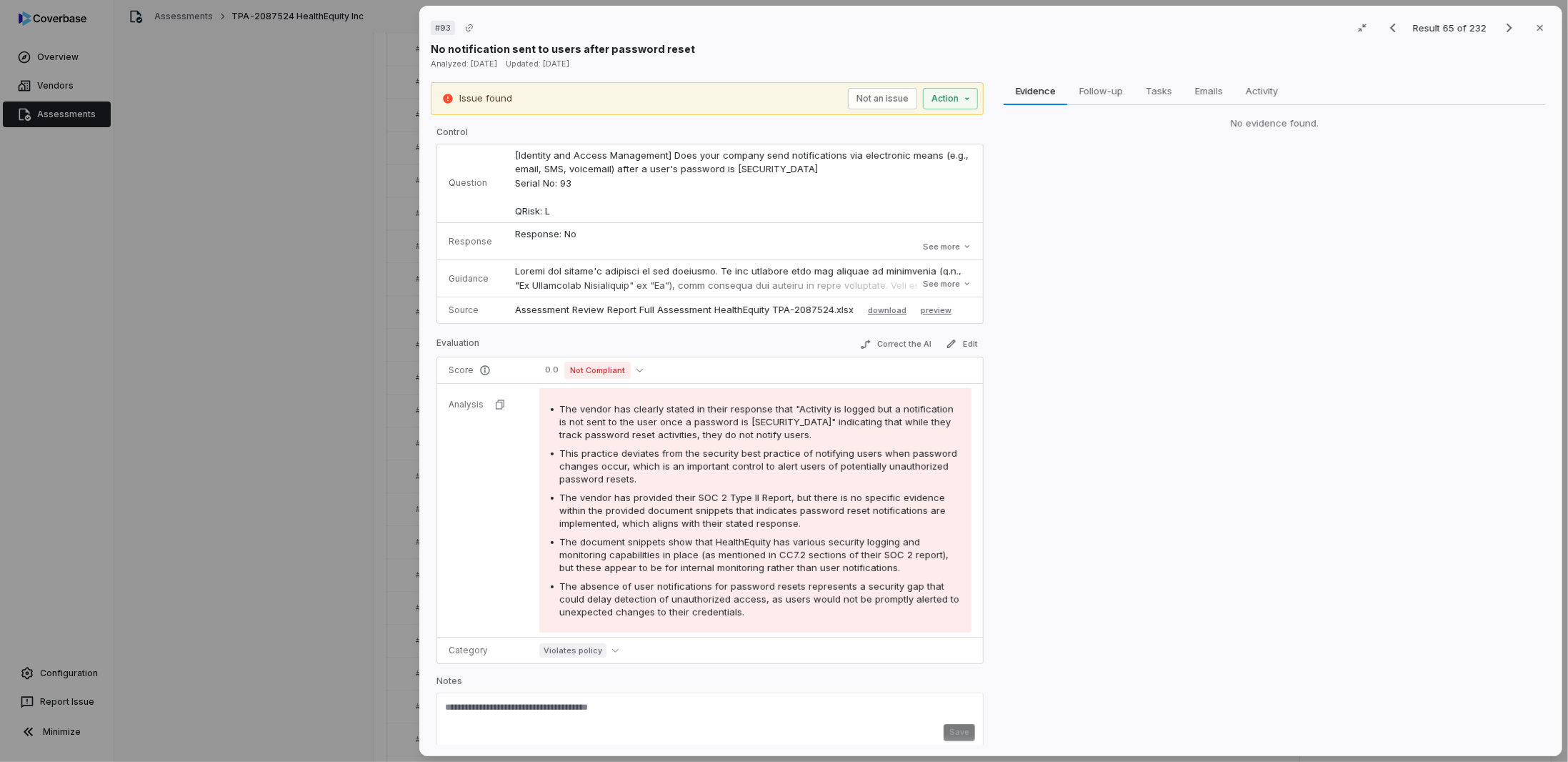
click at [233, 337] on div "# 93 Result 65 of 232 Close No notification sent to users after password reset …" at bounding box center [784, 381] width 1568 height 762
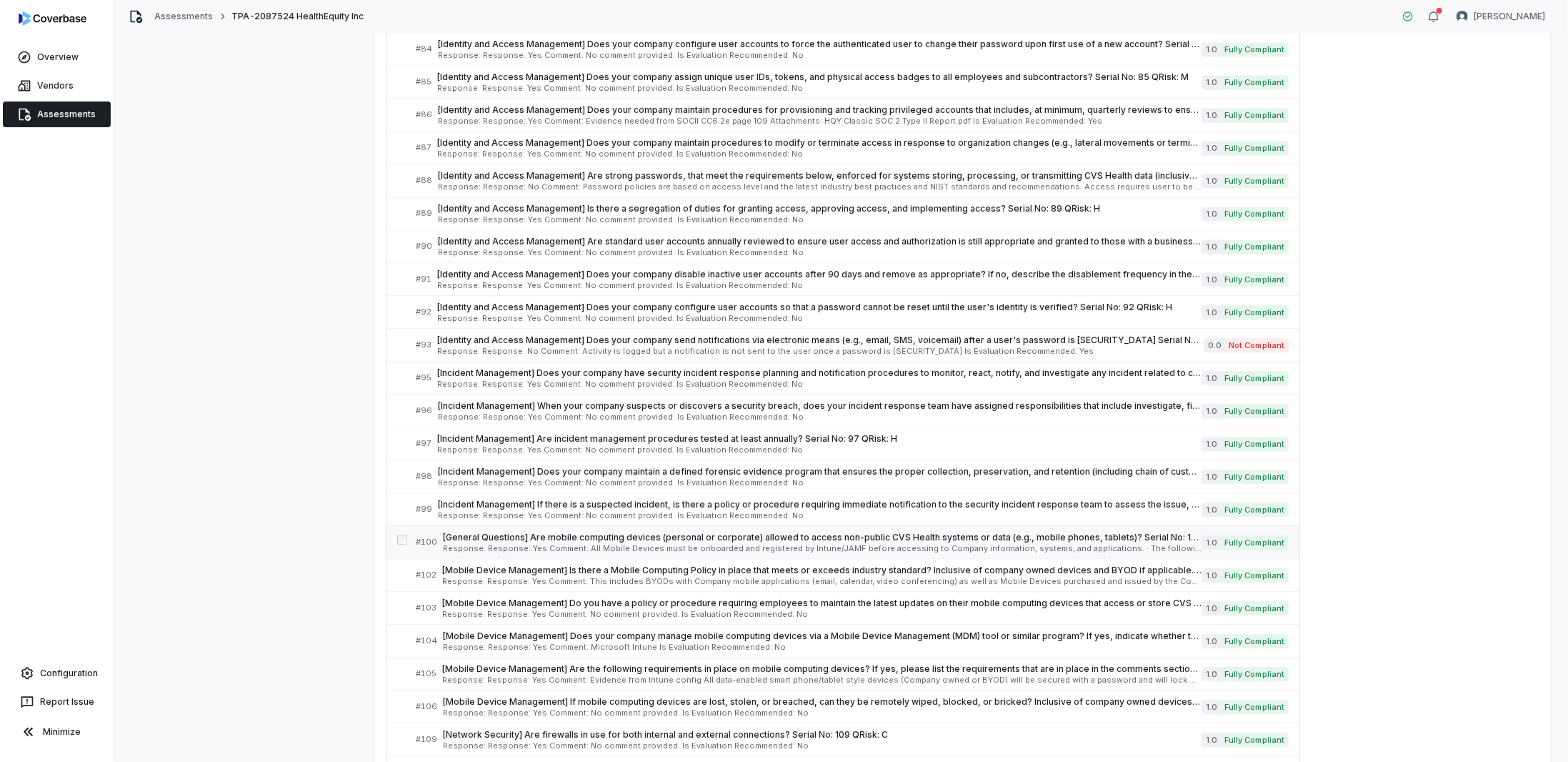
click at [582, 532] on span "[General Questions] Are mobile computing devices (personal or corporate) allowe…" at bounding box center [822, 537] width 759 height 12
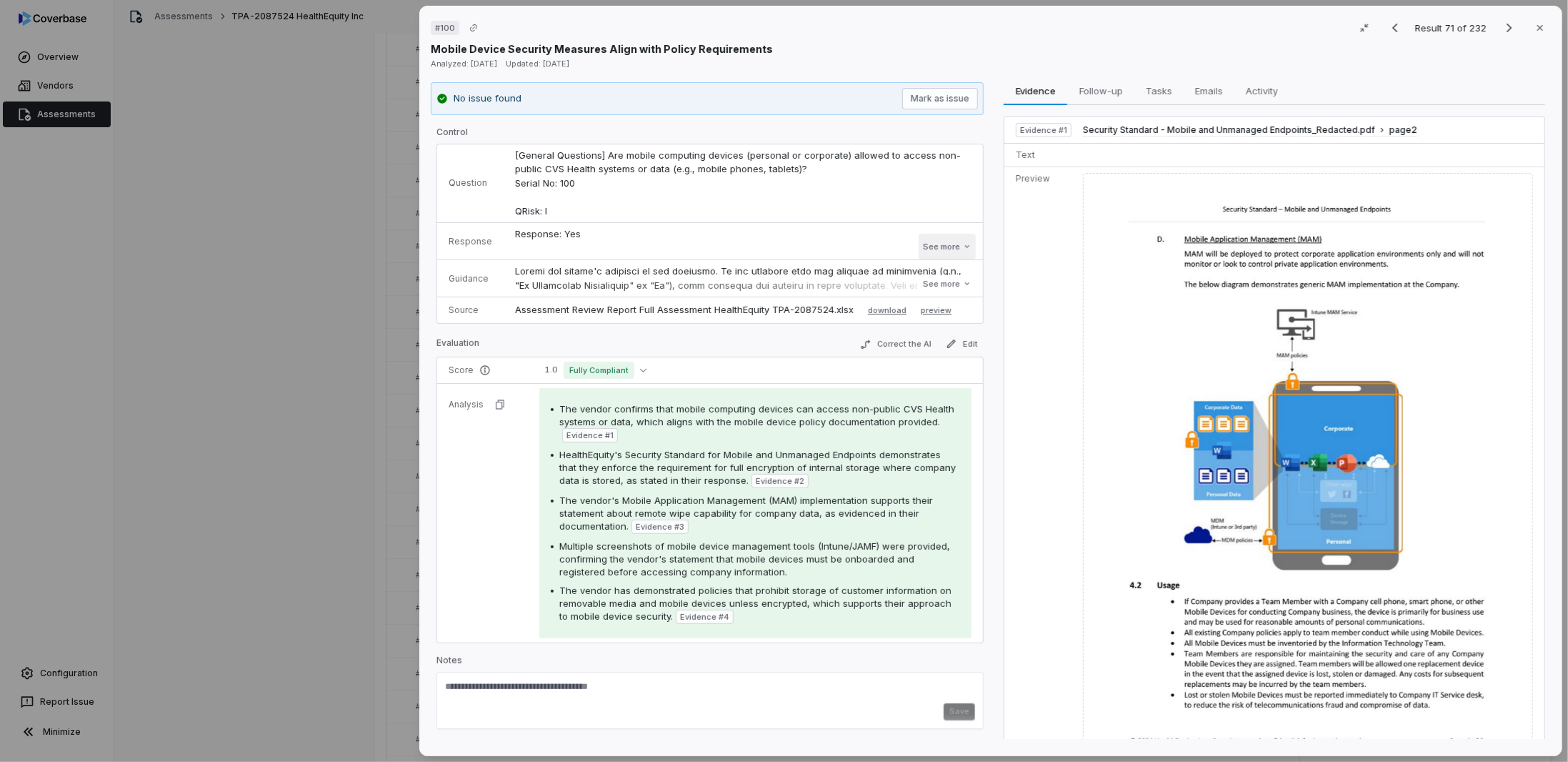
click at [938, 241] on button "See more" at bounding box center [948, 246] width 57 height 26
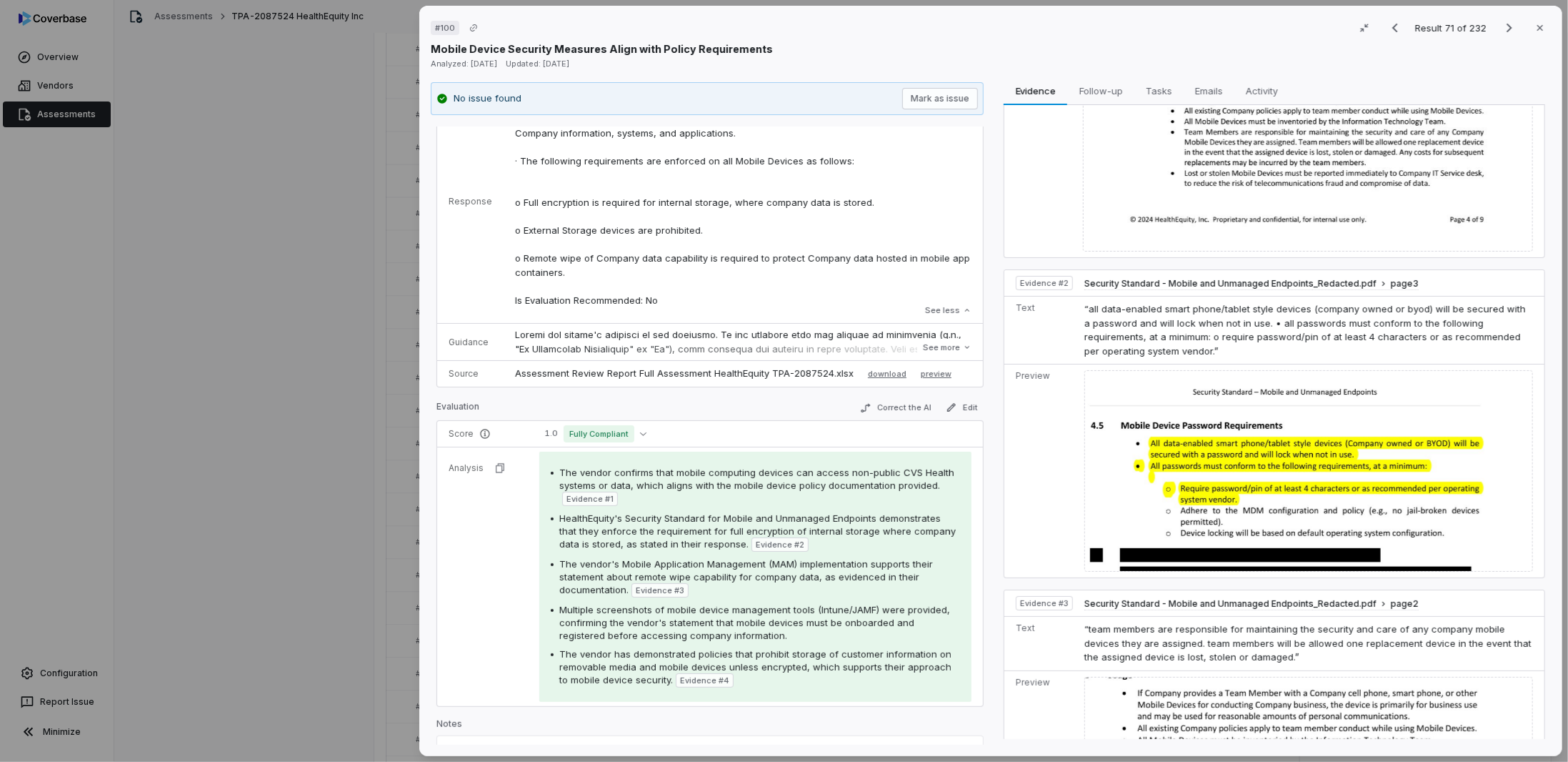
scroll to position [537, 0]
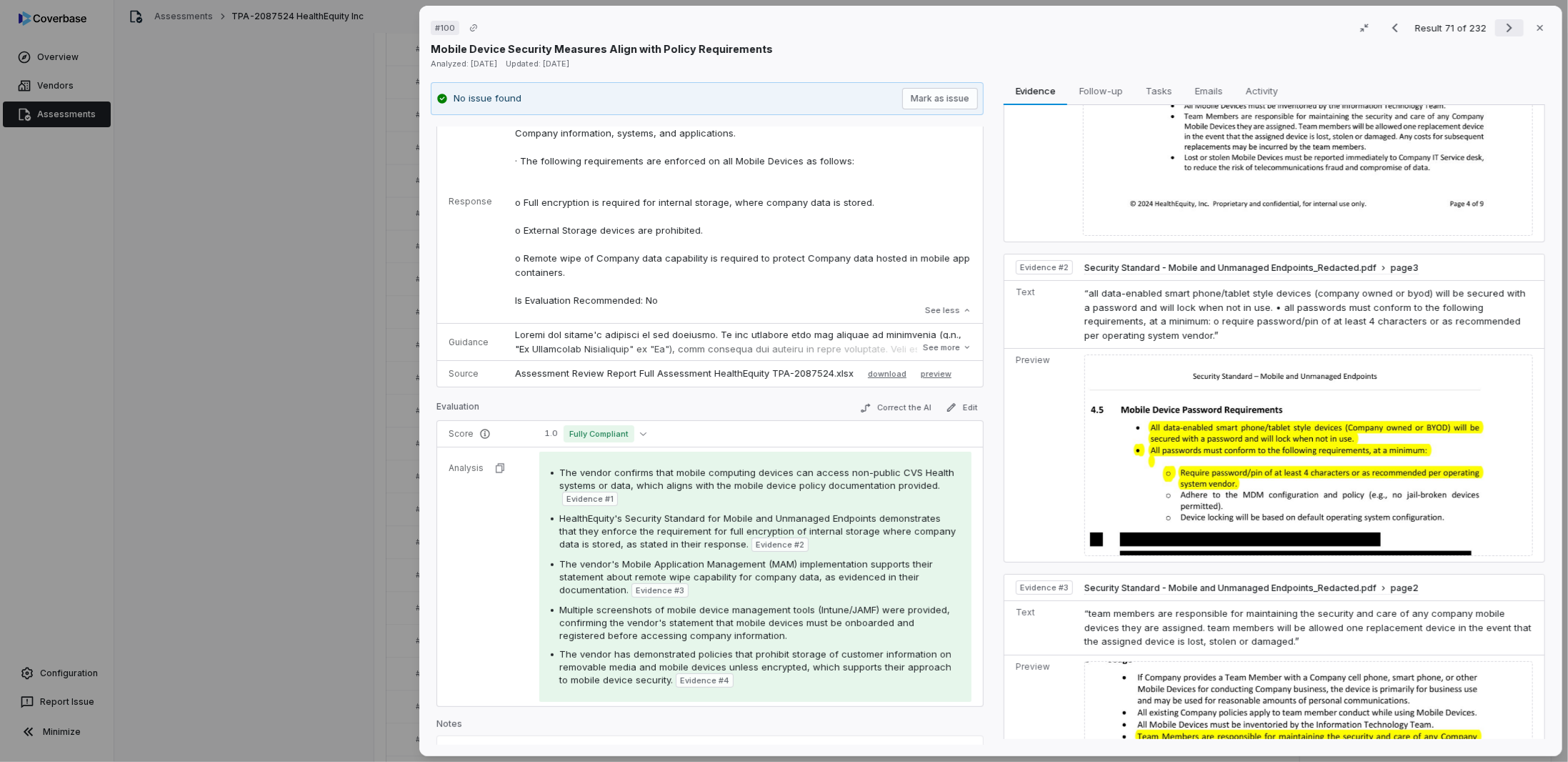
click at [1501, 30] on icon "Next result" at bounding box center [1510, 28] width 17 height 17
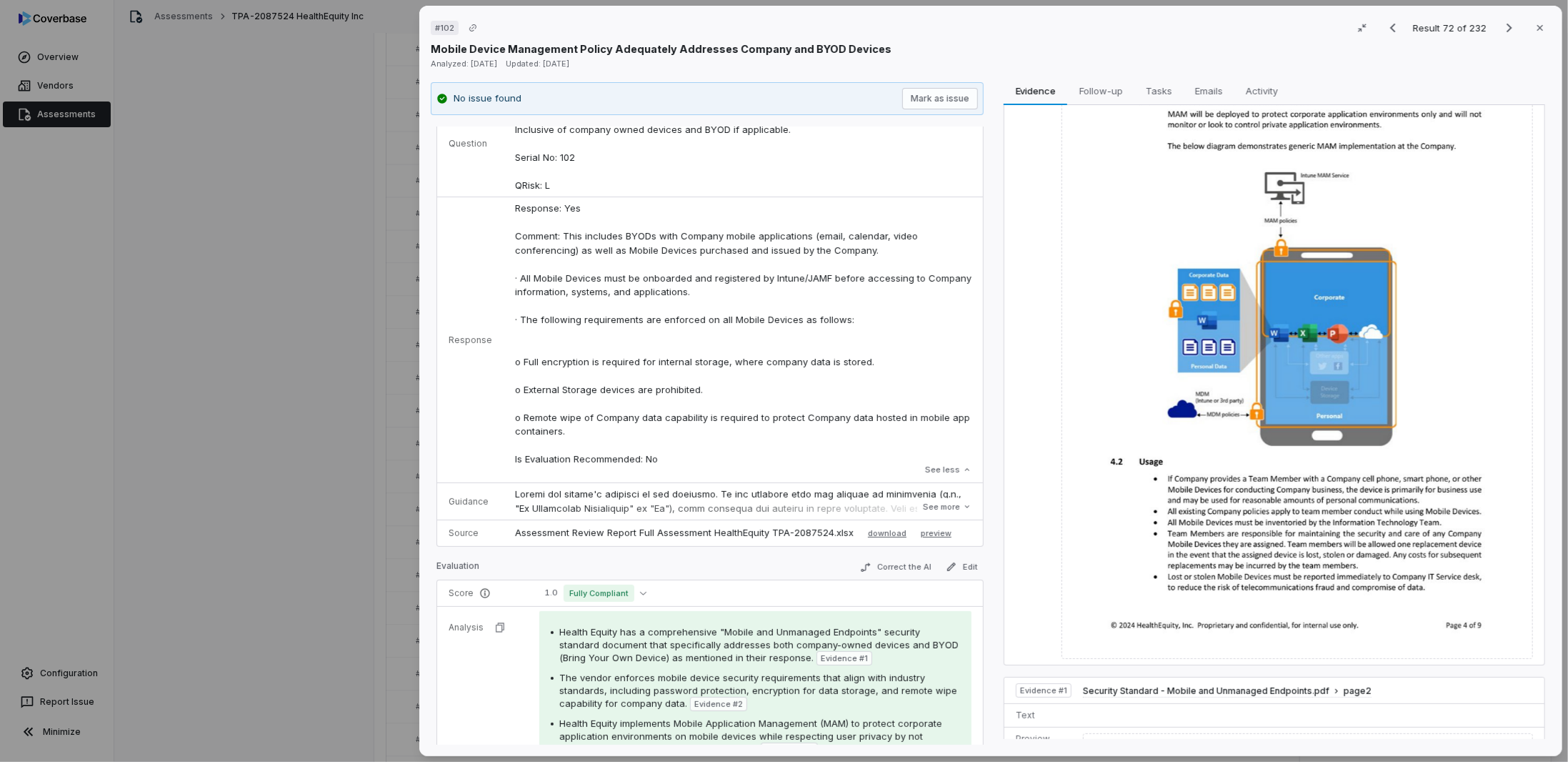
scroll to position [72, 0]
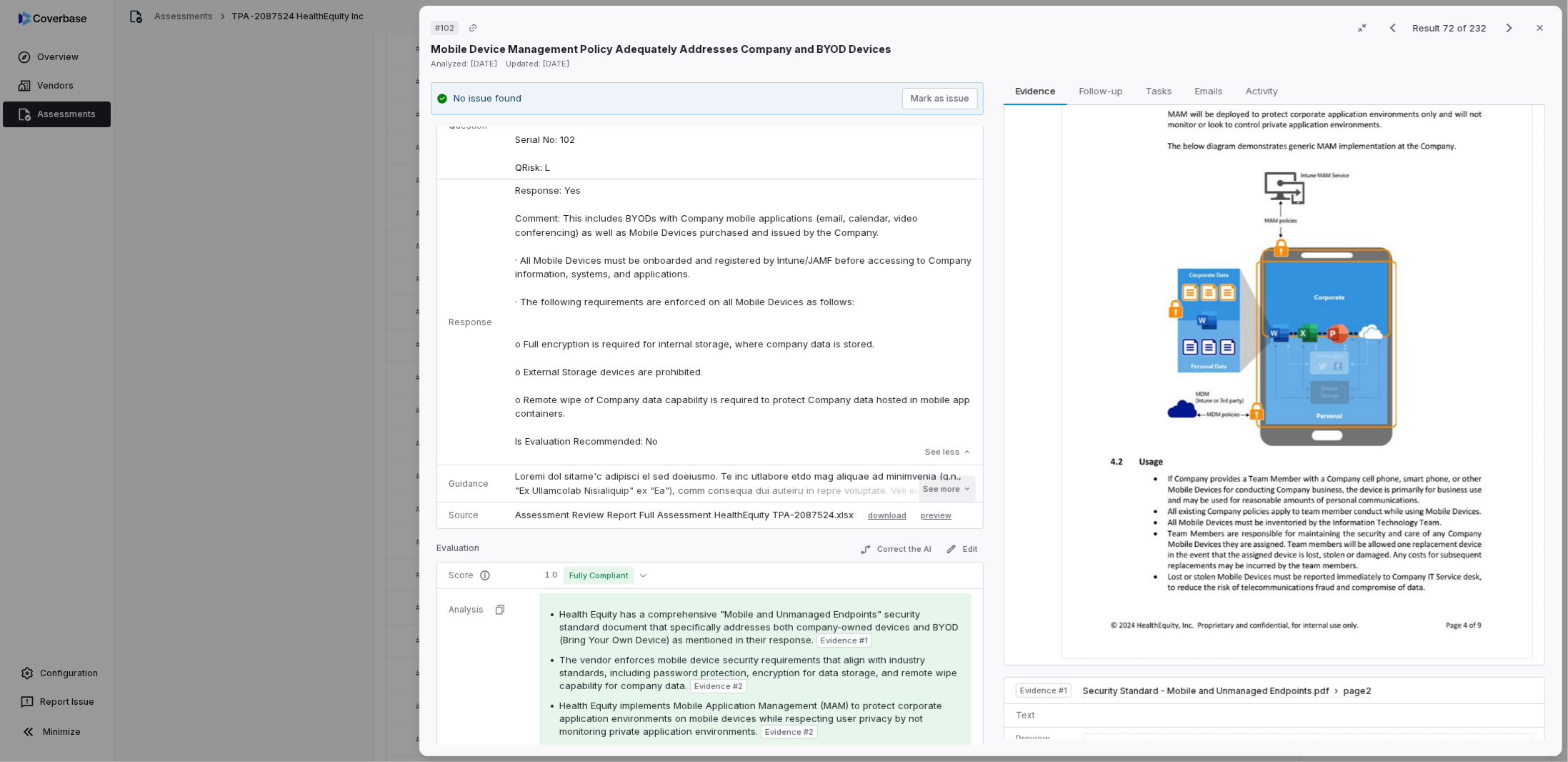
click at [921, 491] on button "See more" at bounding box center [948, 488] width 57 height 26
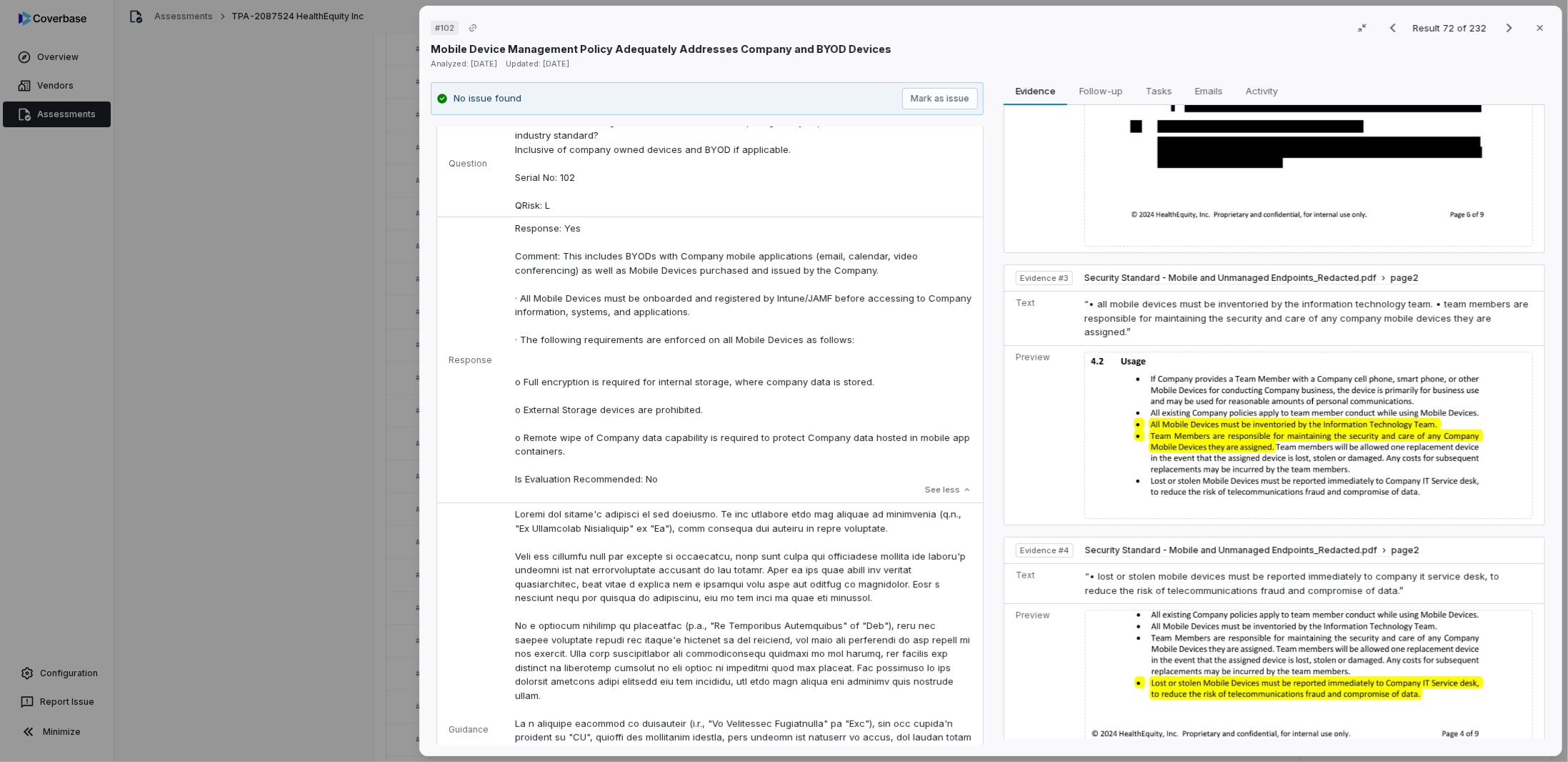
scroll to position [0, 0]
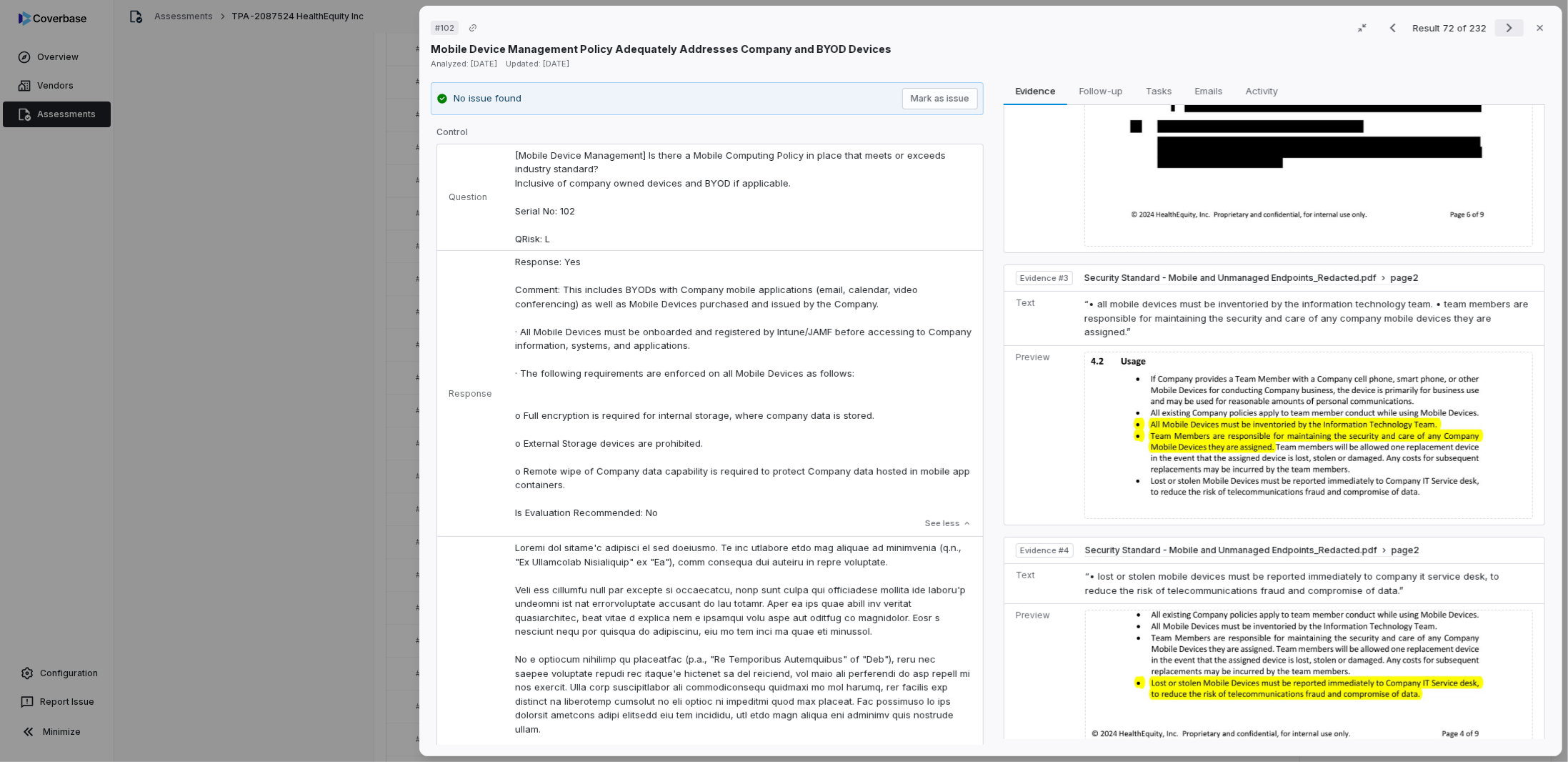
click at [1507, 29] on icon "Next result" at bounding box center [1509, 28] width 6 height 9
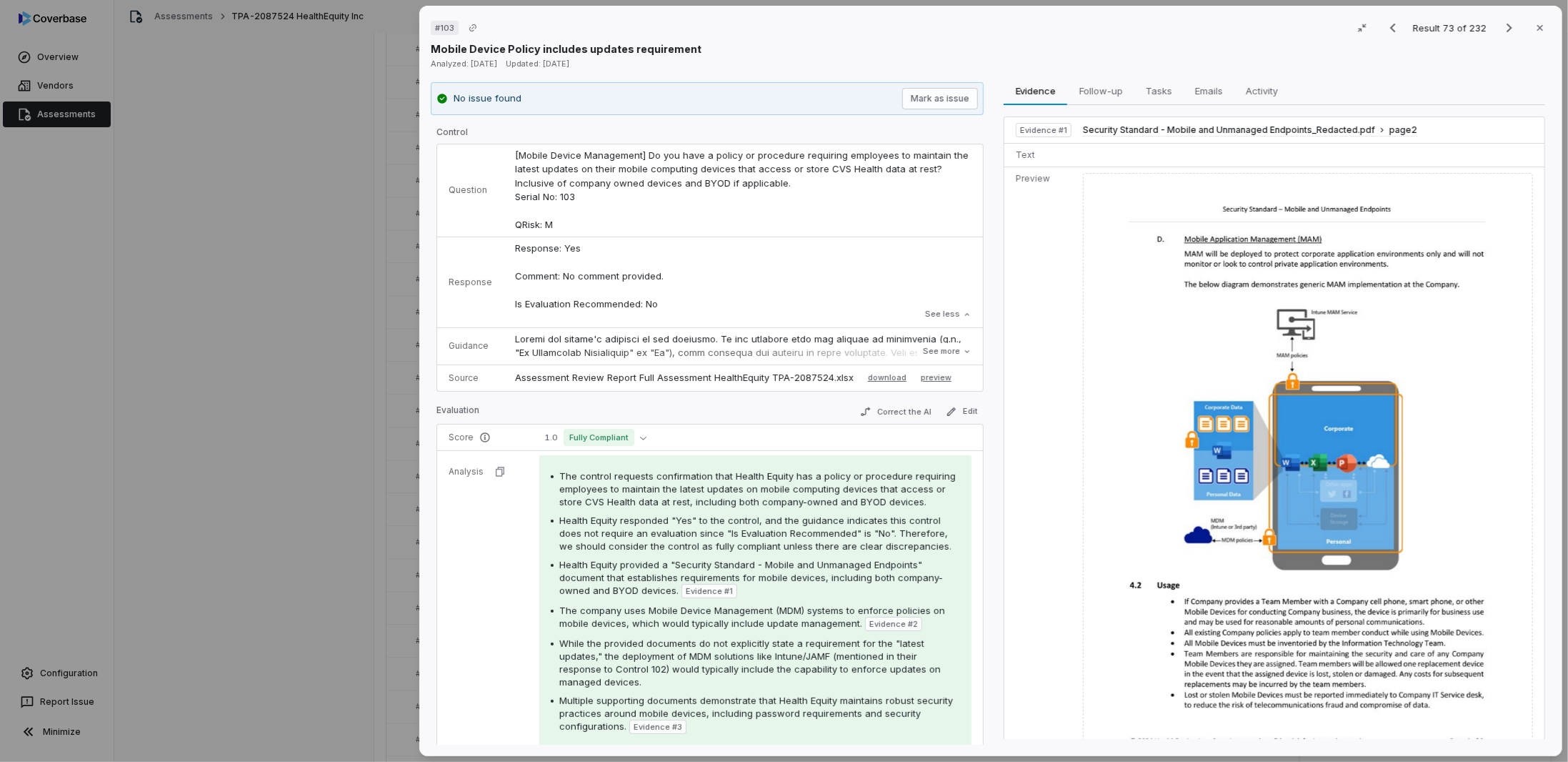
scroll to position [143, 0]
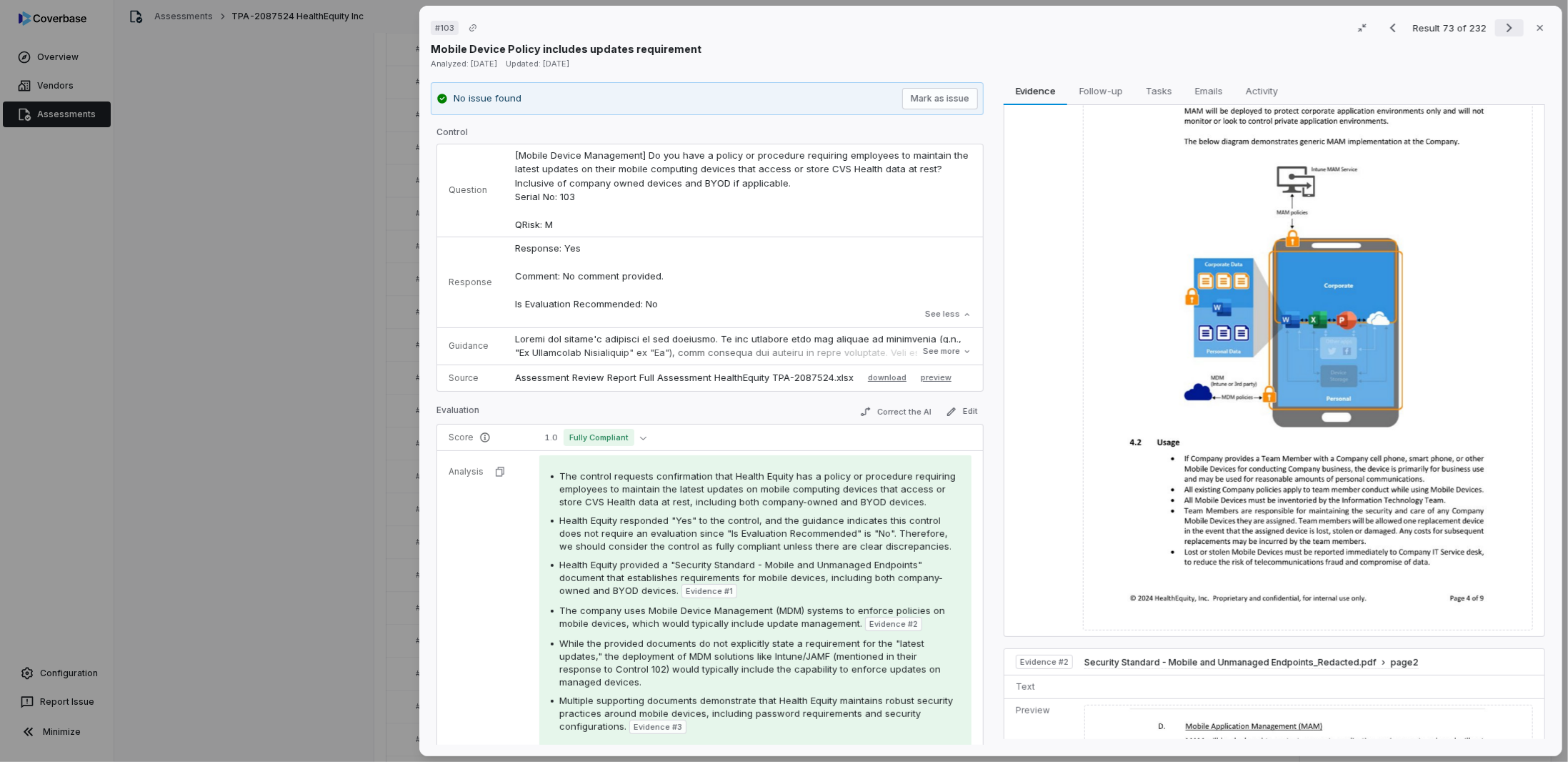
click at [1501, 23] on icon "Next result" at bounding box center [1510, 28] width 17 height 17
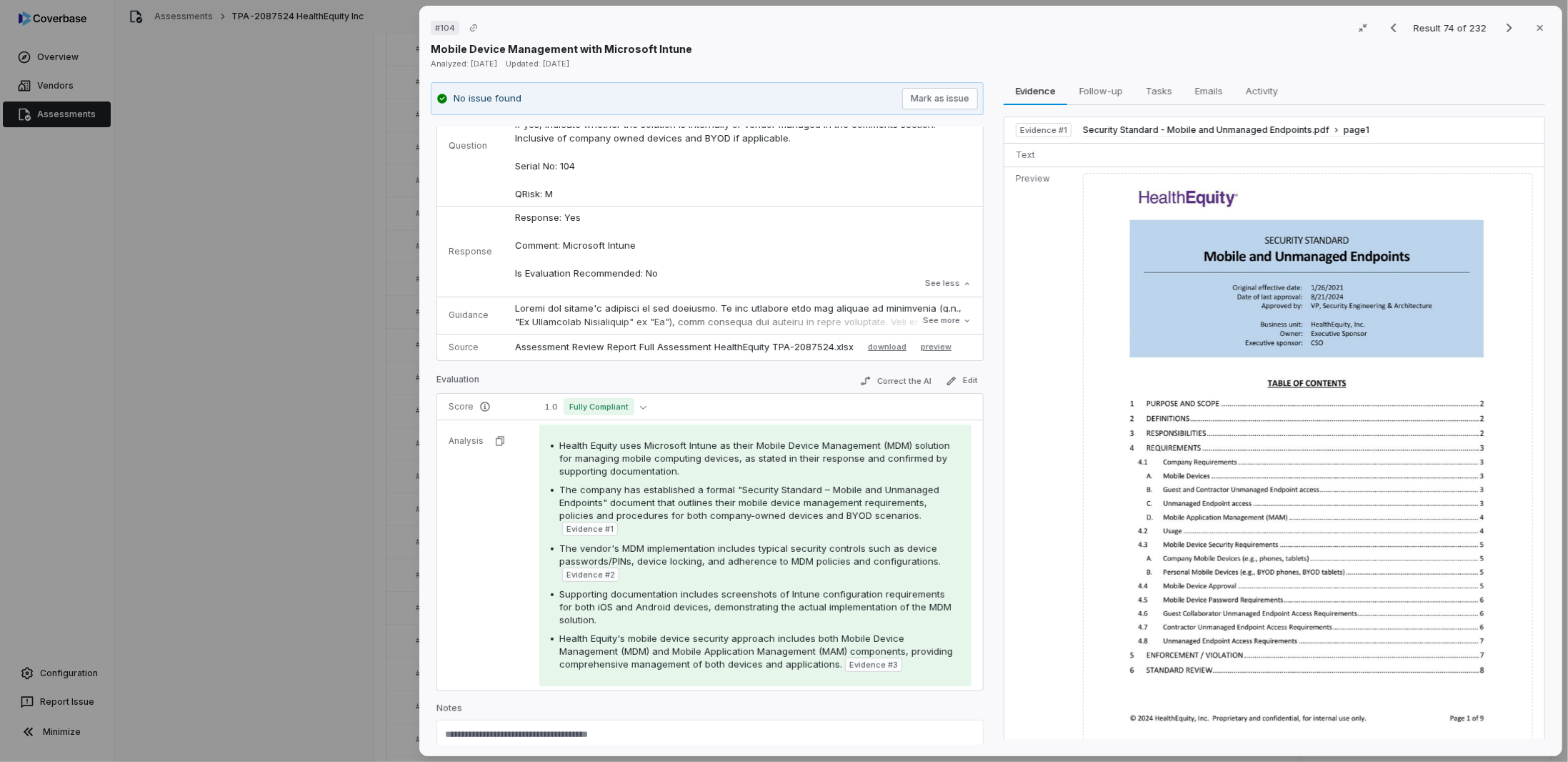
scroll to position [93, 0]
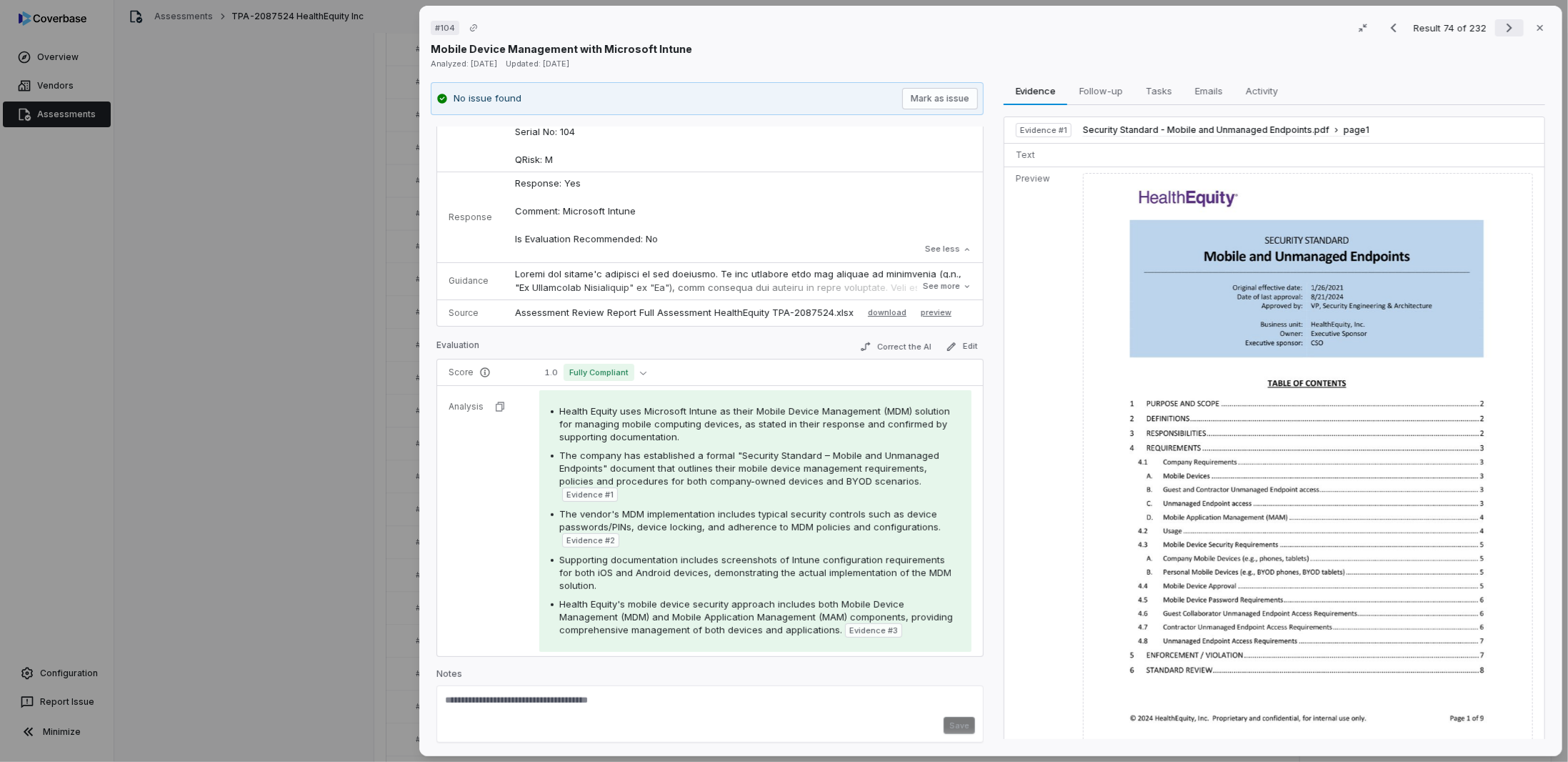
click at [1496, 26] on button "Next result" at bounding box center [1510, 28] width 28 height 17
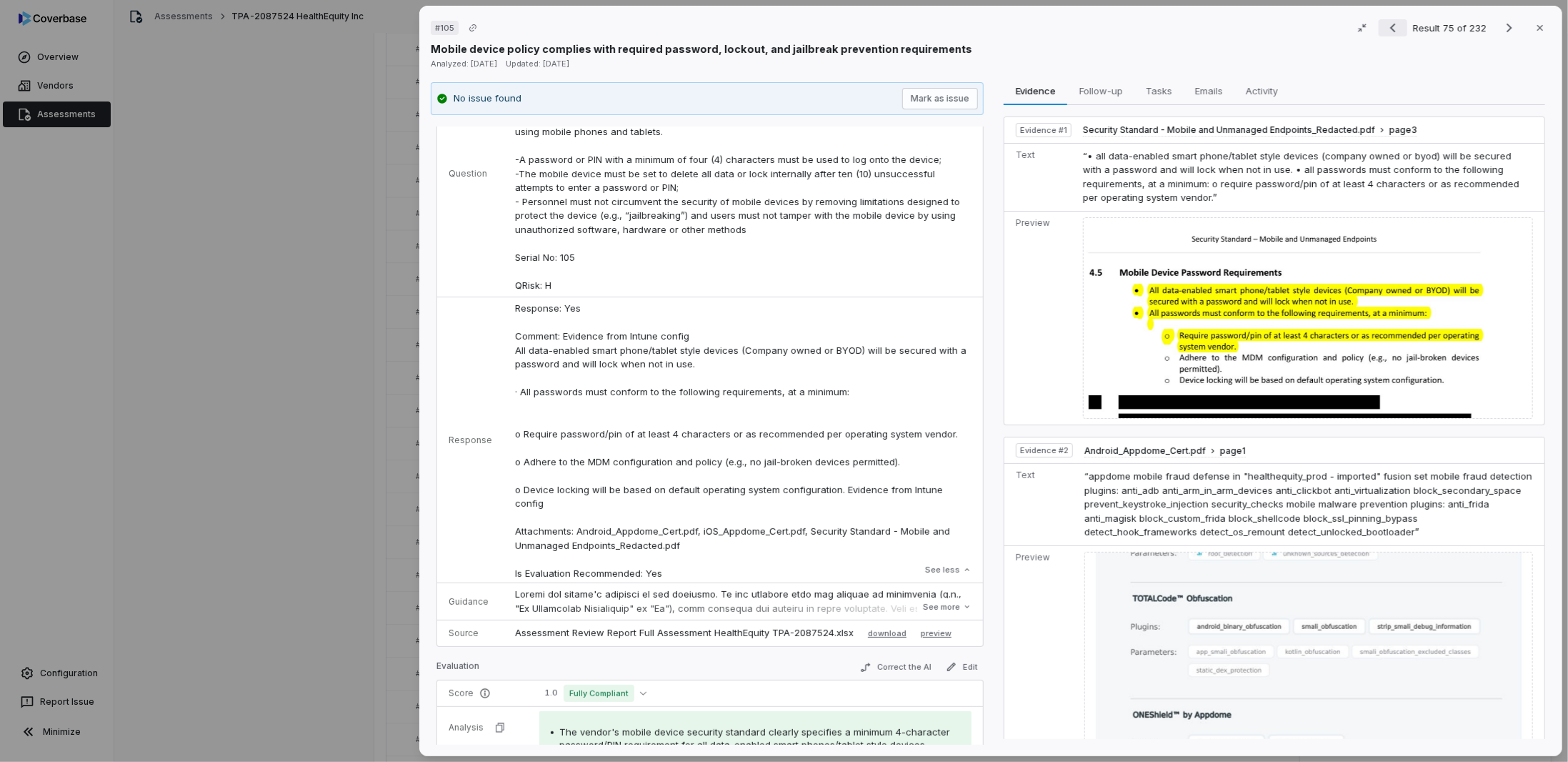
click at [1393, 31] on icon "Previous result" at bounding box center [1393, 28] width 17 height 17
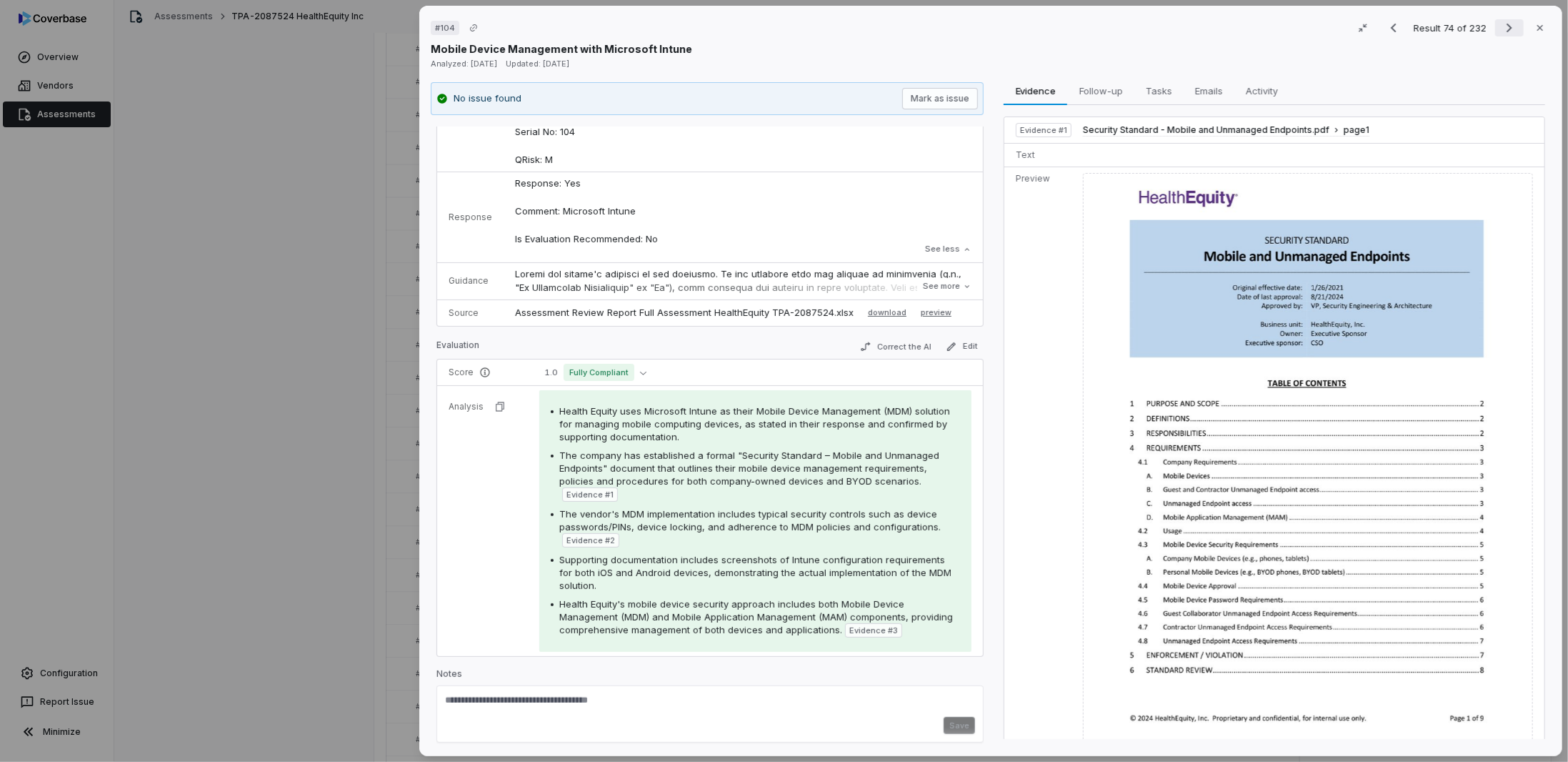
click at [1512, 28] on button "Next result" at bounding box center [1510, 28] width 28 height 17
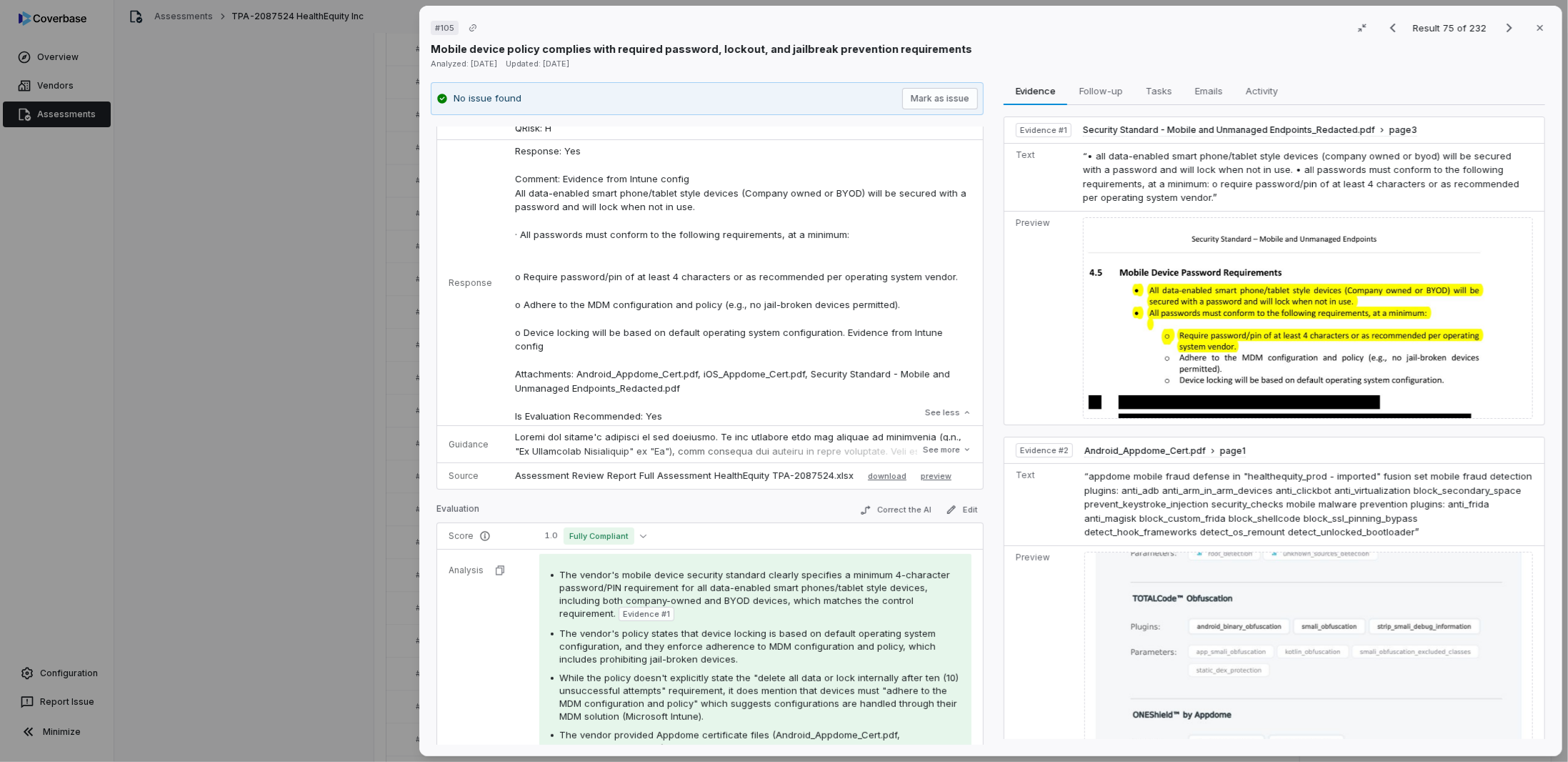
scroll to position [215, 0]
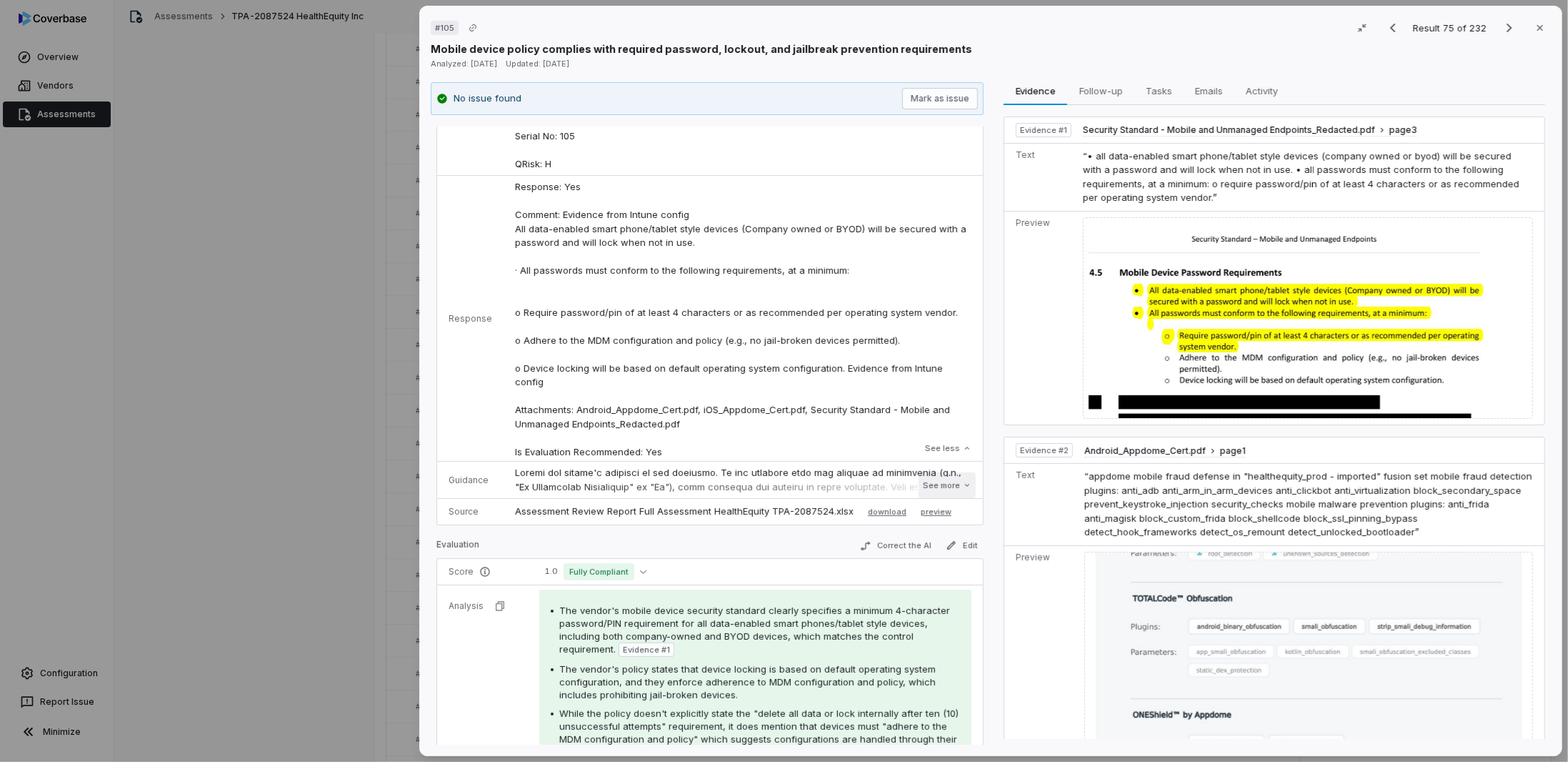
click at [945, 483] on button "See more" at bounding box center [948, 485] width 57 height 26
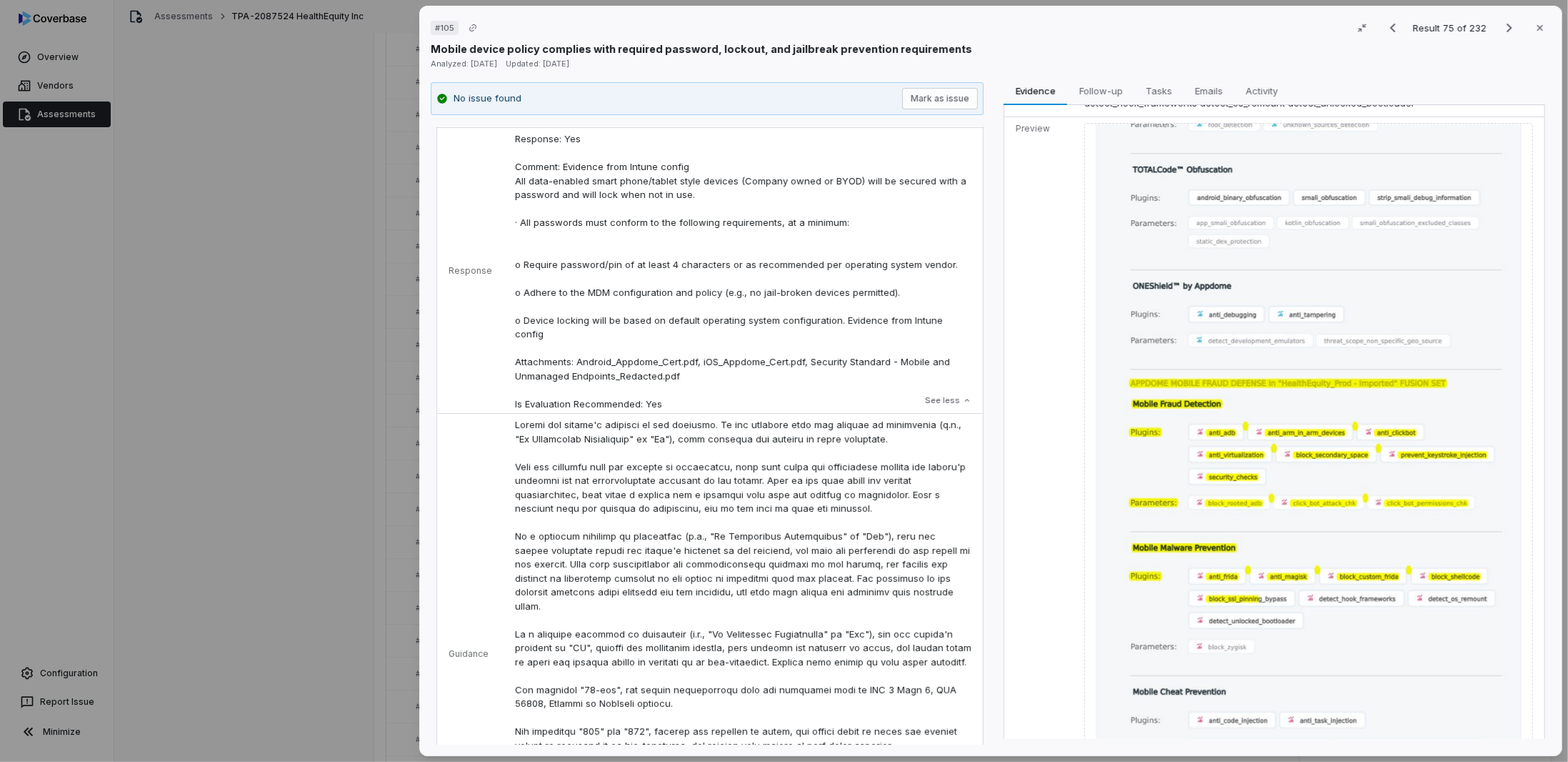
scroll to position [429, 0]
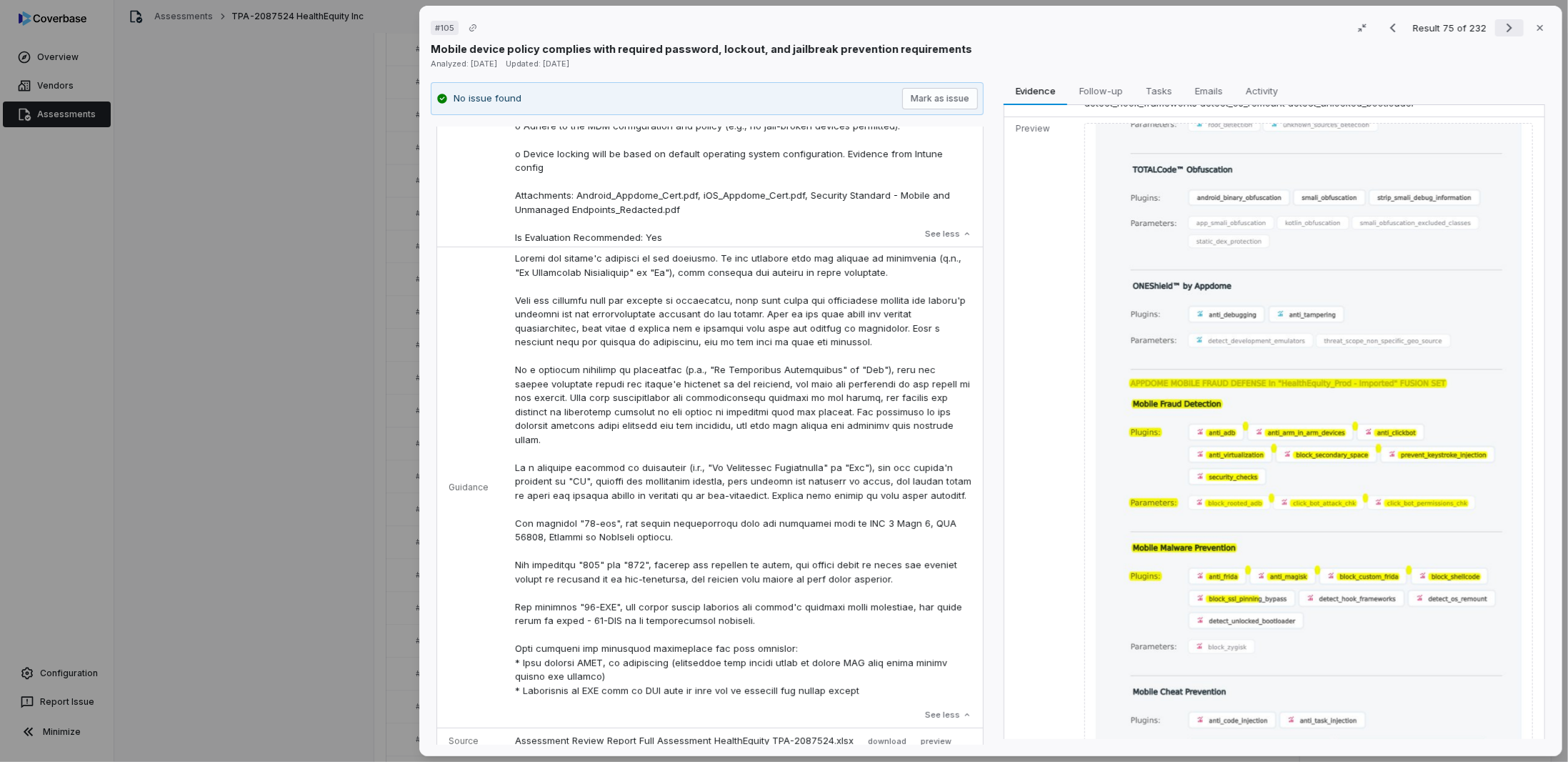
click at [1506, 27] on icon "Next result" at bounding box center [1510, 28] width 17 height 17
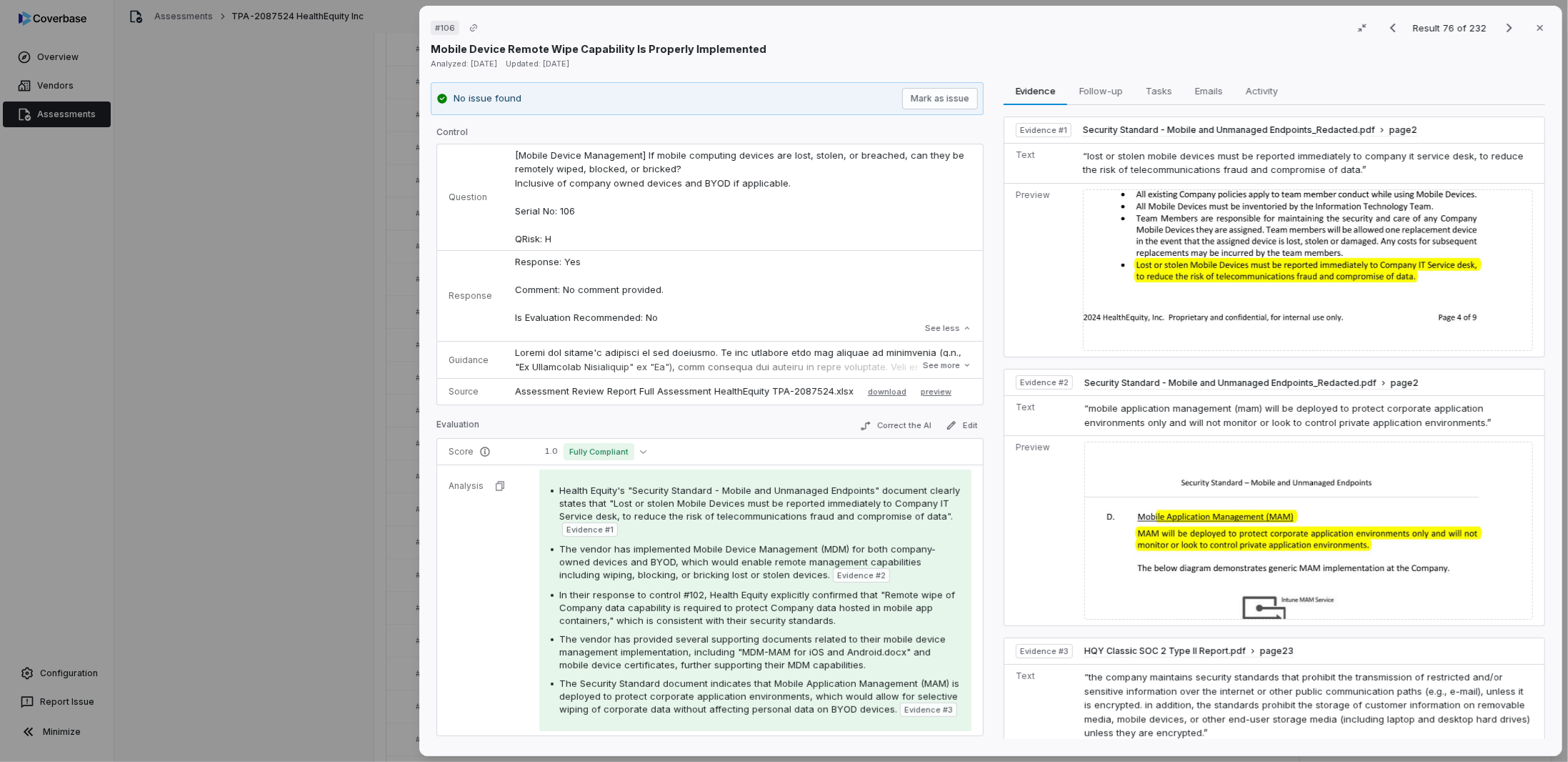
click at [602, 760] on div "# 106 Result 76 of 232 Close Mobile Device Remote Wipe Capability Is Properly I…" at bounding box center [991, 381] width 1154 height 762
click at [1507, 25] on icon "Next result" at bounding box center [1510, 28] width 17 height 17
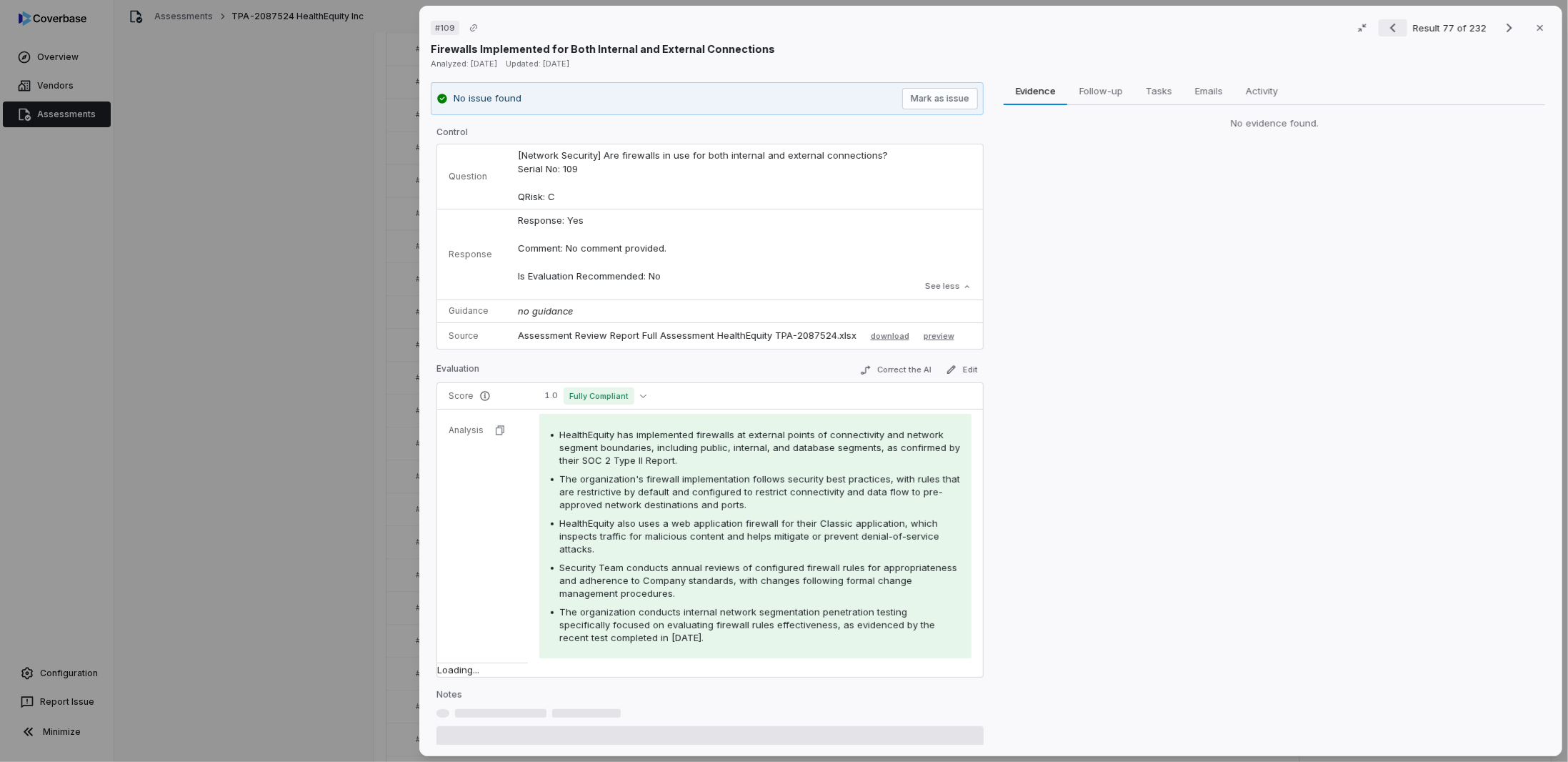
click at [1389, 29] on icon "Previous result" at bounding box center [1393, 28] width 17 height 17
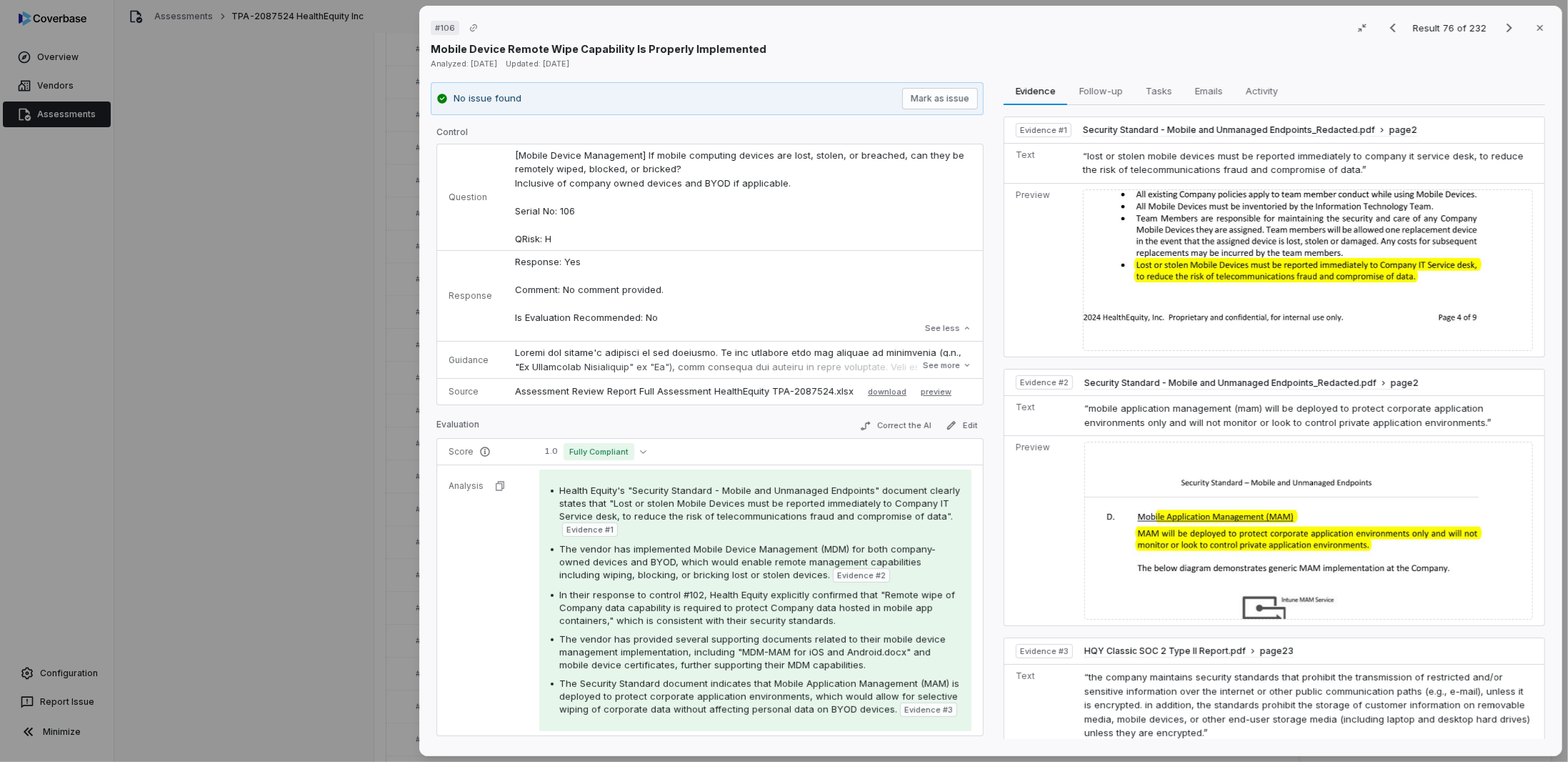
scroll to position [92, 0]
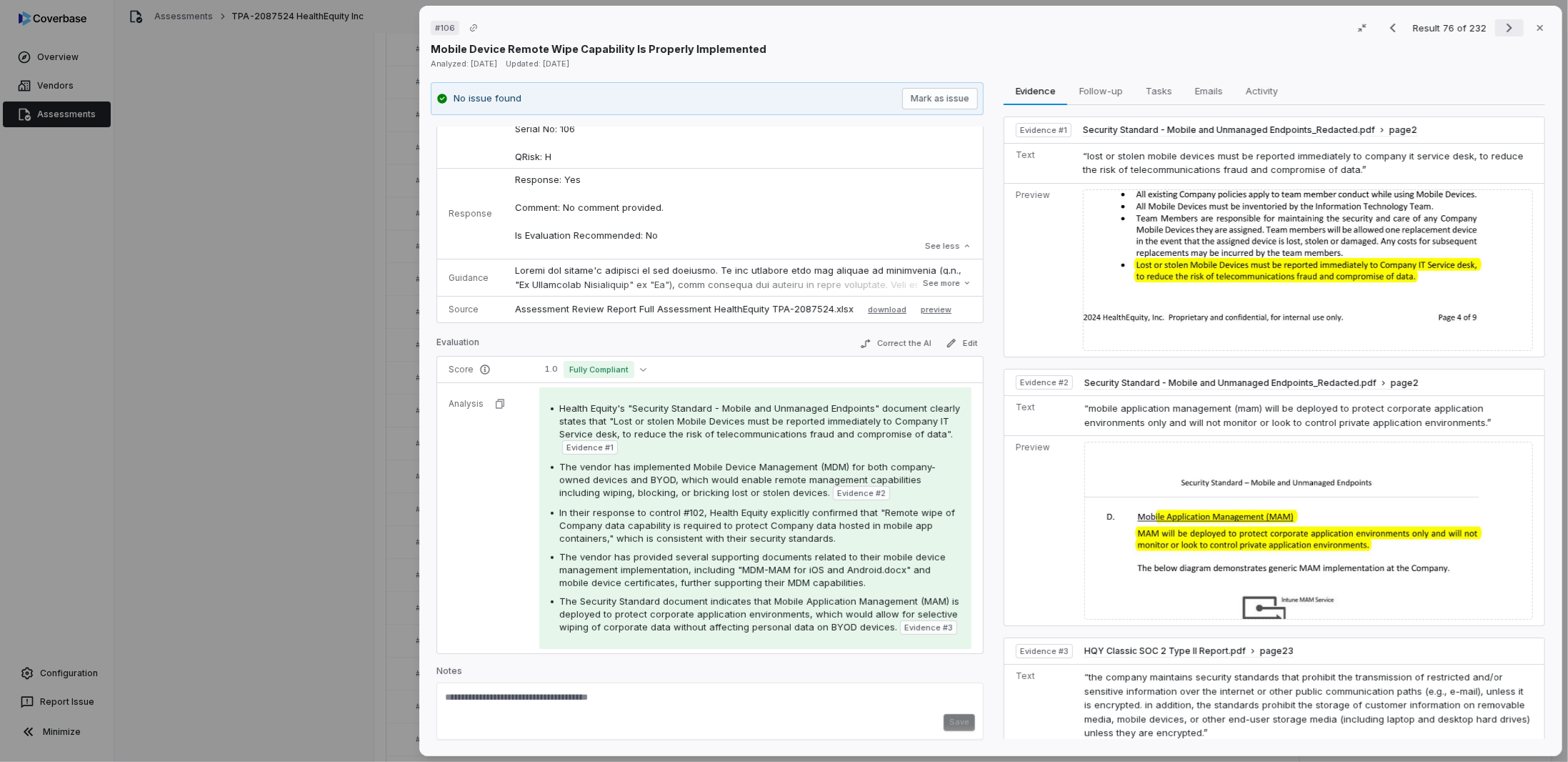
click at [1501, 26] on icon "Next result" at bounding box center [1510, 28] width 17 height 17
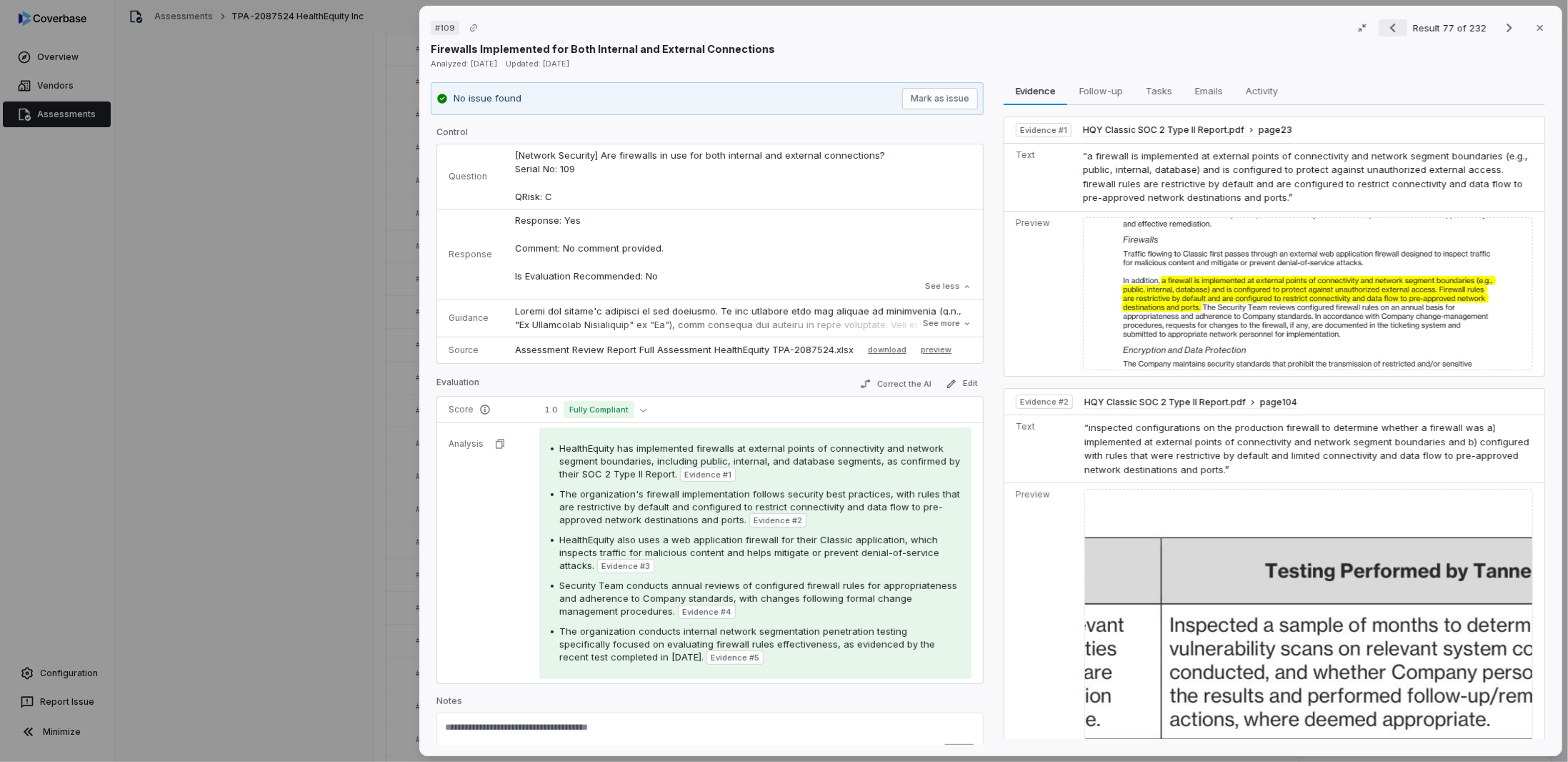
click at [1389, 28] on icon "Previous result" at bounding box center [1393, 28] width 17 height 17
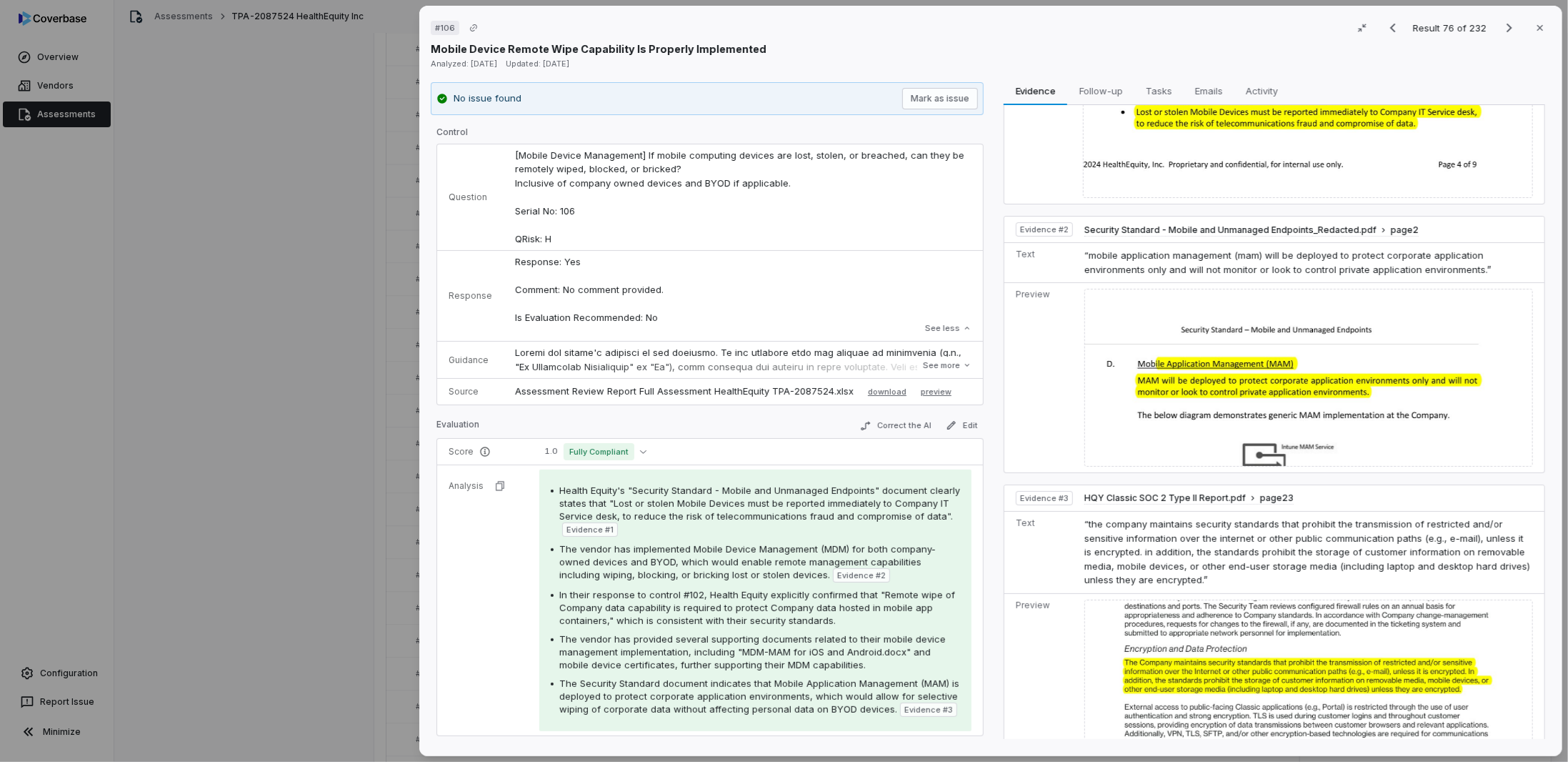
scroll to position [170, 0]
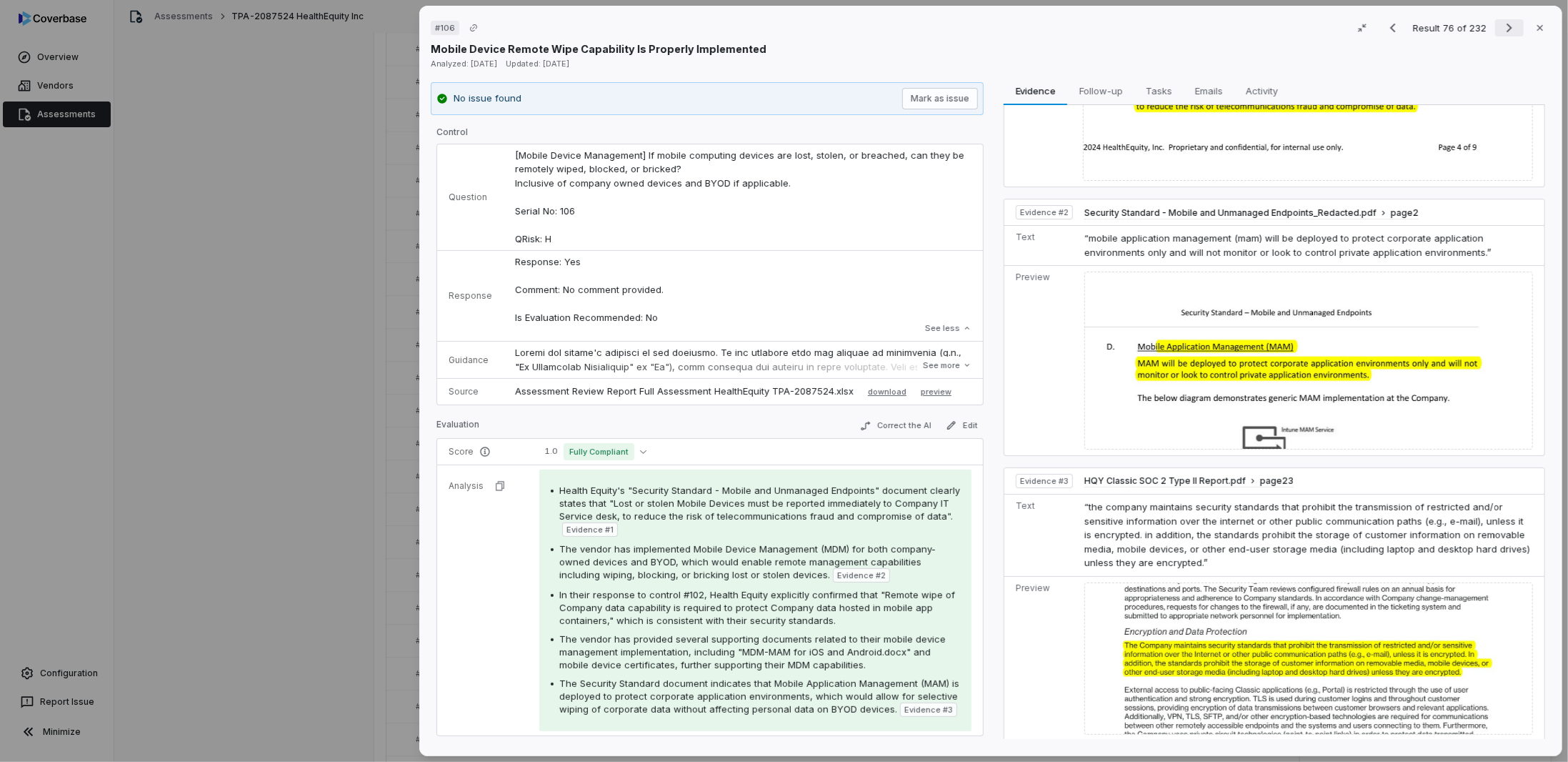
click at [1496, 24] on button "Next result" at bounding box center [1510, 28] width 28 height 17
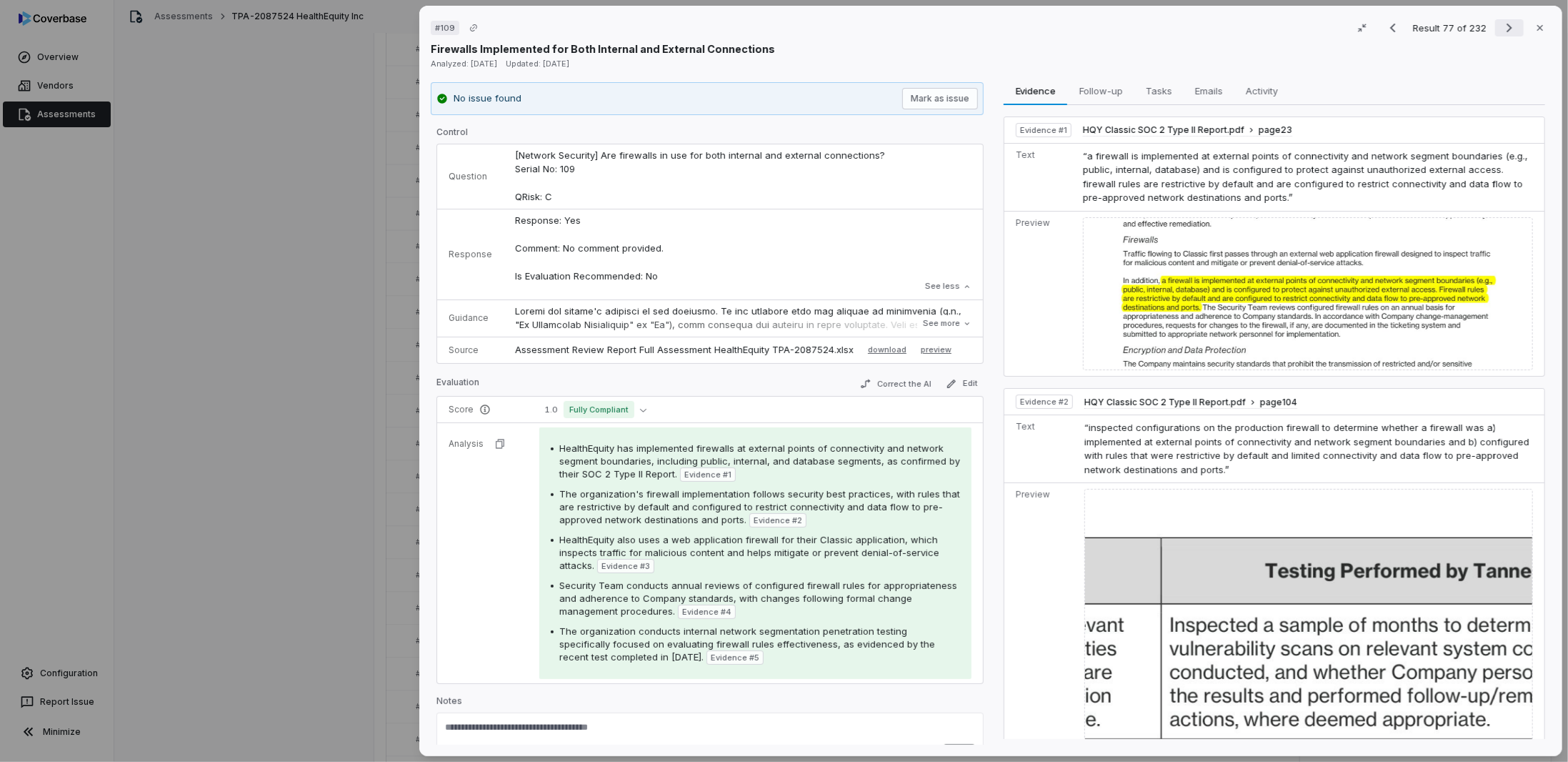
click at [1501, 30] on icon "Next result" at bounding box center [1510, 28] width 17 height 17
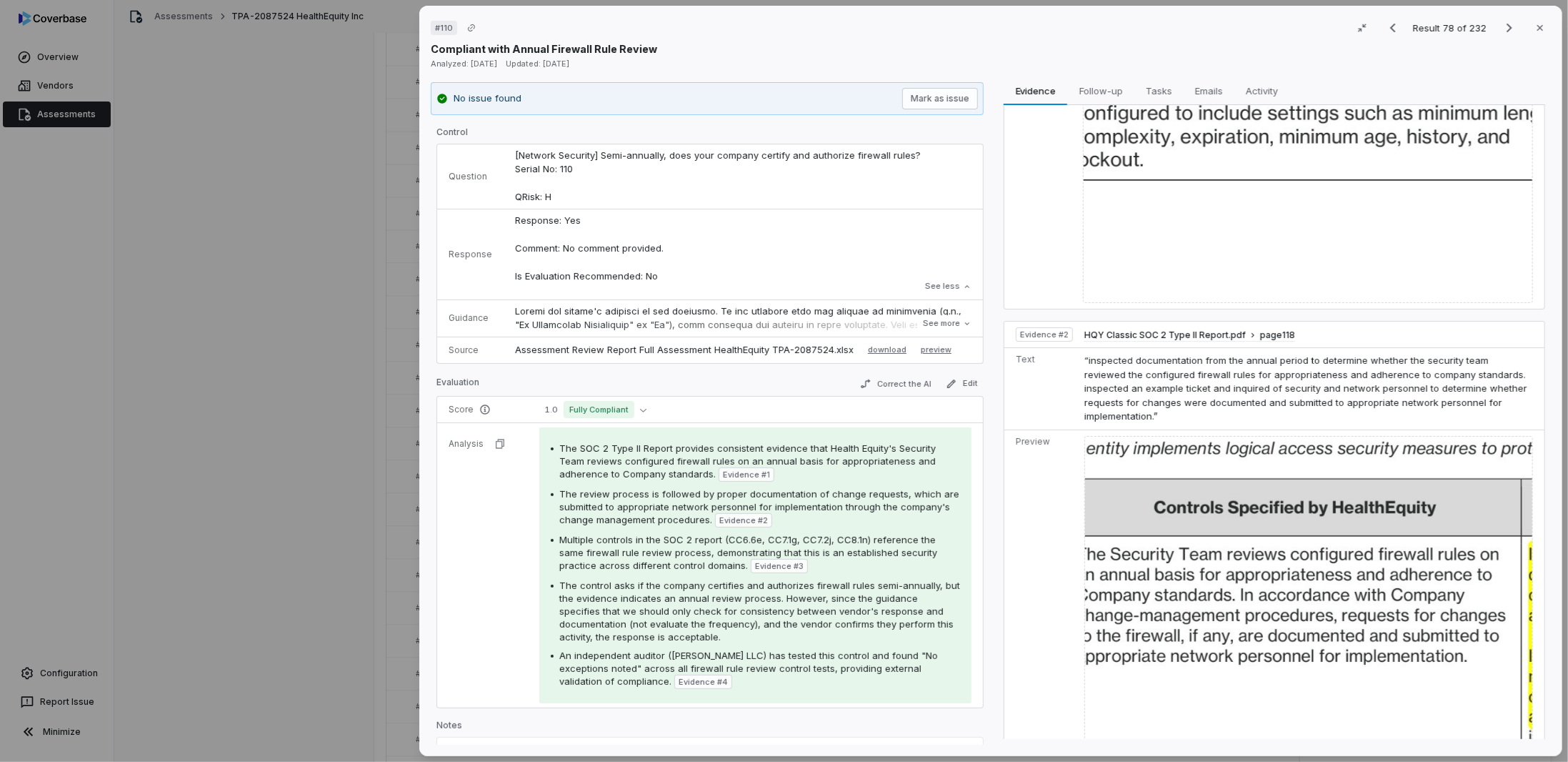
scroll to position [429, 0]
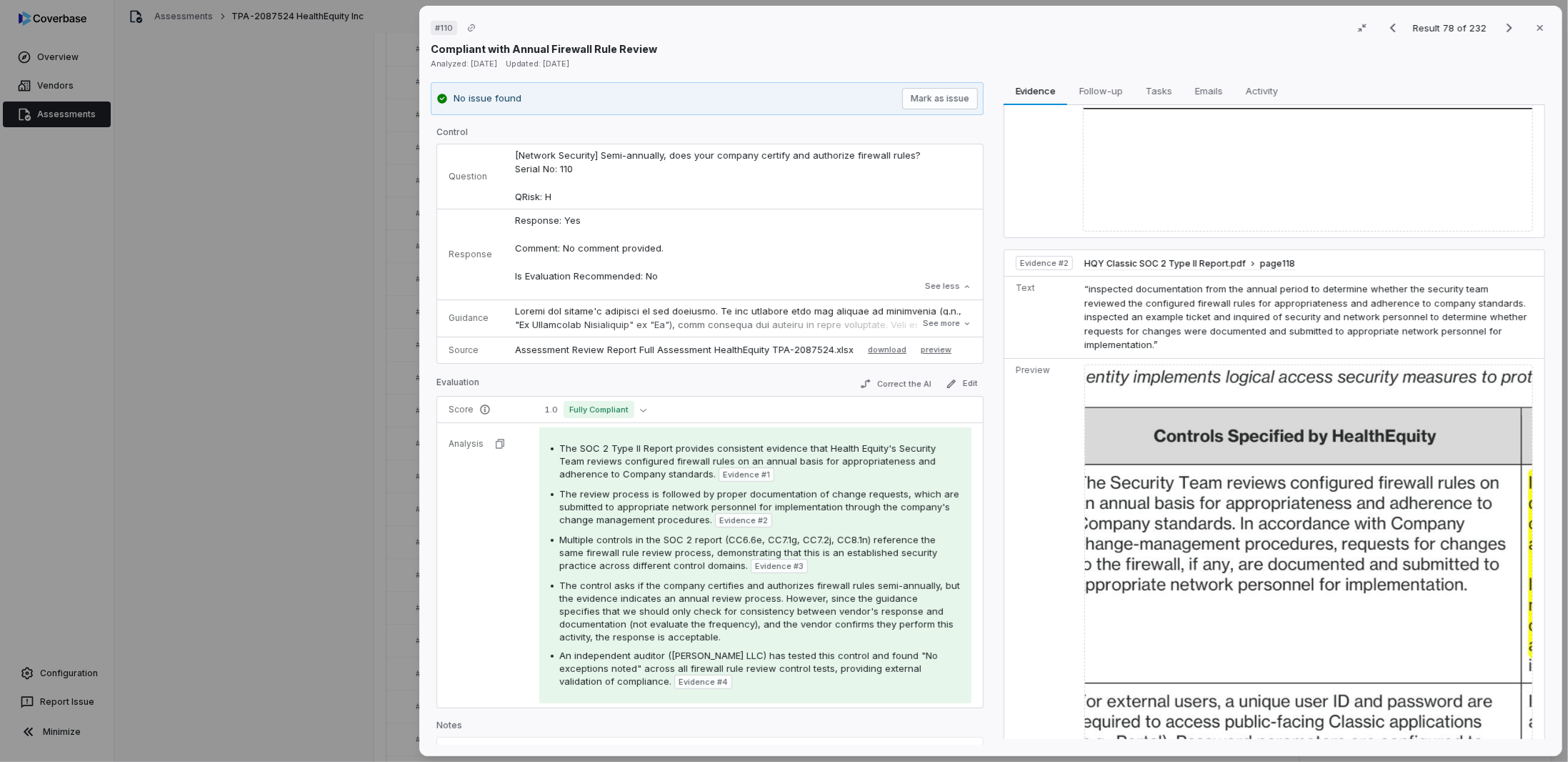
click at [1172, 403] on img at bounding box center [1309, 687] width 449 height 646
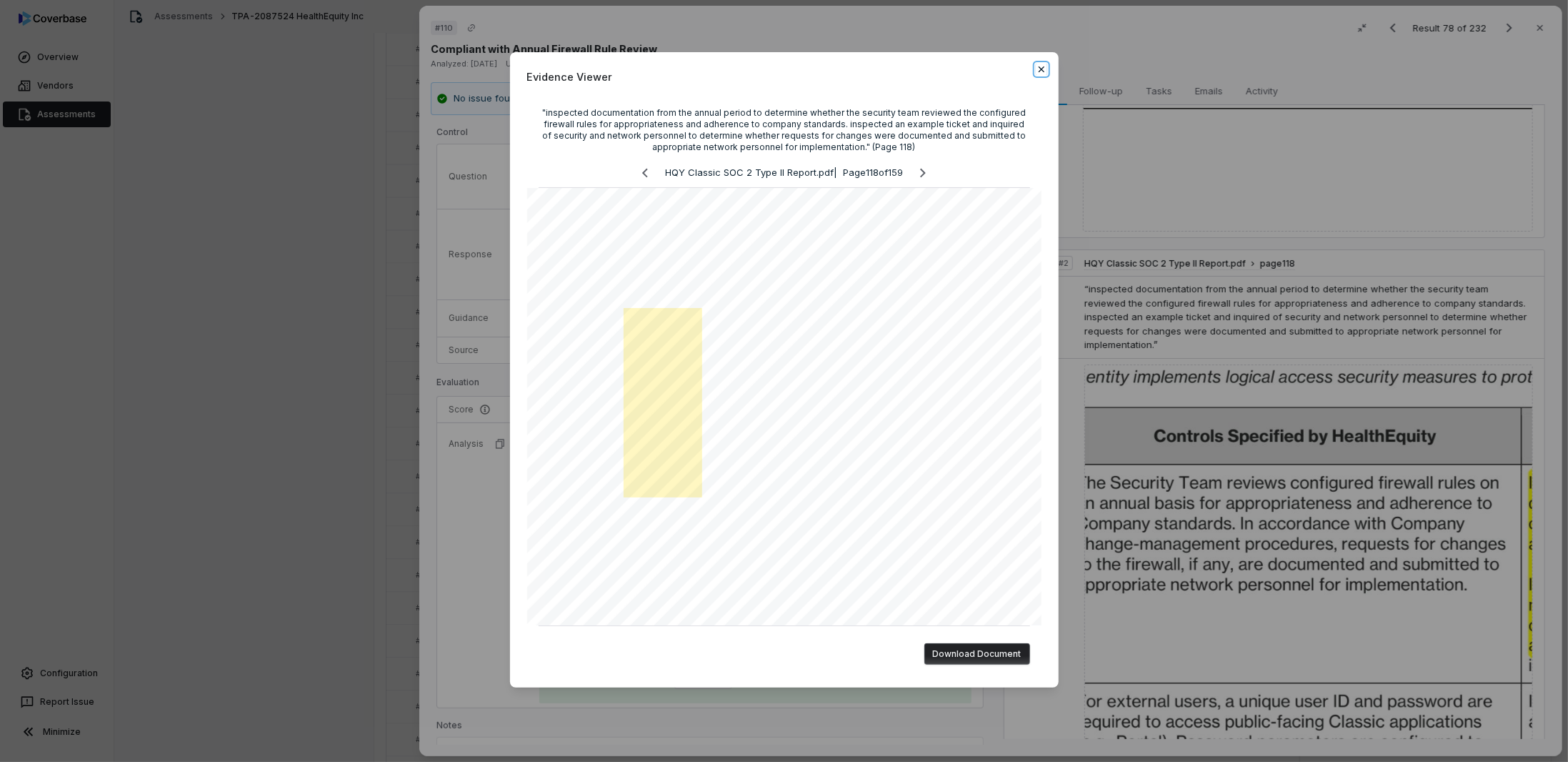
click at [1044, 70] on icon "button" at bounding box center [1042, 69] width 12 height 12
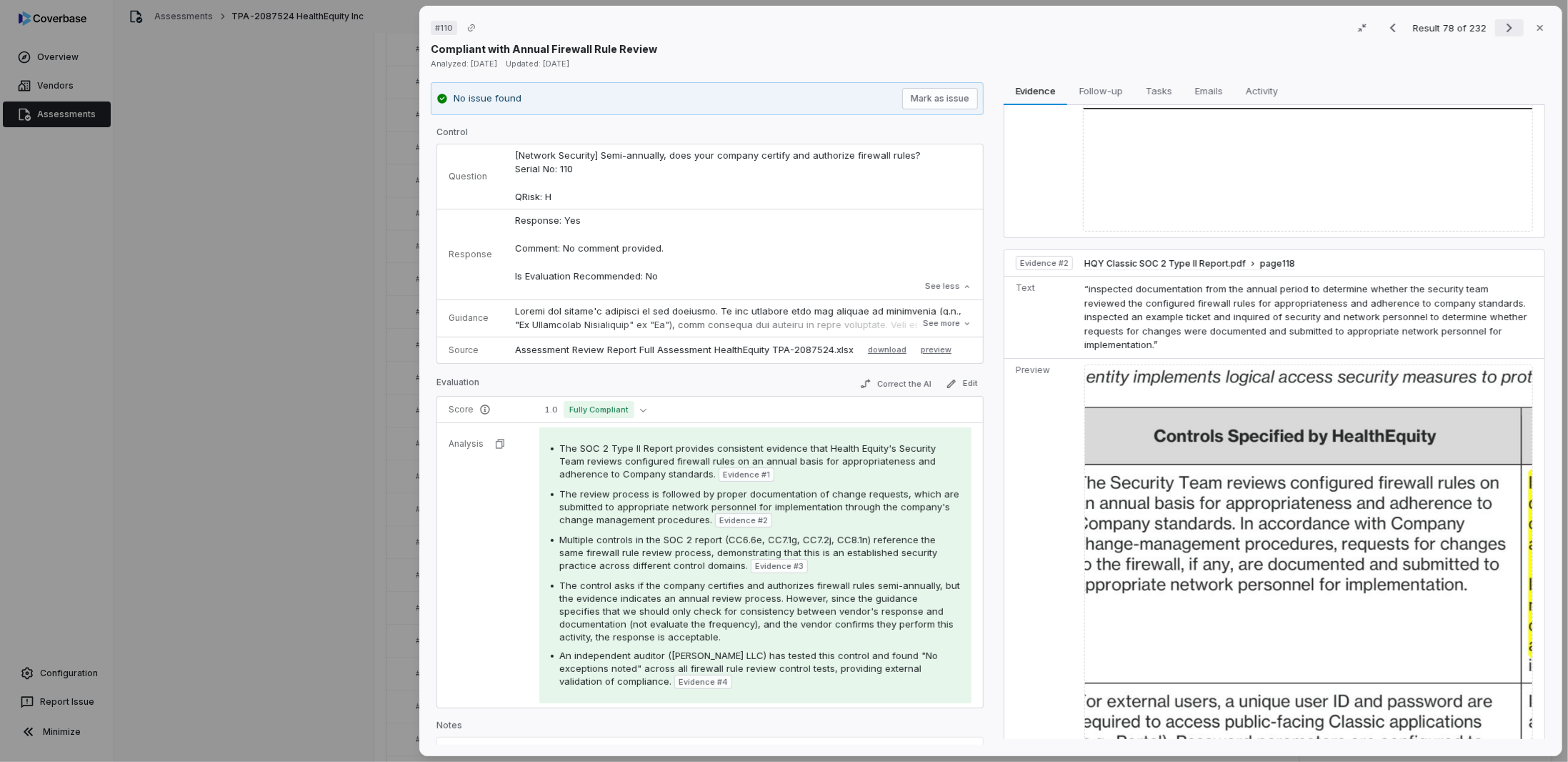
click at [1509, 27] on icon "Next result" at bounding box center [1510, 28] width 17 height 17
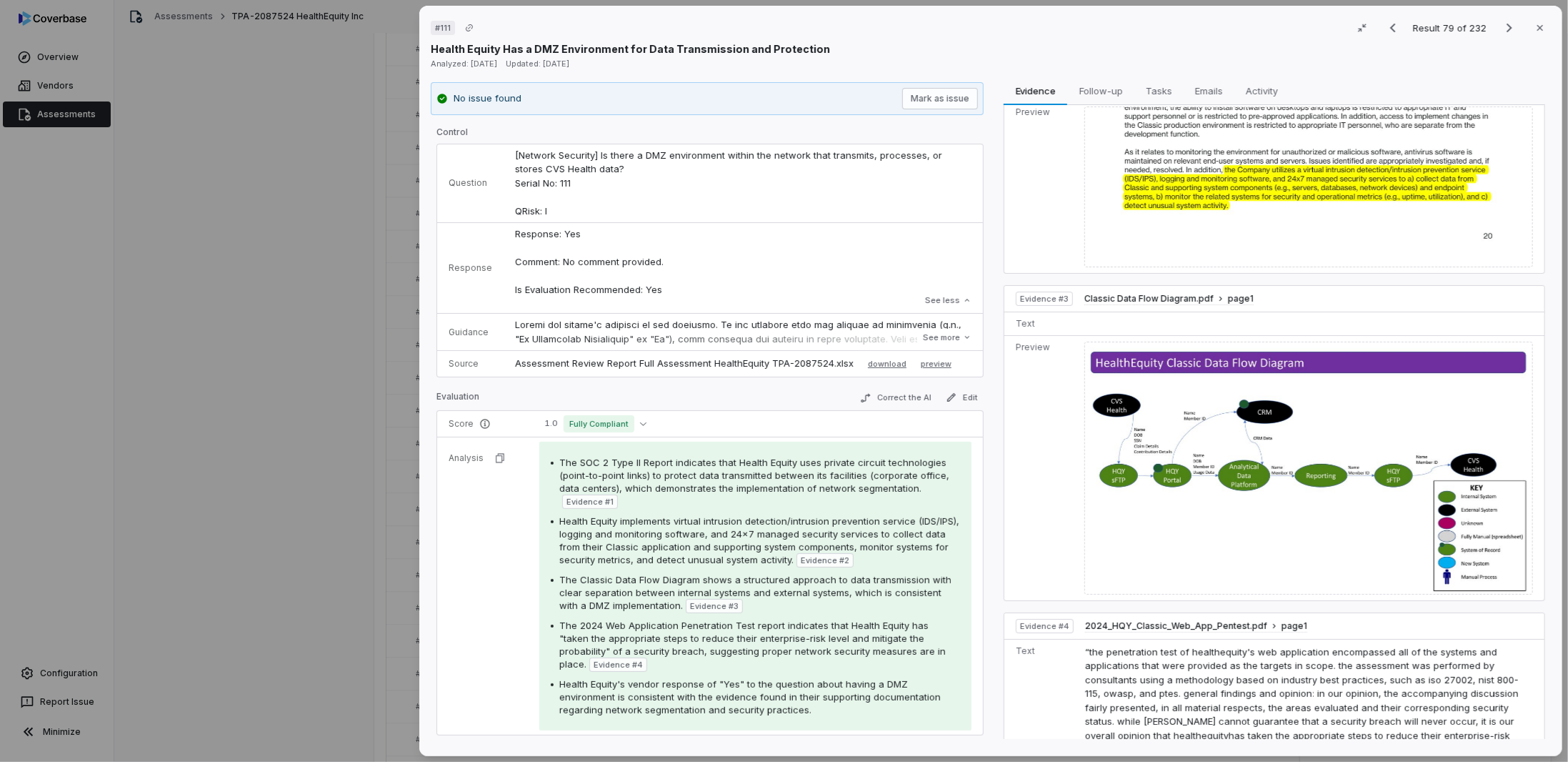
scroll to position [429, 0]
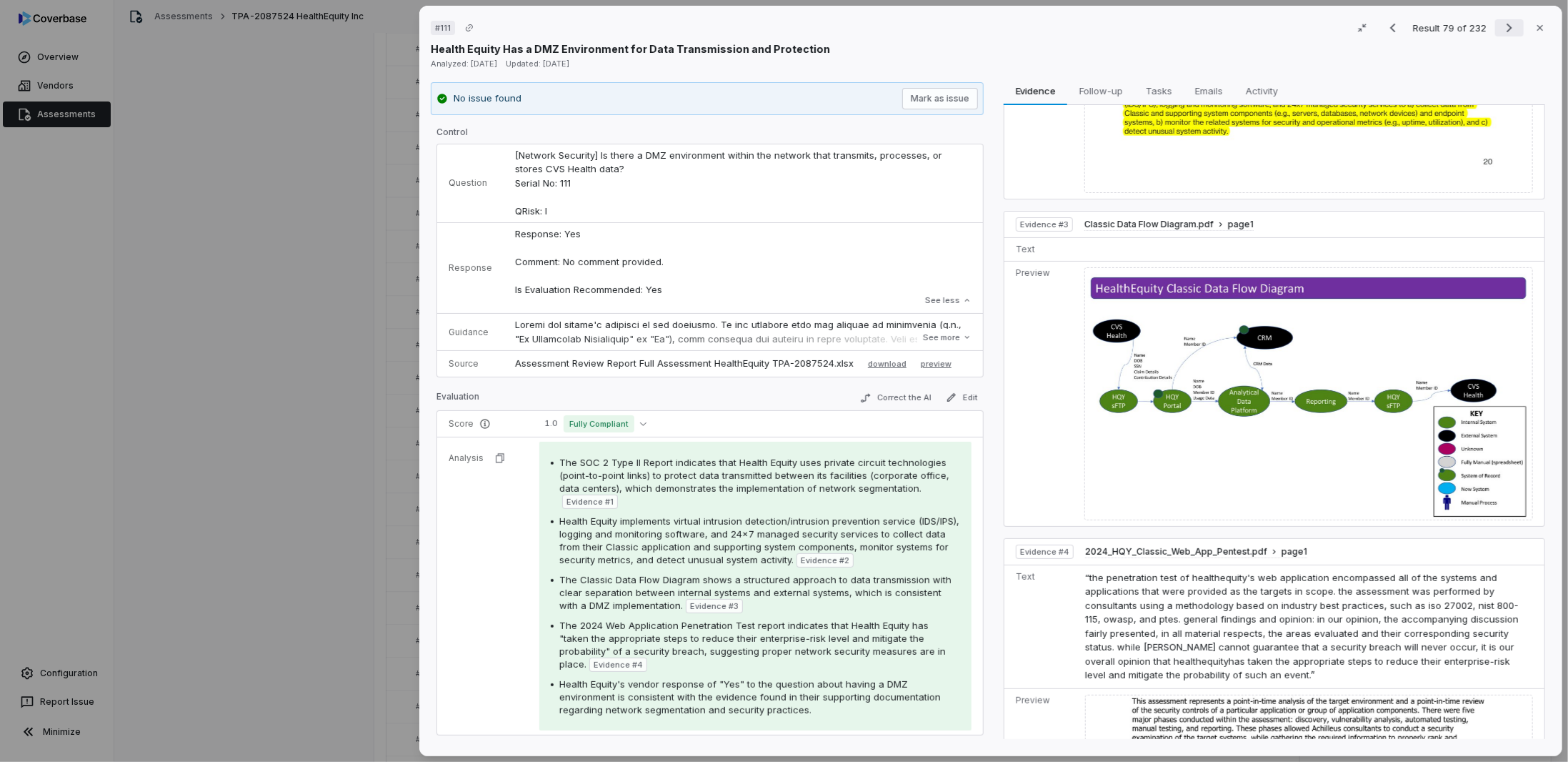
click at [1501, 27] on icon "Next result" at bounding box center [1510, 28] width 17 height 17
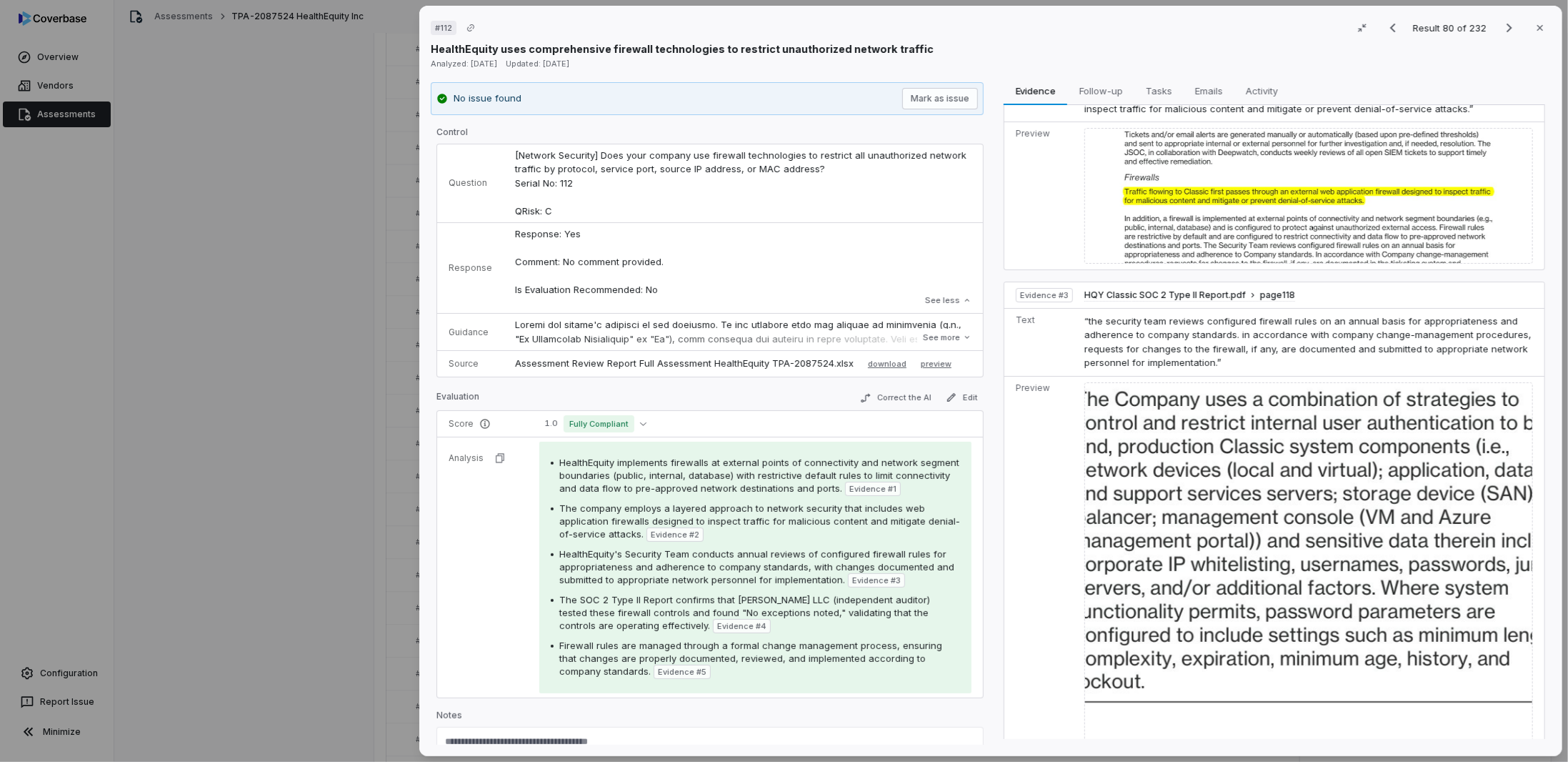
scroll to position [357, 0]
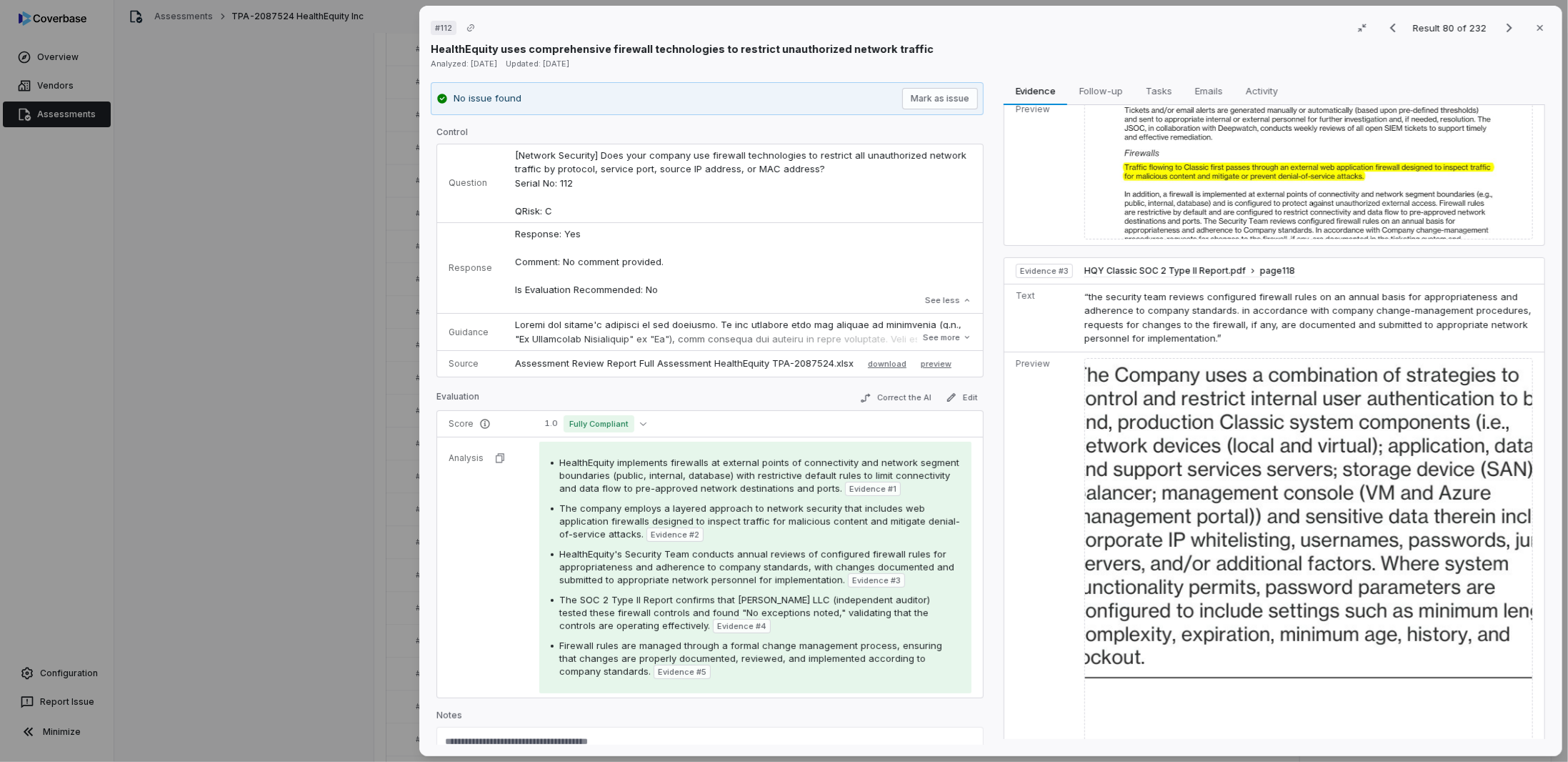
click at [1261, 502] on img at bounding box center [1309, 579] width 449 height 442
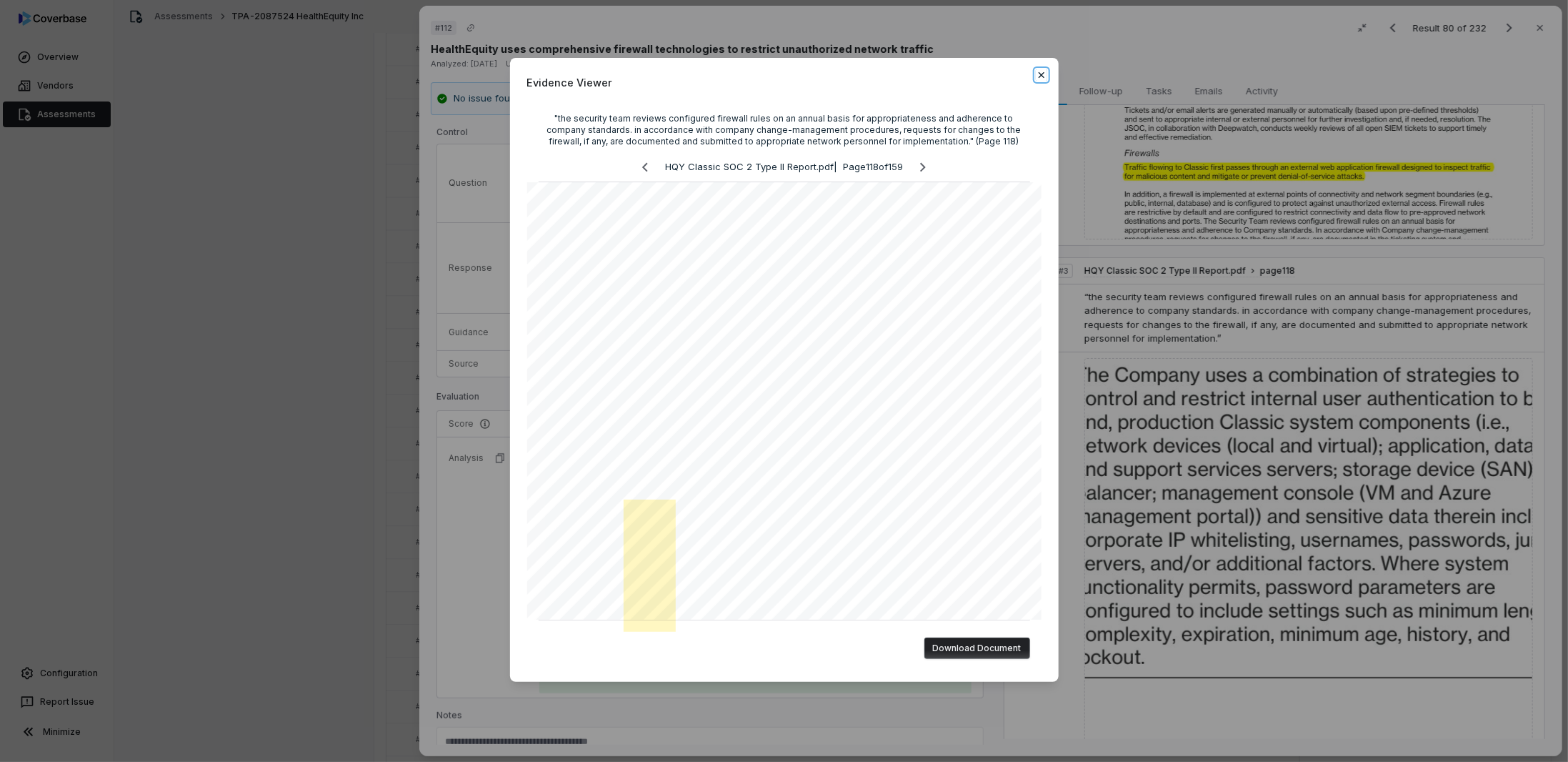
click at [1044, 74] on icon "button" at bounding box center [1042, 75] width 12 height 12
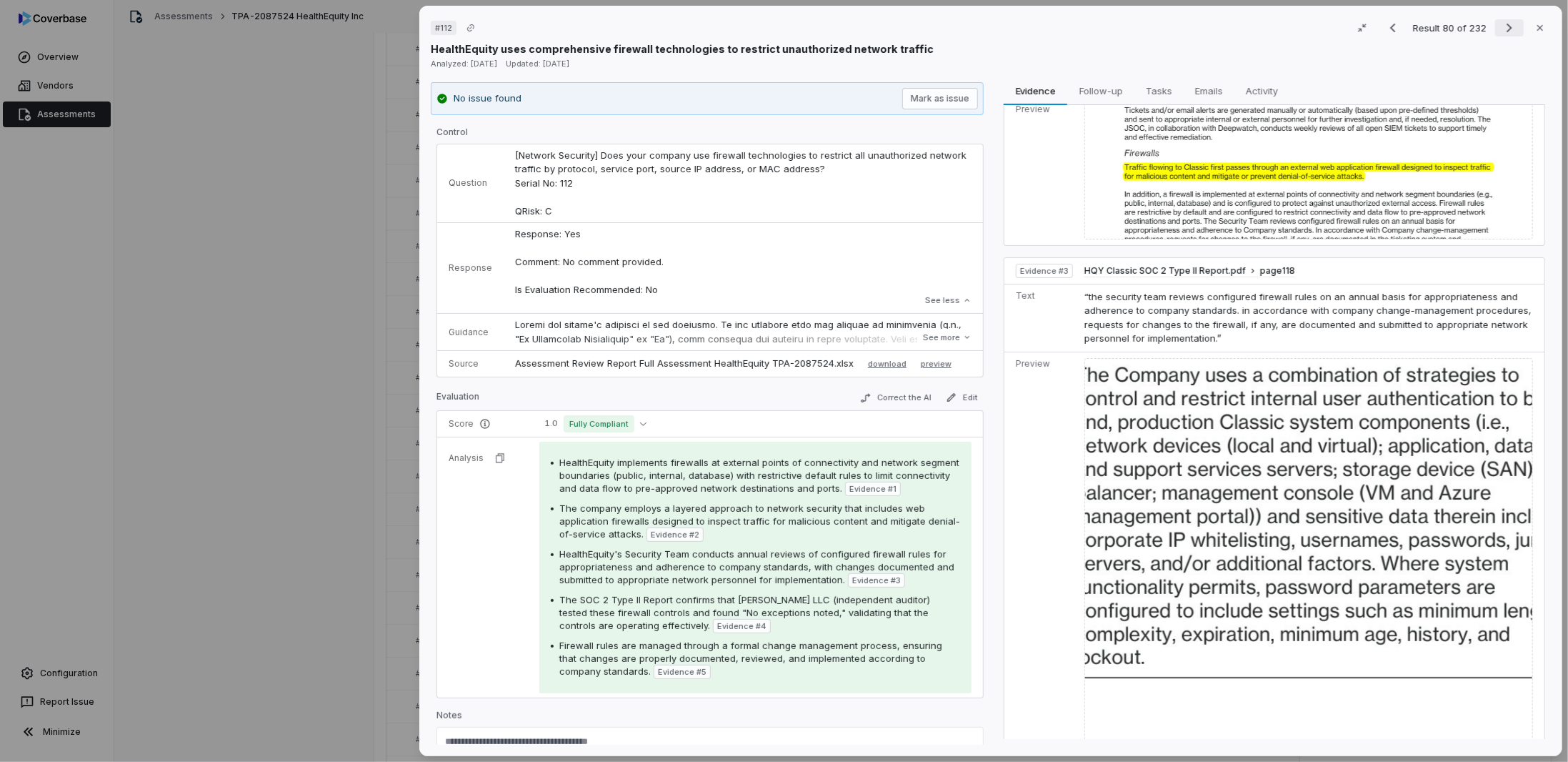
click at [1501, 23] on icon "Next result" at bounding box center [1510, 28] width 17 height 17
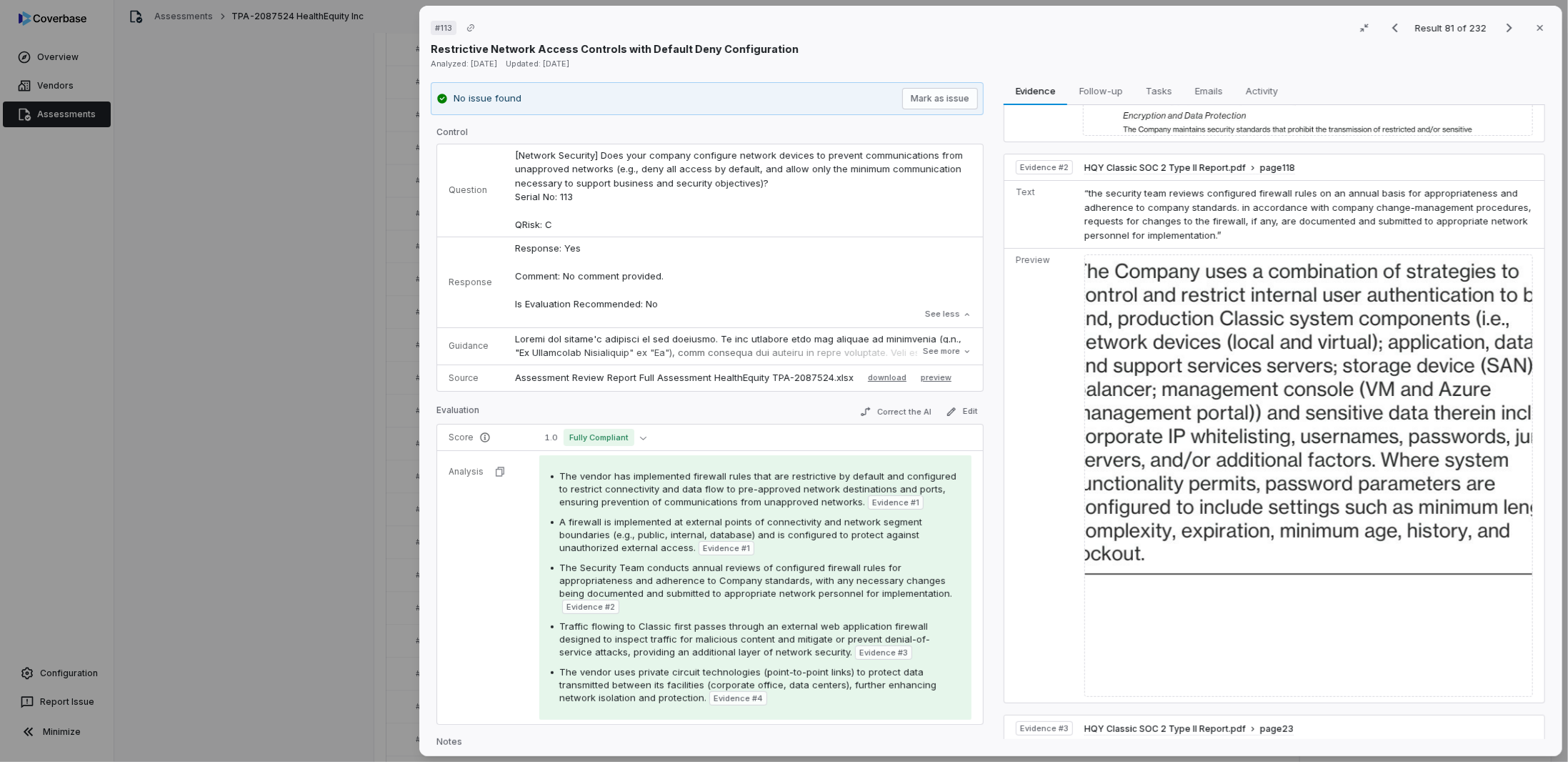
scroll to position [285, 0]
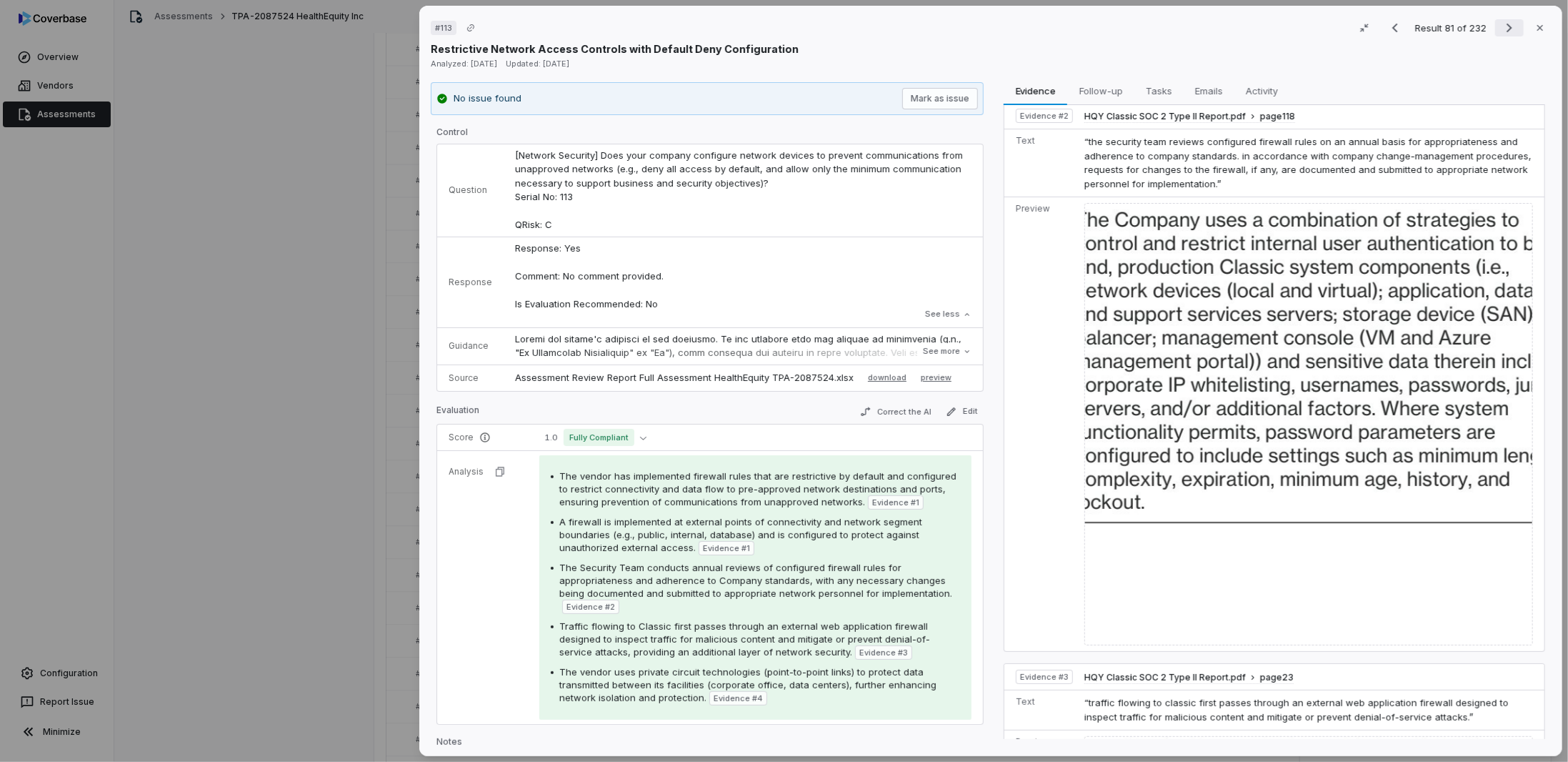
click at [1507, 27] on icon "Next result" at bounding box center [1509, 28] width 6 height 9
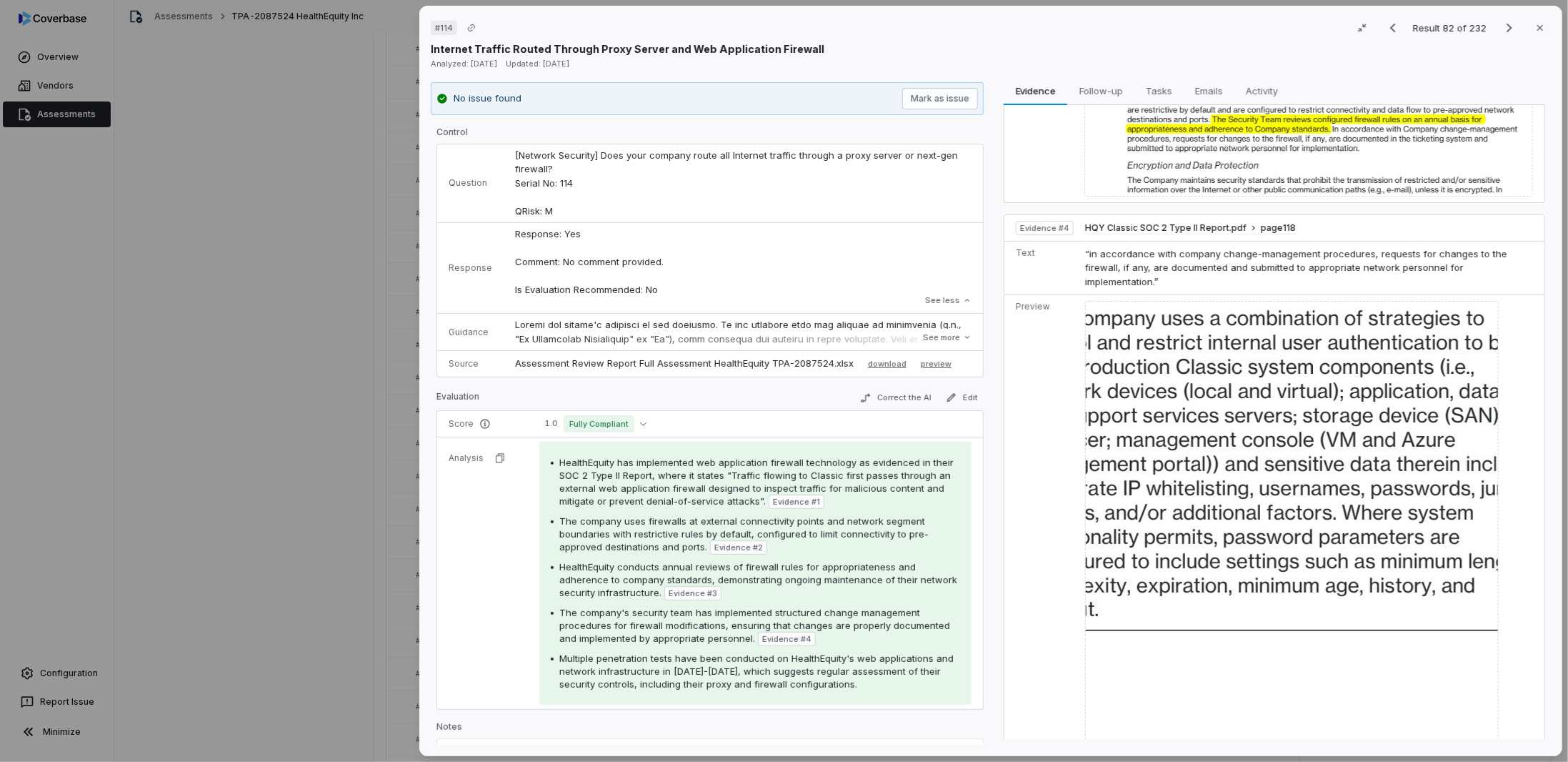
scroll to position [698, 0]
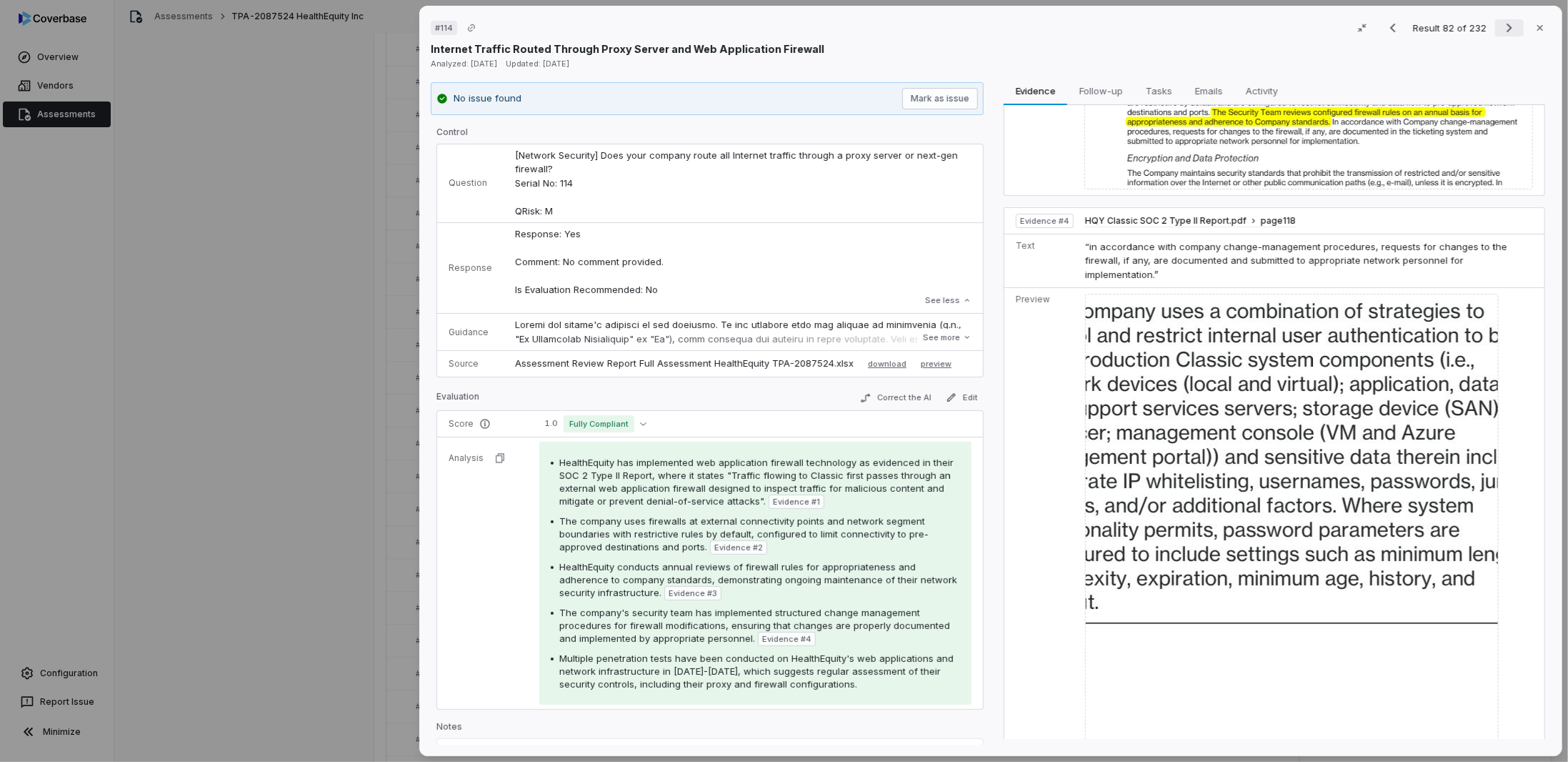
click at [1501, 29] on icon "Next result" at bounding box center [1510, 28] width 17 height 17
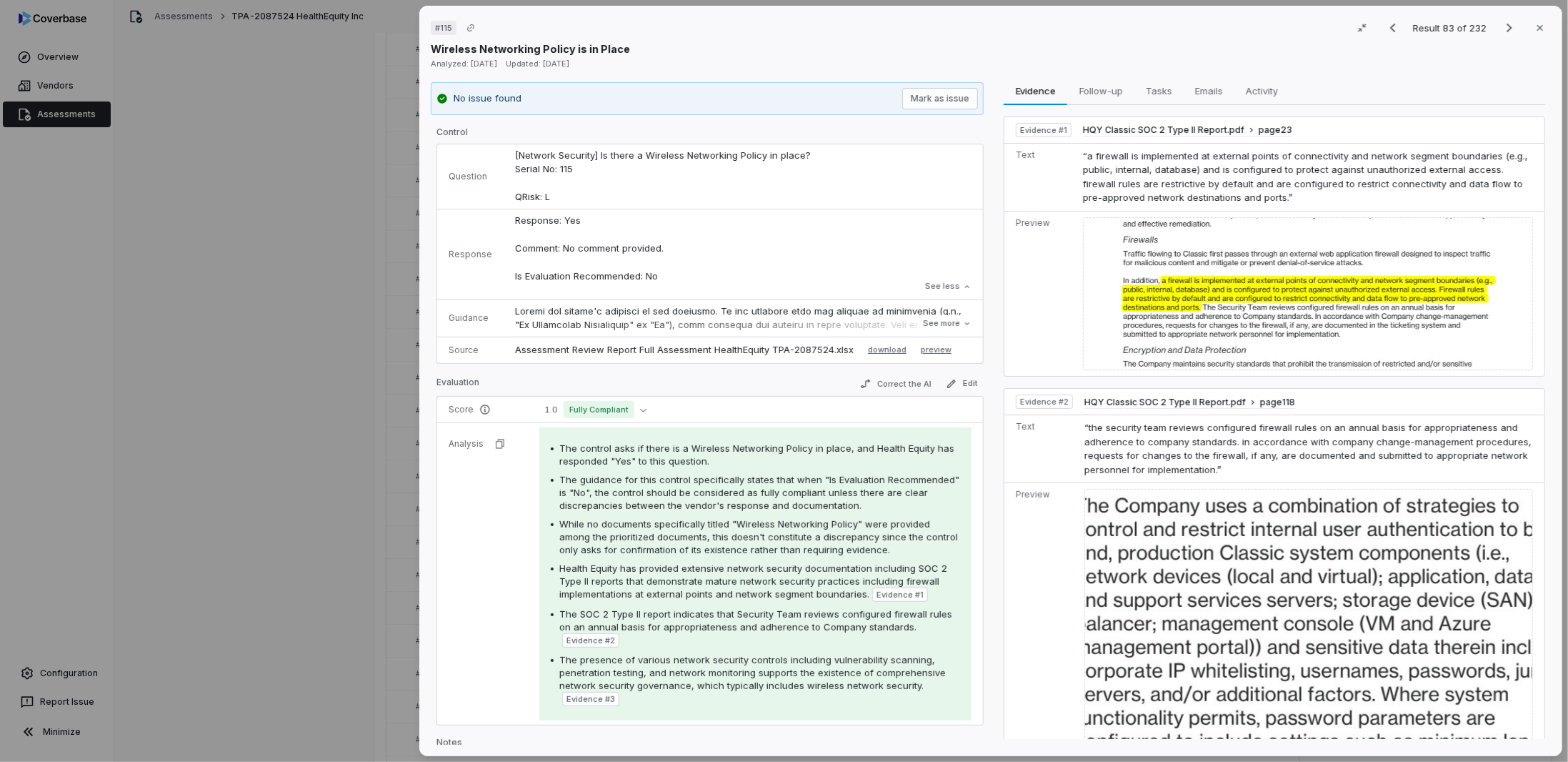
drag, startPoint x: 1500, startPoint y: 31, endPoint x: 1157, endPoint y: 179, distance: 373.6
click at [1507, 31] on icon "Next result" at bounding box center [1509, 28] width 6 height 9
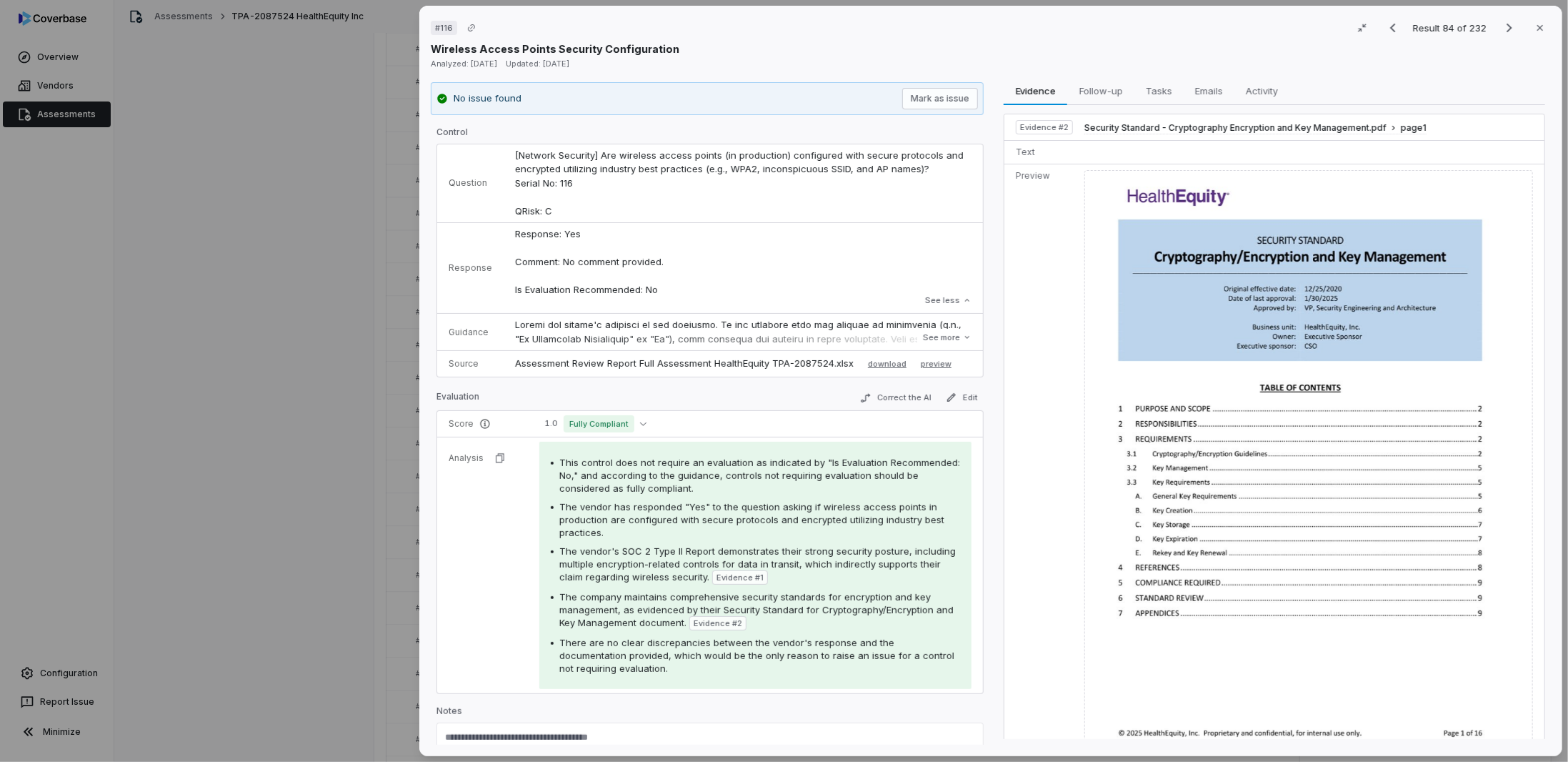
scroll to position [316, 0]
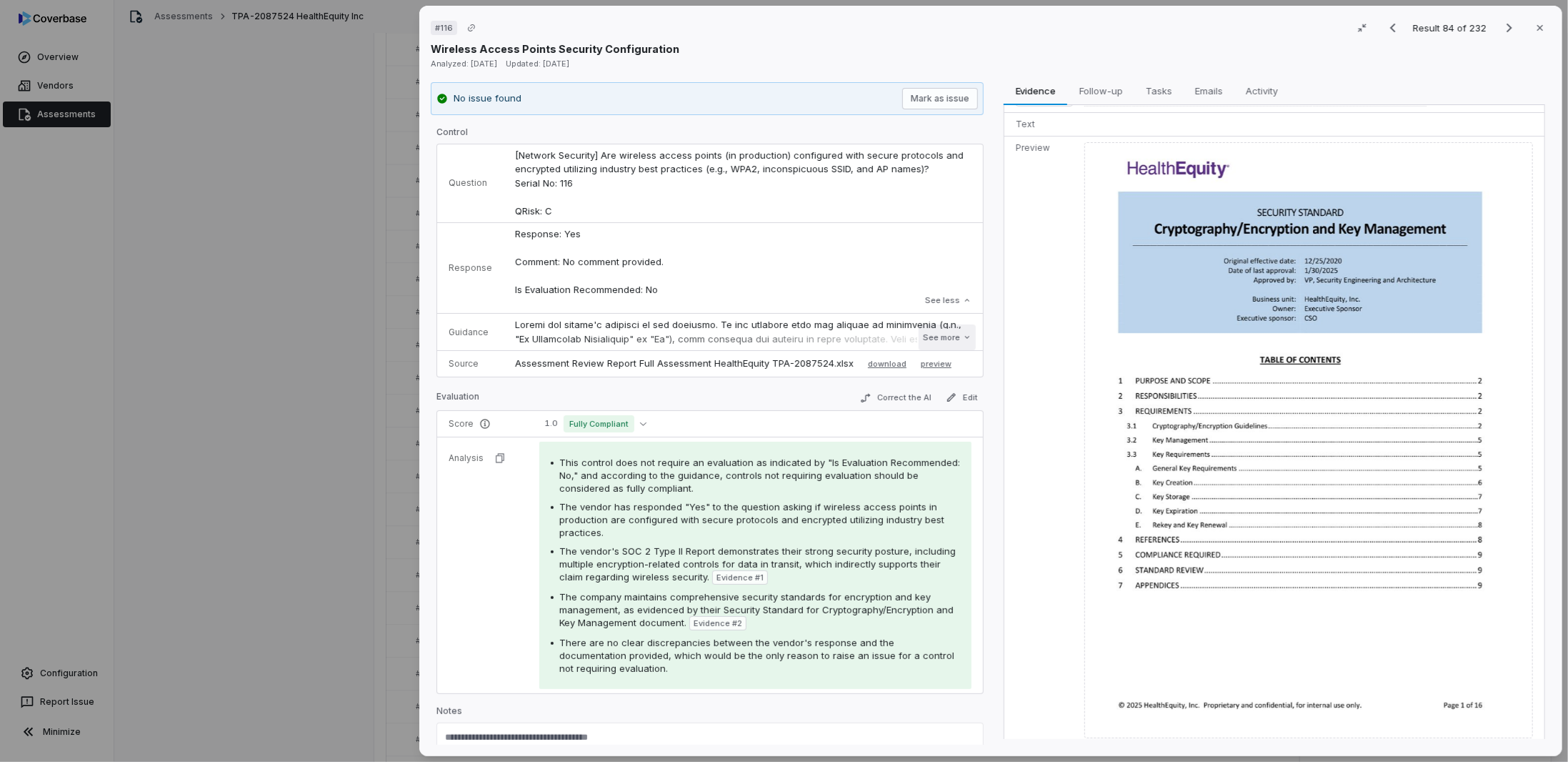
click at [919, 342] on button "See more" at bounding box center [948, 337] width 57 height 26
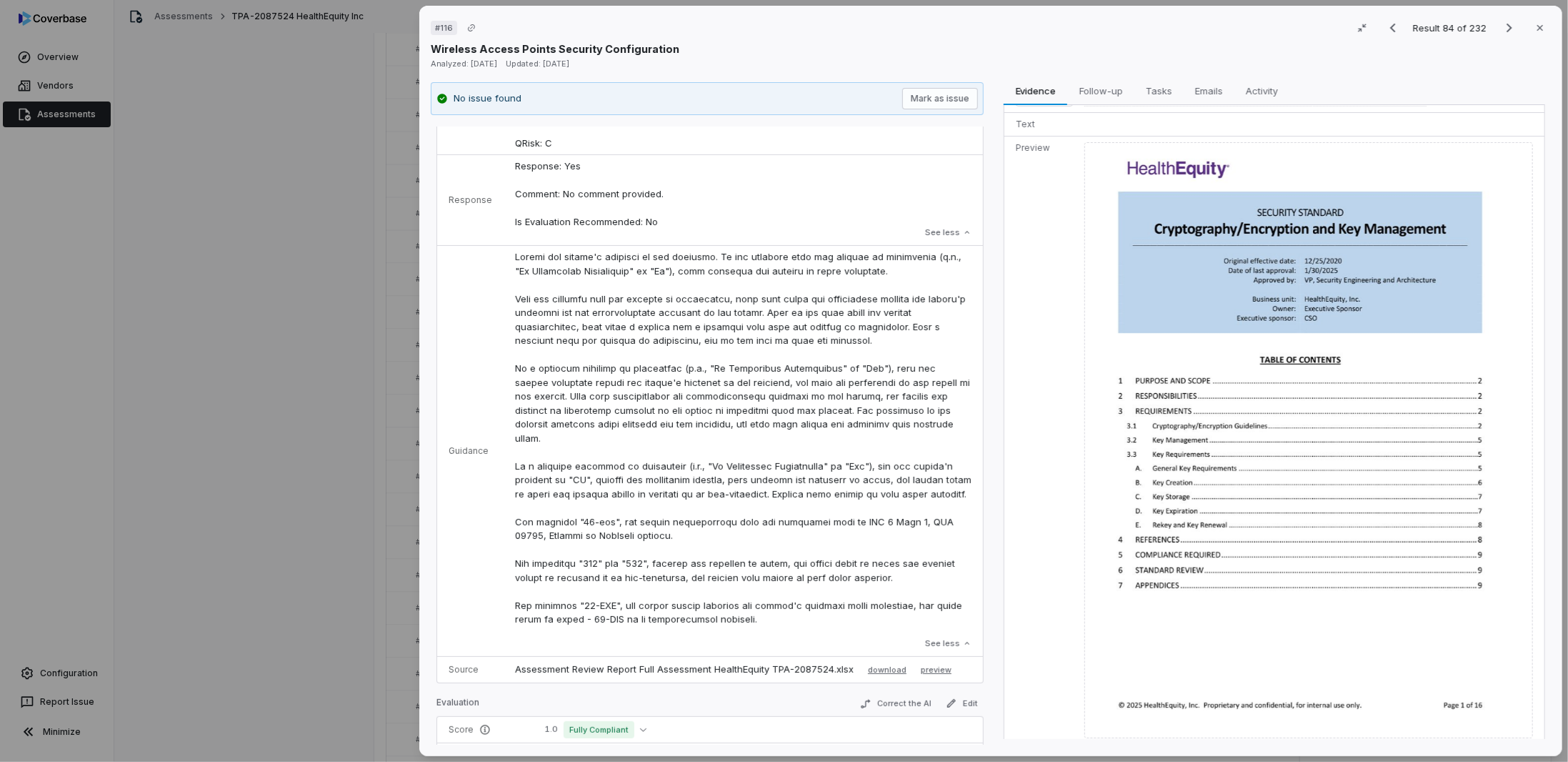
scroll to position [0, 0]
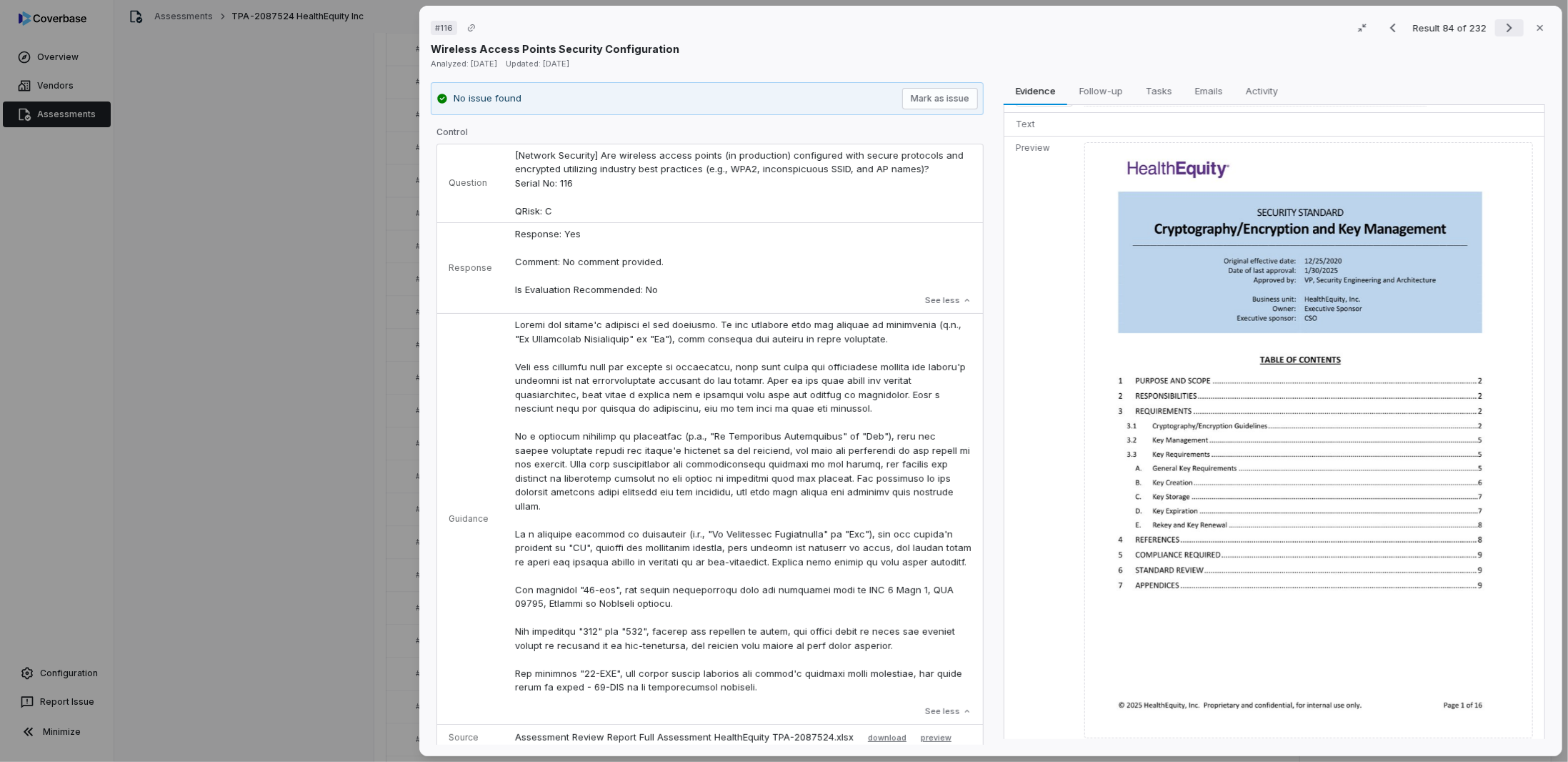
click at [1501, 28] on icon "Next result" at bounding box center [1510, 28] width 17 height 17
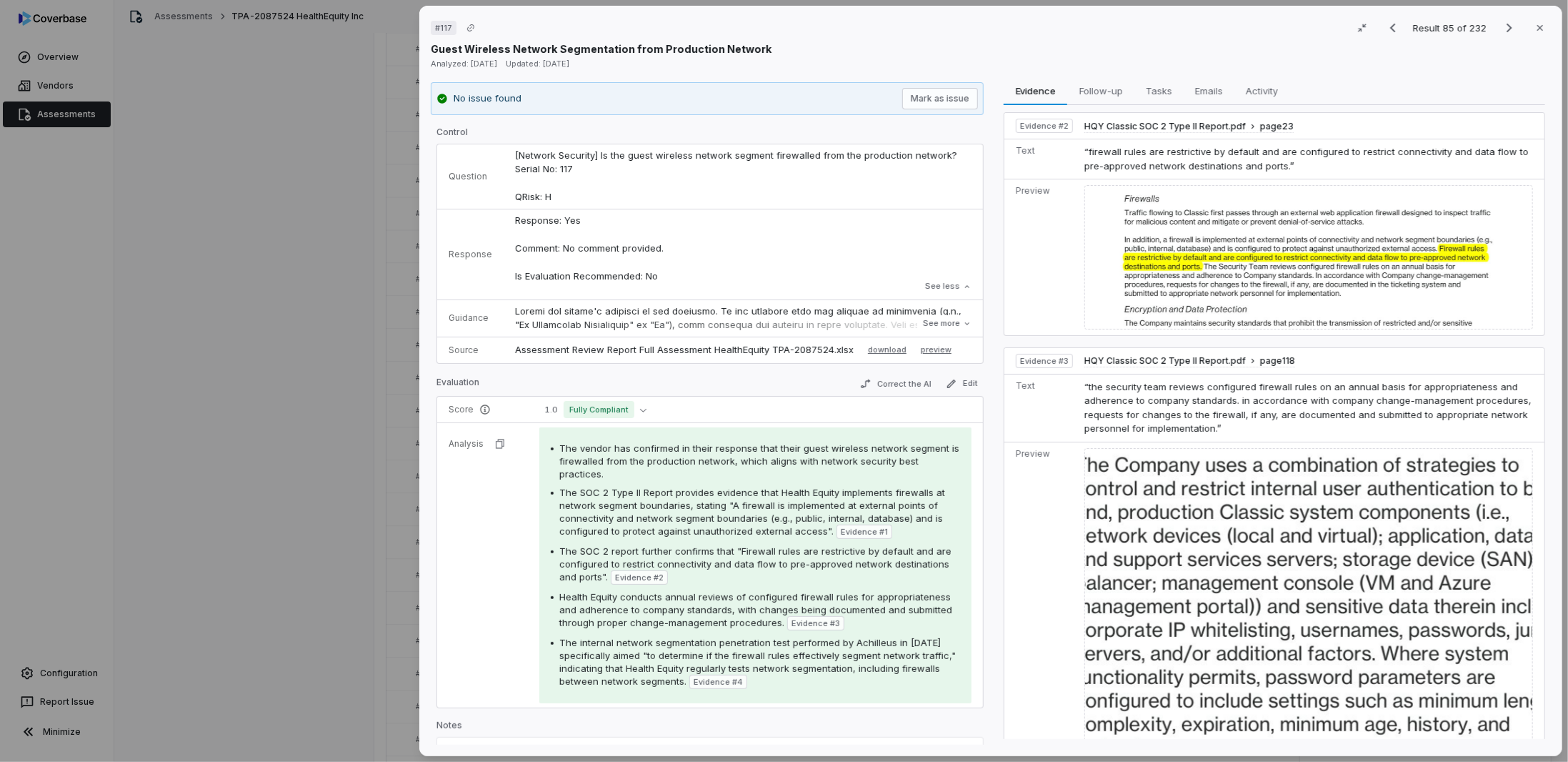
scroll to position [357, 0]
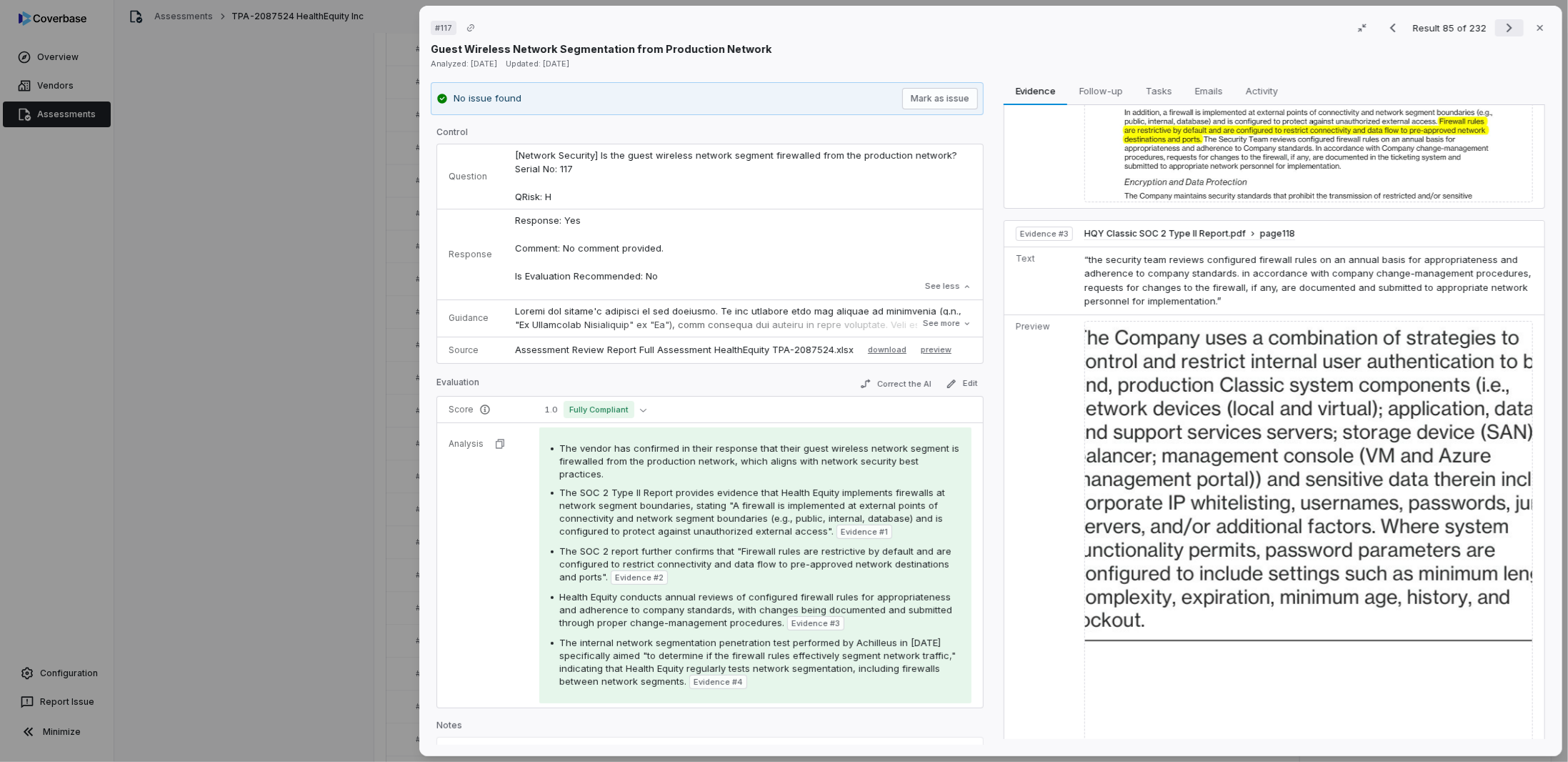
click at [1502, 28] on icon "Next result" at bounding box center [1510, 28] width 17 height 17
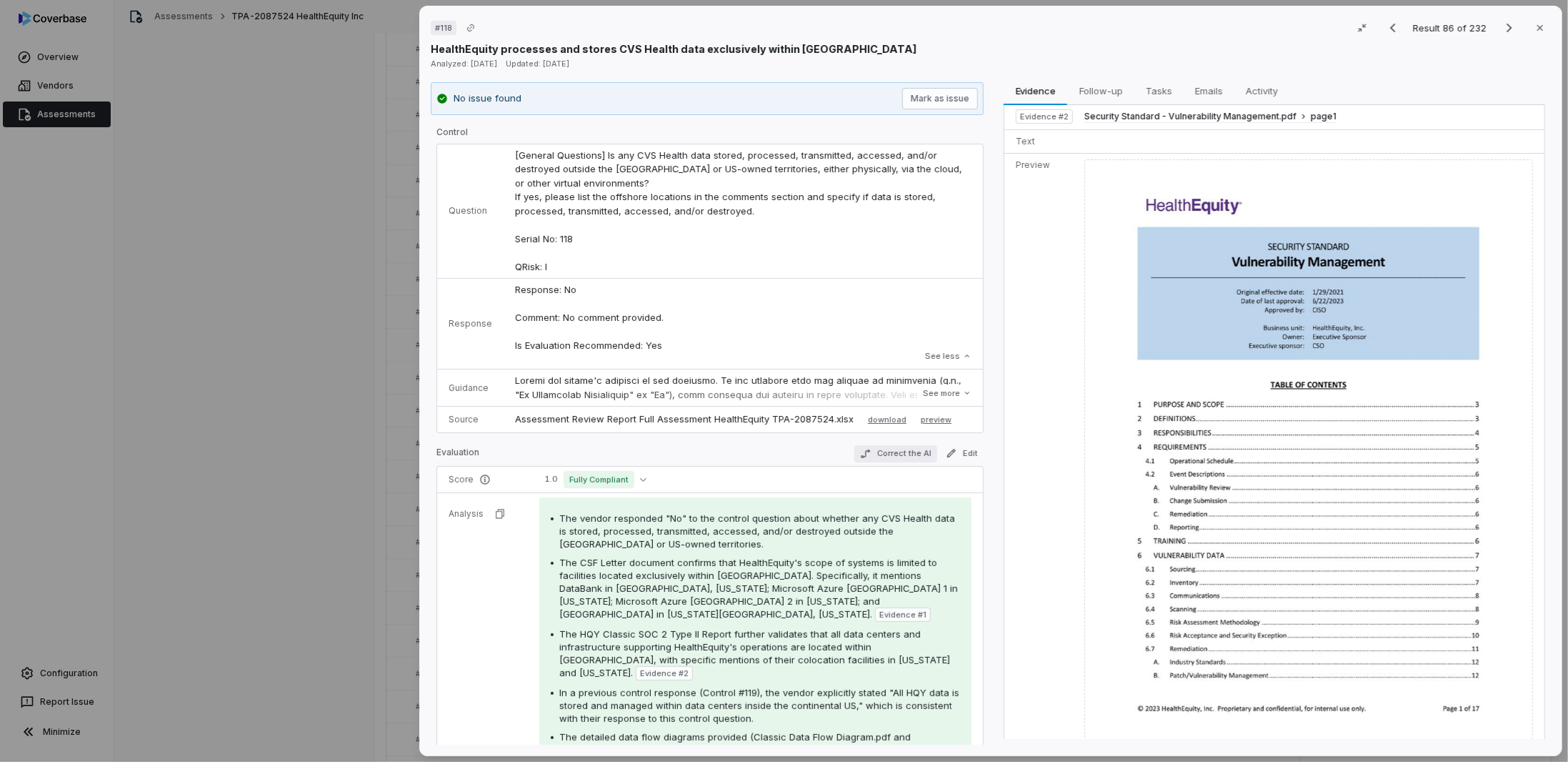
click at [900, 454] on button "Correct the AI" at bounding box center [896, 454] width 83 height 17
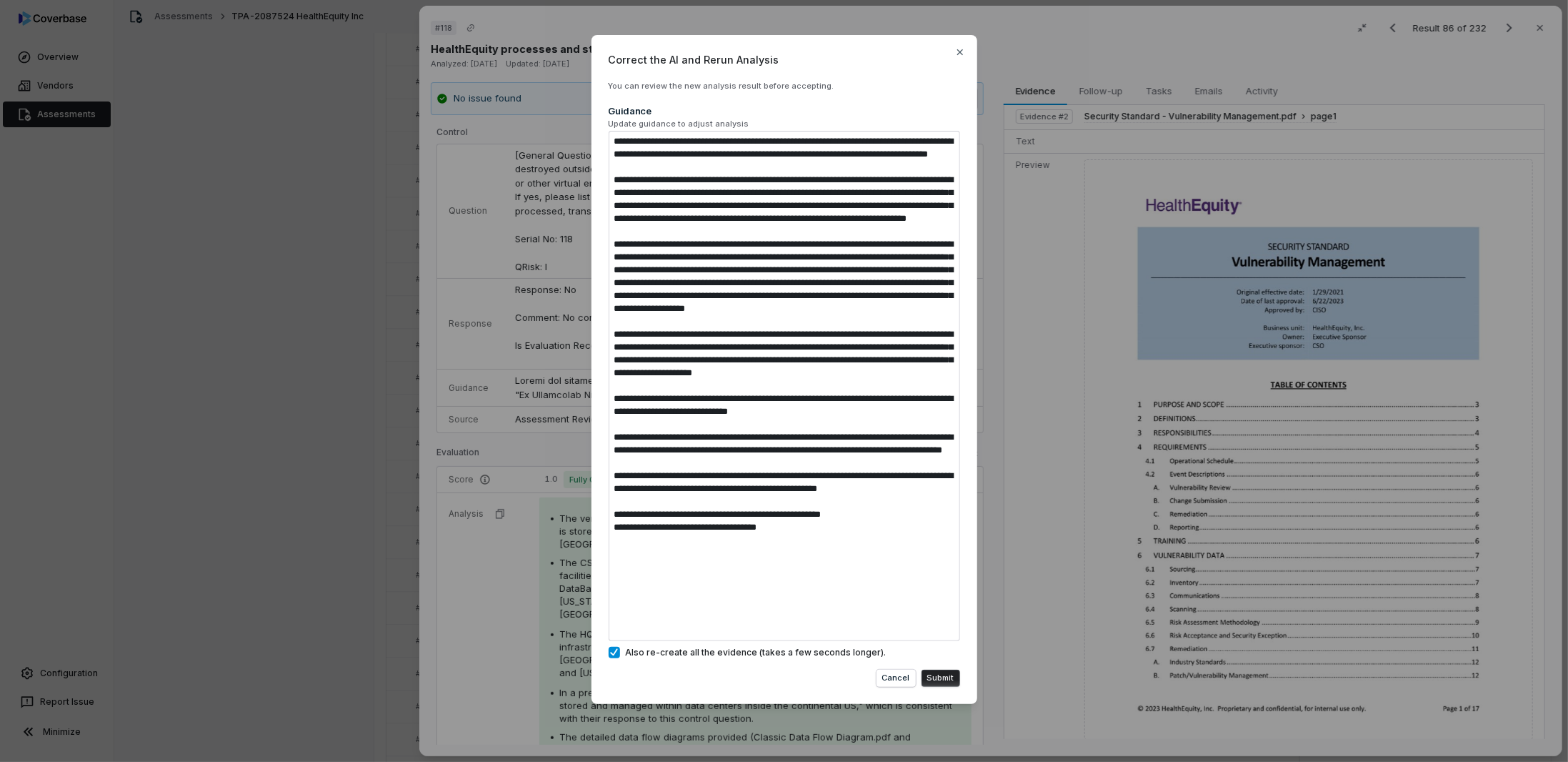
click at [943, 678] on button "Submit" at bounding box center [940, 678] width 39 height 17
type textarea "*"
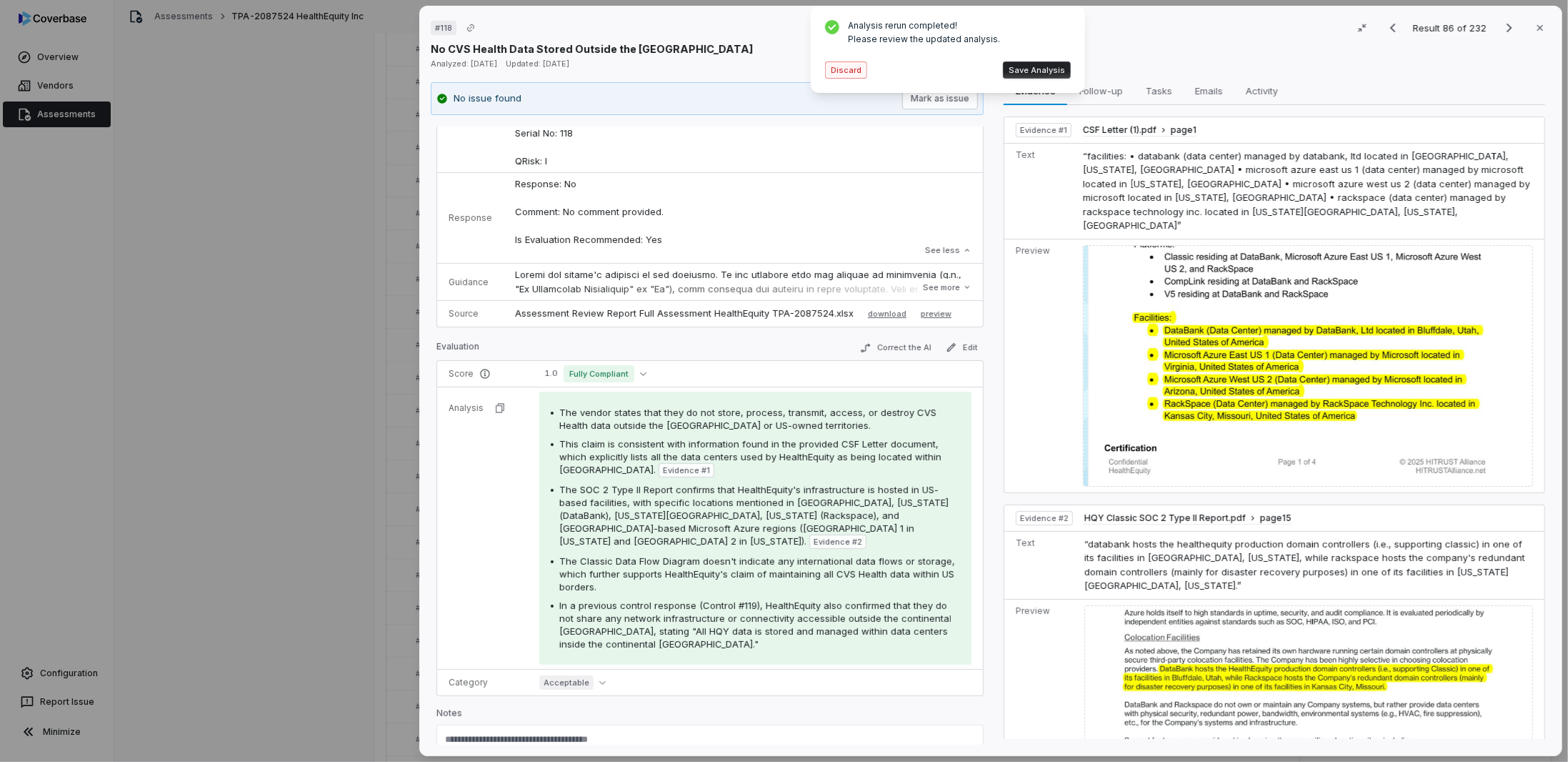
click at [847, 68] on button "Discard" at bounding box center [846, 70] width 42 height 17
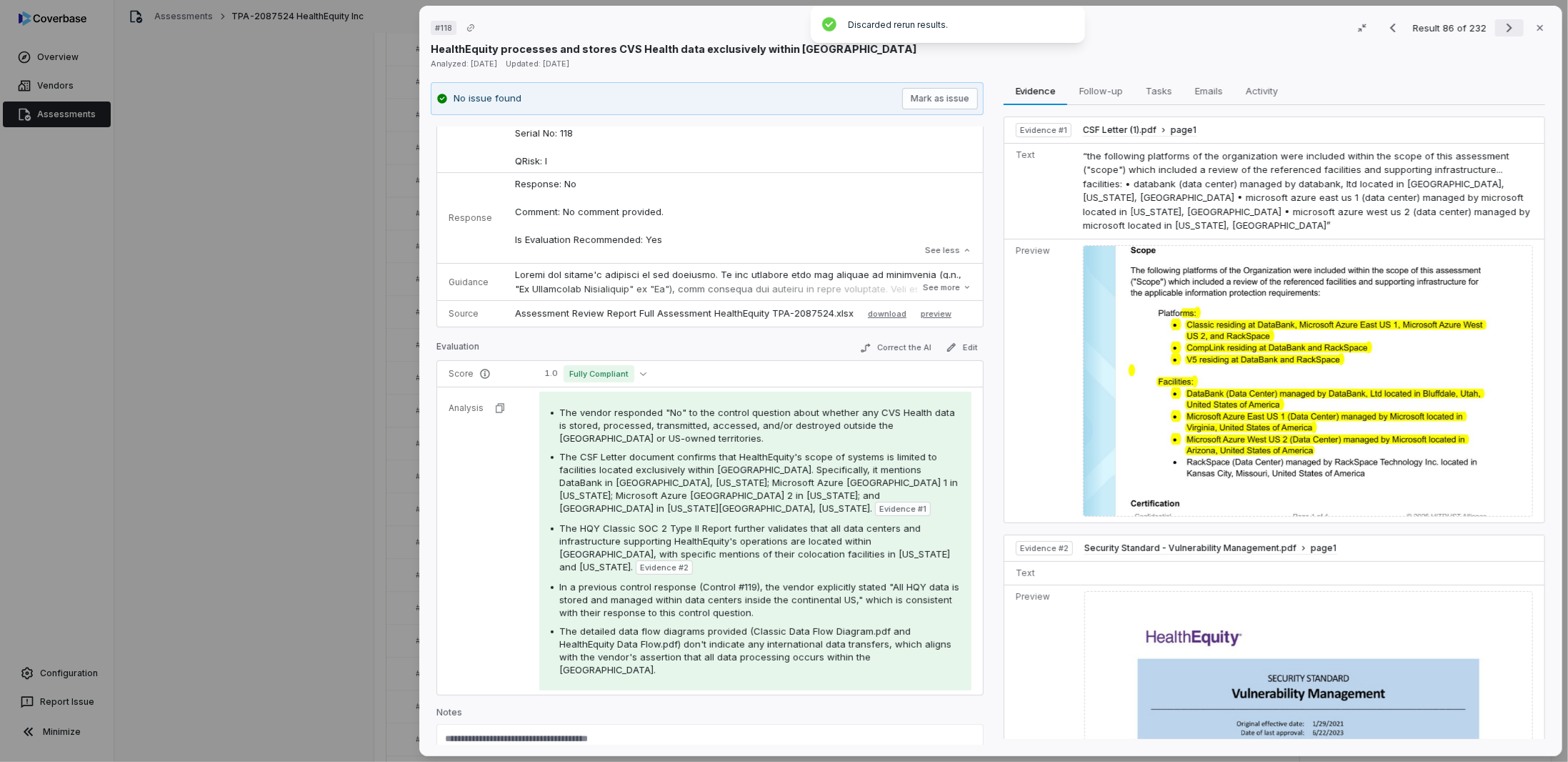
click at [1501, 24] on icon "Next result" at bounding box center [1510, 28] width 17 height 17
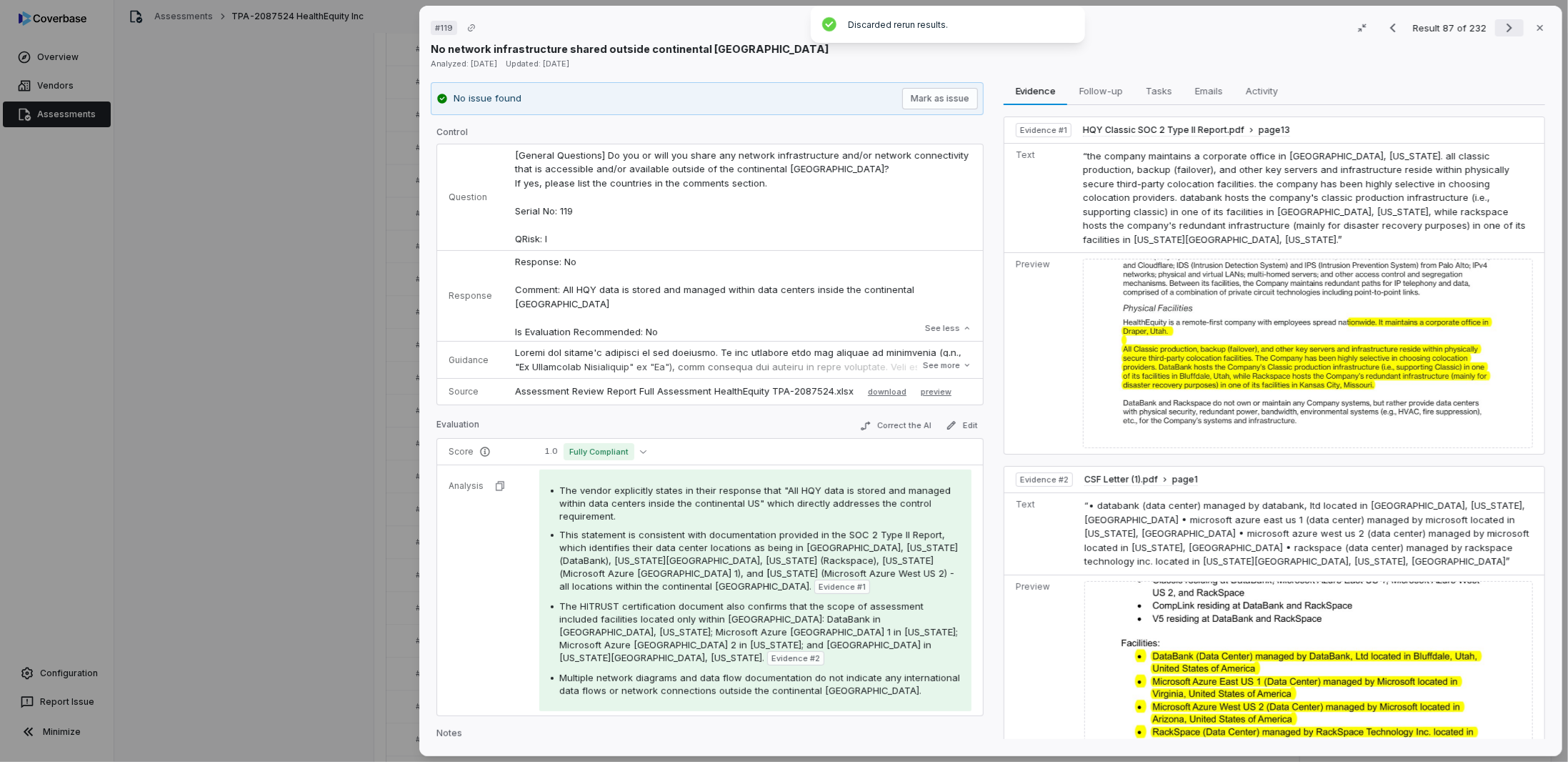
click at [1501, 22] on icon "Next result" at bounding box center [1510, 28] width 17 height 17
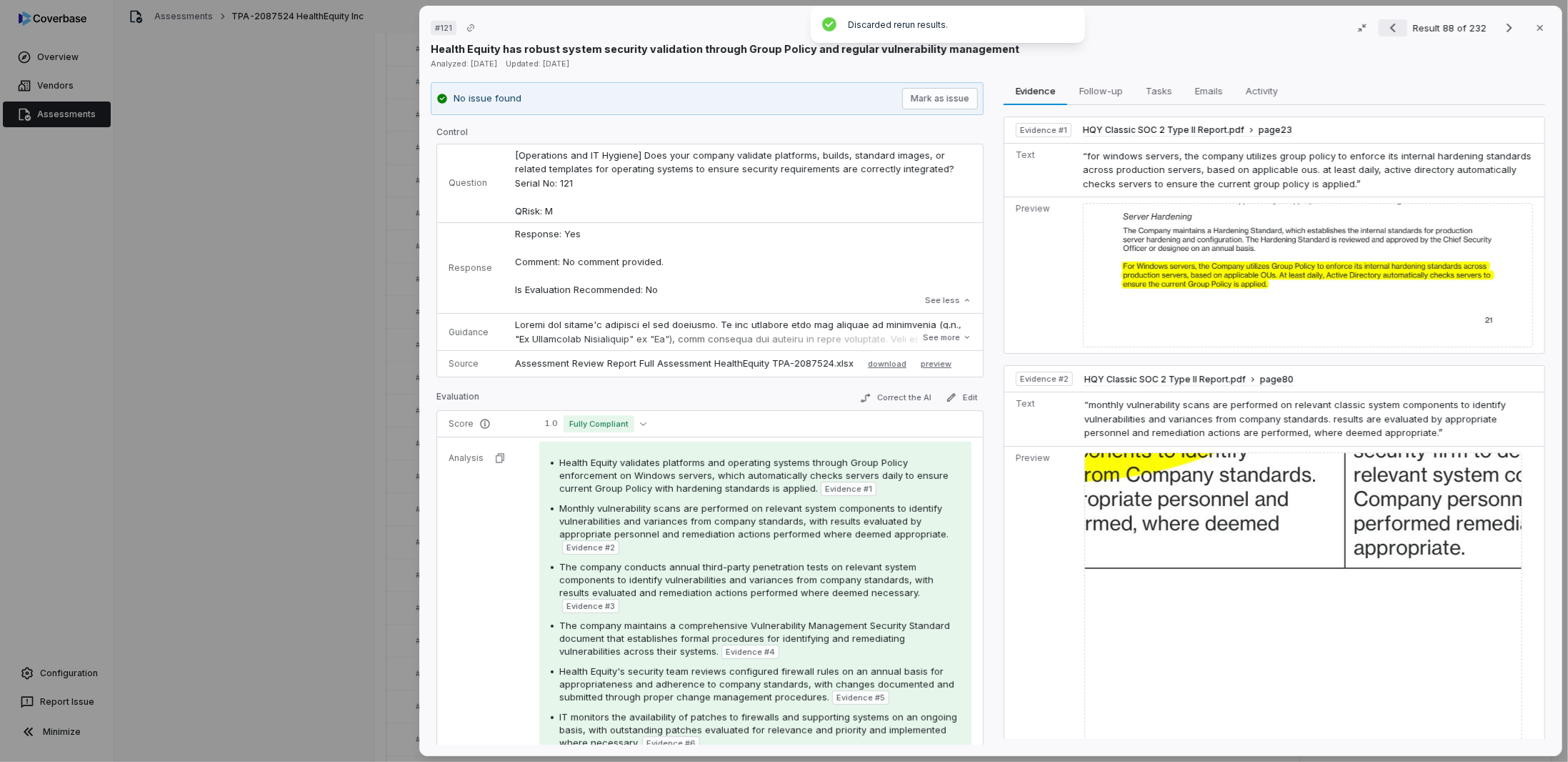
click at [1391, 29] on icon "Previous result" at bounding box center [1393, 28] width 17 height 17
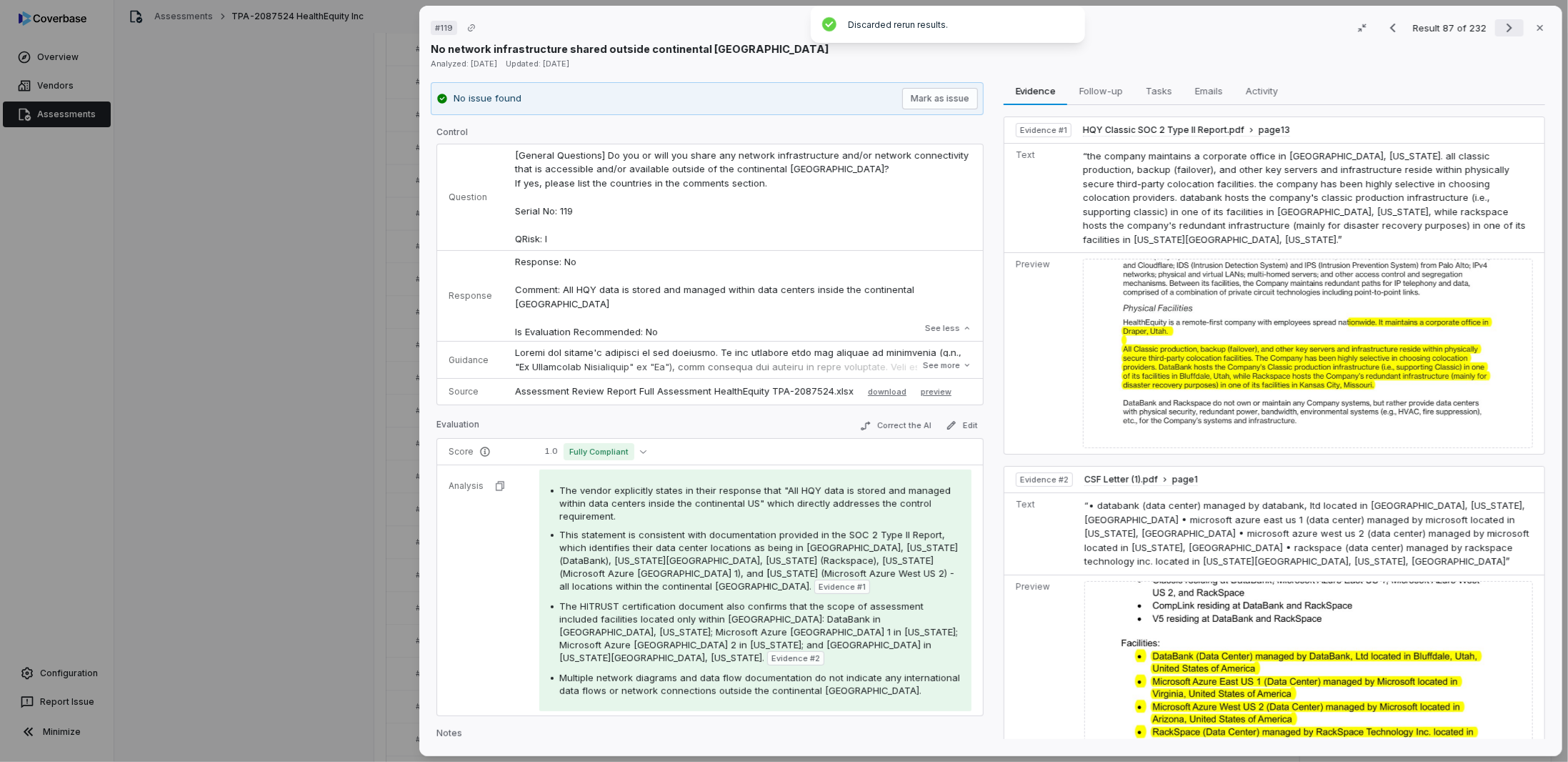
click at [1501, 24] on icon "Next result" at bounding box center [1510, 28] width 17 height 17
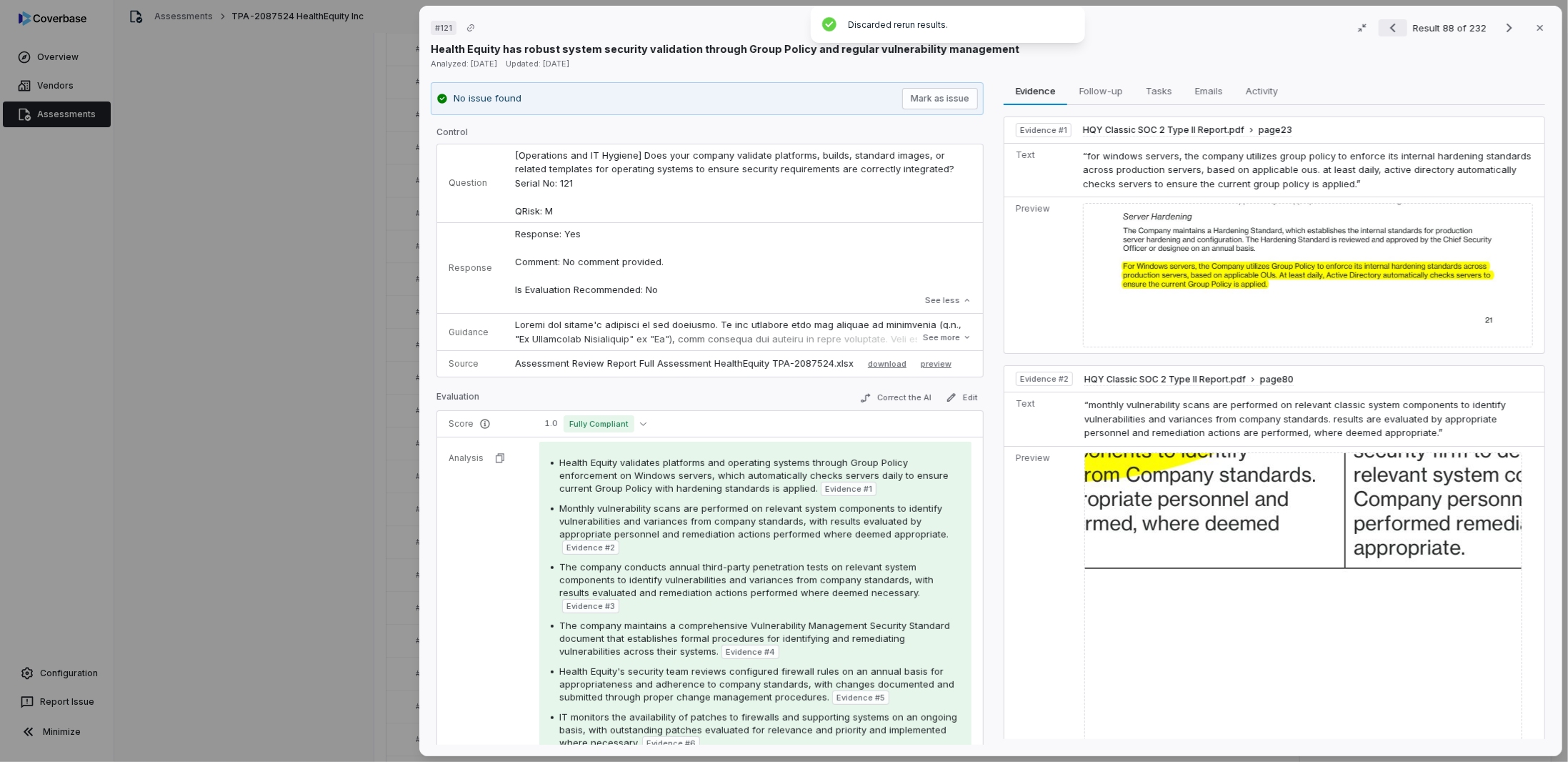
click at [1385, 31] on icon "Previous result" at bounding box center [1393, 28] width 17 height 17
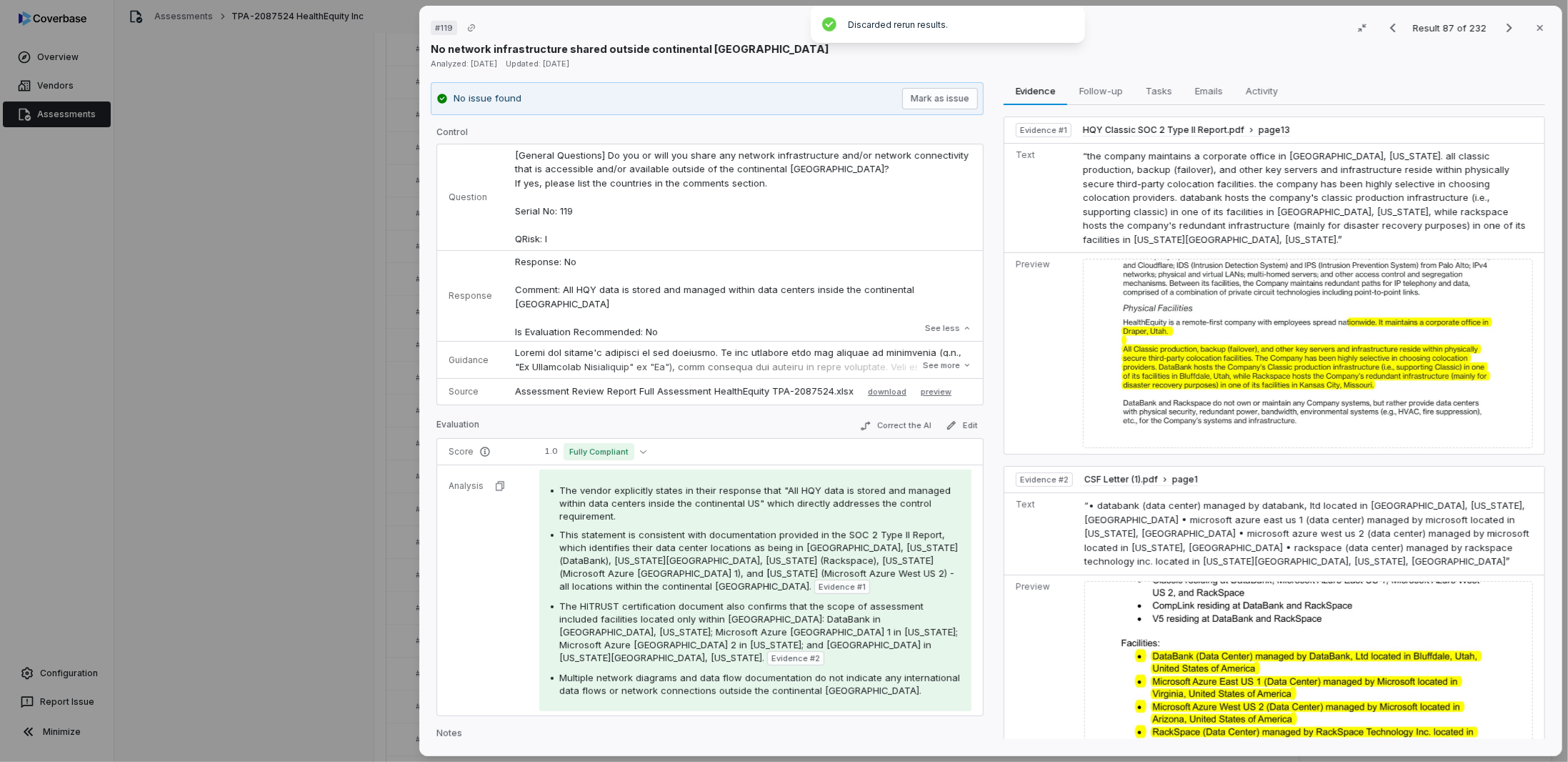
drag, startPoint x: 947, startPoint y: 371, endPoint x: 920, endPoint y: 374, distance: 27.2
click at [946, 371] on button "See more" at bounding box center [948, 365] width 57 height 26
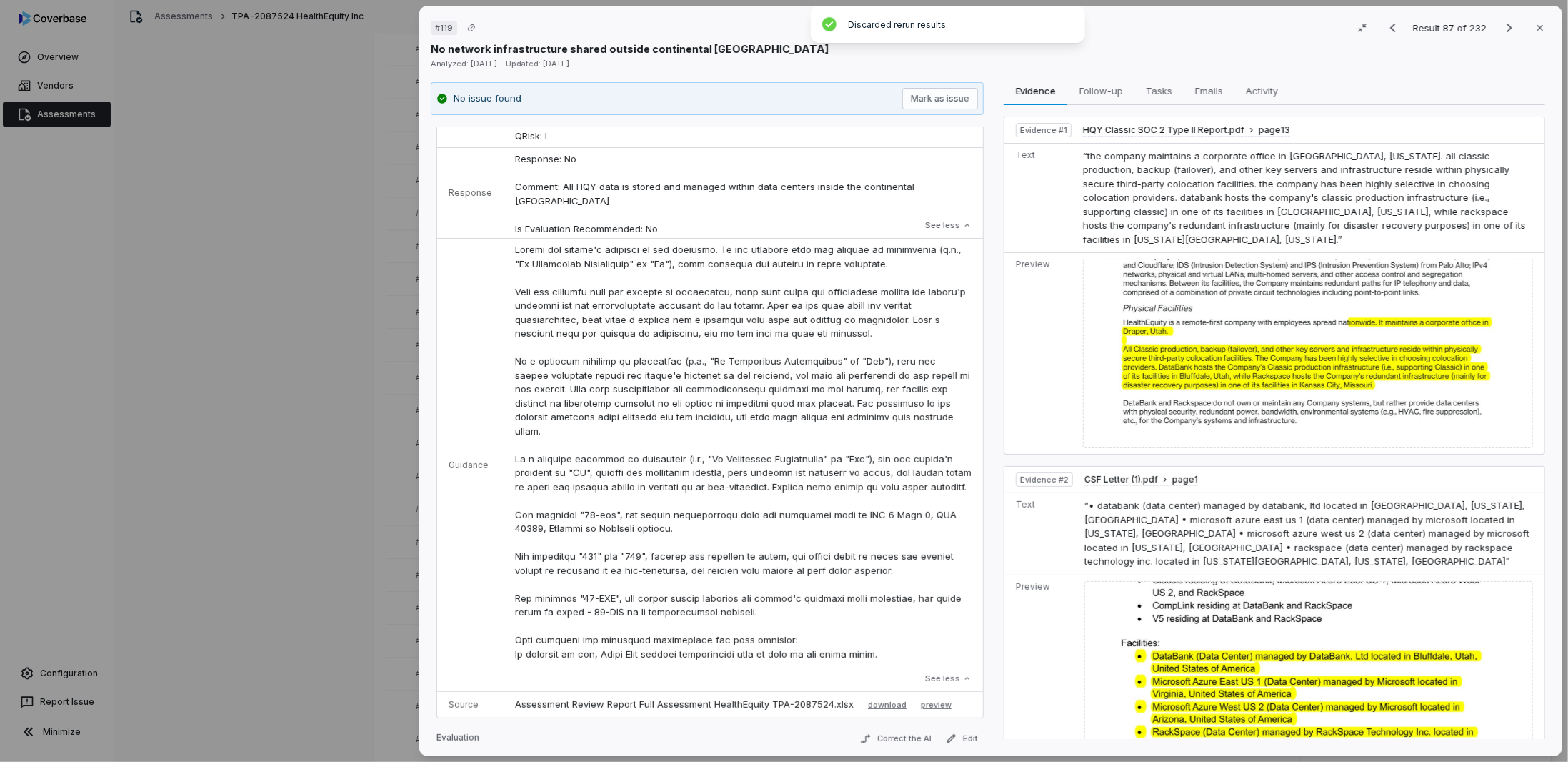
scroll to position [215, 0]
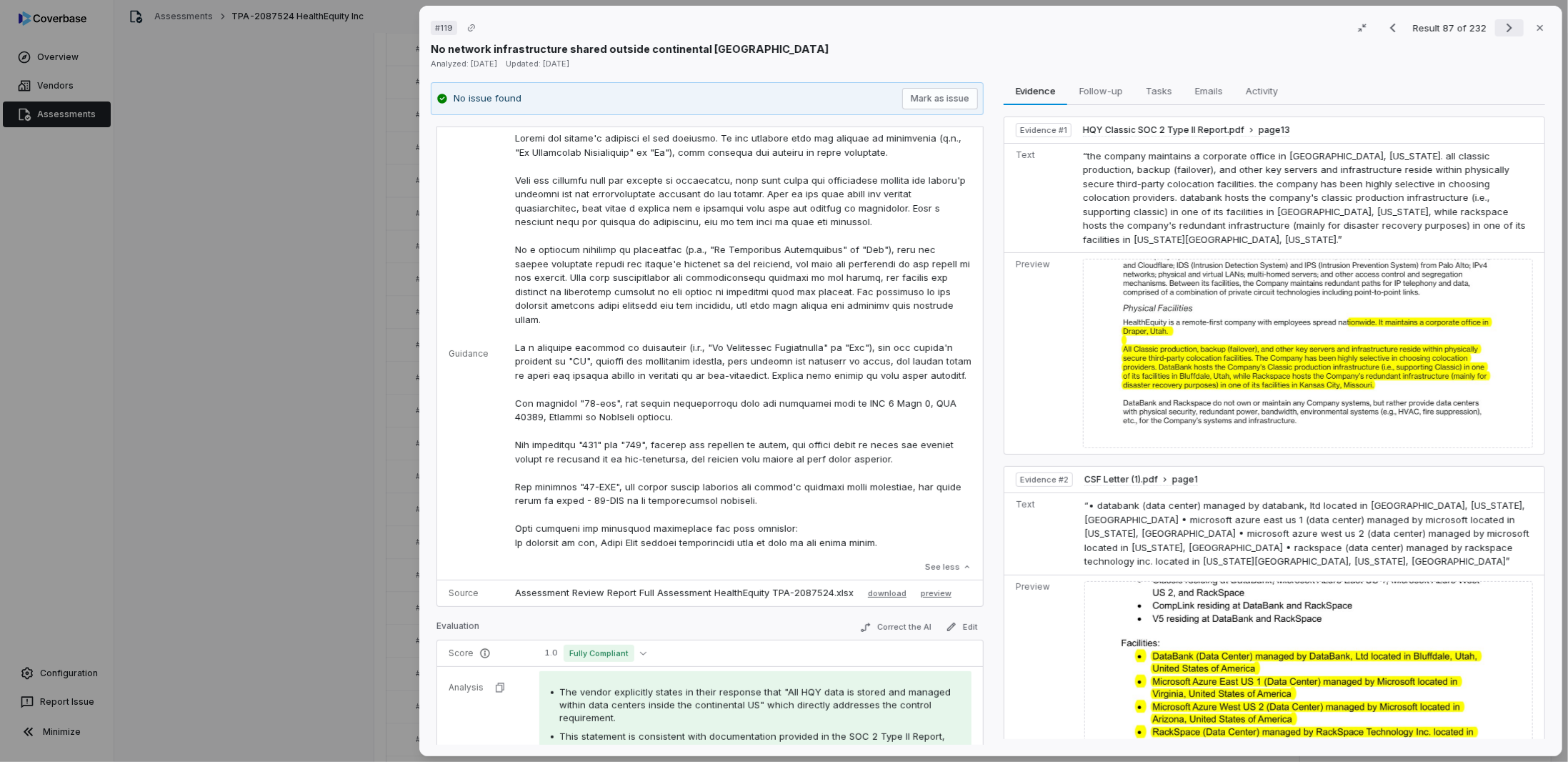
click at [1501, 31] on icon "Next result" at bounding box center [1510, 28] width 17 height 17
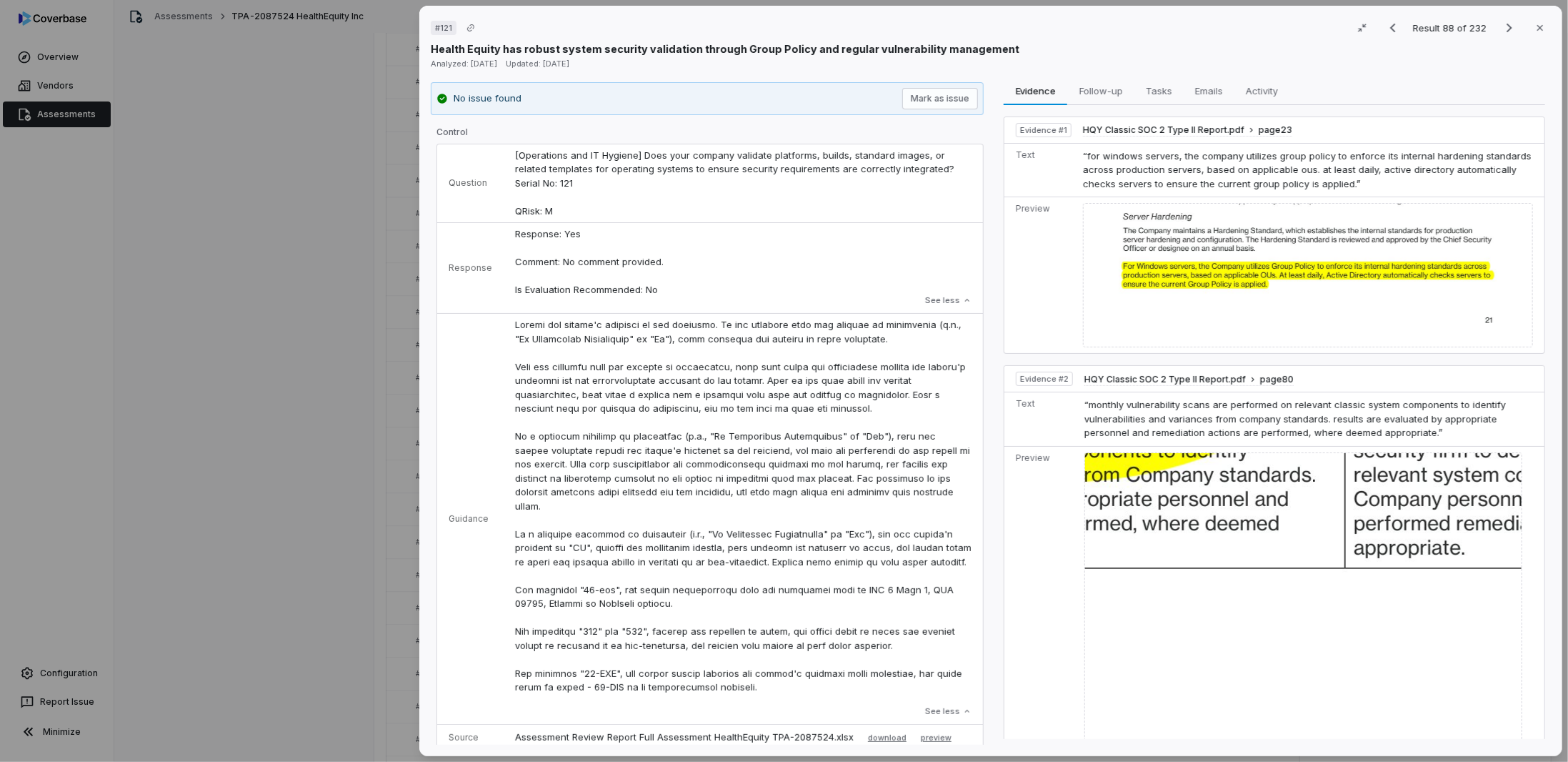
click at [762, 304] on div "Response: Yes Comment: No comment provided. Is Evaluation Recommended: No Respo…" at bounding box center [743, 268] width 457 height 82
click at [739, 314] on td "See less" at bounding box center [744, 519] width 480 height 410
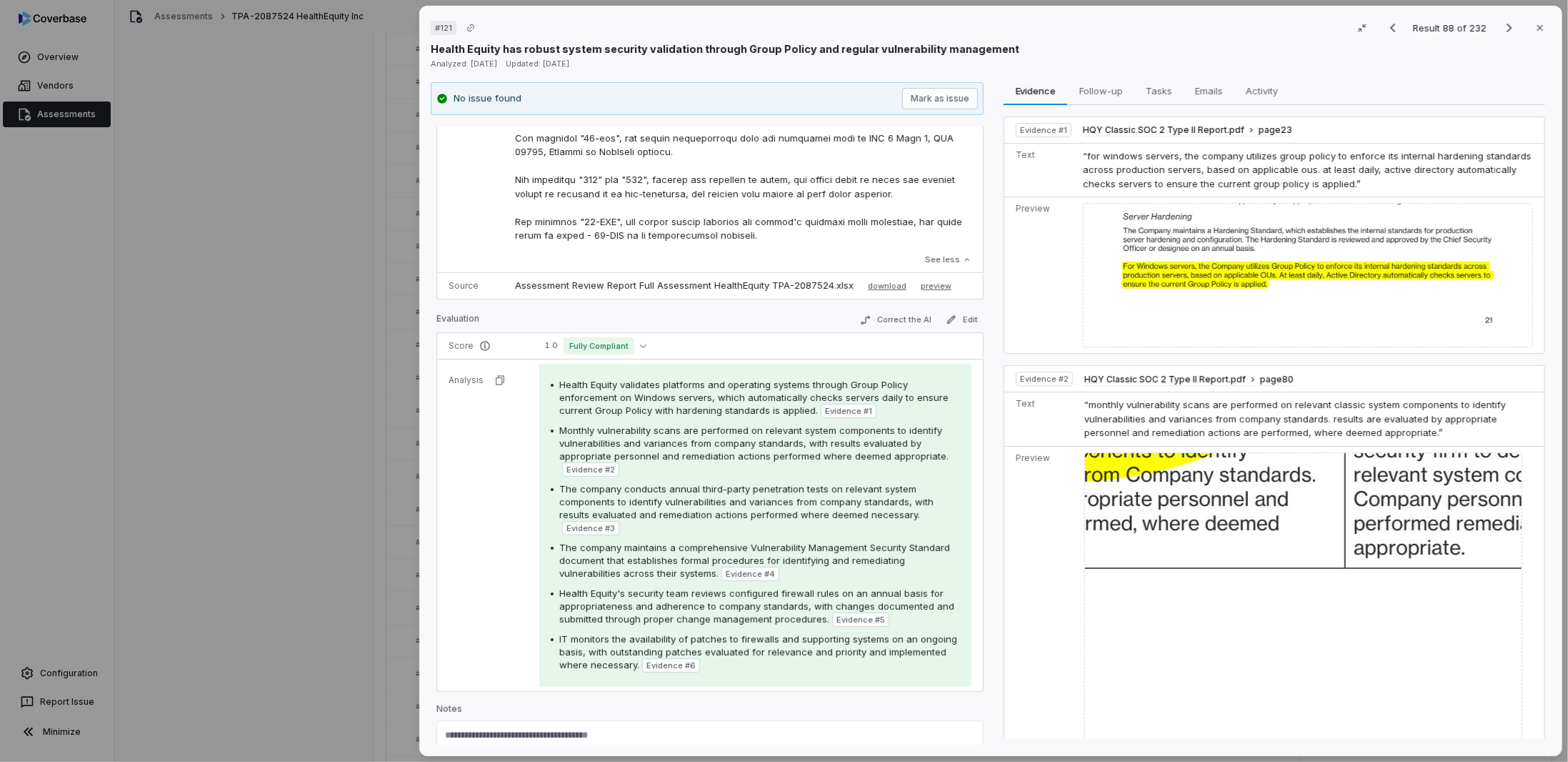
scroll to position [487, 0]
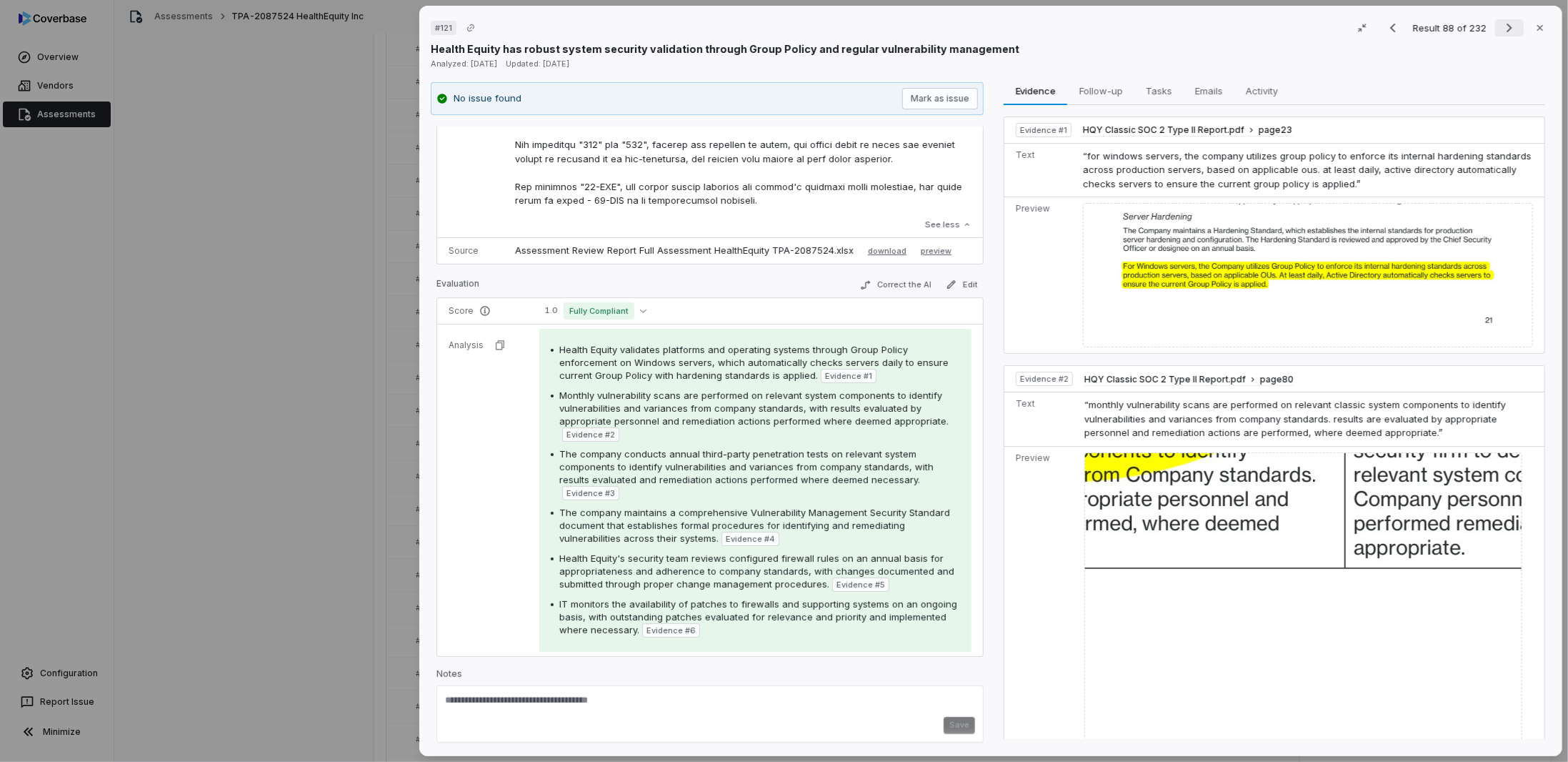
click at [1501, 25] on icon "Next result" at bounding box center [1510, 28] width 17 height 17
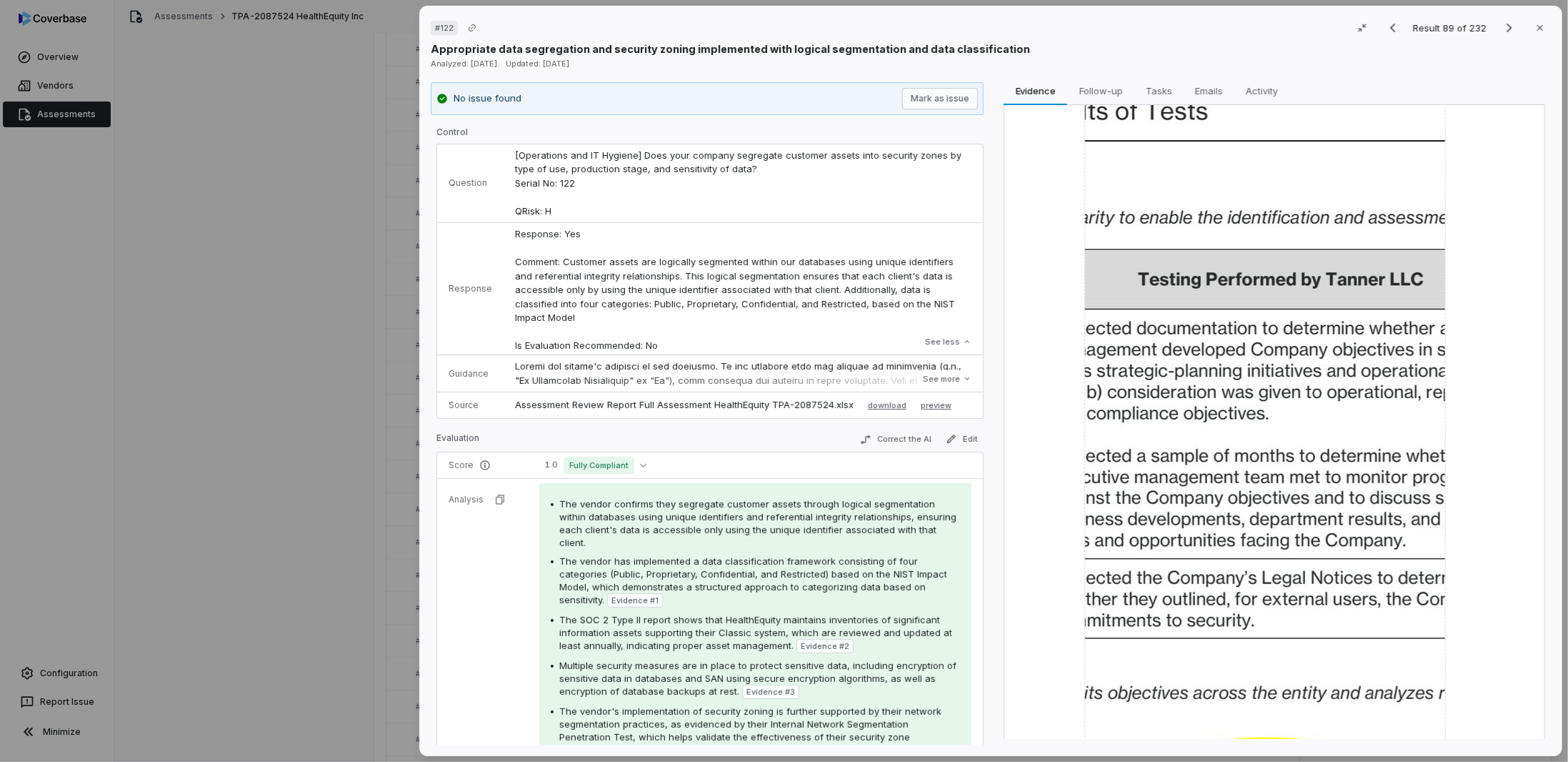
scroll to position [285, 0]
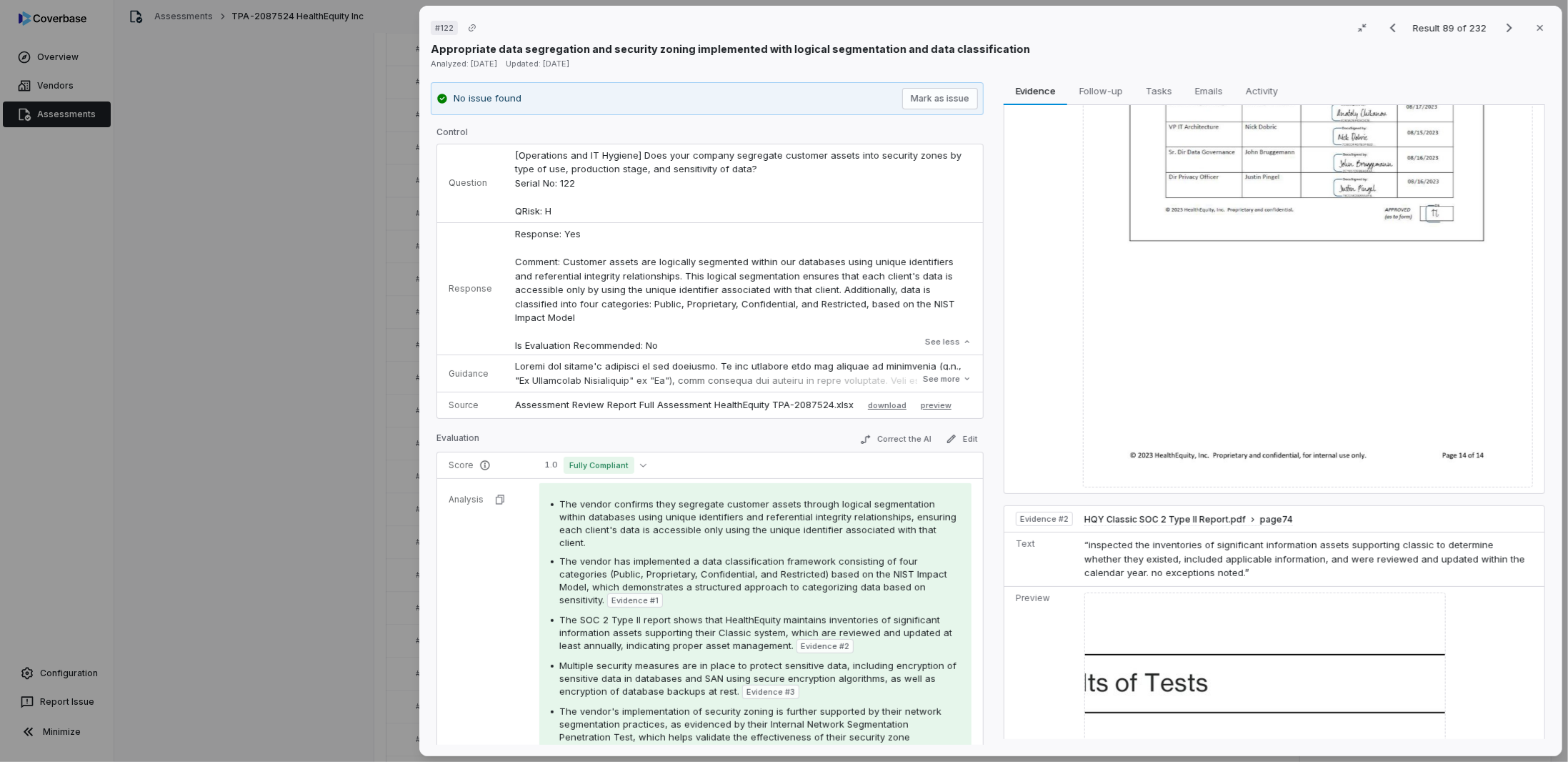
click at [1233, 37] on div "# 122 Result 89 of 232 Close" at bounding box center [991, 28] width 1121 height 21
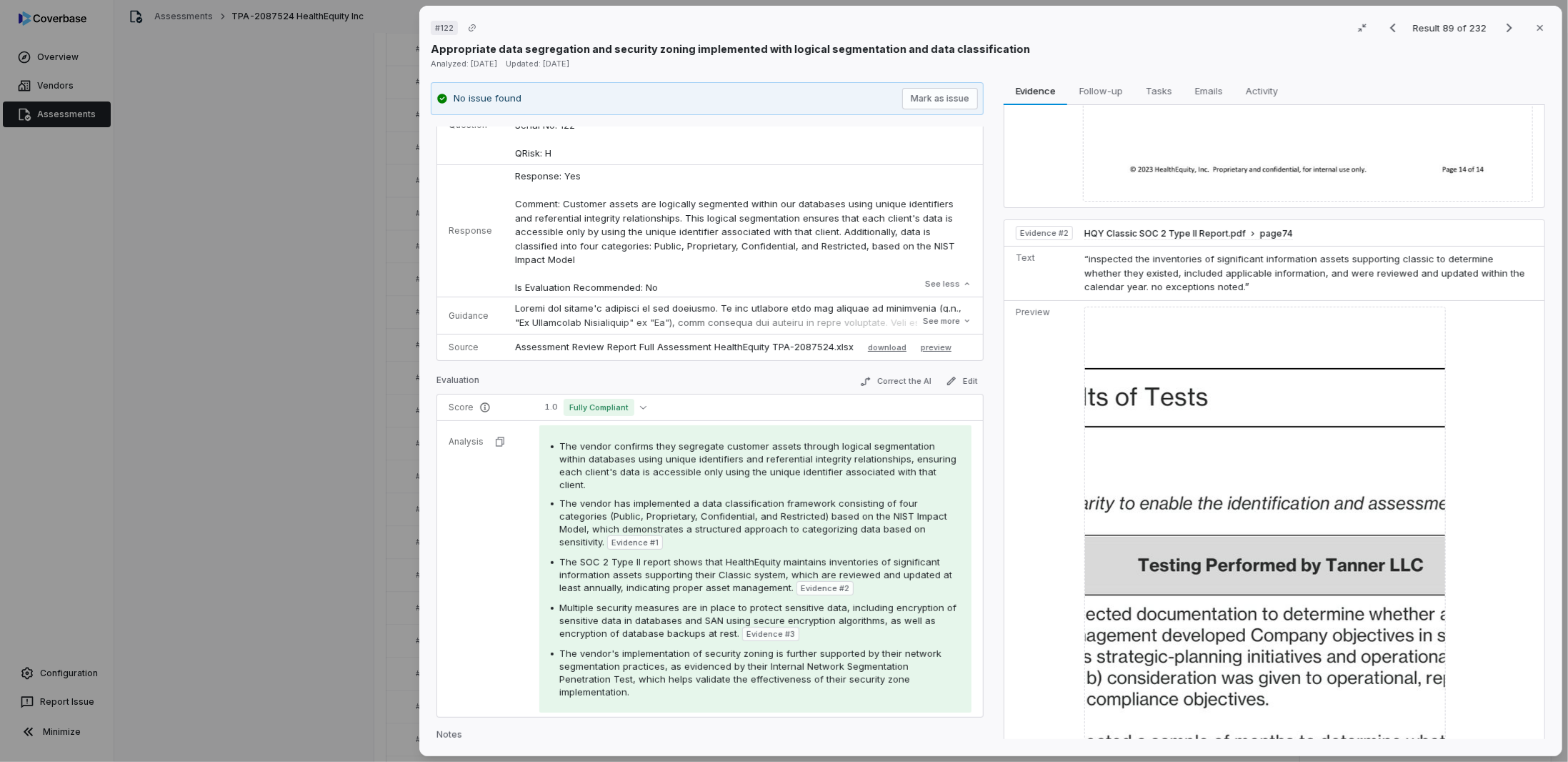
scroll to position [119, 0]
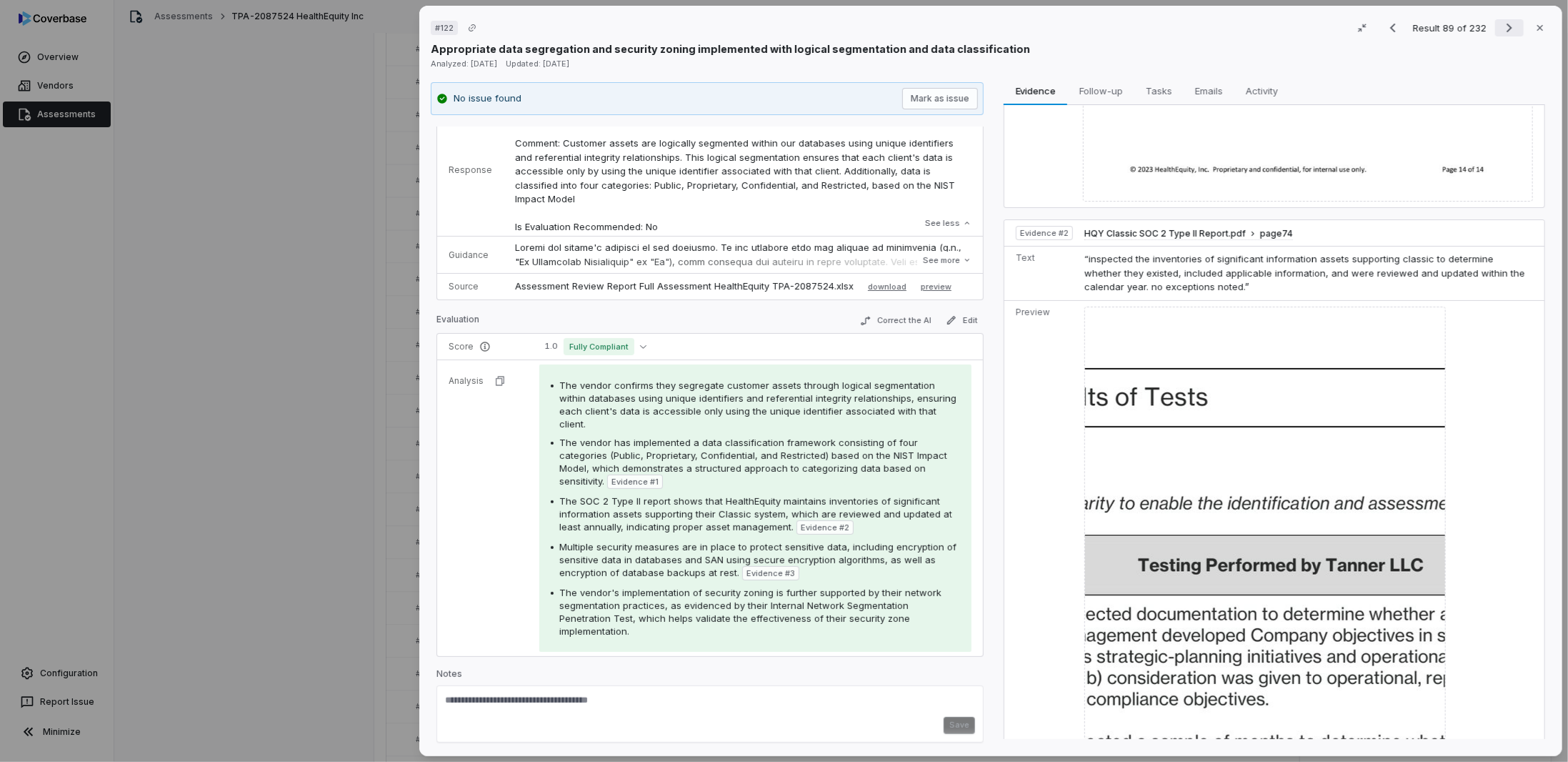
click at [1501, 24] on icon "Next result" at bounding box center [1510, 28] width 17 height 17
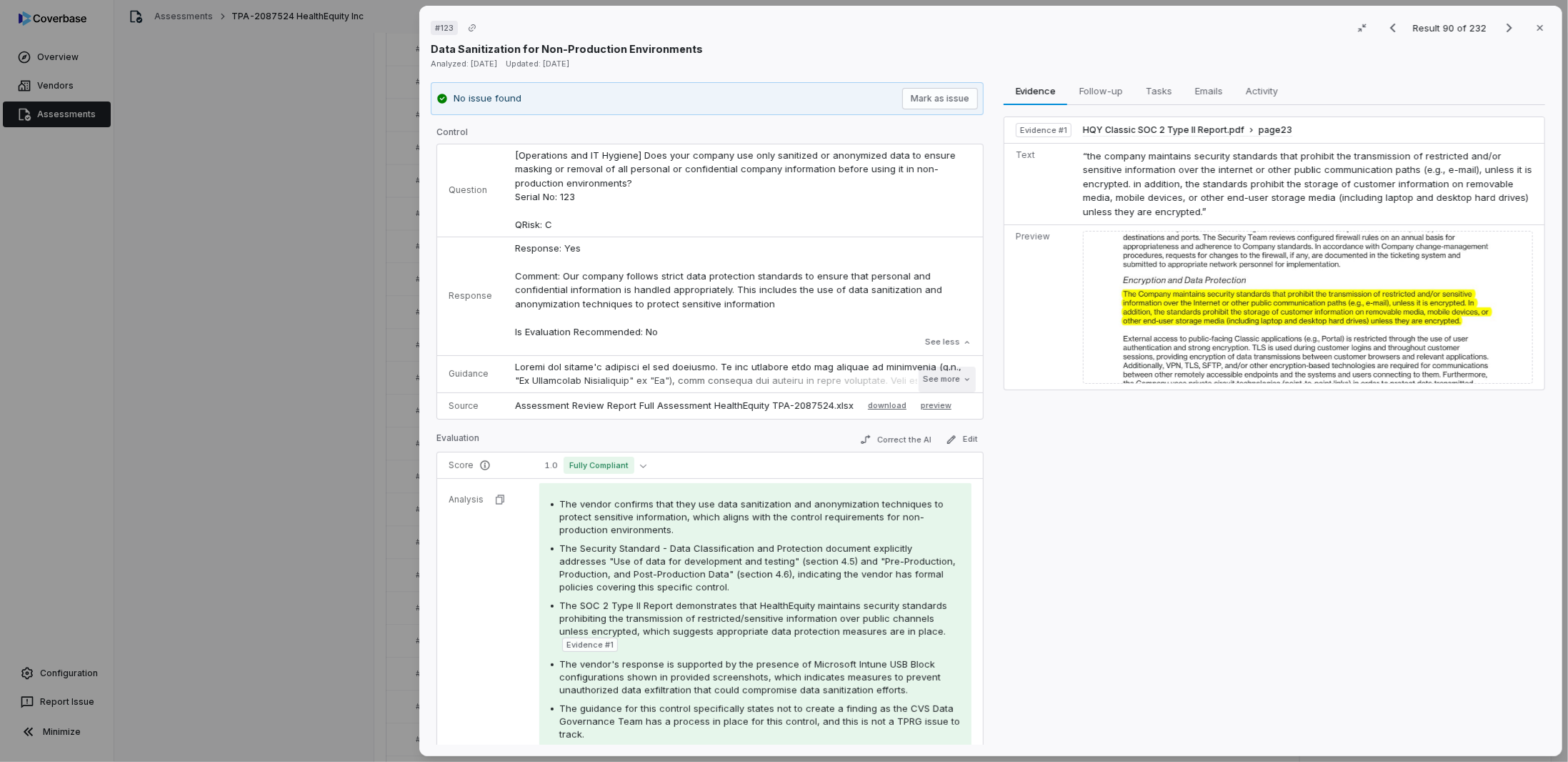
click at [935, 378] on button "See more" at bounding box center [948, 379] width 57 height 26
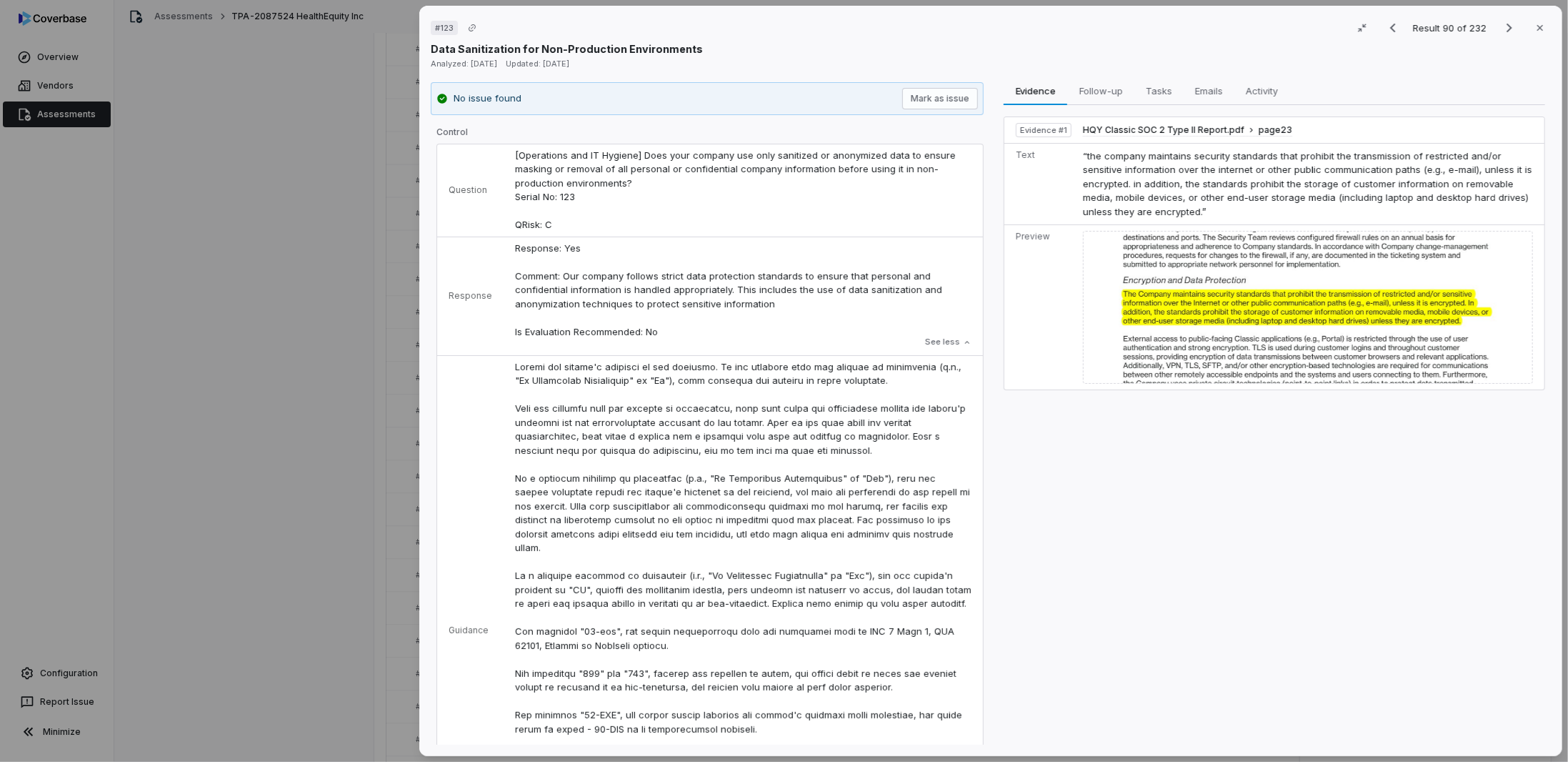
drag, startPoint x: 874, startPoint y: 444, endPoint x: 762, endPoint y: 57, distance: 402.9
click at [396, 408] on div "# 123 Result 90 of 232 Close Data Sanitization for Non-Production Environments …" at bounding box center [784, 381] width 1568 height 762
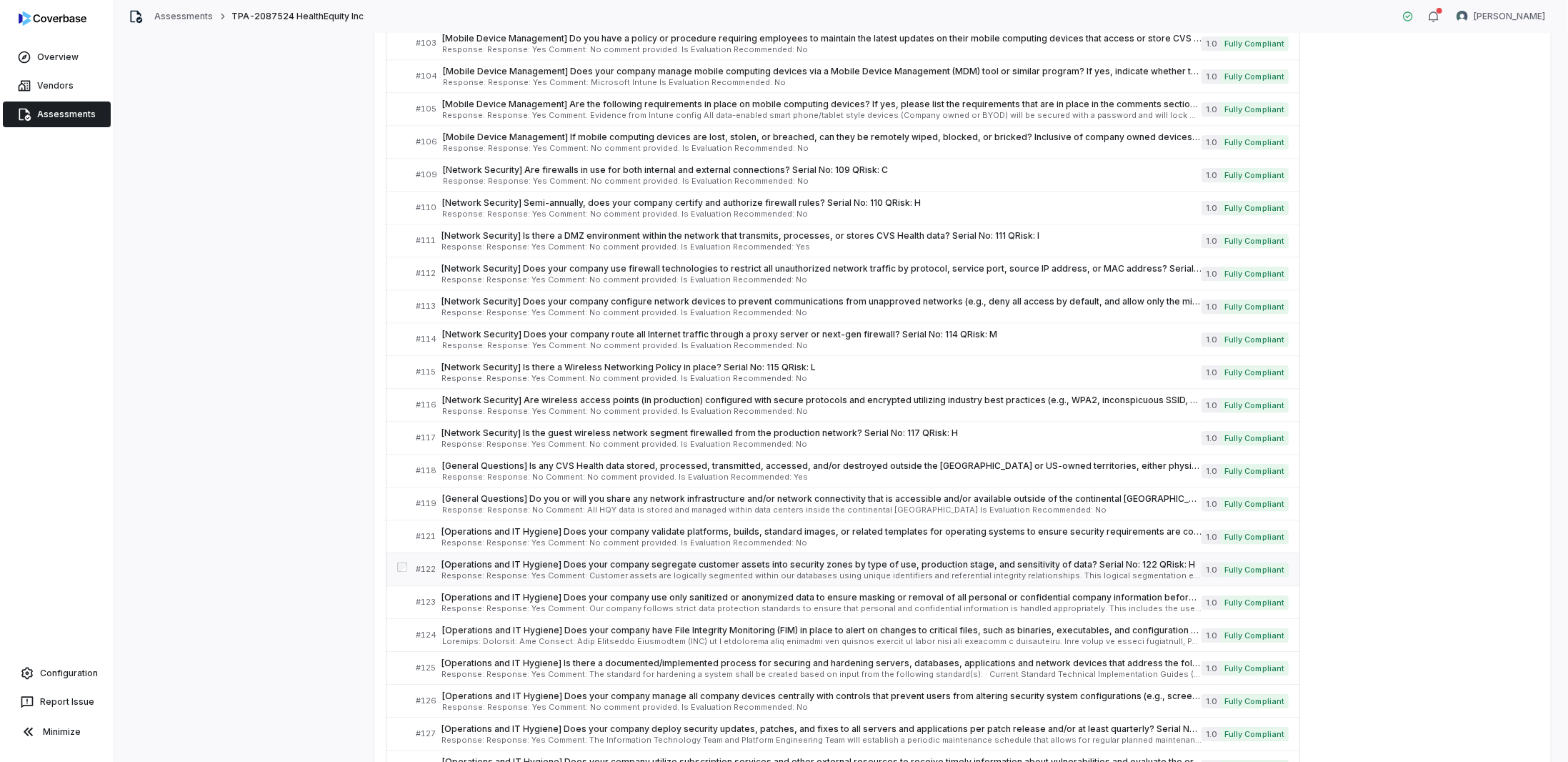
scroll to position [2787, 0]
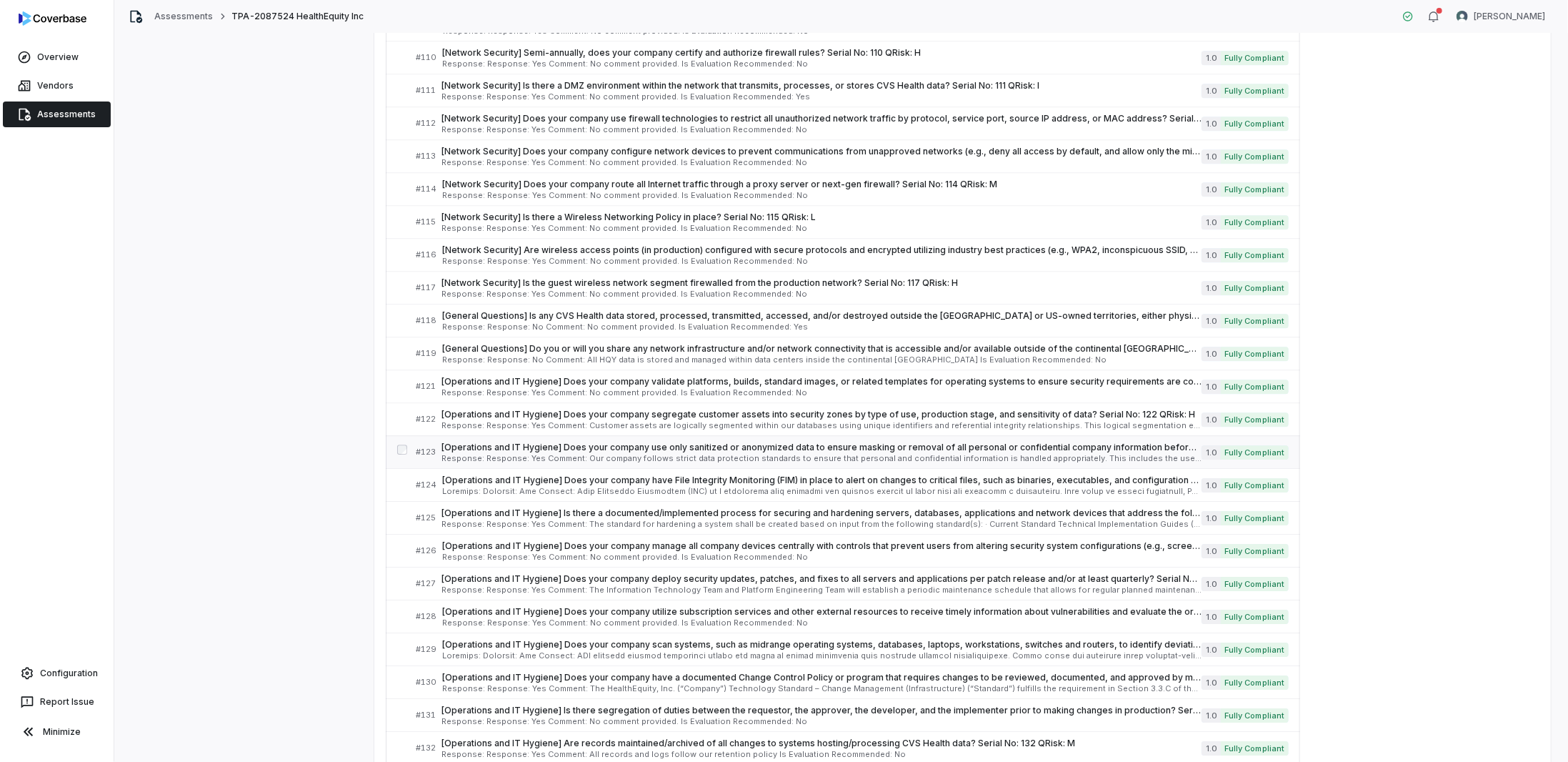
click at [512, 442] on span "[Operations and IT Hygiene] Does your company use only sanitized or anonymized …" at bounding box center [822, 447] width 760 height 12
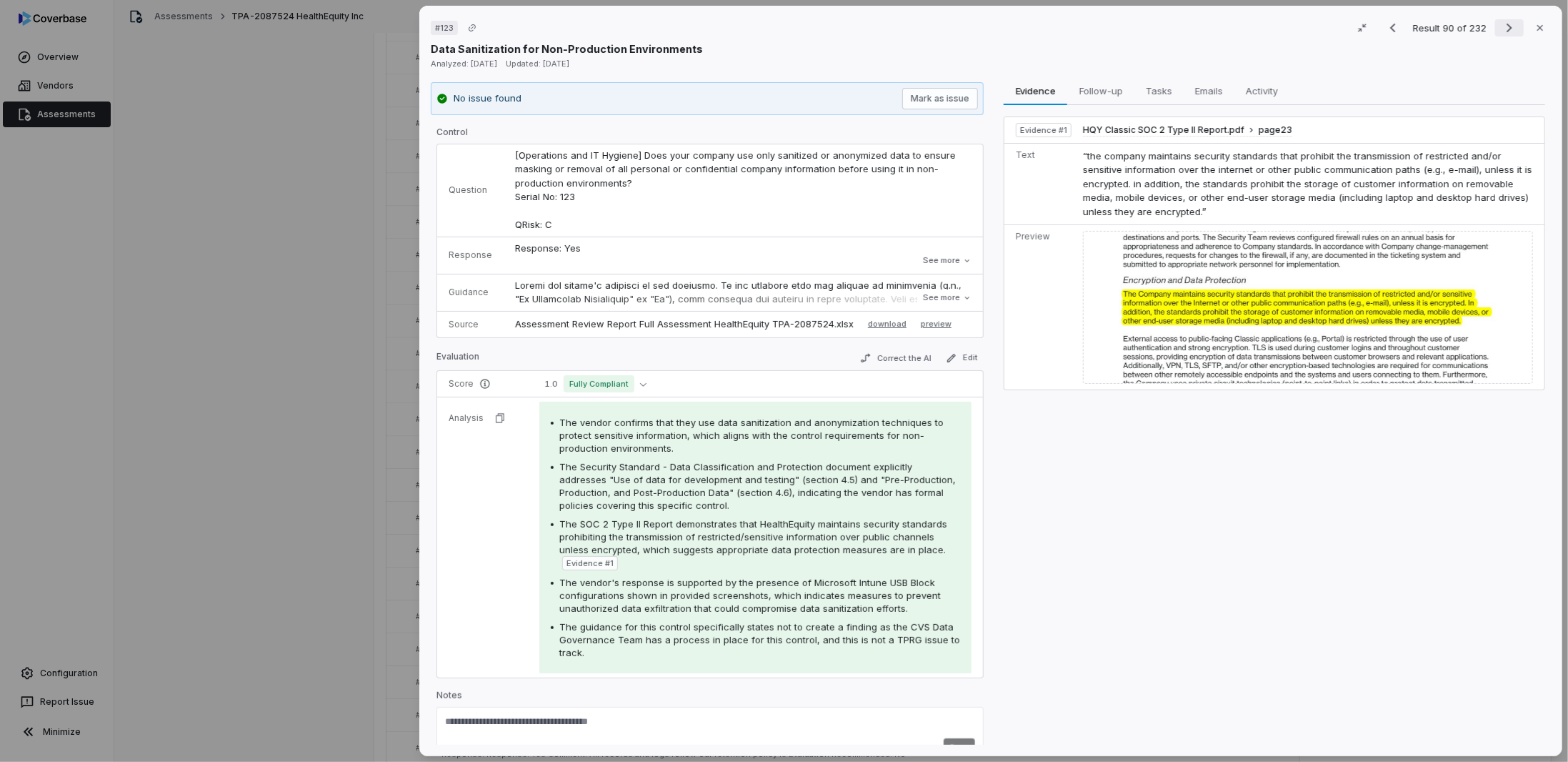
click at [1501, 29] on icon "Next result" at bounding box center [1510, 28] width 17 height 17
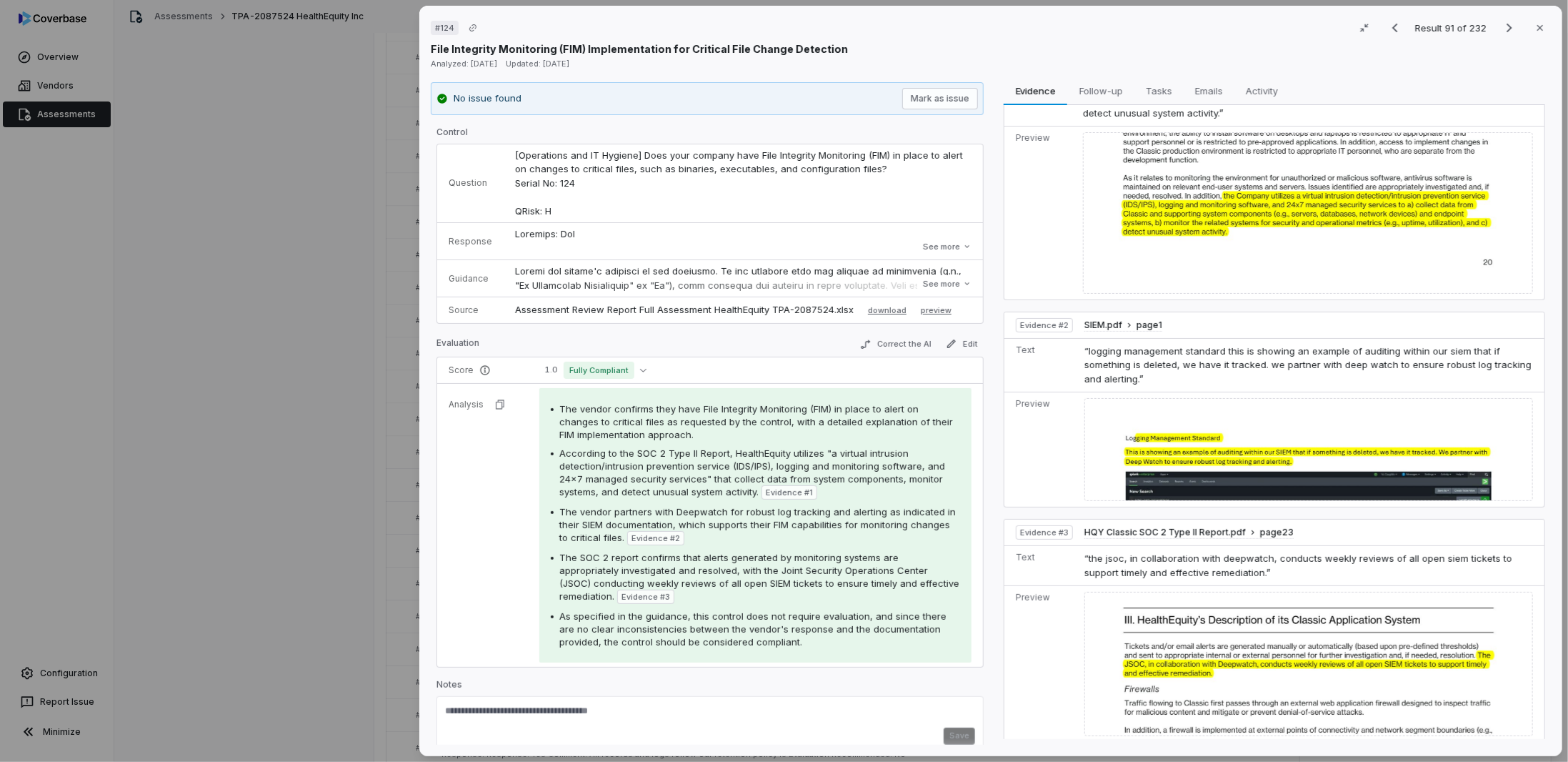
scroll to position [101, 0]
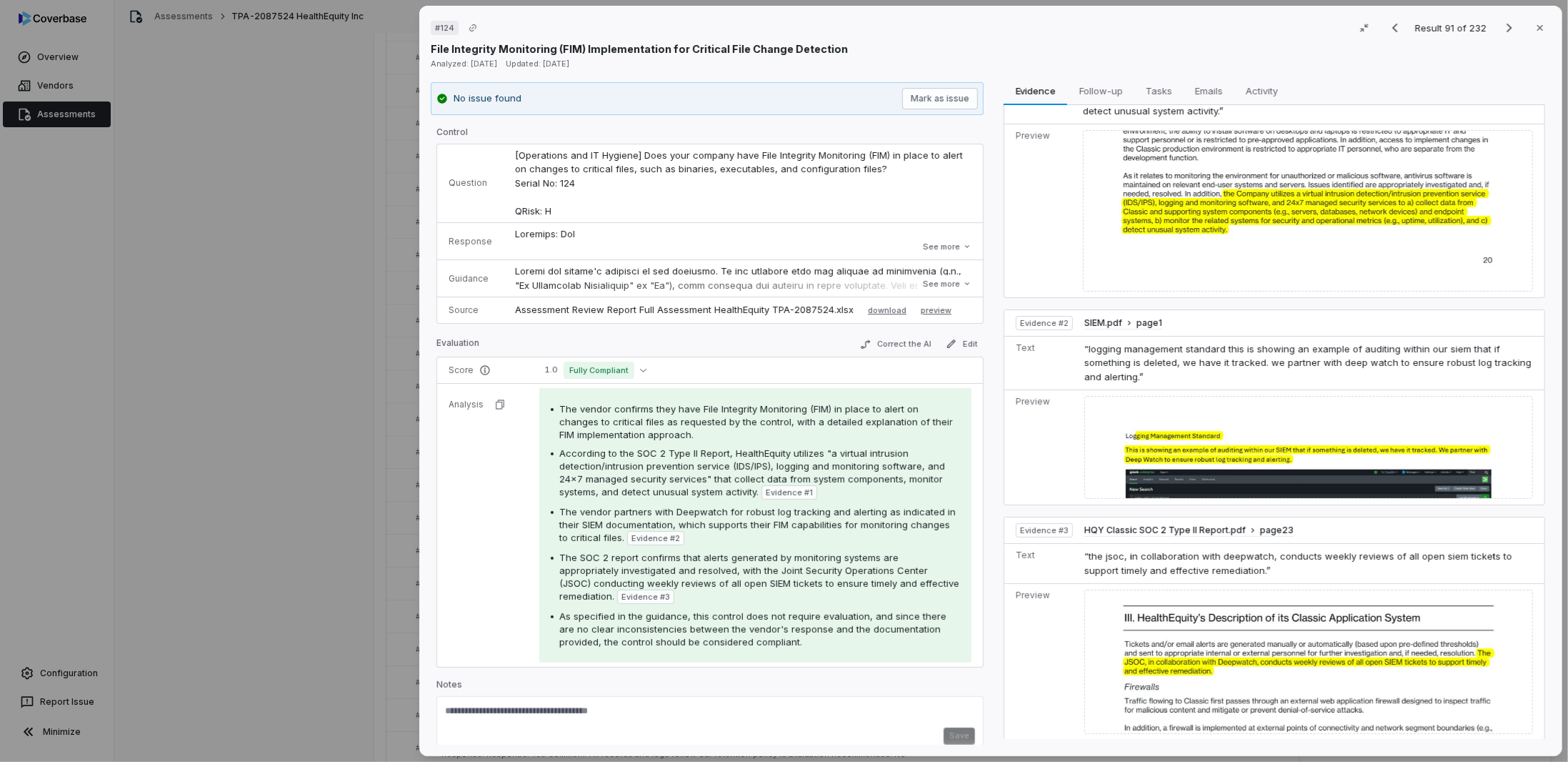
drag, startPoint x: 1507, startPoint y: 28, endPoint x: 1378, endPoint y: 72, distance: 136.3
click at [1507, 28] on icon "Next result" at bounding box center [1510, 28] width 17 height 17
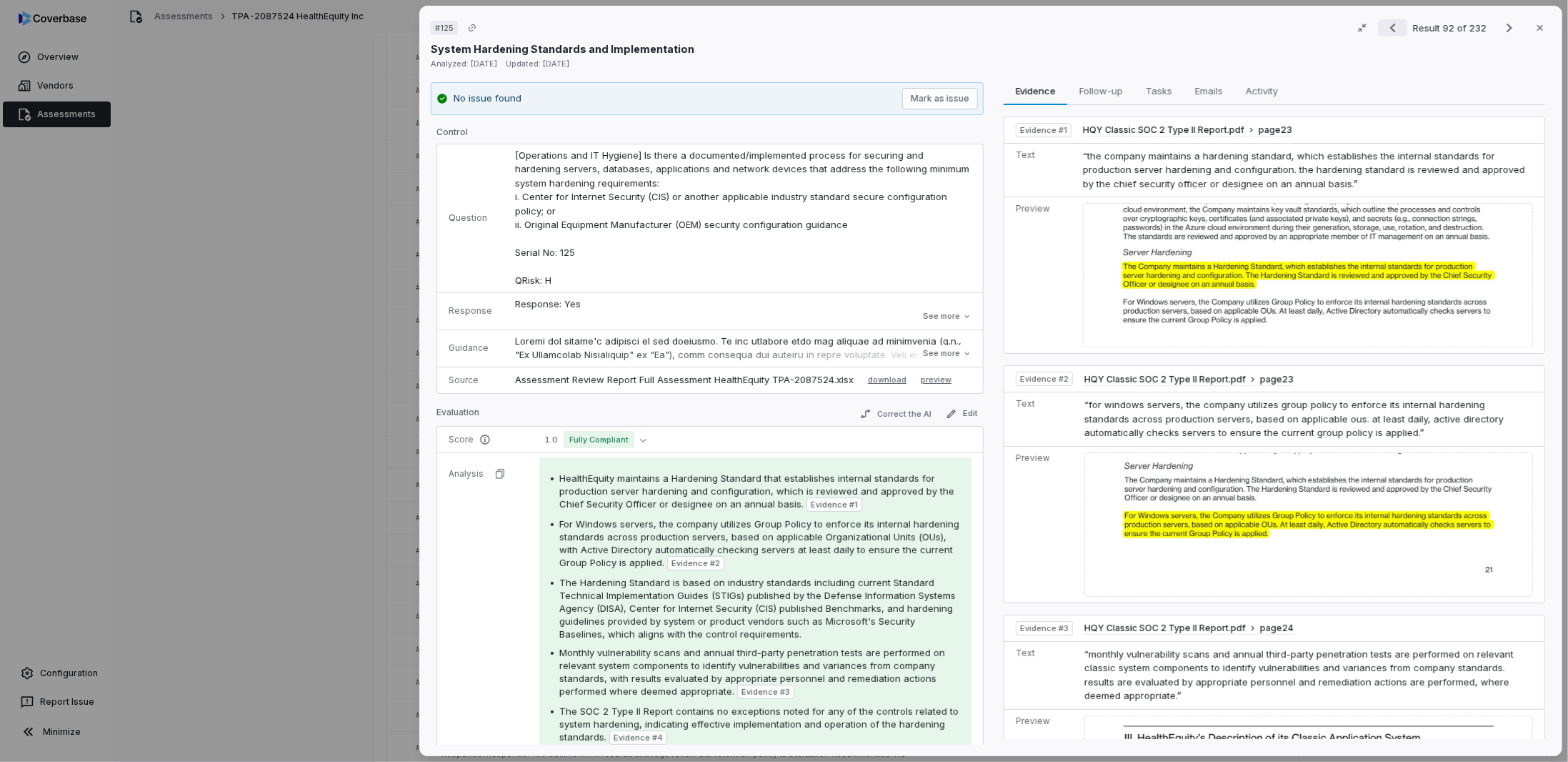
click at [1393, 27] on icon "Previous result" at bounding box center [1393, 28] width 17 height 17
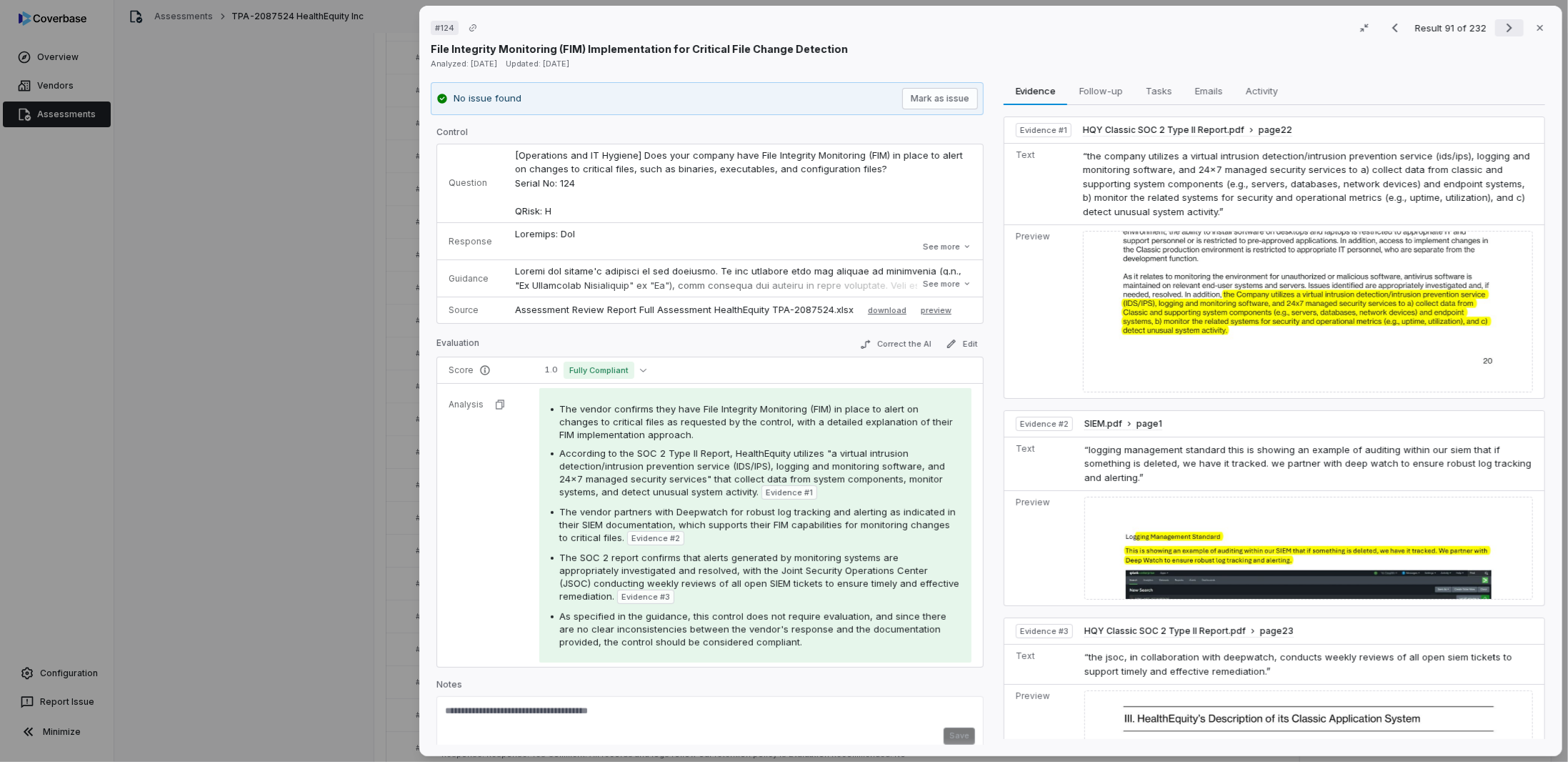
click at [1501, 26] on icon "Next result" at bounding box center [1510, 28] width 17 height 17
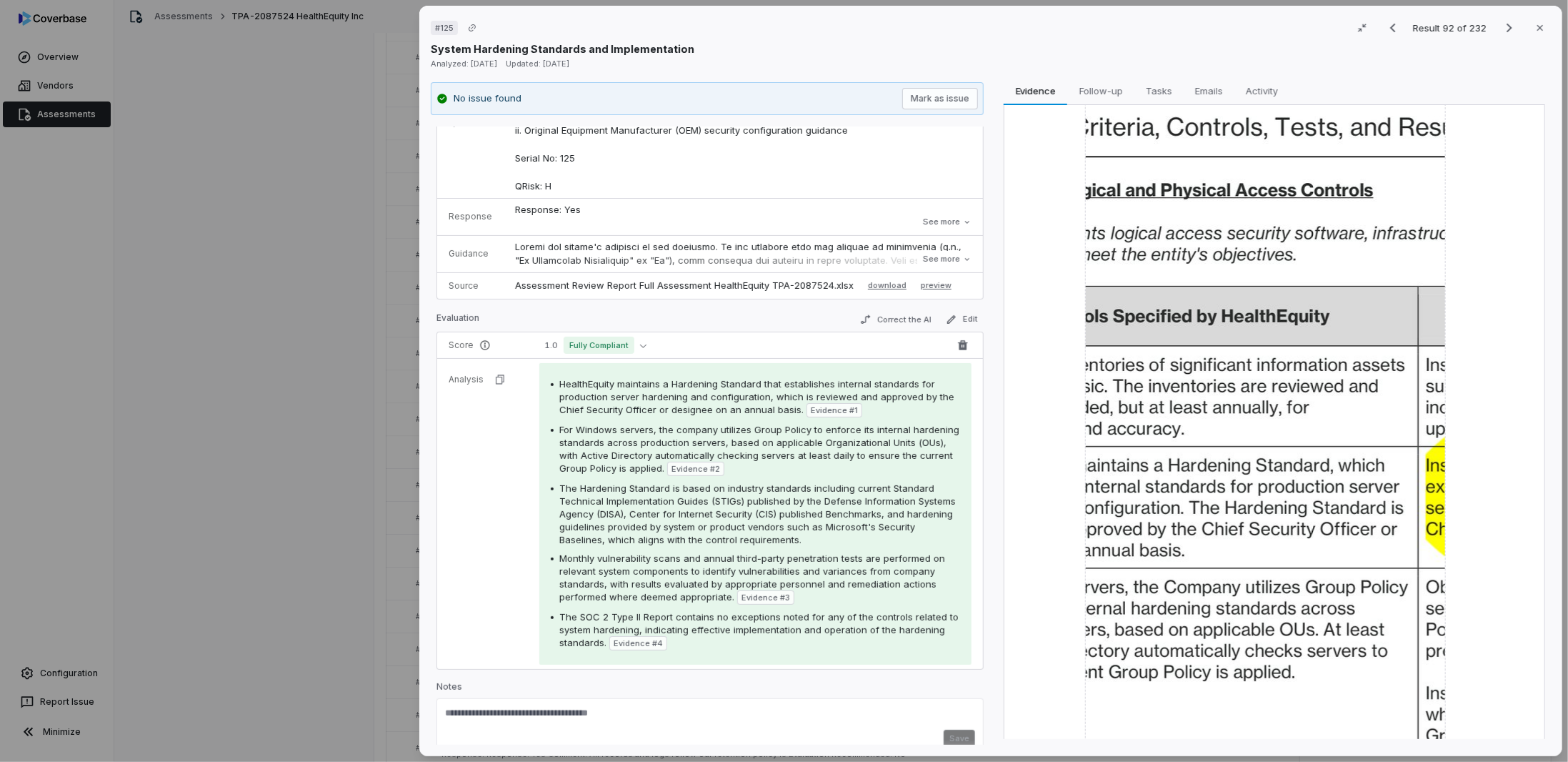
scroll to position [107, 0]
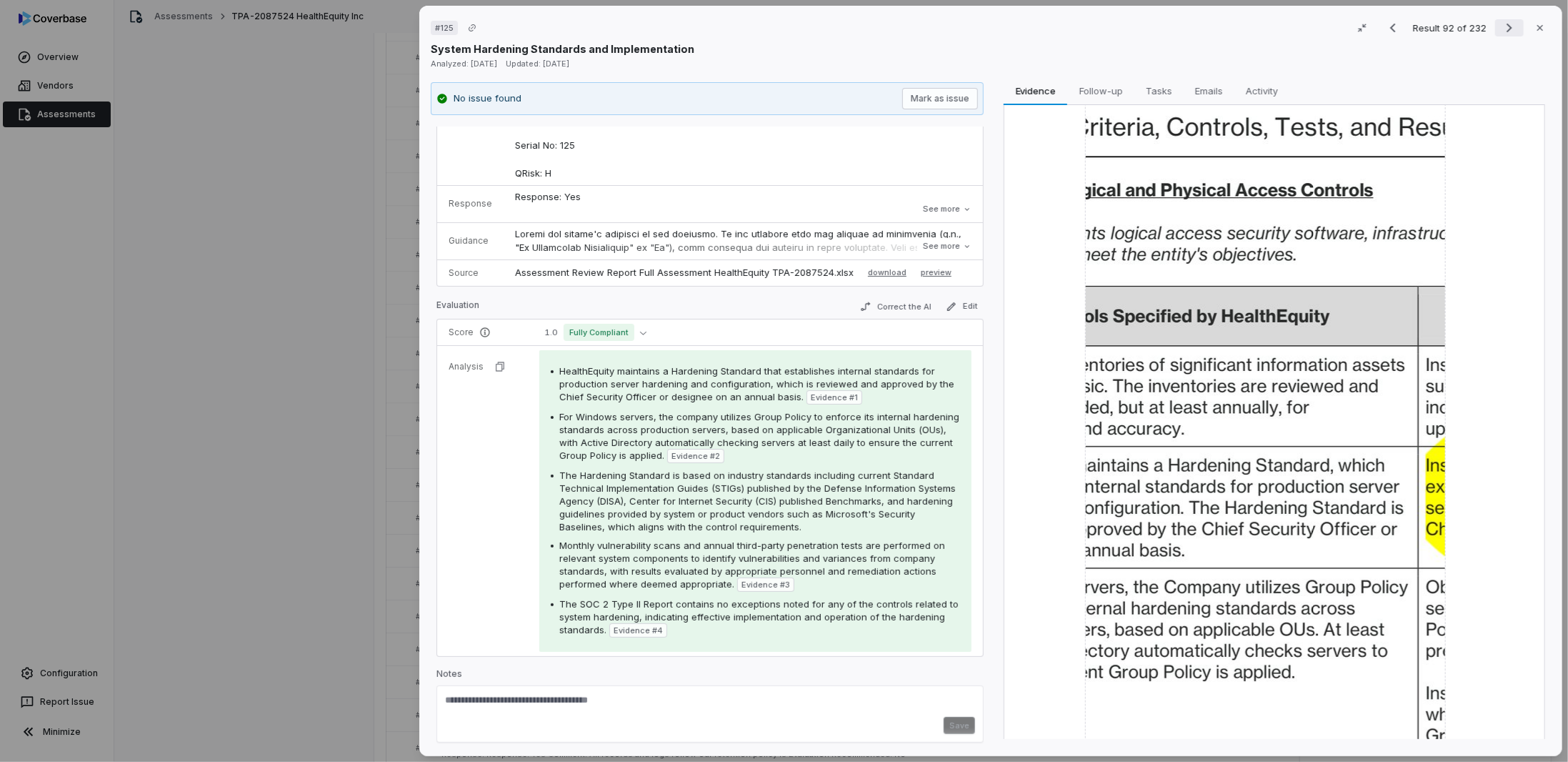
click at [1501, 24] on icon "Next result" at bounding box center [1510, 28] width 17 height 17
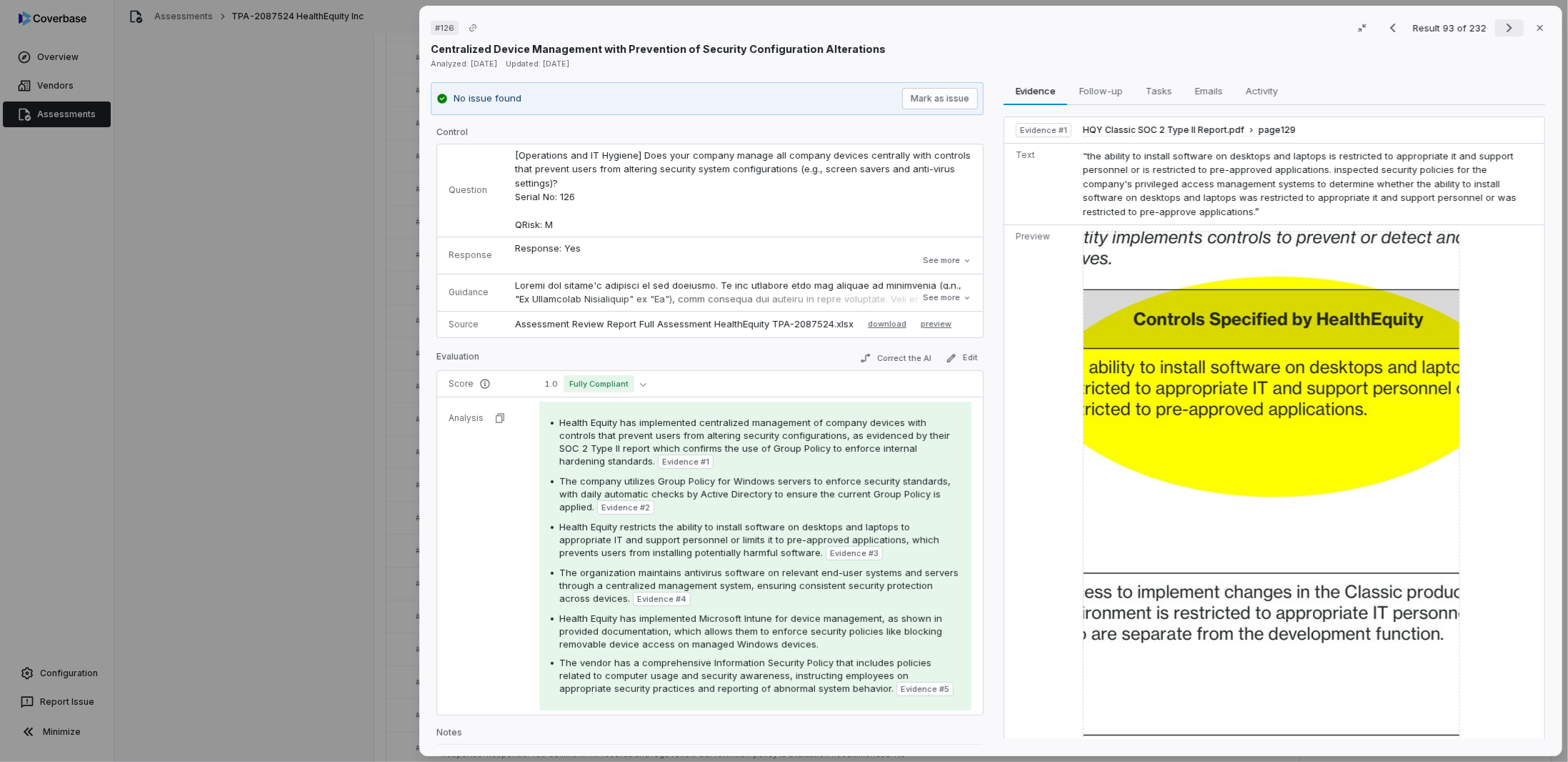
click at [1501, 26] on icon "Next result" at bounding box center [1510, 28] width 17 height 17
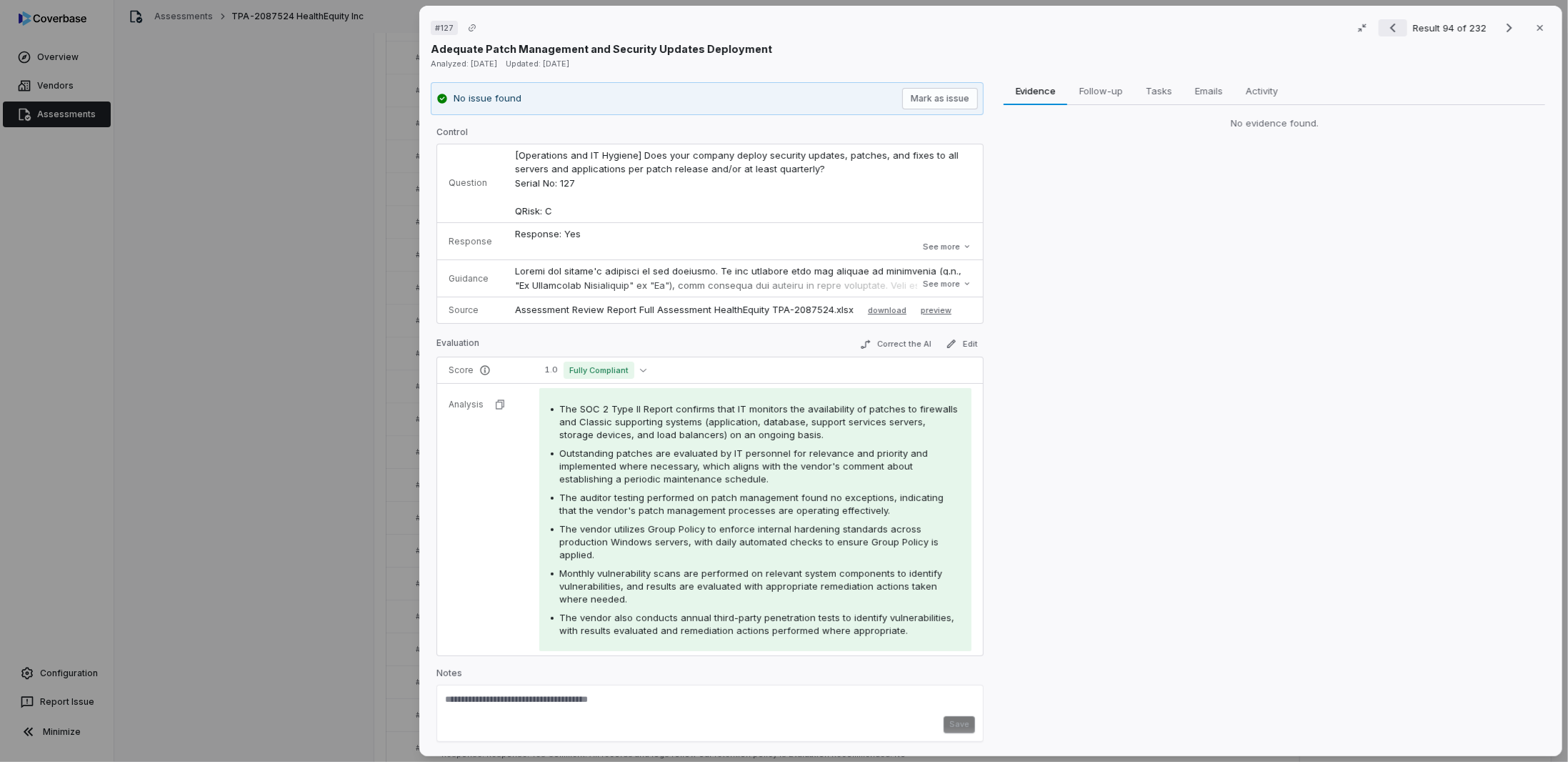
click at [1385, 28] on icon "Previous result" at bounding box center [1393, 28] width 17 height 17
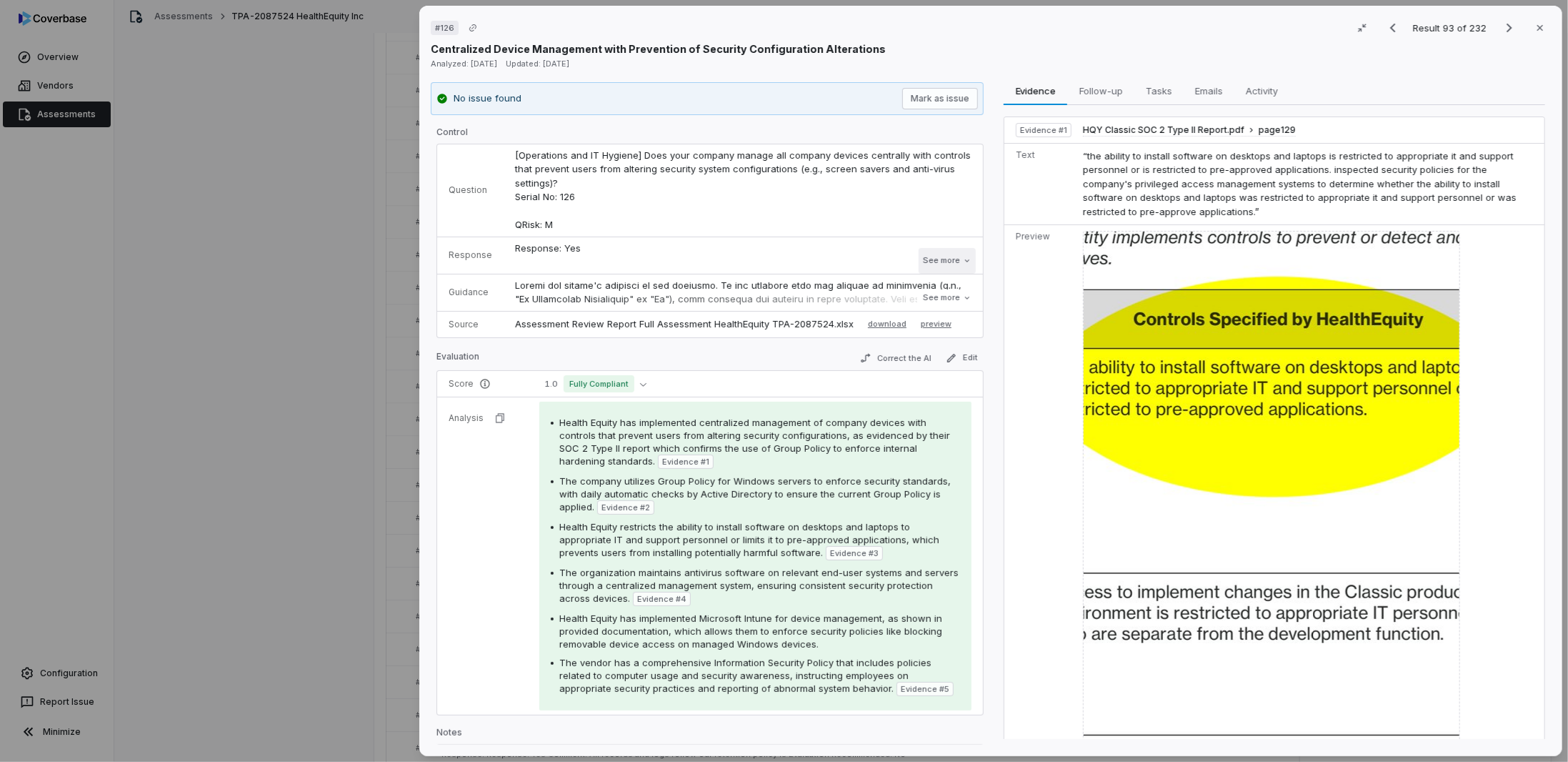
click at [923, 260] on button "See more" at bounding box center [948, 260] width 57 height 26
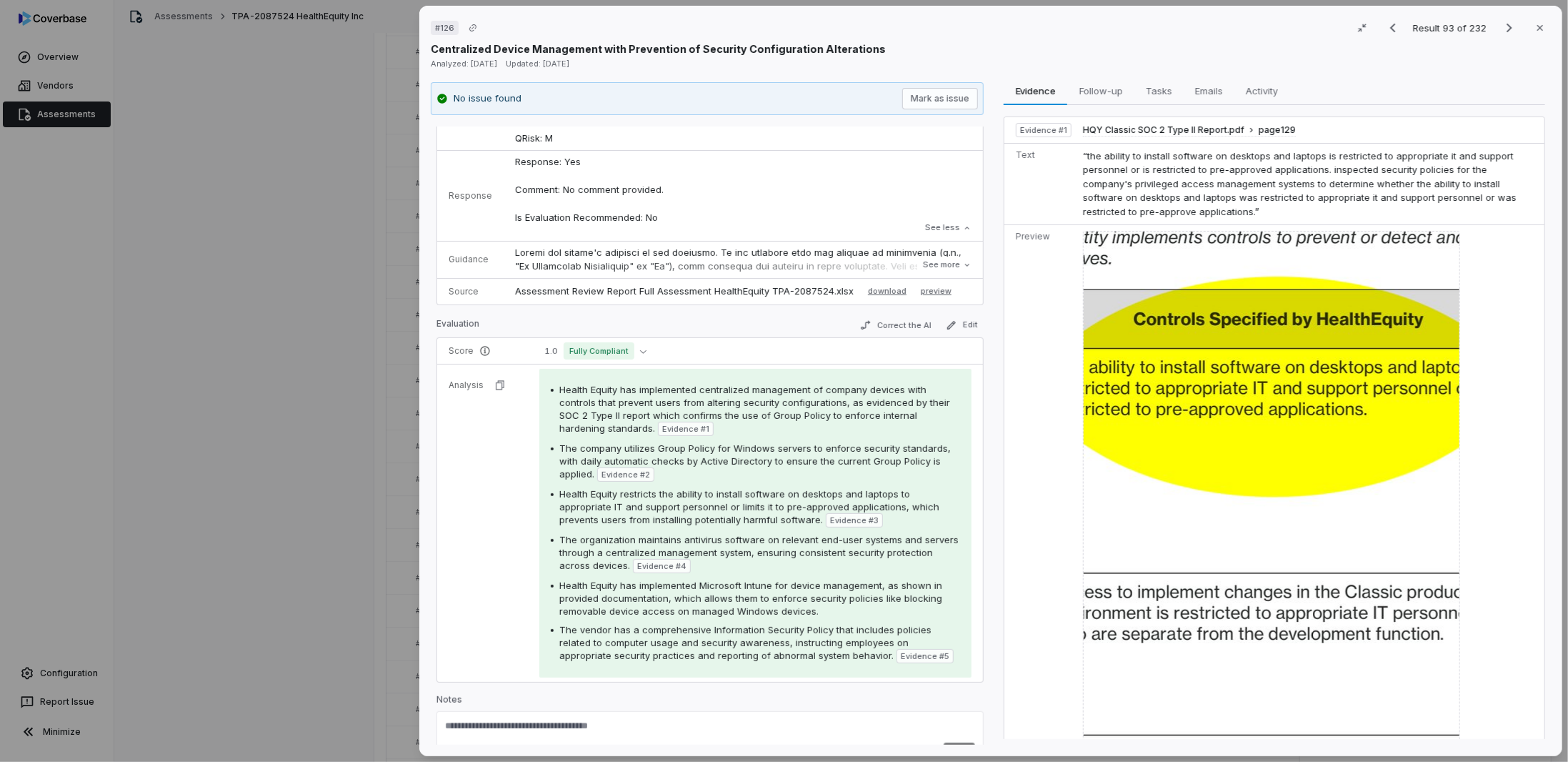
scroll to position [113, 0]
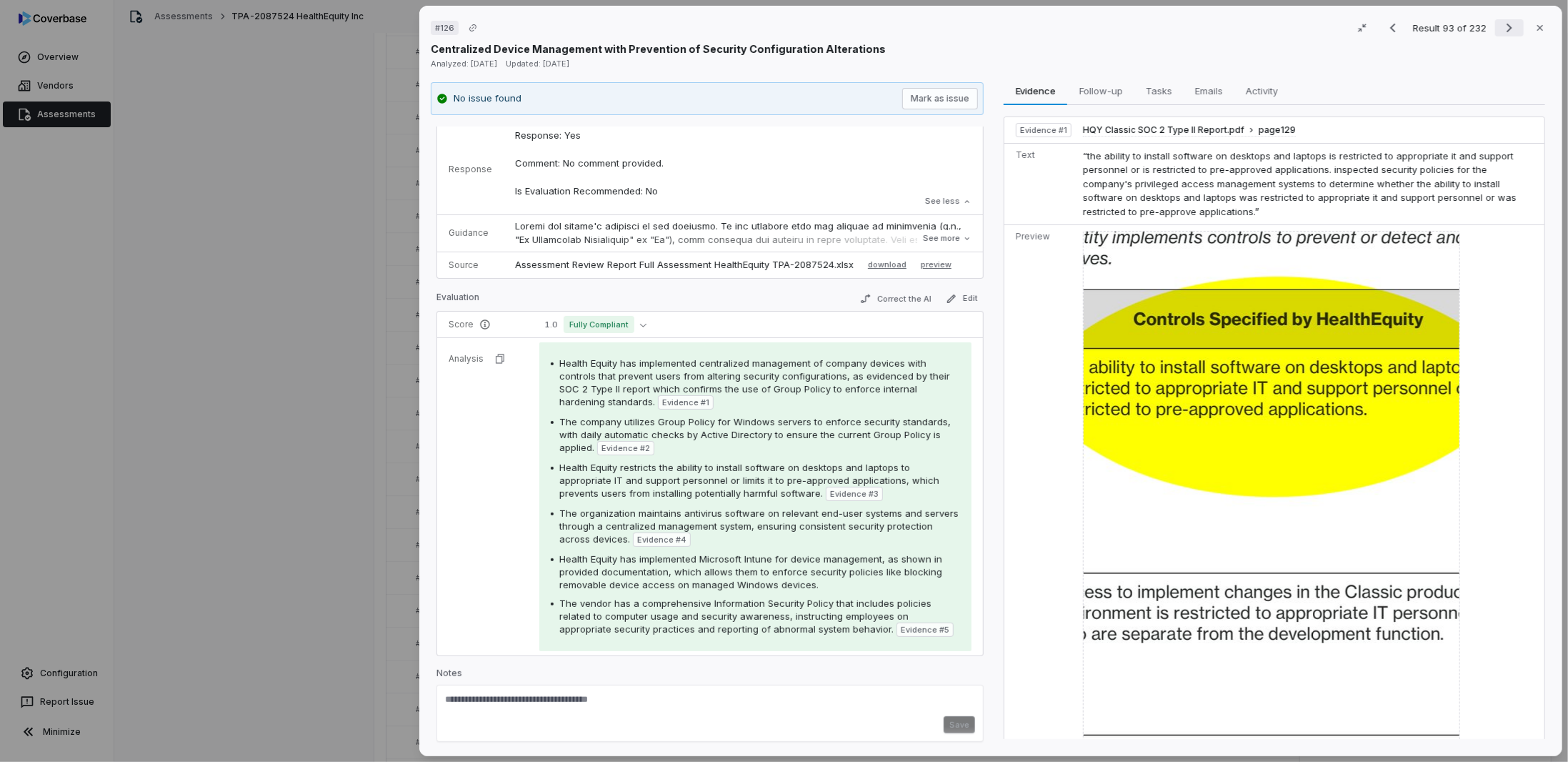
click at [1507, 24] on icon "Next result" at bounding box center [1509, 28] width 6 height 9
